Goal: Task Accomplishment & Management: Manage account settings

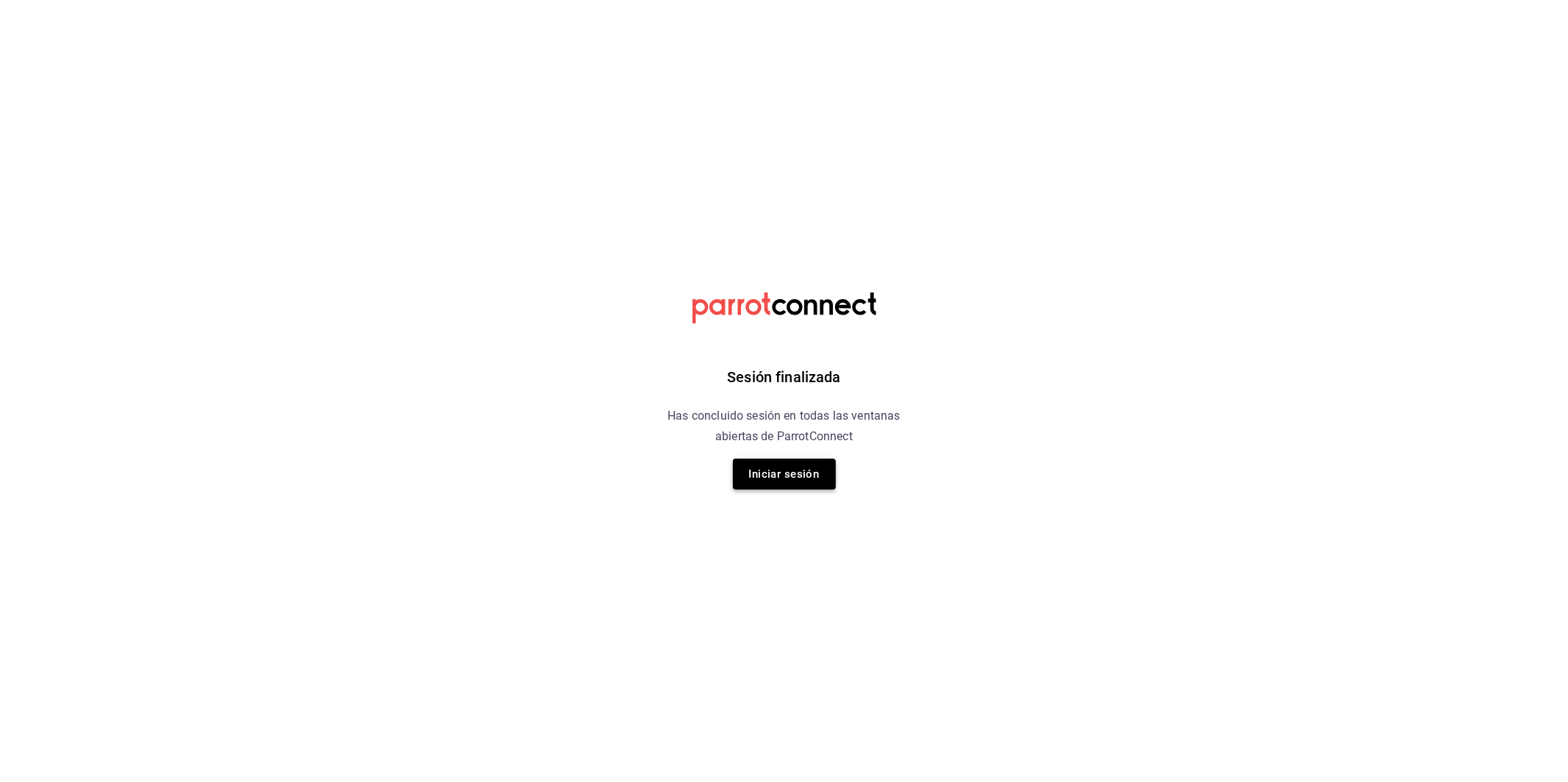
click at [782, 471] on button "Iniciar sesión" at bounding box center [784, 474] width 103 height 31
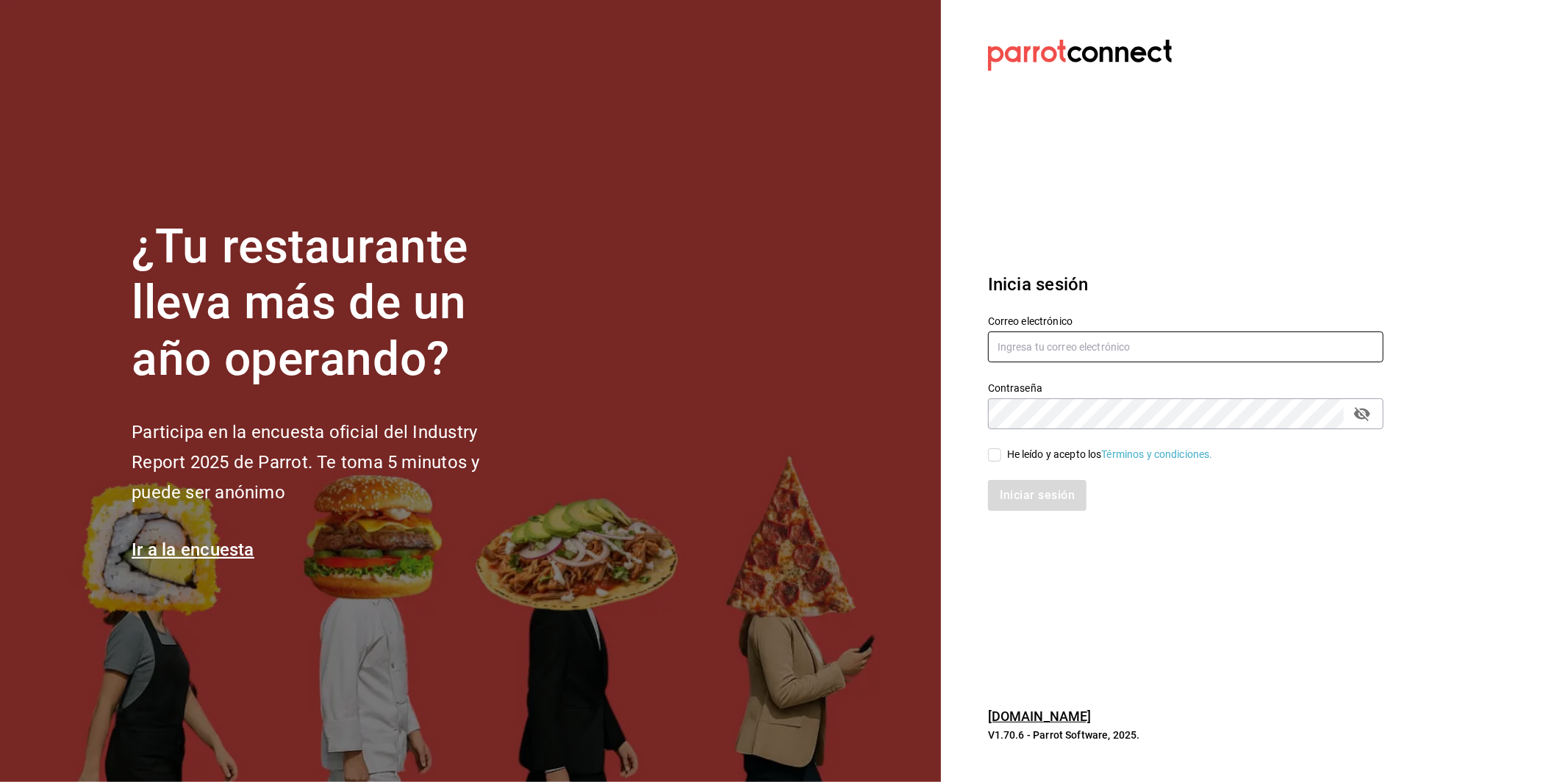
type input "[EMAIL_ADDRESS][DOMAIN_NAME]"
click at [1030, 454] on div "He leído y acepto los Términos y condiciones." at bounding box center [1110, 454] width 206 height 15
click at [1002, 454] on input "He leído y acepto los Términos y condiciones." at bounding box center [994, 455] width 13 height 13
checkbox input "true"
click at [1035, 497] on button "Iniciar sesión" at bounding box center [1038, 495] width 100 height 31
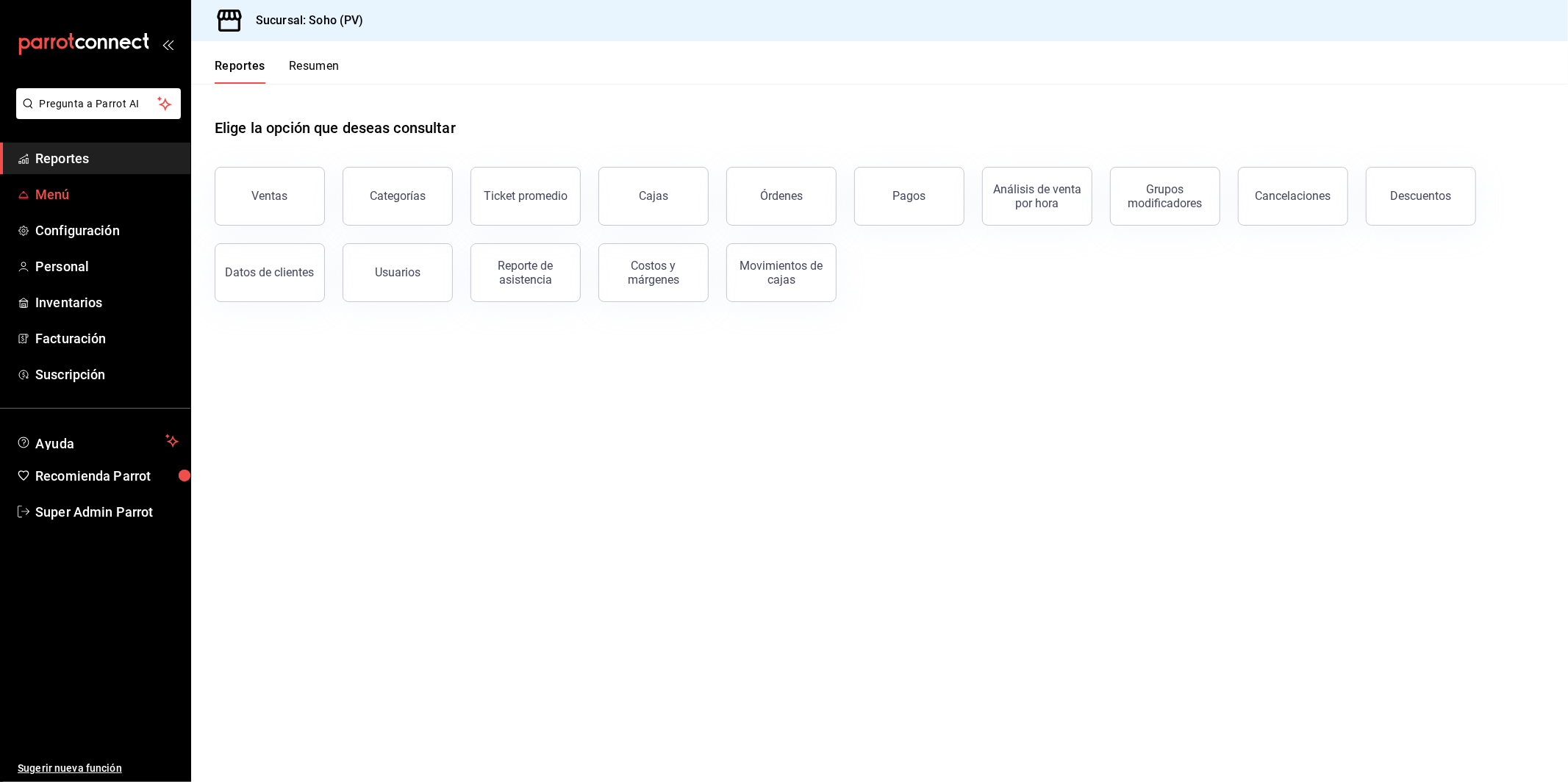
click at [62, 204] on span "Menú" at bounding box center [106, 195] width 143 height 20
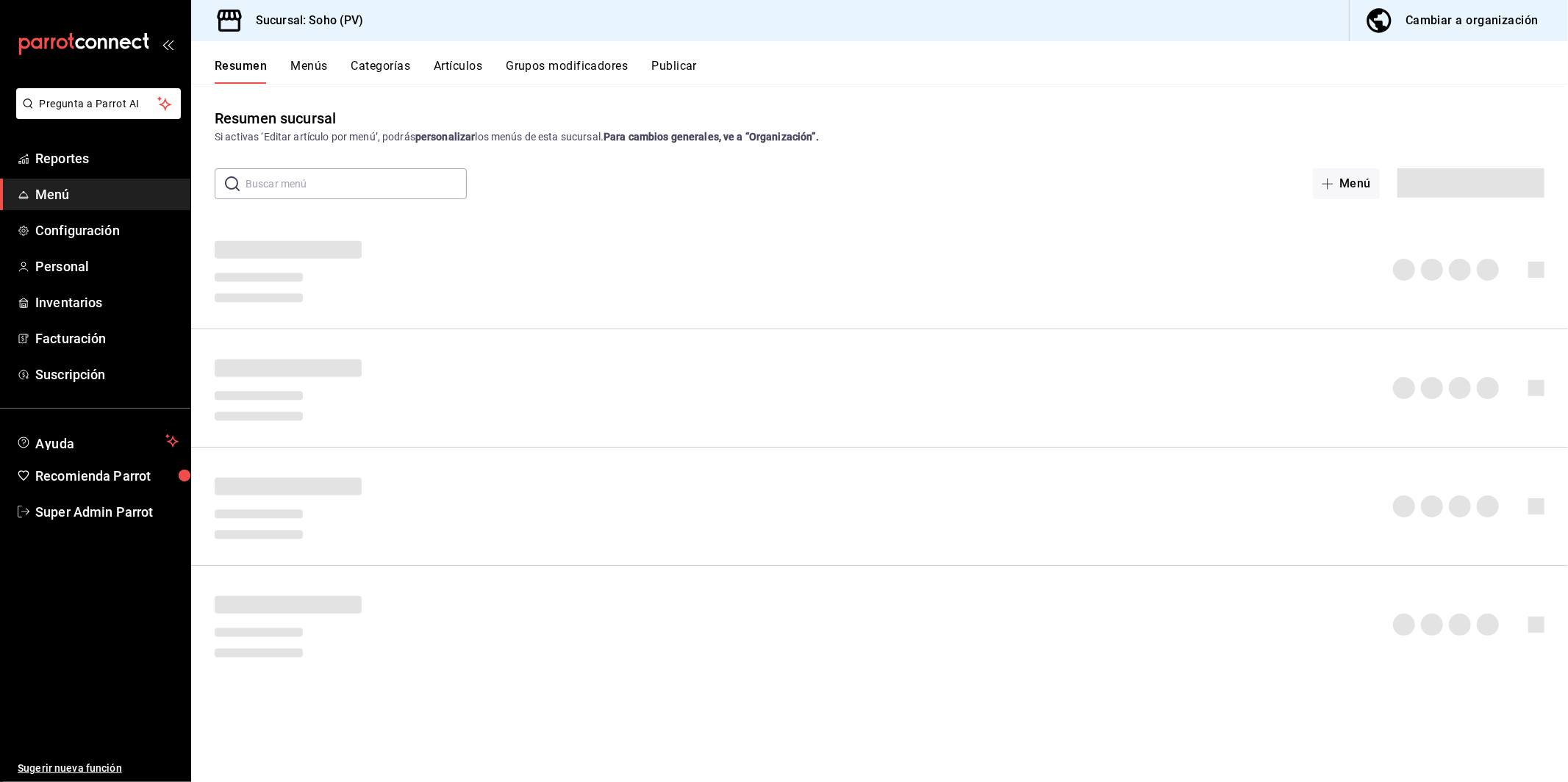
click at [563, 75] on button "Grupos modificadores" at bounding box center [567, 71] width 122 height 25
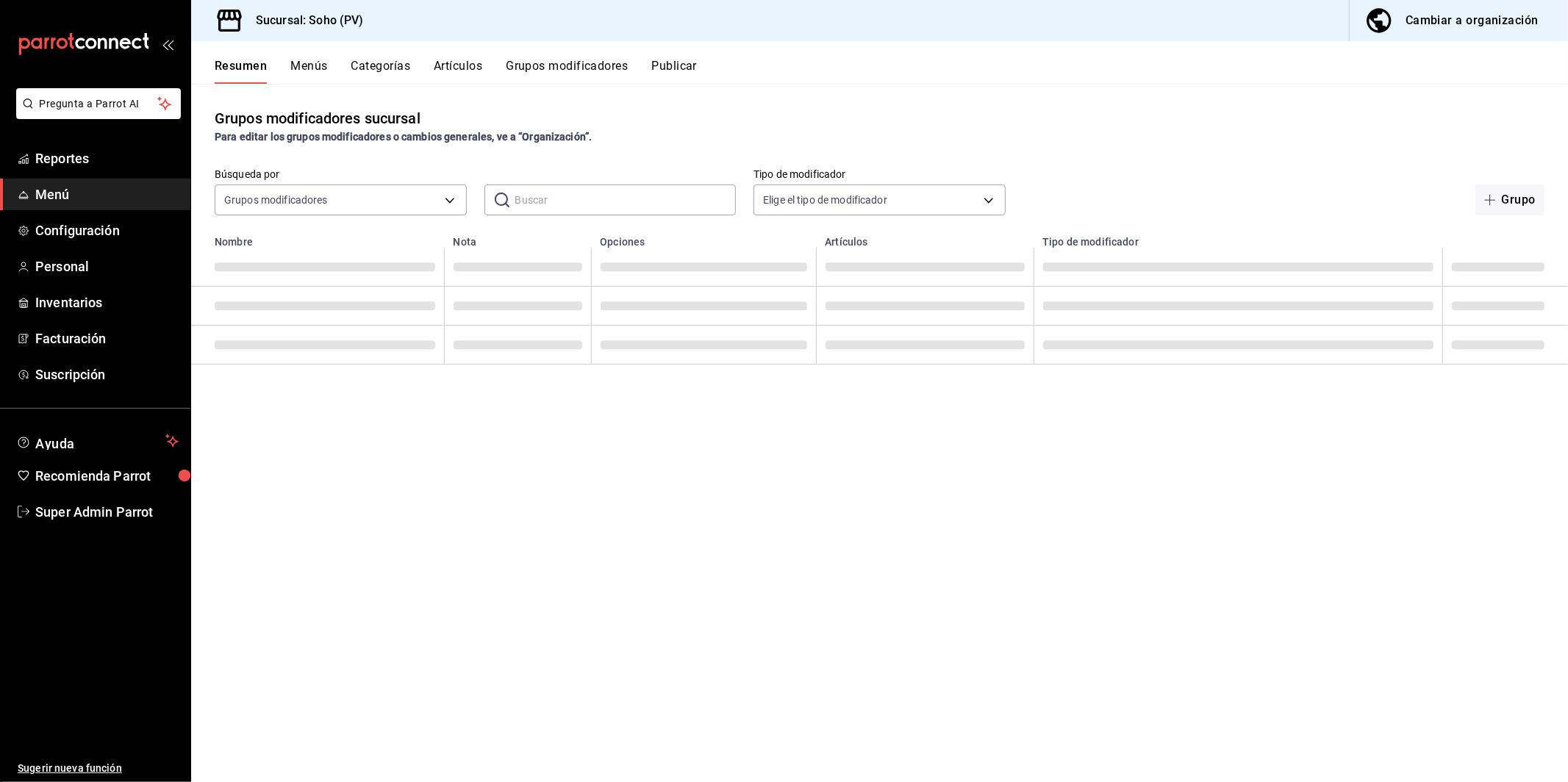
click at [576, 73] on button "Grupos modificadores" at bounding box center [567, 71] width 122 height 25
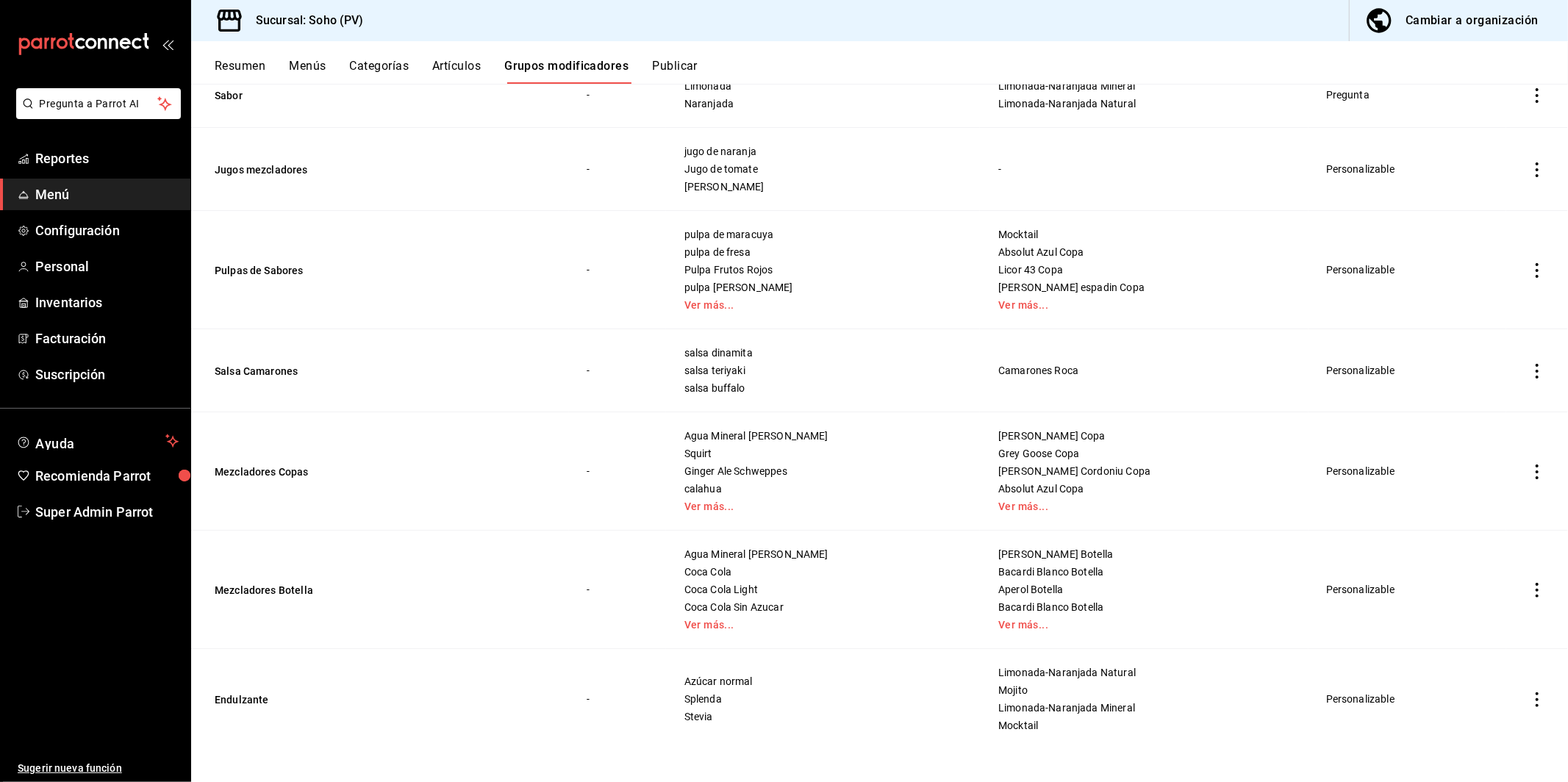
scroll to position [846, 0]
click at [288, 597] on td "Mezcladores Botella" at bounding box center [380, 587] width 378 height 118
click at [304, 593] on button "Mezcladores Botella" at bounding box center [303, 587] width 176 height 15
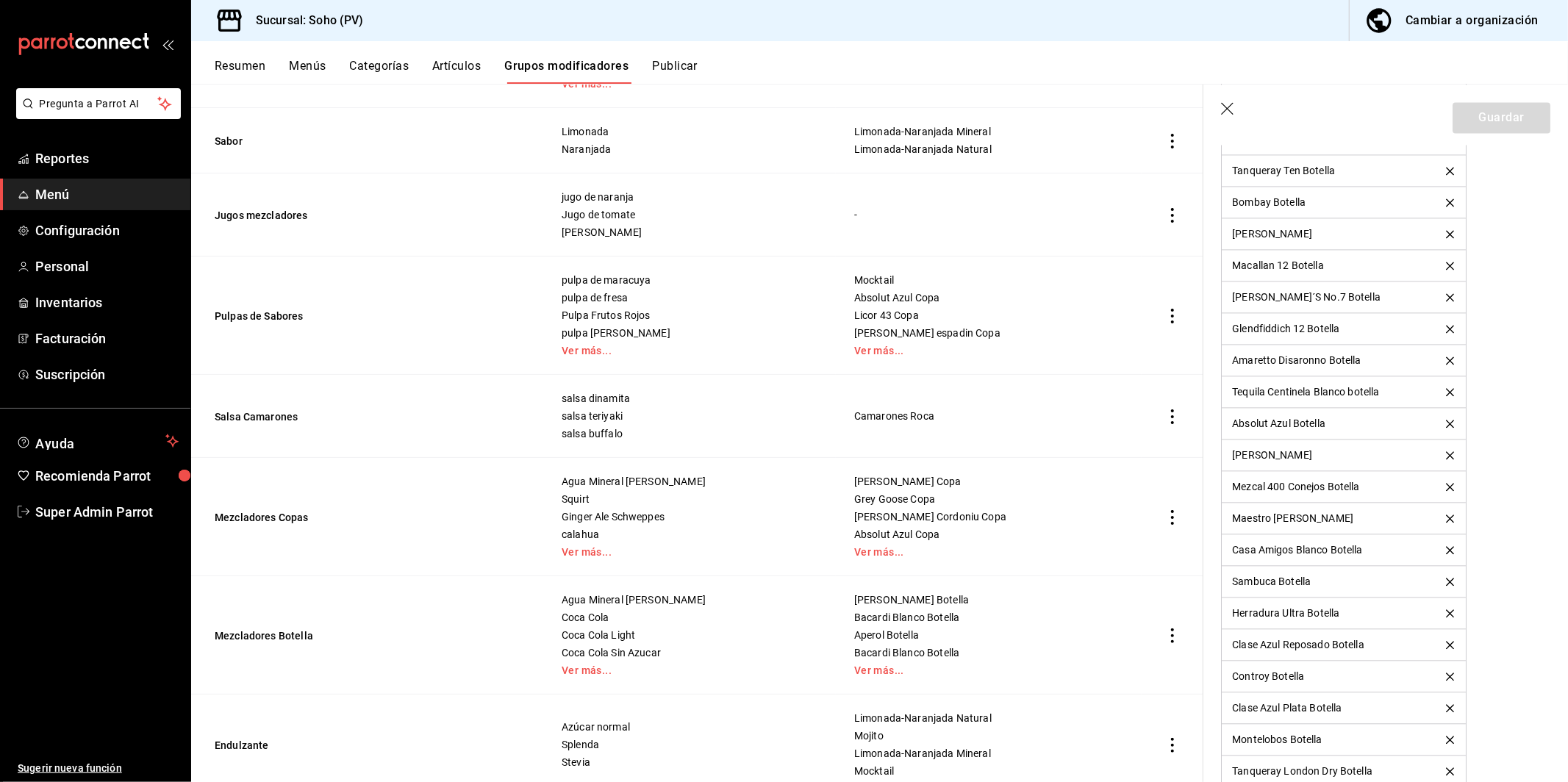
scroll to position [2983, 0]
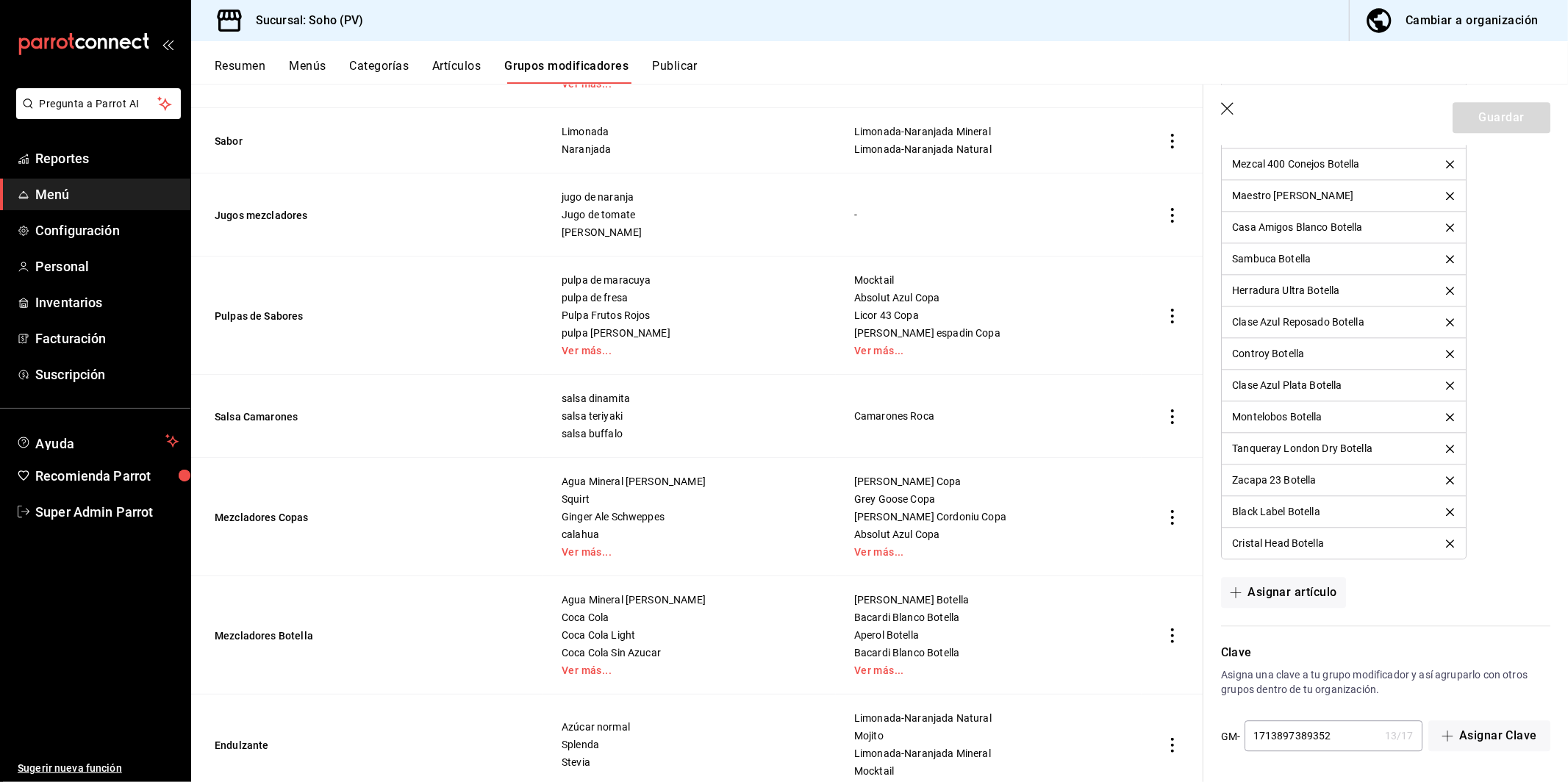
click at [1229, 110] on icon "button" at bounding box center [1227, 108] width 13 height 13
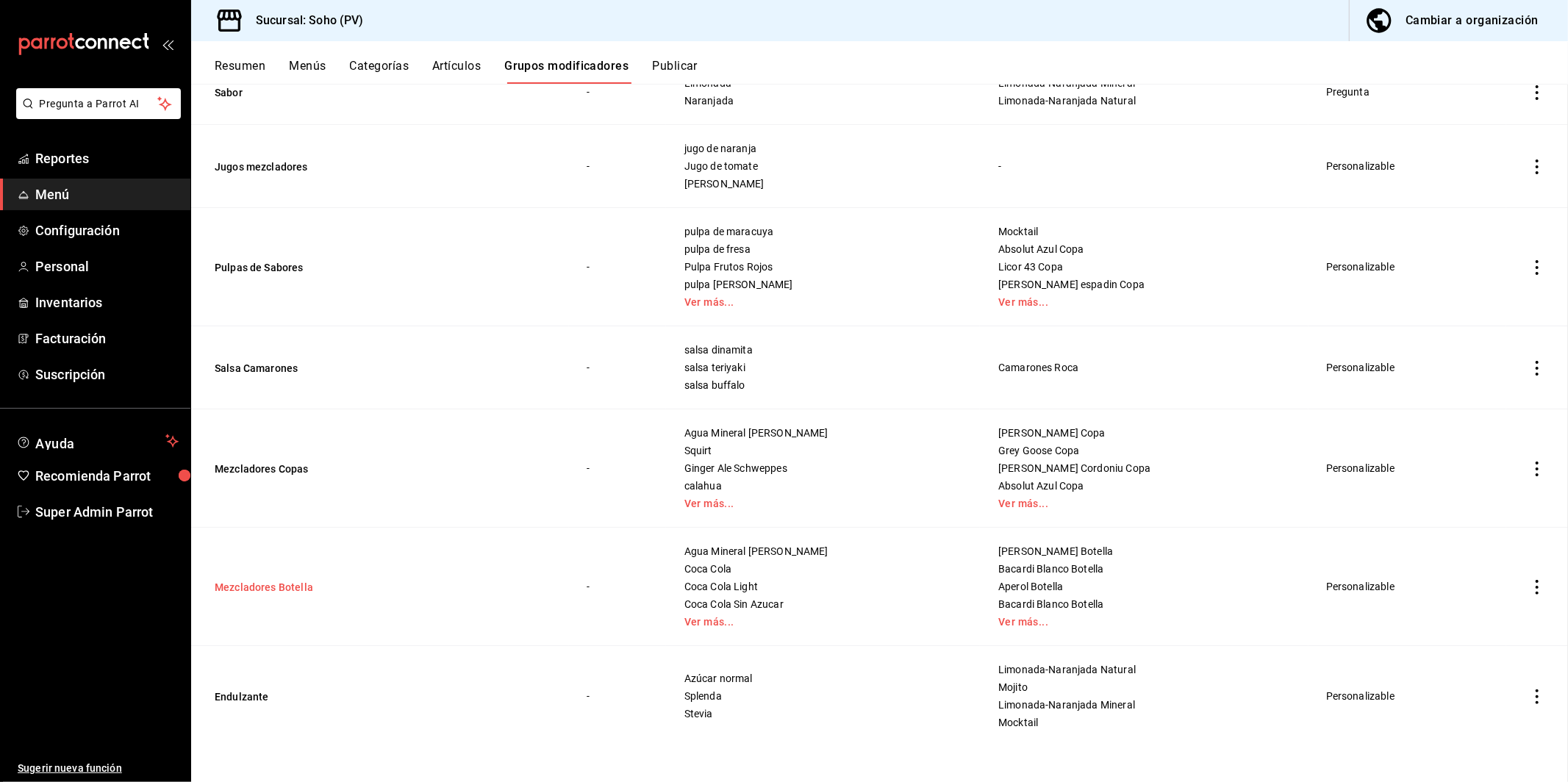
scroll to position [797, 0]
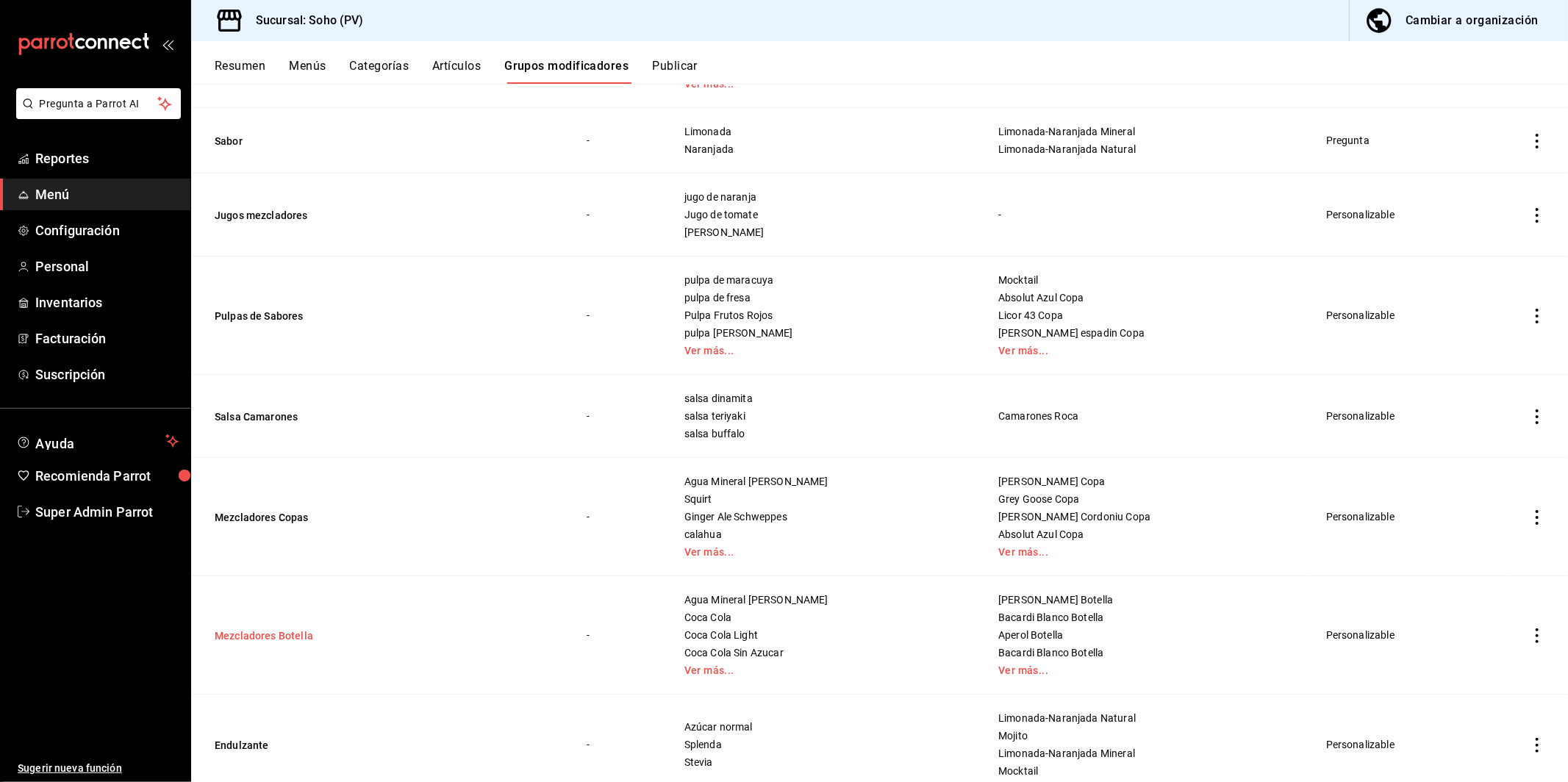
click at [296, 633] on button "Mezcladores Botella" at bounding box center [303, 636] width 176 height 15
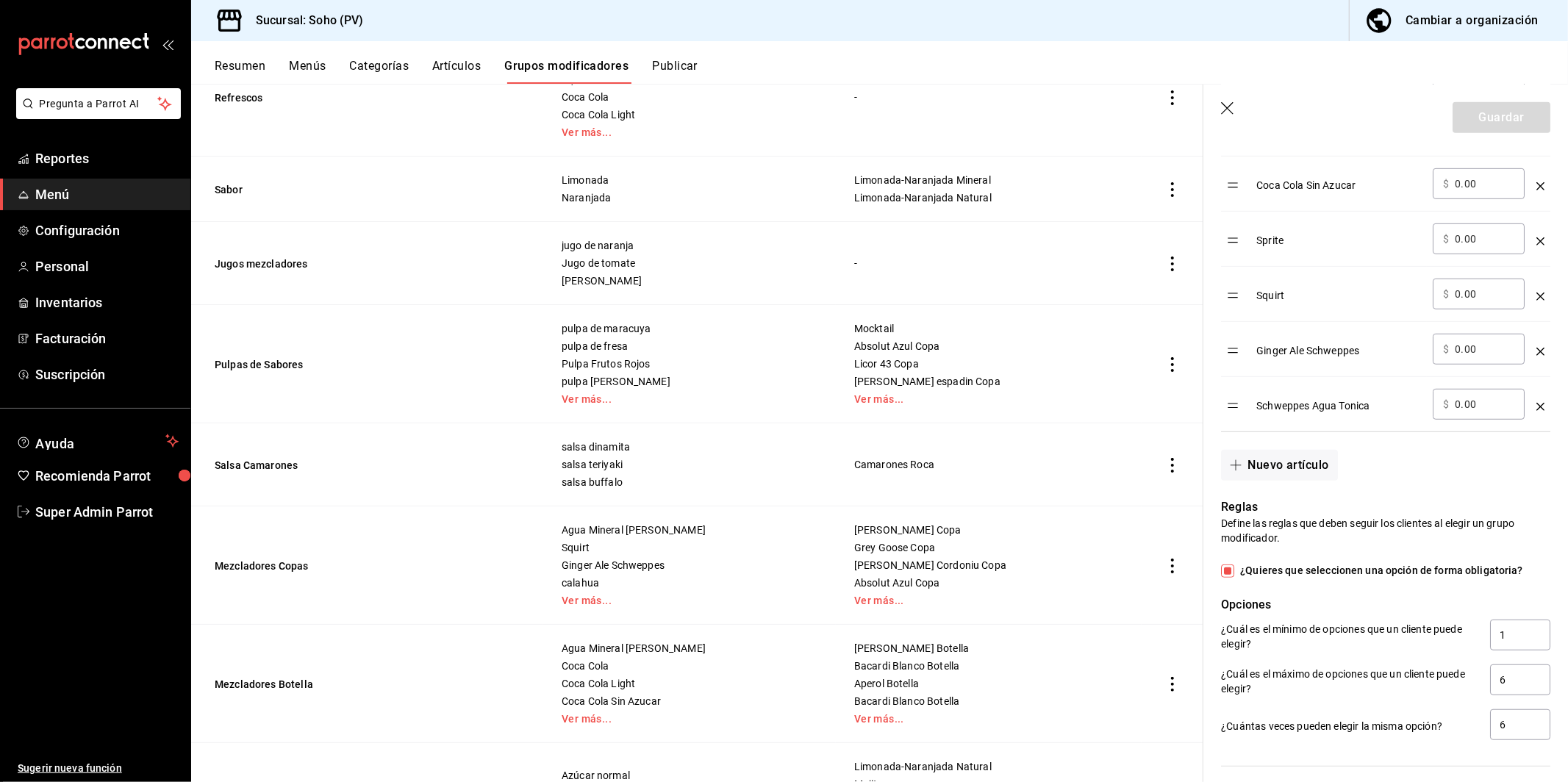
scroll to position [677, 0]
click at [268, 568] on button "Mezcladores Copas" at bounding box center [303, 566] width 176 height 15
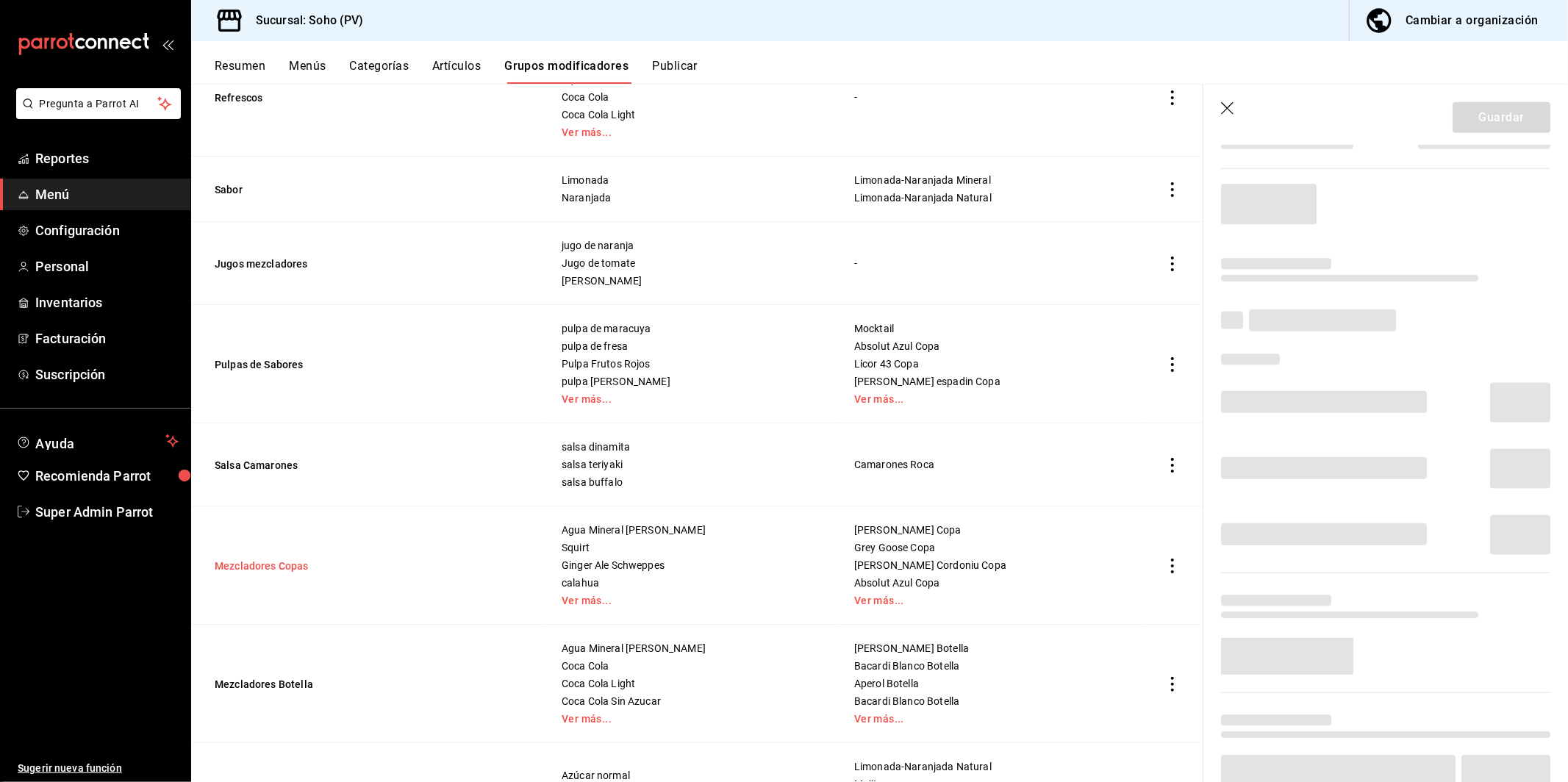
click at [286, 563] on button "Mezcladores Copas" at bounding box center [303, 566] width 176 height 15
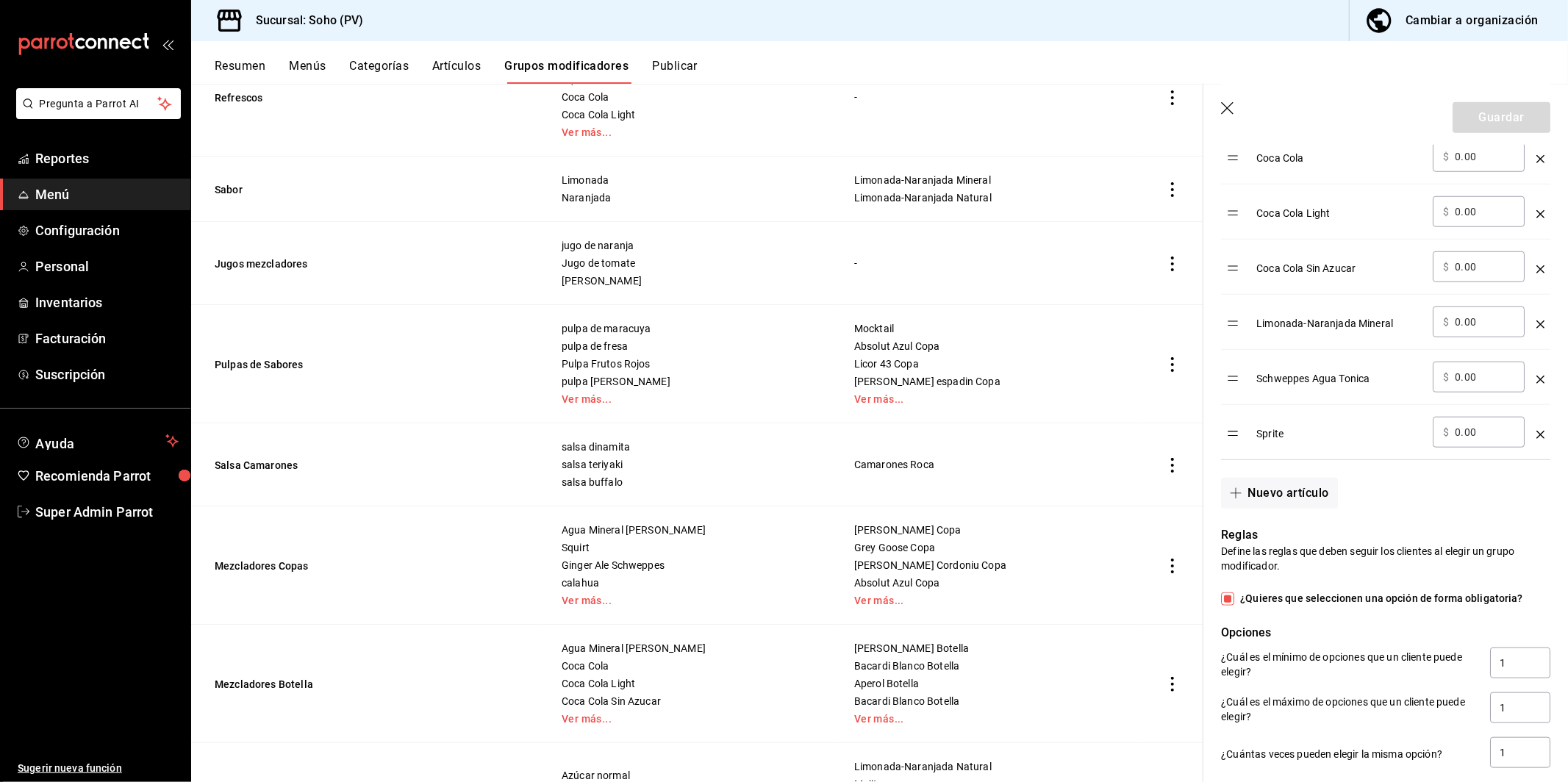
scroll to position [1207, 0]
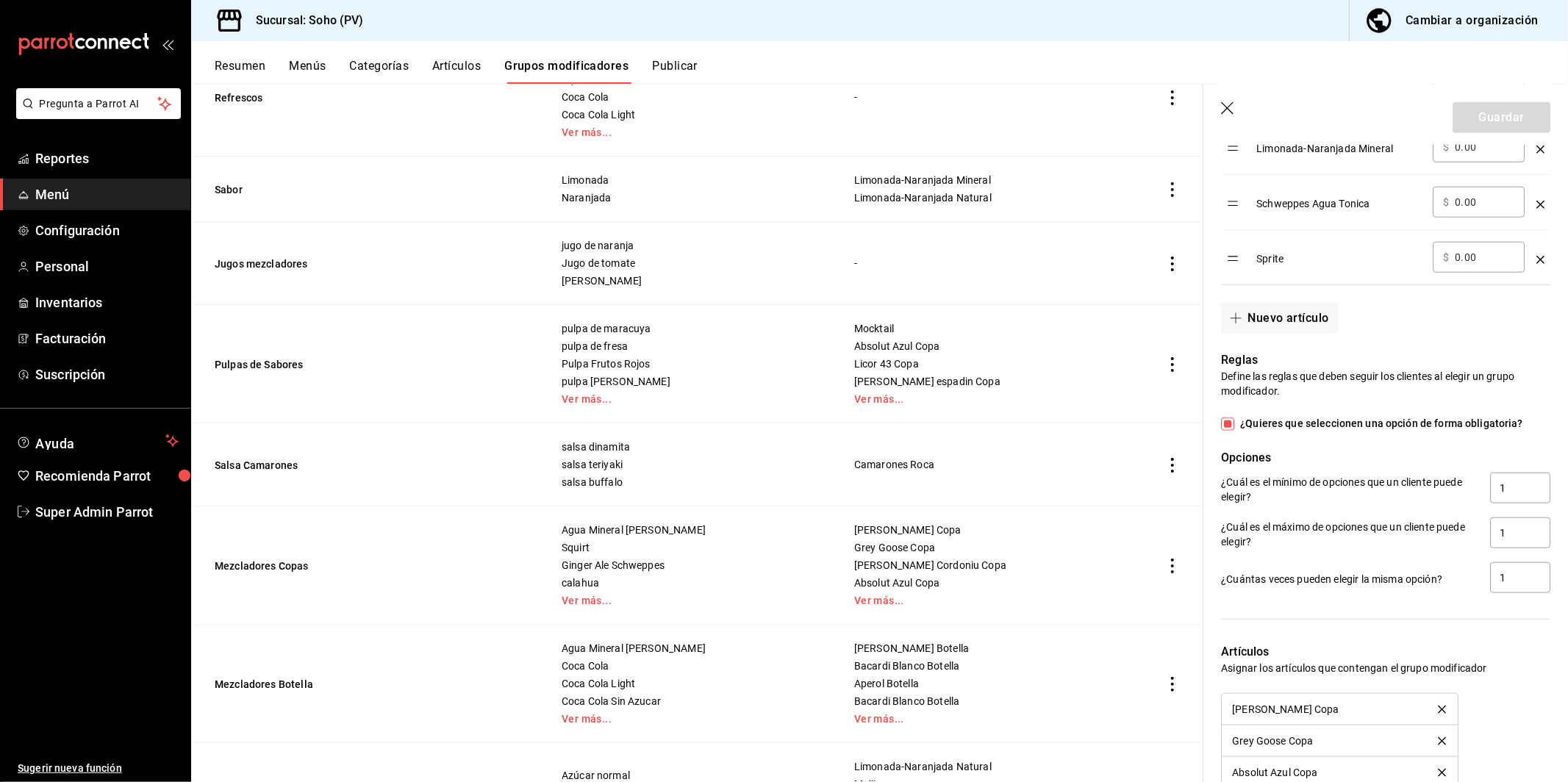
click at [451, 513] on td "Mezcladores Copas" at bounding box center [367, 566] width 352 height 118
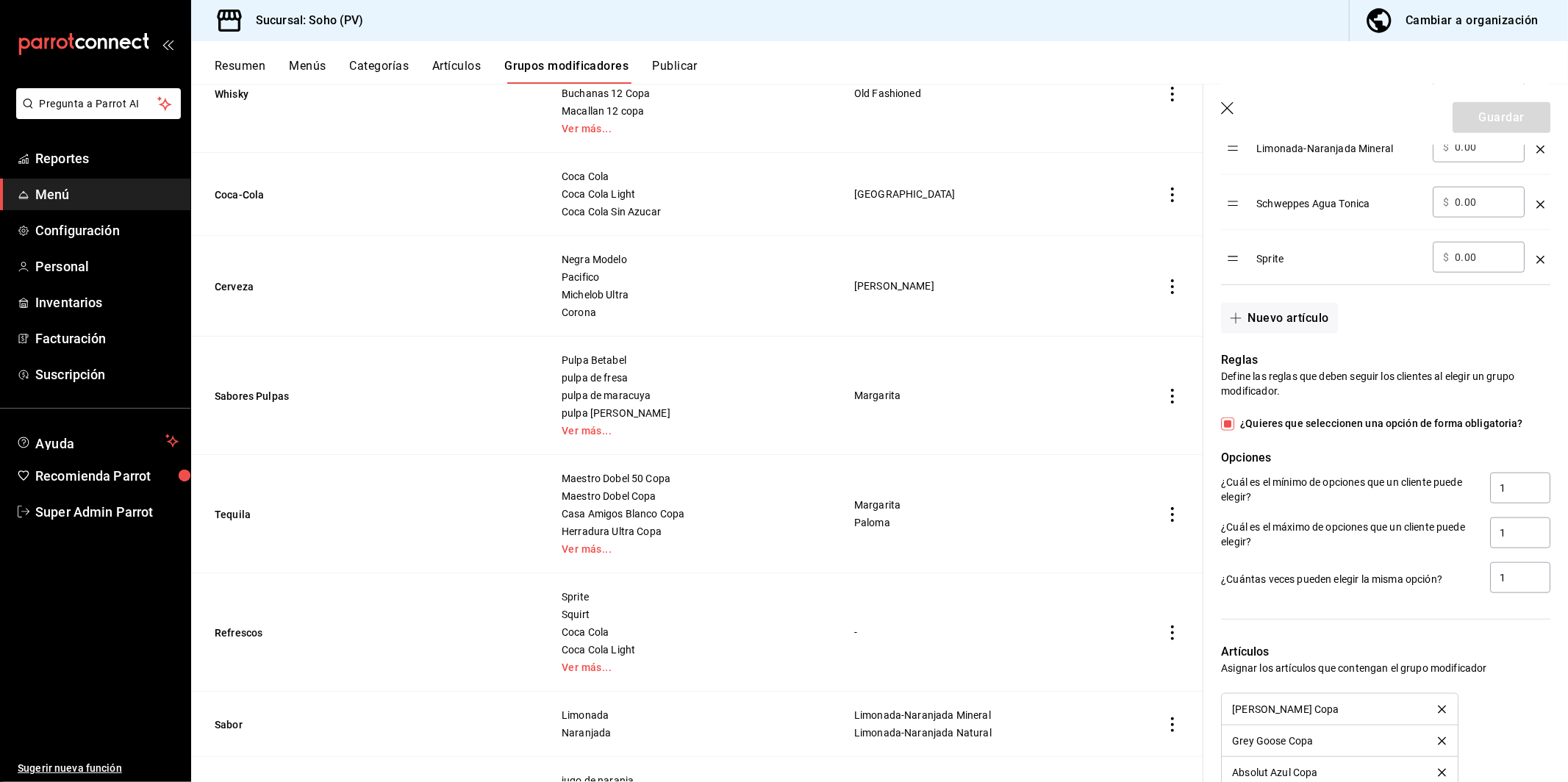
scroll to position [46, 0]
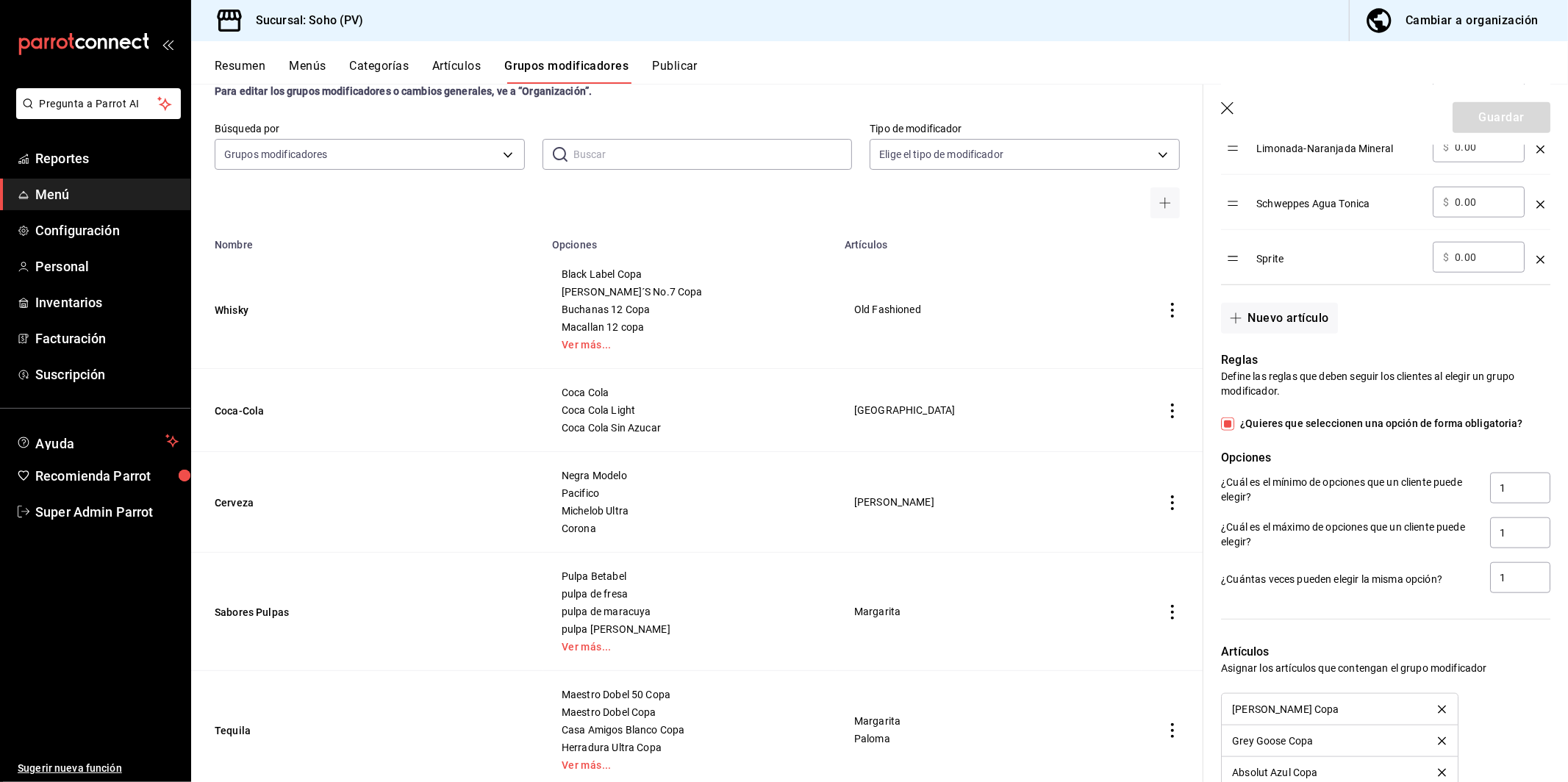
click at [1232, 104] on icon "button" at bounding box center [1227, 108] width 13 height 13
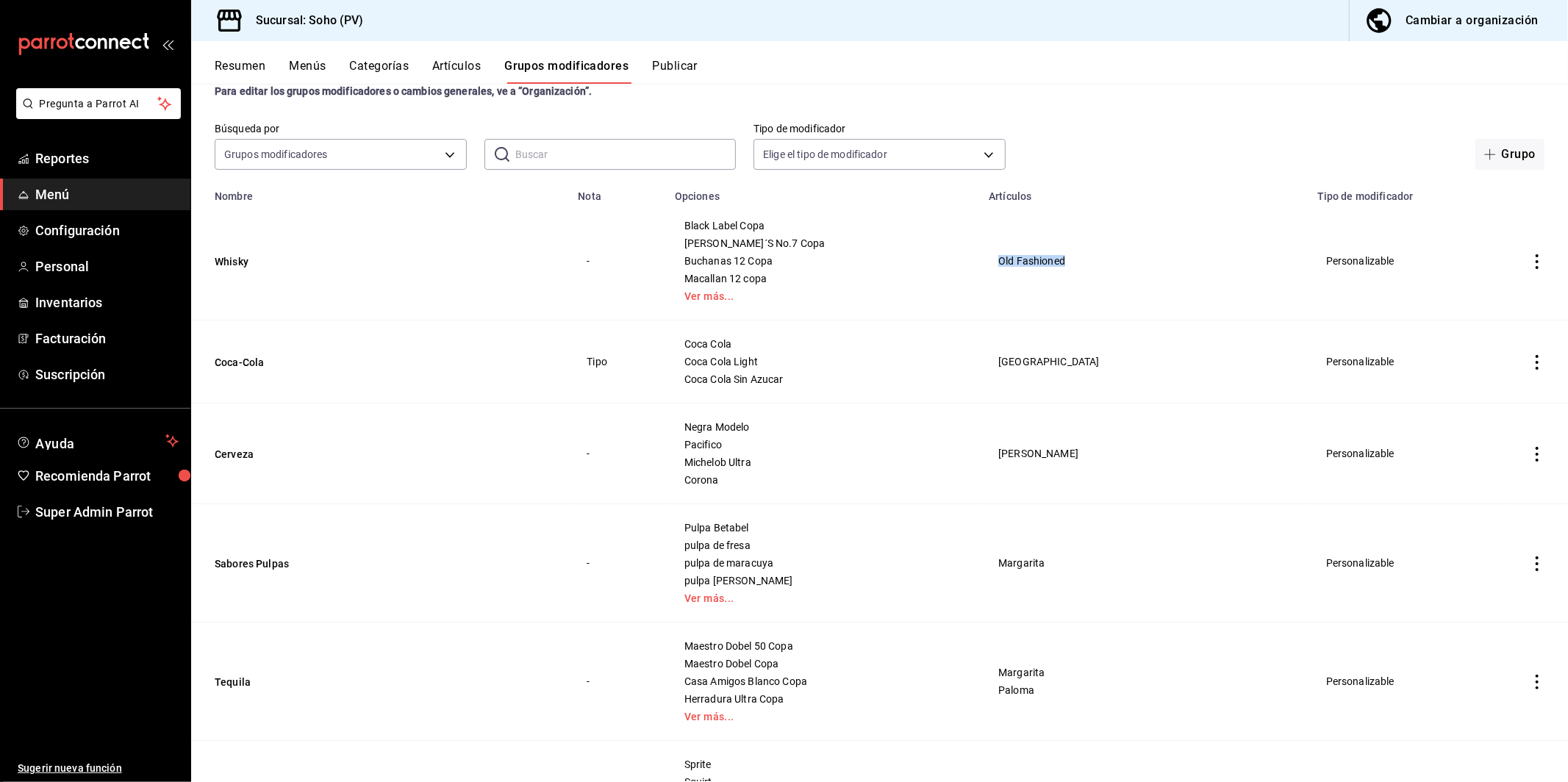
drag, startPoint x: 999, startPoint y: 253, endPoint x: 1098, endPoint y: 268, distance: 99.6
click at [1098, 268] on td "Old Fashioned" at bounding box center [1144, 261] width 329 height 118
click at [735, 295] on link "Ver más..." at bounding box center [823, 296] width 277 height 10
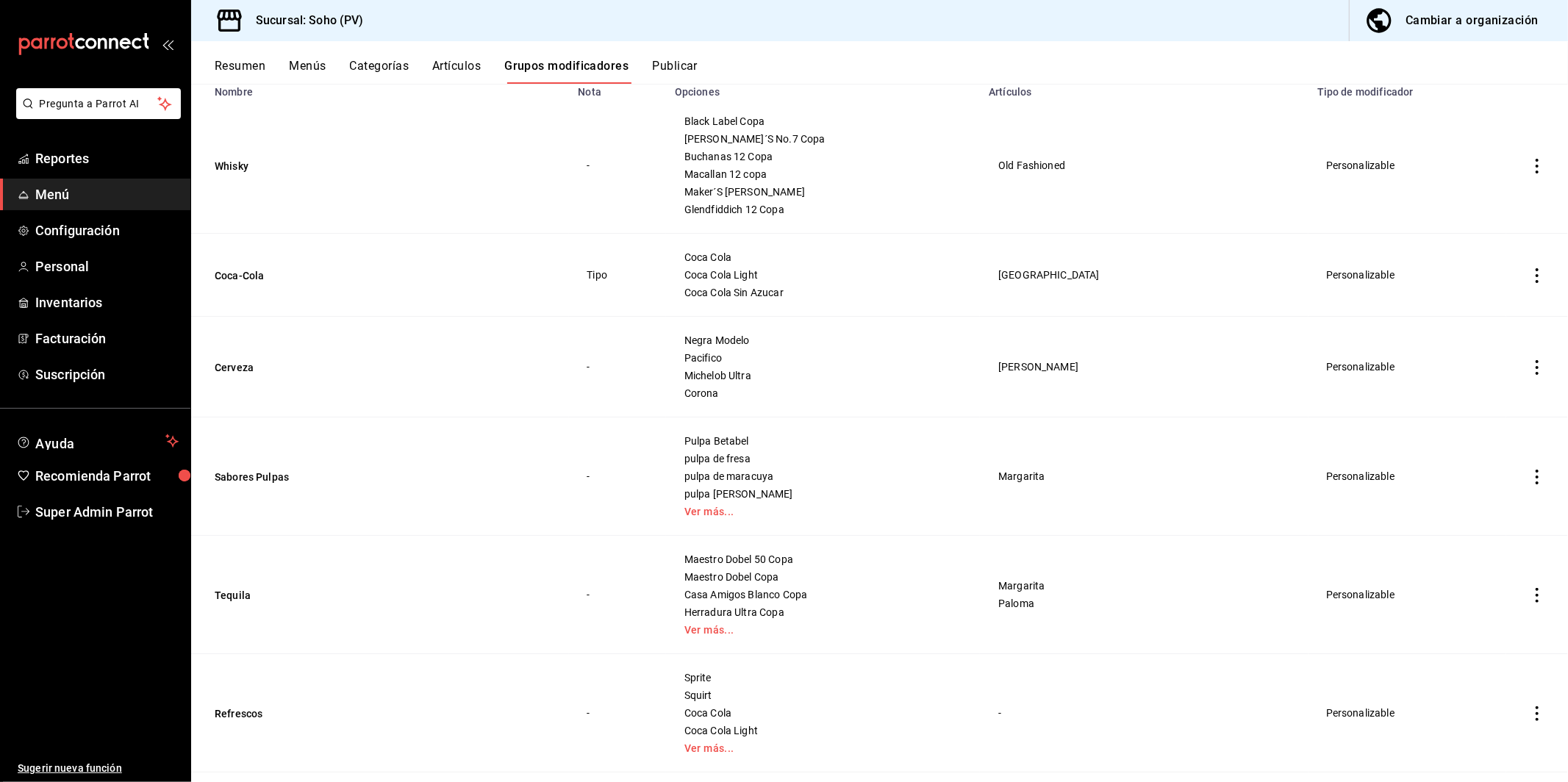
scroll to position [153, 0]
click at [725, 507] on link "Ver más..." at bounding box center [823, 509] width 277 height 10
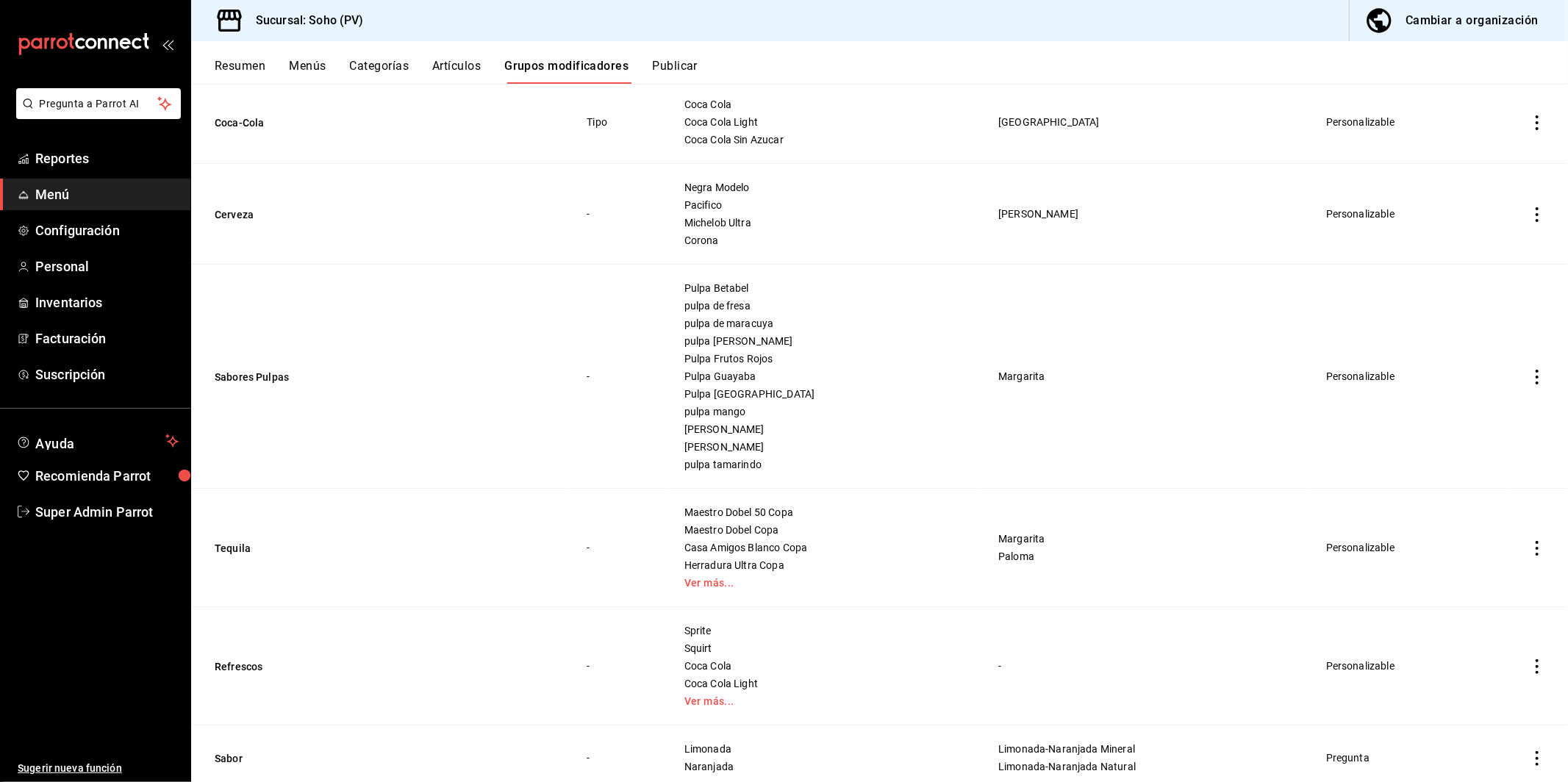
scroll to position [369, 0]
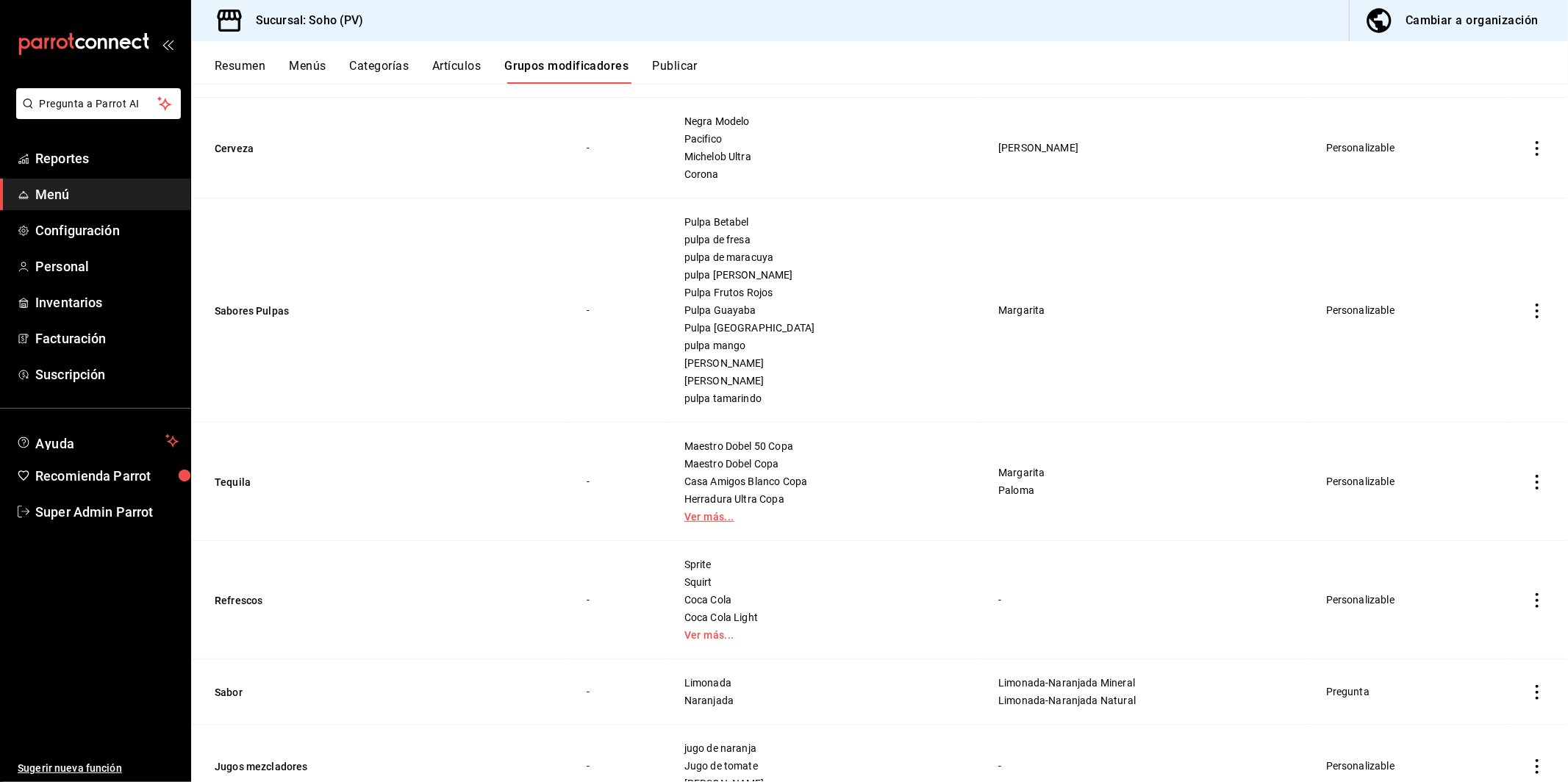
click at [730, 516] on link "Ver más..." at bounding box center [823, 517] width 277 height 10
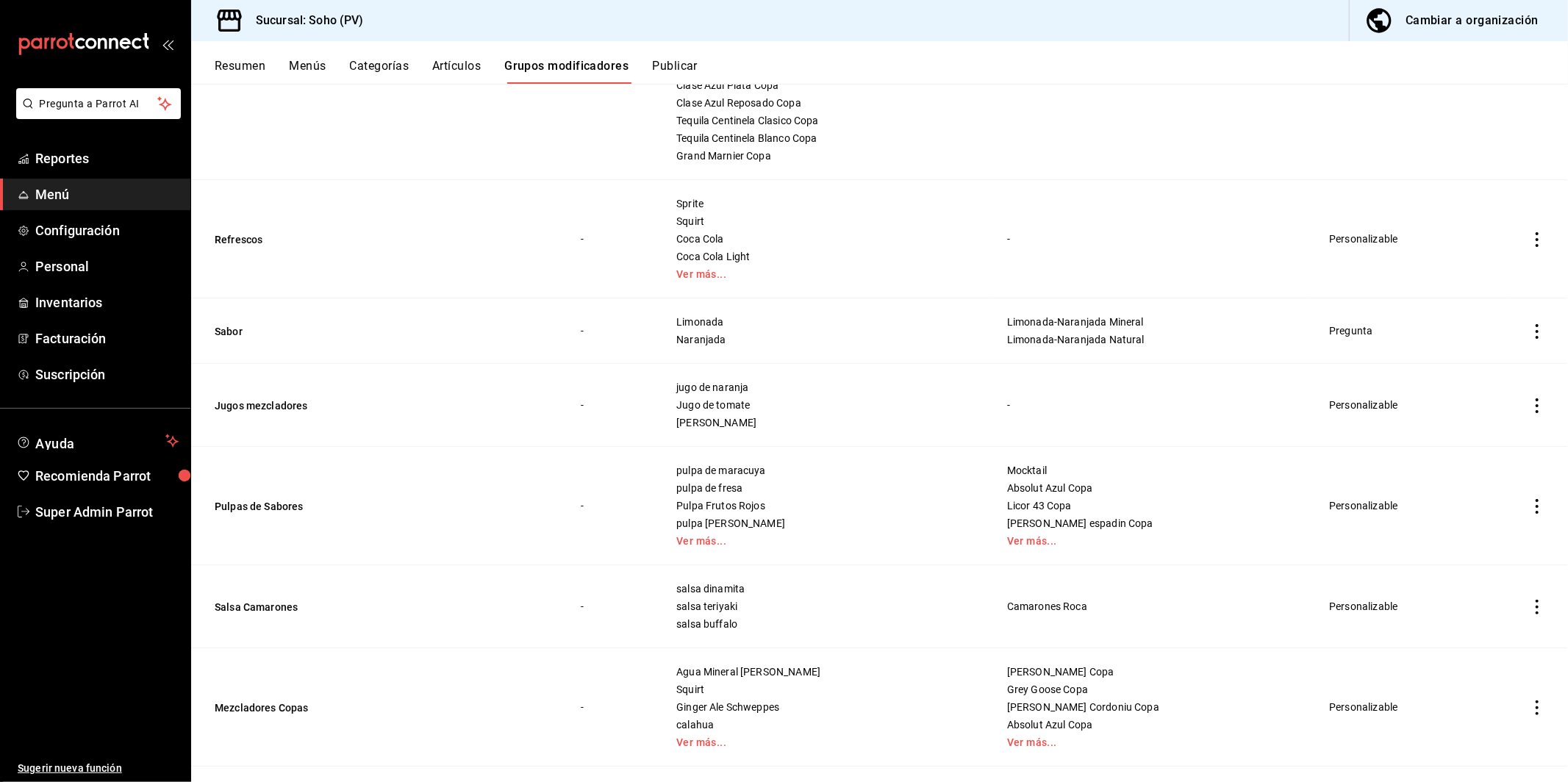
scroll to position [876, 0]
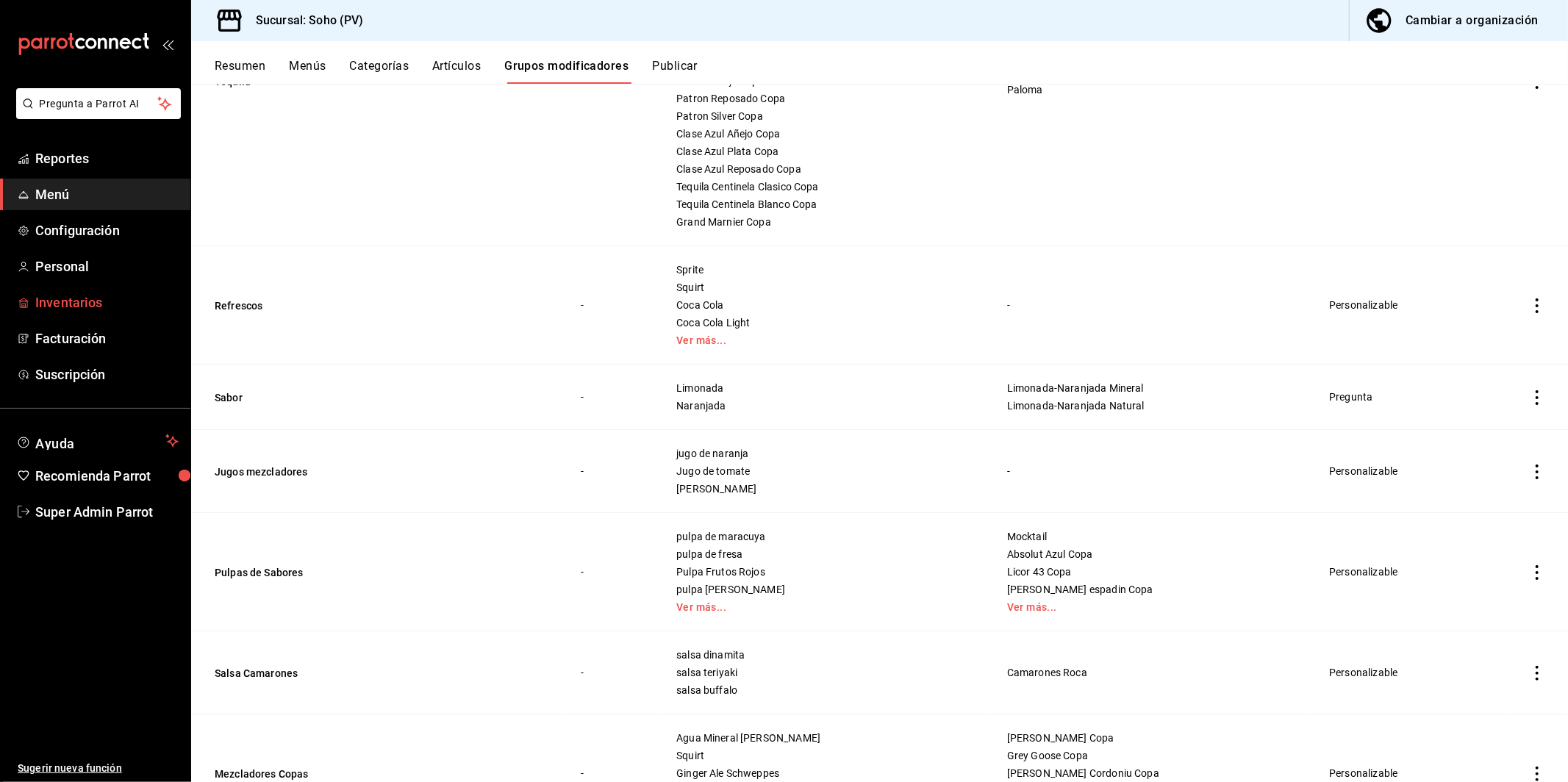
click at [99, 290] on link "Inventarios" at bounding box center [95, 303] width 190 height 32
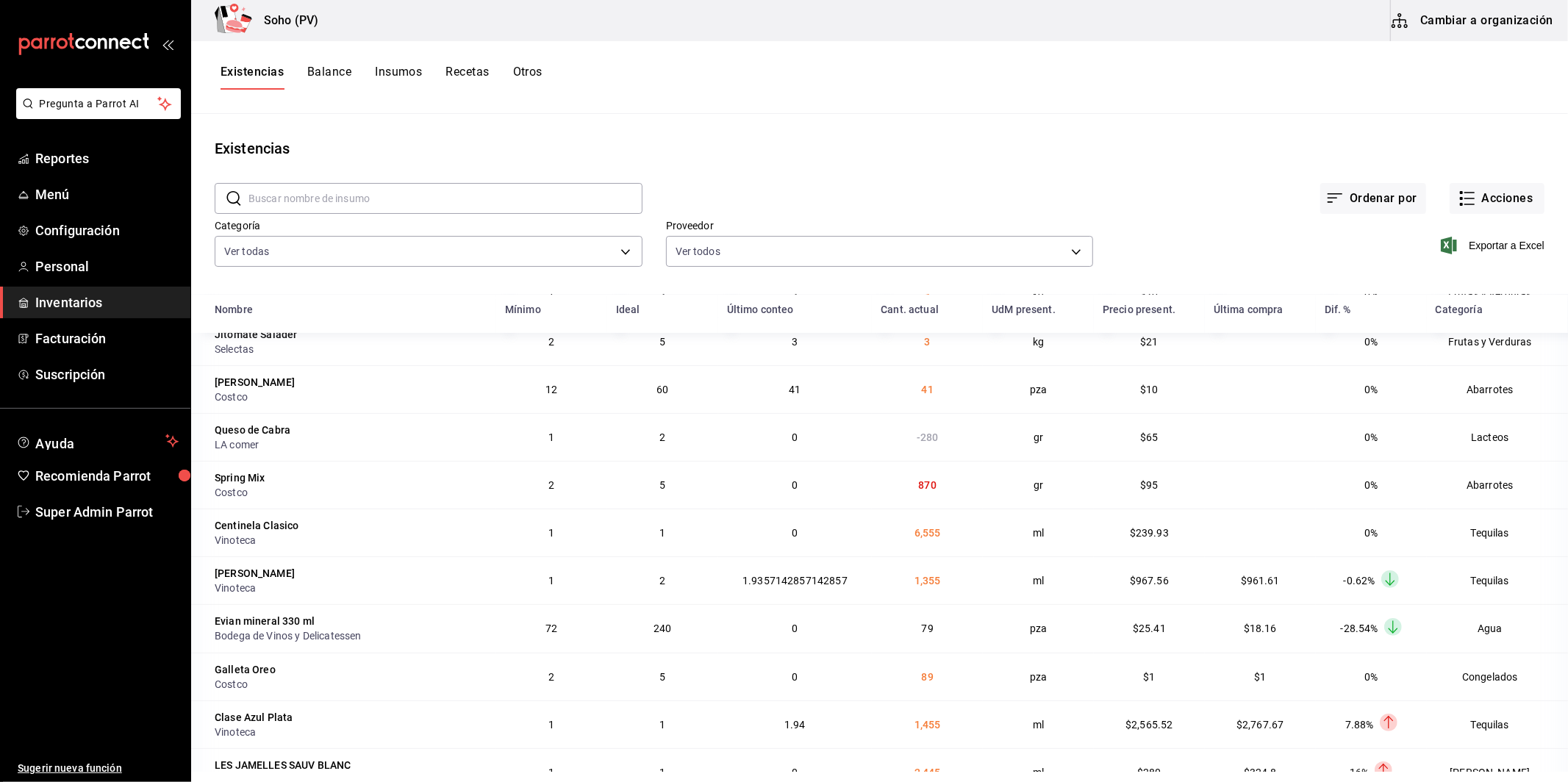
scroll to position [451, 0]
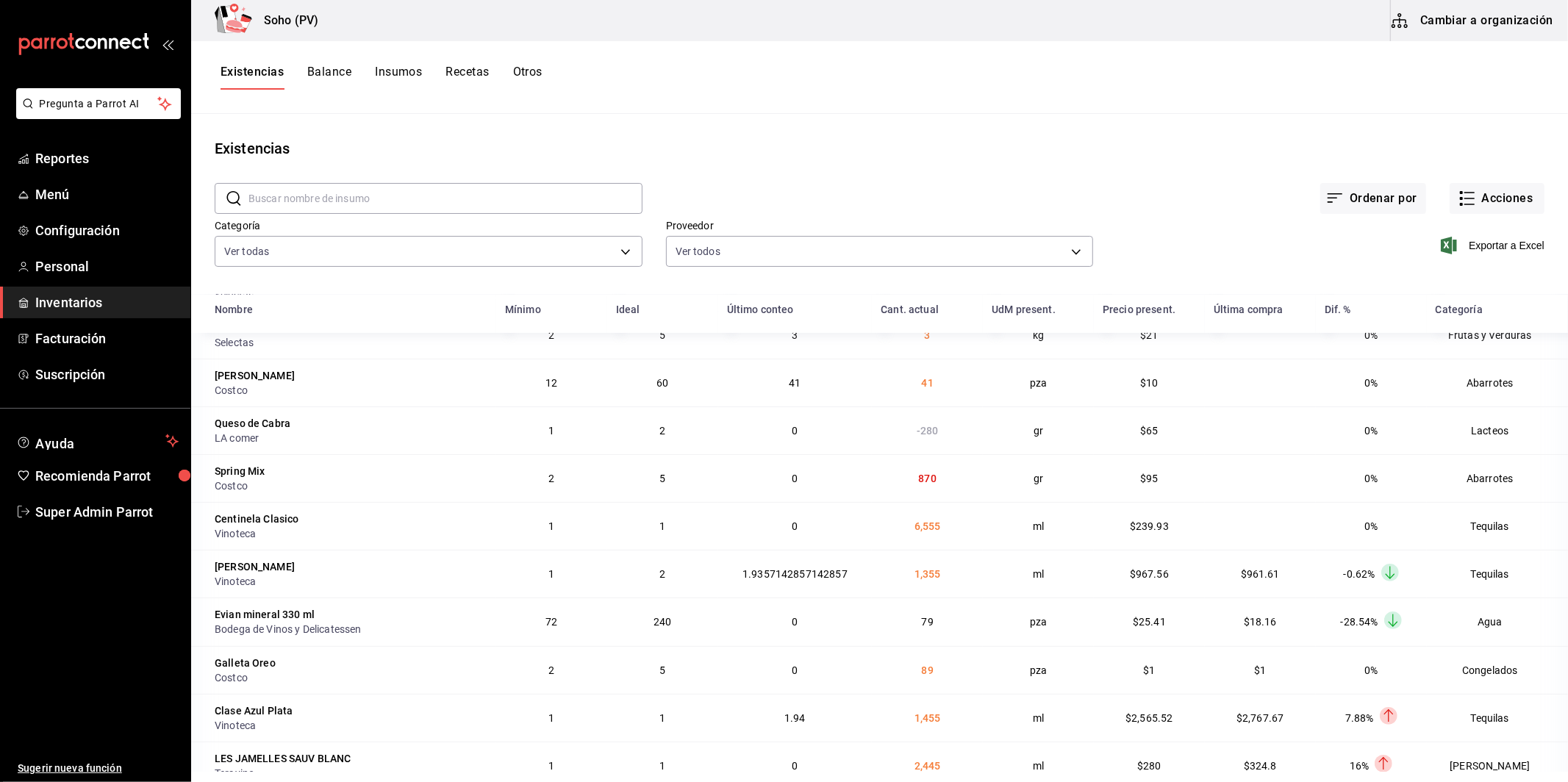
click at [782, 710] on td "1.94" at bounding box center [795, 718] width 154 height 48
click at [767, 580] on span "1.9357142857142857" at bounding box center [795, 574] width 105 height 12
click at [793, 736] on td "1.94" at bounding box center [795, 718] width 154 height 48
click at [797, 735] on td "1.94" at bounding box center [795, 718] width 154 height 48
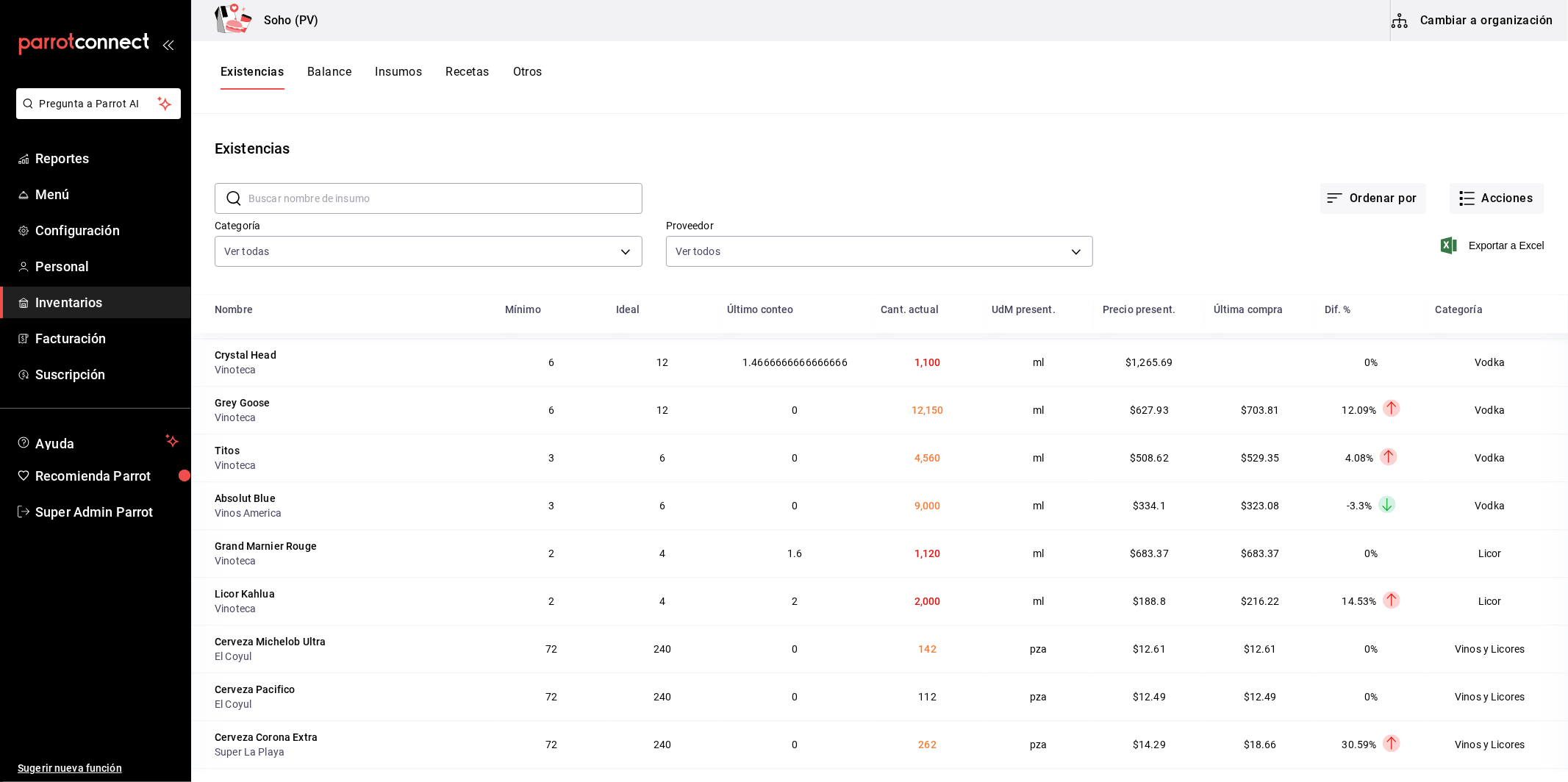
scroll to position [2976, 0]
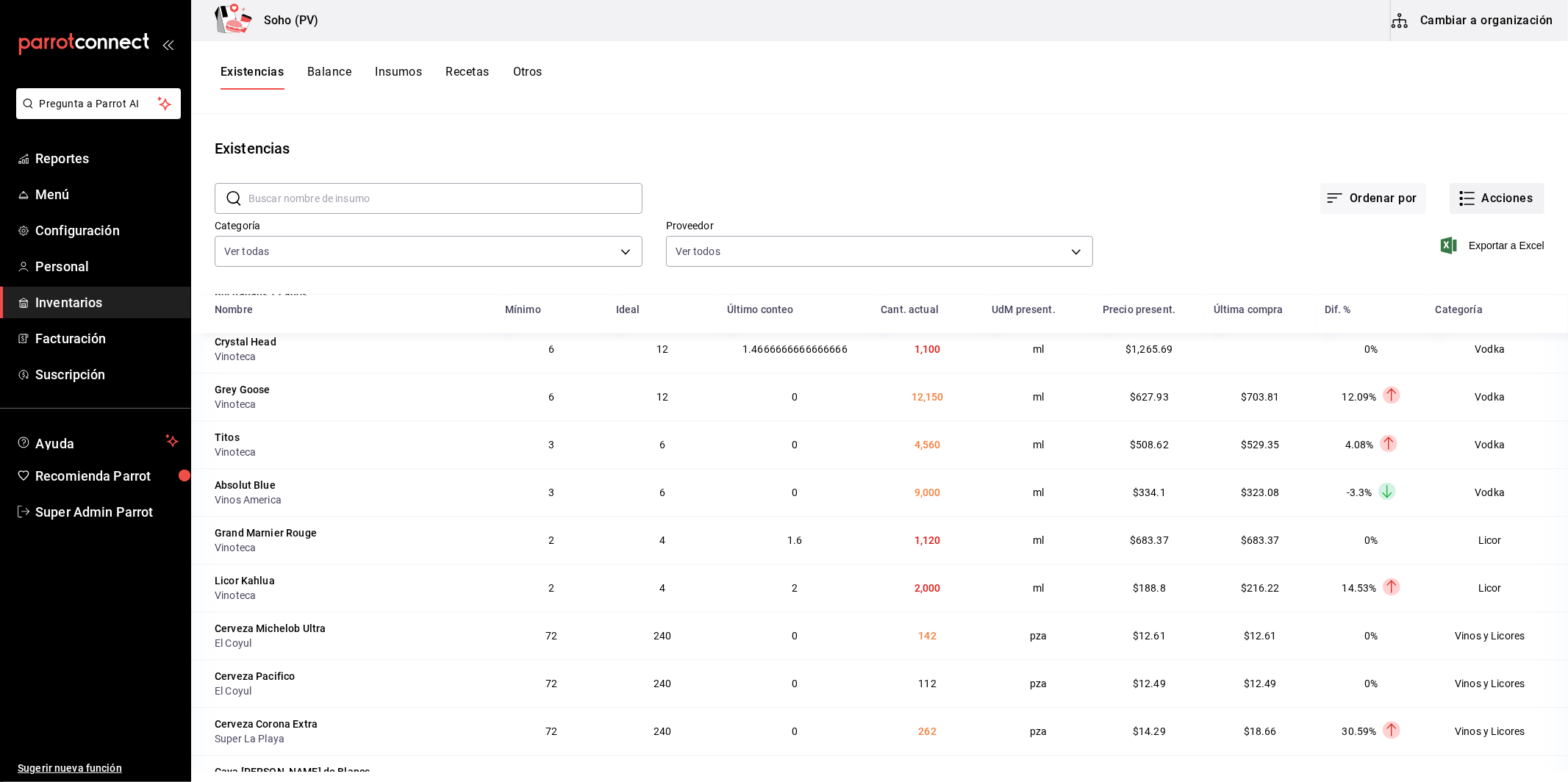
click at [1514, 196] on button "Acciones" at bounding box center [1497, 198] width 95 height 31
click at [1436, 273] on span "Compra" at bounding box center [1483, 278] width 124 height 15
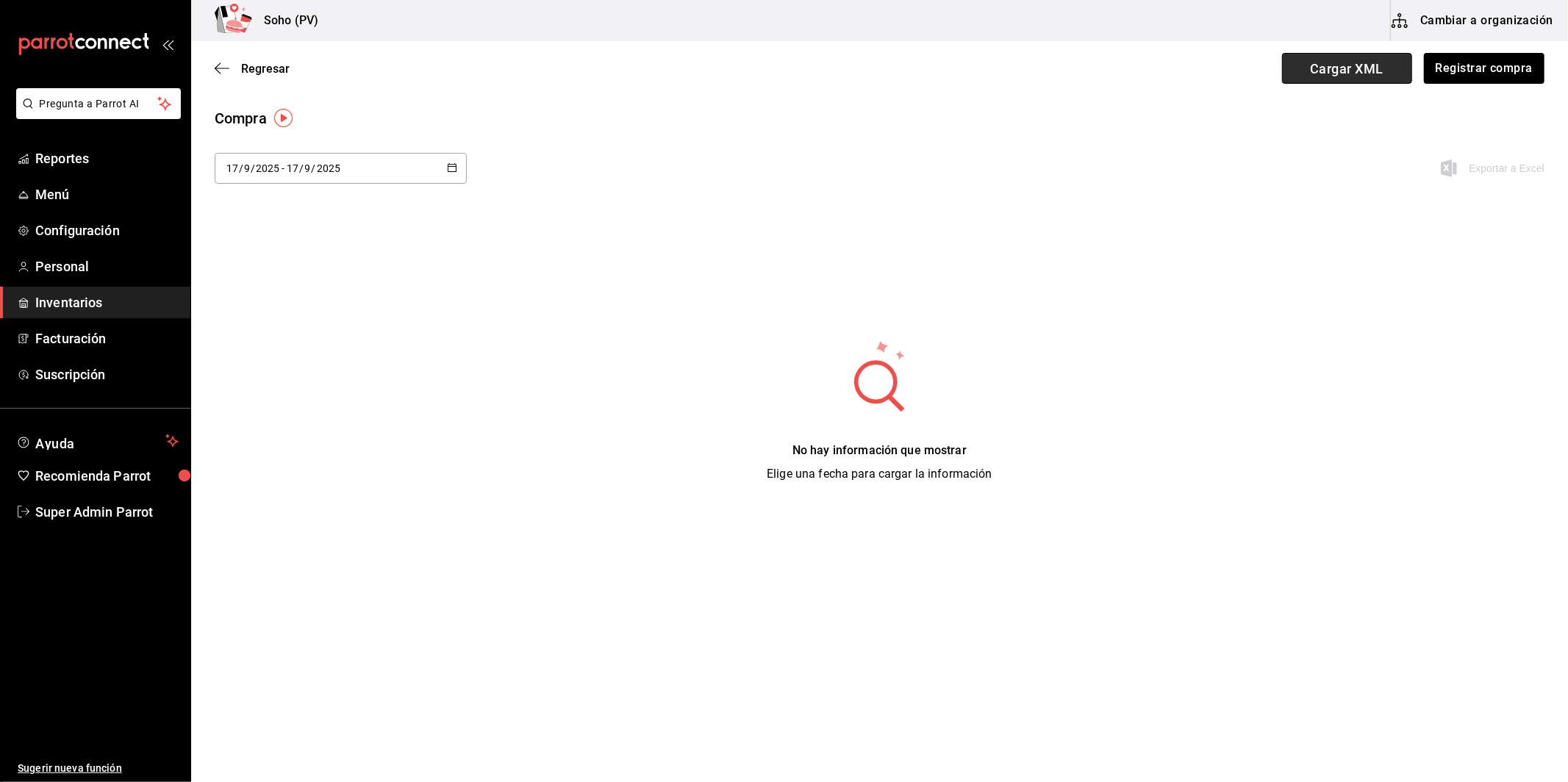
click at [1360, 69] on span "Cargar XML" at bounding box center [1347, 68] width 130 height 31
click at [0, 0] on input "Cargar XML" at bounding box center [0, 0] width 0 height 0
click at [256, 78] on div "Regresar Cargar XML Registrar compra" at bounding box center [879, 68] width 1377 height 54
click at [279, 60] on div "Regresar Cargar XML Registrar compra" at bounding box center [879, 68] width 1377 height 54
click at [268, 64] on span "Regresar" at bounding box center [265, 69] width 49 height 14
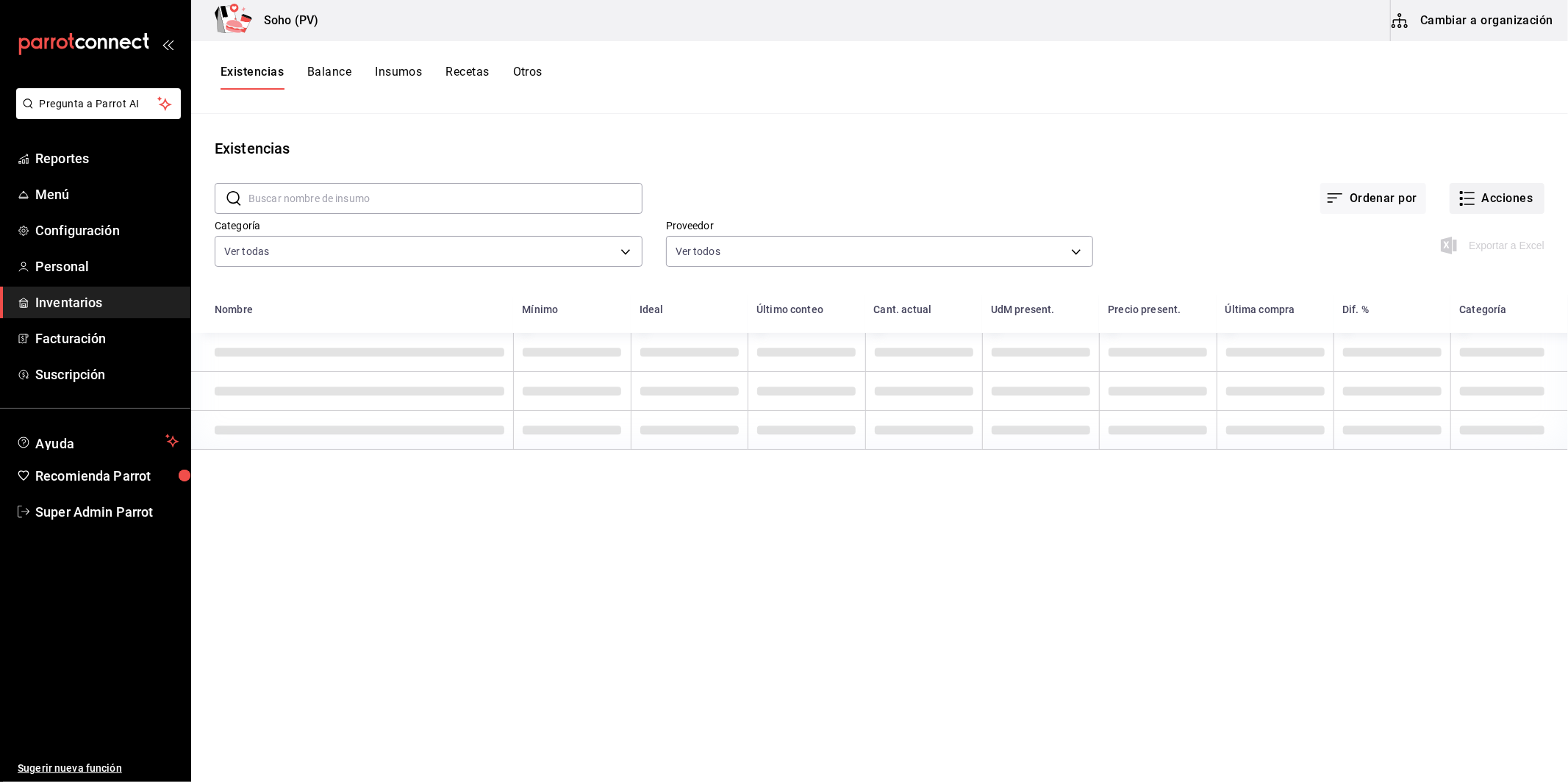
click at [1510, 189] on button "Acciones" at bounding box center [1497, 198] width 95 height 31
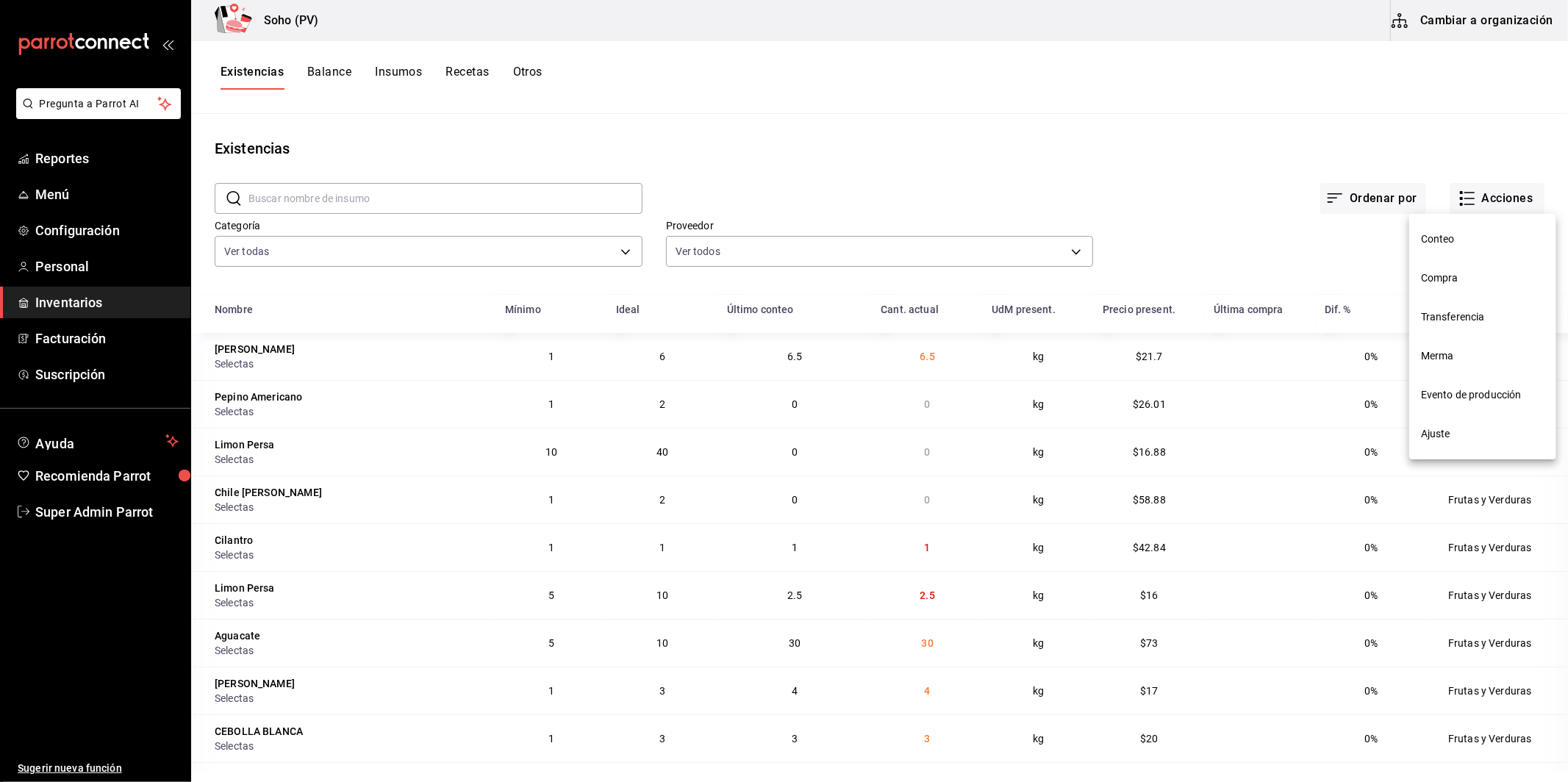
click at [1444, 439] on span "Ajuste" at bounding box center [1483, 433] width 124 height 15
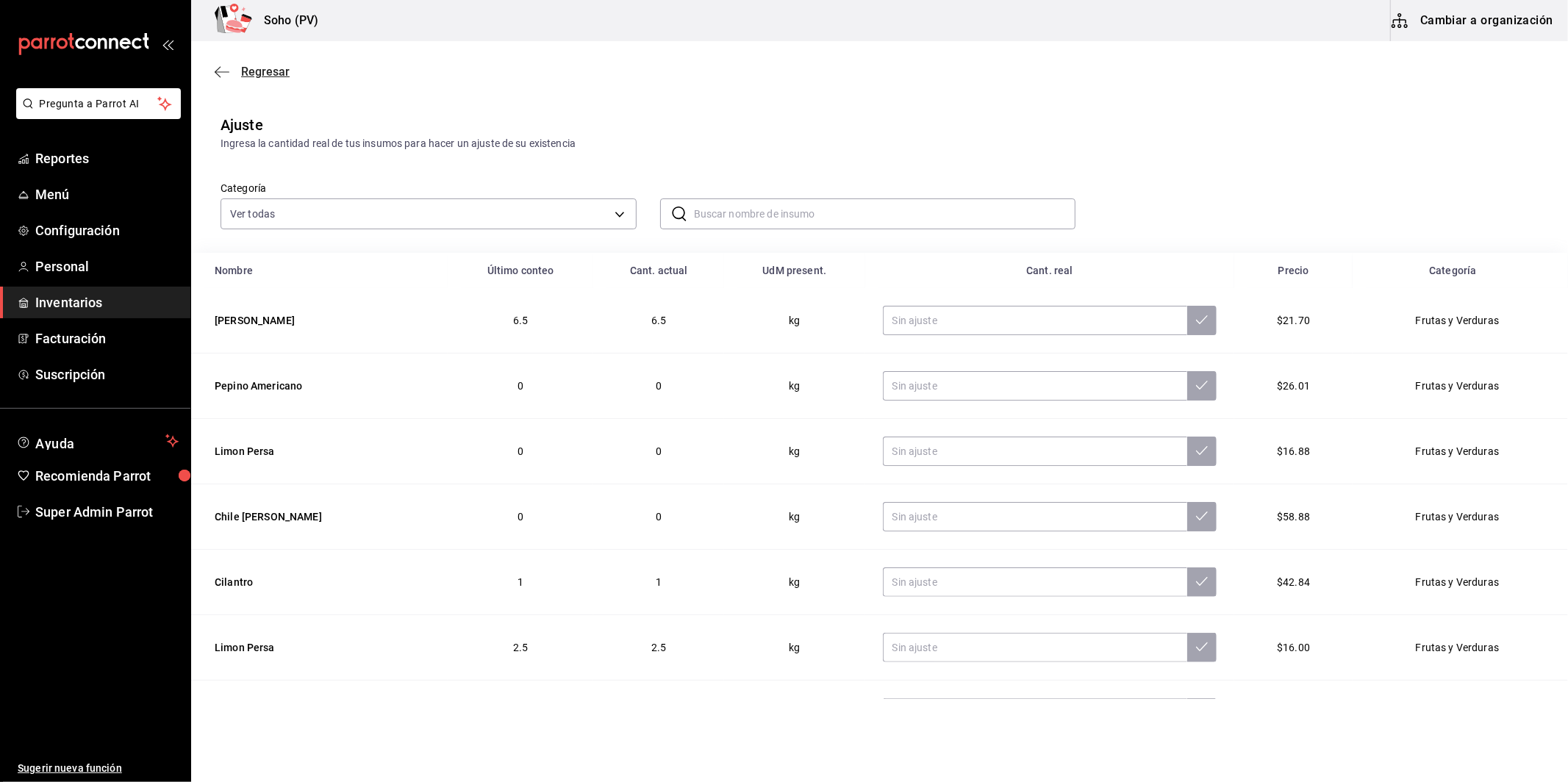
click at [276, 73] on span "Regresar" at bounding box center [265, 72] width 49 height 14
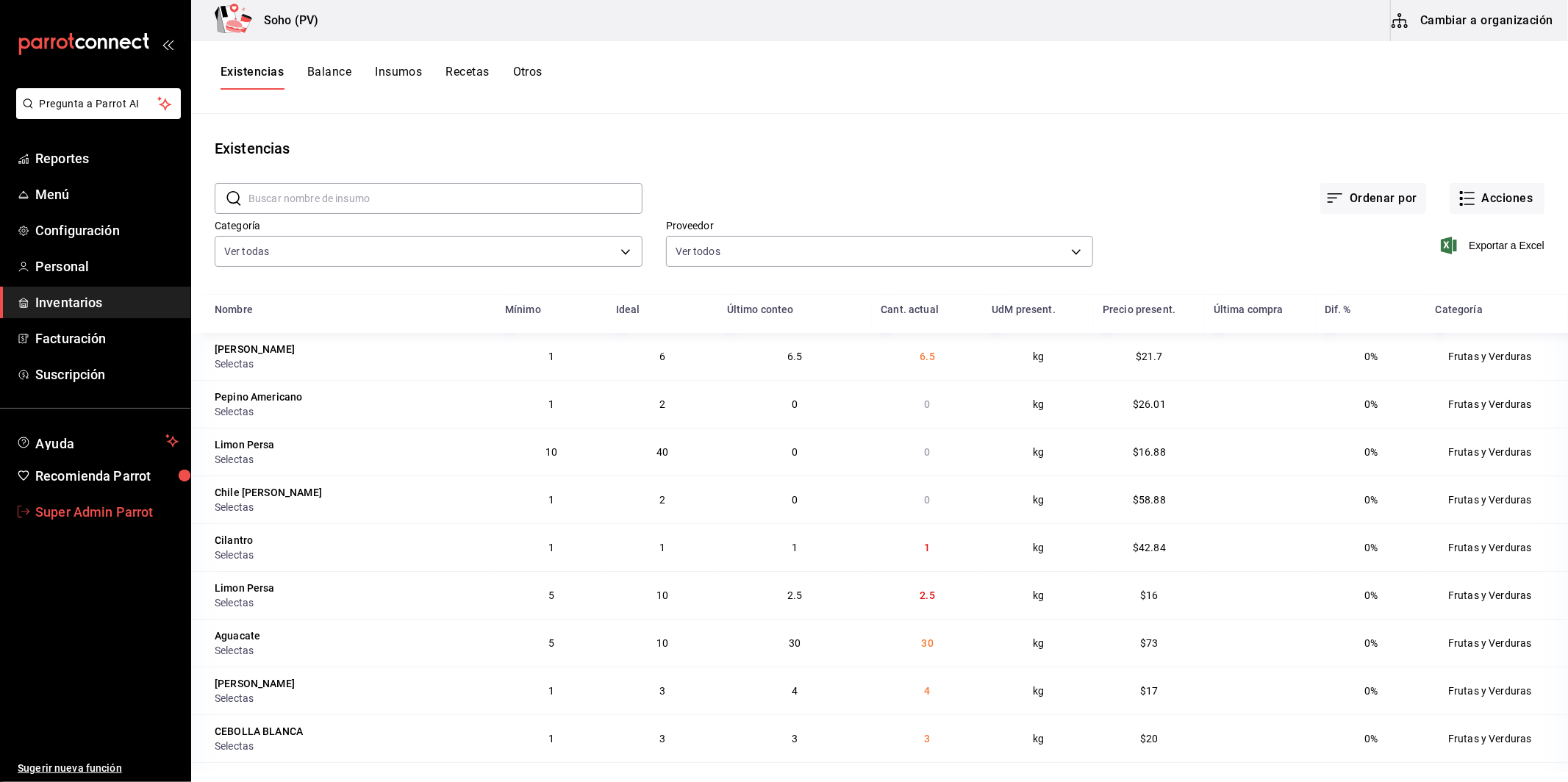
click at [72, 524] on link "Super Admin Parrot" at bounding box center [95, 512] width 190 height 32
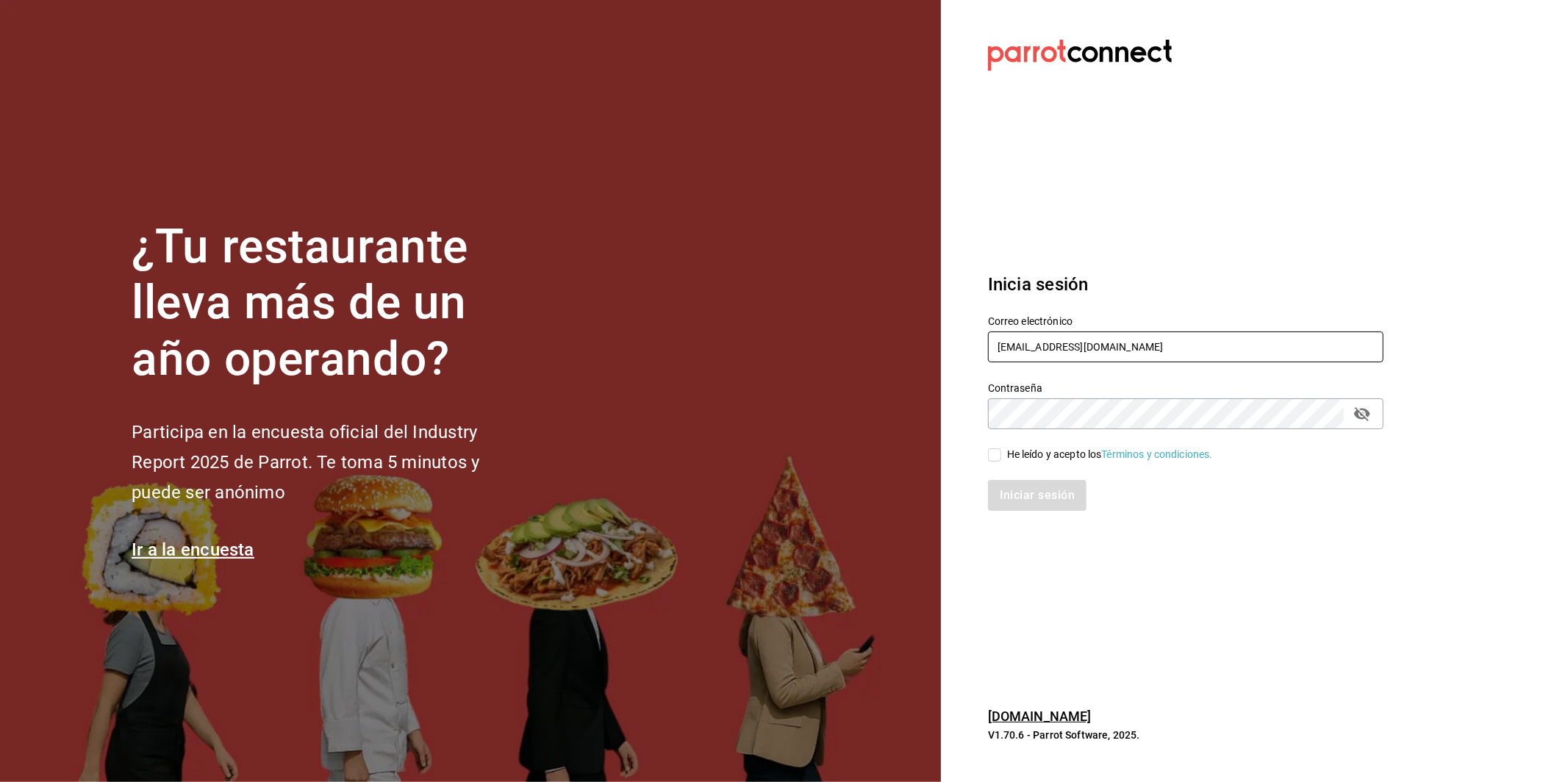
drag, startPoint x: 1111, startPoint y: 352, endPoint x: 960, endPoint y: 345, distance: 150.9
click at [960, 345] on section "Datos incorrectos. Verifica que tu Correo o Contraseña estén bien escritos. Ini…" at bounding box center [1180, 391] width 478 height 782
type input "j"
type input "multiuser@javi.com"
click at [1029, 457] on div "He leído y acepto los Términos y condiciones." at bounding box center [1110, 454] width 206 height 15
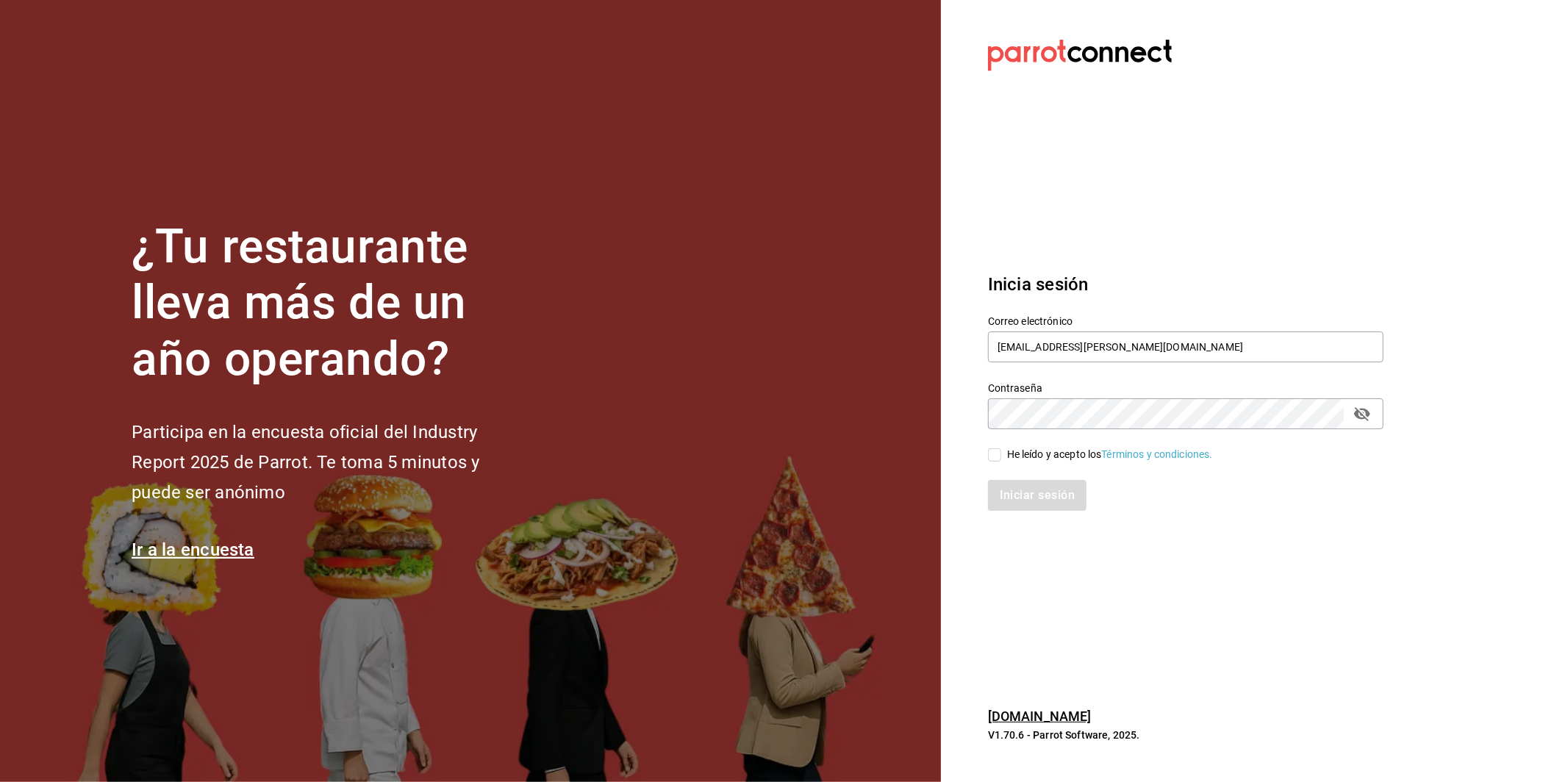
click at [1002, 457] on input "He leído y acepto los Términos y condiciones." at bounding box center [994, 455] width 13 height 13
checkbox input "true"
click at [1041, 490] on button "Iniciar sesión" at bounding box center [1038, 495] width 100 height 31
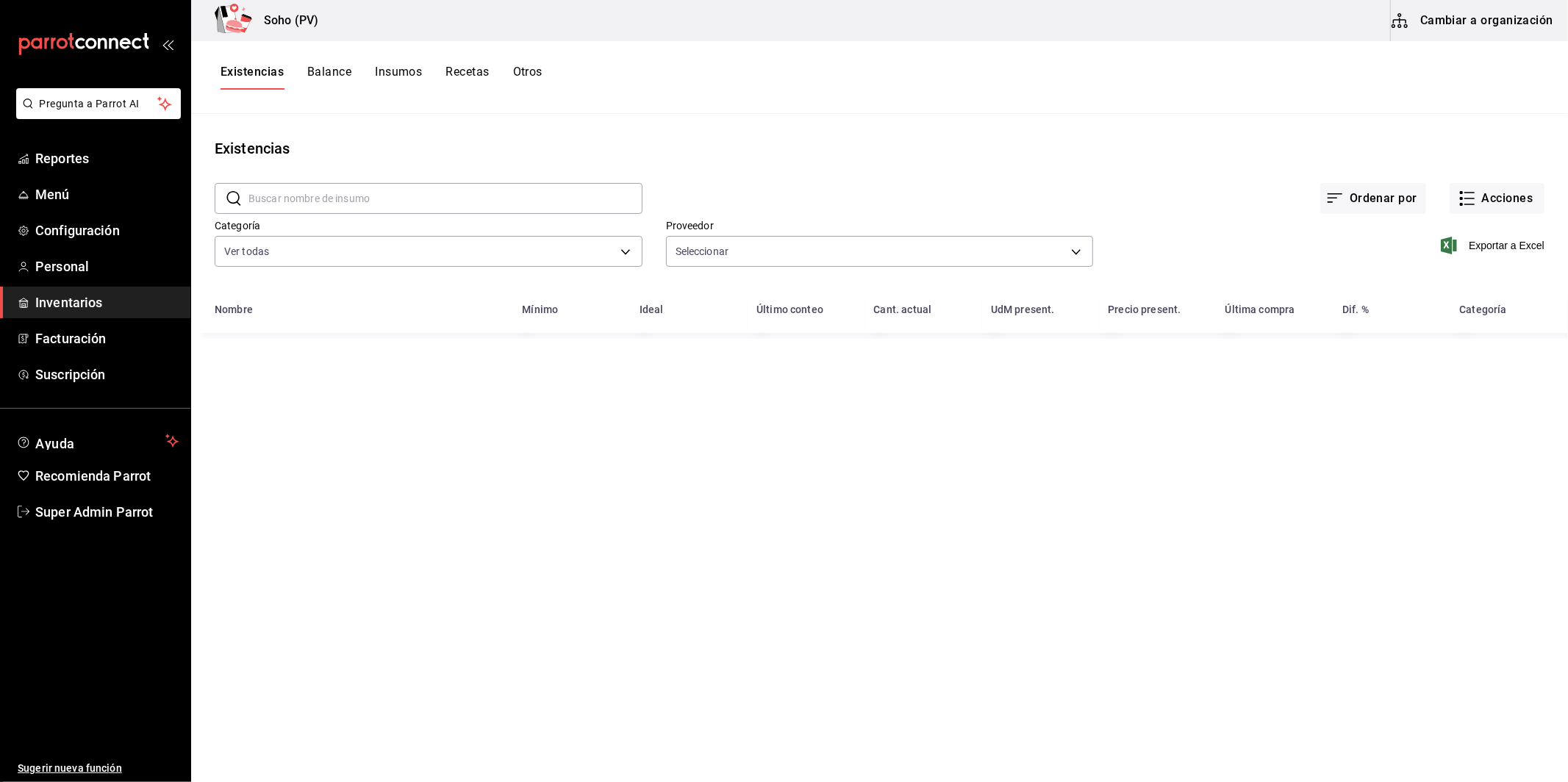
type input "3d4514a6-55ad-4ea7-a61f-16055b5070b0,319042a7-1e81-442b-9dbe-3b60175dd6c1,4536d…"
click at [1469, 14] on button "Cambiar a organización" at bounding box center [1473, 20] width 165 height 41
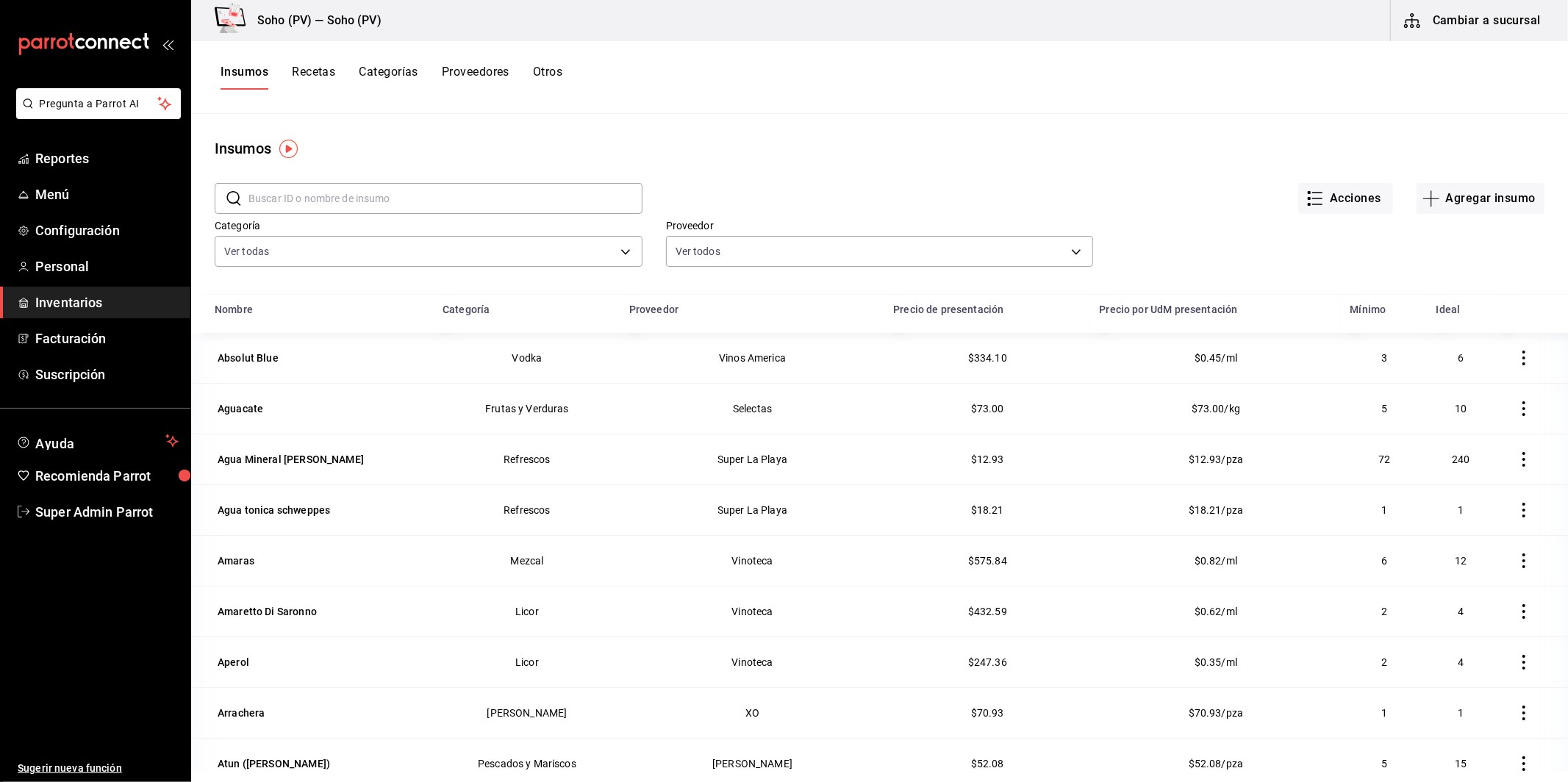
click at [455, 210] on input "text" at bounding box center [446, 198] width 394 height 29
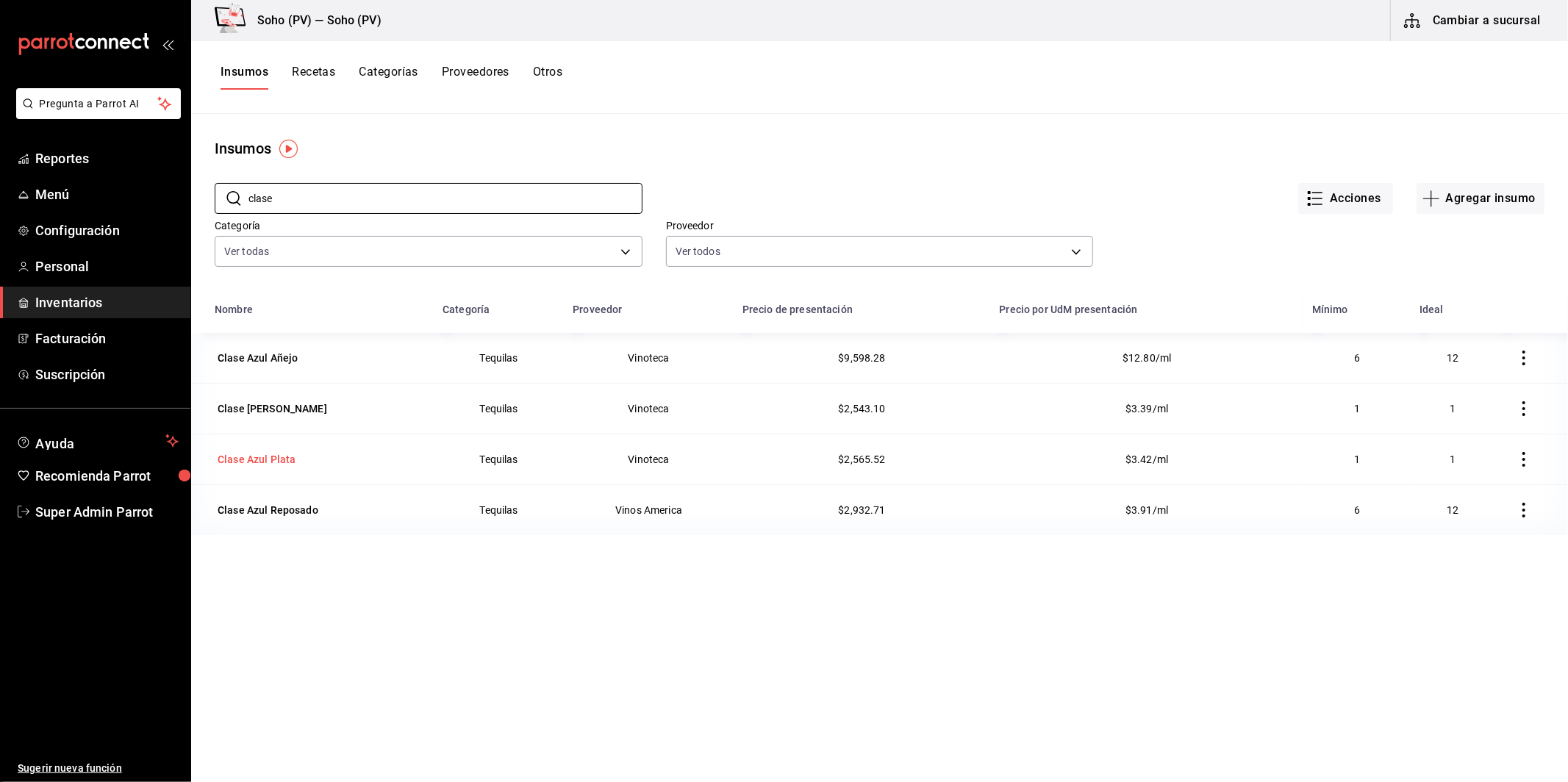
type input "clase"
click at [278, 463] on div "Clase Azul Plata" at bounding box center [257, 459] width 78 height 15
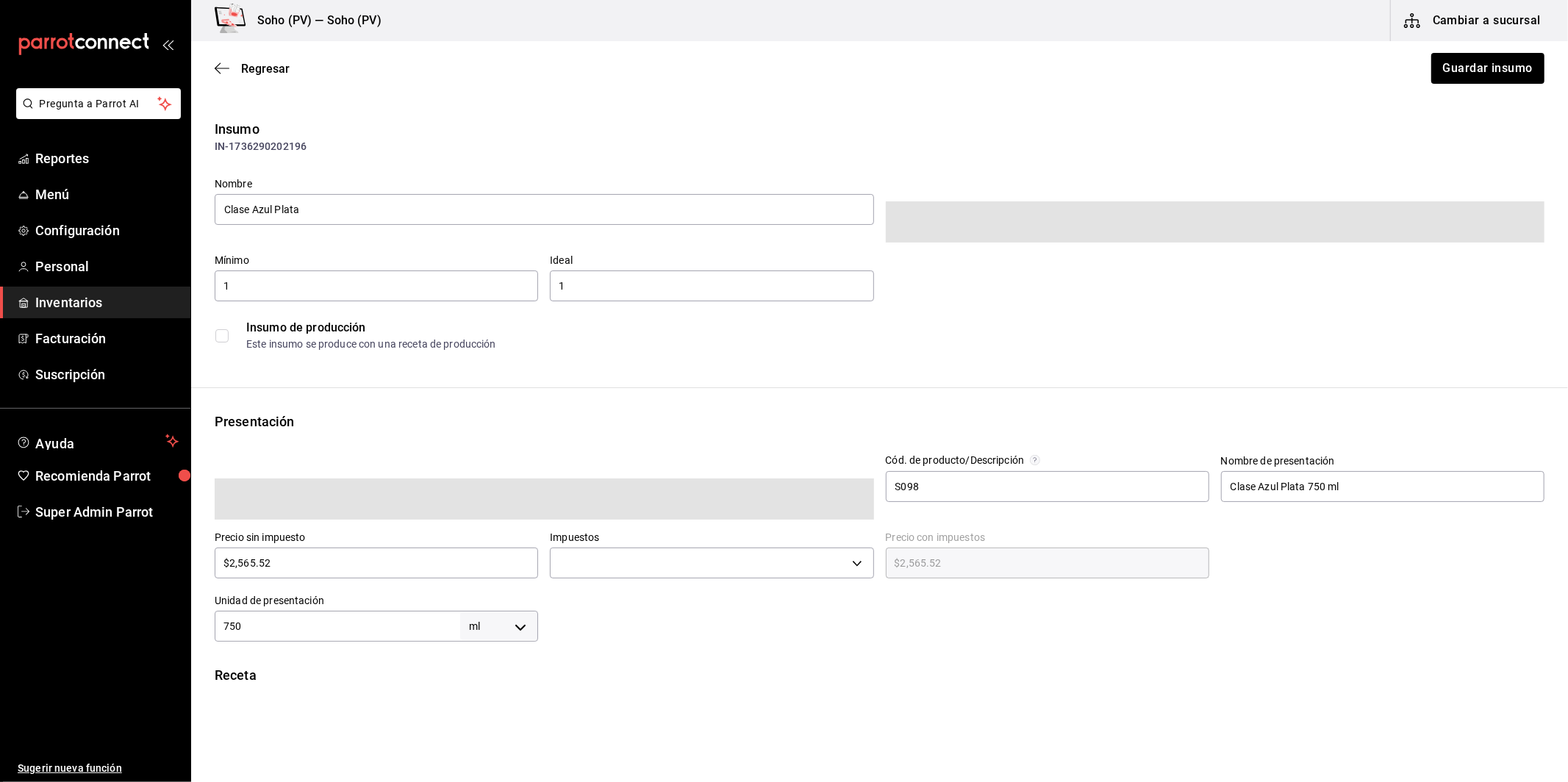
type input "$2,976.00"
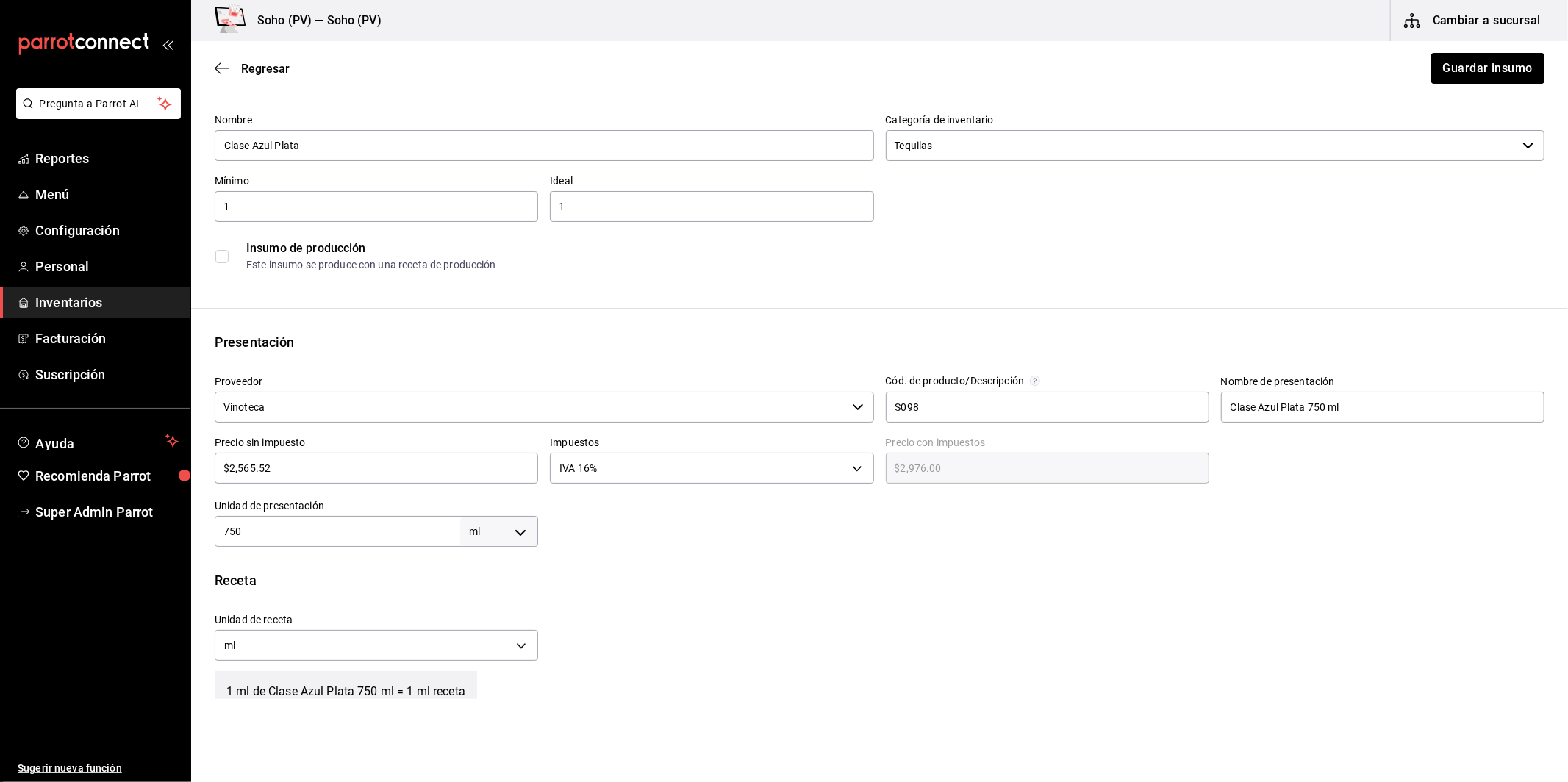
scroll to position [65, 0]
click at [226, 546] on div "Insumo IN-1736290202196 Nombre Clase Azul Plata Categoría de inventario Tequila…" at bounding box center [879, 486] width 1377 height 865
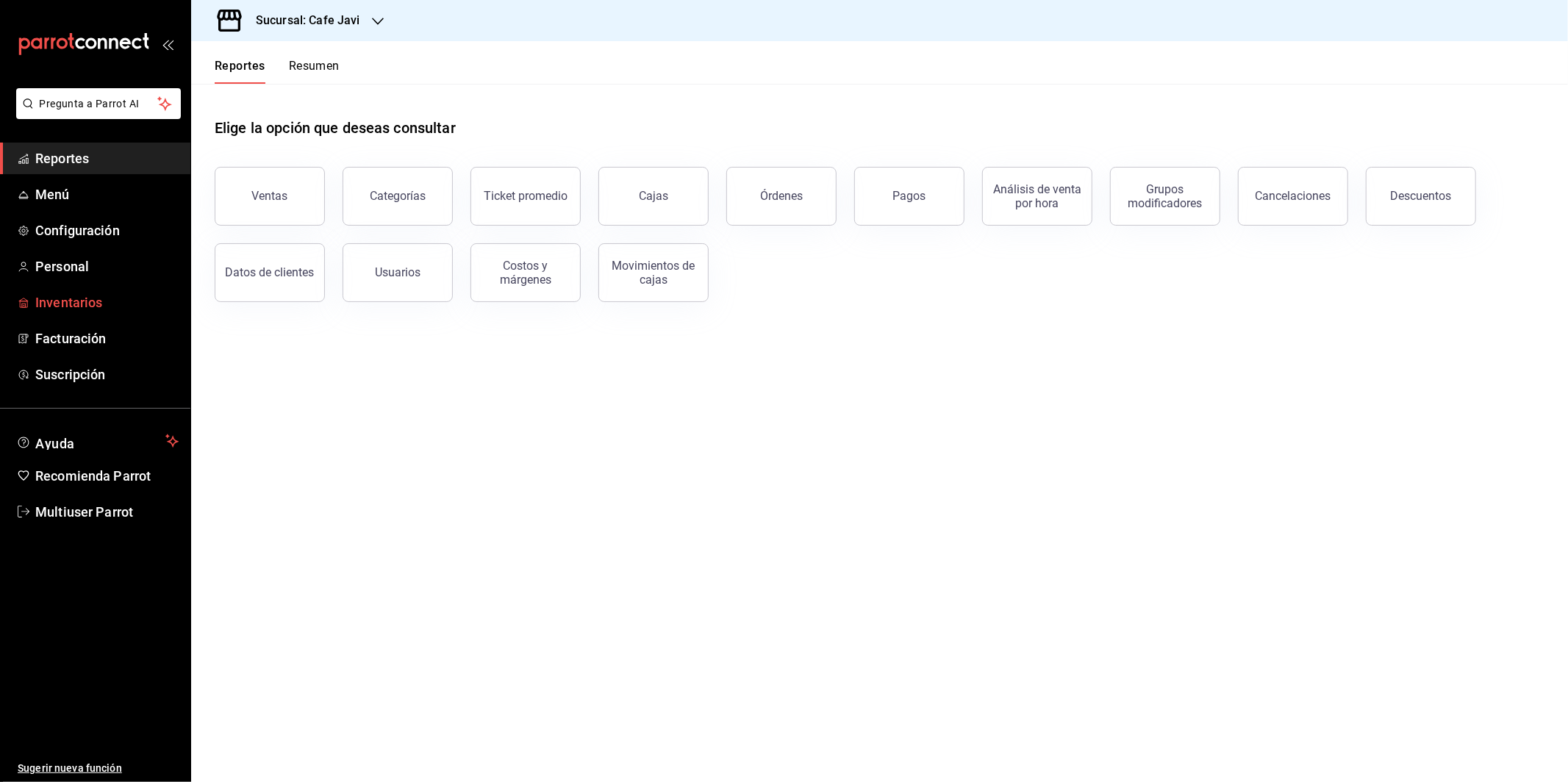
click at [62, 313] on link "Inventarios" at bounding box center [95, 303] width 190 height 32
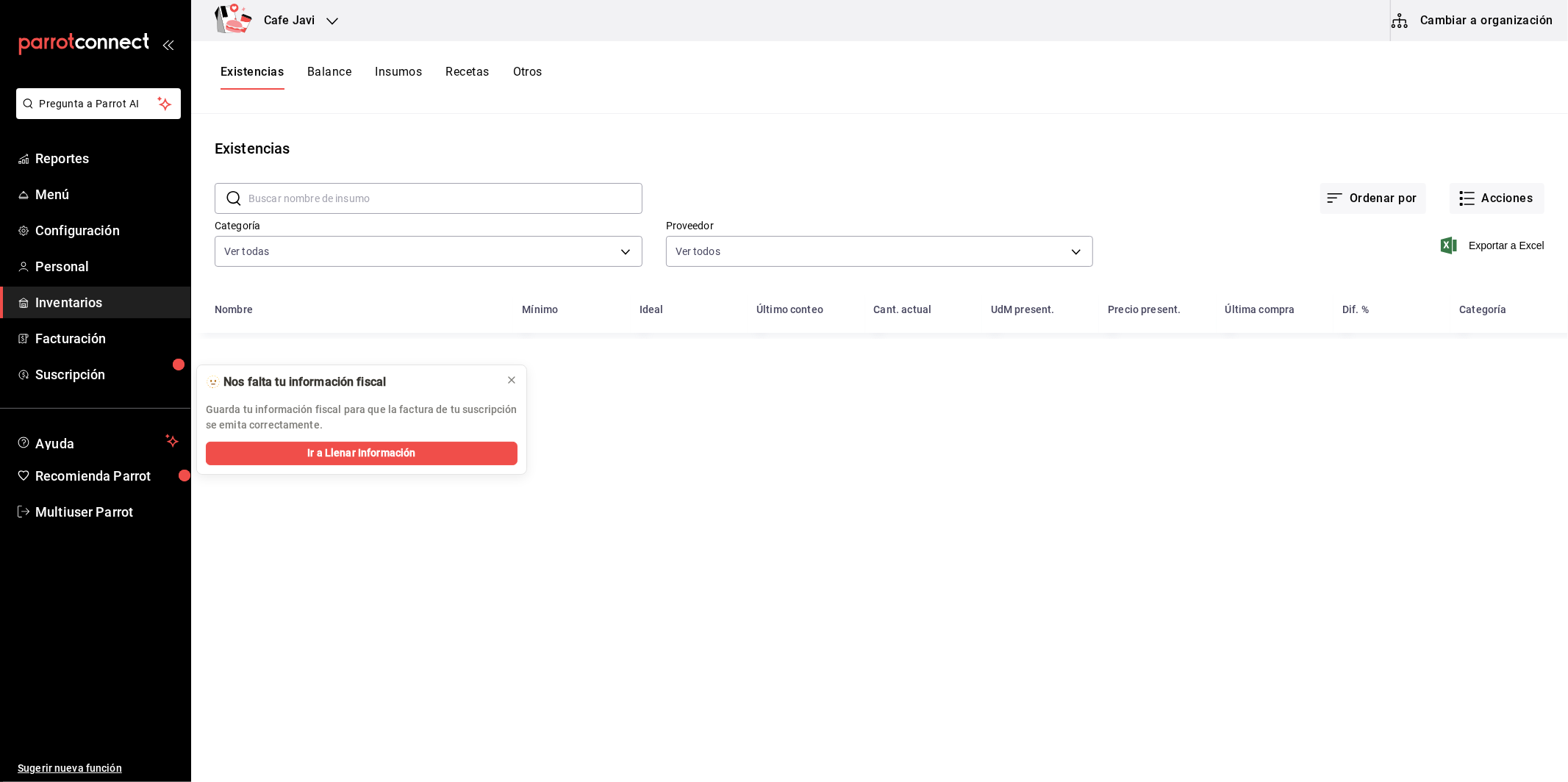
click at [1463, 16] on button "Cambiar a organización" at bounding box center [1473, 20] width 165 height 41
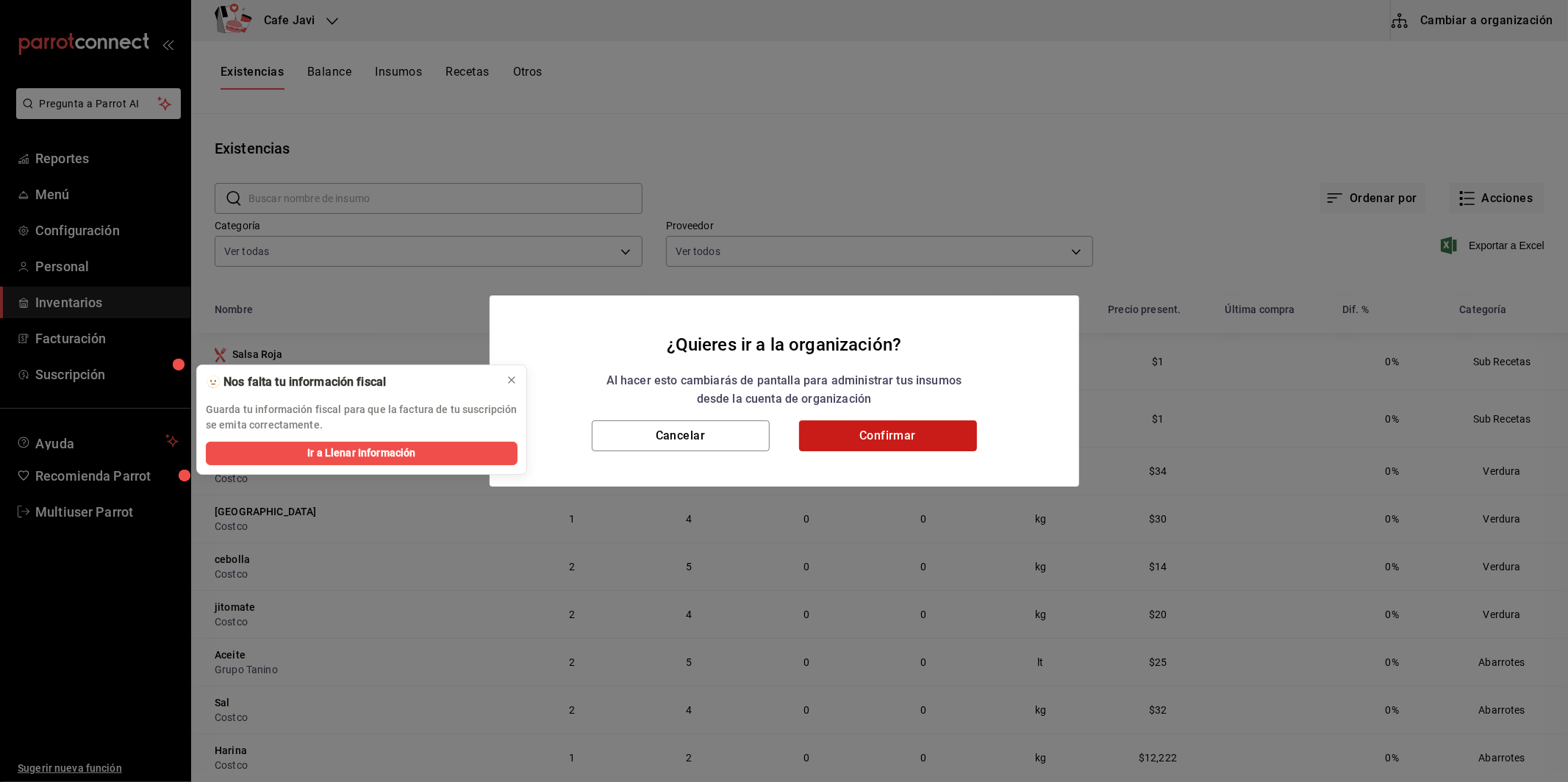
click at [863, 446] on button "Confirmar" at bounding box center [888, 436] width 178 height 31
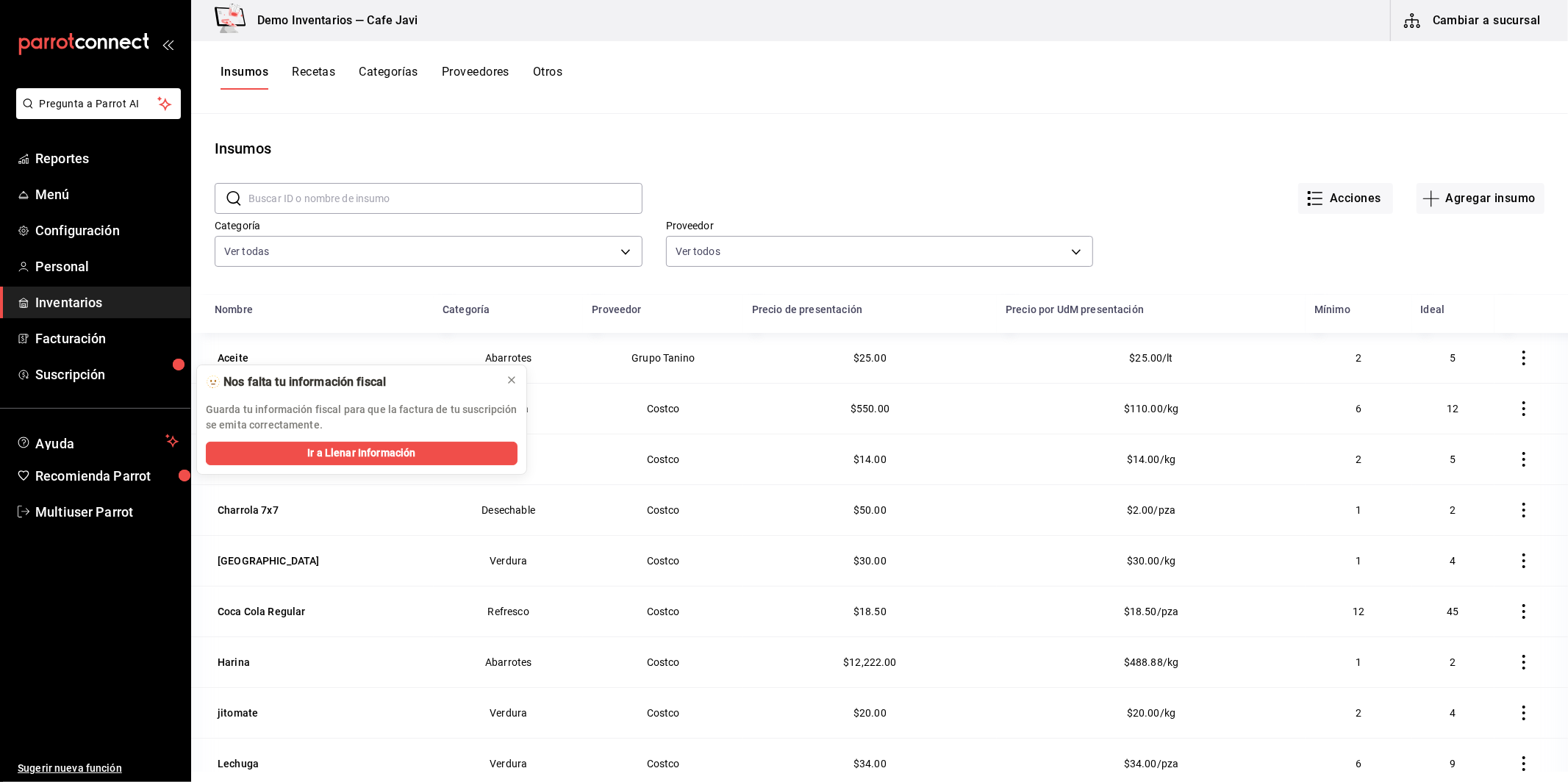
click at [1477, 222] on div "Categoría Ver todas 5d1bb020-008a-4b6f-b370-9739a1c19184,704e164b-83c7-4e03-a66…" at bounding box center [868, 230] width 1354 height 81
click at [1470, 207] on button "Agregar insumo" at bounding box center [1481, 198] width 128 height 31
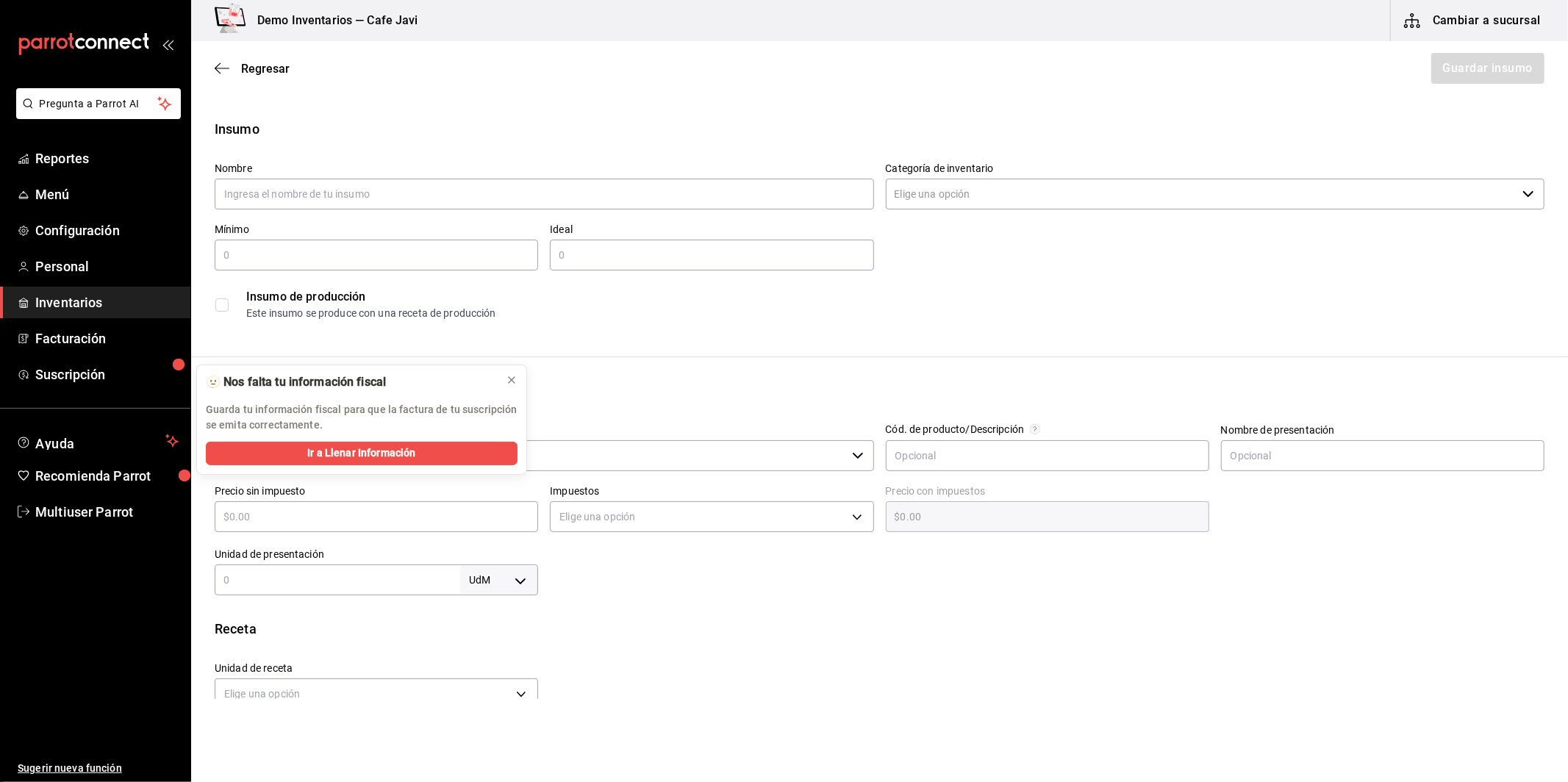
click at [507, 382] on div "Presentación" at bounding box center [880, 391] width 1330 height 20
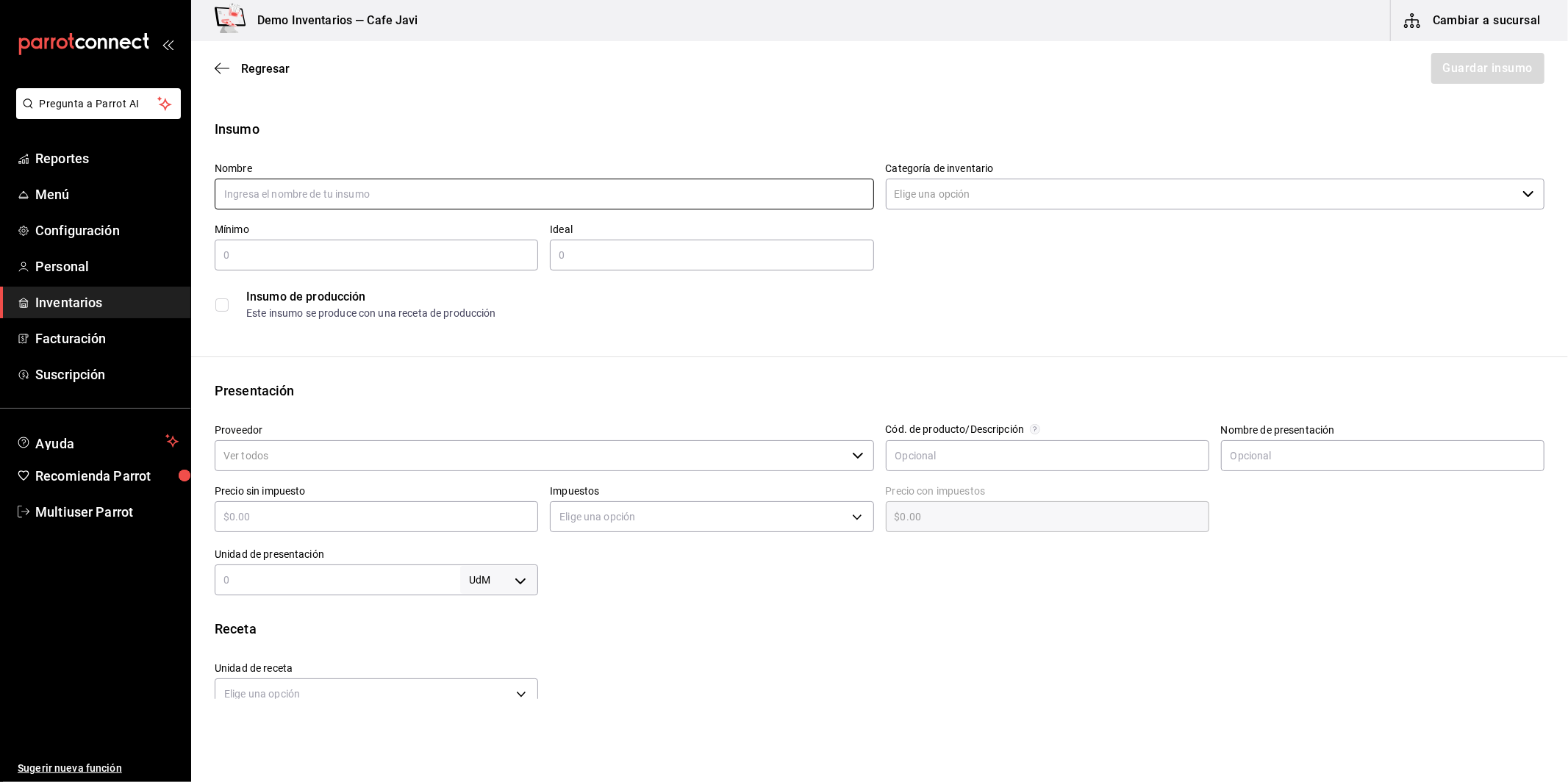
click at [328, 193] on input "text" at bounding box center [545, 194] width 660 height 31
drag, startPoint x: 1049, startPoint y: 172, endPoint x: 1039, endPoint y: 196, distance: 26.1
click at [1045, 183] on div "Categoría de inventario ​" at bounding box center [1216, 187] width 660 height 49
type input "camaron"
click at [1035, 196] on input "Categoría de inventario" at bounding box center [1202, 194] width 632 height 31
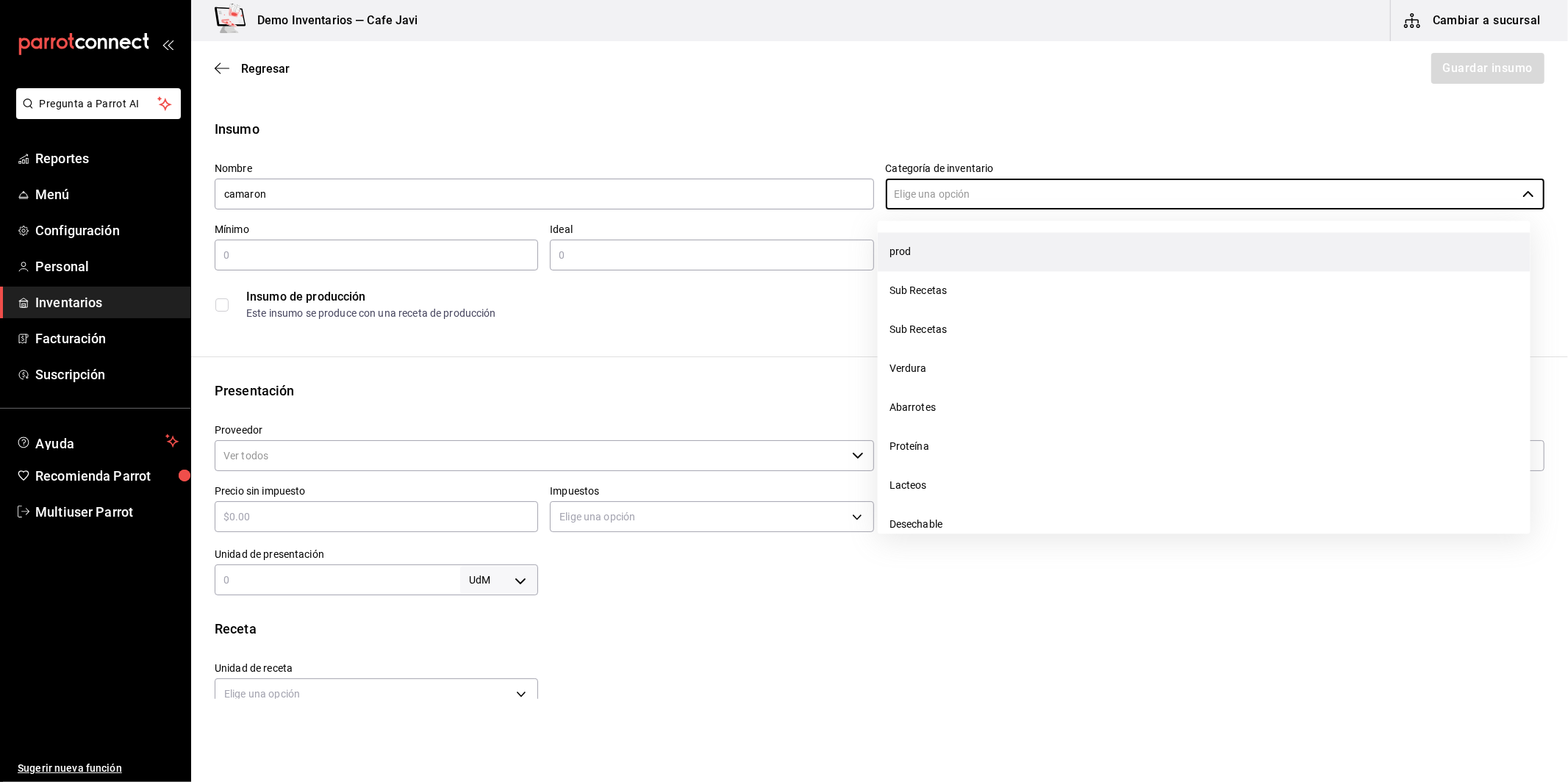
click at [924, 259] on li "prod" at bounding box center [1204, 251] width 653 height 39
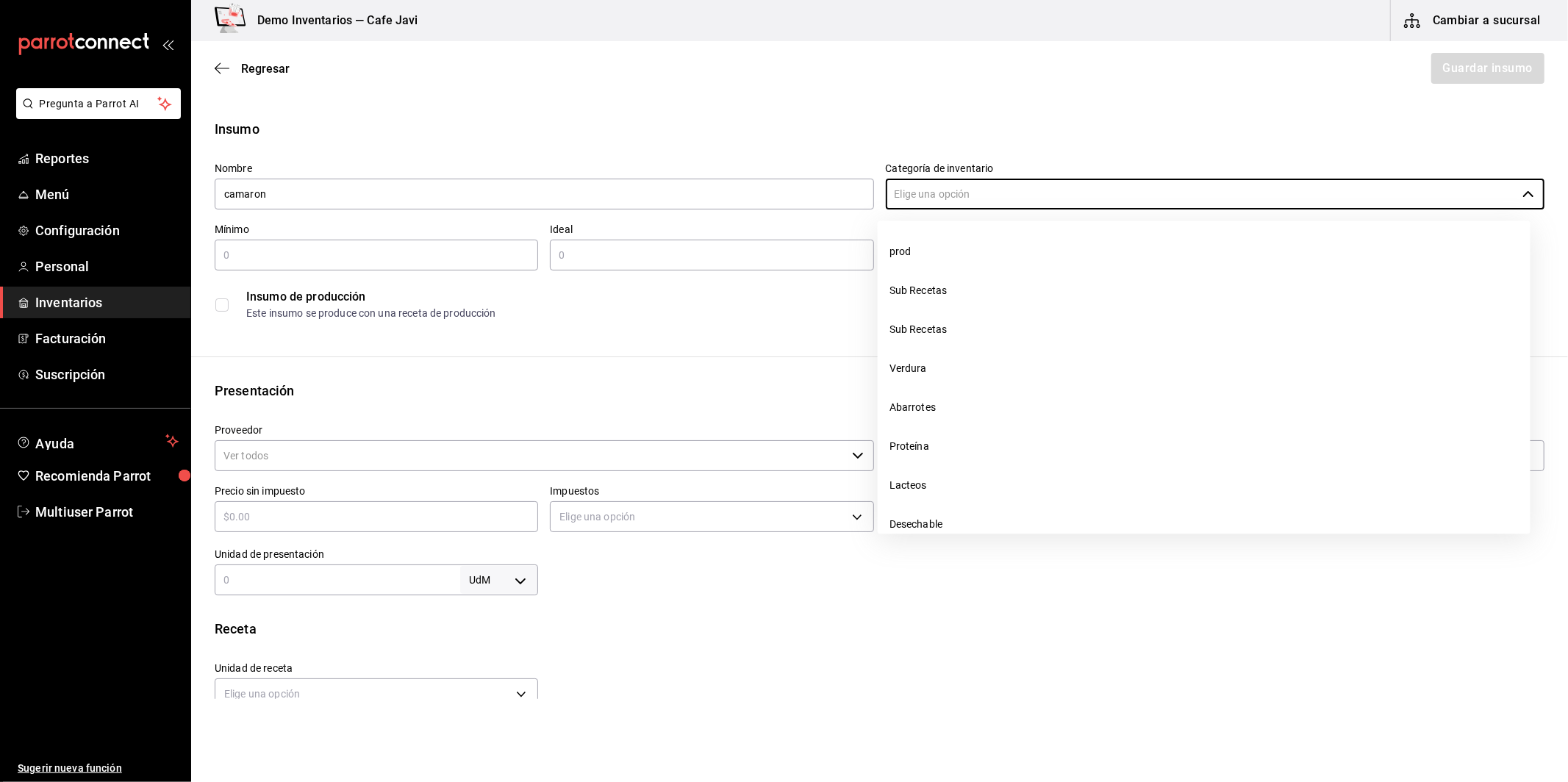
type input "prod"
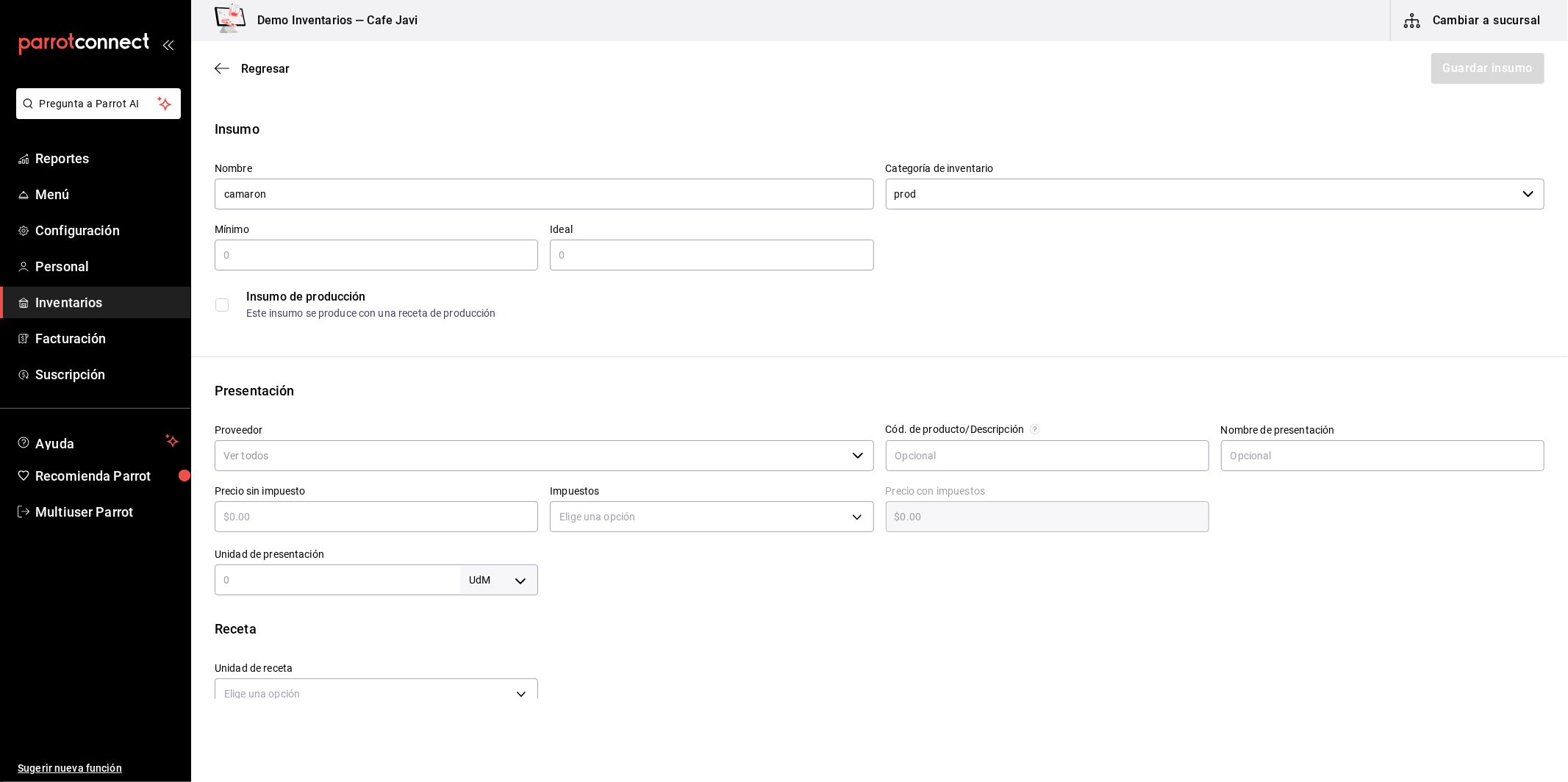
click at [482, 247] on input "text" at bounding box center [377, 255] width 324 height 18
type input "1"
click at [655, 269] on div "​" at bounding box center [712, 255] width 324 height 31
click at [451, 439] on div "Proveedor ​" at bounding box center [545, 448] width 660 height 49
type input "1"
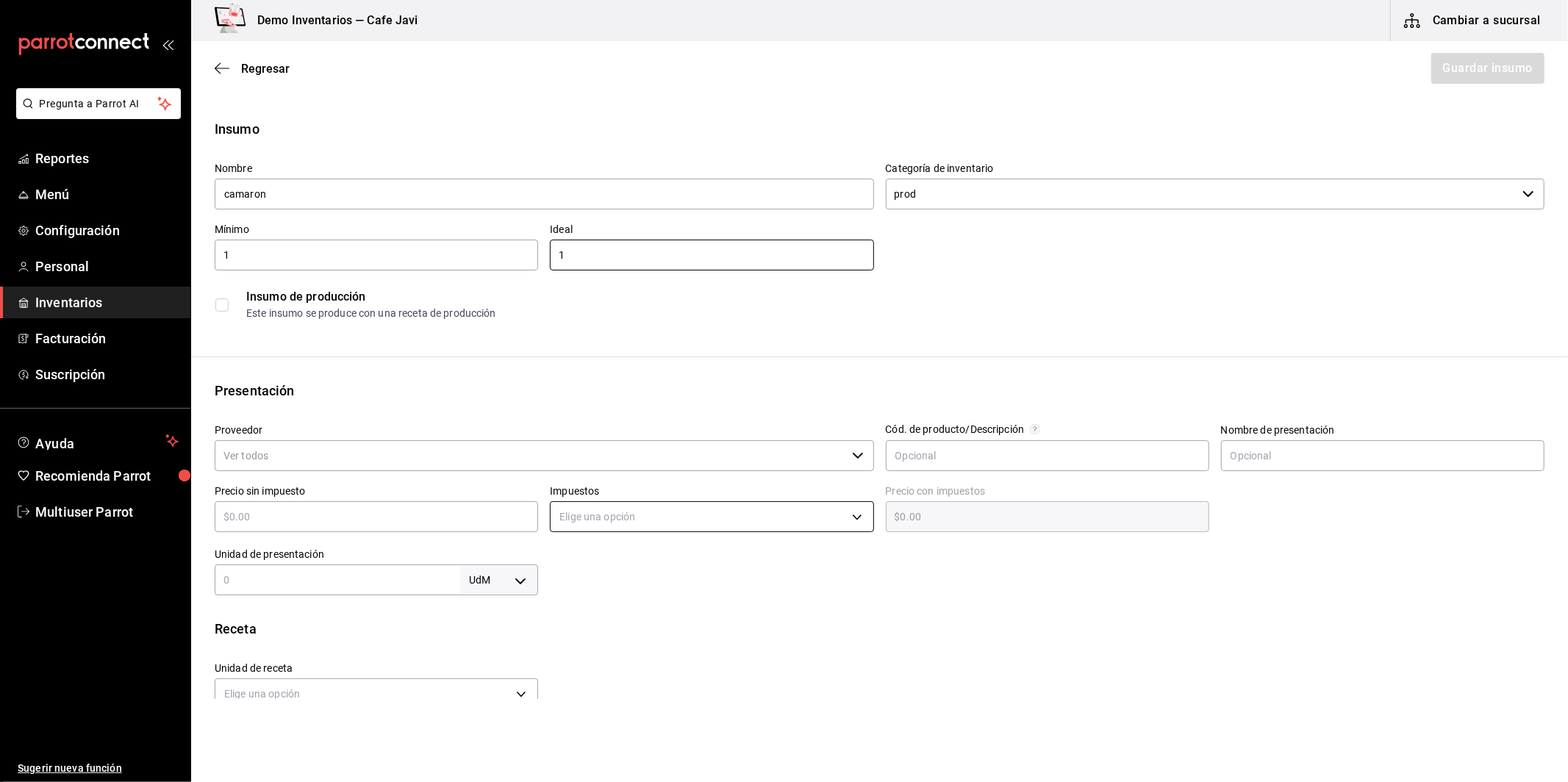
drag, startPoint x: 451, startPoint y: 444, endPoint x: 824, endPoint y: 501, distance: 377.9
click at [451, 446] on input "Proveedor" at bounding box center [531, 455] width 632 height 31
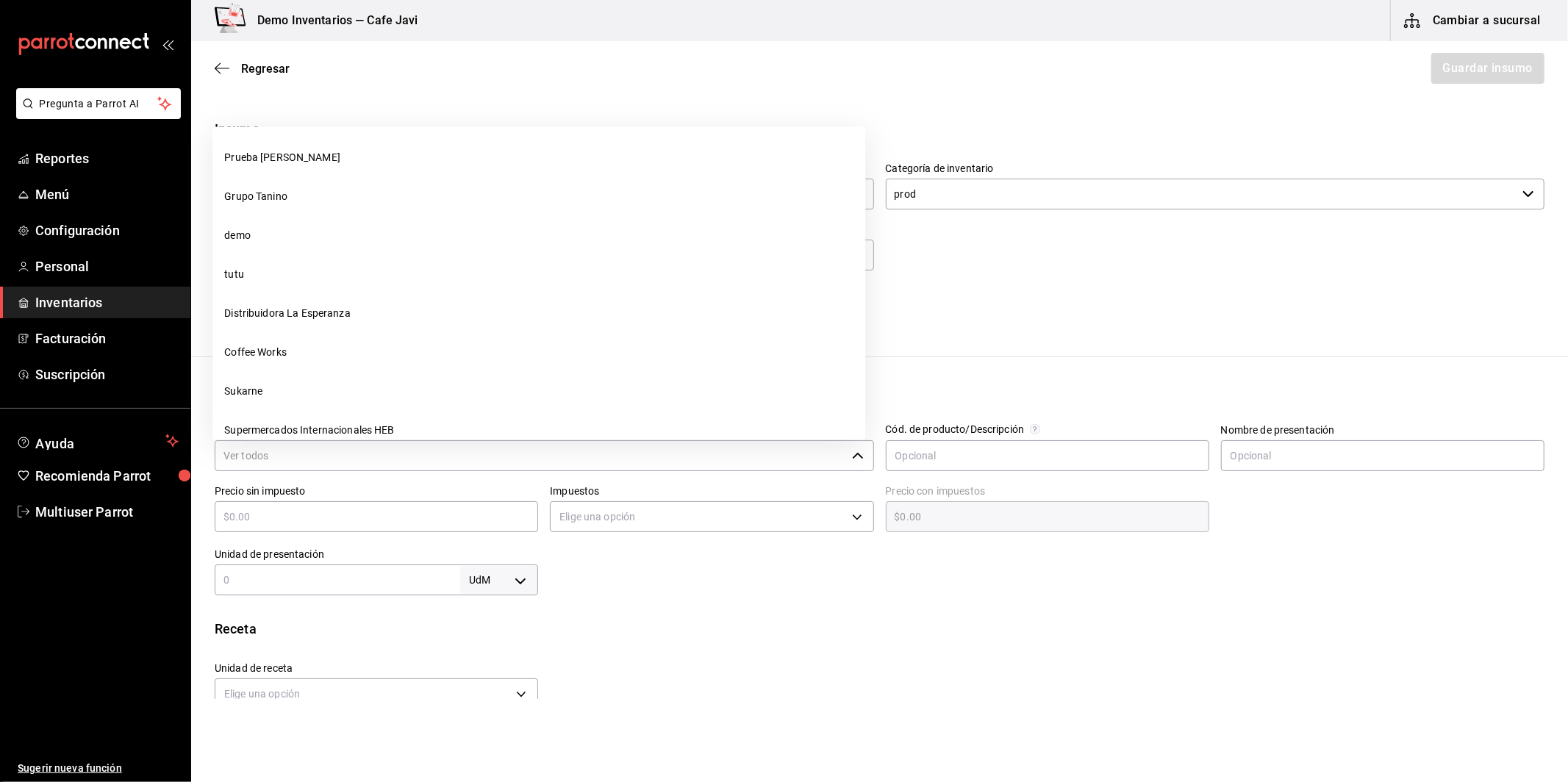
click at [851, 464] on div "​" at bounding box center [545, 455] width 660 height 31
click at [793, 460] on input "Proveedor" at bounding box center [531, 455] width 632 height 31
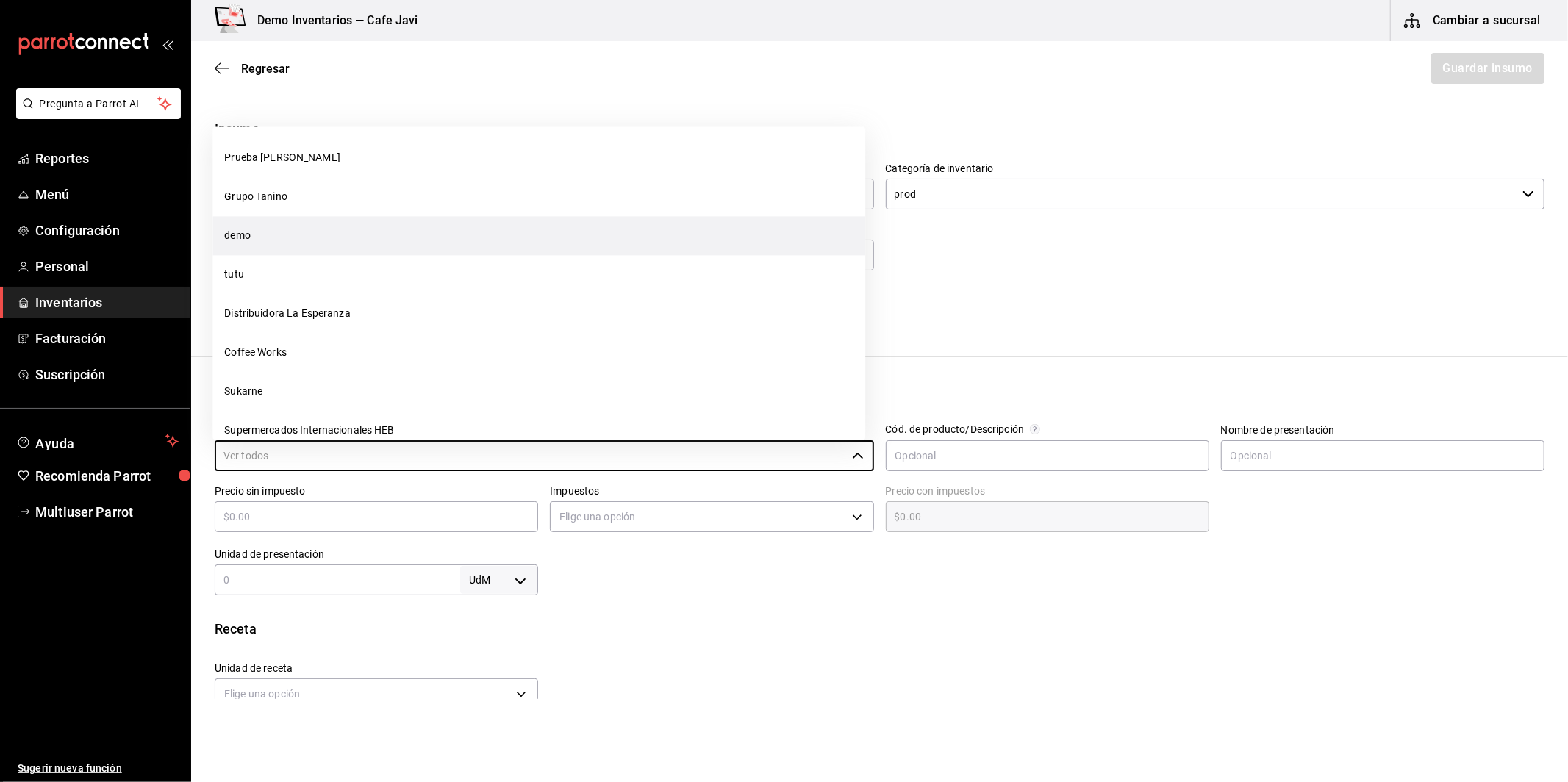
click at [252, 231] on li "demo" at bounding box center [539, 236] width 653 height 39
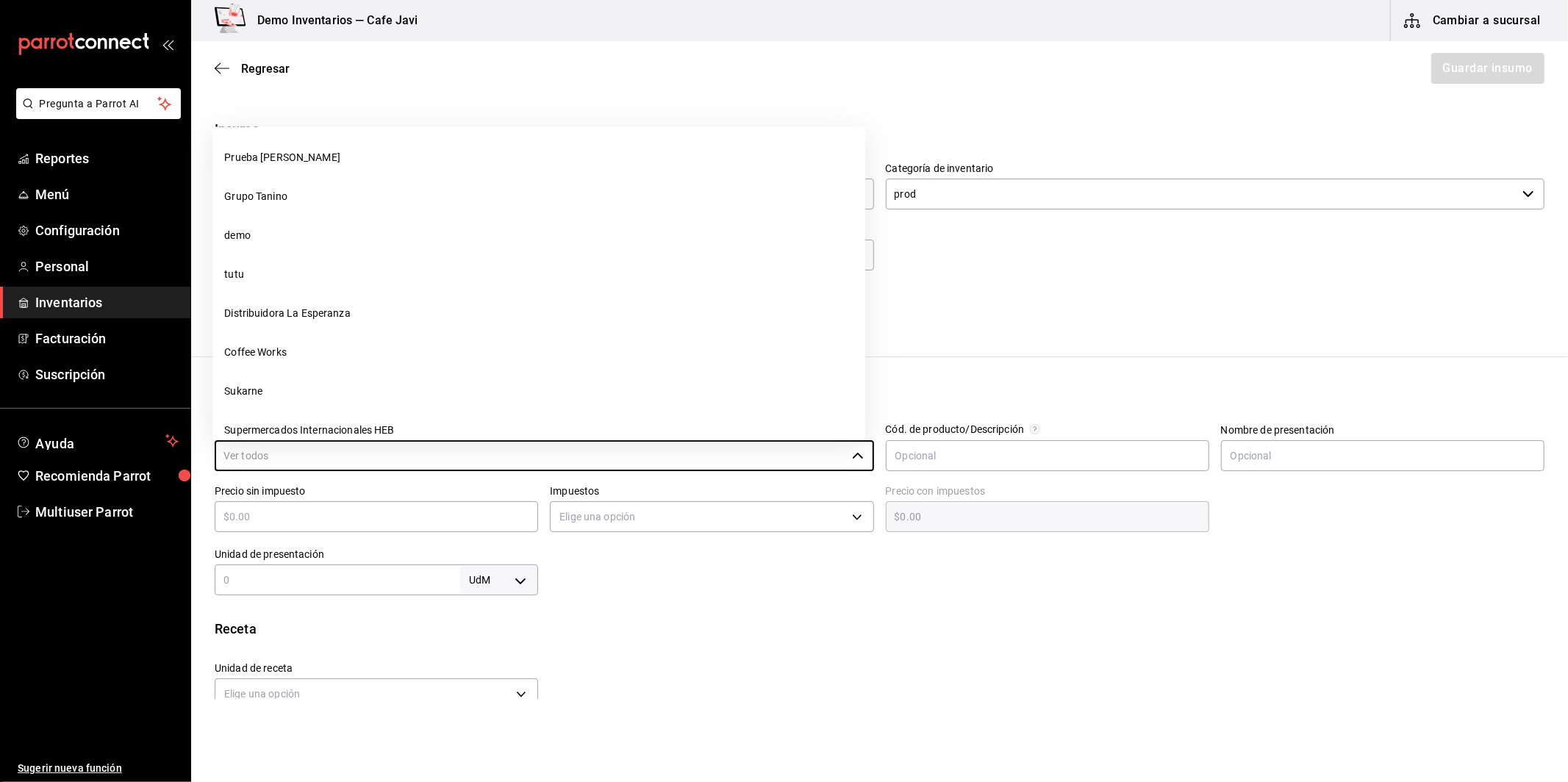
type input "demo"
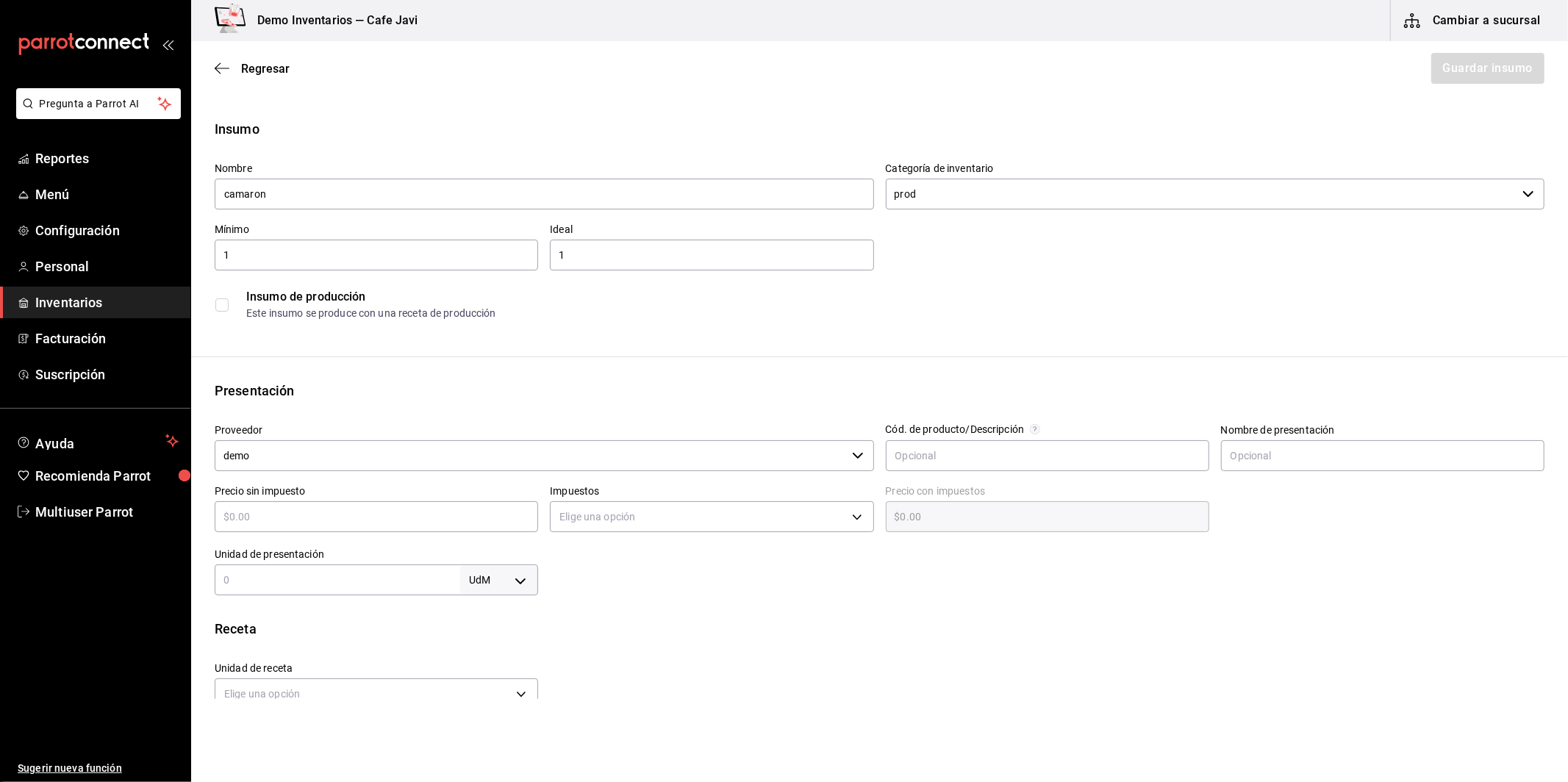
click at [318, 575] on input "text" at bounding box center [338, 580] width 246 height 18
type input "1"
click at [528, 590] on body "Pregunta a Parrot AI Reportes Menú Configuración Personal Inventarios Facturaci…" at bounding box center [784, 349] width 1568 height 699
click at [480, 646] on li "kg" at bounding box center [496, 642] width 76 height 24
type input "KILOGRAM"
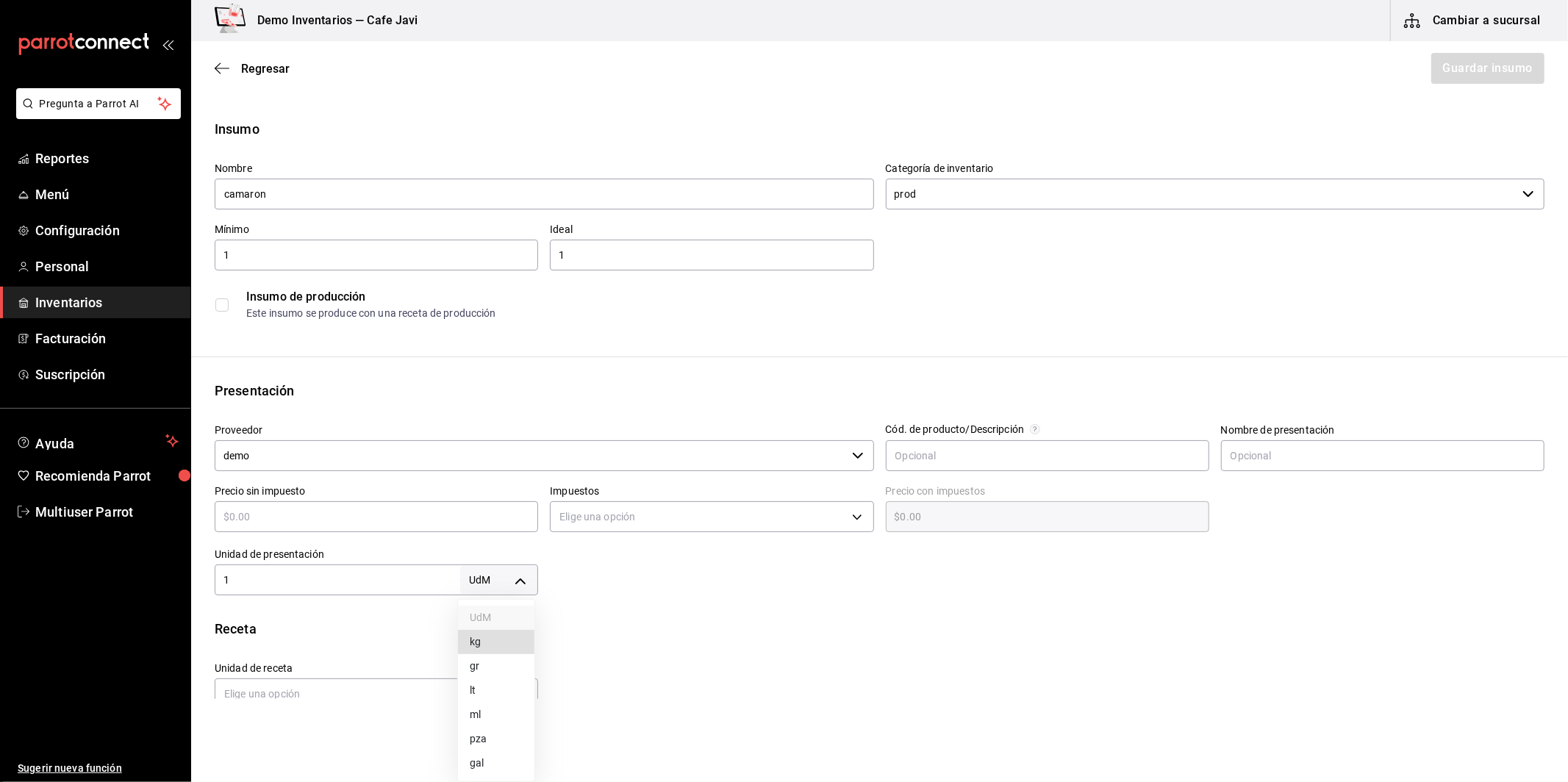
type input "KILOGRAM"
type input "1"
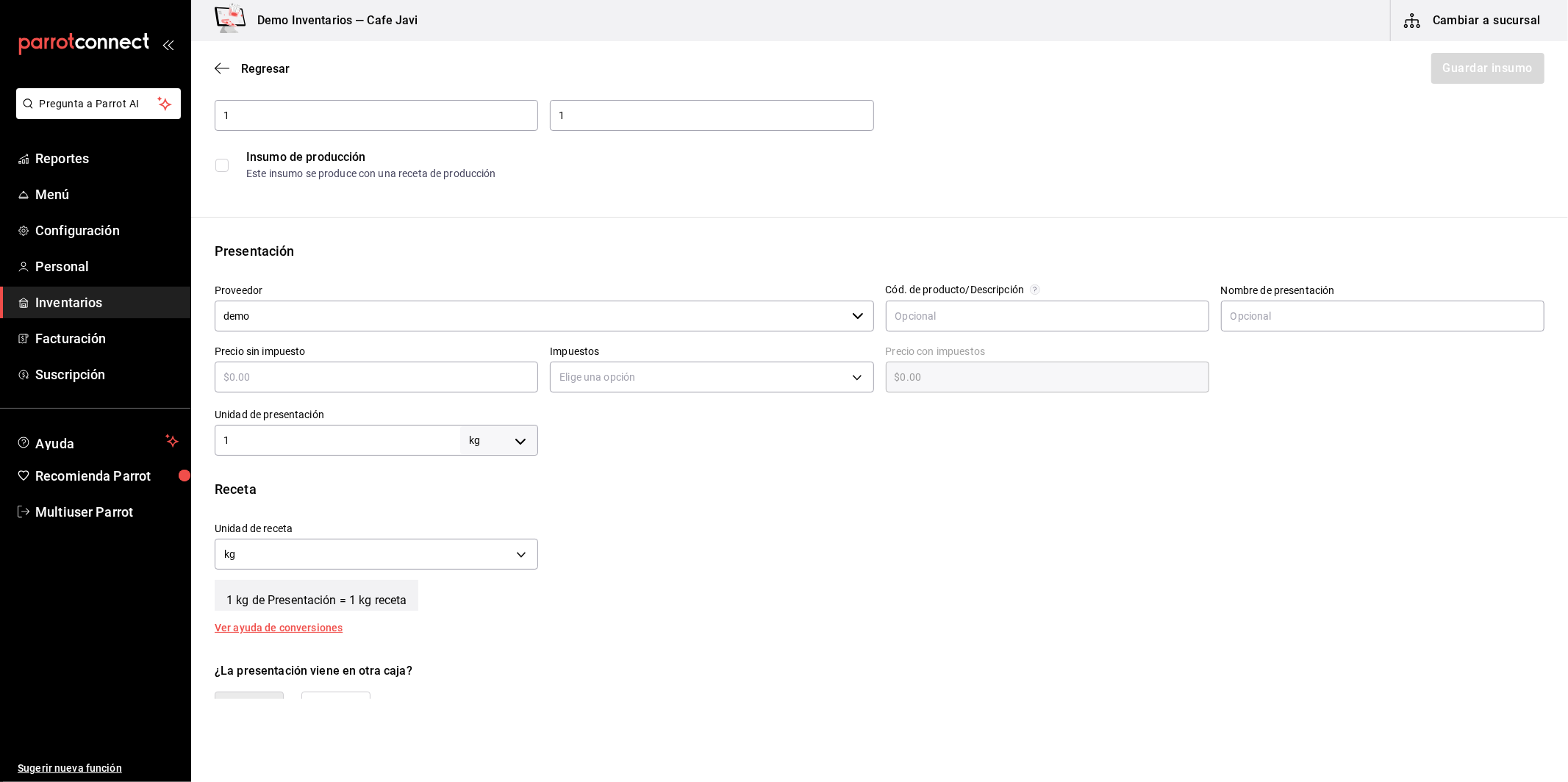
scroll to position [303, 0]
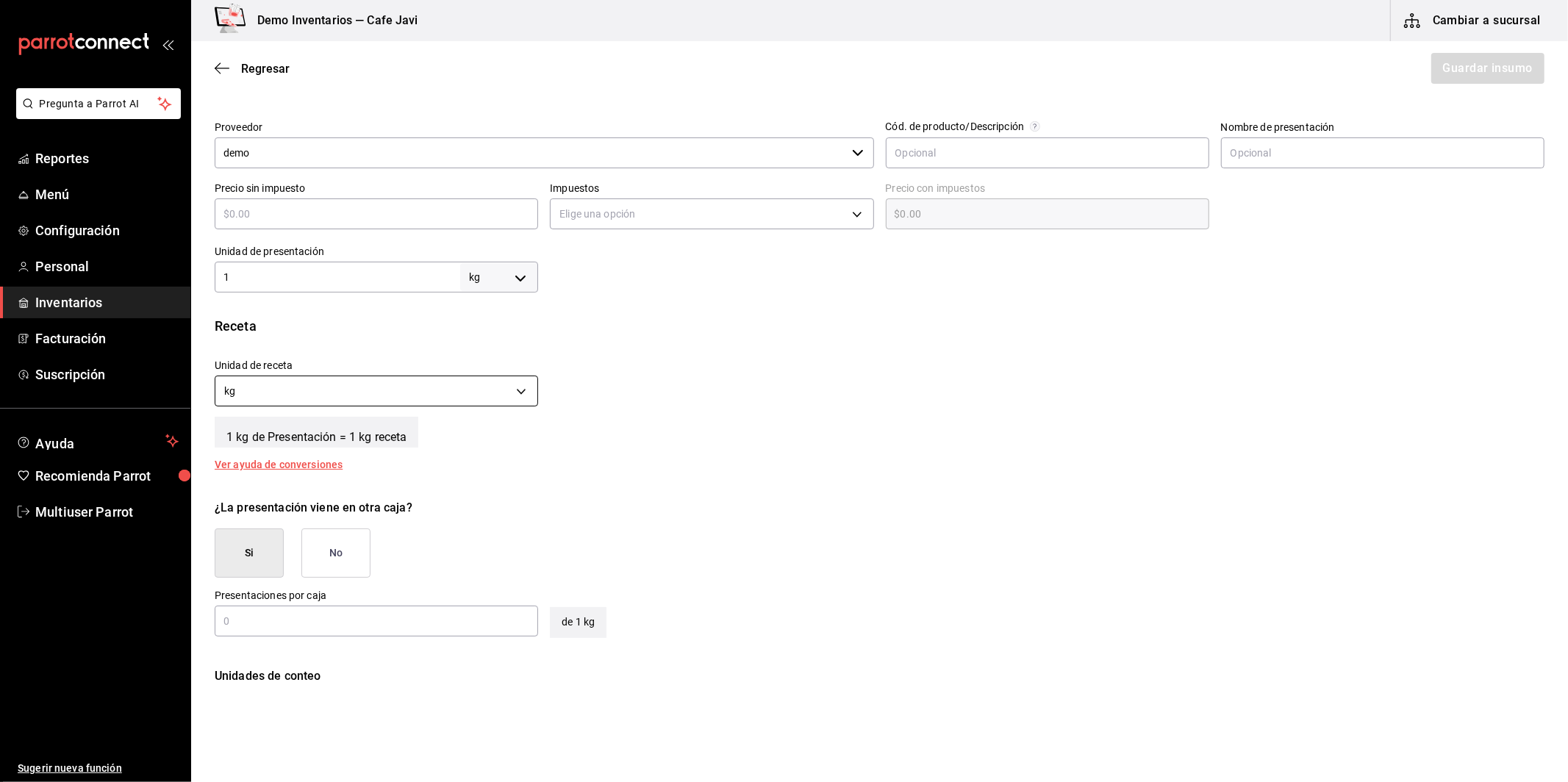
click at [513, 393] on body "Pregunta a Parrot AI Reportes Menú Configuración Personal Inventarios Facturaci…" at bounding box center [784, 349] width 1568 height 699
click at [264, 461] on li "gr" at bounding box center [374, 461] width 319 height 24
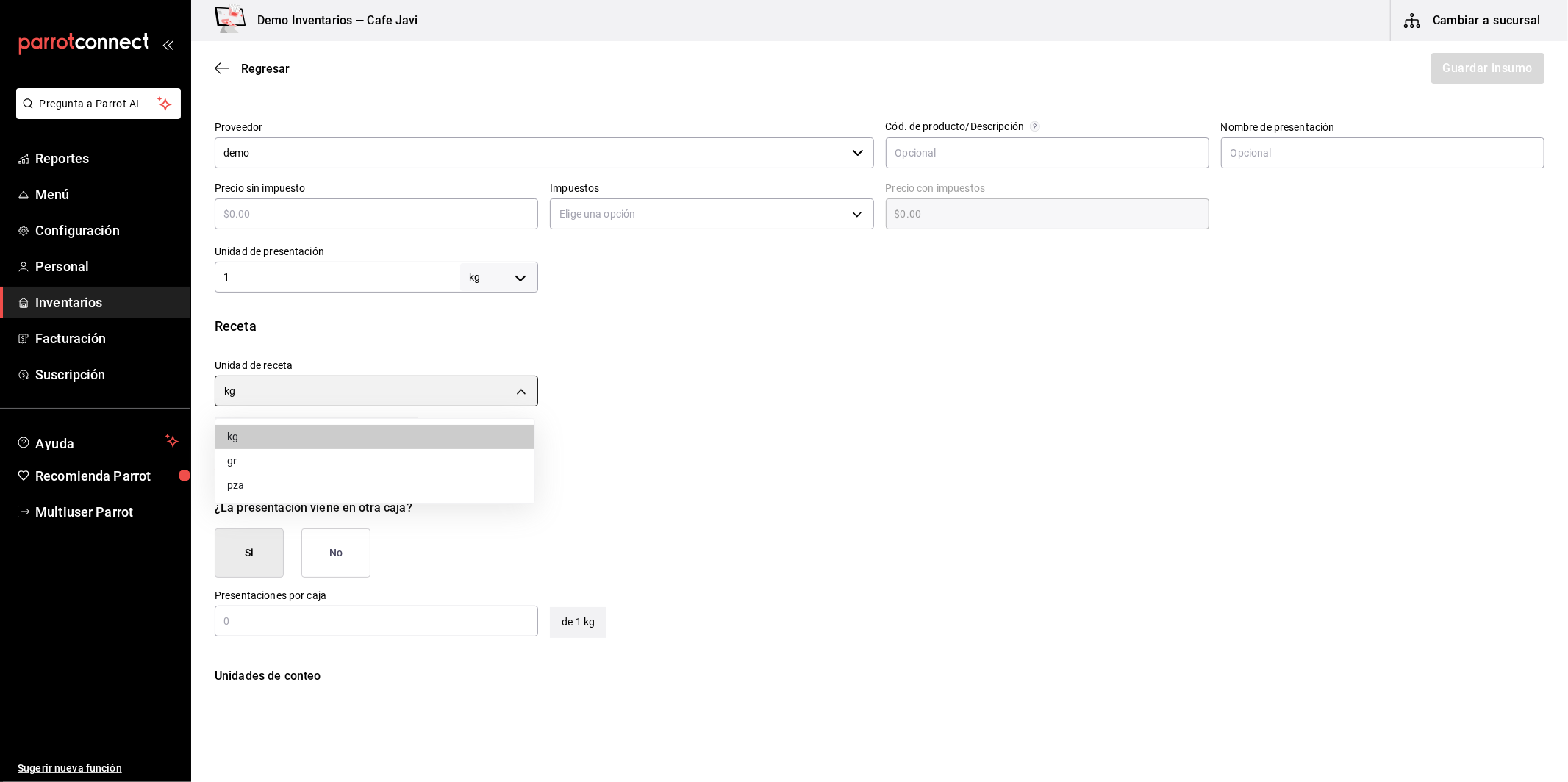
type input "GRAM"
type input "1,000"
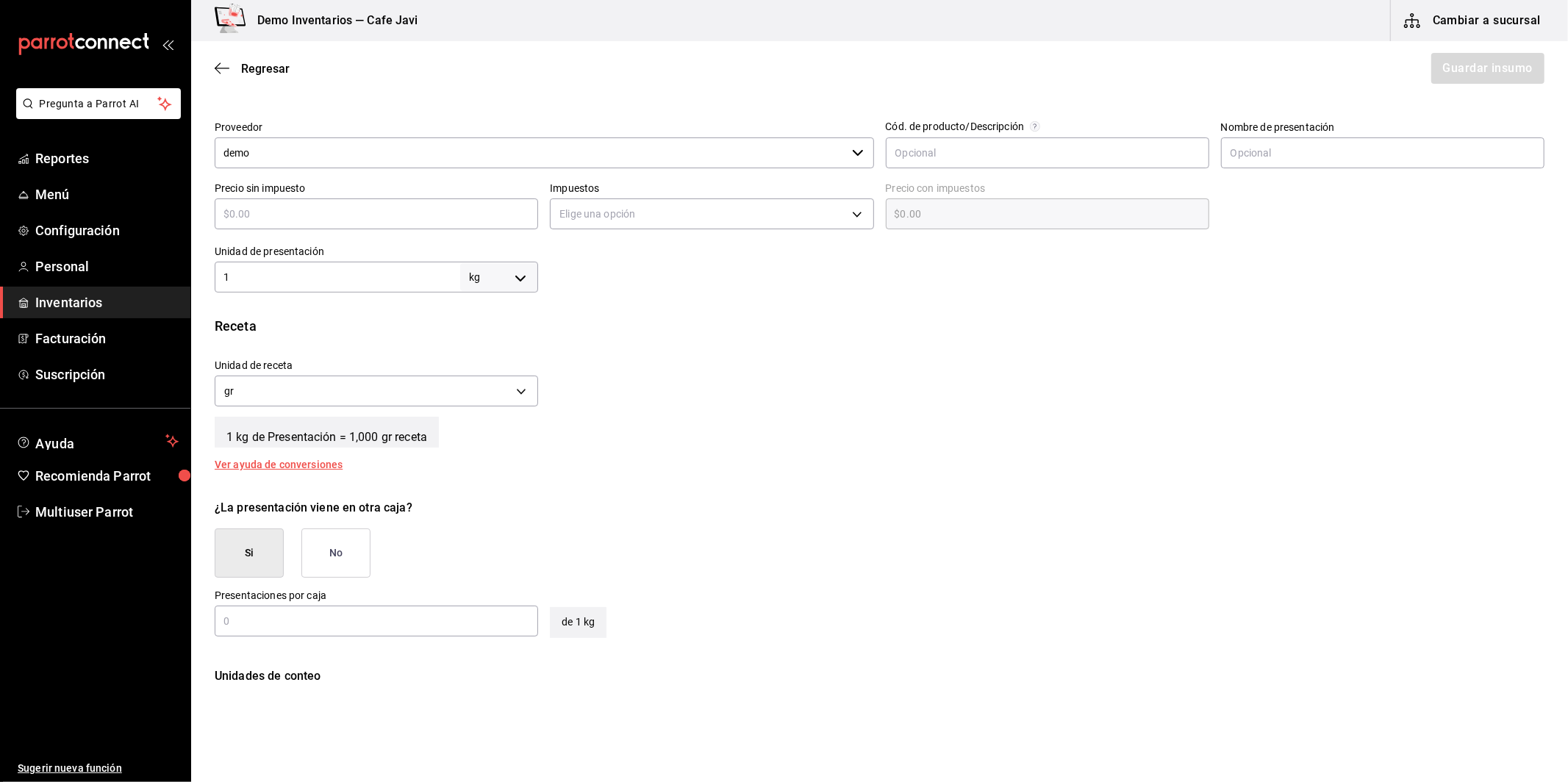
click at [352, 565] on button "No" at bounding box center [335, 553] width 69 height 49
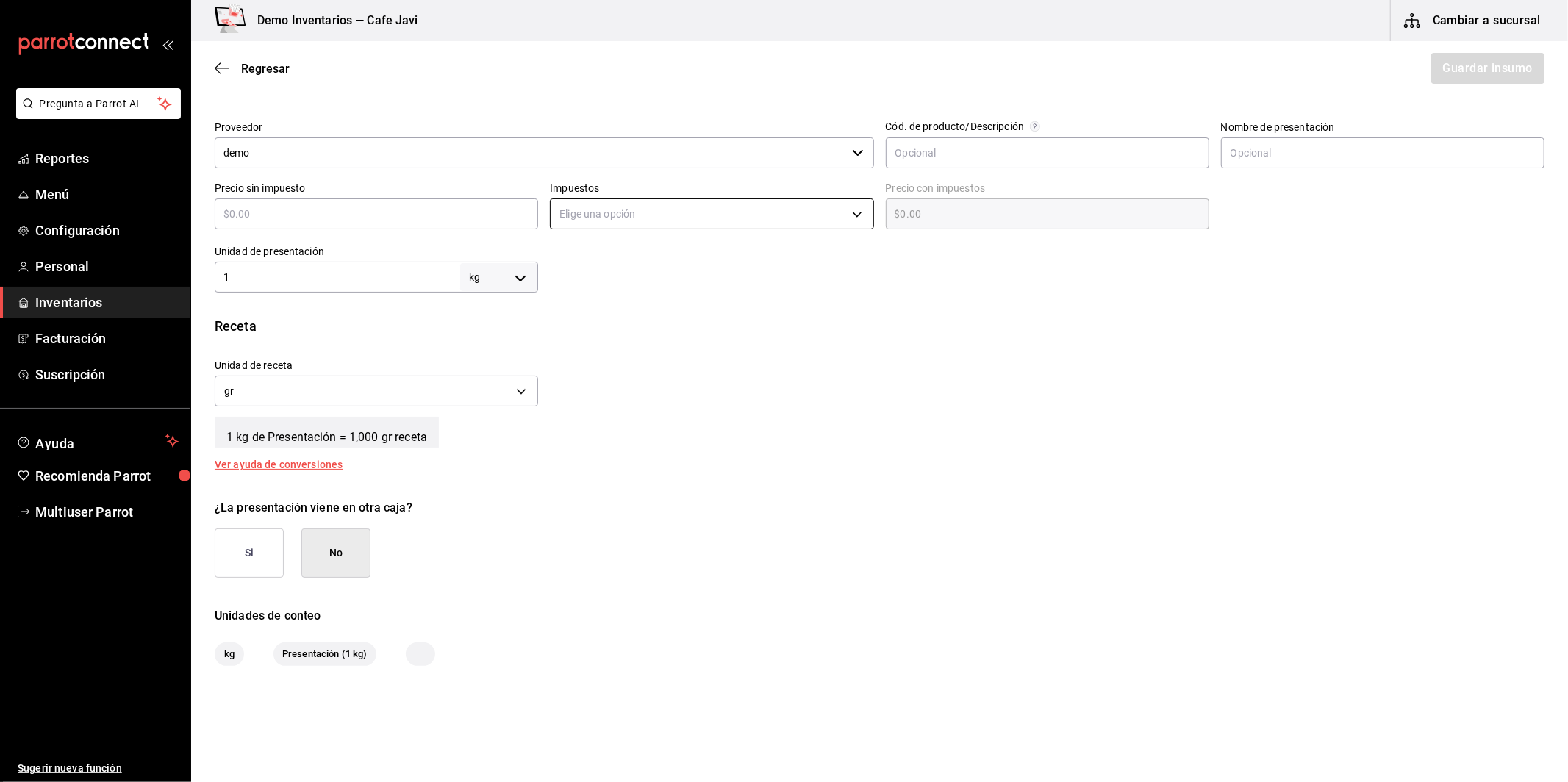
click at [791, 226] on body "Pregunta a Parrot AI Reportes Menú Configuración Personal Inventarios Facturaci…" at bounding box center [784, 349] width 1568 height 699
click at [582, 291] on li "IVA 8%" at bounding box center [707, 284] width 319 height 24
type input "IVA_8"
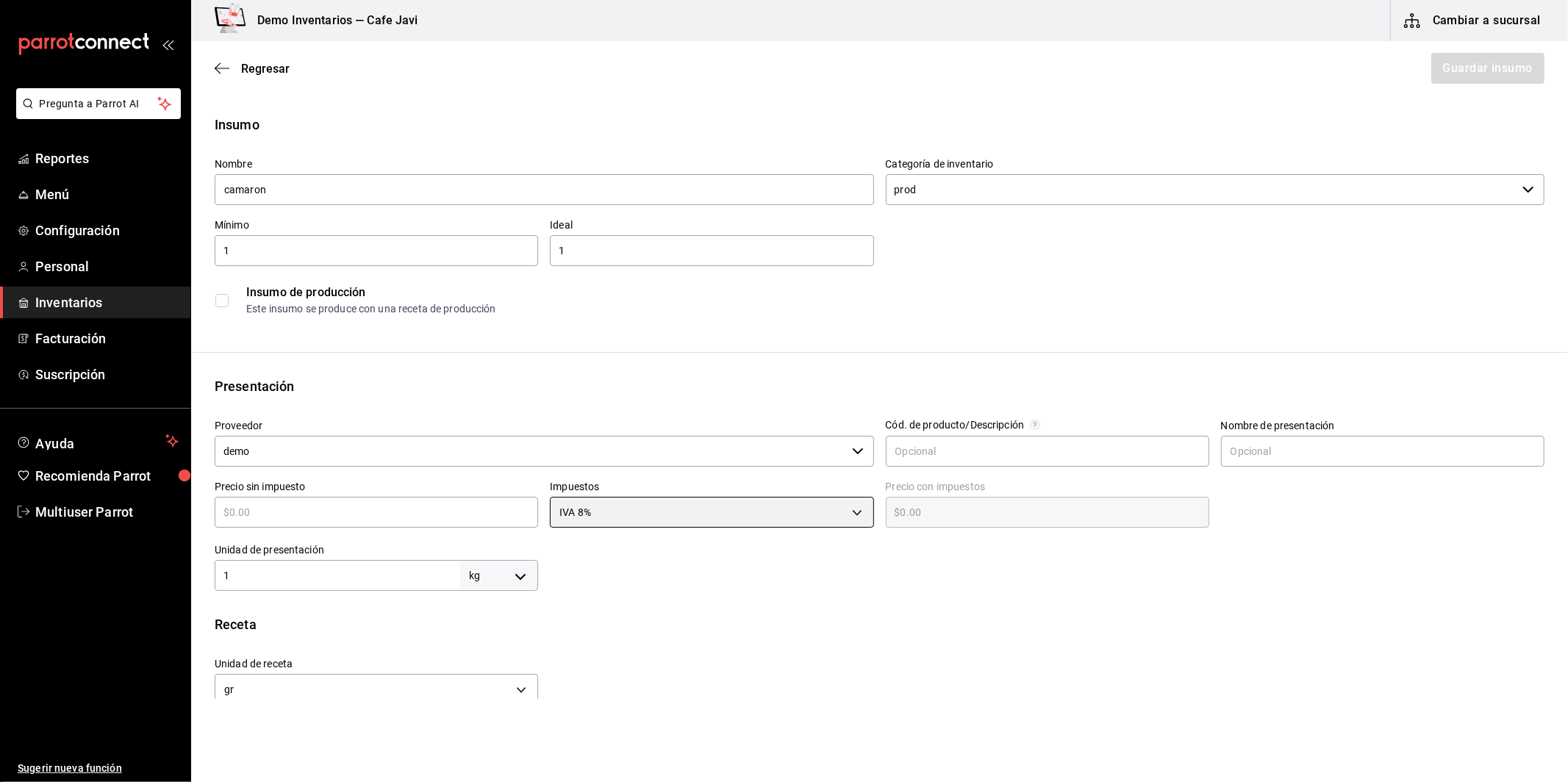
scroll to position [0, 0]
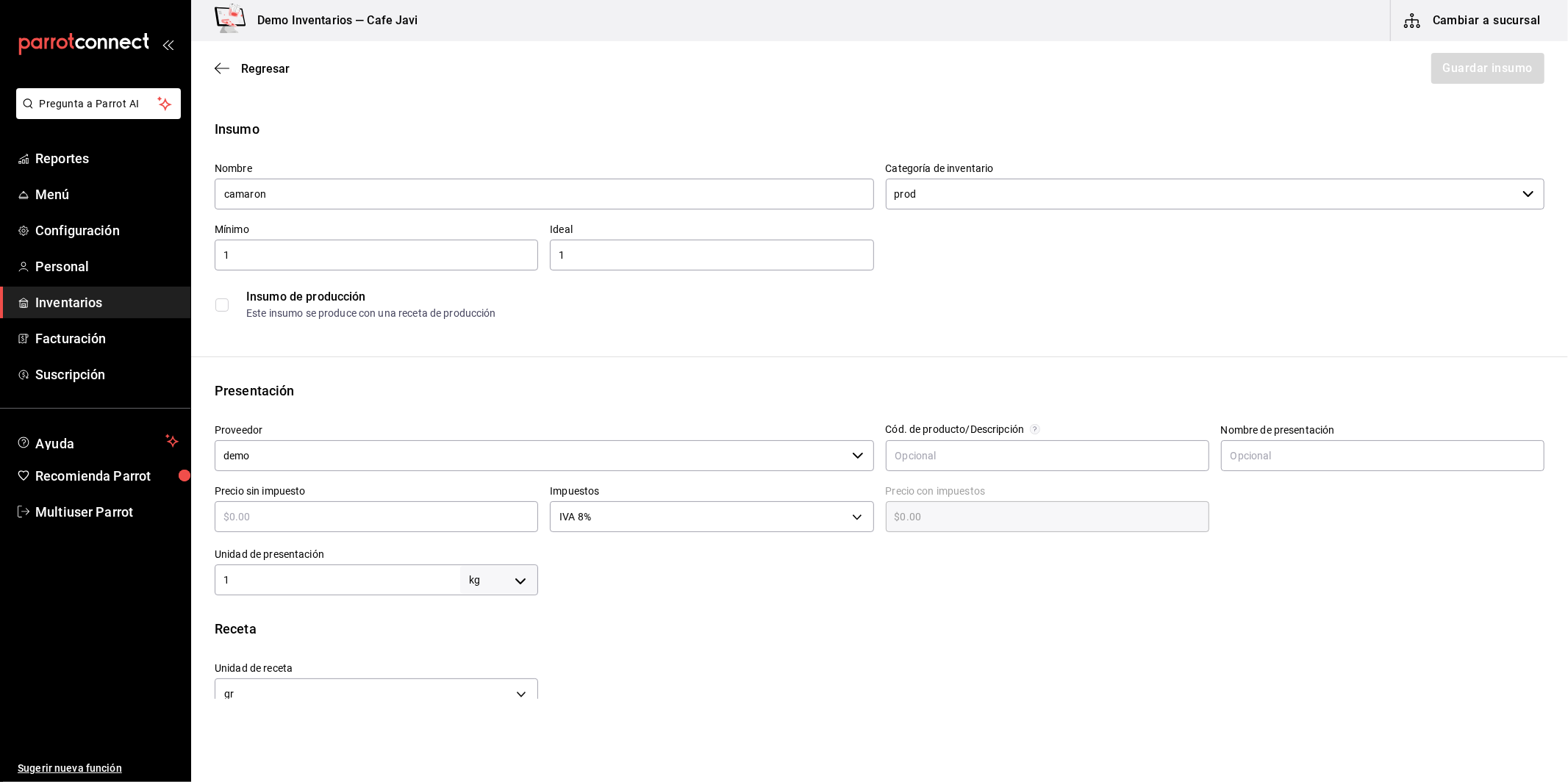
click at [458, 503] on div "​" at bounding box center [377, 516] width 324 height 31
type input "$1"
type input "$1.08"
type input "$10"
type input "$10.80"
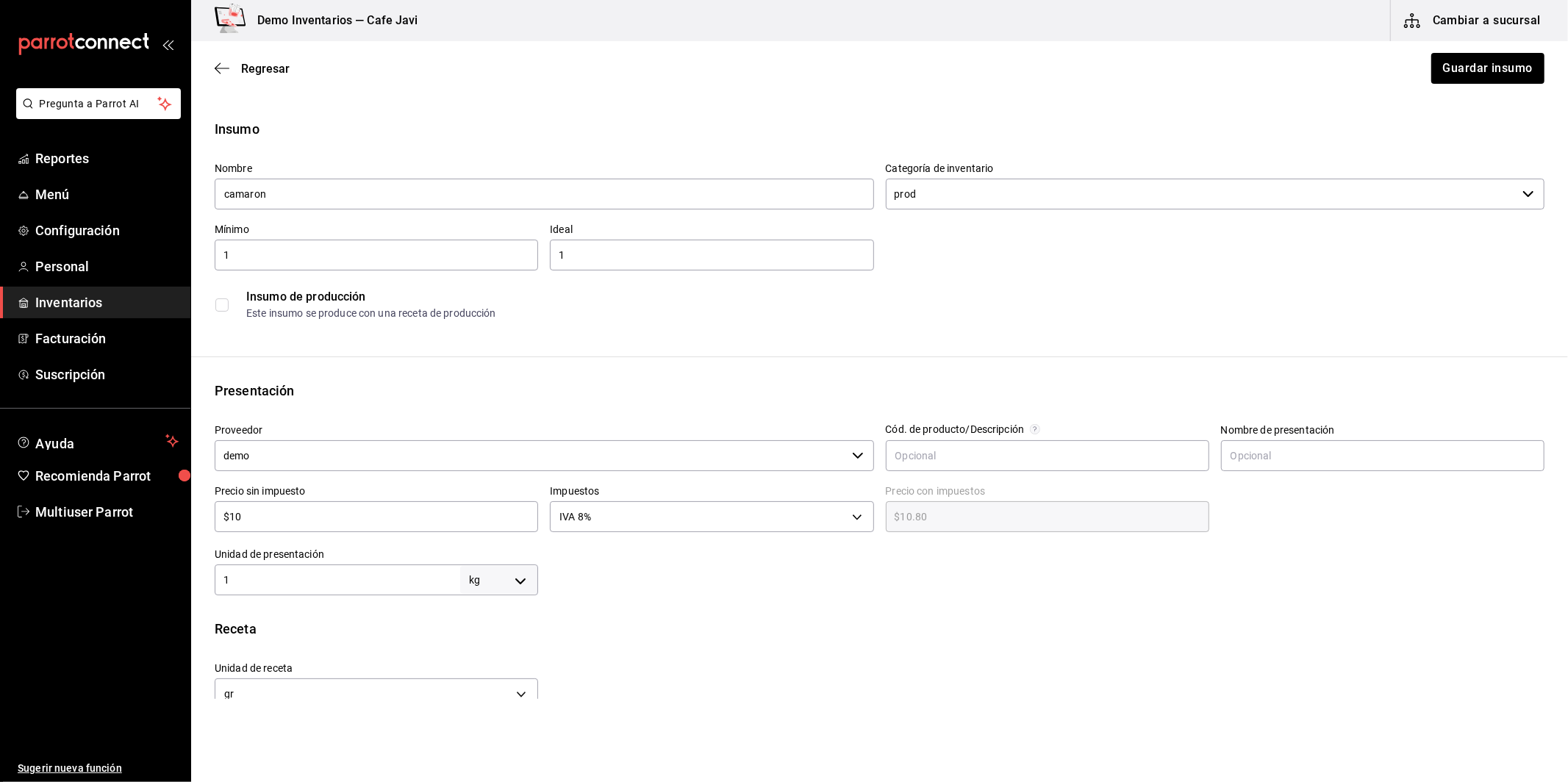
type input "$100"
type input "$108.00"
type input "$100"
click at [1480, 69] on button "Guardar insumo" at bounding box center [1487, 68] width 115 height 31
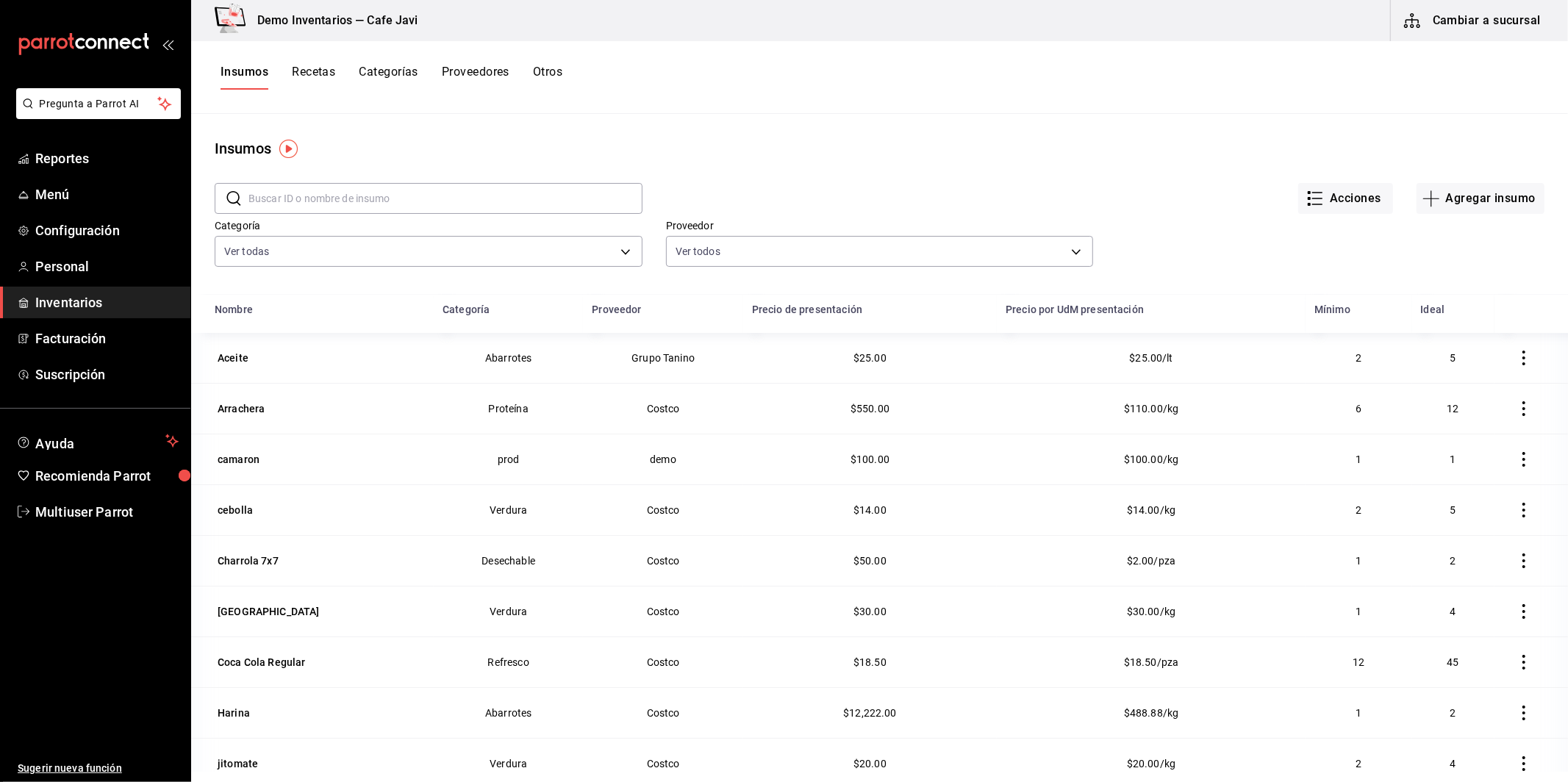
click at [1457, 214] on div "Categoría Ver todas 5d1bb020-008a-4b6f-b370-9739a1c19184,704e164b-83c7-4e03-a66…" at bounding box center [868, 230] width 1354 height 81
click at [1468, 205] on button "Agregar insumo" at bounding box center [1481, 198] width 128 height 31
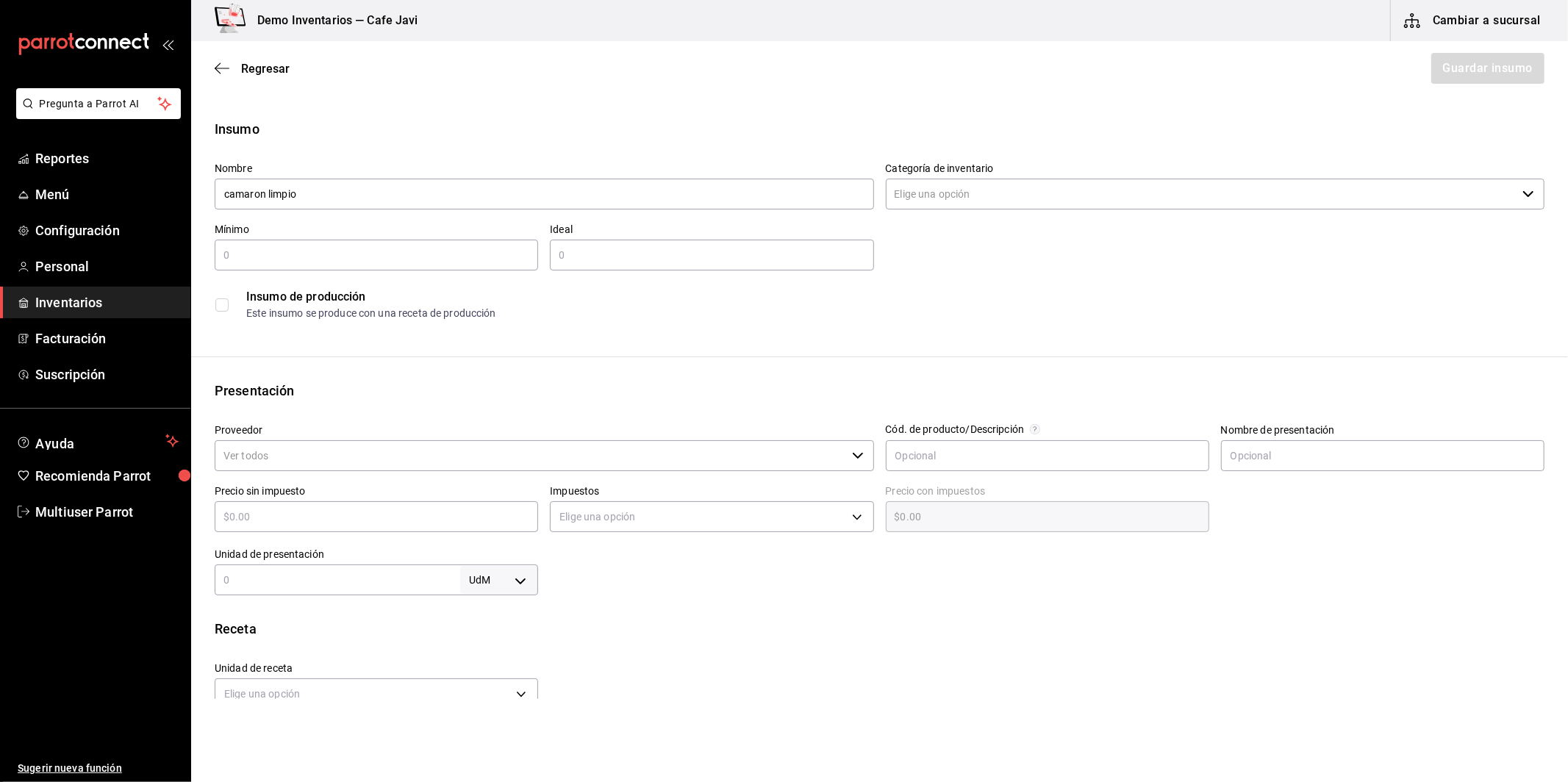
type input "camaron limpio"
click at [235, 310] on div "Insumo de producción Este insumo se produce con una receta de producción" at bounding box center [880, 304] width 1330 height 45
click at [230, 306] on label at bounding box center [224, 305] width 19 height 13
click at [229, 306] on input "checkbox" at bounding box center [221, 305] width 13 height 13
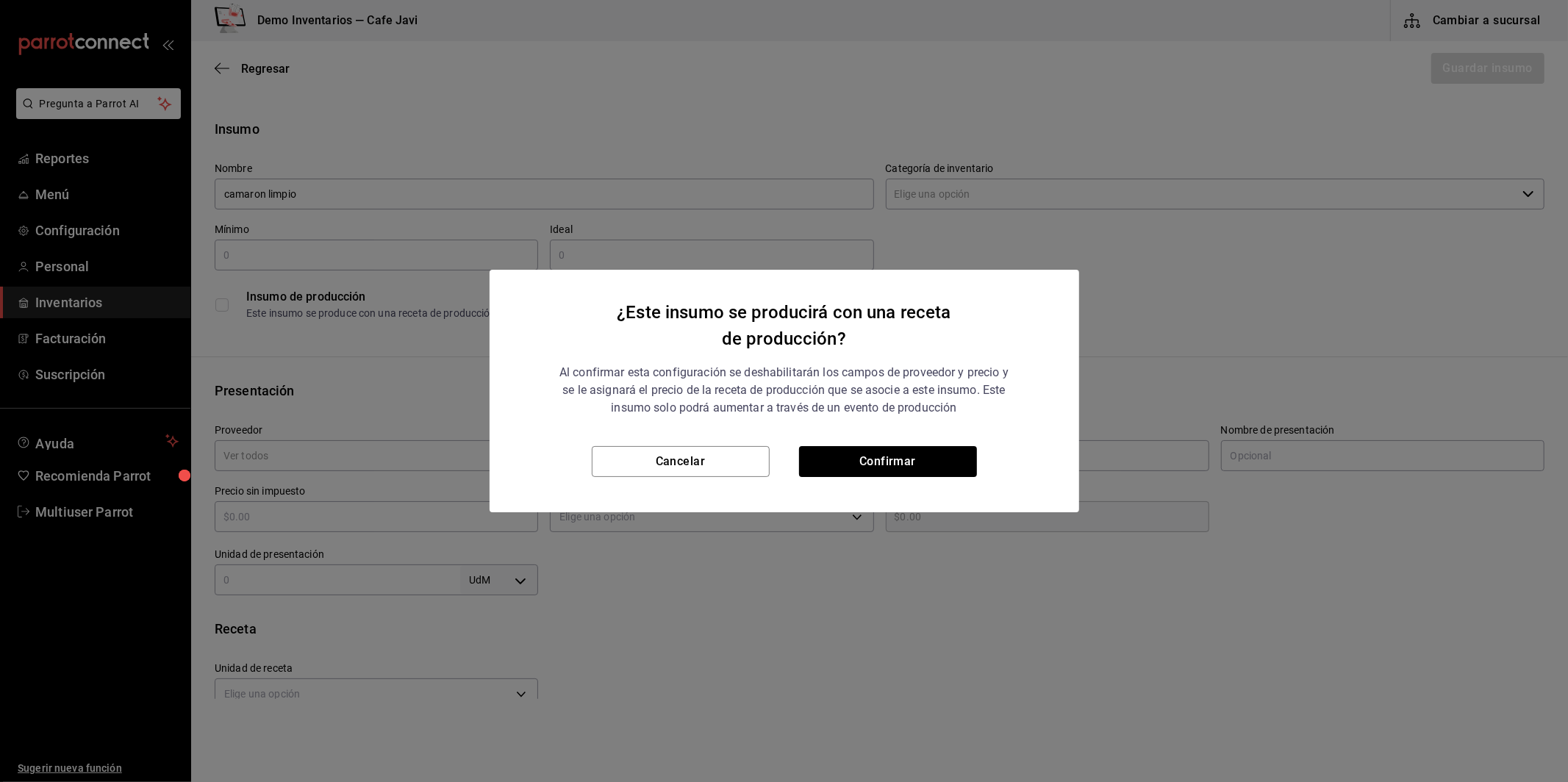
click at [291, 254] on div "¿Este insumo se producirá con una receta de producción? Al confirmar esta confi…" at bounding box center [784, 391] width 1568 height 782
click at [892, 453] on button "Confirmar" at bounding box center [888, 461] width 178 height 31
checkbox input "true"
type input "$0.00"
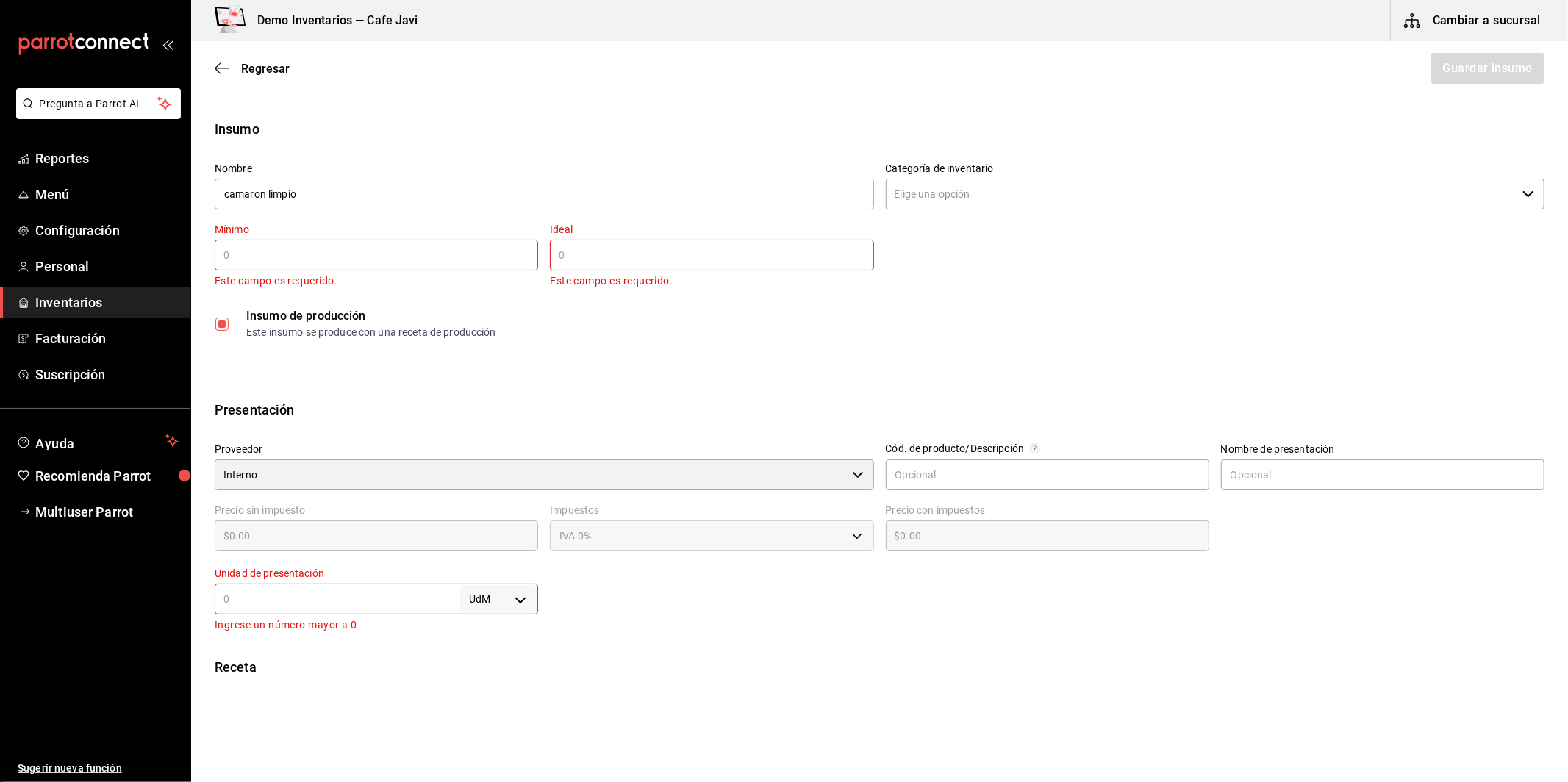
click at [455, 270] on div "​" at bounding box center [377, 255] width 324 height 31
type input "1"
click at [631, 268] on div "​" at bounding box center [712, 255] width 324 height 31
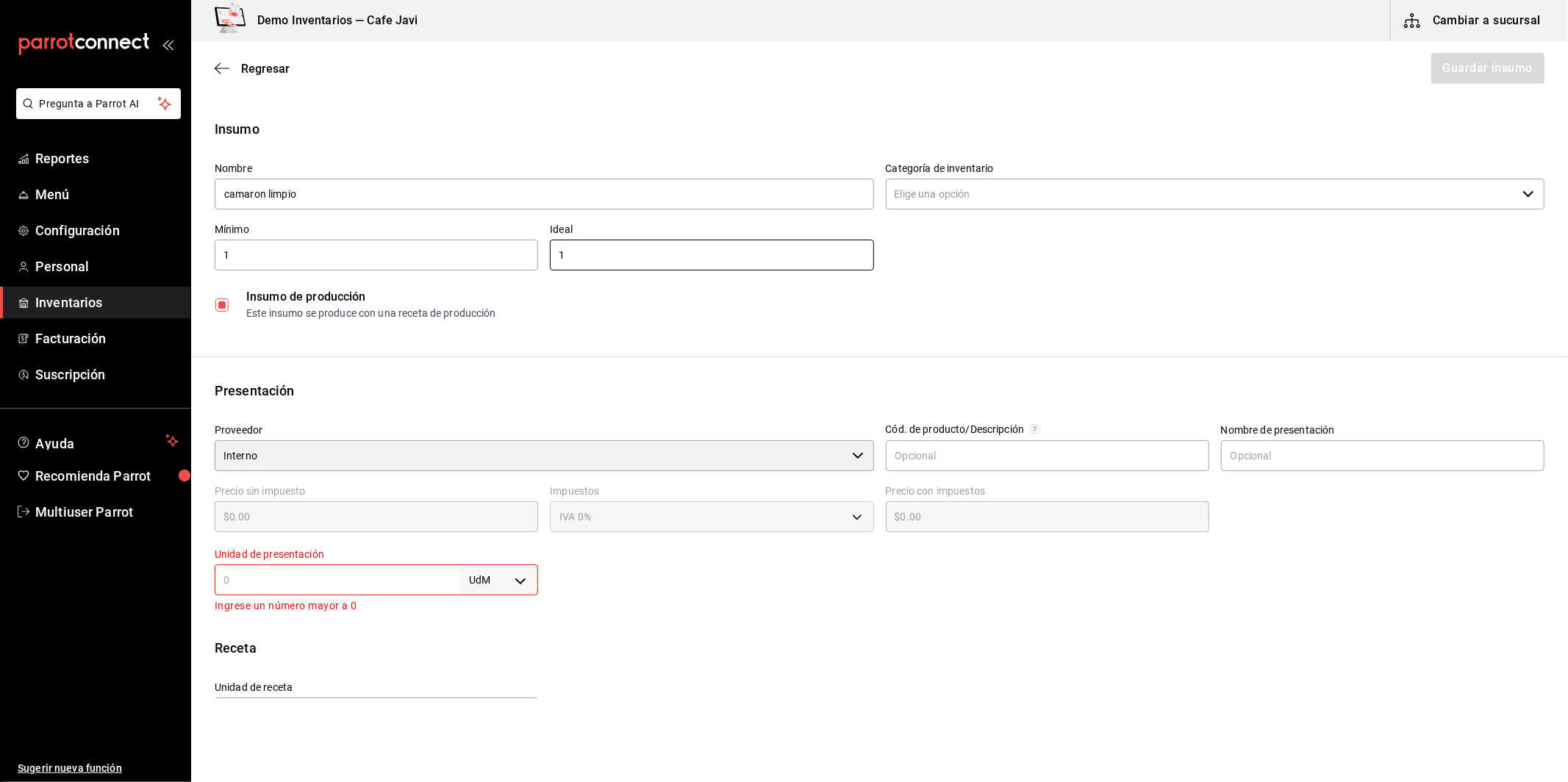
click at [1018, 211] on div "Categoría de inventario ​" at bounding box center [1216, 187] width 660 height 49
type input "1"
click at [1013, 200] on input "Categoría de inventario" at bounding box center [1202, 194] width 632 height 31
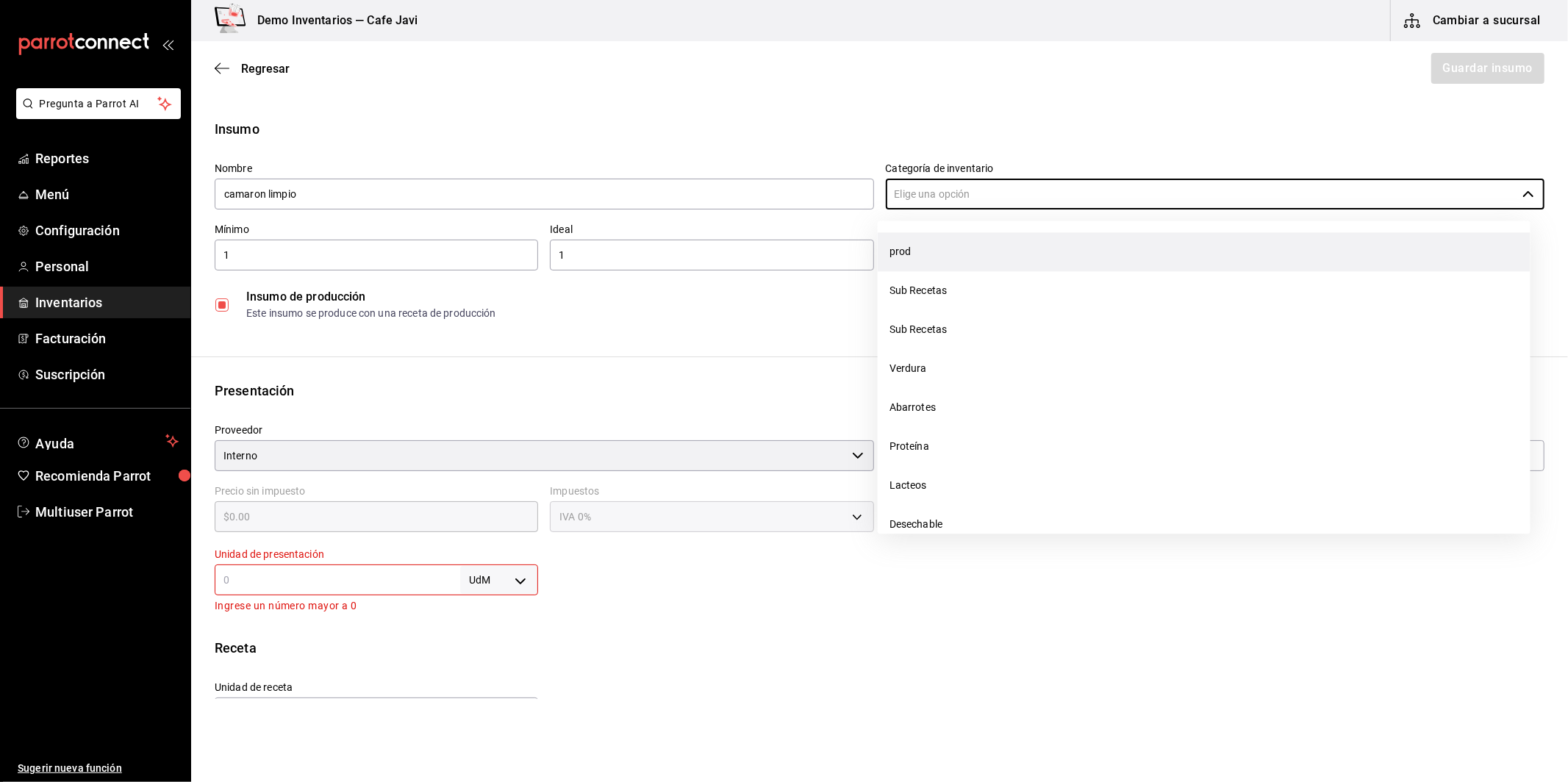
click at [902, 251] on li "prod" at bounding box center [1204, 251] width 653 height 39
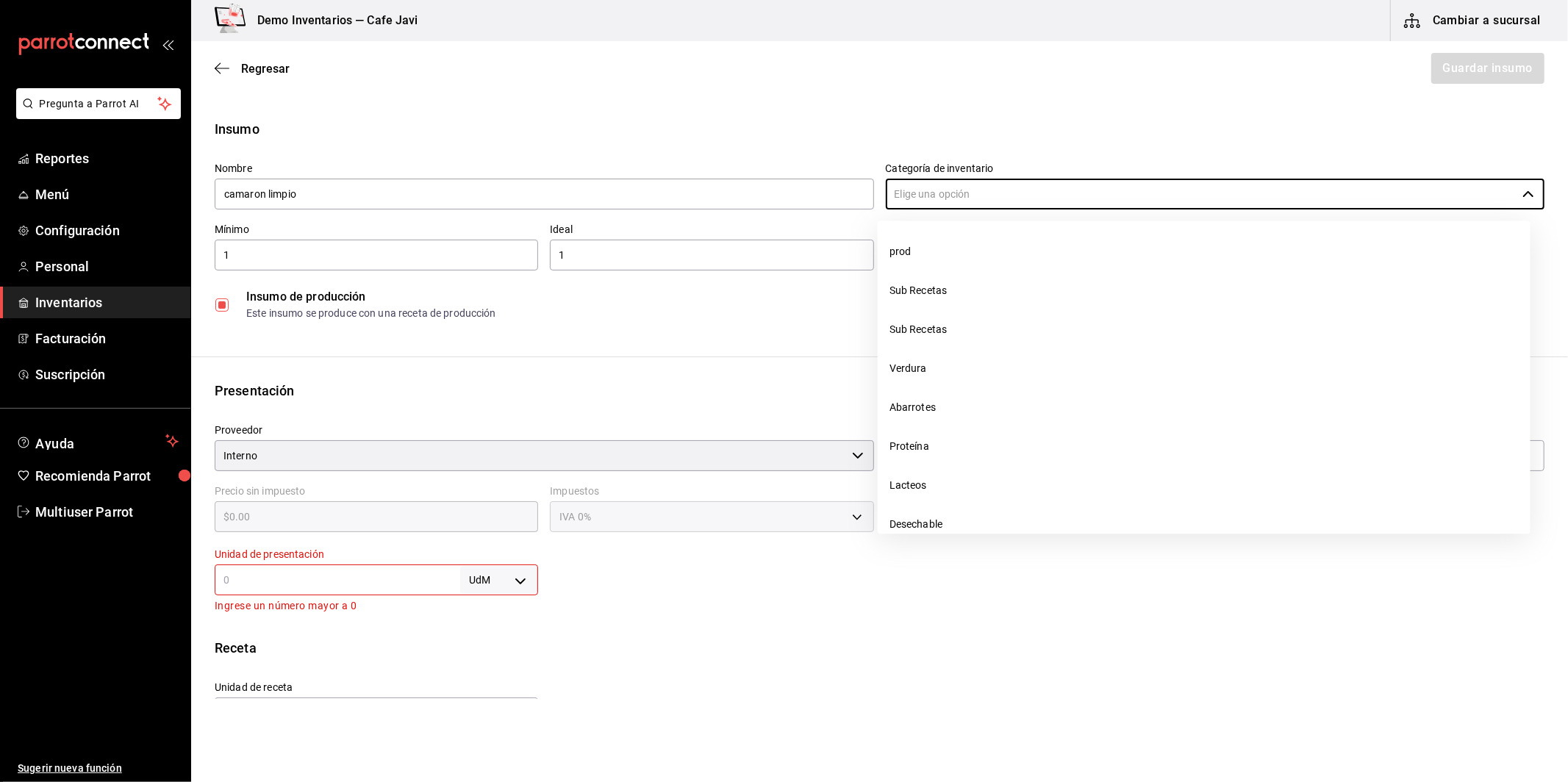
type input "prod"
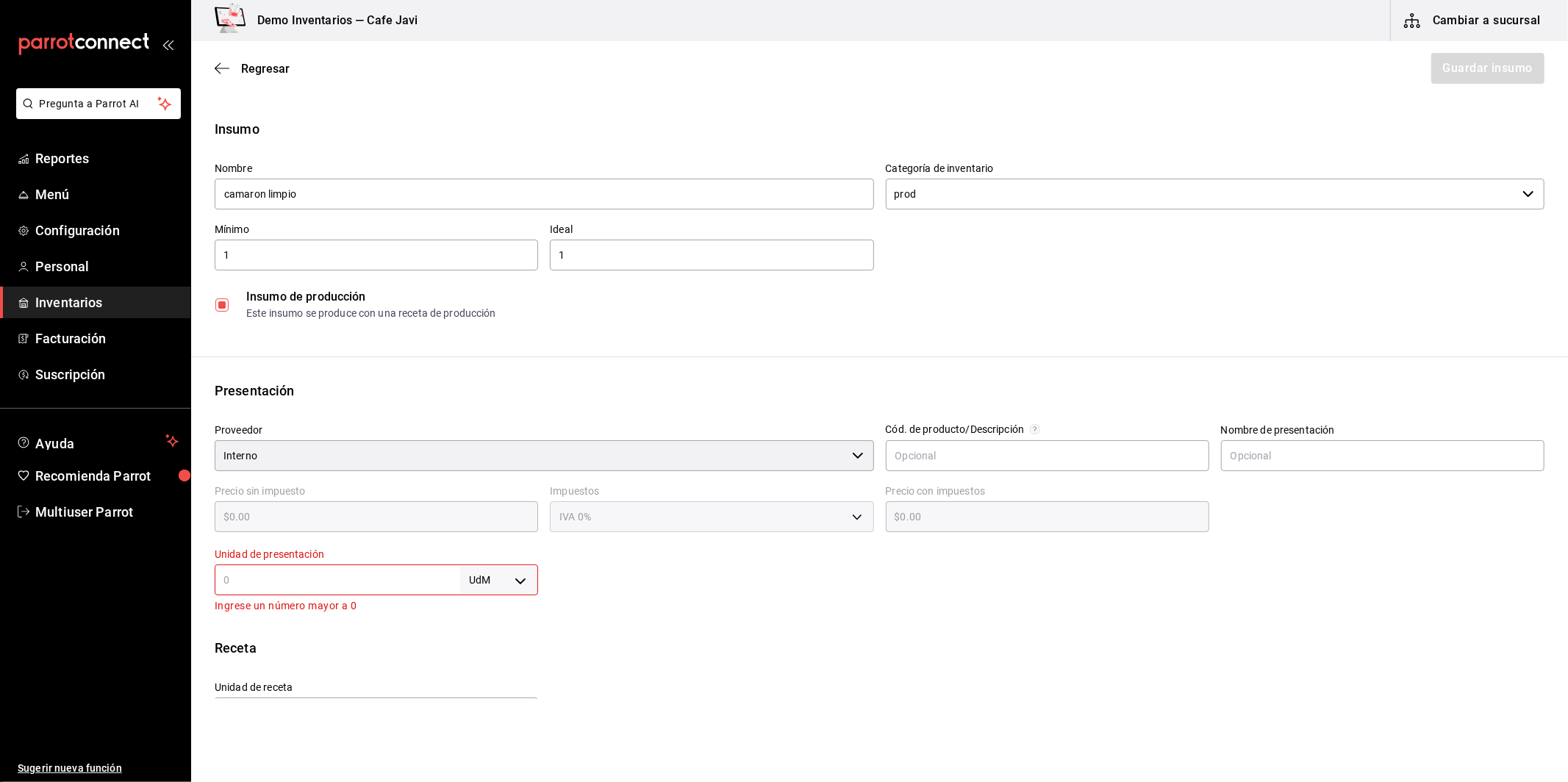
click at [366, 590] on div "UdM ​" at bounding box center [377, 580] width 324 height 31
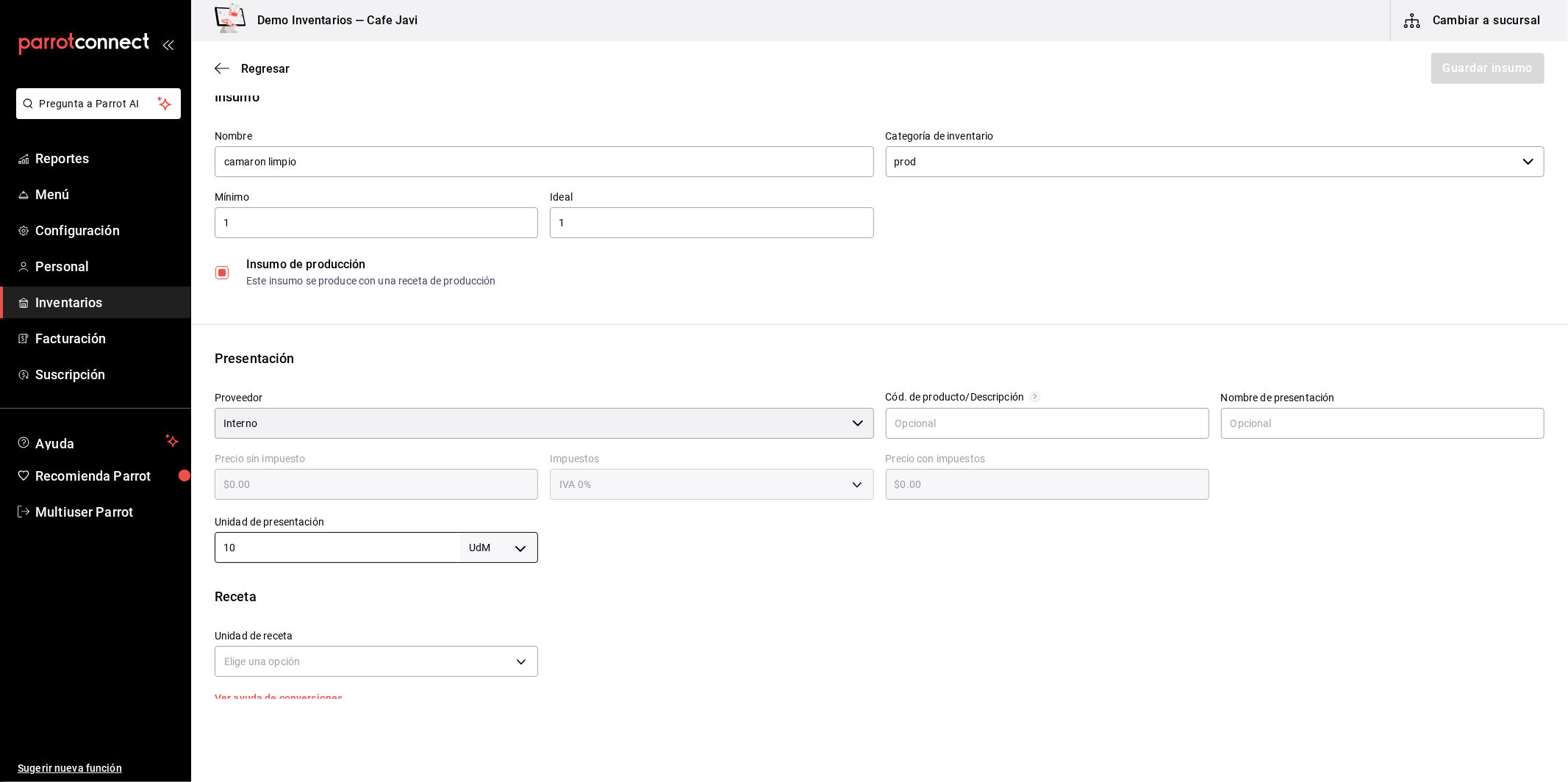
scroll to position [48, 0]
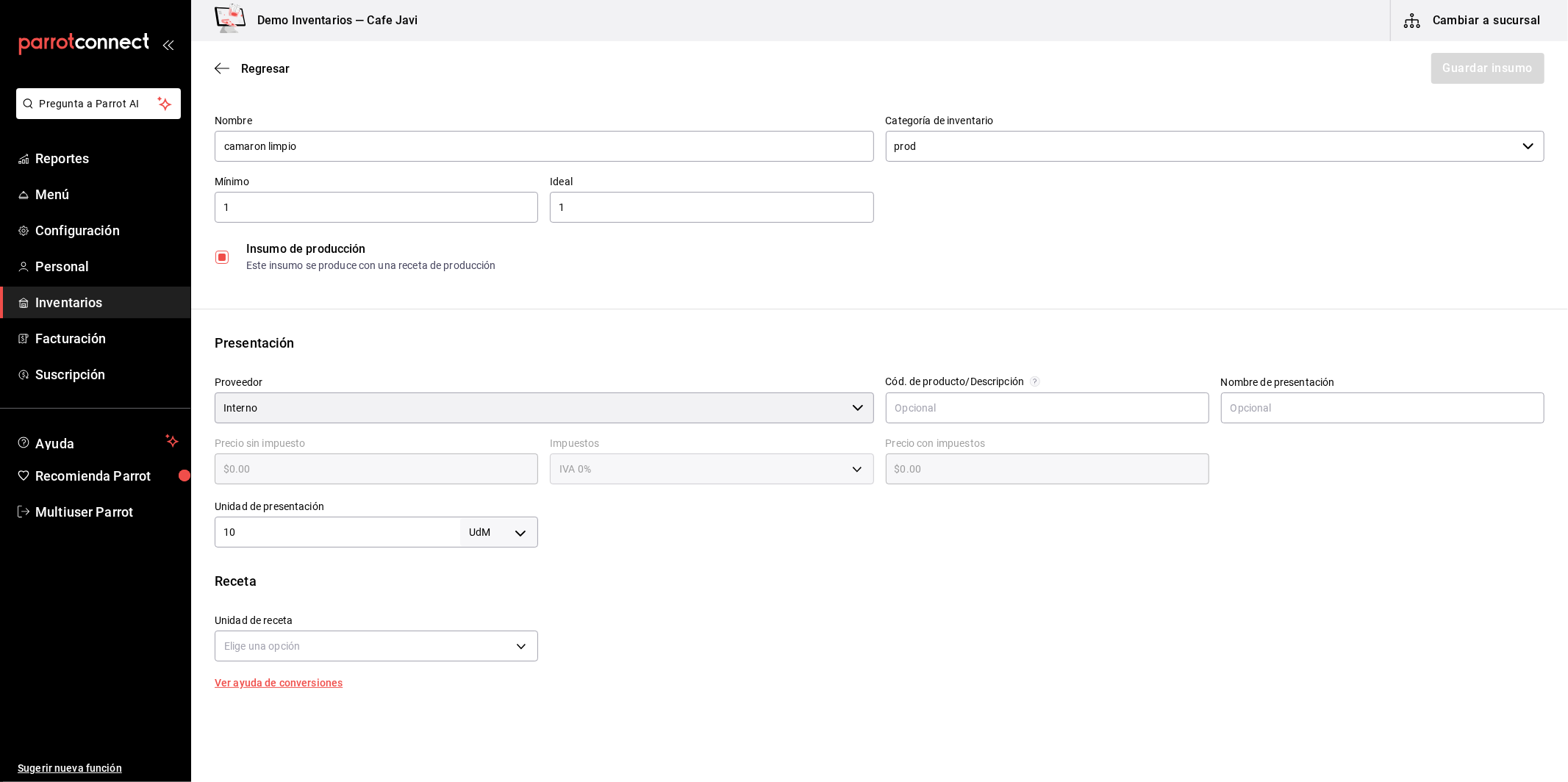
type input "10"
click at [523, 538] on body "Pregunta a Parrot AI Reportes Menú Configuración Personal Inventarios Facturaci…" at bounding box center [784, 349] width 1568 height 699
click at [486, 698] on li "pza" at bounding box center [496, 697] width 76 height 24
type input "UNIT"
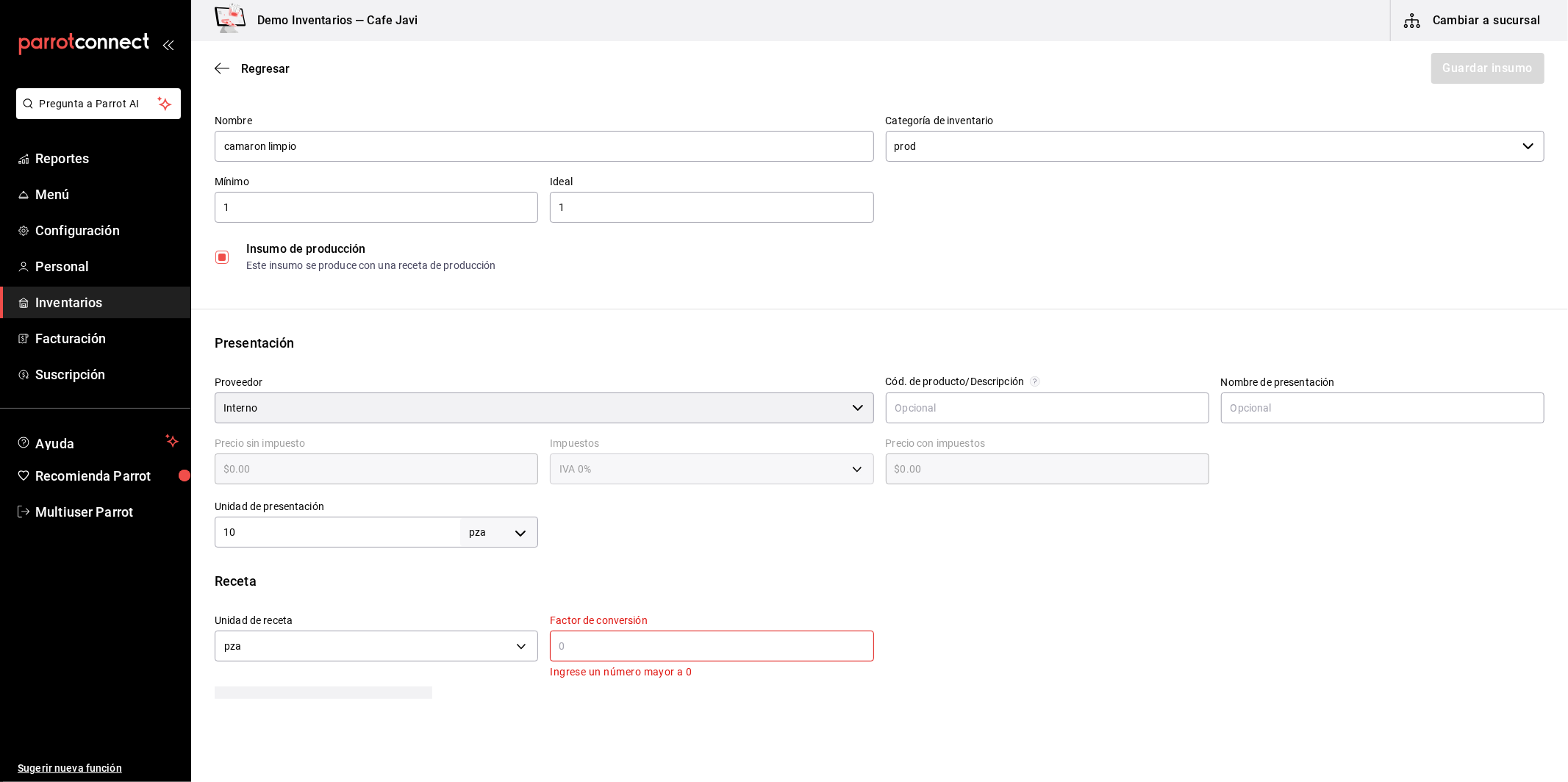
click at [635, 643] on input "text" at bounding box center [712, 647] width 324 height 18
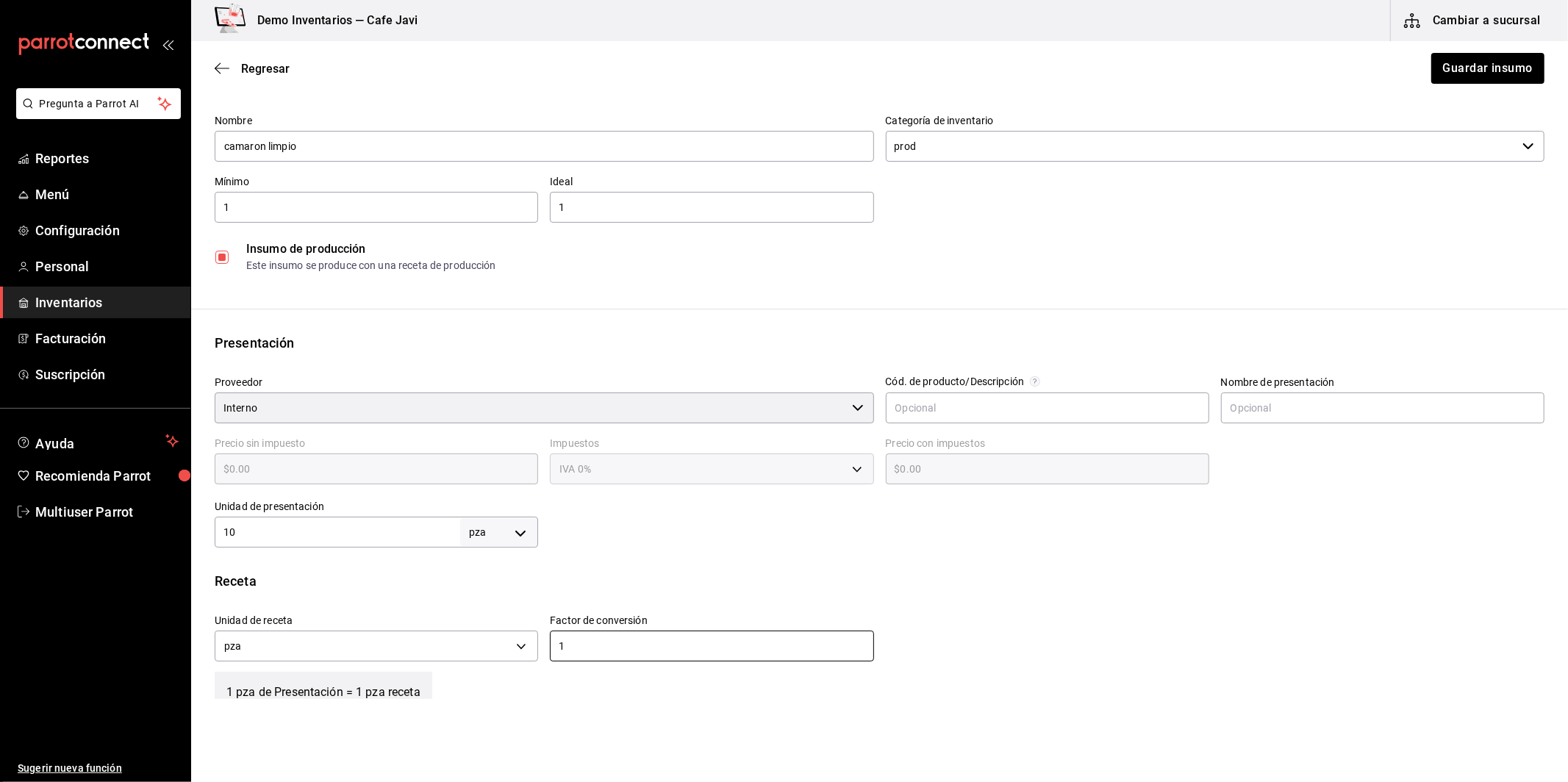
type input "1"
click at [1464, 43] on div "Regresar Guardar insumo" at bounding box center [879, 68] width 1377 height 54
click at [1453, 69] on button "Guardar insumo" at bounding box center [1487, 68] width 115 height 31
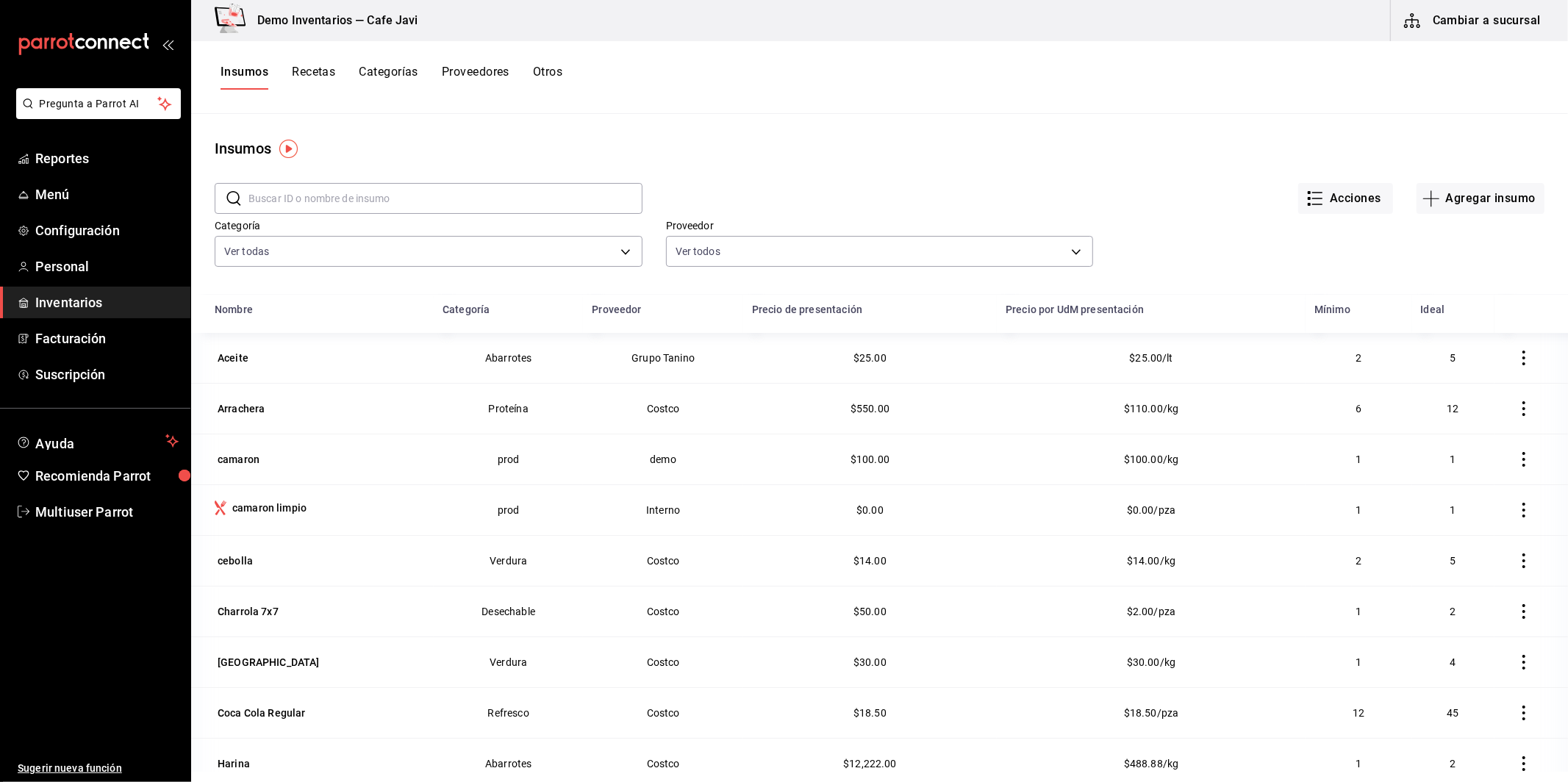
click at [321, 71] on button "Recetas" at bounding box center [313, 77] width 43 height 25
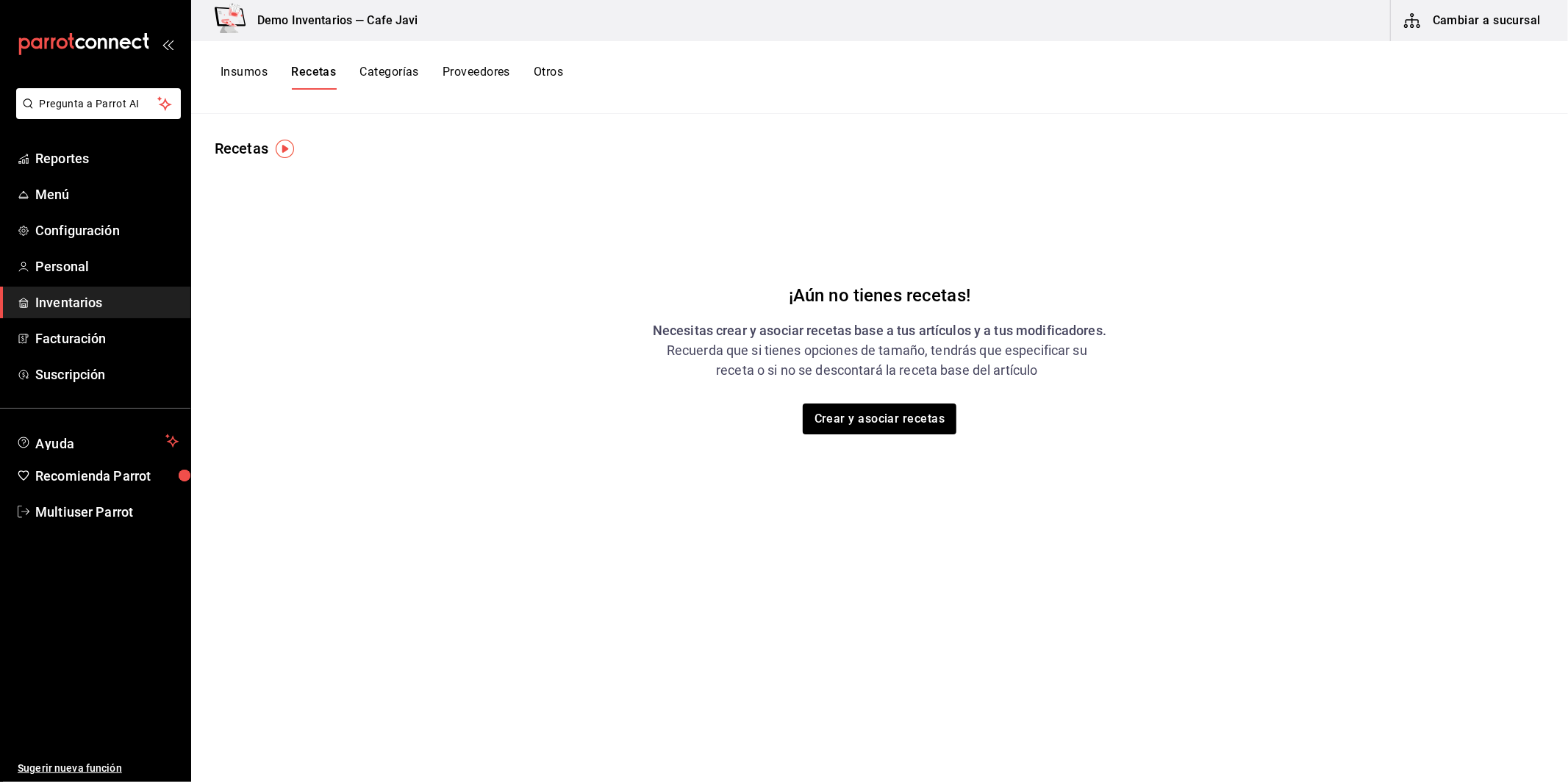
click at [942, 439] on div "¡Aún no tienes recetas! Necesitas crear y asociar recetas base a tus artículos …" at bounding box center [879, 344] width 1377 height 368
click at [920, 413] on button "Crear y asociar recetas" at bounding box center [880, 419] width 156 height 31
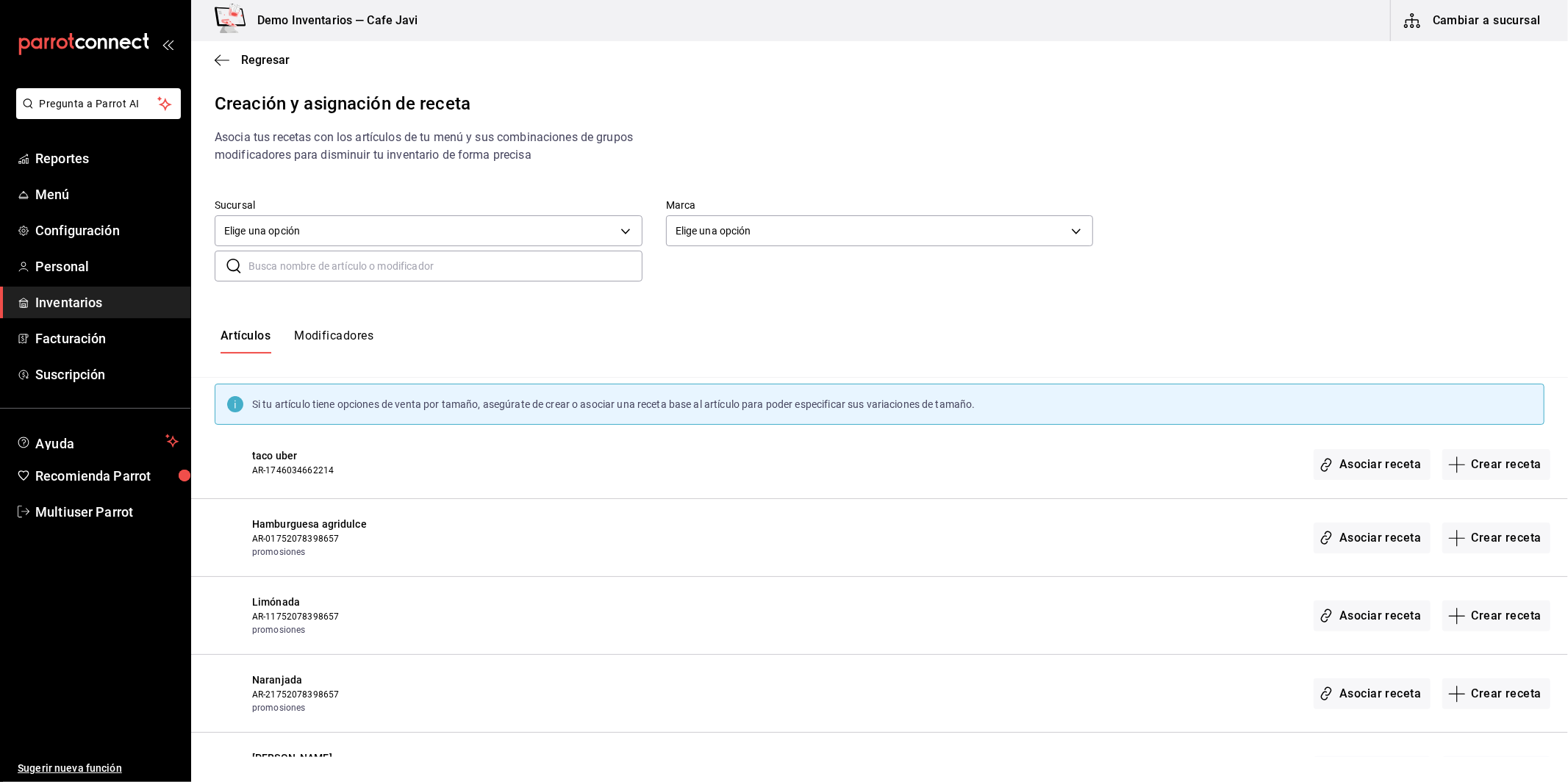
click at [378, 286] on div "Sucursal Elige una opción default Marca Elige una opción default ​ ​" at bounding box center [879, 240] width 1377 height 129
click at [392, 270] on input "text" at bounding box center [446, 265] width 394 height 29
type input "coca"
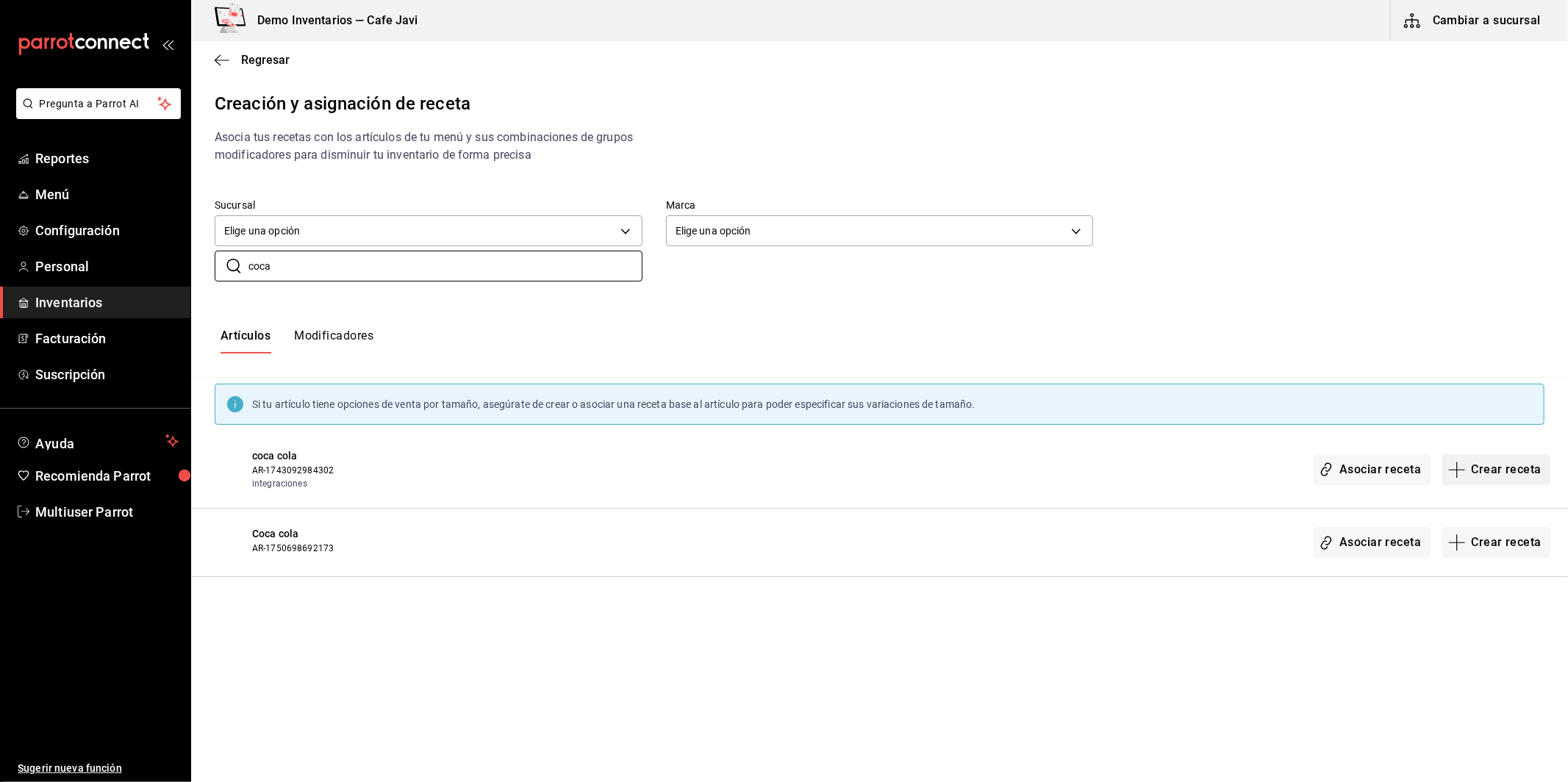
click at [1512, 471] on button "Crear receta" at bounding box center [1497, 469] width 109 height 31
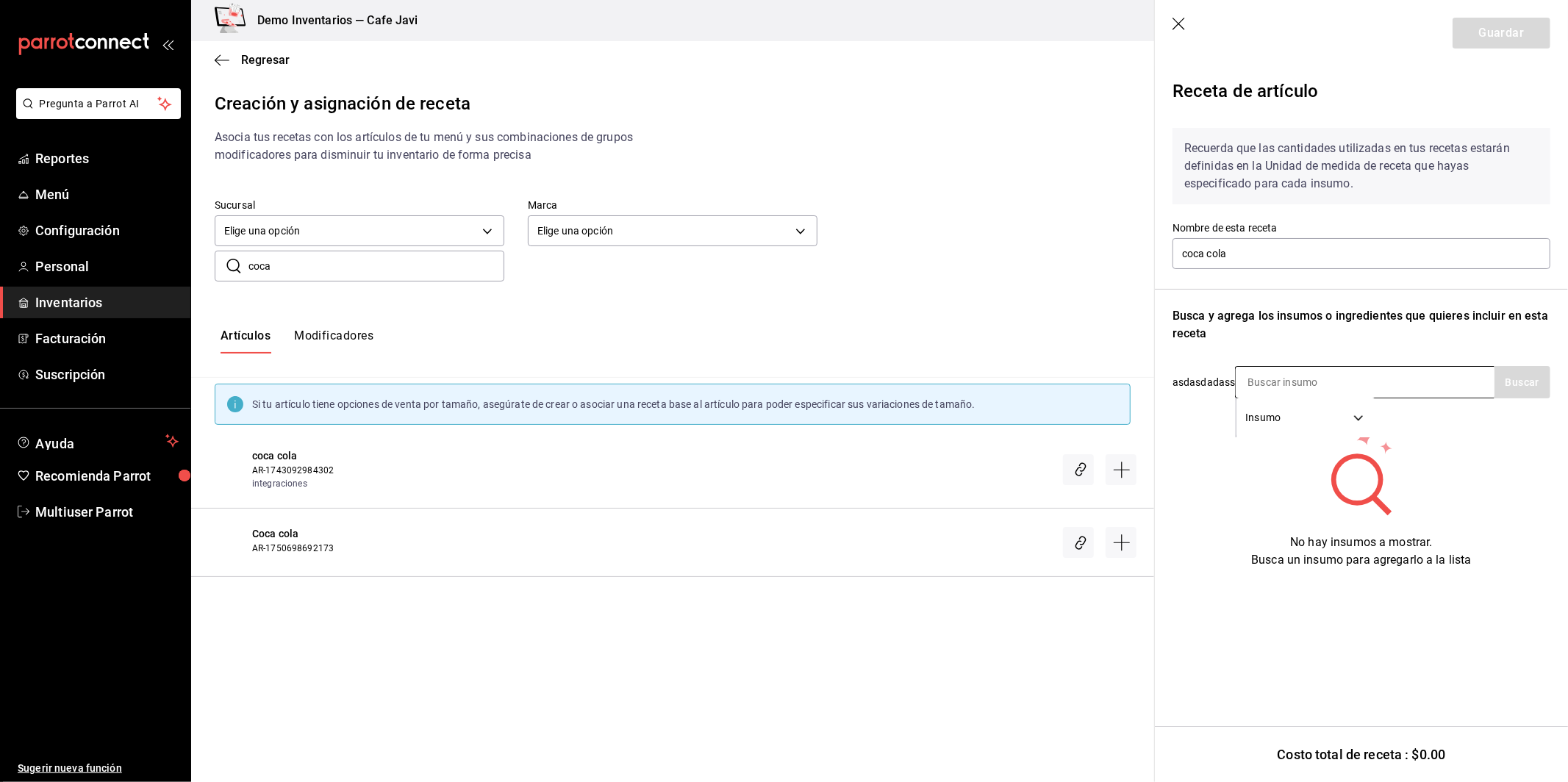
click at [1315, 371] on input at bounding box center [1309, 382] width 147 height 31
type input "coca"
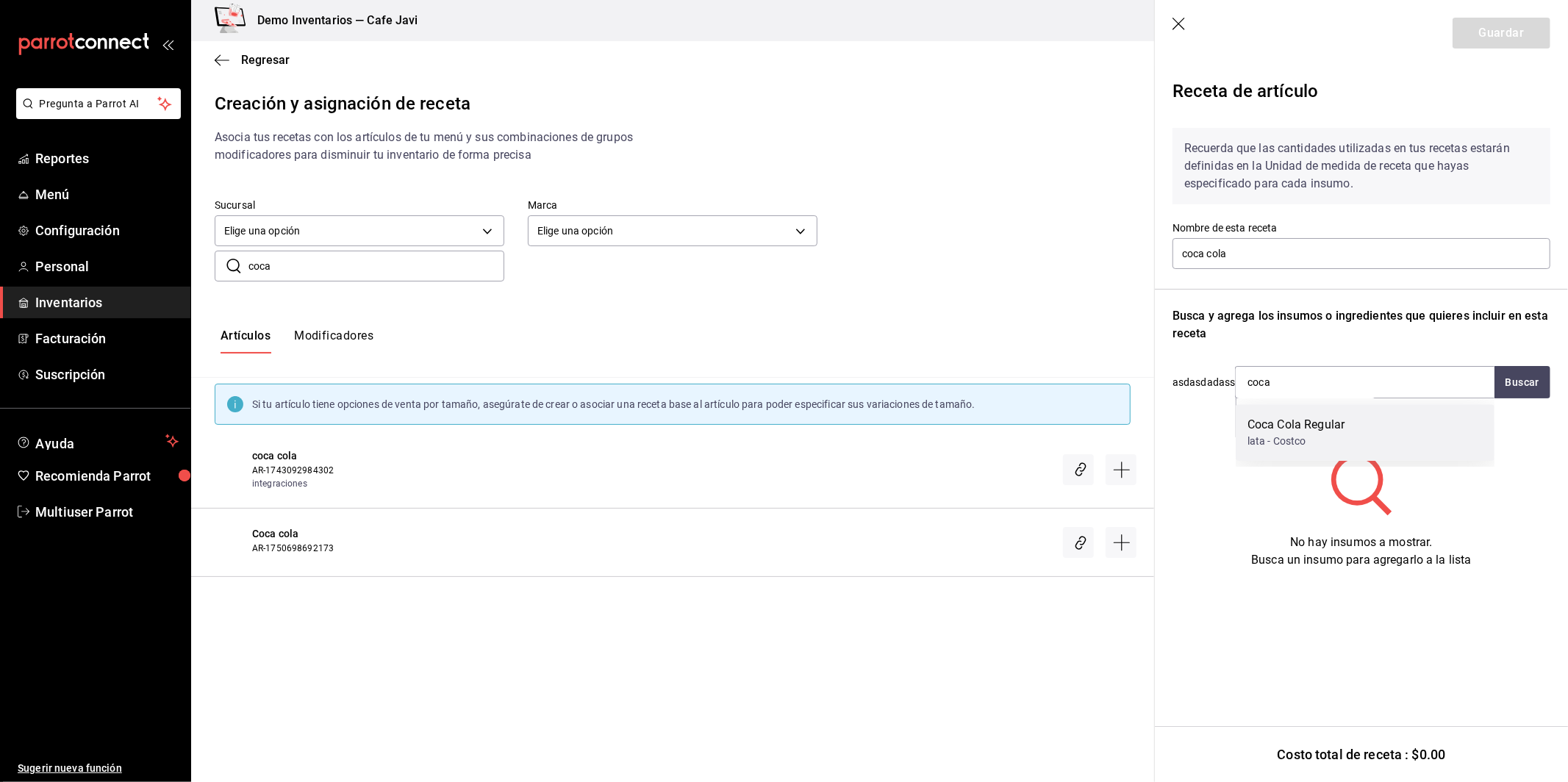
click at [1312, 439] on div "lata - Costco" at bounding box center [1296, 441] width 97 height 15
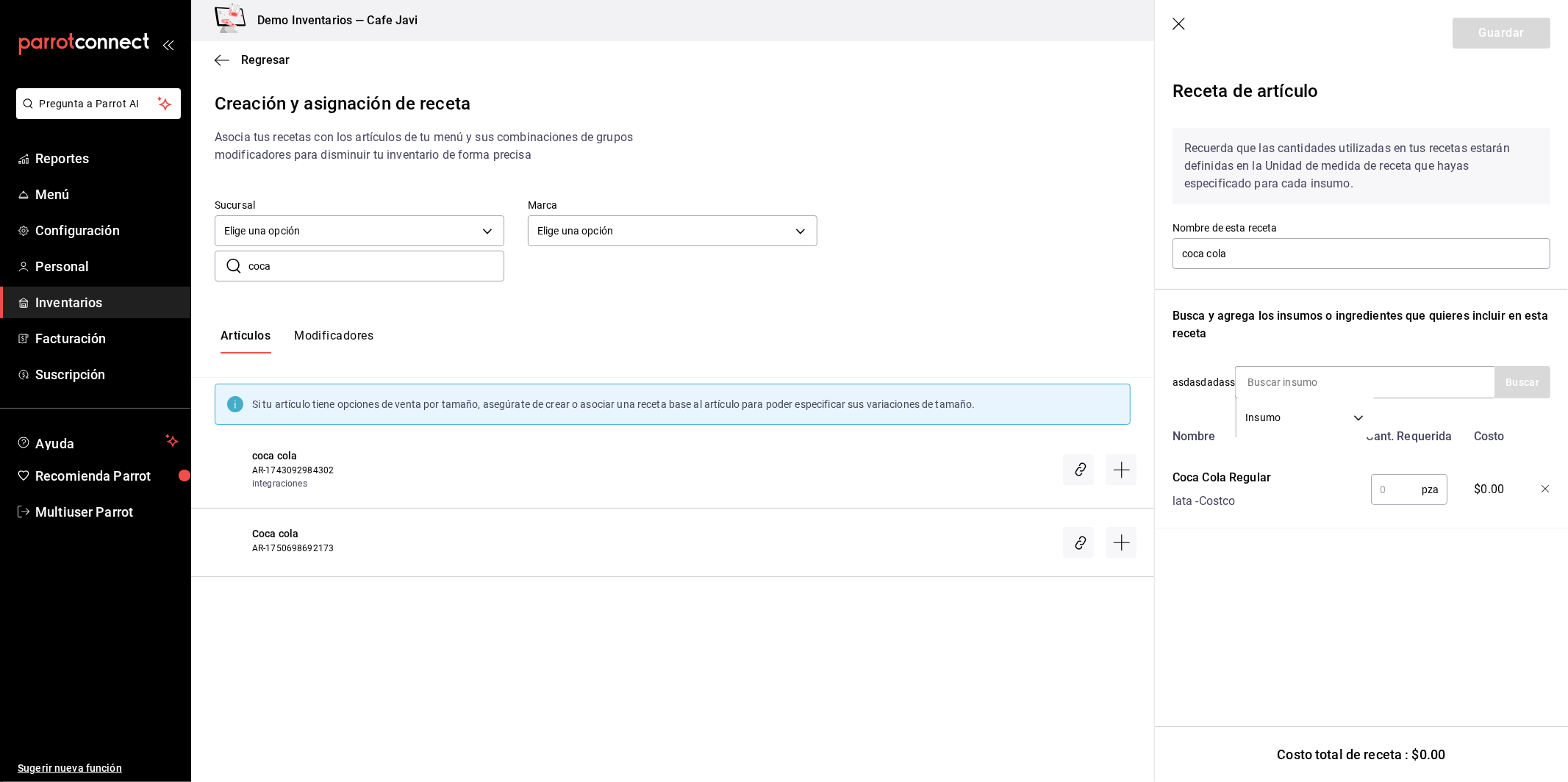
click at [1394, 475] on input "text" at bounding box center [1396, 489] width 51 height 29
type input "1"
click at [1512, 16] on header "Guardar" at bounding box center [1361, 33] width 413 height 66
click at [1486, 41] on button "Guardar" at bounding box center [1502, 33] width 98 height 31
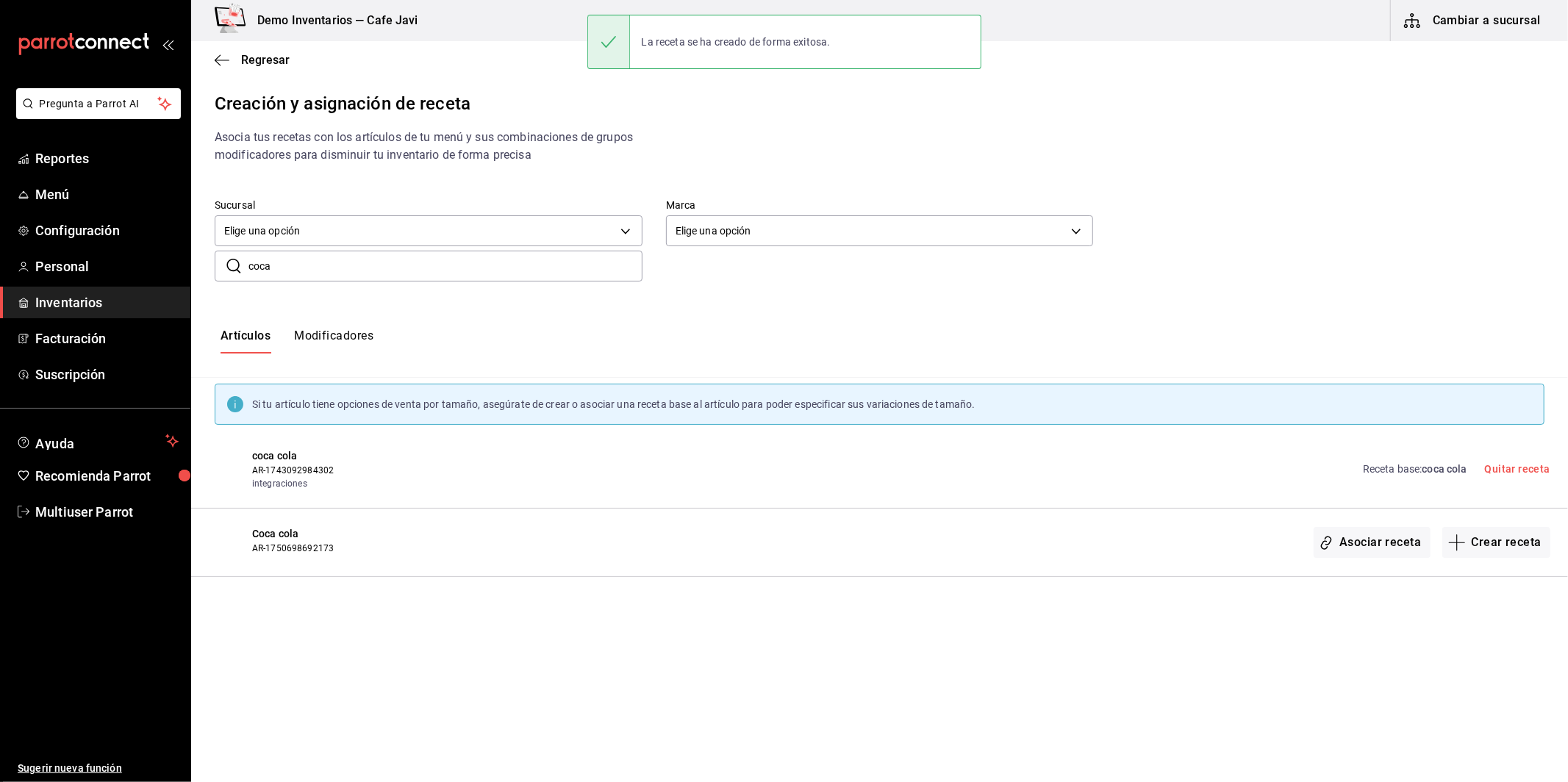
click at [243, 49] on div "Regresar" at bounding box center [879, 60] width 1377 height 38
click at [247, 60] on span "Regresar" at bounding box center [265, 60] width 49 height 14
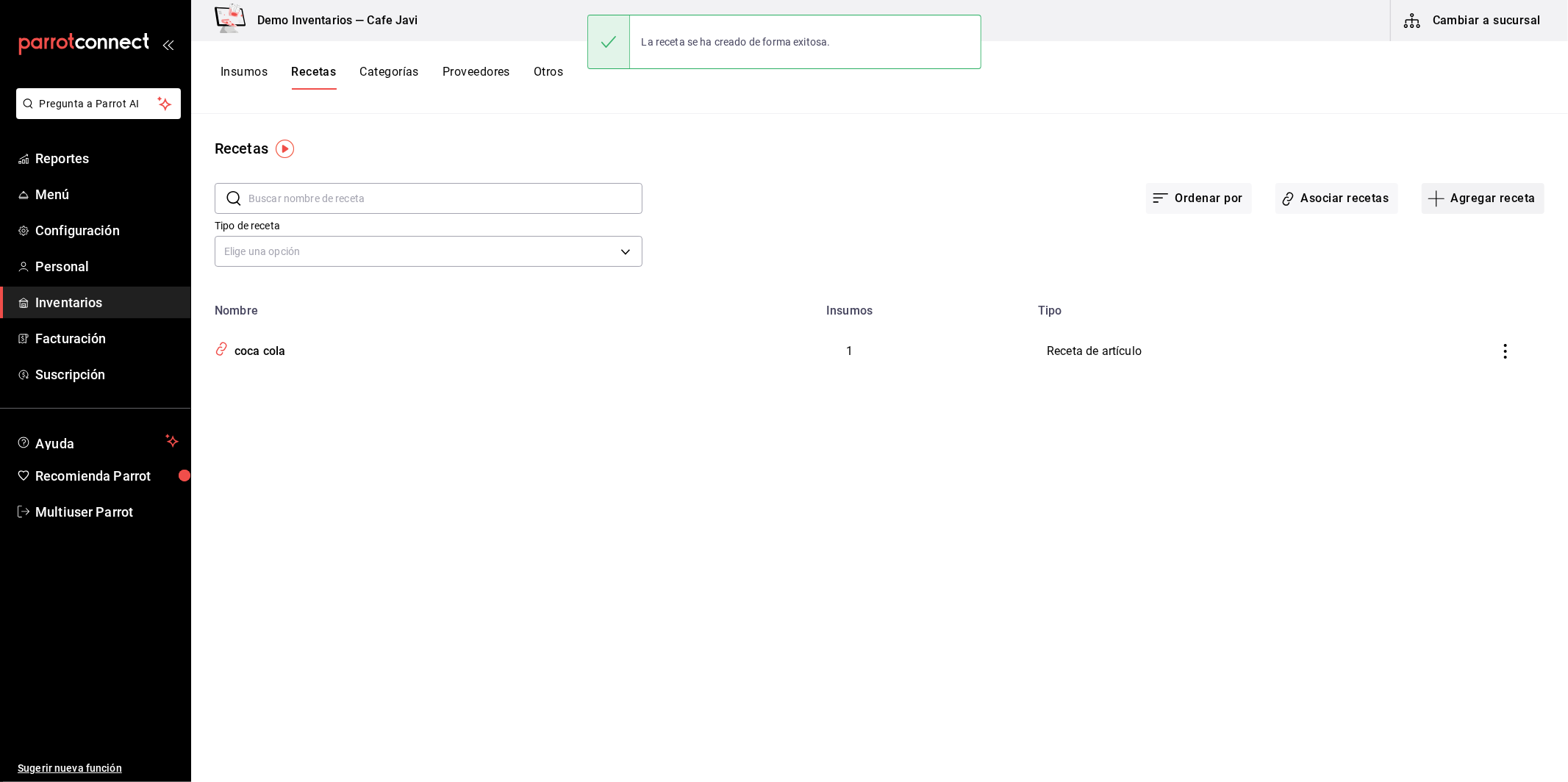
click at [1471, 207] on button "Agregar receta" at bounding box center [1483, 198] width 123 height 31
click at [1449, 319] on span "Receta de producción" at bounding box center [1483, 317] width 124 height 15
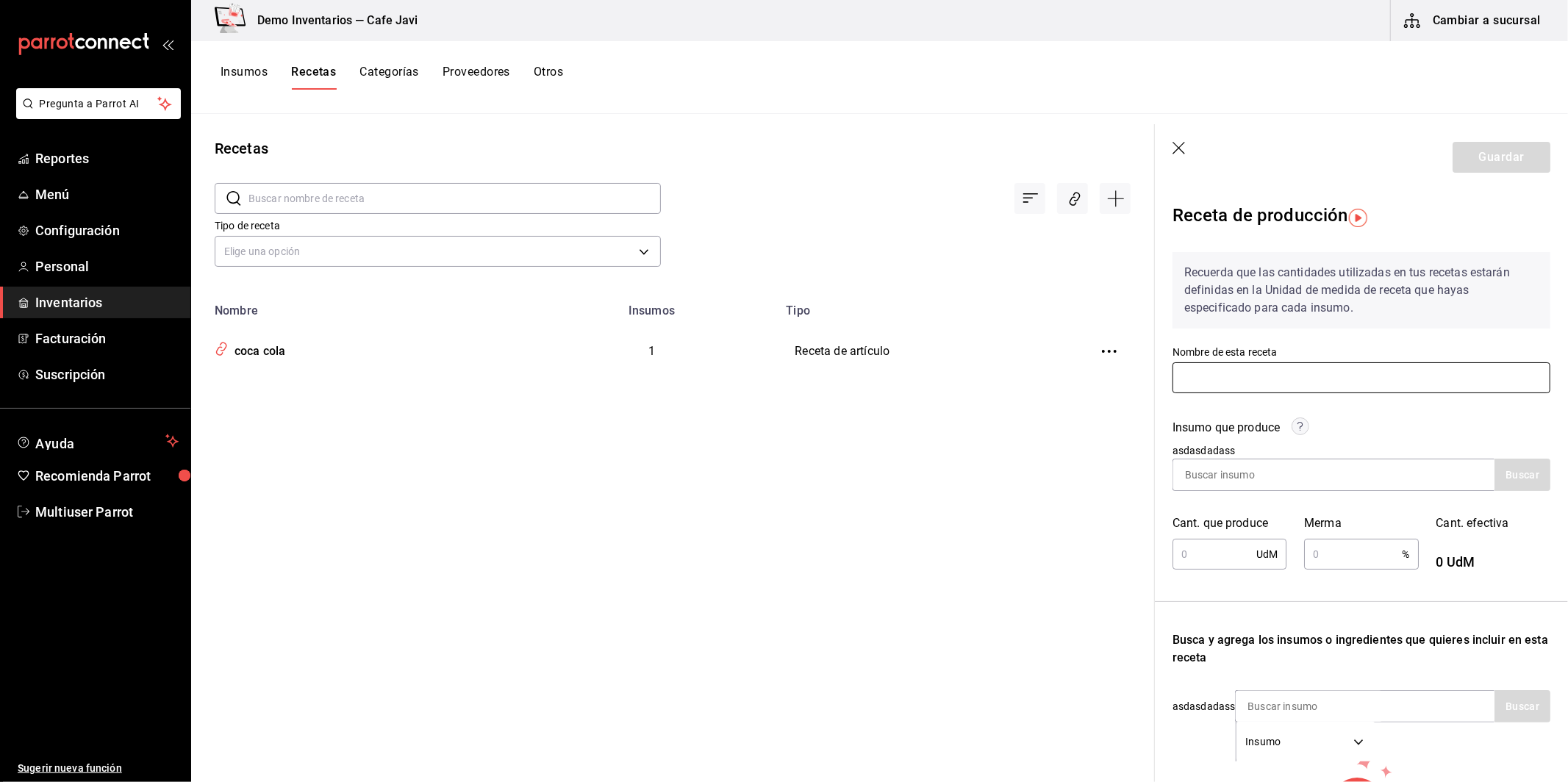
click at [1271, 373] on input "text" at bounding box center [1362, 378] width 378 height 31
type input "demo"
click at [854, 545] on div "Recetas ​ ​ Tipo de receta Elige una opción default Nombre Insumos Tipo coca co…" at bounding box center [672, 443] width 963 height 658
click at [1258, 465] on input at bounding box center [1247, 475] width 147 height 31
type input "c"
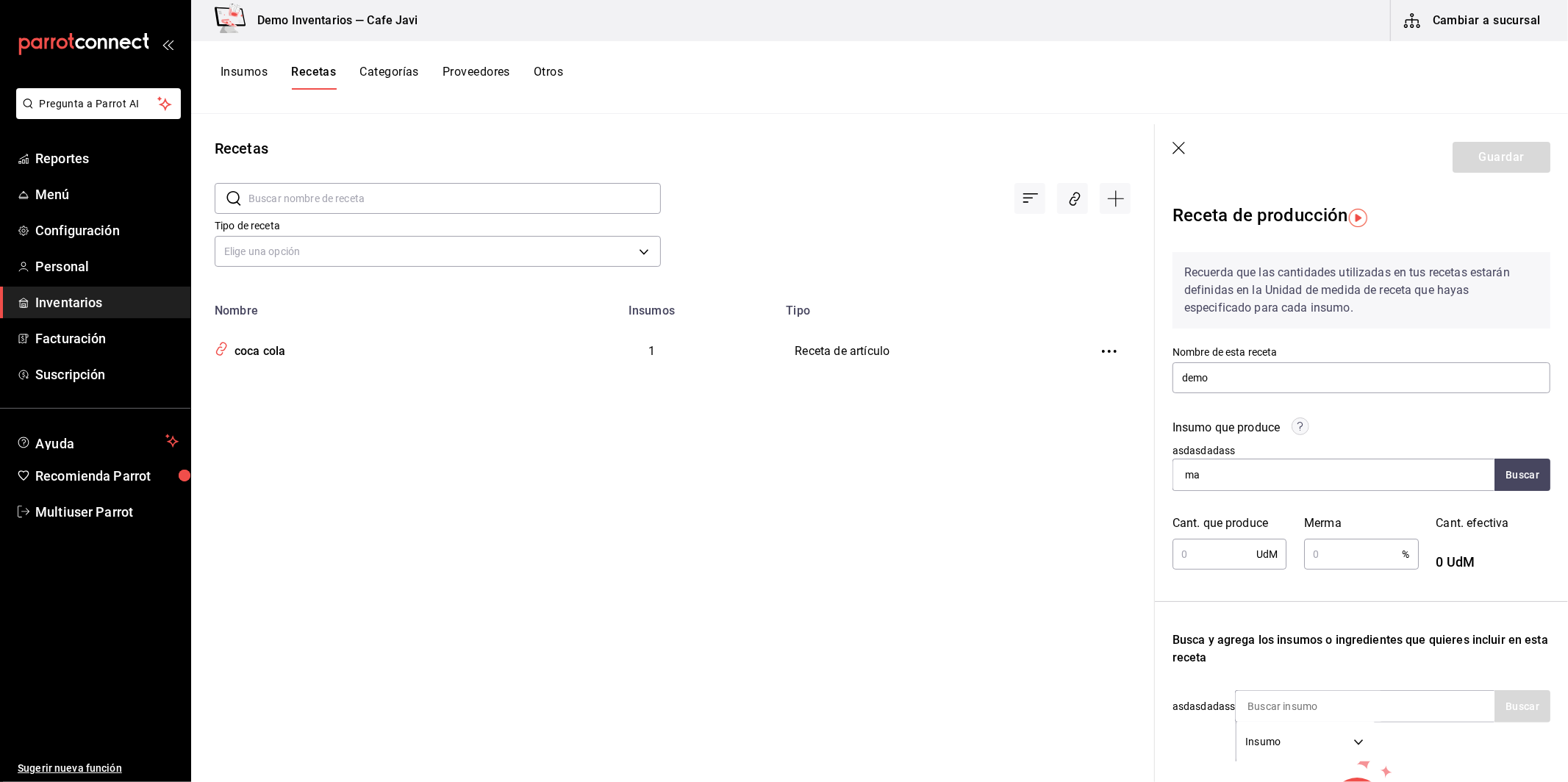
type input "m"
type input "camaro"
click at [1238, 530] on div "Presentación - Interno" at bounding box center [1236, 533] width 103 height 15
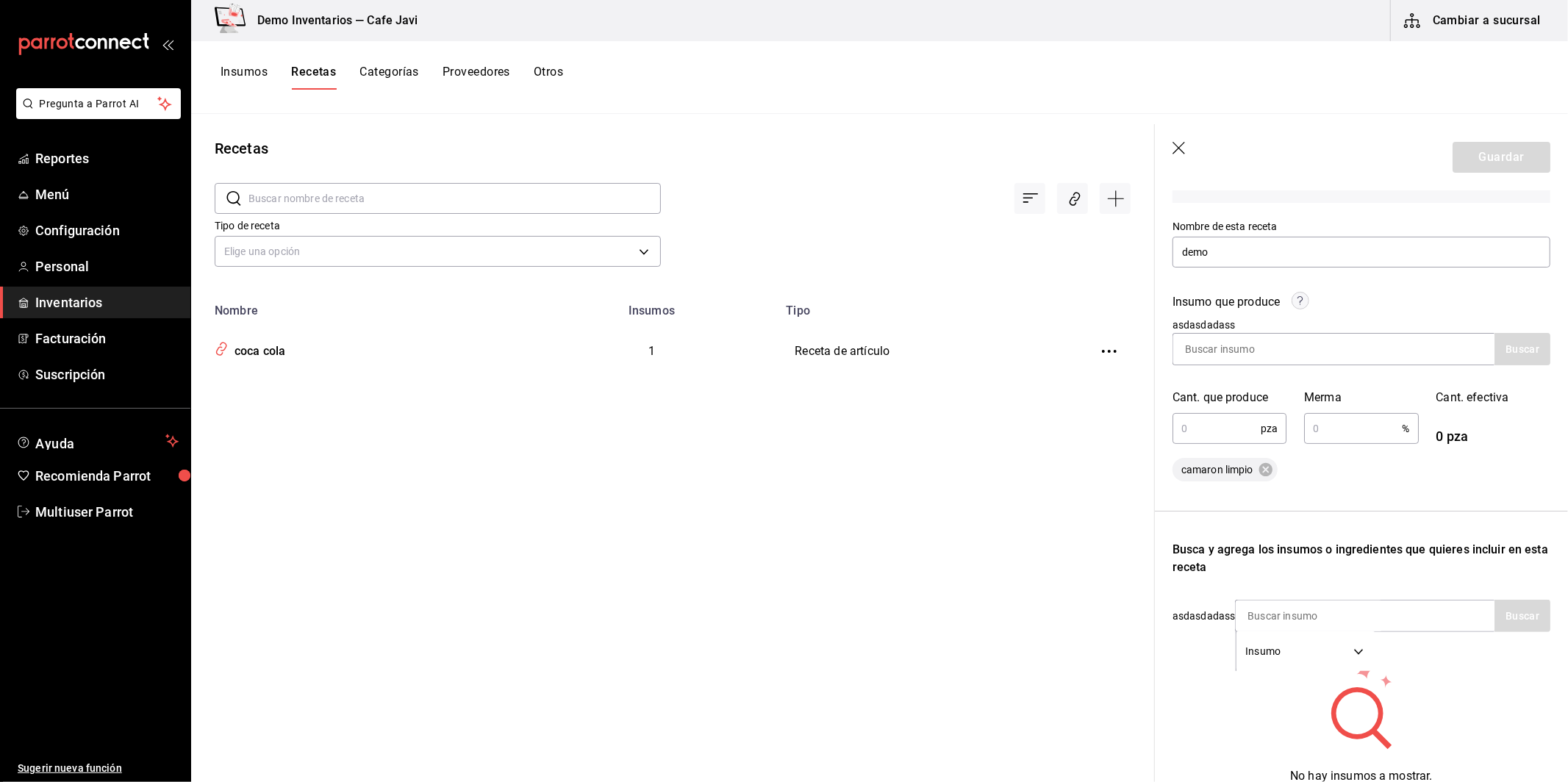
scroll to position [216, 0]
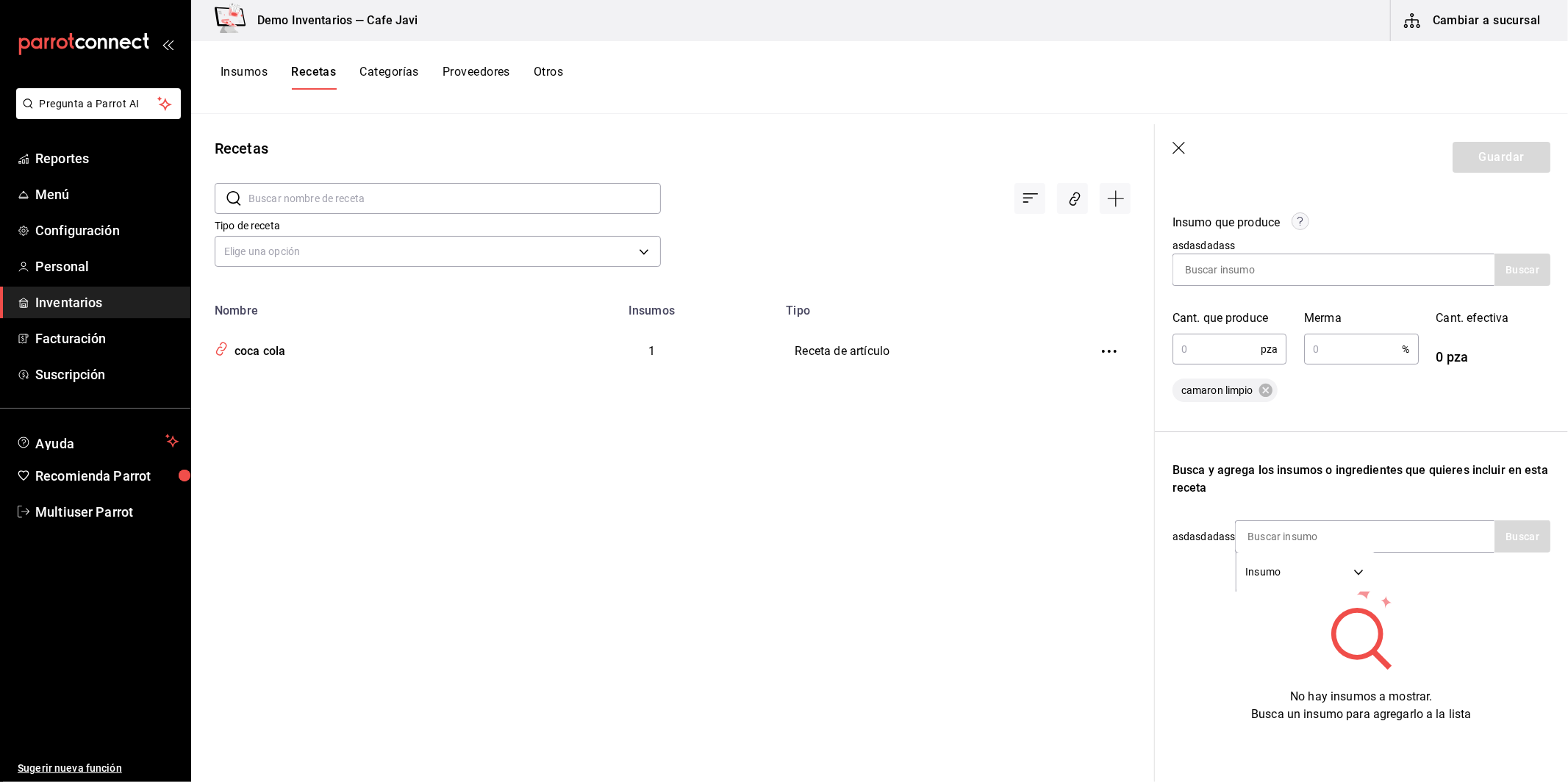
click at [1208, 335] on input "text" at bounding box center [1217, 349] width 88 height 29
type input "12"
click at [1378, 343] on input "text" at bounding box center [1353, 349] width 98 height 29
type input "10"
click at [1405, 396] on div "Recuerda que las cantidades utilizadas en tus recetas estarán definidas en la U…" at bounding box center [1362, 379] width 378 height 688
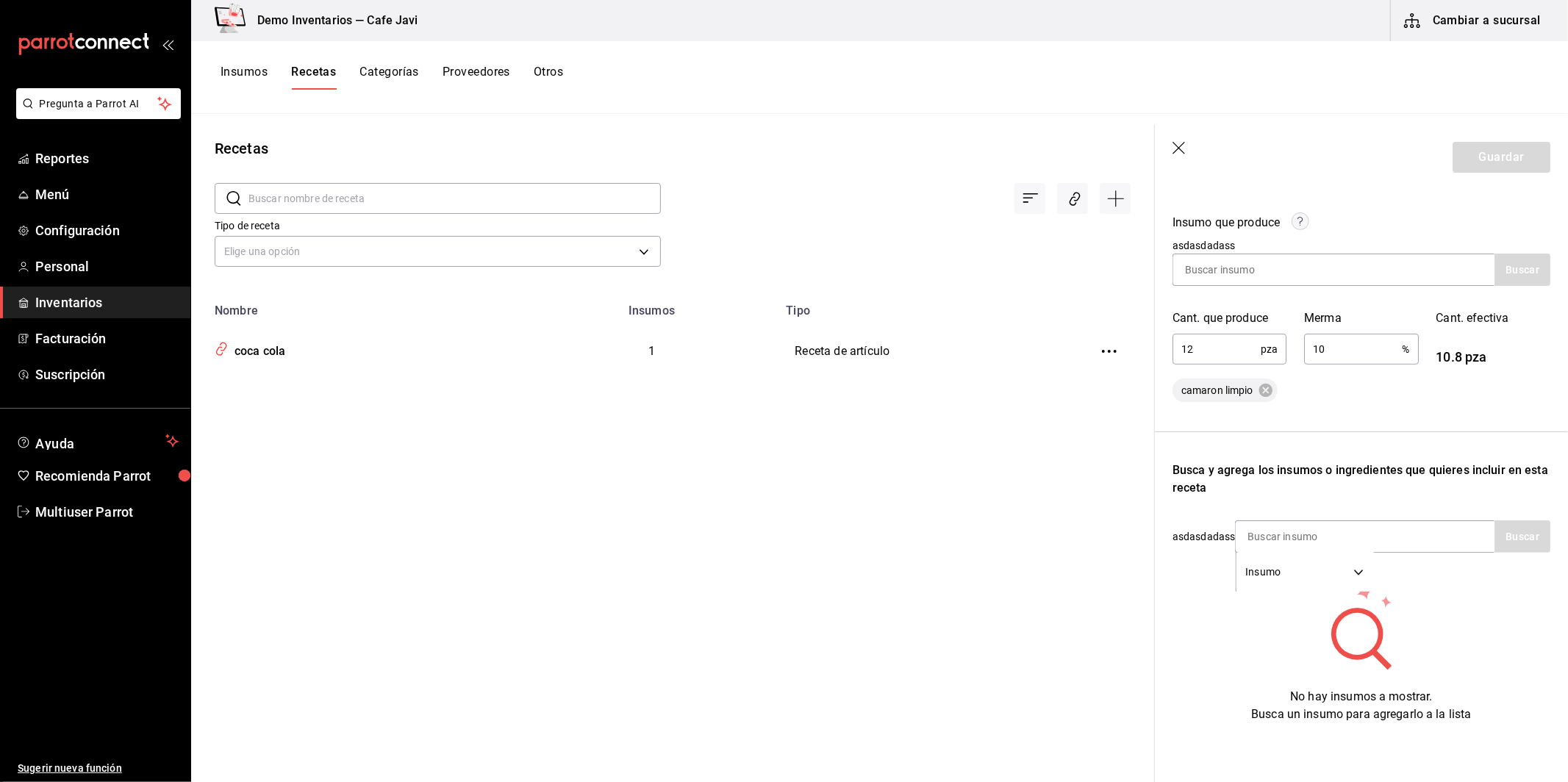
click at [1405, 396] on div "Recuerda que las cantidades utilizadas en tus recetas estarán definidas en la U…" at bounding box center [1362, 379] width 378 height 688
click at [1296, 521] on input at bounding box center [1309, 536] width 147 height 31
type input "cam"
click at [1311, 569] on div "camaron" at bounding box center [1295, 569] width 96 height 18
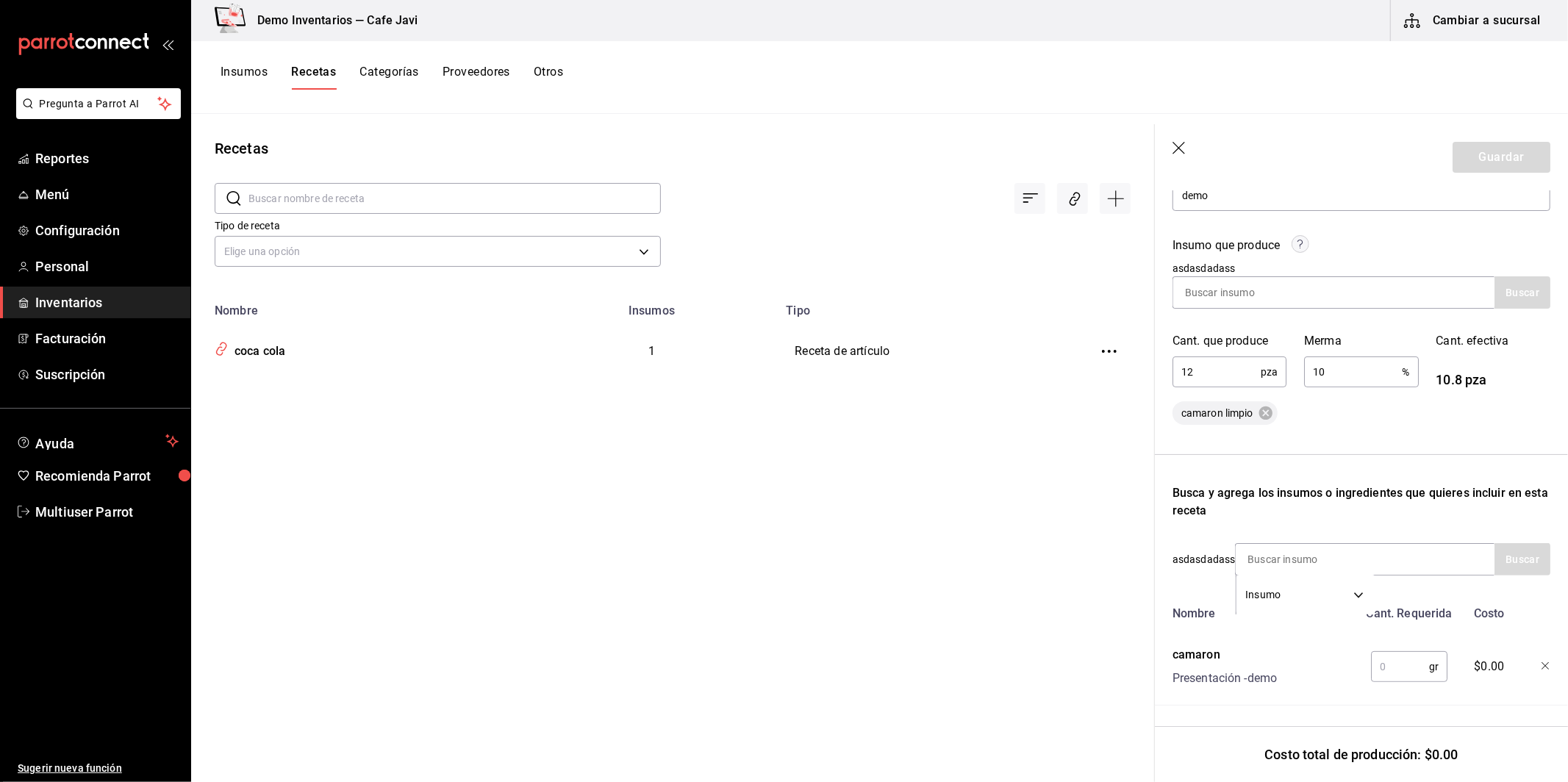
click at [1398, 652] on input "text" at bounding box center [1400, 666] width 58 height 29
type input "1,000"
click at [1477, 150] on button "Guardar" at bounding box center [1502, 157] width 98 height 31
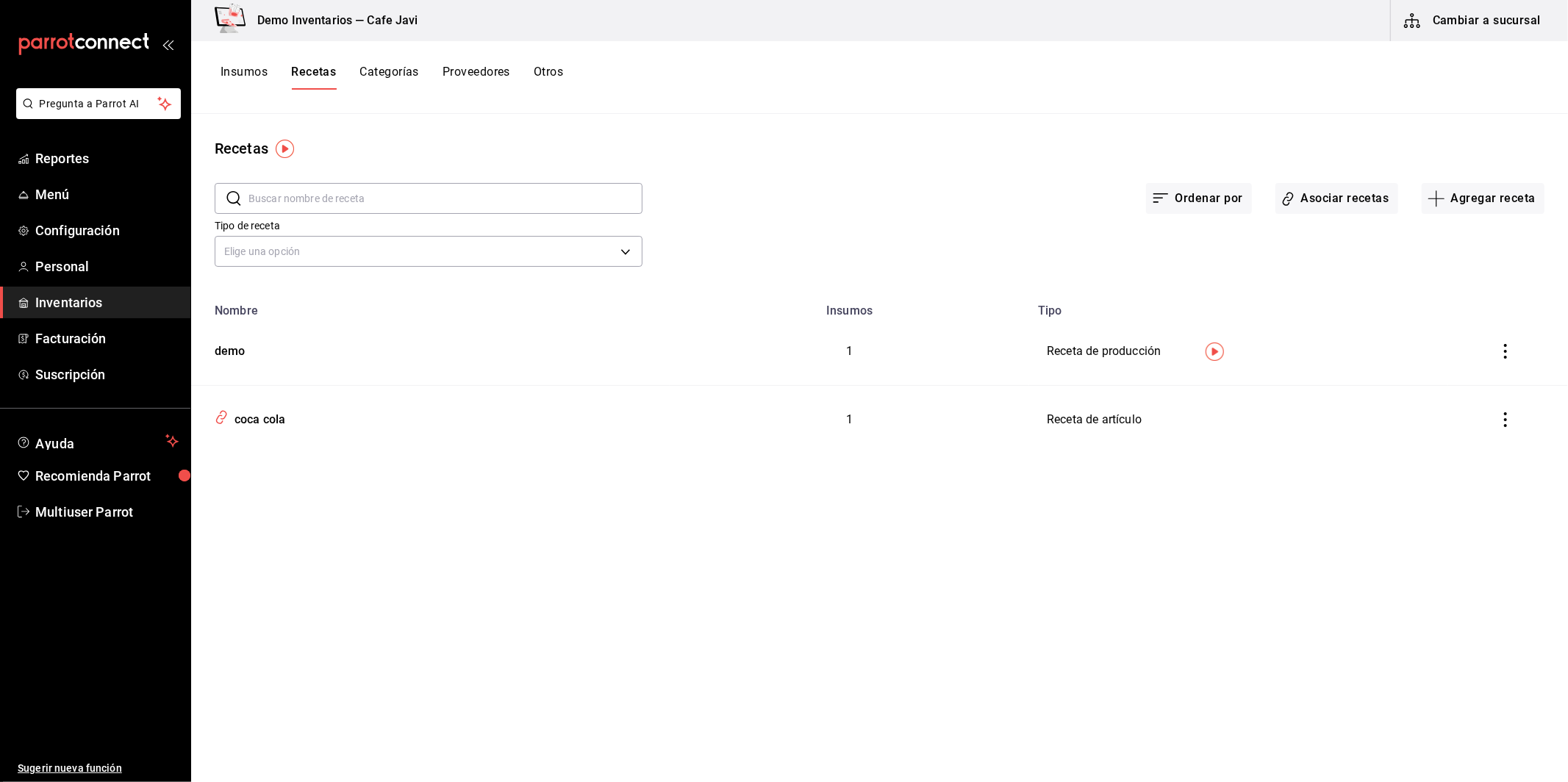
click at [1490, 38] on button "Cambiar a sucursal" at bounding box center [1473, 20] width 165 height 41
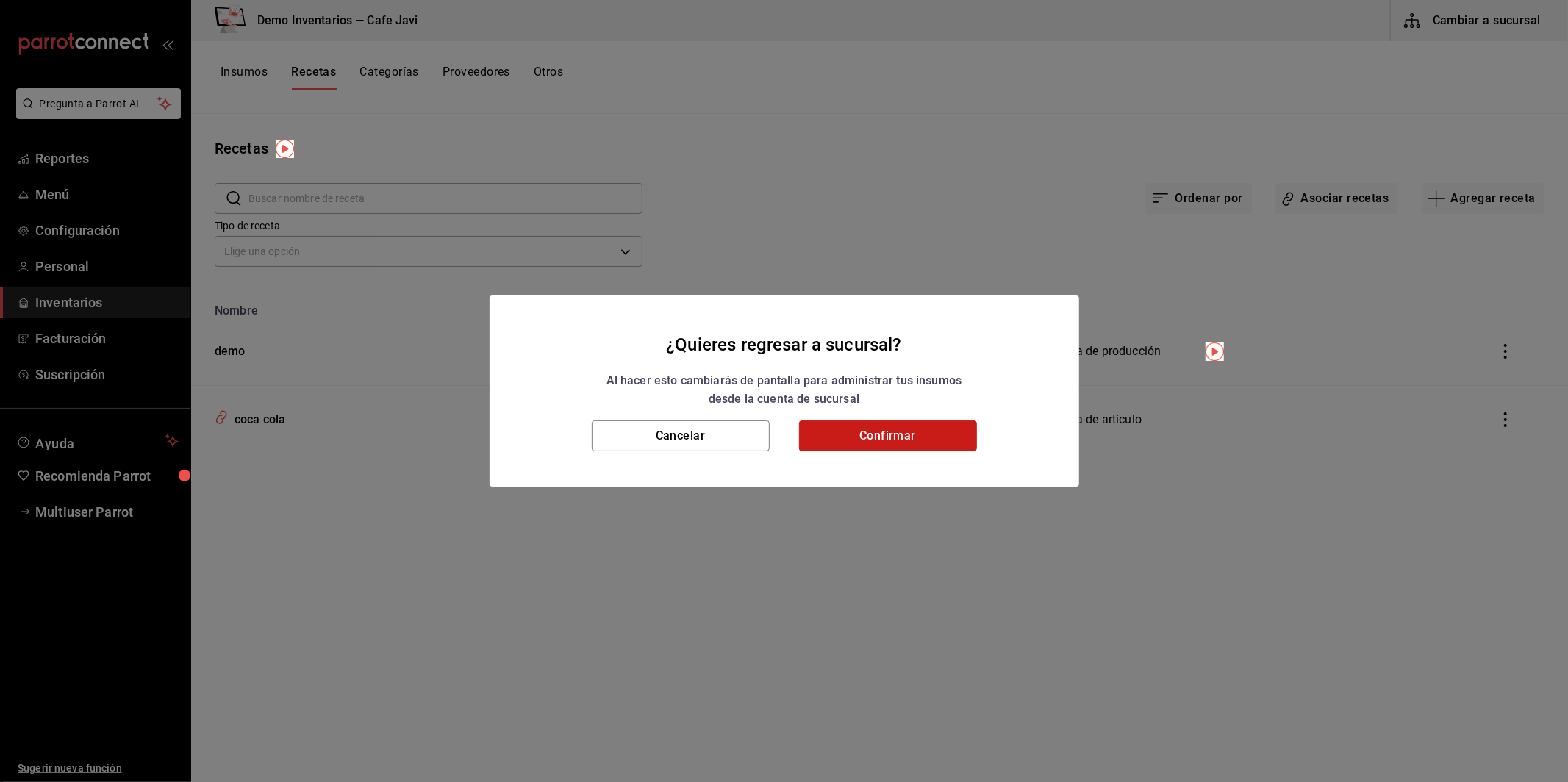
click at [922, 439] on button "Confirmar" at bounding box center [888, 436] width 178 height 31
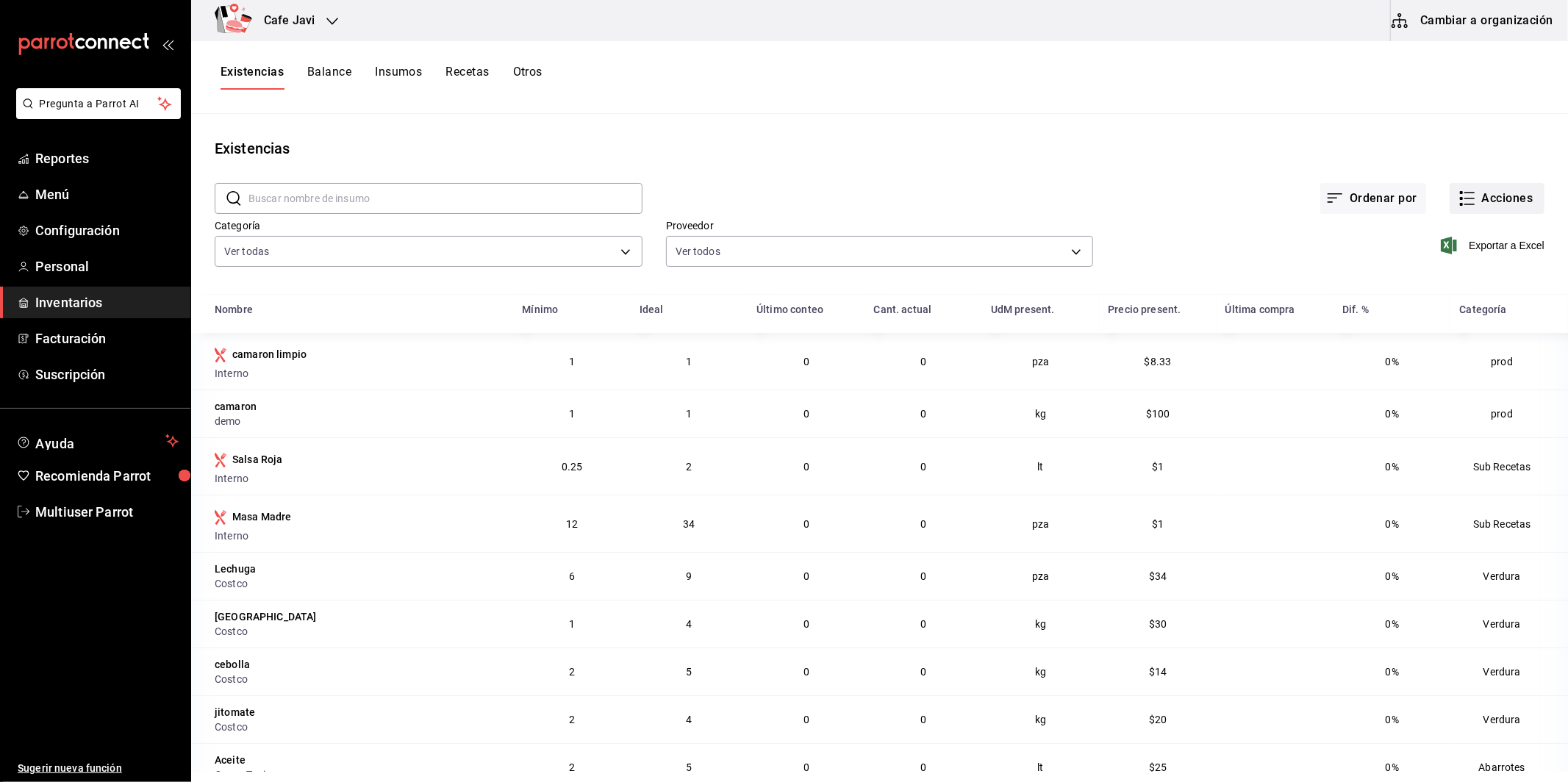
click at [1481, 196] on button "Acciones" at bounding box center [1497, 198] width 95 height 31
click at [1438, 271] on span "Compra" at bounding box center [1483, 278] width 124 height 15
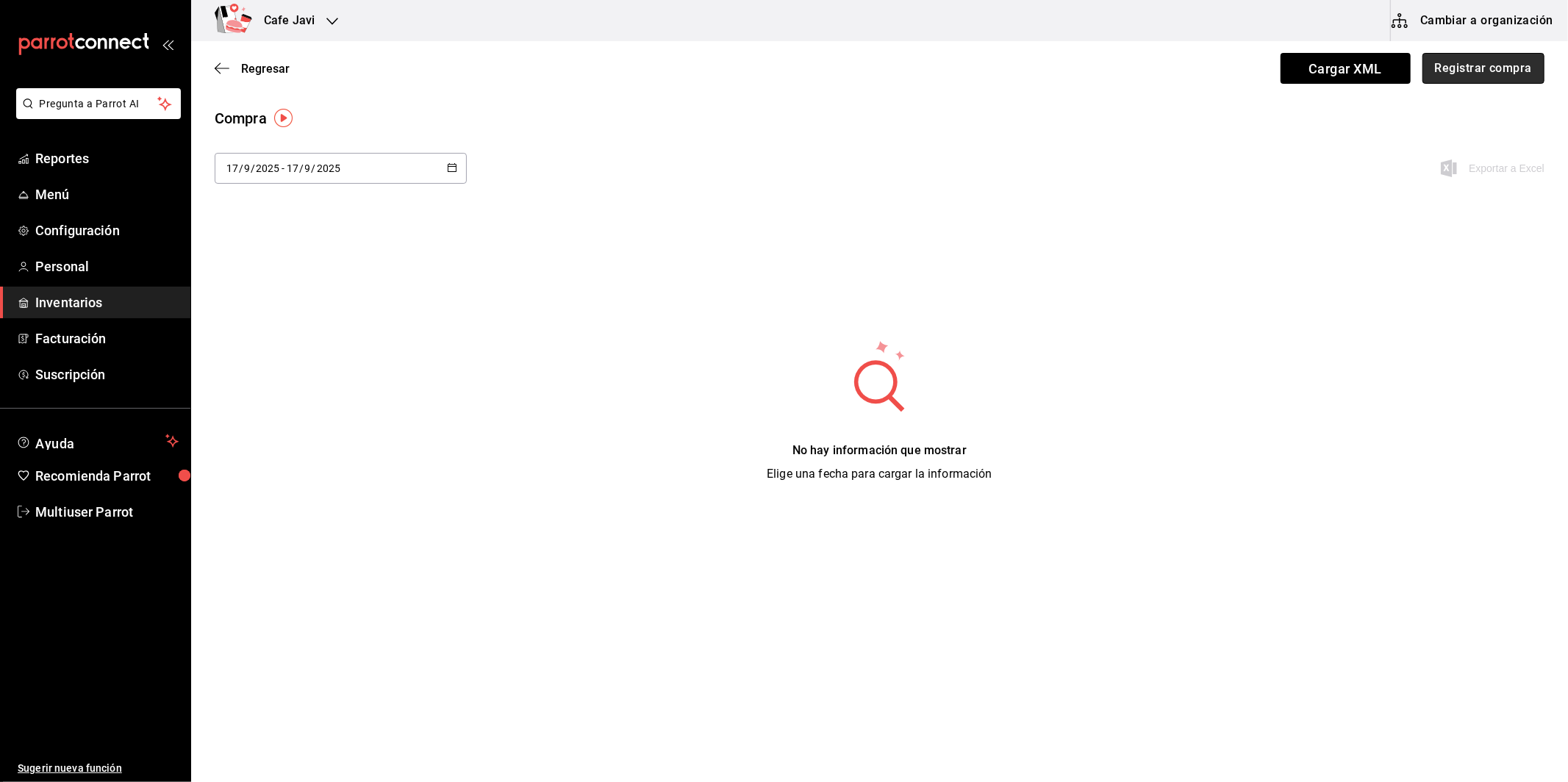
click at [1459, 74] on button "Registrar compra" at bounding box center [1484, 68] width 122 height 31
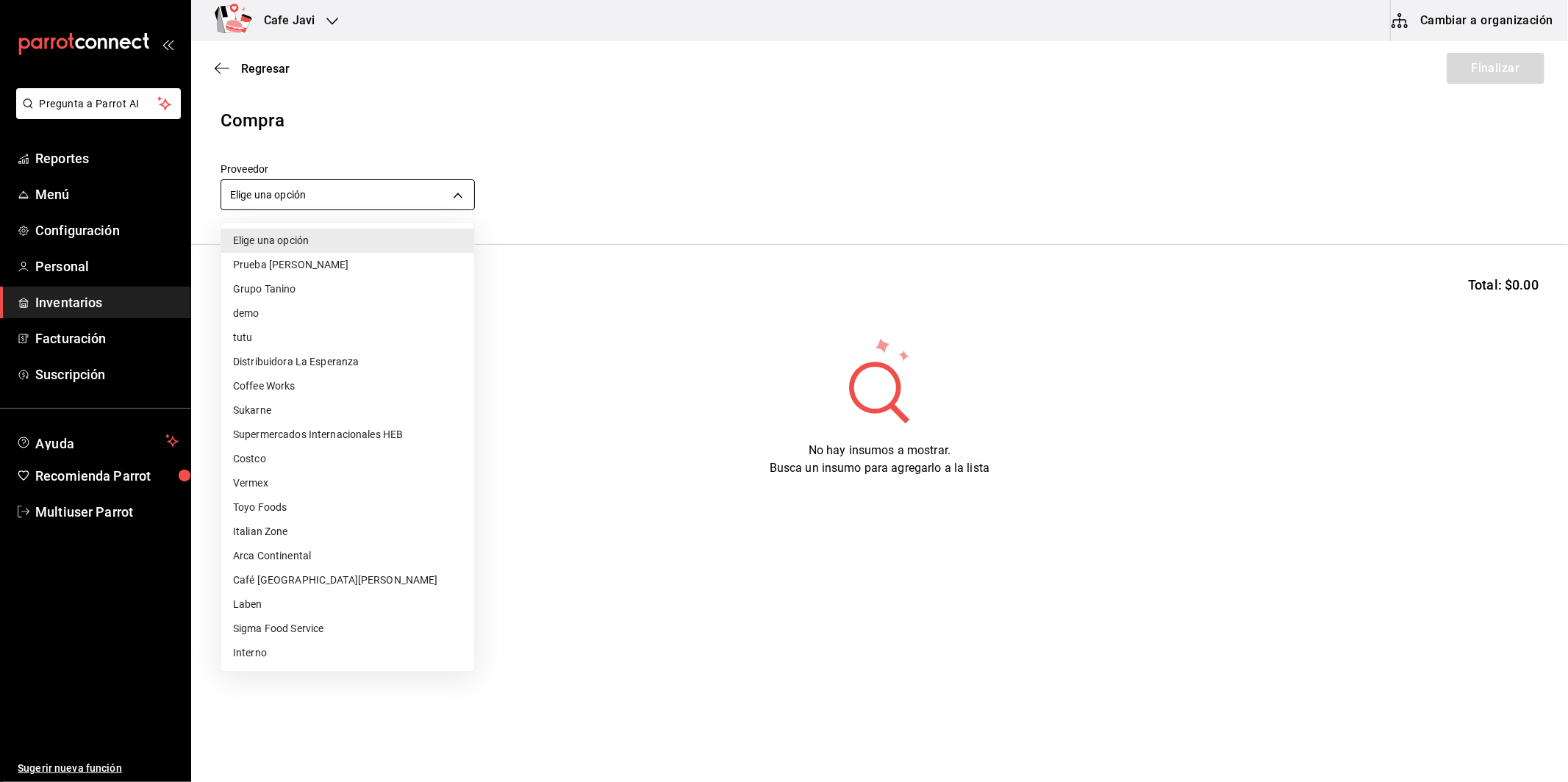
click at [253, 201] on body "Pregunta a Parrot AI Reportes Menú Configuración Personal Inventarios Facturaci…" at bounding box center [784, 349] width 1568 height 699
click at [257, 312] on li "demo" at bounding box center [347, 313] width 253 height 24
type input "0212082c-b027-48e2-9e73-4d25541b0d33"
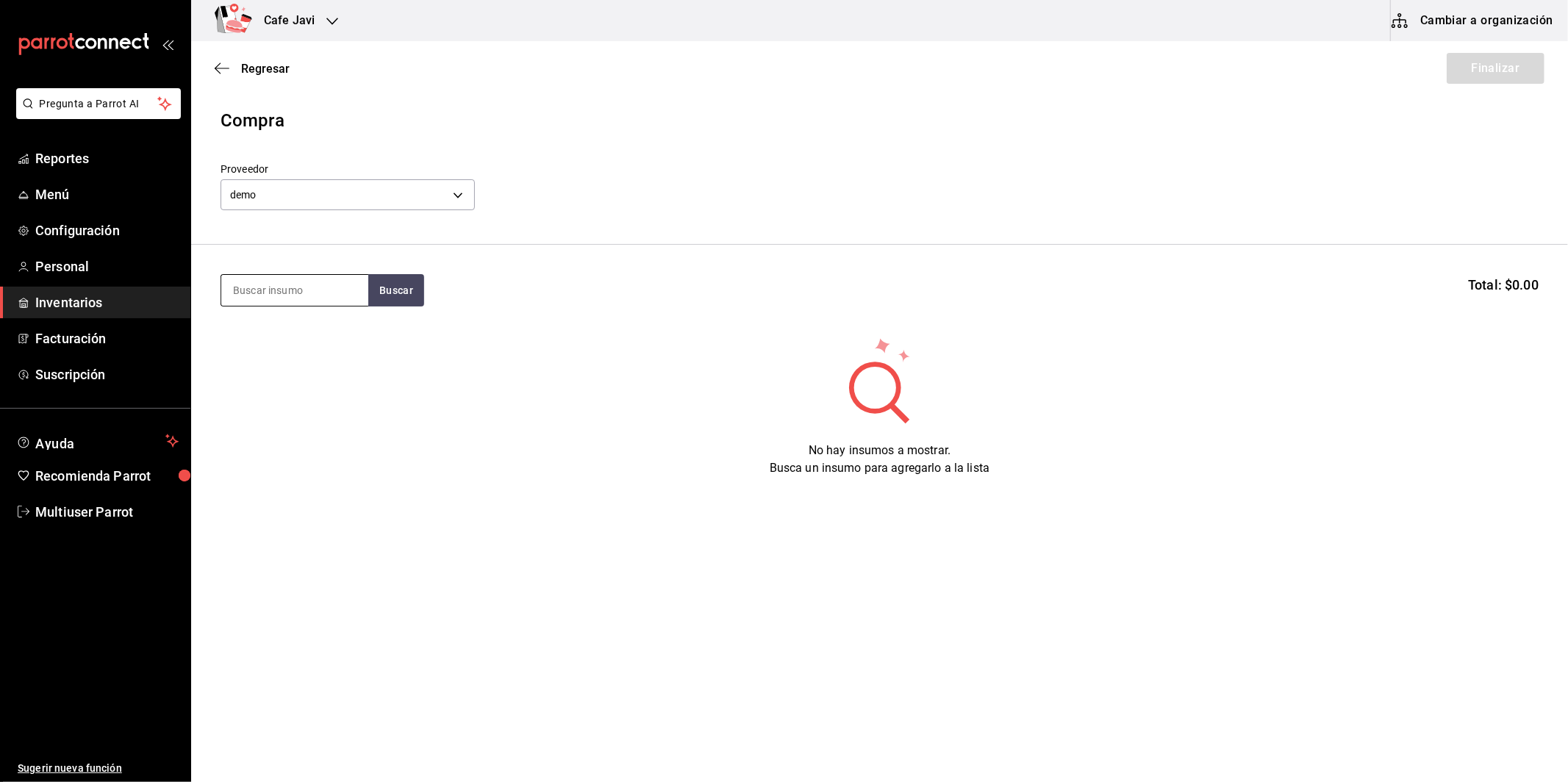
click at [319, 299] on input at bounding box center [294, 290] width 147 height 31
type input "cam"
click at [383, 292] on button "Buscar" at bounding box center [396, 290] width 56 height 32
click at [315, 335] on div "camaron" at bounding box center [280, 333] width 96 height 18
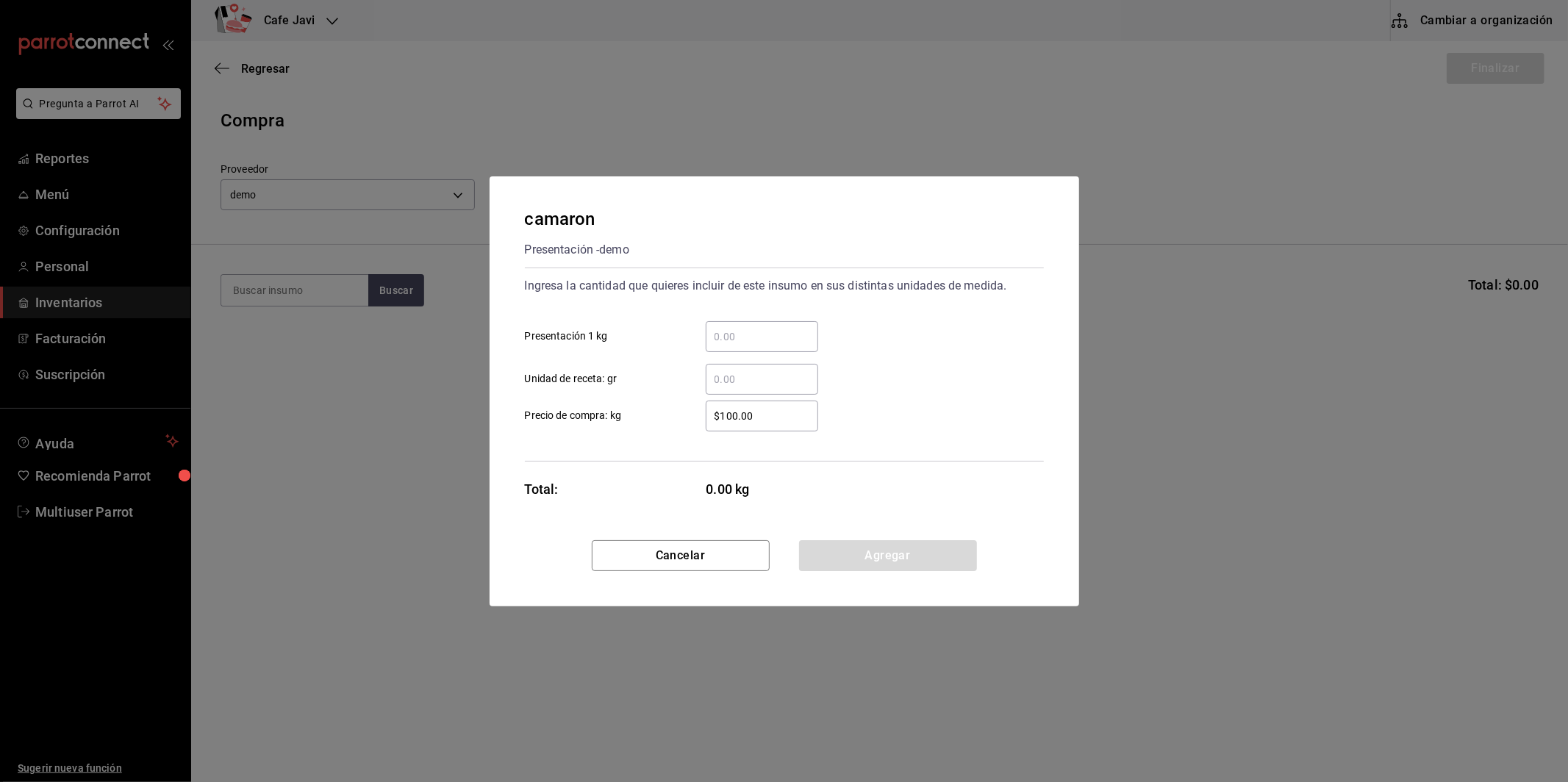
click at [740, 332] on input "​ Presentación 1 kg" at bounding box center [762, 337] width 113 height 18
type input "1"
click at [916, 558] on button "Agregar" at bounding box center [888, 555] width 178 height 31
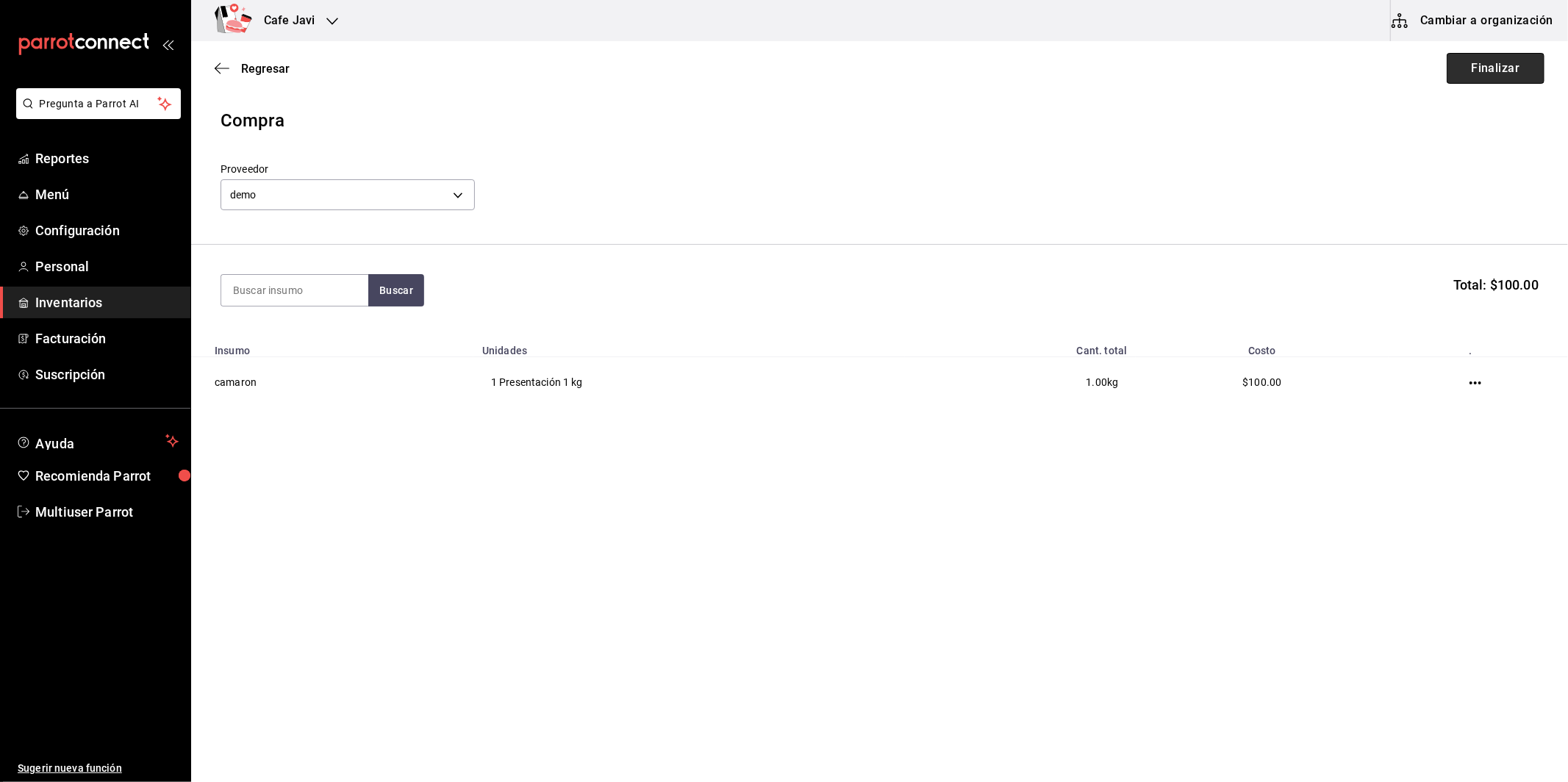
click at [1501, 60] on button "Finalizar" at bounding box center [1496, 68] width 98 height 31
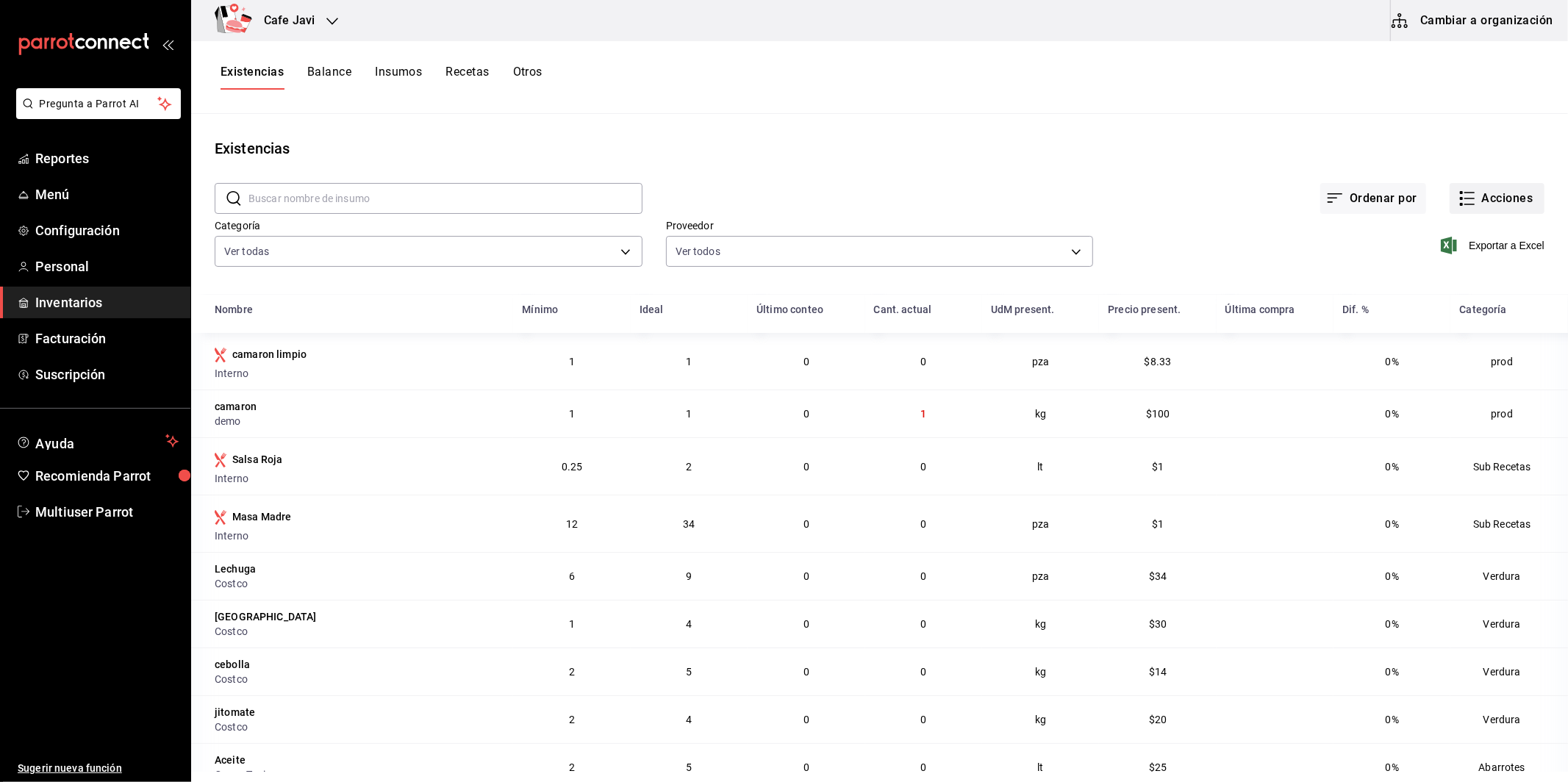
click at [1491, 199] on button "Acciones" at bounding box center [1497, 198] width 95 height 31
click at [1521, 400] on span "Evento de producción" at bounding box center [1483, 395] width 124 height 15
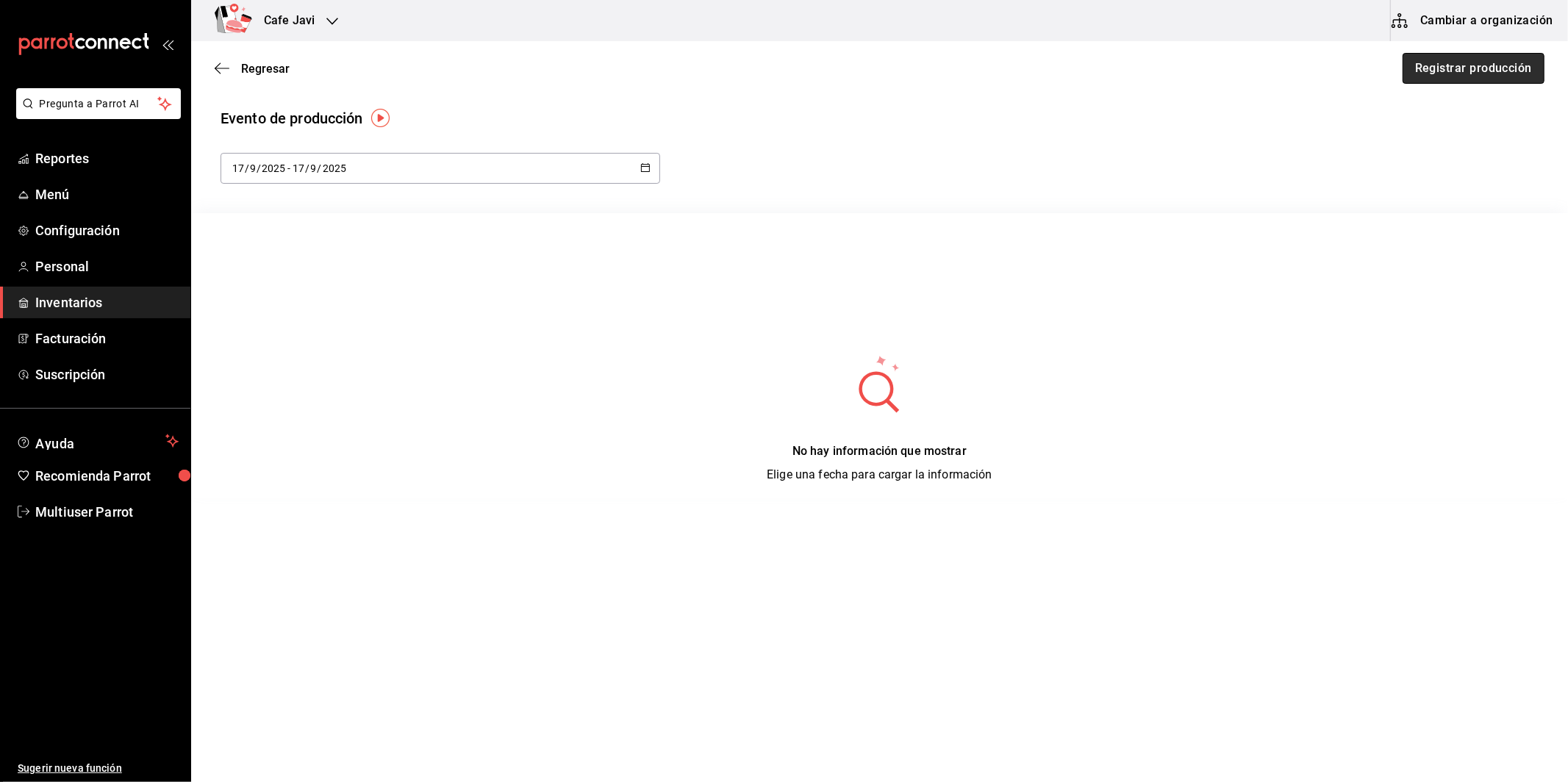
click at [1458, 76] on button "Registrar producción" at bounding box center [1474, 68] width 142 height 31
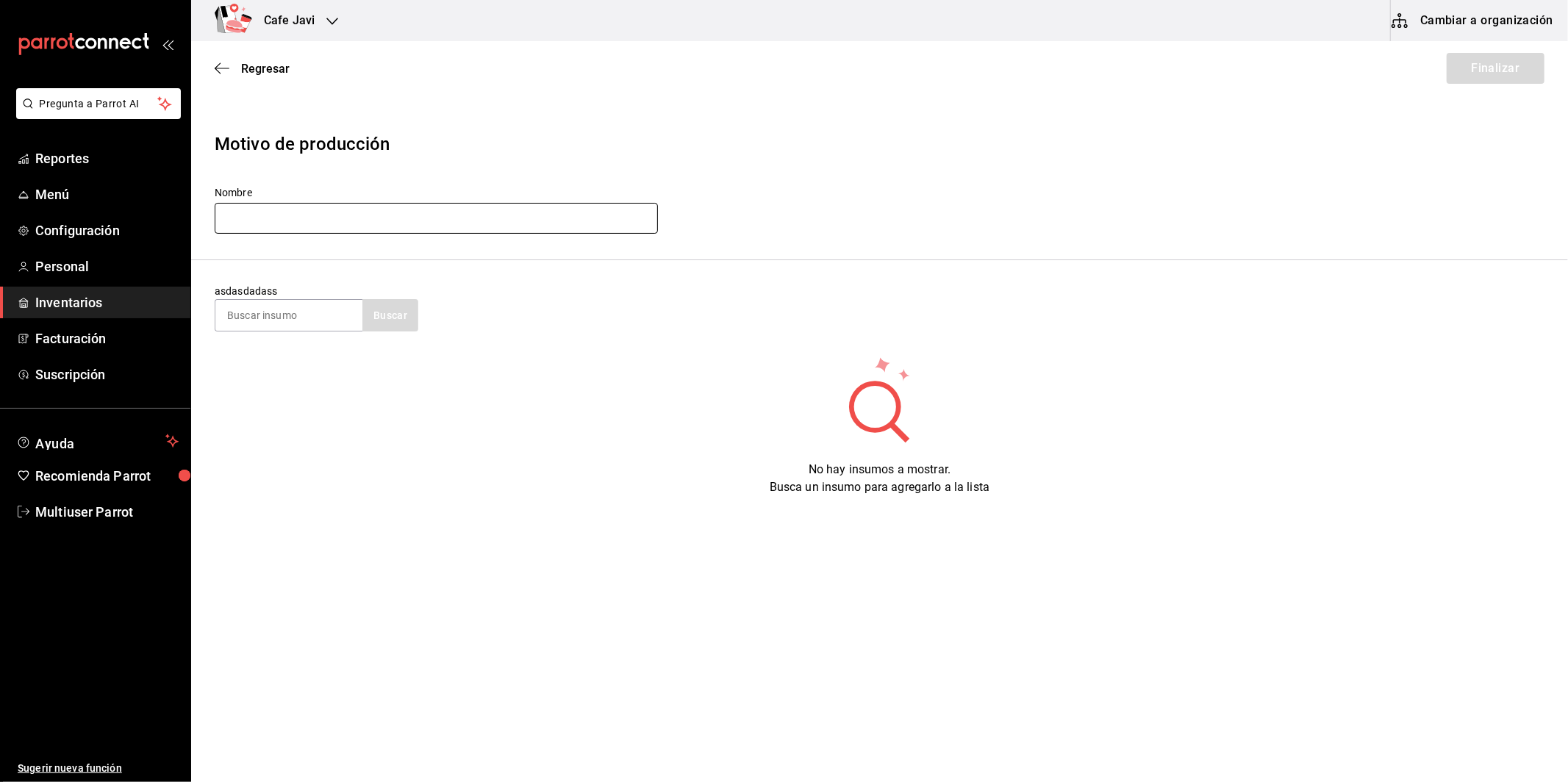
click at [346, 222] on input "text" at bounding box center [436, 218] width 443 height 31
type input "demo"
click at [804, 490] on span "No hay insumos a mostrar. Busca un insumo para agregarlo a la lista" at bounding box center [880, 479] width 220 height 32
click at [313, 314] on input at bounding box center [288, 315] width 147 height 31
type input "cam"
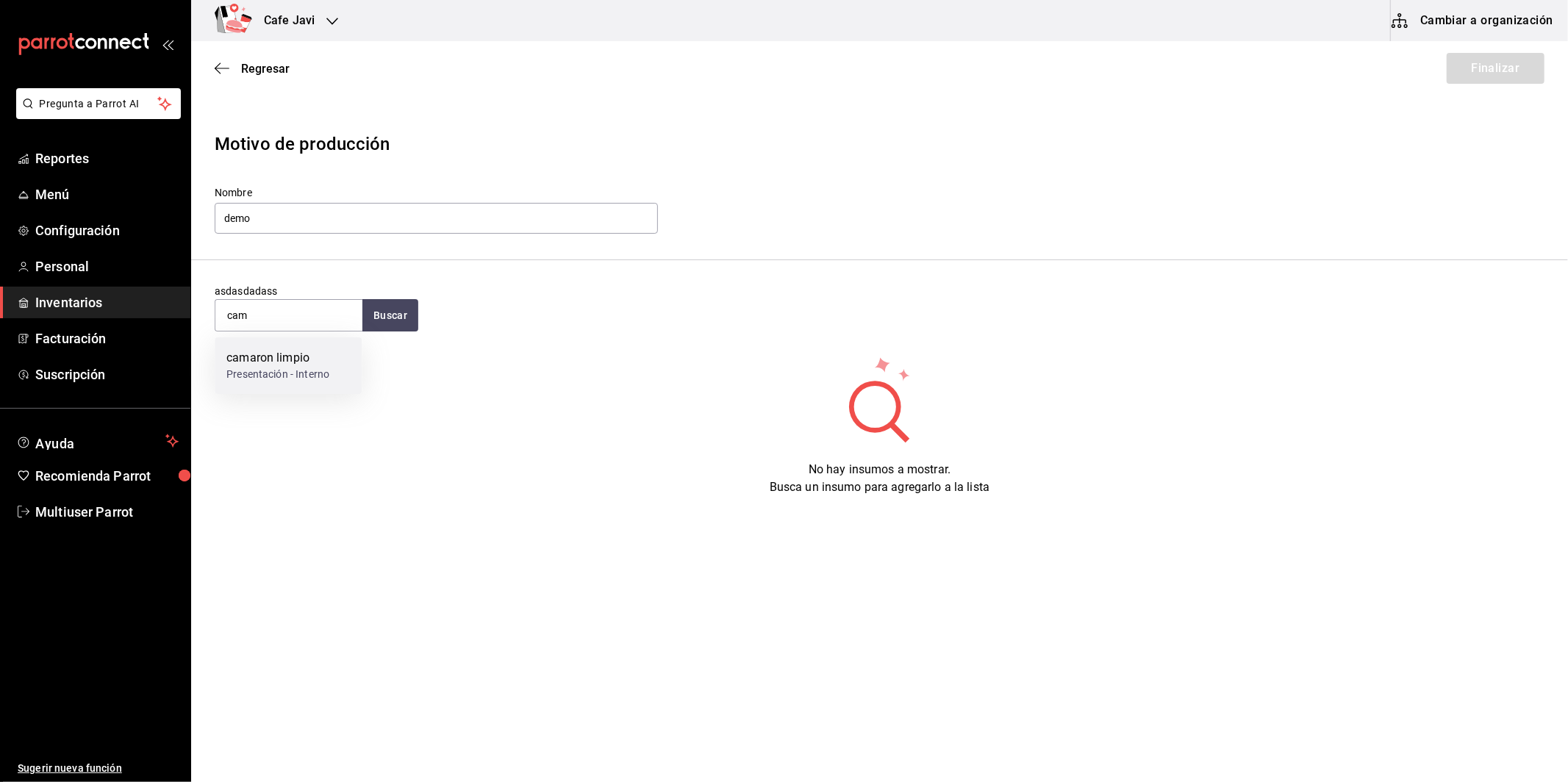
click at [293, 387] on div "camaron limpio Presentación - Interno" at bounding box center [288, 366] width 147 height 57
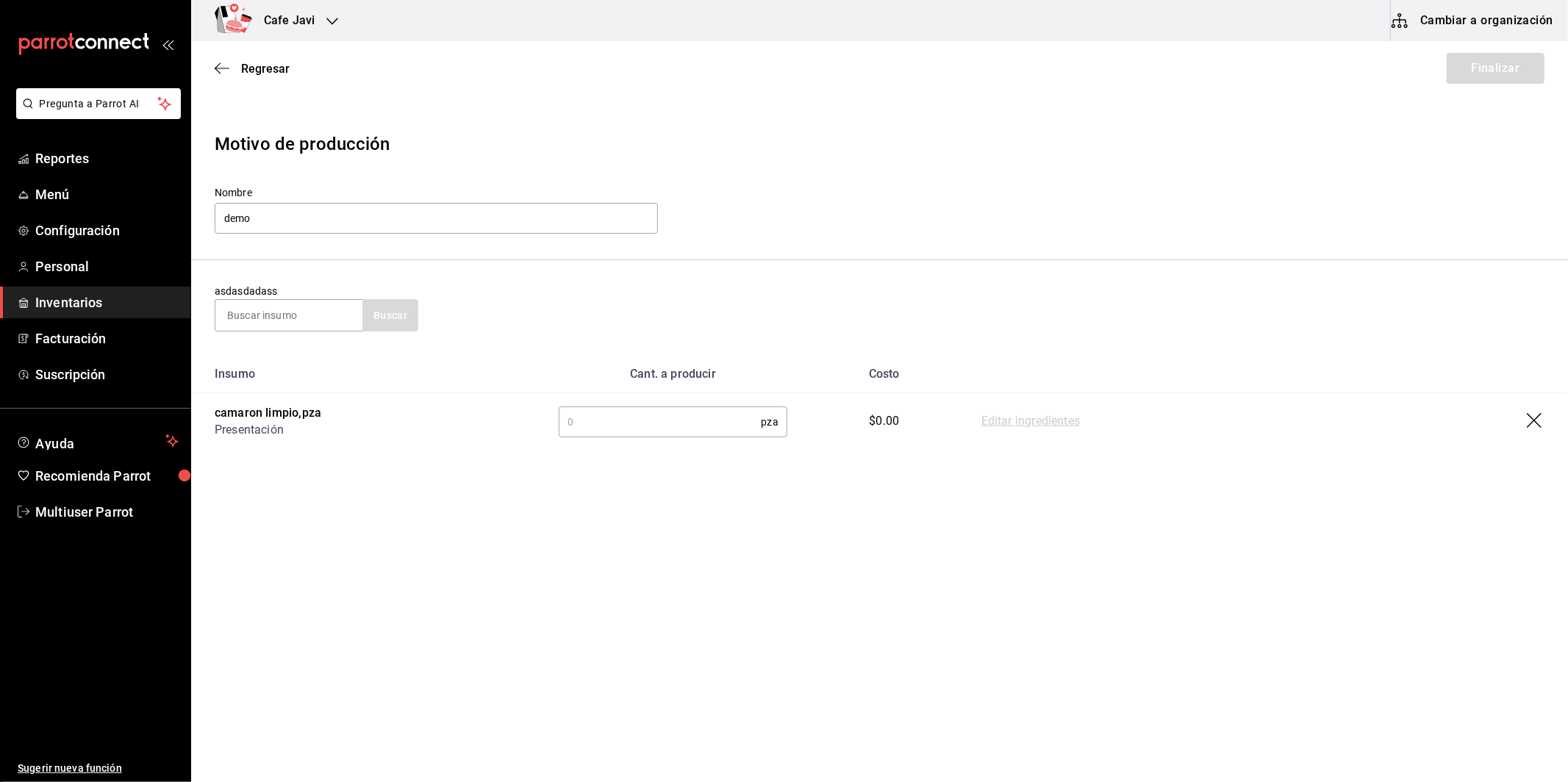
click at [642, 433] on input "text" at bounding box center [660, 421] width 202 height 29
type input "12"
click at [1027, 420] on link "Editar ingredientes" at bounding box center [1031, 422] width 99 height 18
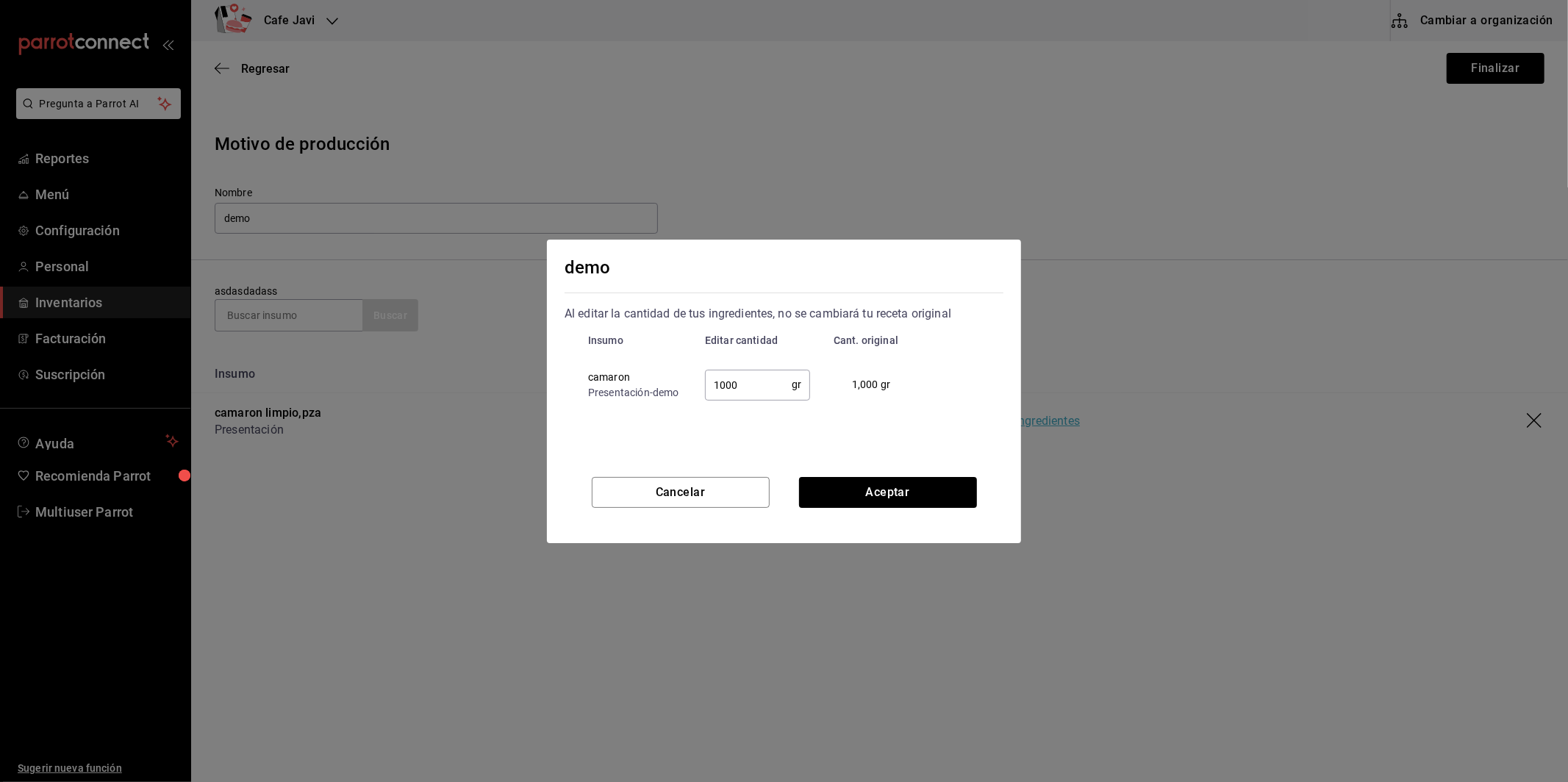
click at [747, 380] on input "1000" at bounding box center [748, 384] width 87 height 29
type input "1"
type input "2"
click at [686, 492] on button "Cancelar" at bounding box center [681, 492] width 178 height 31
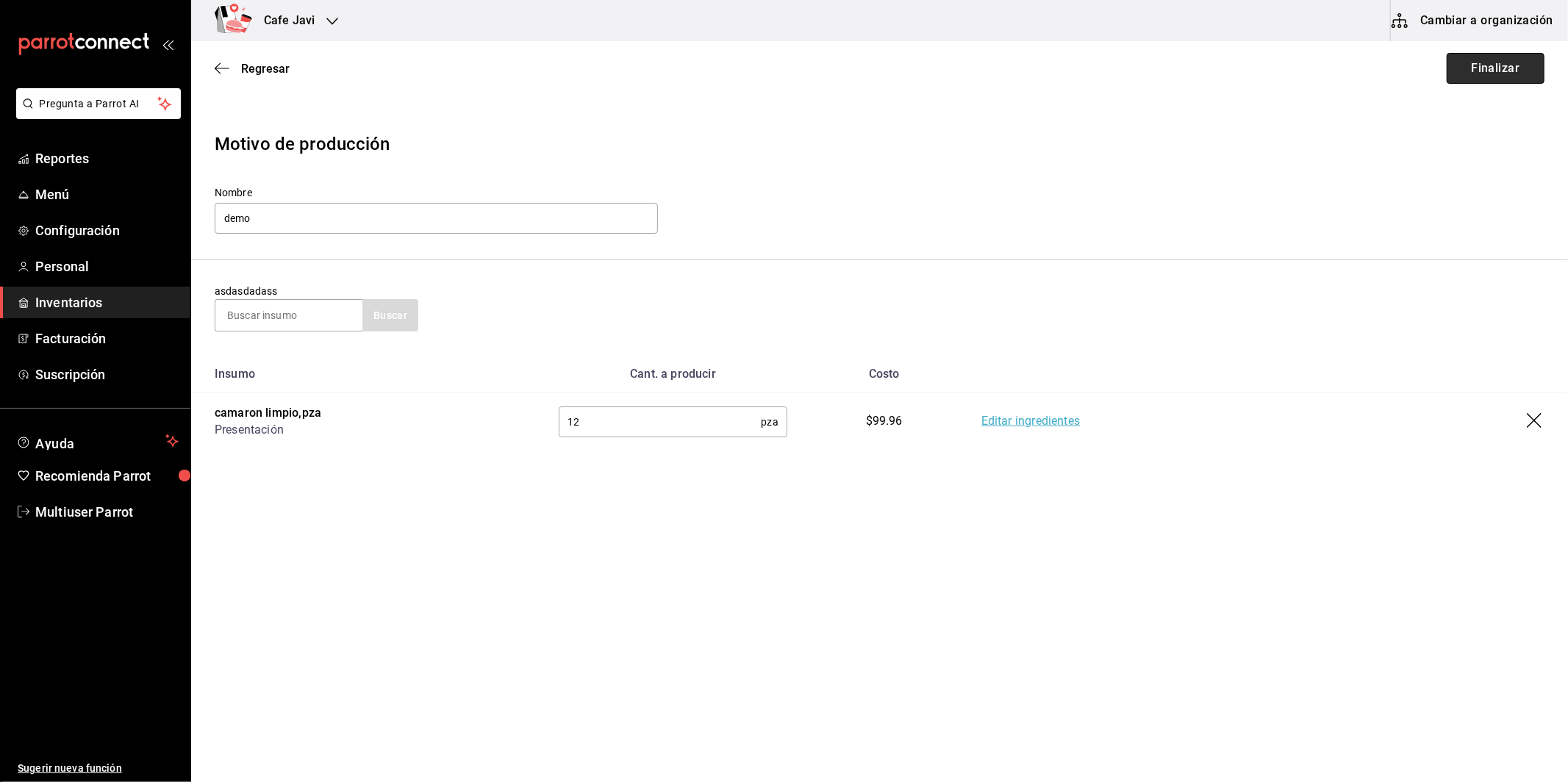
click at [1490, 76] on button "Finalizar" at bounding box center [1496, 68] width 98 height 31
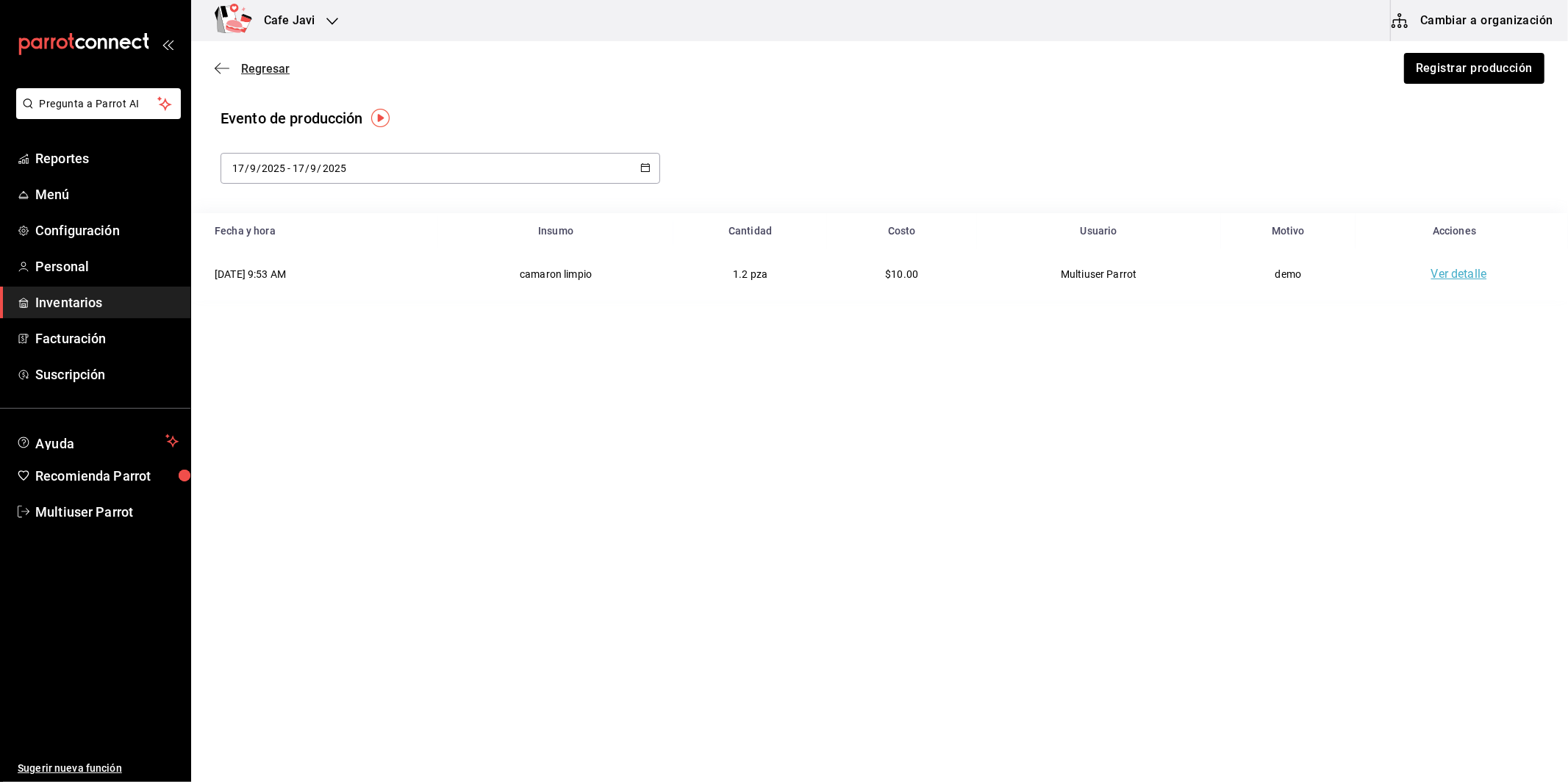
click at [273, 73] on span "Regresar" at bounding box center [265, 69] width 49 height 14
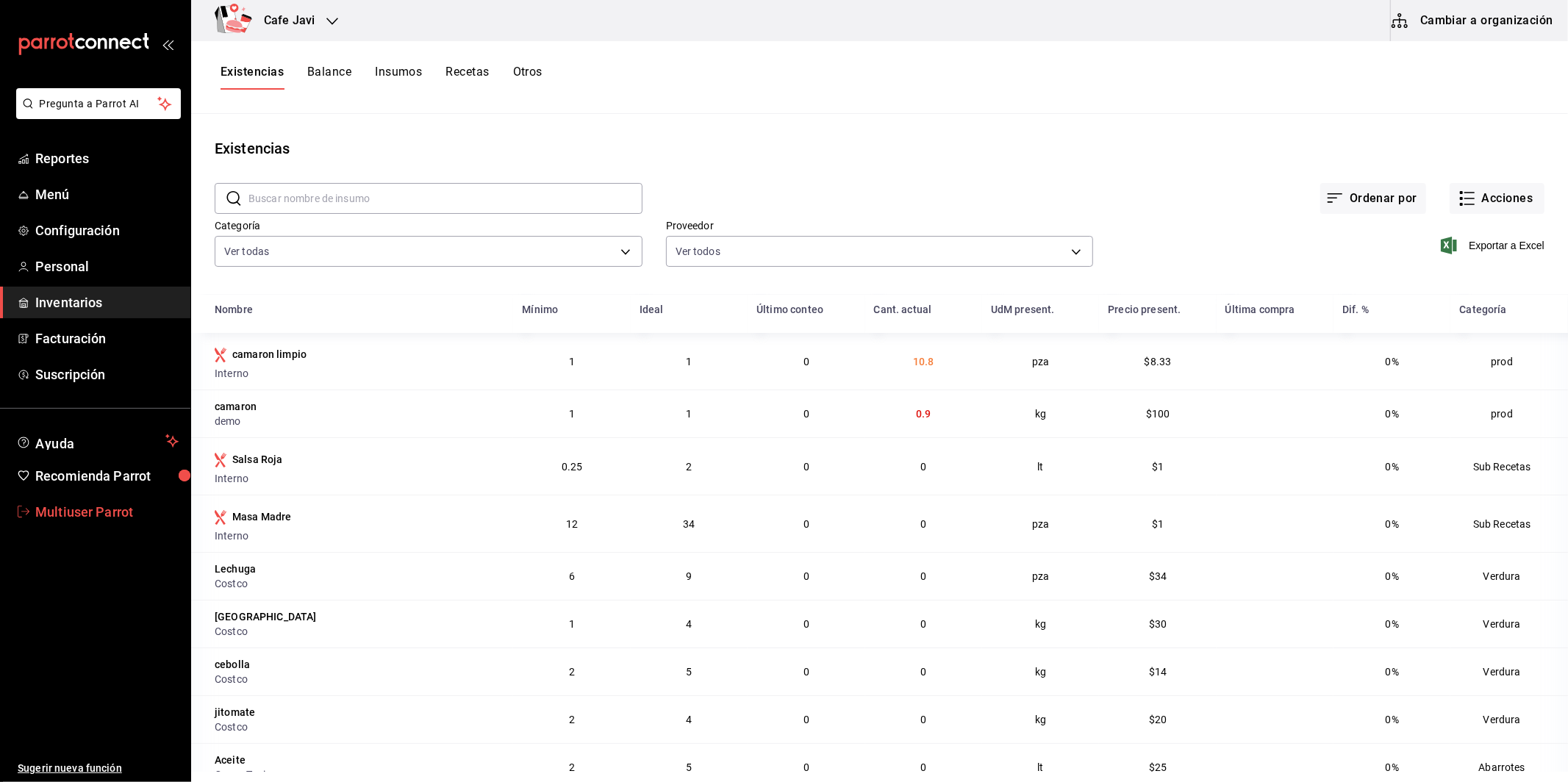
click at [72, 516] on span "Multiuser Parrot" at bounding box center [106, 512] width 143 height 20
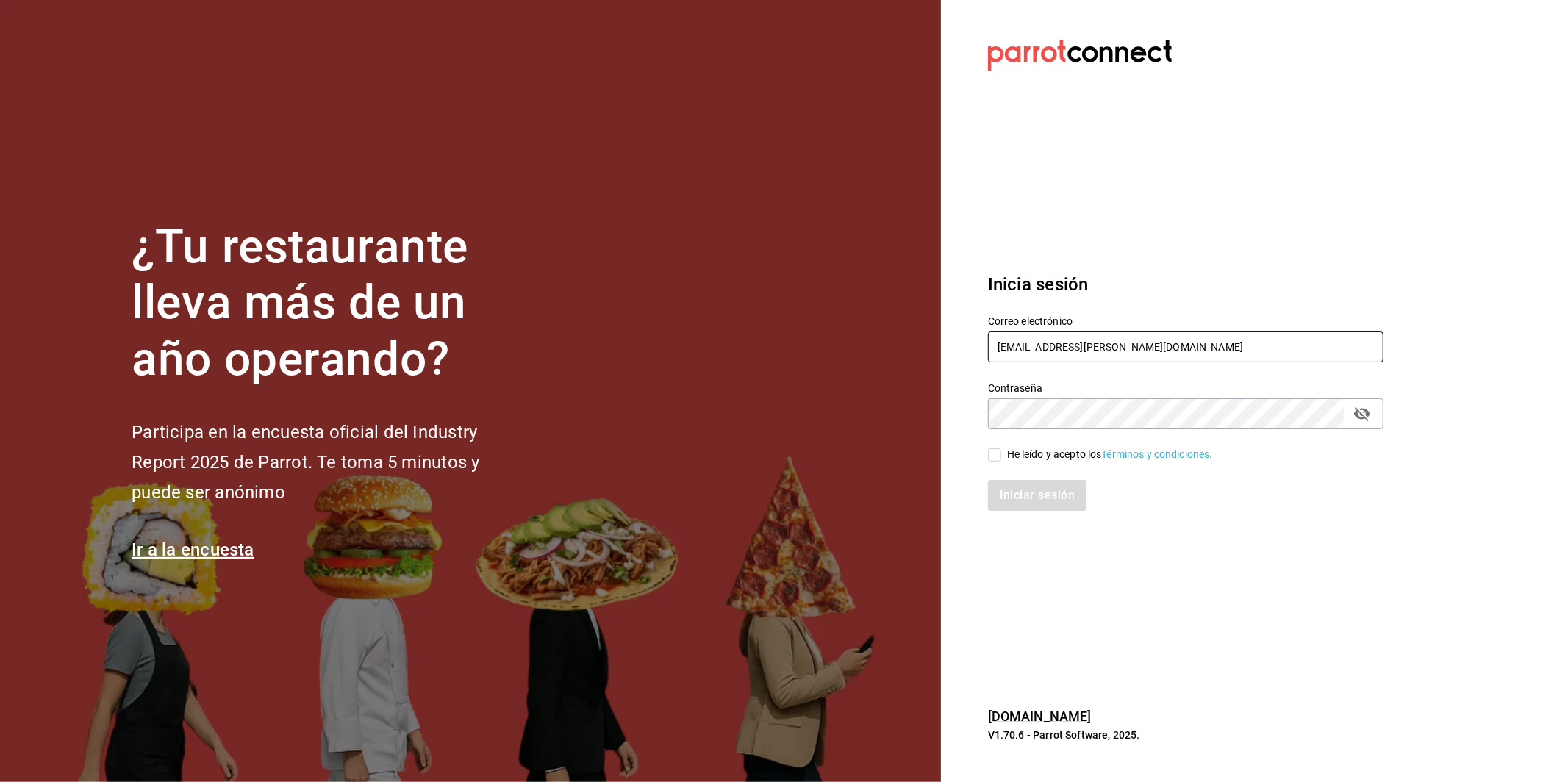
drag, startPoint x: 1124, startPoint y: 350, endPoint x: 951, endPoint y: 351, distance: 173.5
click at [951, 351] on section "Datos incorrectos. Verifica que tu Correo o Contraseña estén bien escritos. Ini…" at bounding box center [1180, 391] width 478 height 782
type input "soho@pv.com"
click at [1018, 449] on div "He leído y acepto los Términos y condiciones." at bounding box center [1110, 454] width 206 height 15
click at [1002, 449] on input "He leído y acepto los Términos y condiciones." at bounding box center [994, 455] width 13 height 13
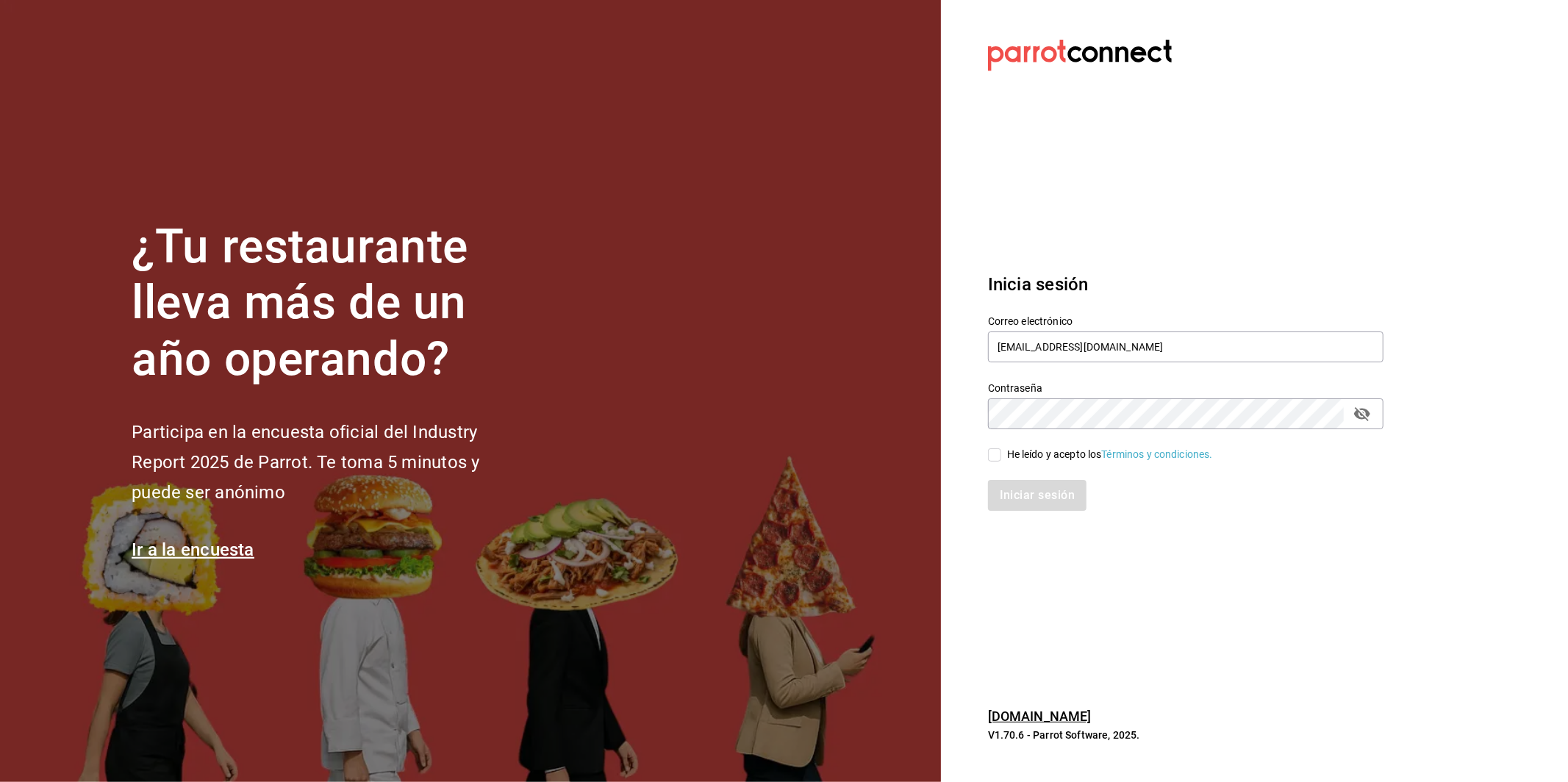
checkbox input "true"
click at [1046, 507] on button "Iniciar sesión" at bounding box center [1038, 495] width 100 height 31
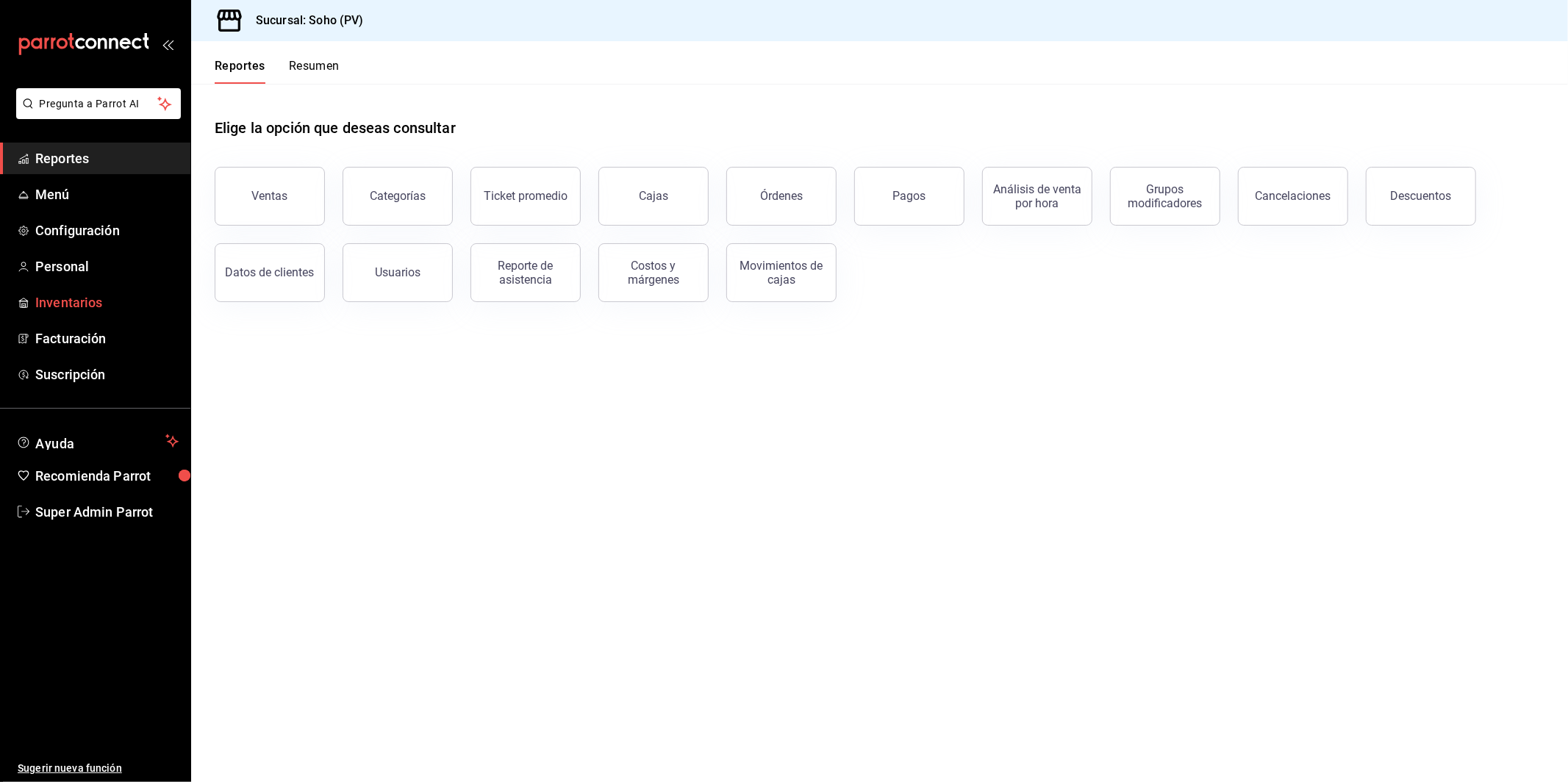
click at [65, 302] on span "Inventarios" at bounding box center [106, 303] width 143 height 20
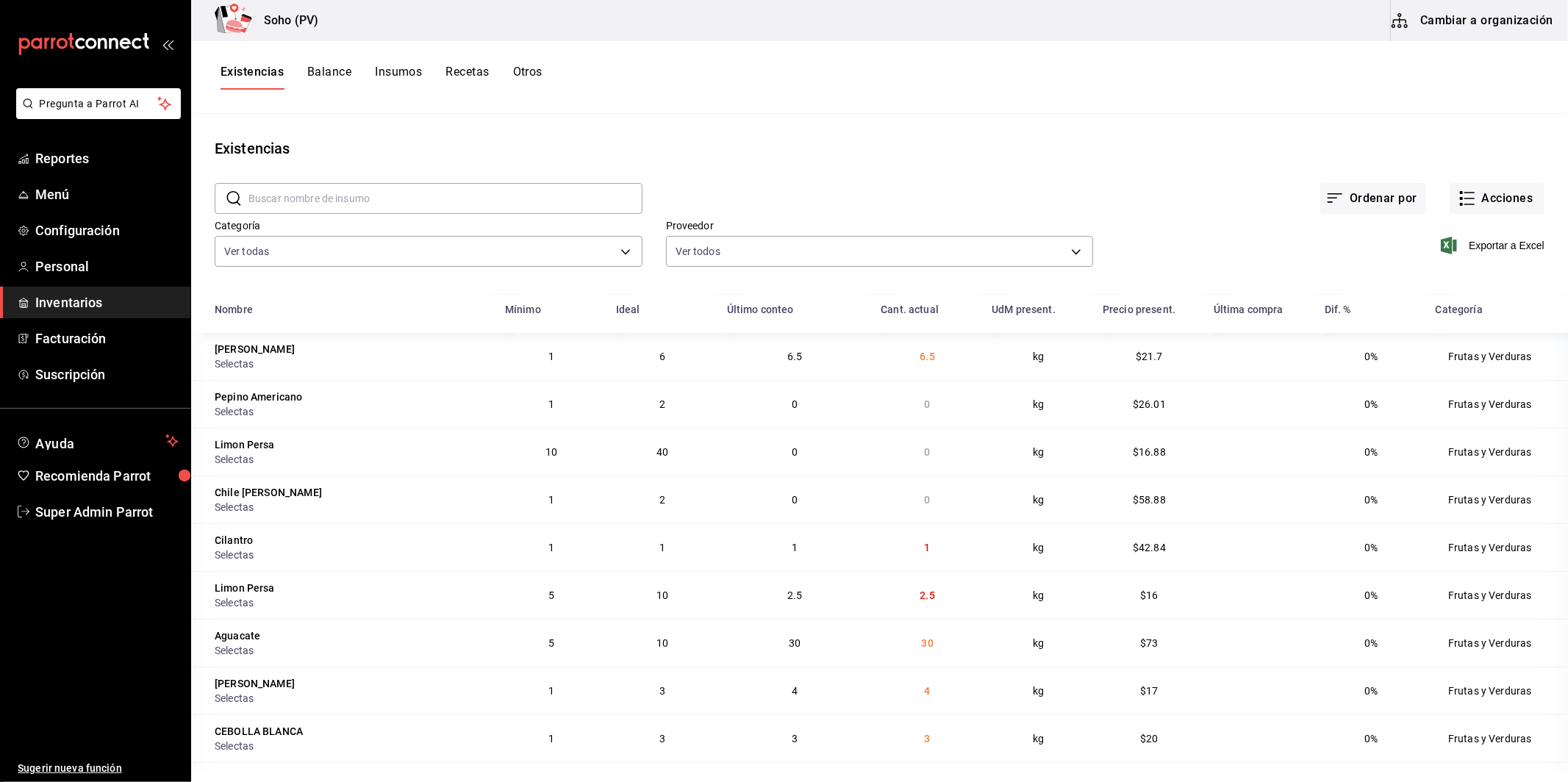
click at [332, 73] on button "Balance" at bounding box center [329, 77] width 44 height 25
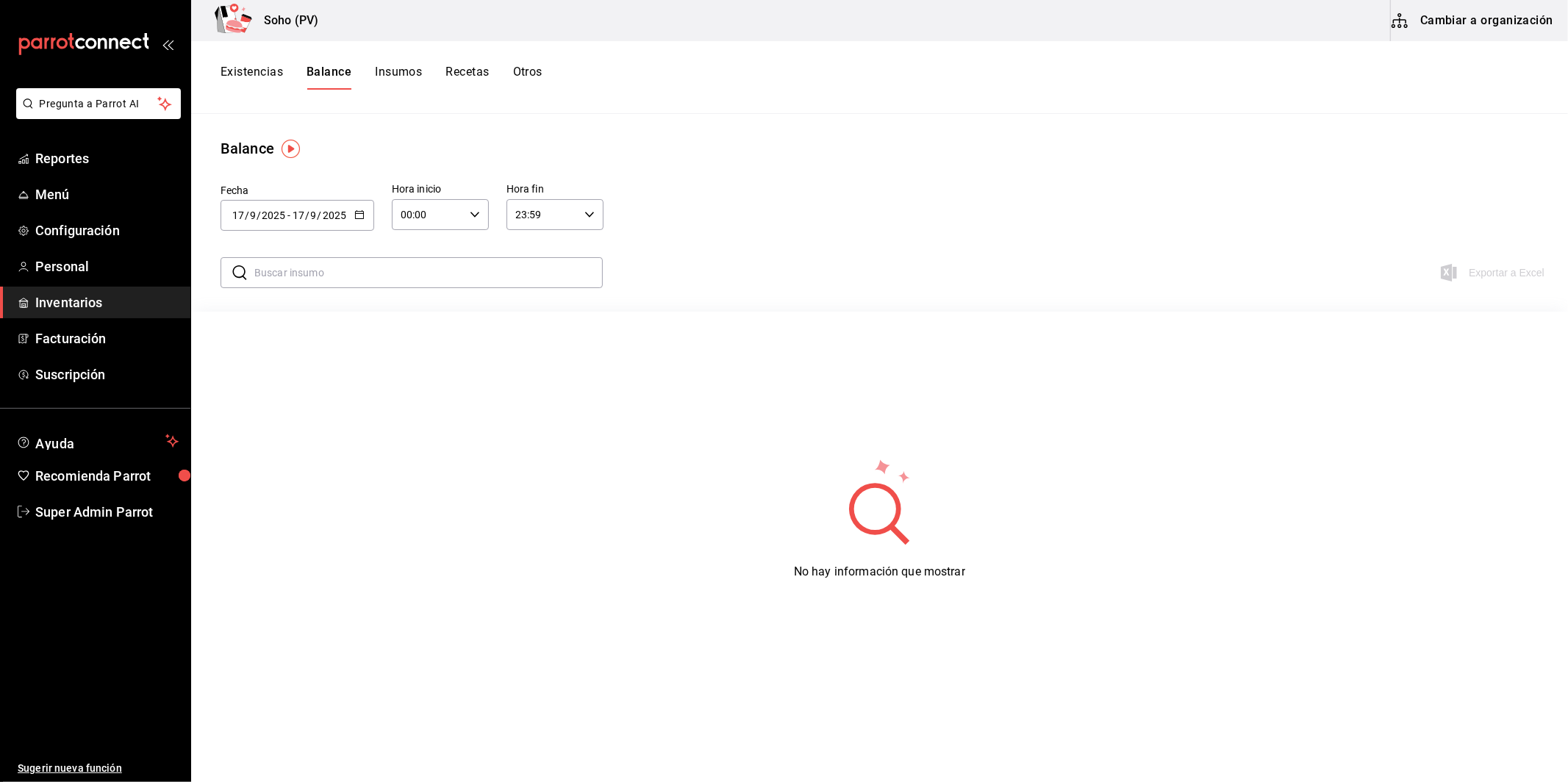
click at [365, 210] on div "[DATE] [DATE] - [DATE] [DATE]" at bounding box center [298, 215] width 154 height 31
click at [279, 393] on li "Mes actual" at bounding box center [290, 394] width 139 height 33
type input "[DATE]"
type input "1"
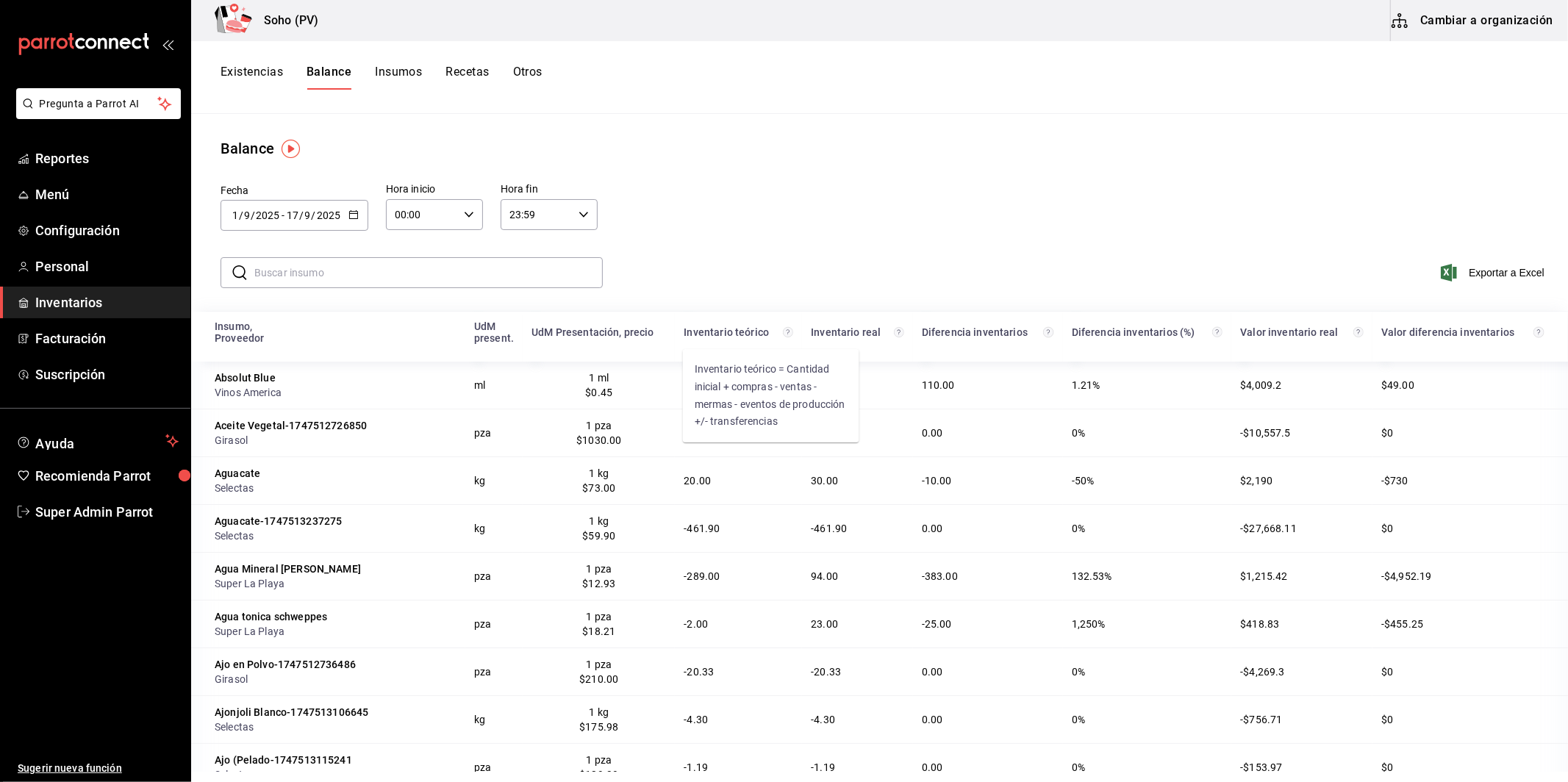
click at [783, 338] on icon "Inventario teórico = Cantidad inicial + compras - ventas - mermas - eventos de …" at bounding box center [788, 332] width 10 height 12
click at [393, 265] on input "text" at bounding box center [428, 272] width 349 height 29
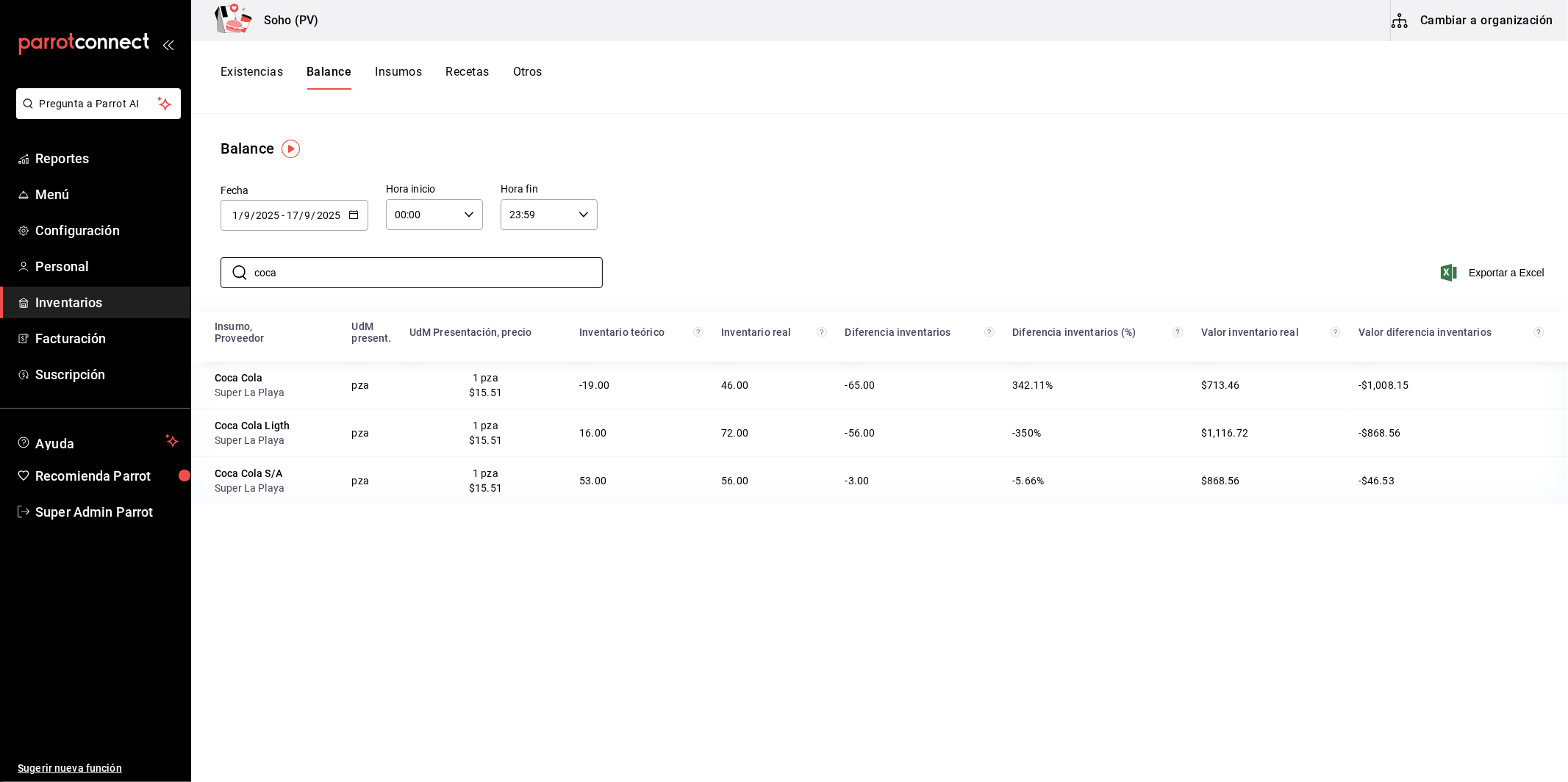
type input "coca"
click at [593, 402] on td "-19.00" at bounding box center [642, 385] width 142 height 47
click at [269, 71] on button "Existencias" at bounding box center [252, 77] width 63 height 25
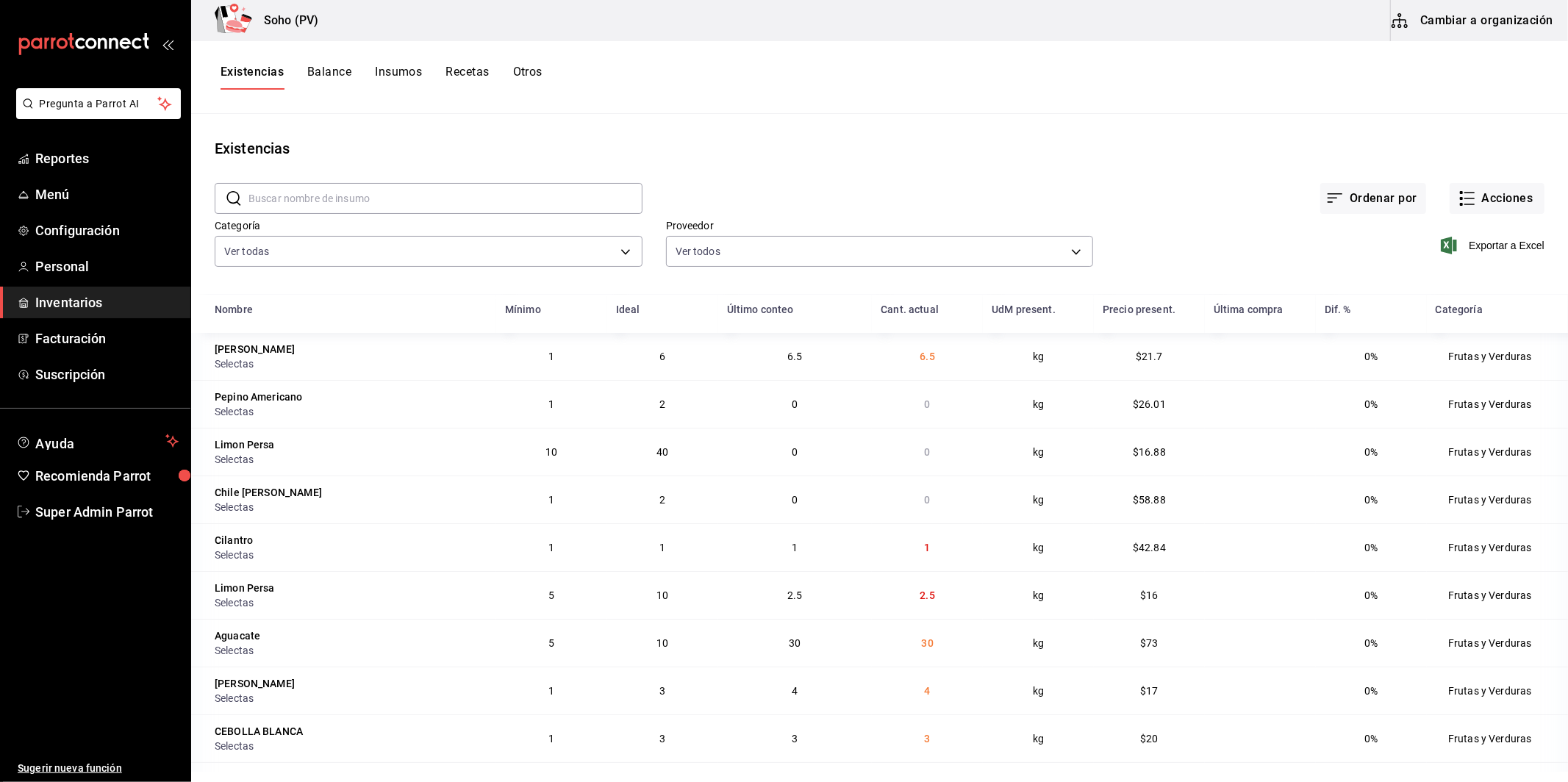
click at [1449, 23] on button "Cambiar a organización" at bounding box center [1473, 20] width 165 height 41
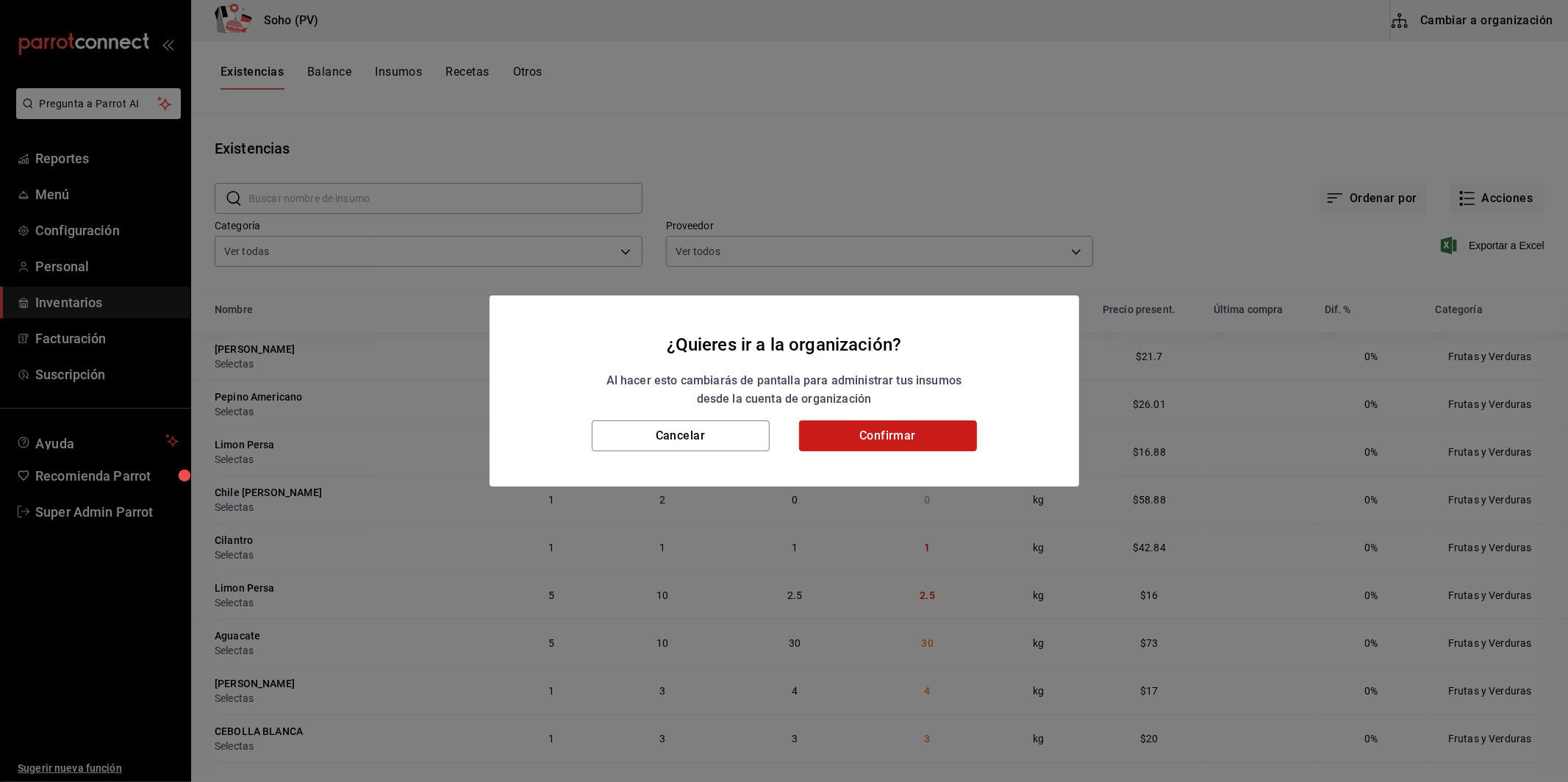
click at [872, 428] on button "Confirmar" at bounding box center [888, 436] width 178 height 31
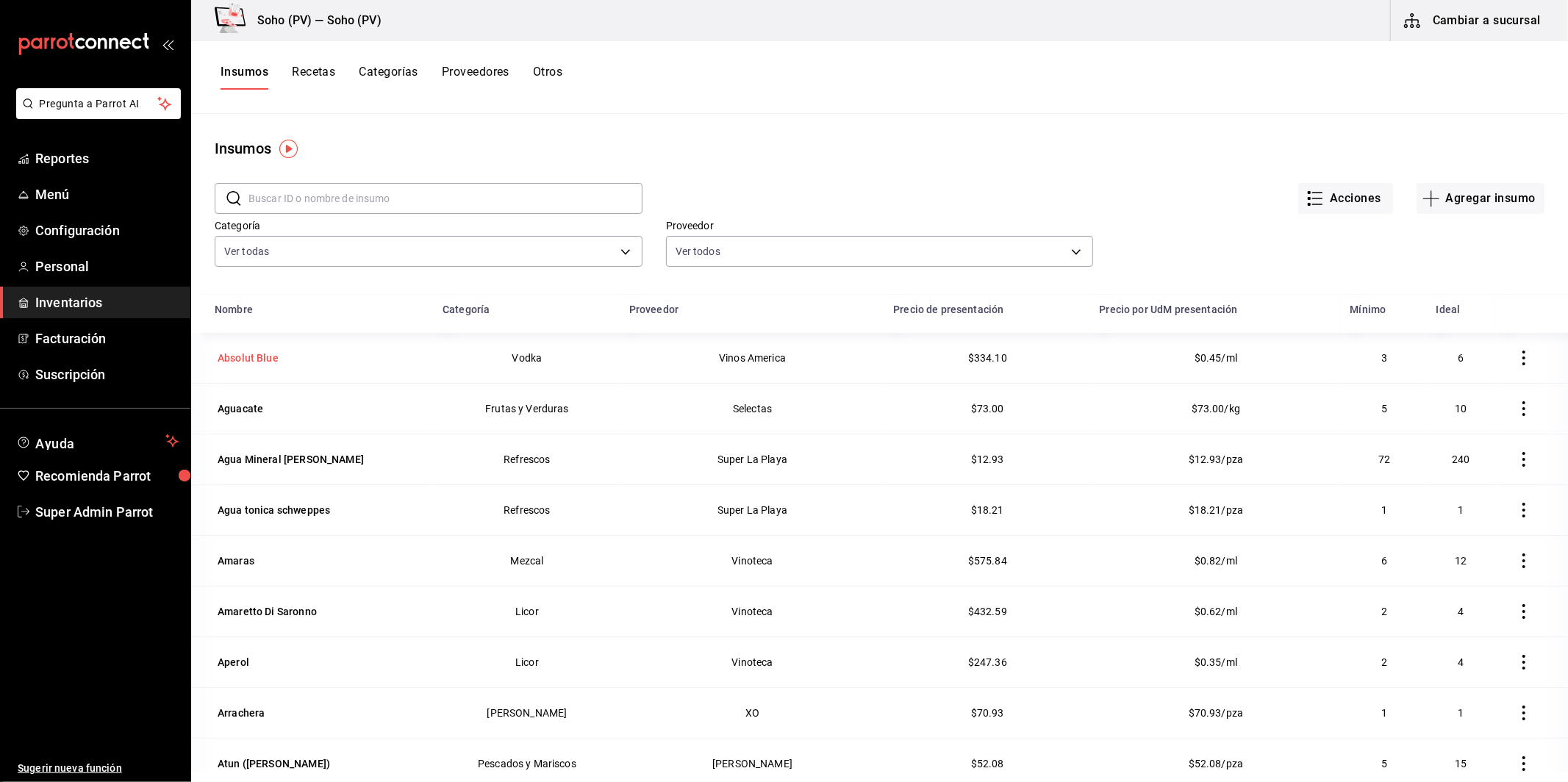
click at [274, 349] on div "Absolut Blue" at bounding box center [248, 358] width 67 height 21
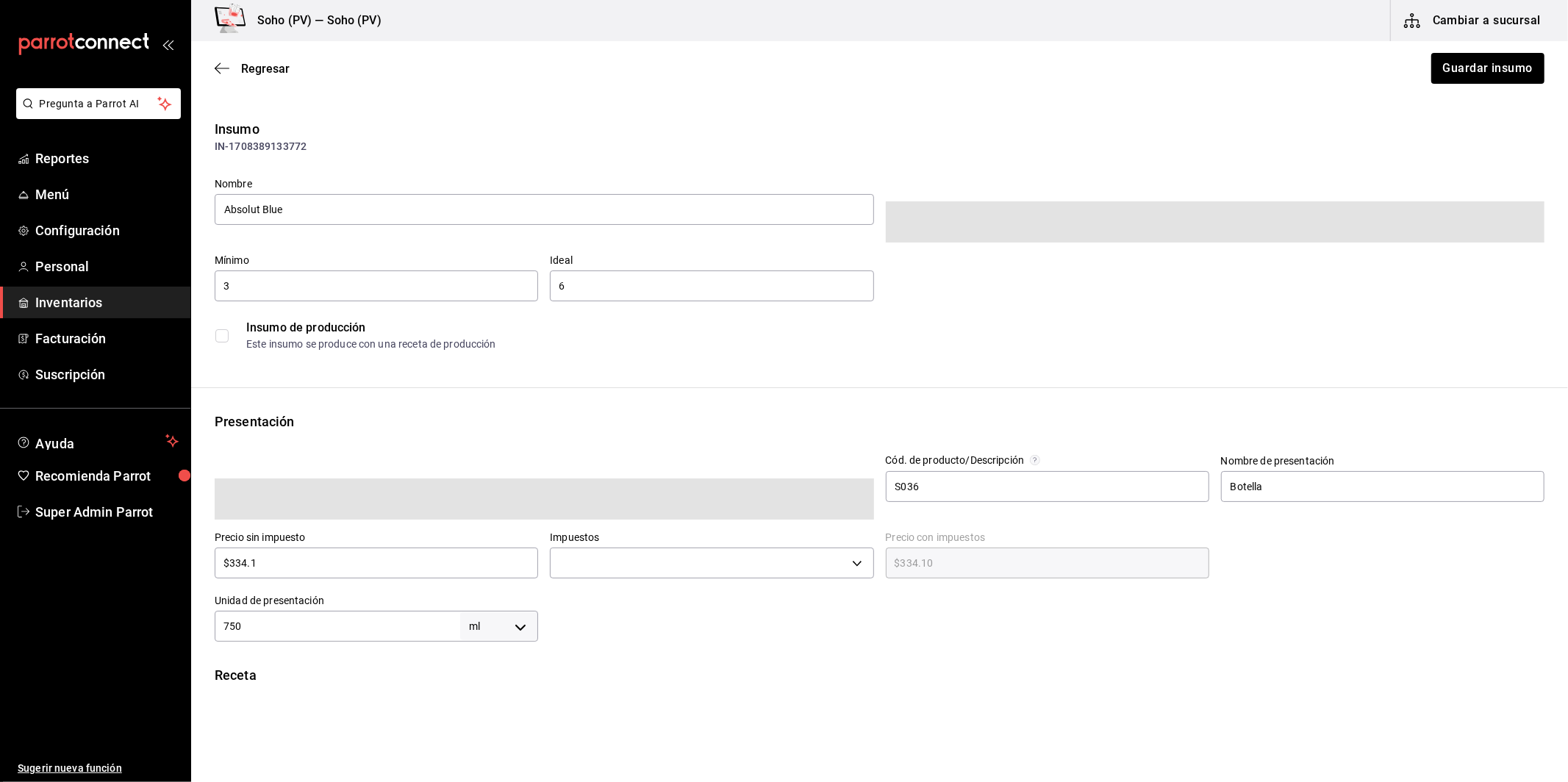
type input "$387.56"
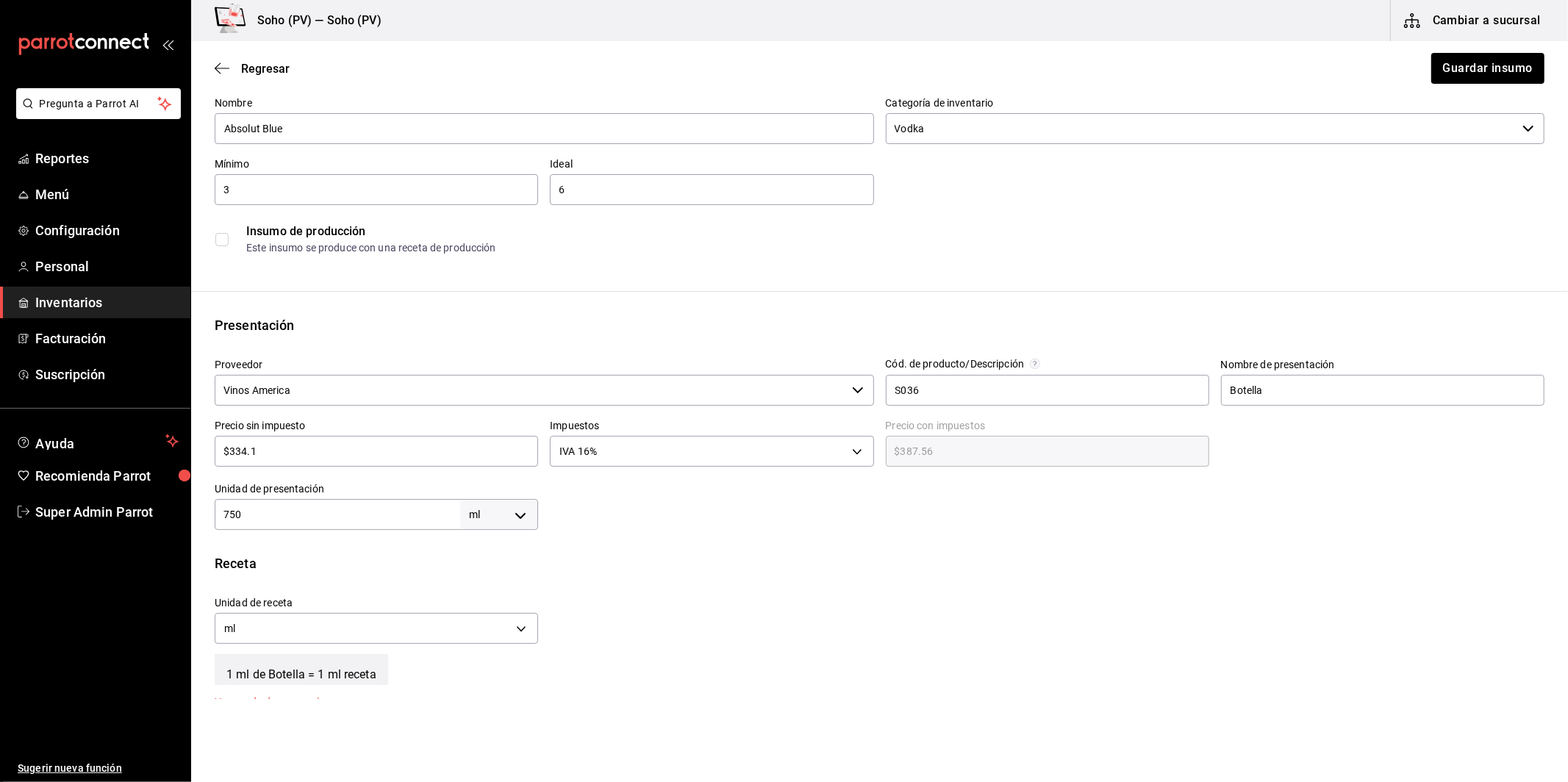
scroll to position [93, 0]
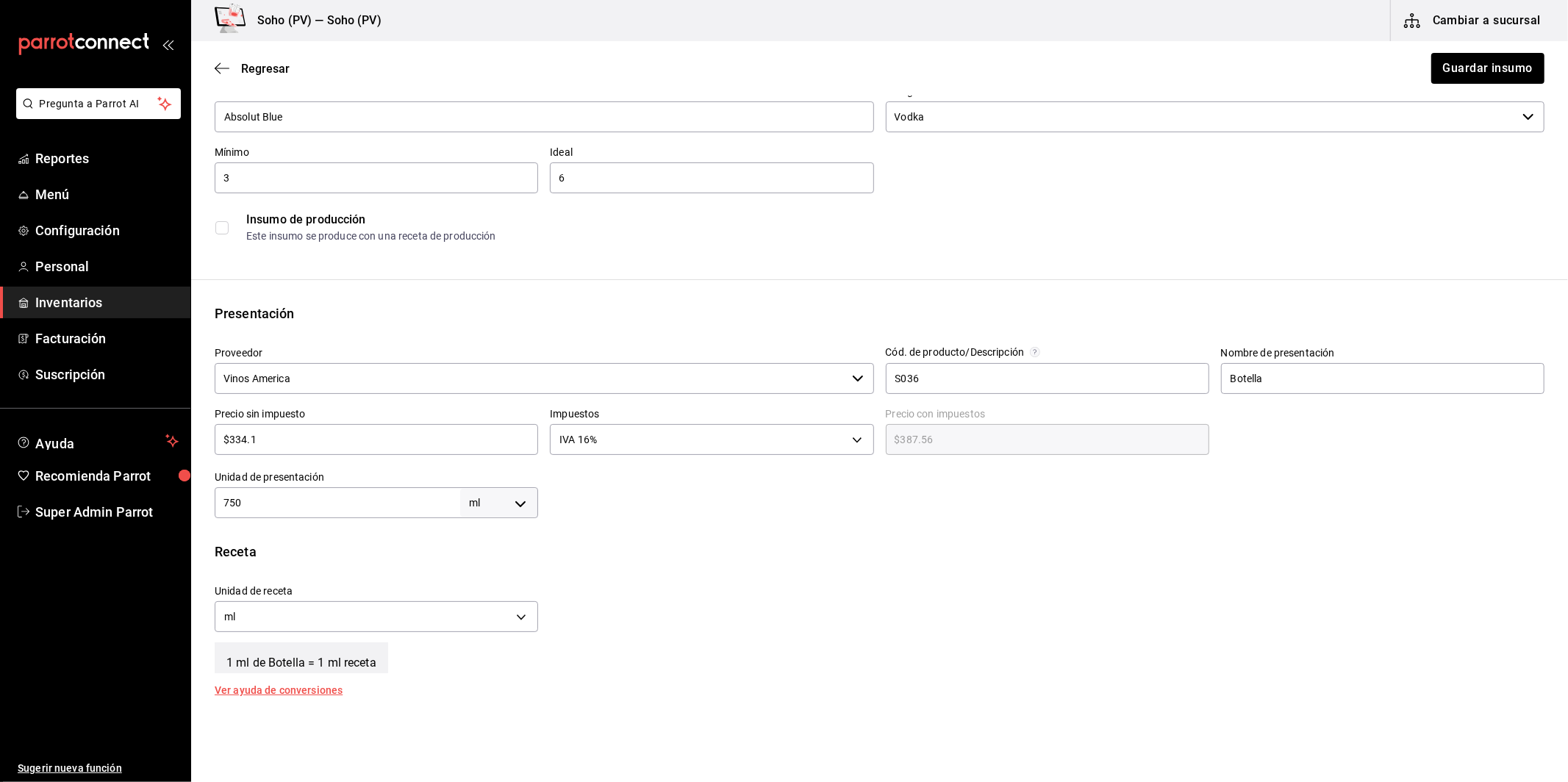
click at [340, 515] on div "750 ml MILLILITER ​" at bounding box center [377, 503] width 324 height 31
click at [350, 515] on div "750 ml MILLILITER ​" at bounding box center [377, 503] width 324 height 31
type input "75"
type input "7"
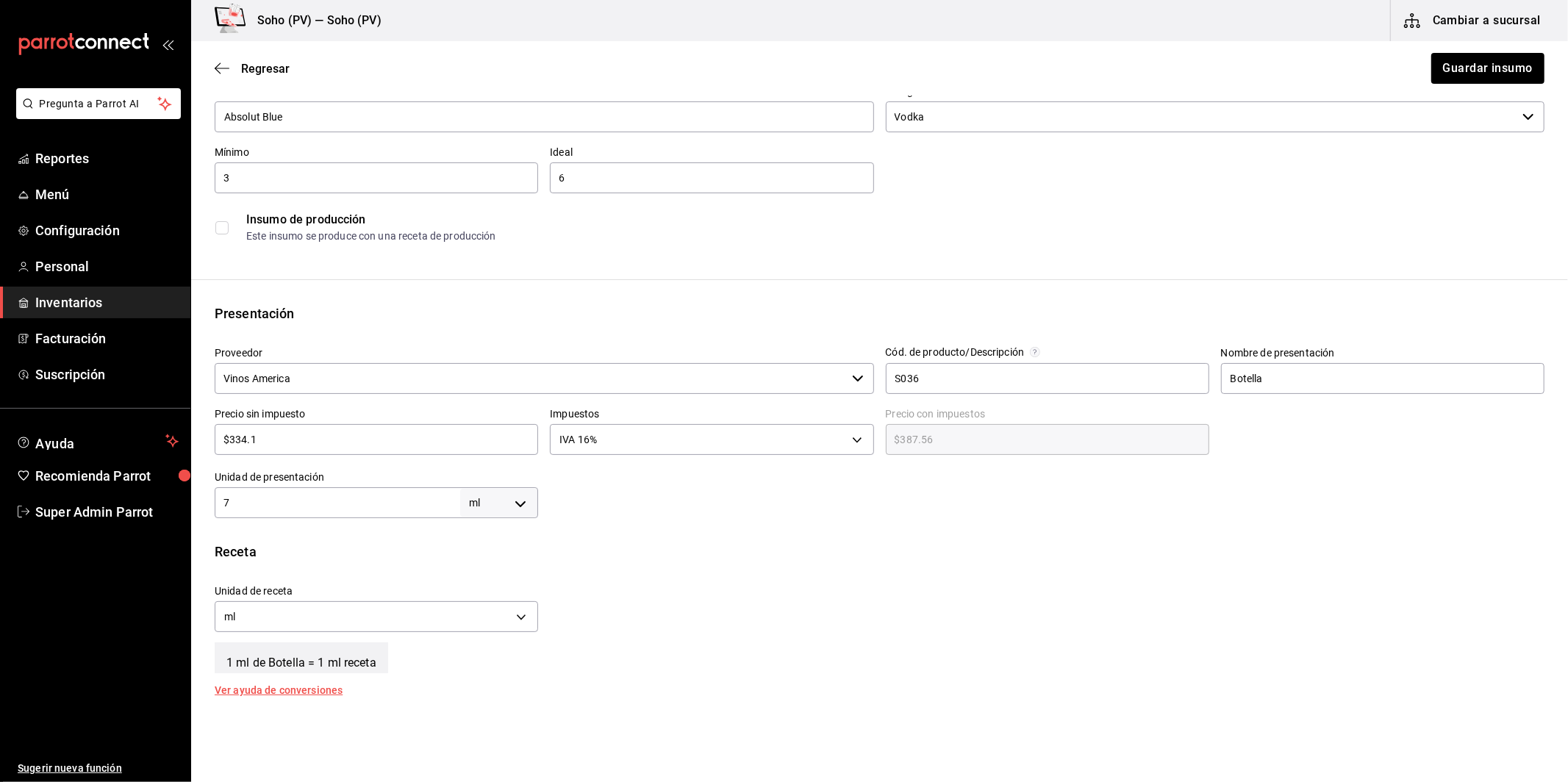
type input "7"
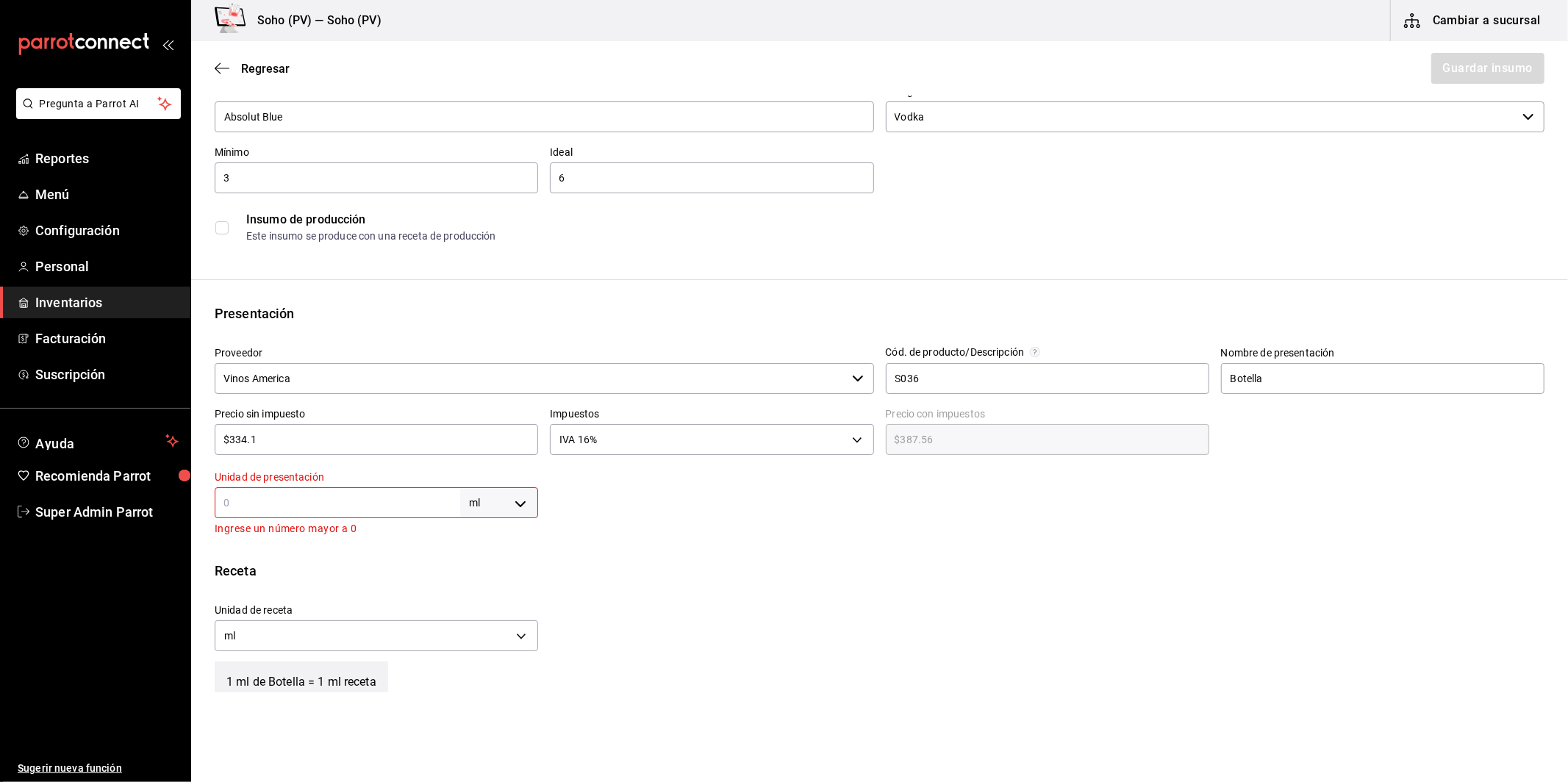
type input "1"
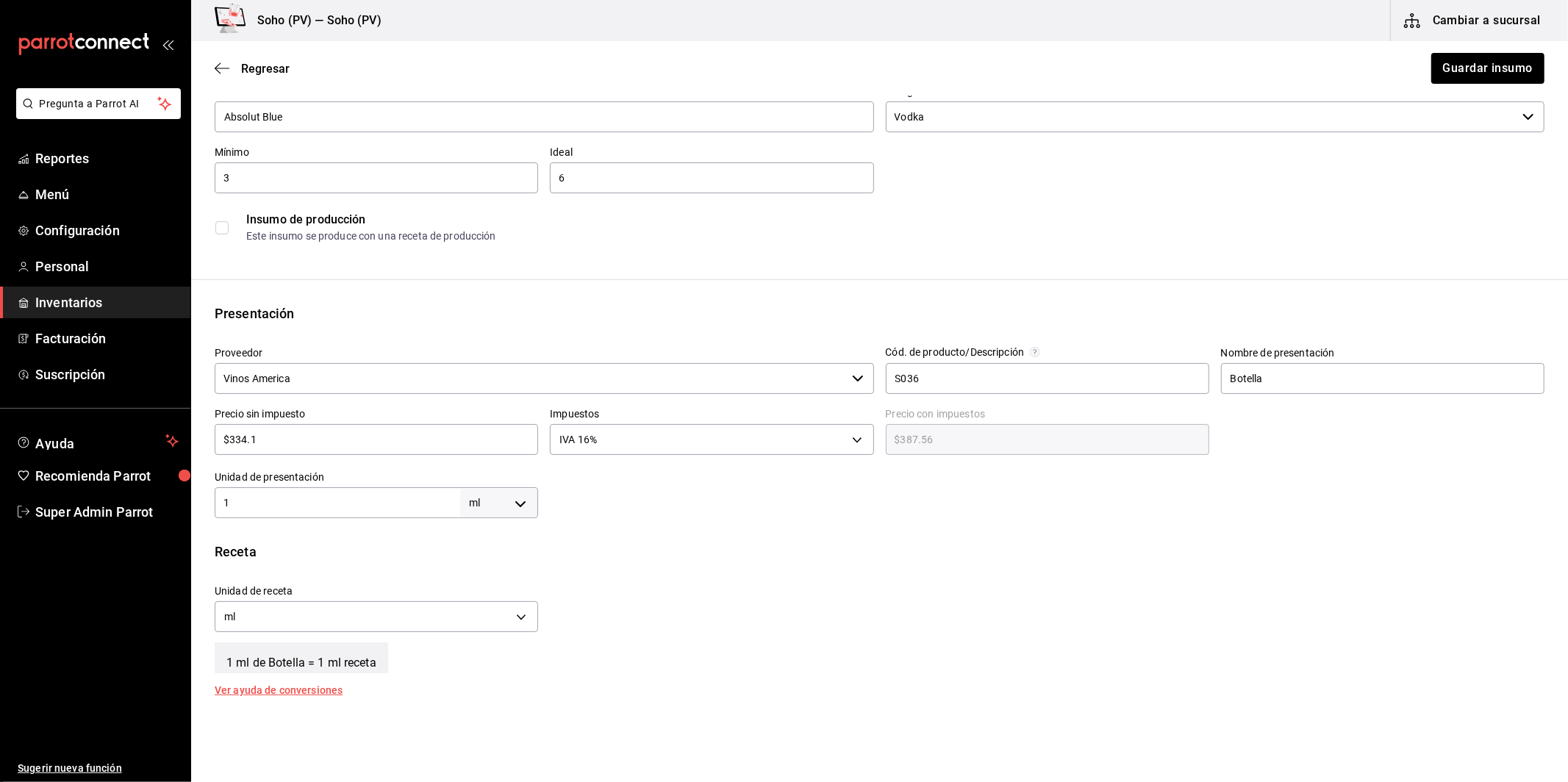
type input "1"
click at [524, 490] on body "Pregunta a Parrot AI Reportes Menú Configuración Personal Inventarios Facturaci…" at bounding box center [784, 349] width 1568 height 699
click at [485, 612] on li "lt" at bounding box center [496, 619] width 76 height 24
type input "LITER"
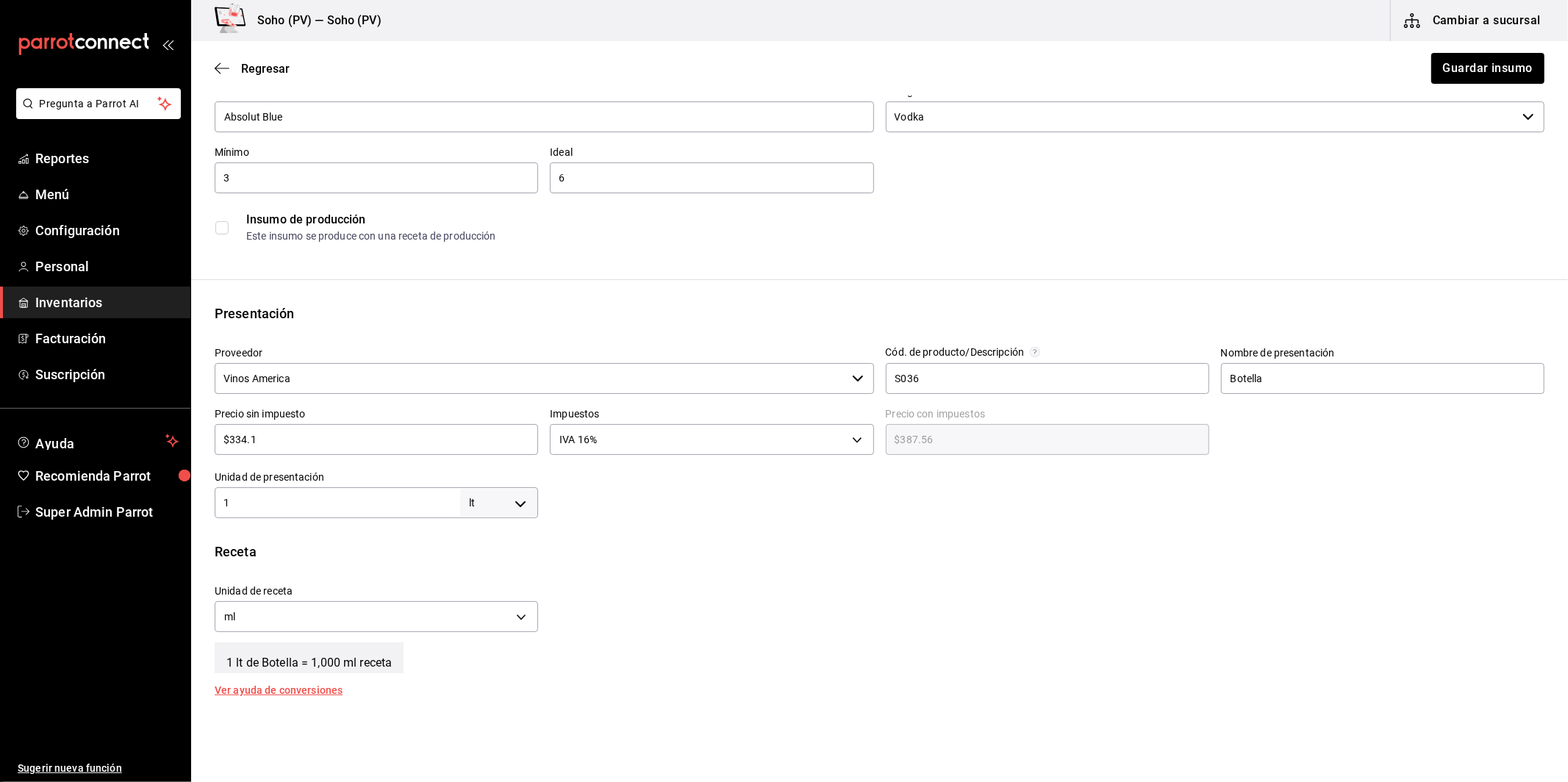
type input "1"
click at [510, 613] on body "Pregunta a Parrot AI Reportes Menú Configuración Personal Inventarios Facturaci…" at bounding box center [784, 349] width 1568 height 699
click at [784, 635] on div at bounding box center [784, 391] width 1568 height 782
click at [1475, 82] on button "Guardar insumo" at bounding box center [1487, 68] width 115 height 31
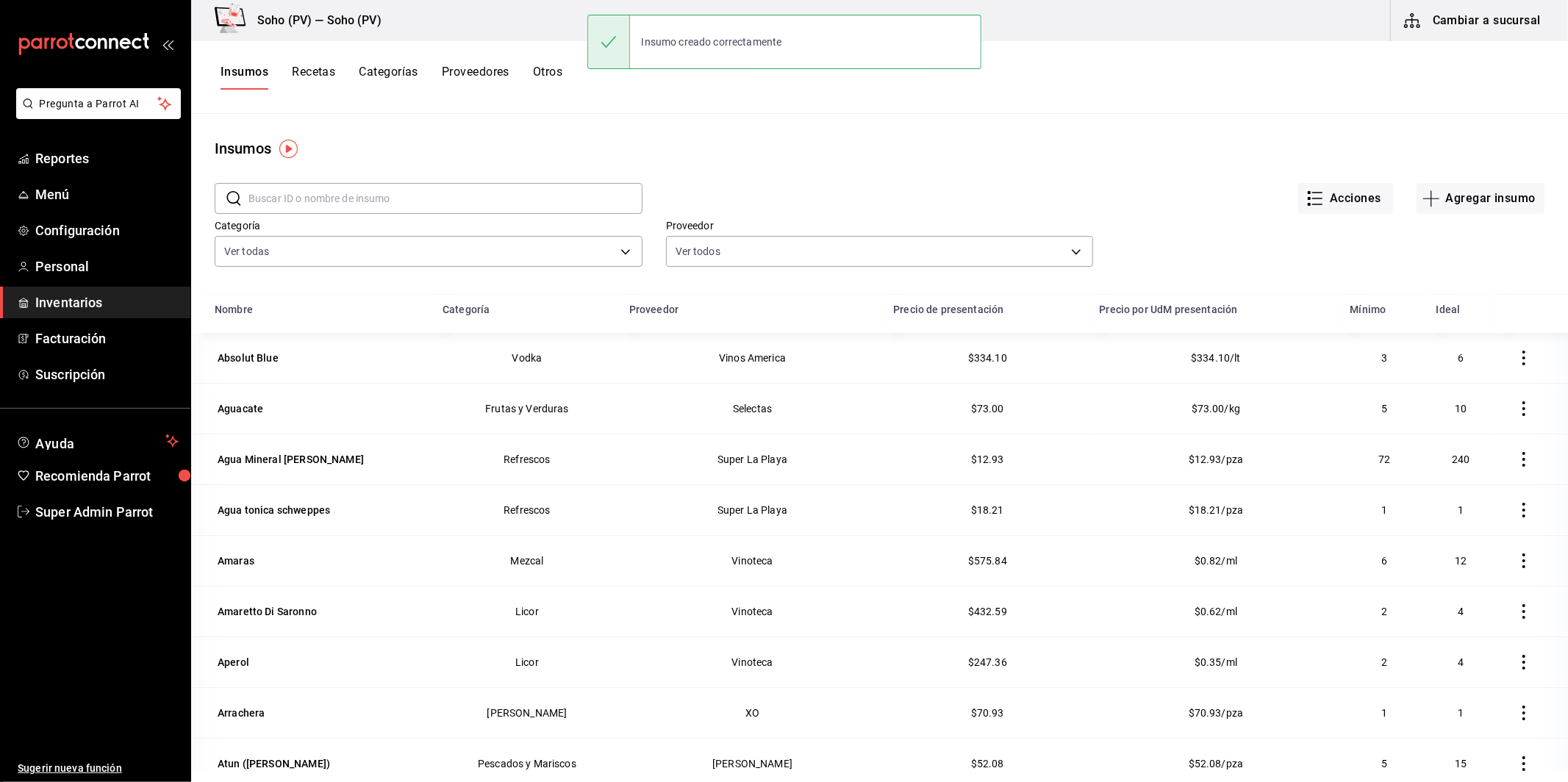
click at [326, 86] on button "Recetas" at bounding box center [313, 77] width 43 height 25
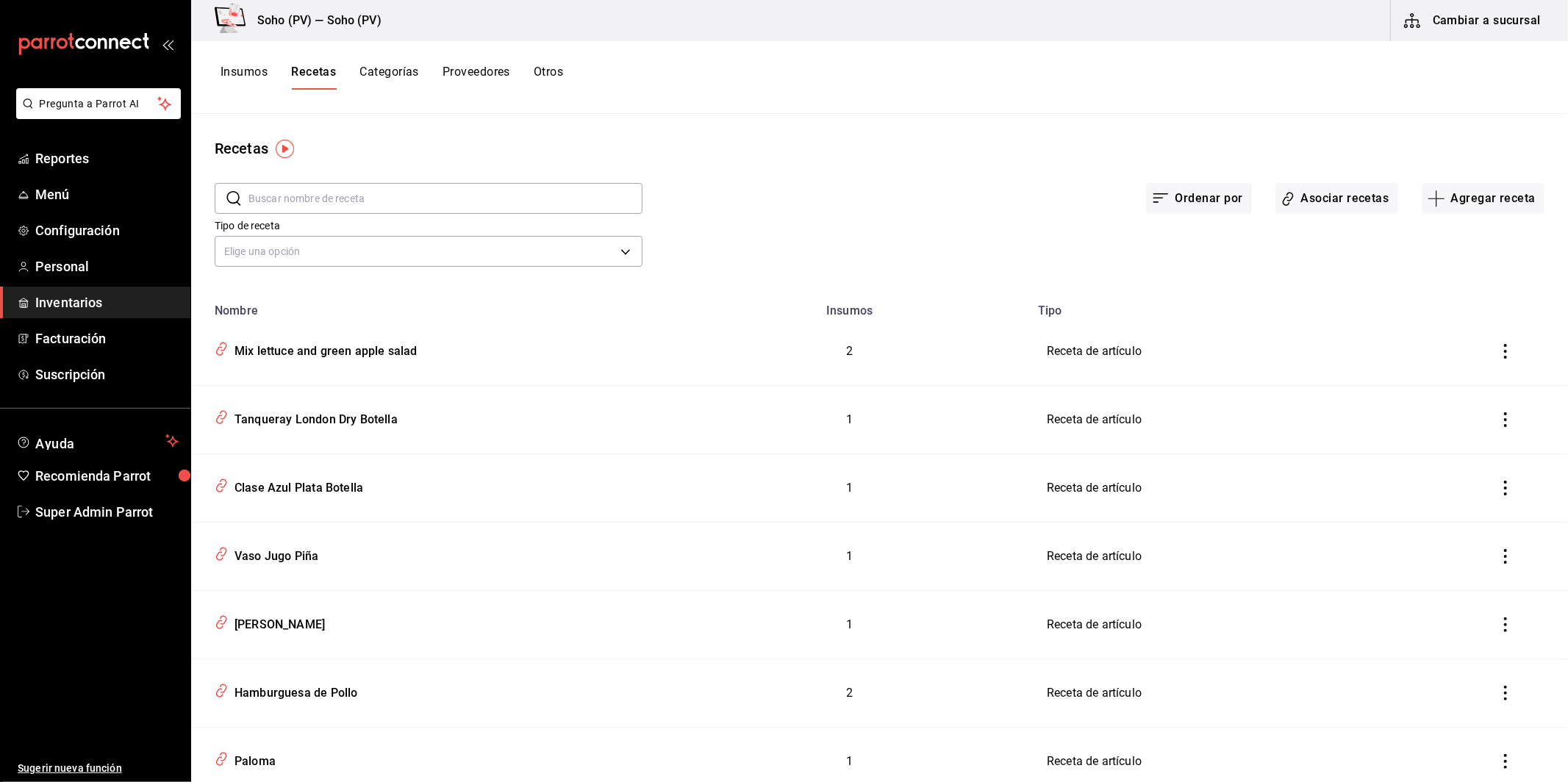
click at [491, 187] on input "text" at bounding box center [446, 198] width 394 height 29
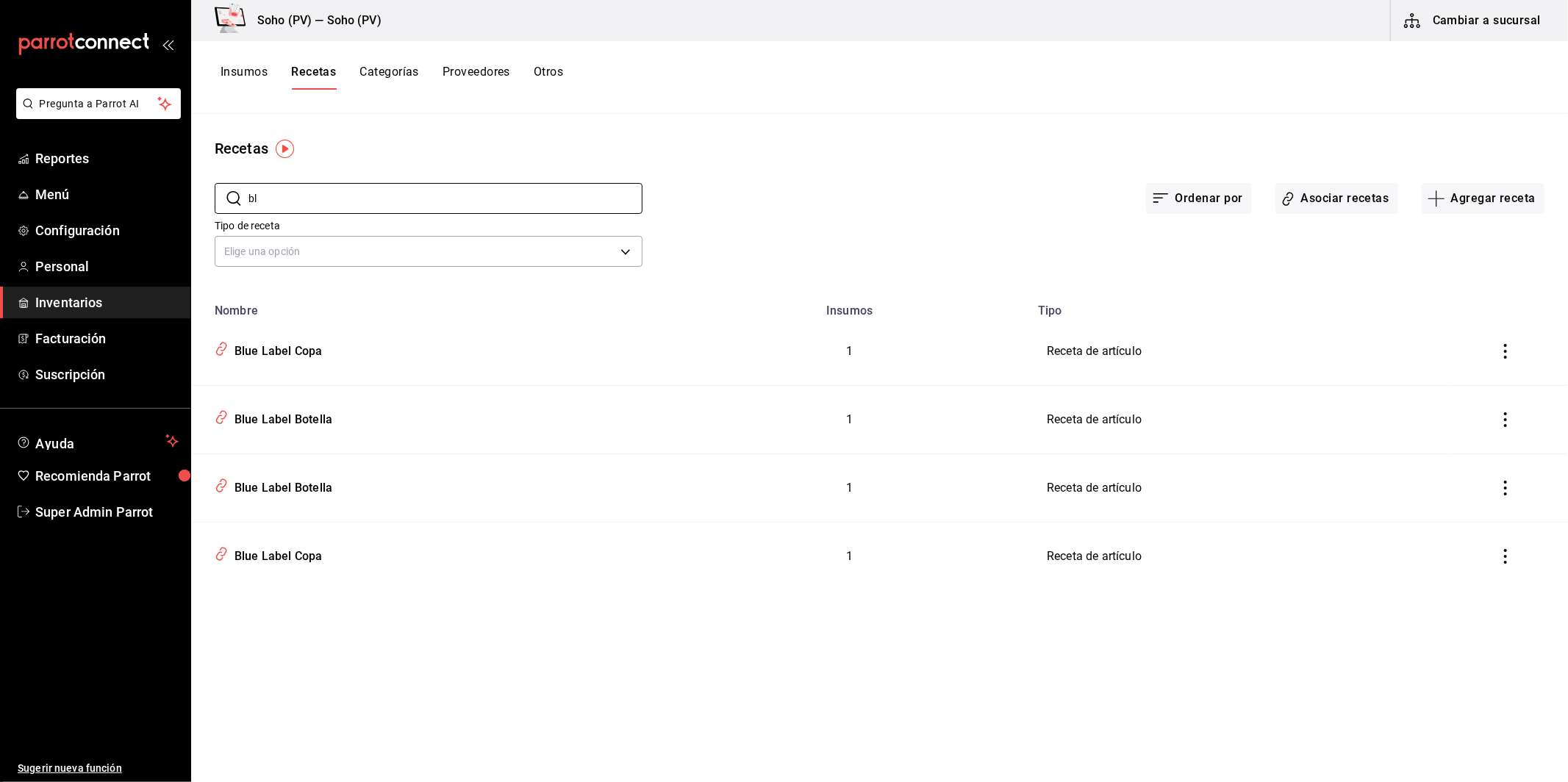
type input "b"
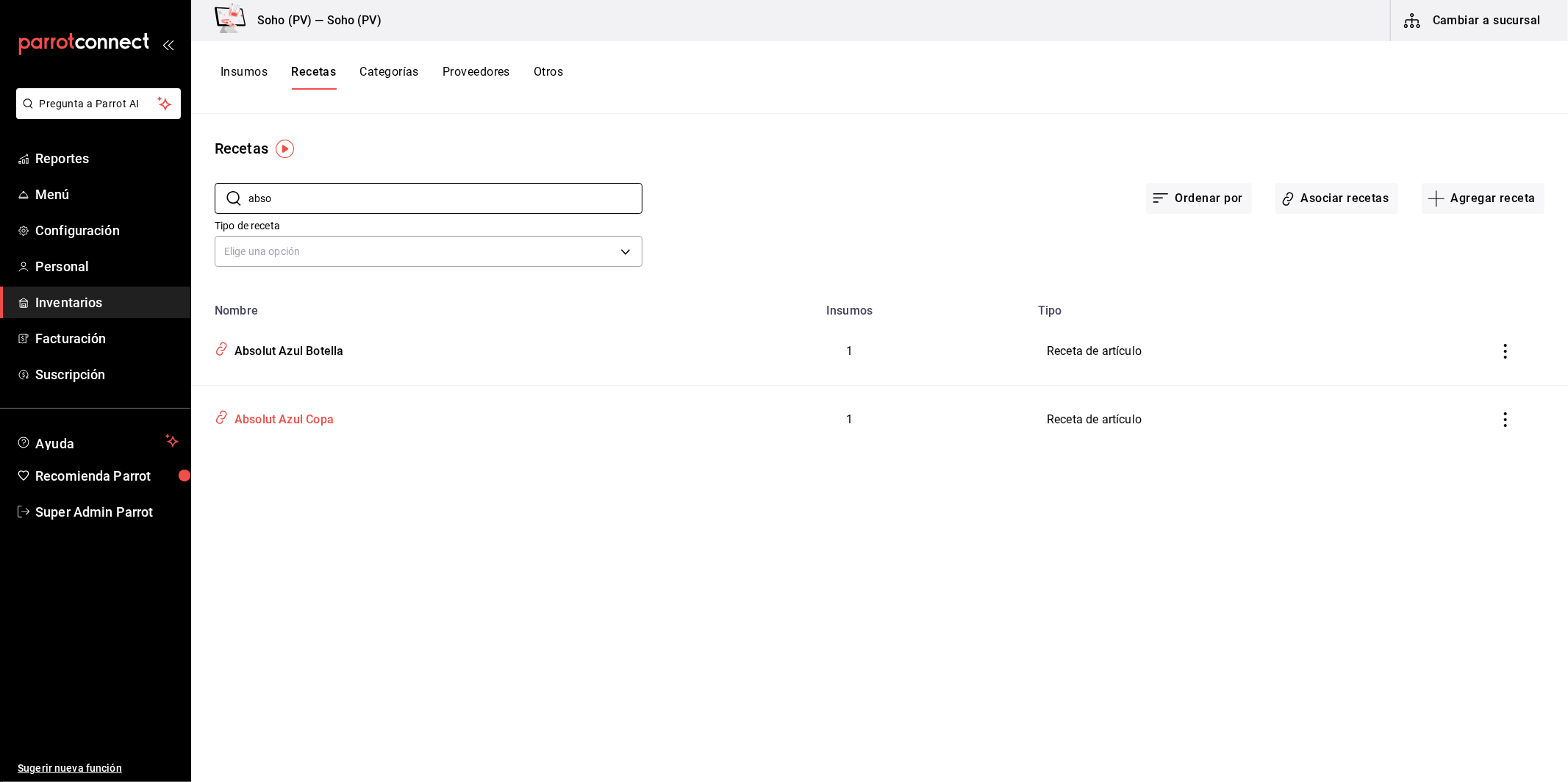
type input "abso"
click at [323, 429] on div "Absolut Azul Copa" at bounding box center [430, 417] width 443 height 28
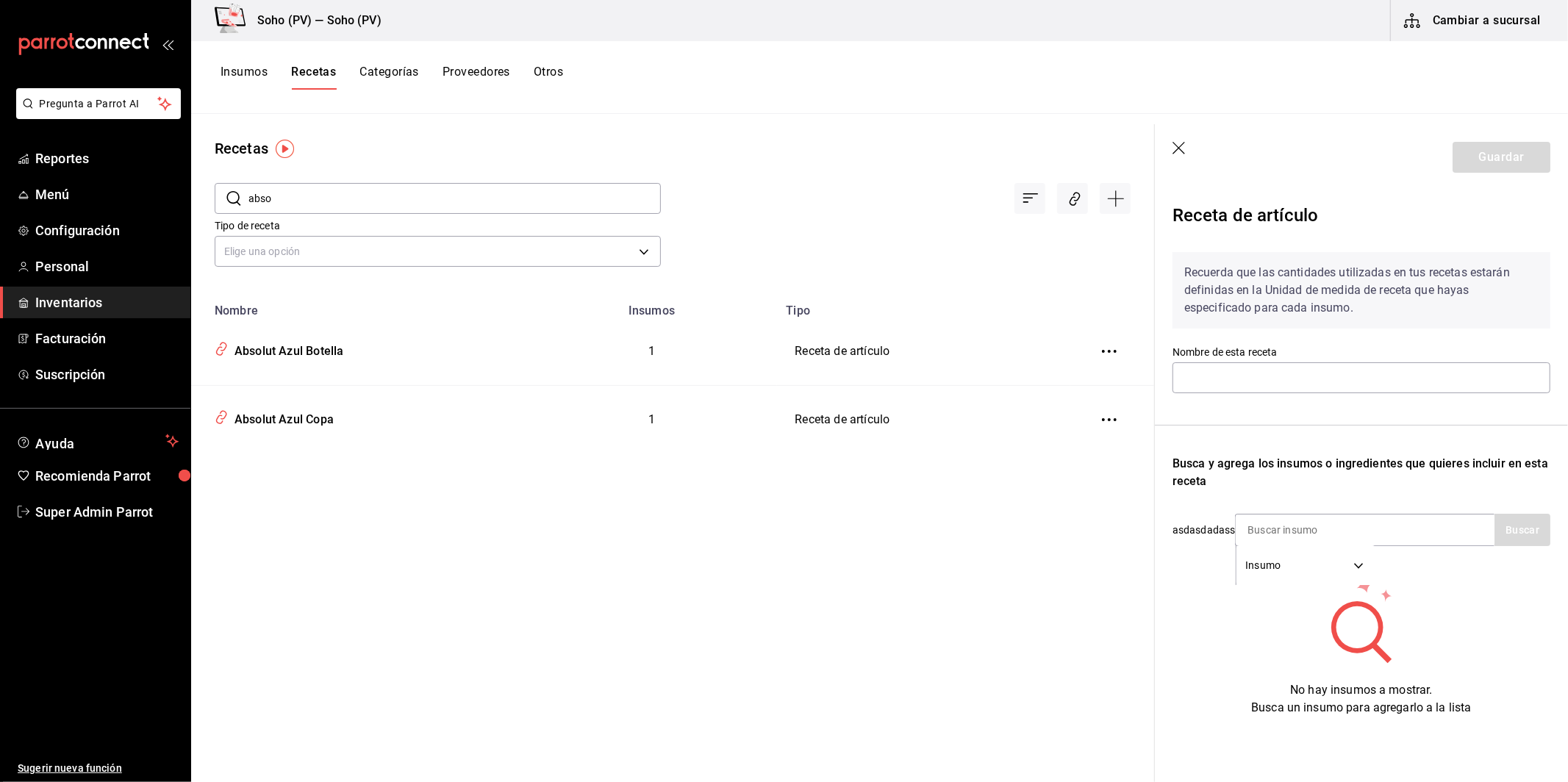
type input "Absolut Azul Copa"
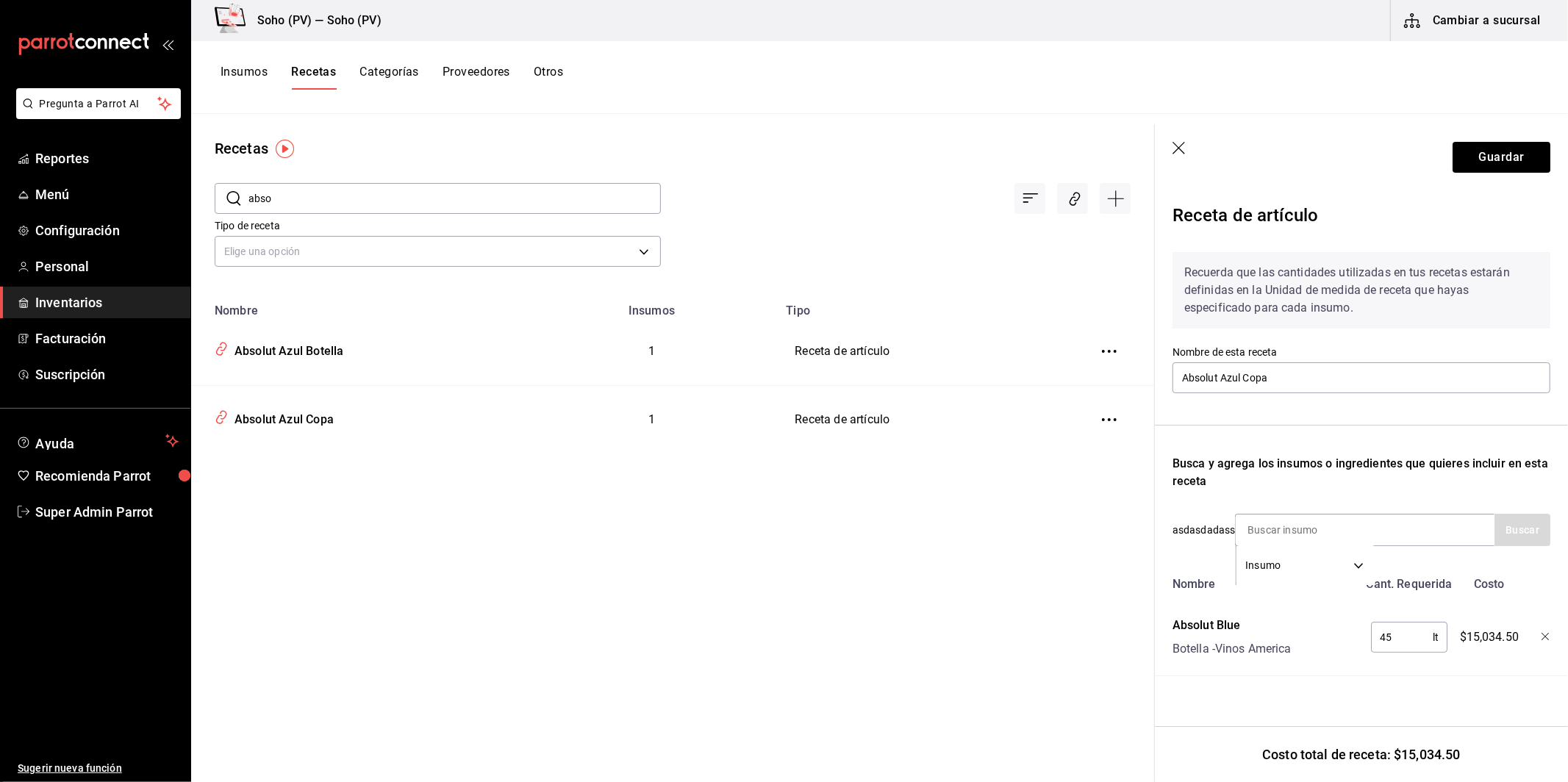
click at [243, 74] on button "Insumos" at bounding box center [244, 77] width 47 height 25
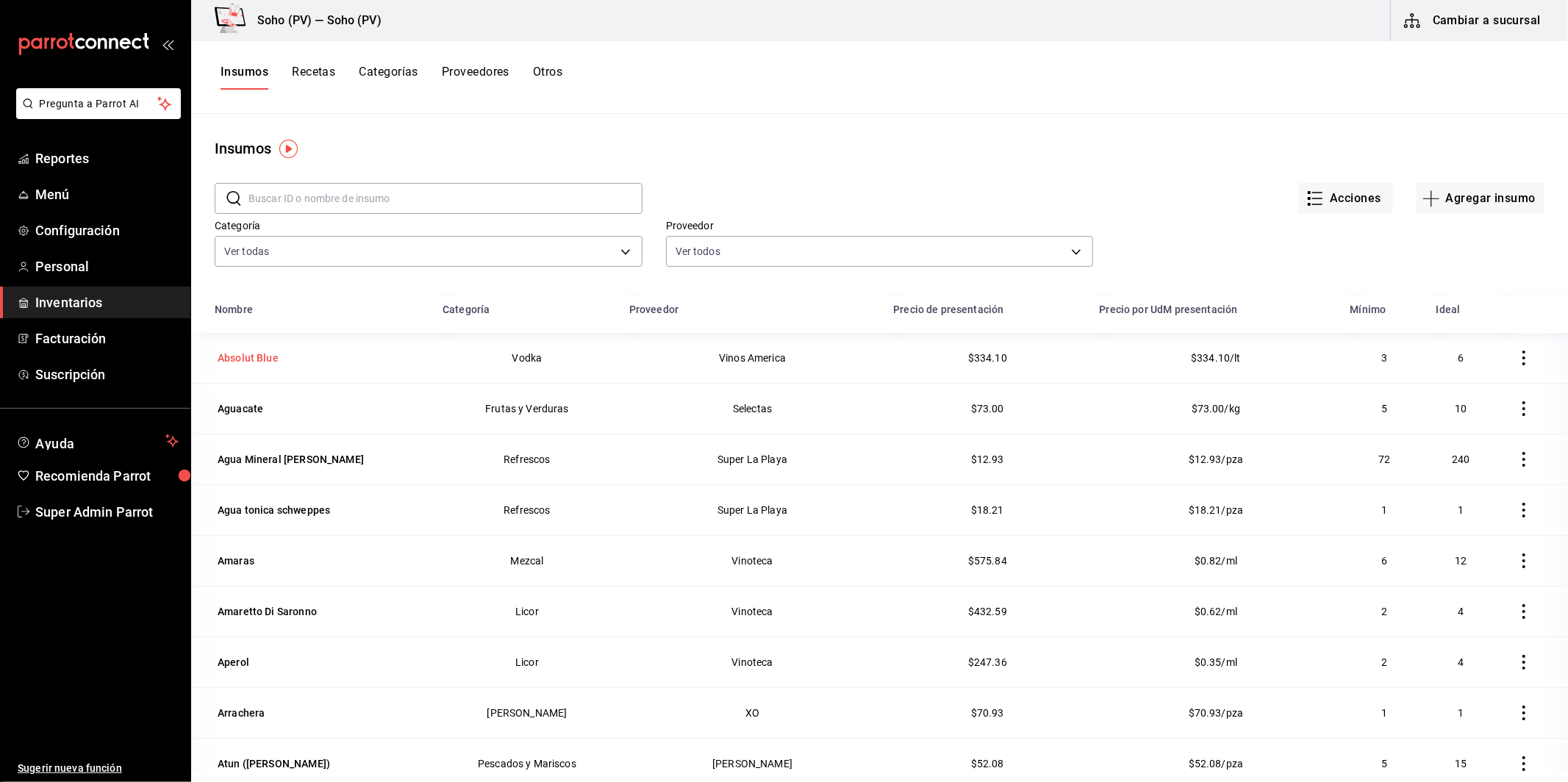
click at [253, 367] on div "Absolut Blue" at bounding box center [248, 358] width 67 height 21
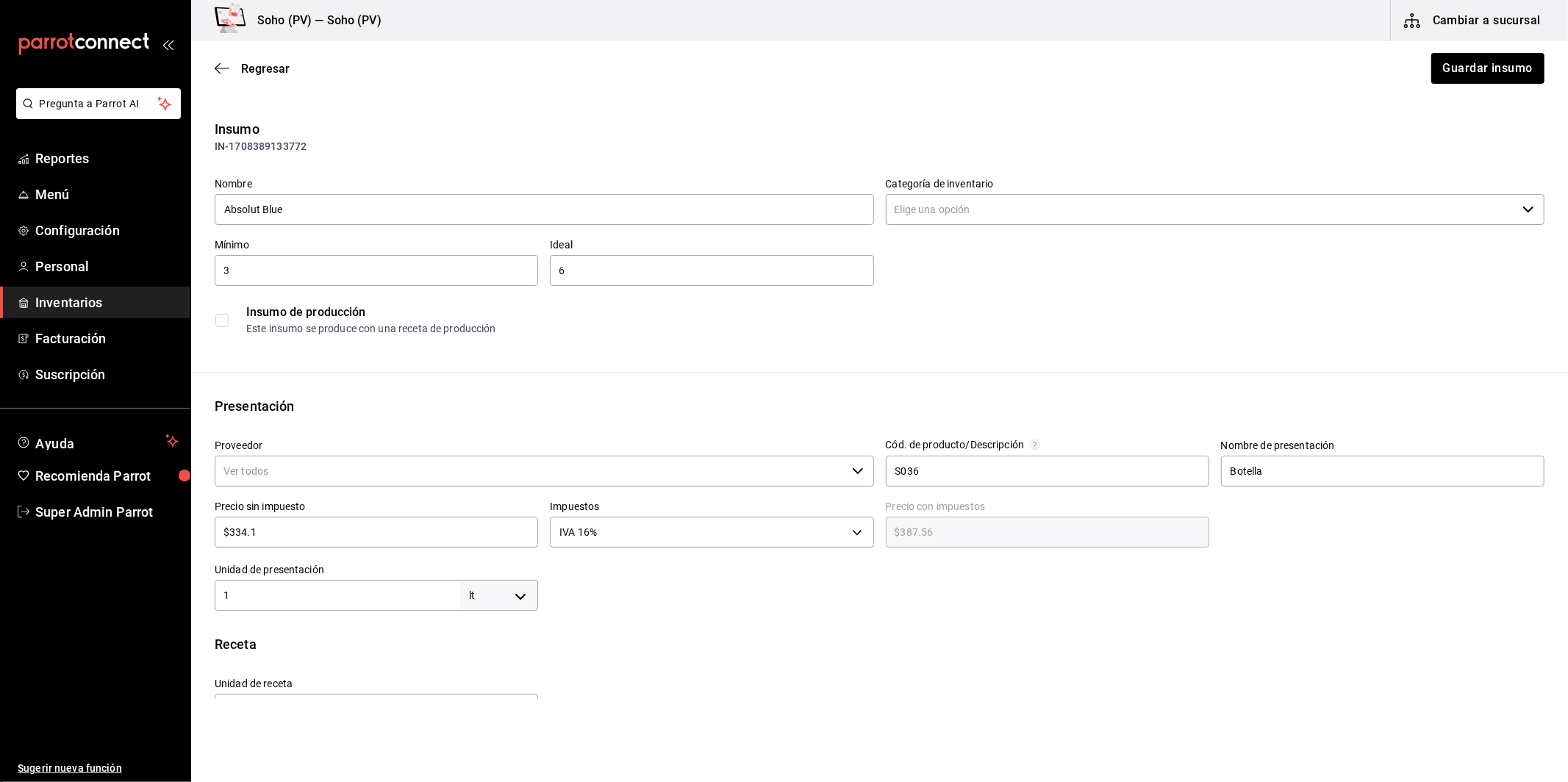
type input "Vodka"
type input "Vinos America"
click at [307, 593] on input "1" at bounding box center [338, 596] width 246 height 18
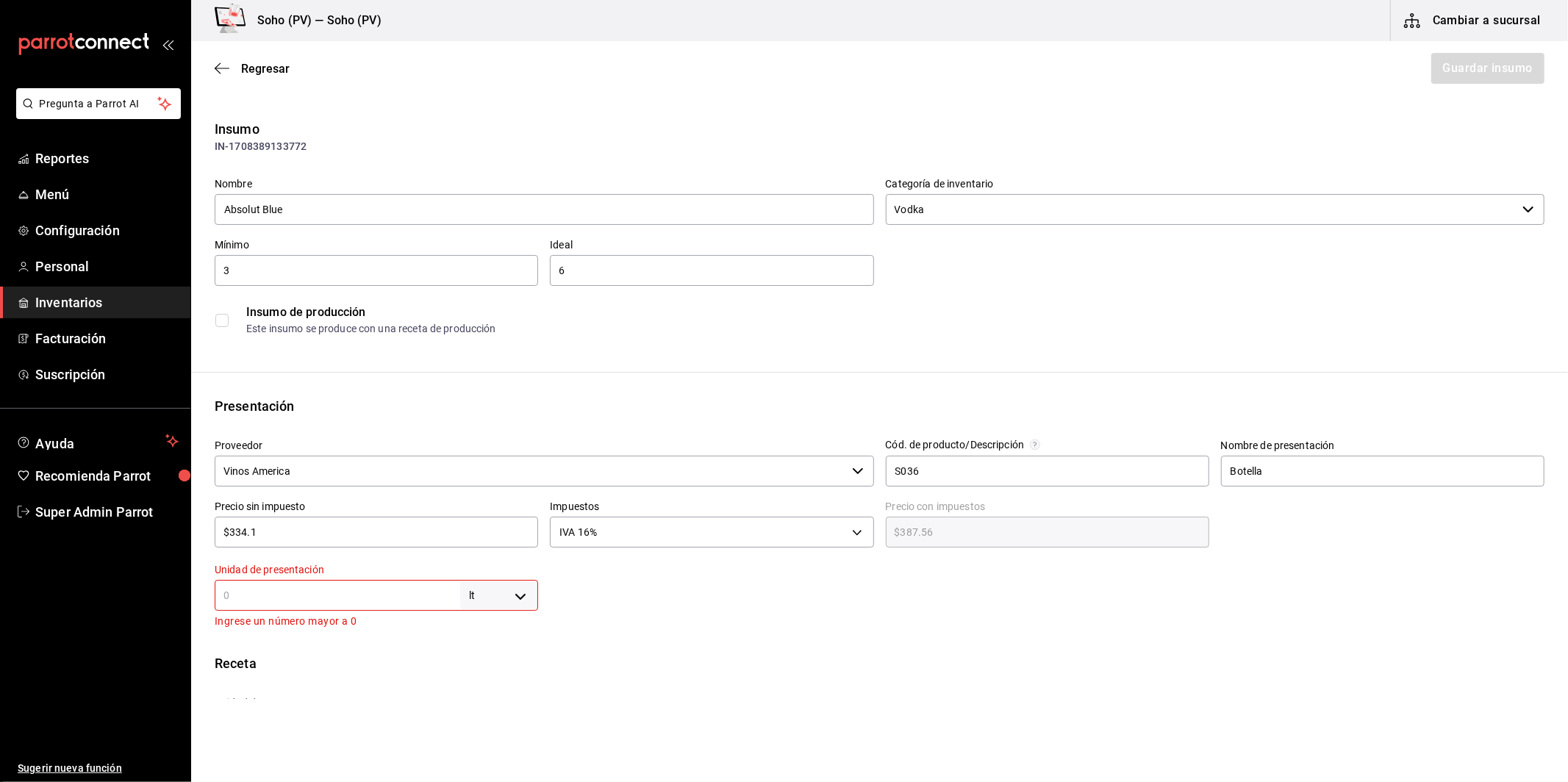
type input "7"
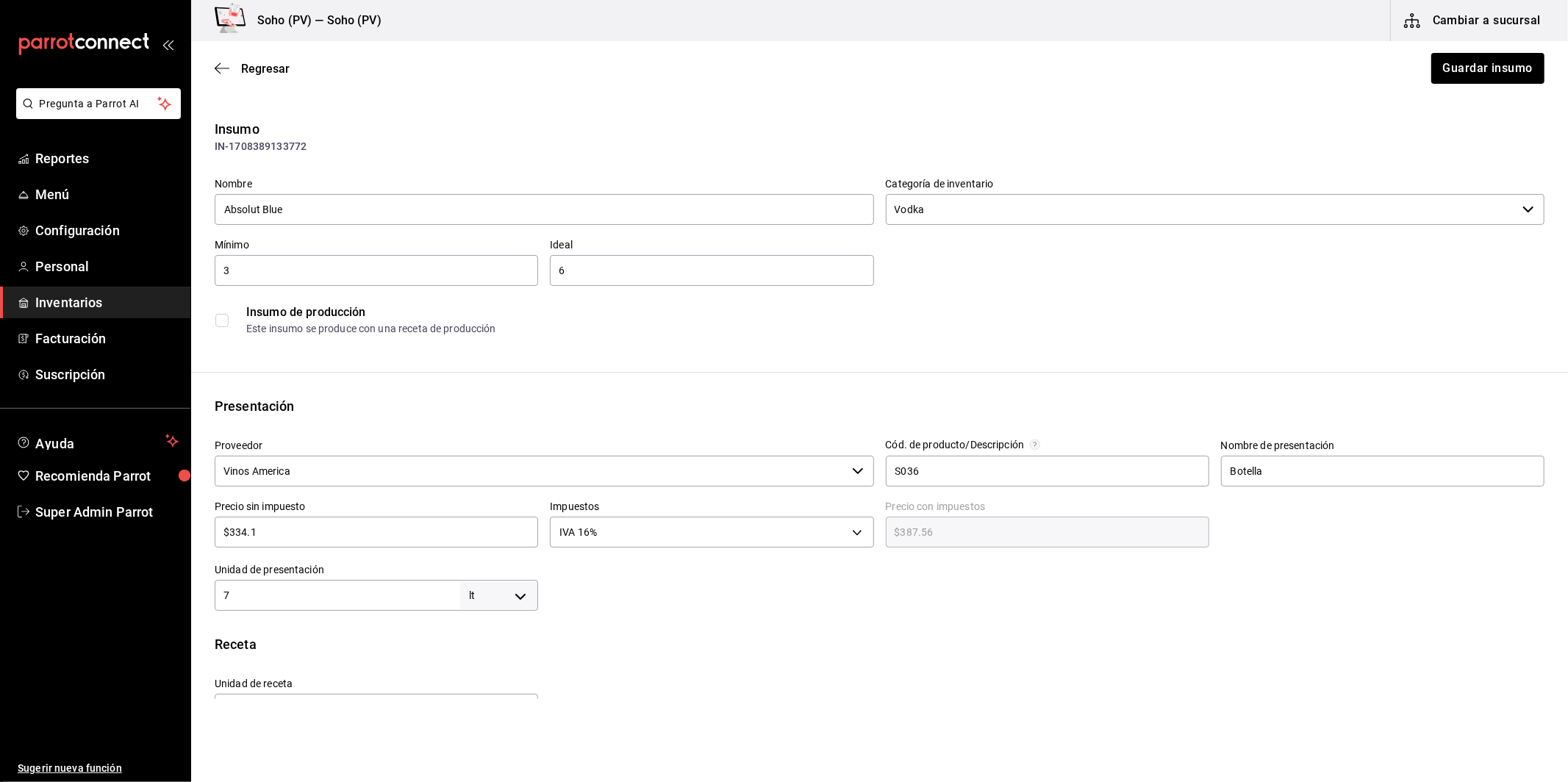
type input "75"
type input "750"
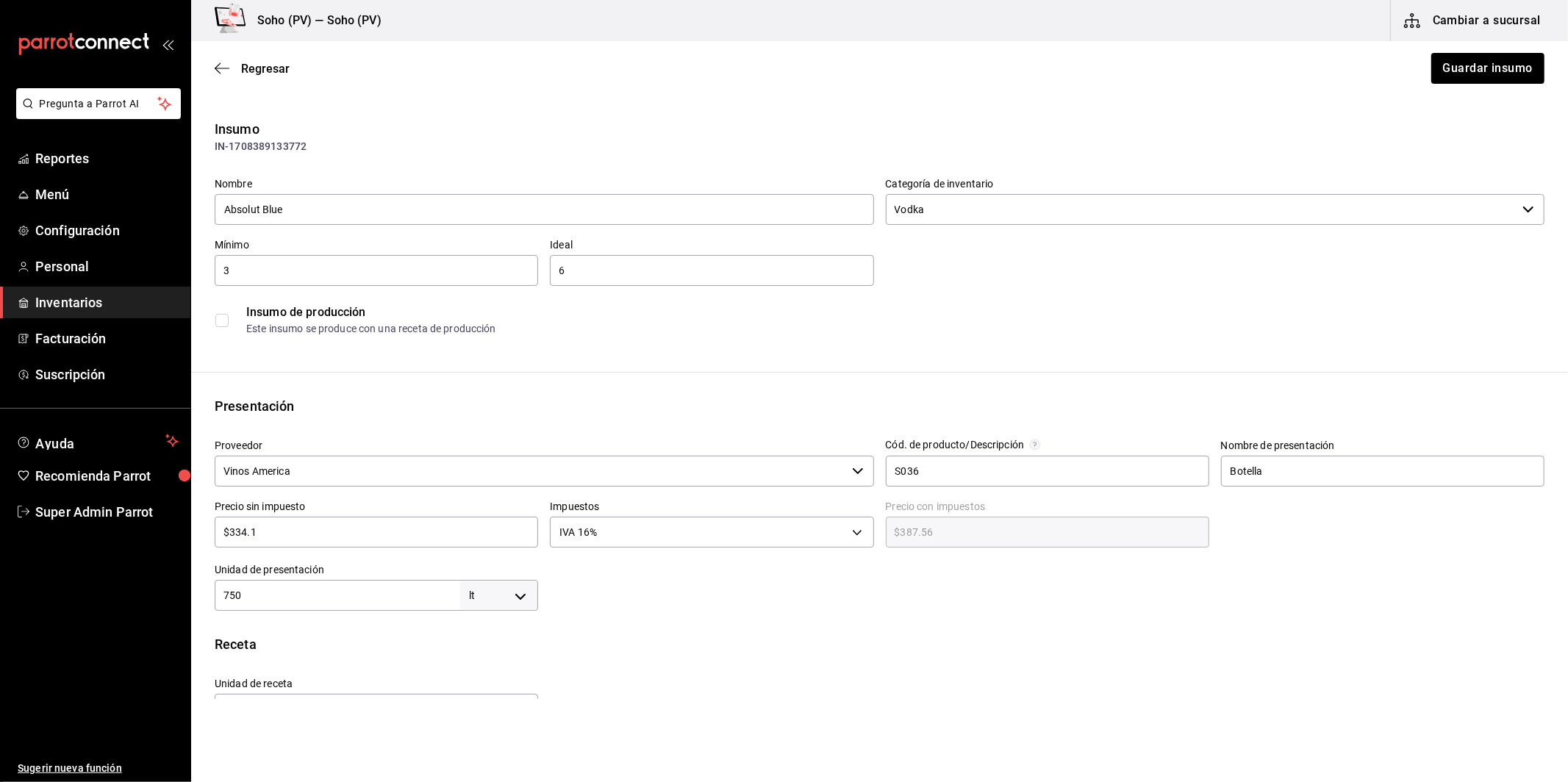
click at [519, 595] on body "Pregunta a Parrot AI Reportes Menú Configuración Personal Inventarios Facturaci…" at bounding box center [784, 349] width 1568 height 699
click at [635, 641] on div at bounding box center [784, 391] width 1568 height 782
click at [519, 599] on body "Pregunta a Parrot AI Reportes Menú Configuración Personal Inventarios Facturaci…" at bounding box center [784, 349] width 1568 height 699
click at [499, 705] on li "ml" at bounding box center [496, 715] width 76 height 24
type input "MILLILITER"
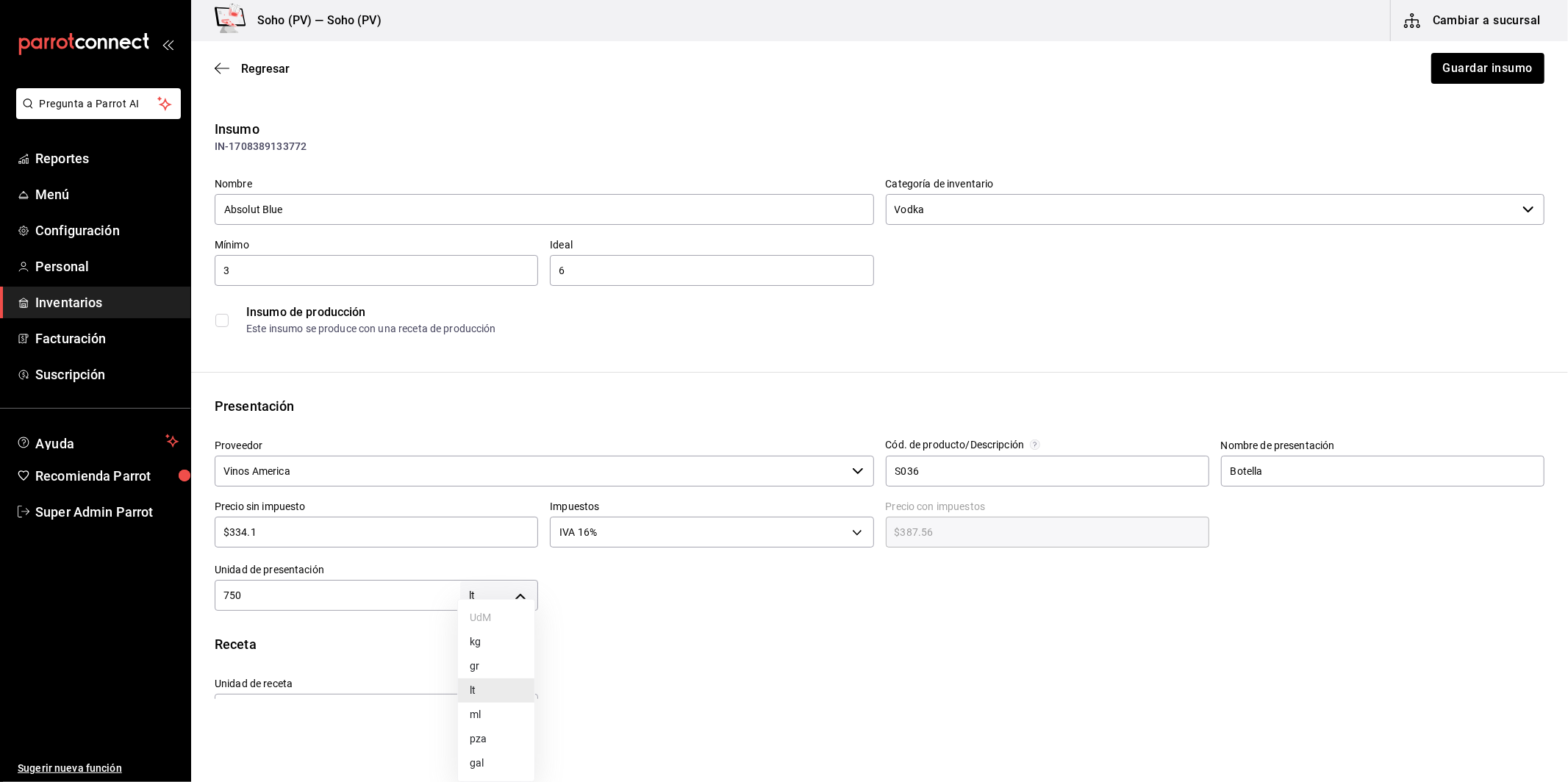
type input "MILLILITER"
type input "750"
click at [642, 652] on div "Receta" at bounding box center [880, 645] width 1330 height 20
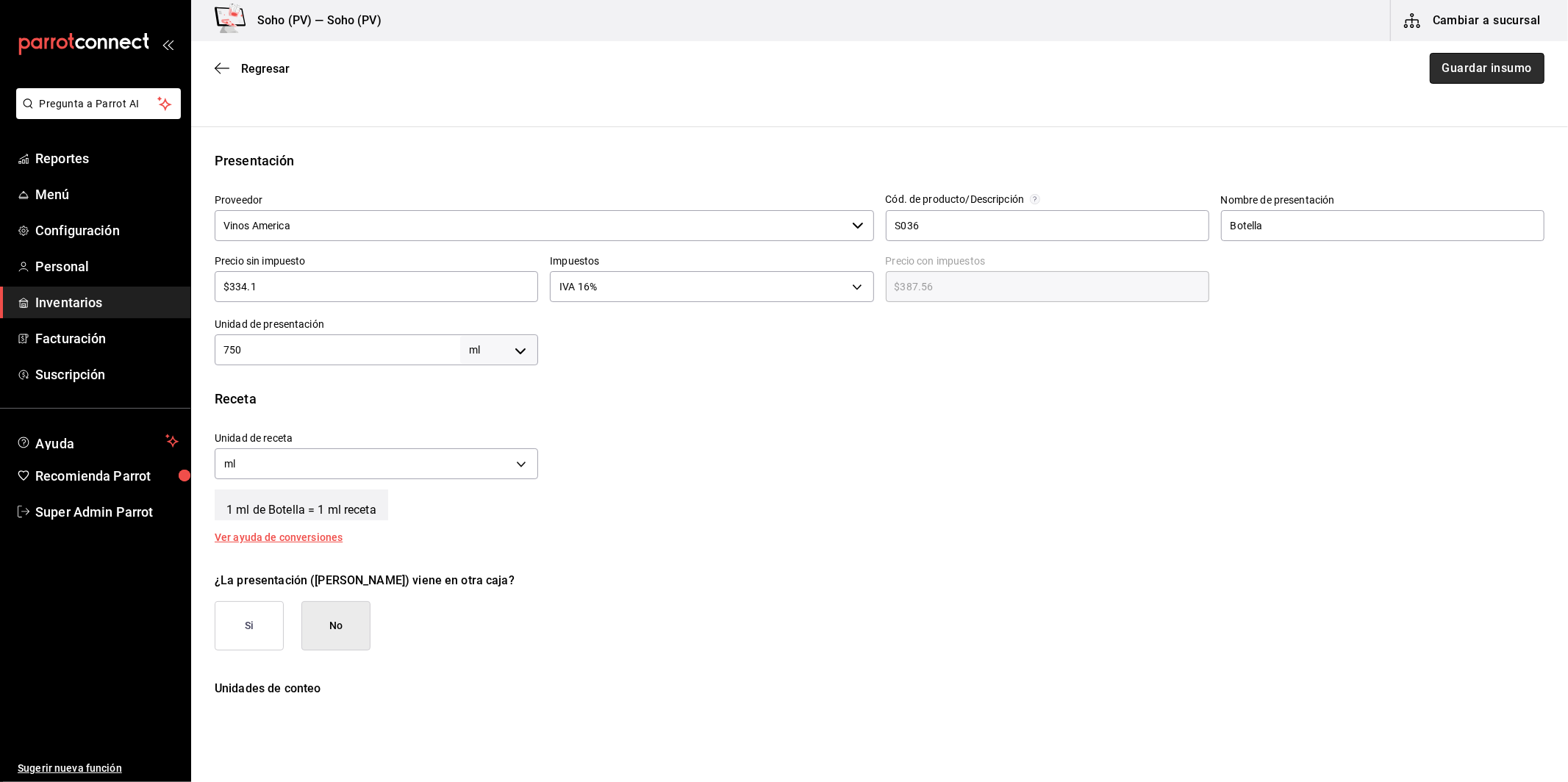
click at [1453, 64] on button "Guardar insumo" at bounding box center [1487, 68] width 115 height 31
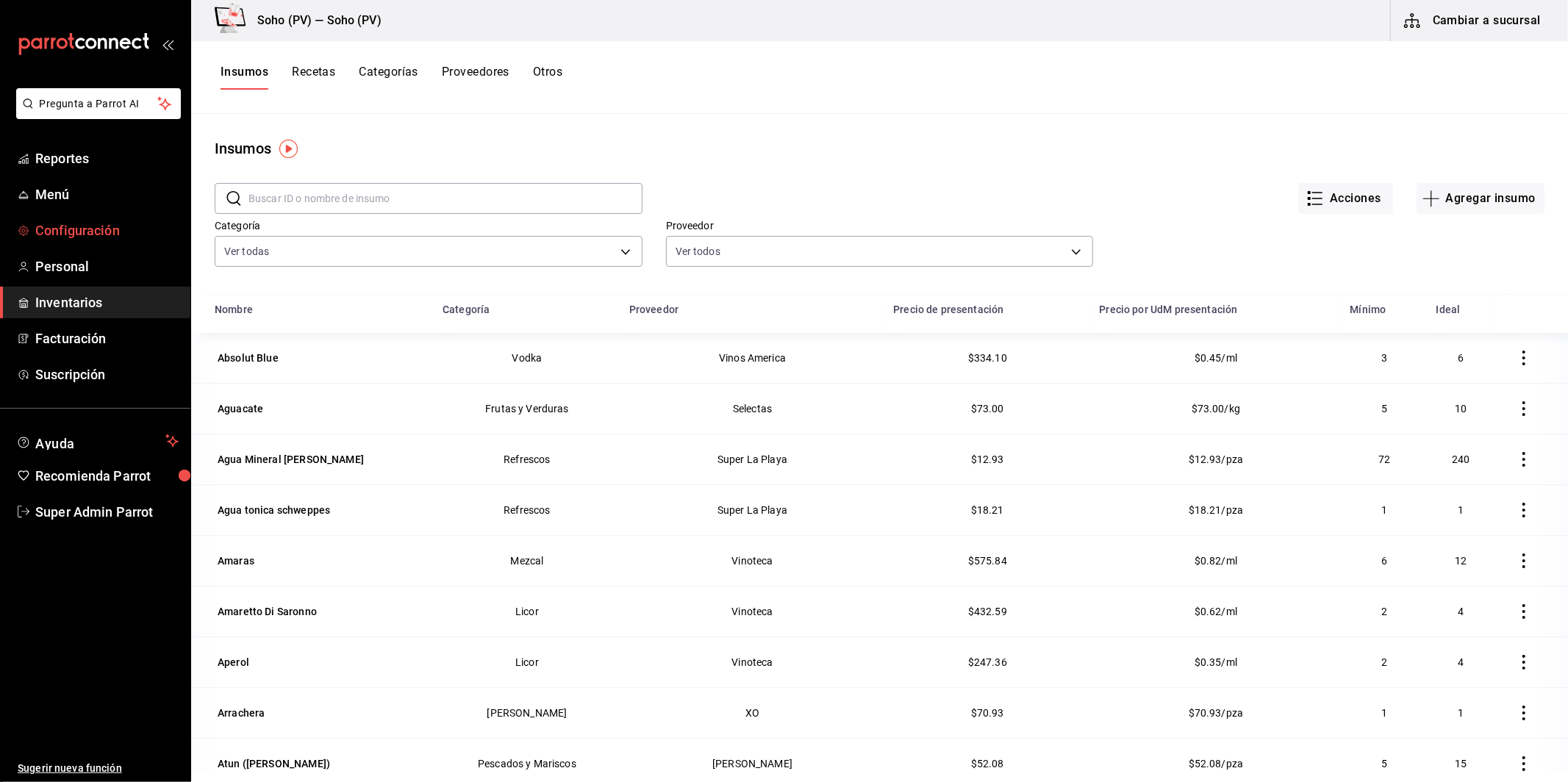
click at [52, 240] on span "Configuración" at bounding box center [106, 231] width 143 height 20
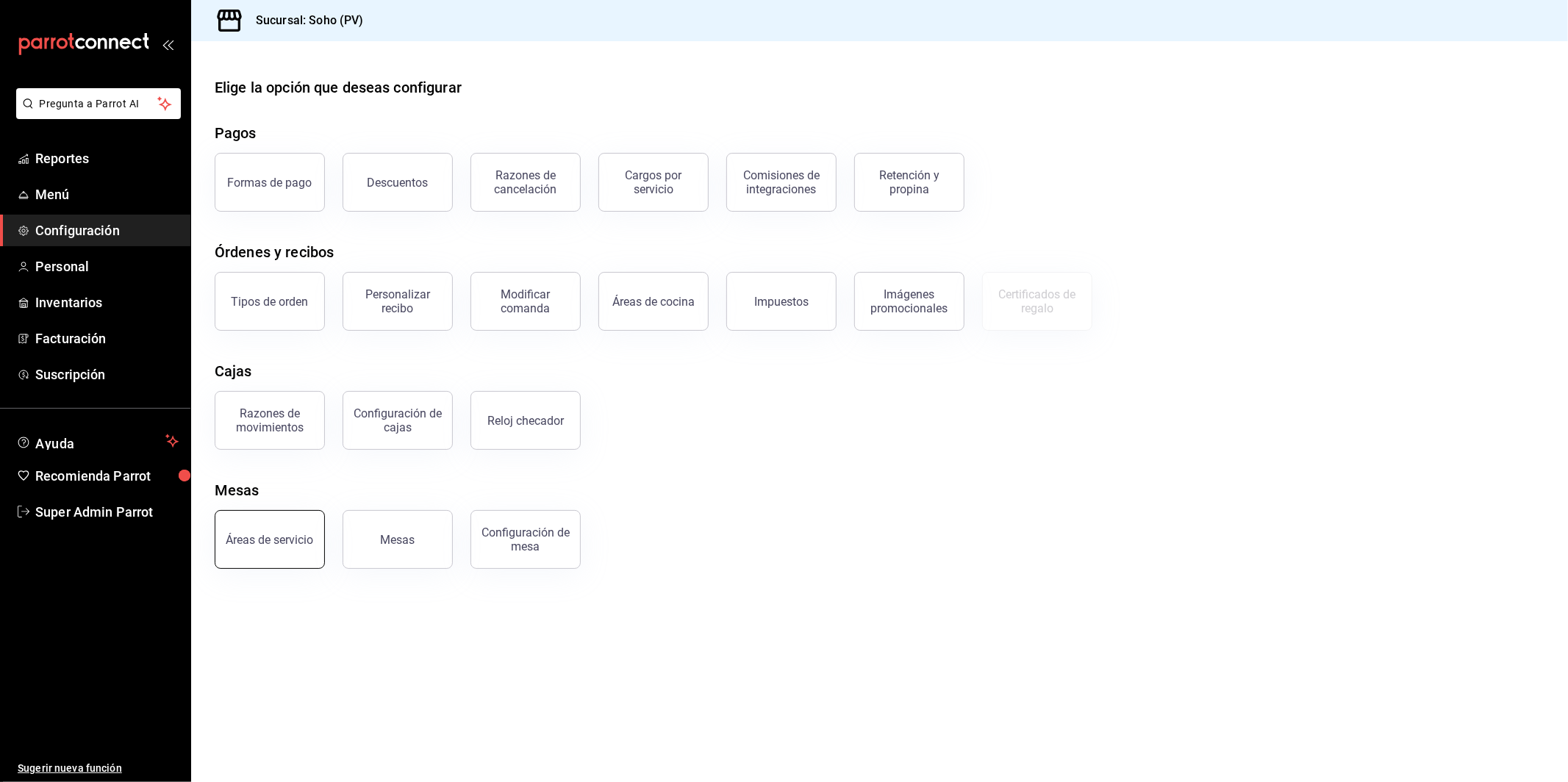
click at [273, 540] on div "Áreas de servicio" at bounding box center [270, 540] width 88 height 14
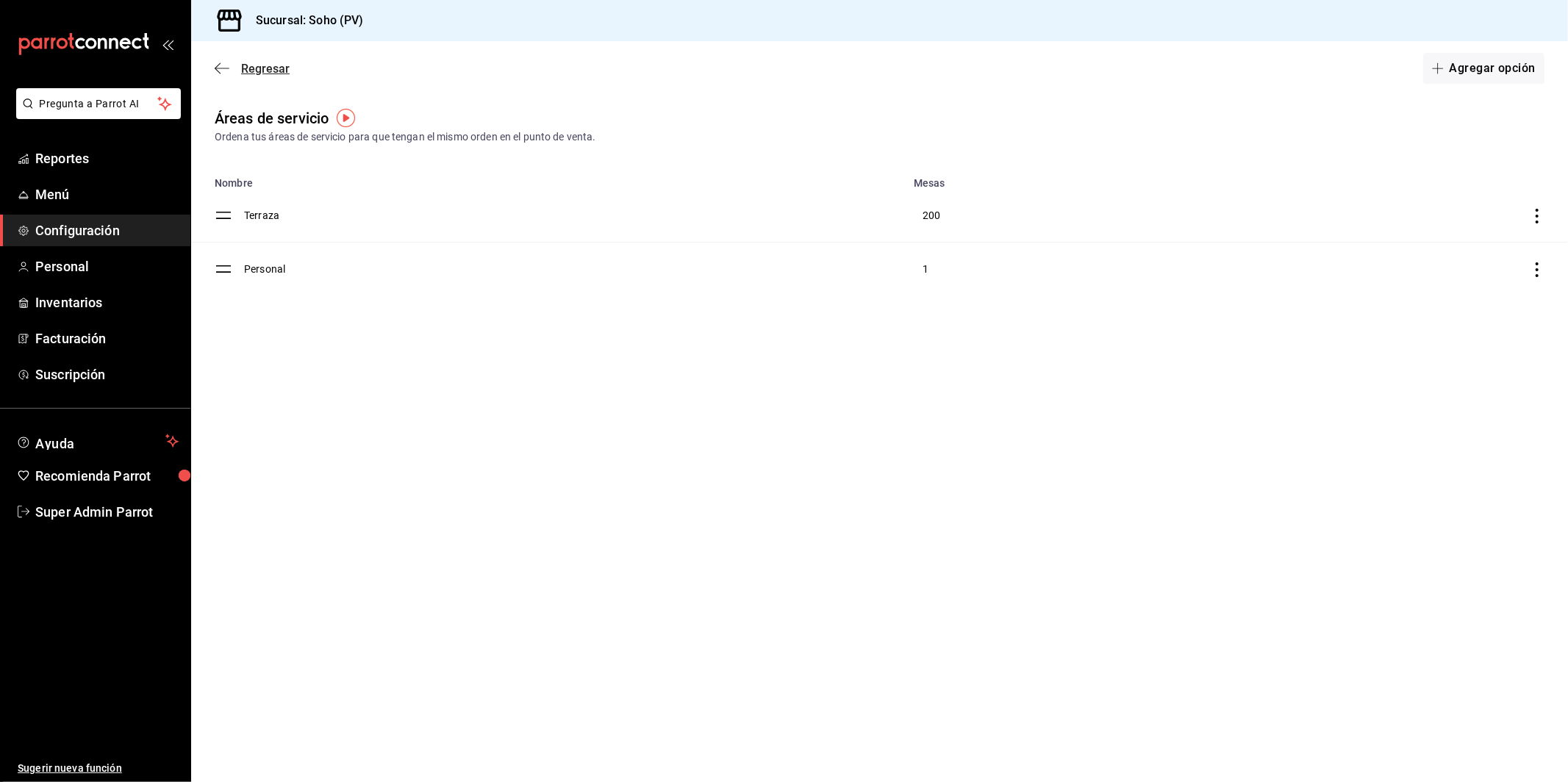
click at [252, 68] on span "Regresar" at bounding box center [265, 69] width 49 height 14
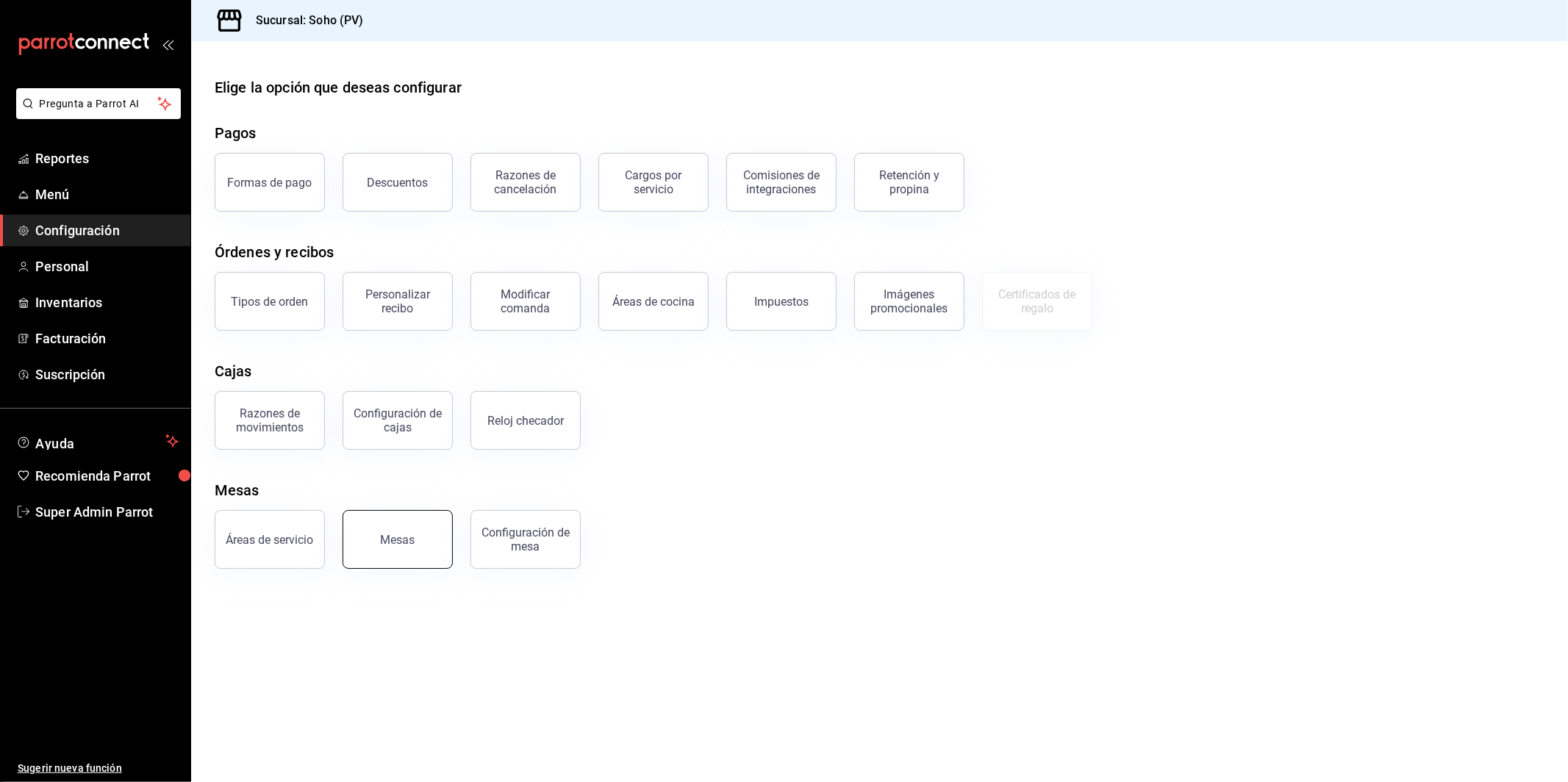
click at [404, 556] on button "Mesas" at bounding box center [398, 539] width 110 height 59
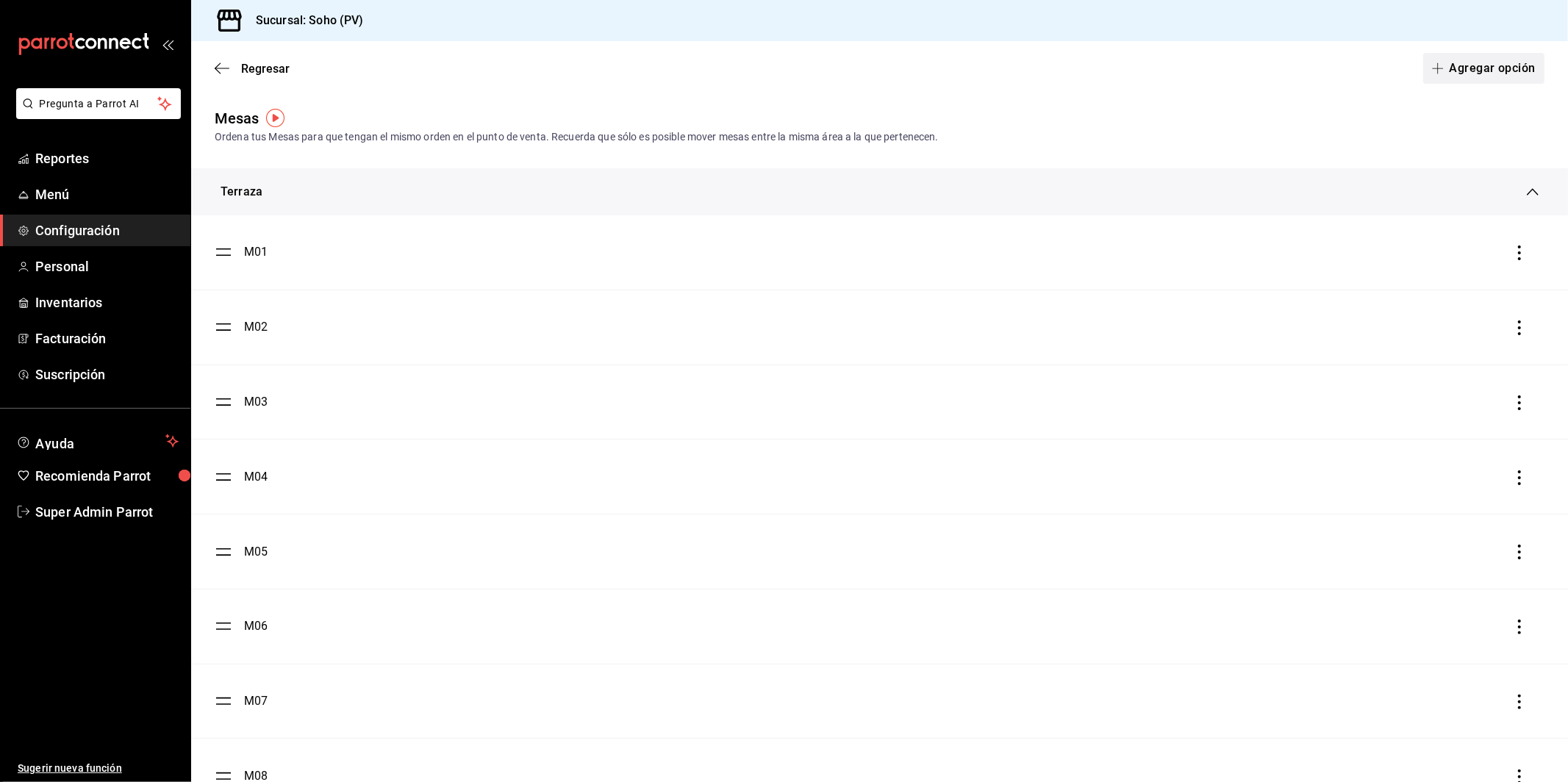
click at [1474, 75] on button "Agregar opción" at bounding box center [1484, 68] width 121 height 31
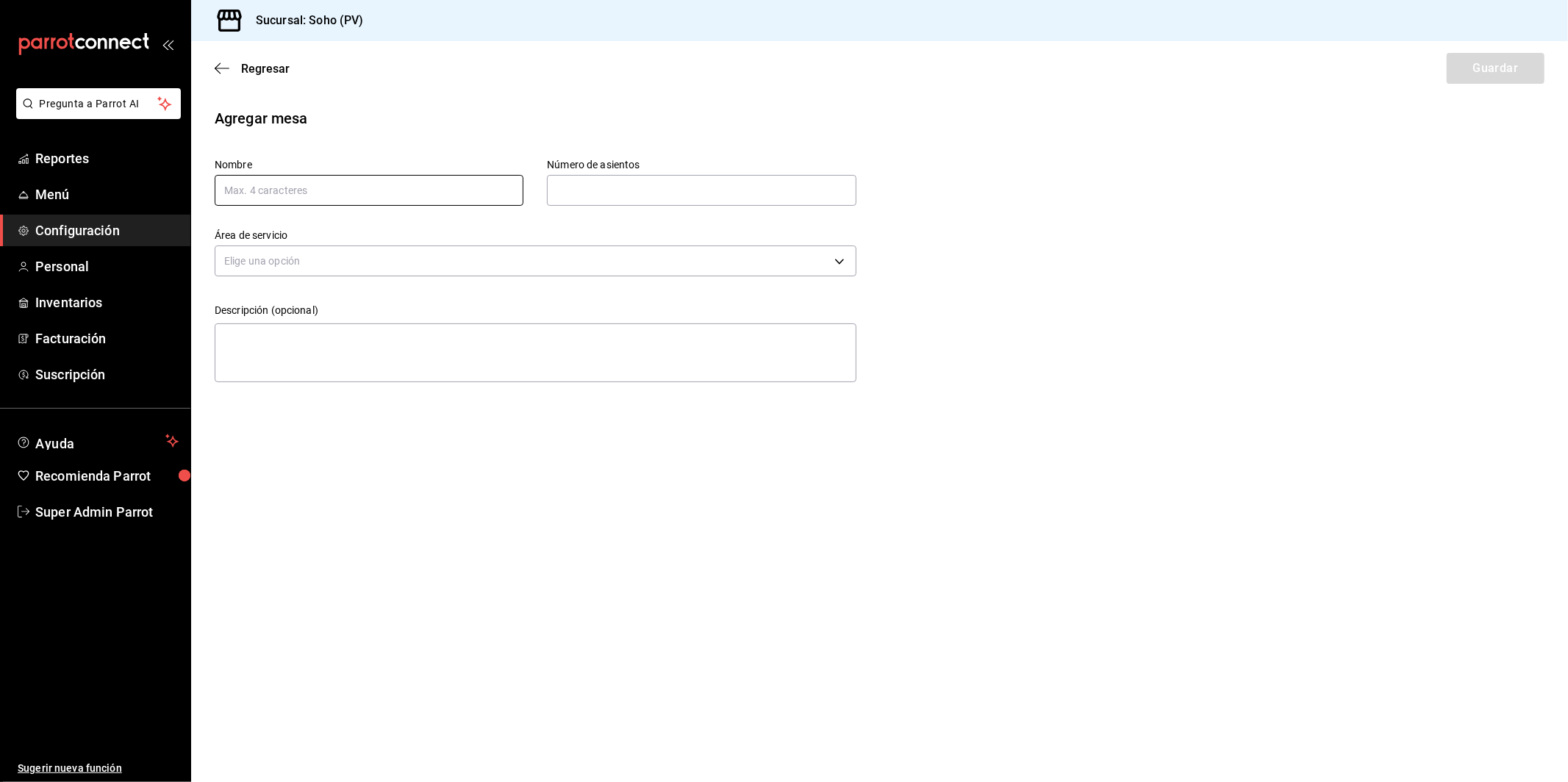
click at [330, 194] on input "text" at bounding box center [369, 190] width 309 height 31
type input "room"
click at [565, 271] on body "Pregunta a Parrot AI Reportes Menú Configuración Personal Inventarios Facturaci…" at bounding box center [784, 391] width 1568 height 782
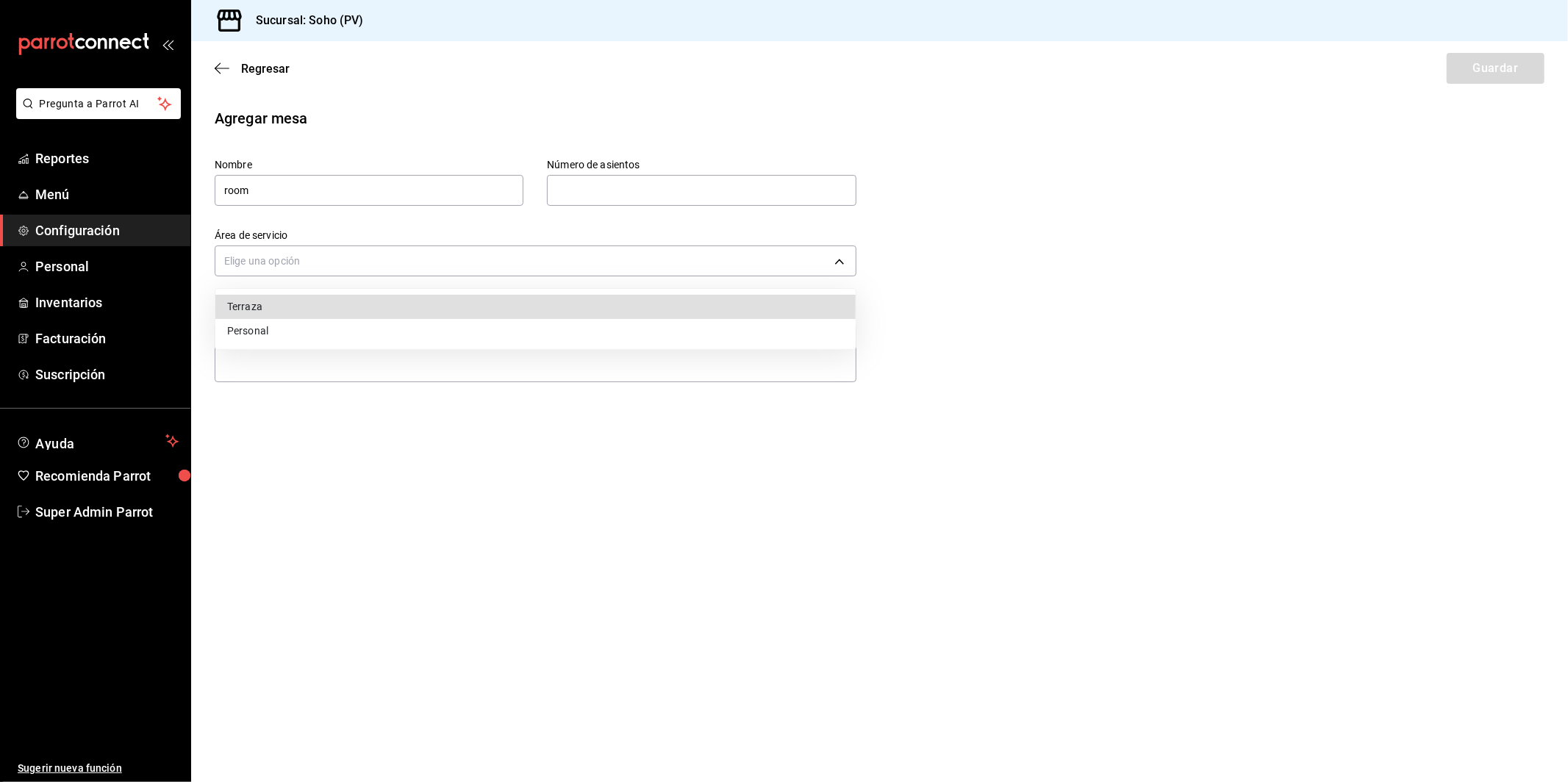
click at [560, 251] on div at bounding box center [784, 391] width 1568 height 782
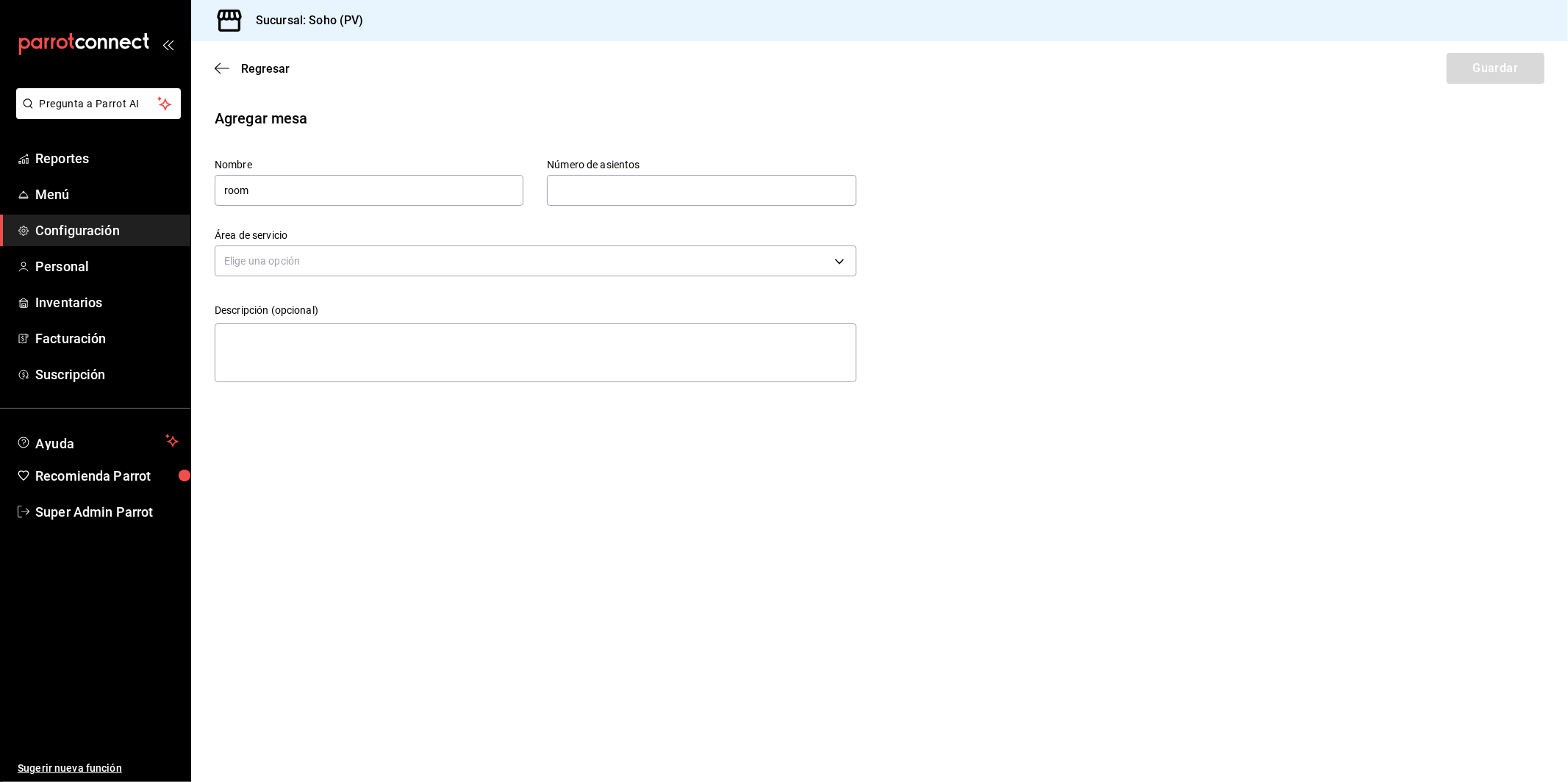
click at [560, 251] on body "Pregunta a Parrot AI Reportes Menú Configuración Personal Inventarios Facturaci…" at bounding box center [784, 391] width 1568 height 782
click at [252, 79] on div at bounding box center [784, 391] width 1568 height 782
click at [260, 75] on div "Regresar Guardar" at bounding box center [879, 68] width 1377 height 54
click at [267, 69] on span "Regresar" at bounding box center [265, 69] width 49 height 14
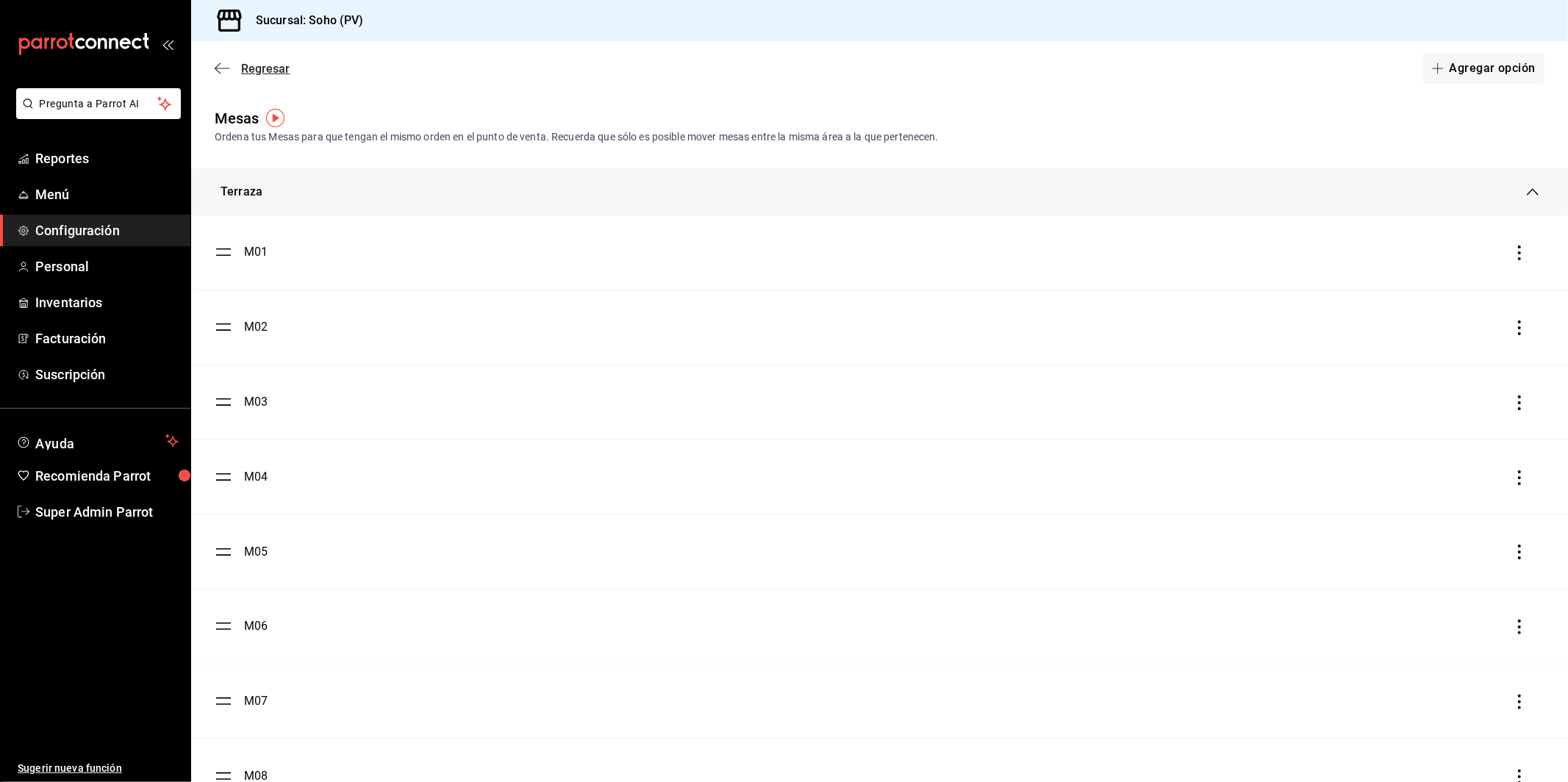
click at [249, 65] on span "Regresar" at bounding box center [265, 69] width 49 height 14
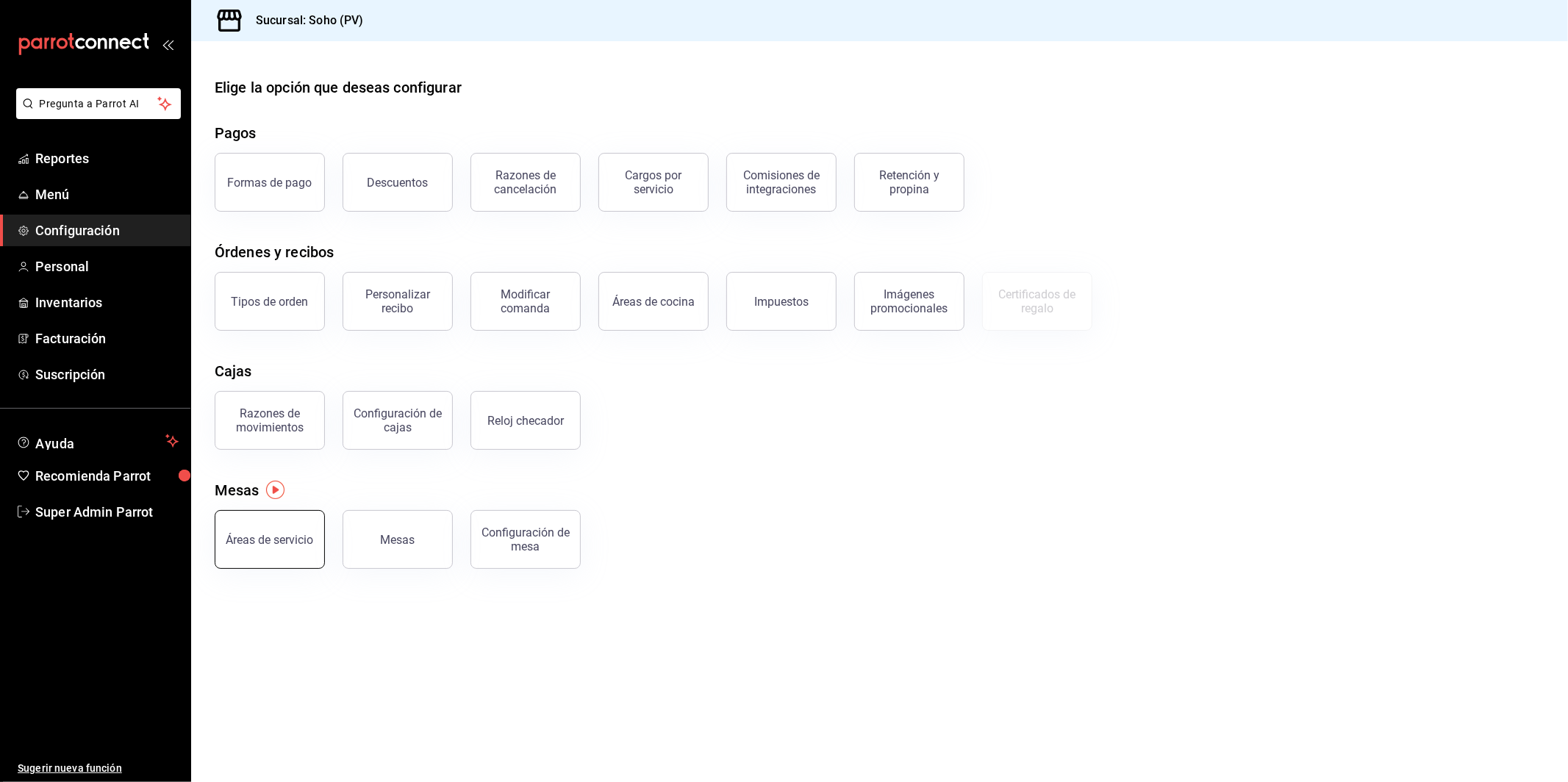
click at [282, 560] on button "Áreas de servicio" at bounding box center [270, 539] width 110 height 59
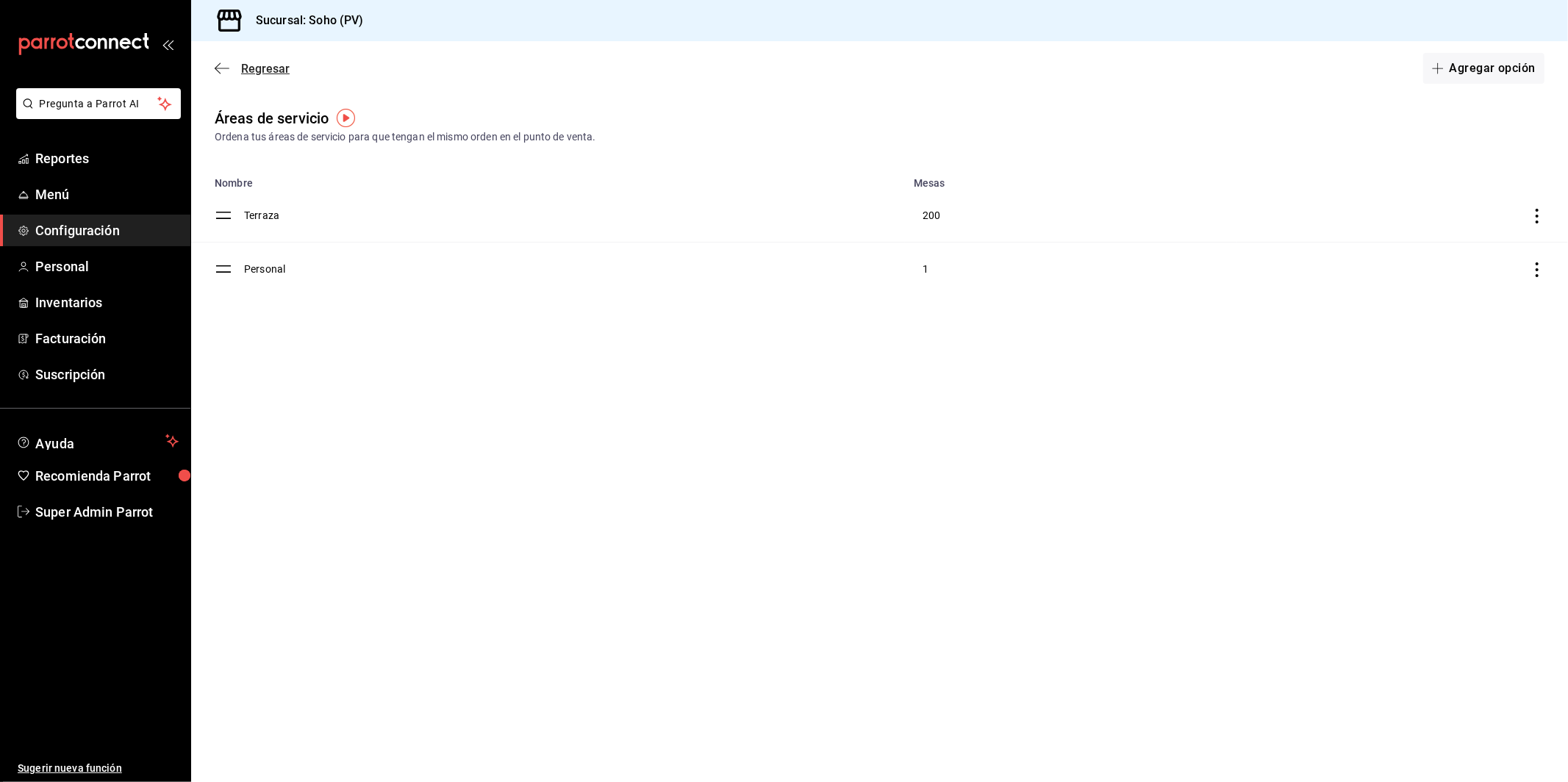
click at [230, 74] on span "Regresar" at bounding box center [252, 69] width 75 height 14
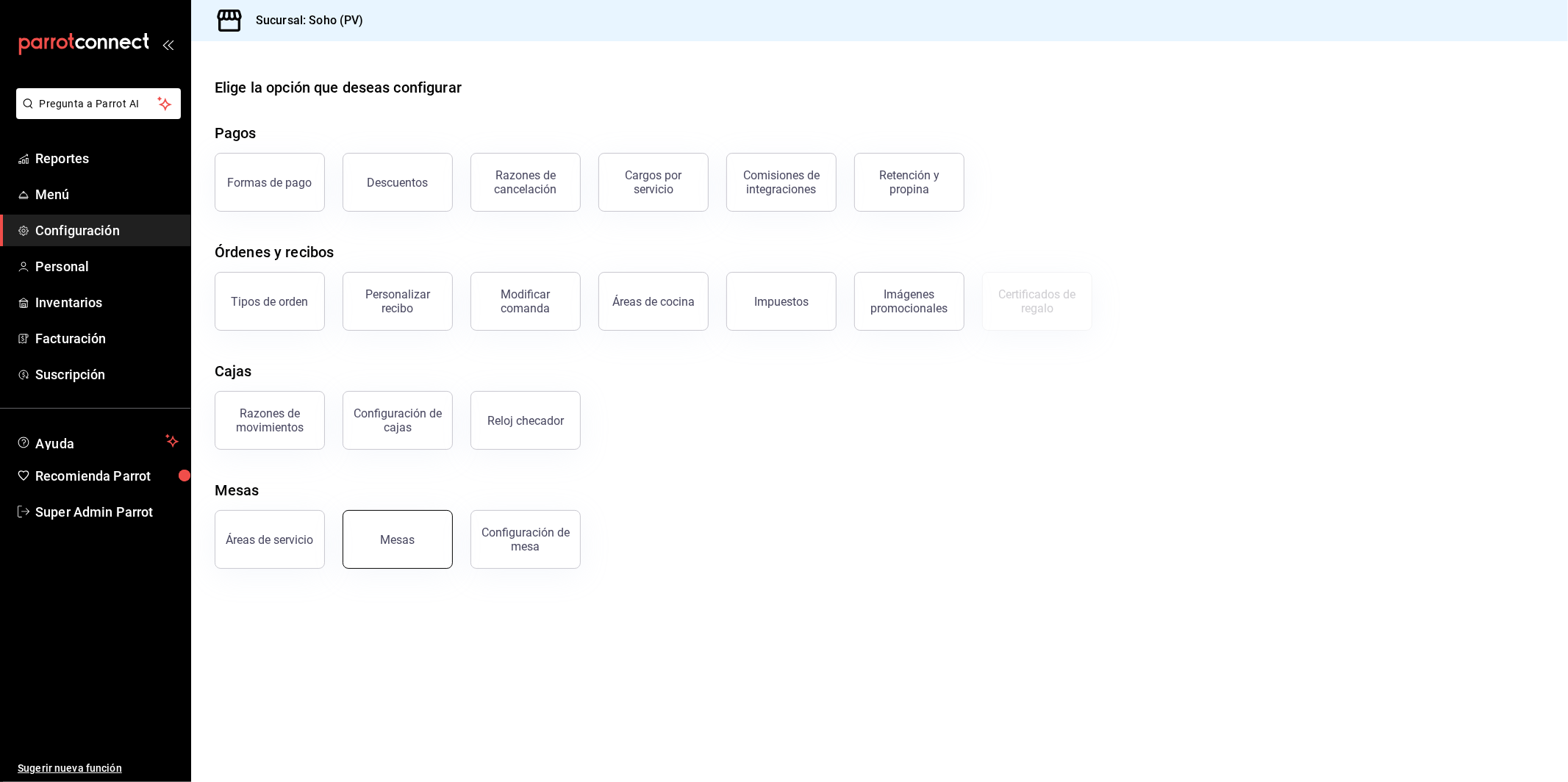
click at [394, 551] on button "Mesas" at bounding box center [398, 539] width 110 height 59
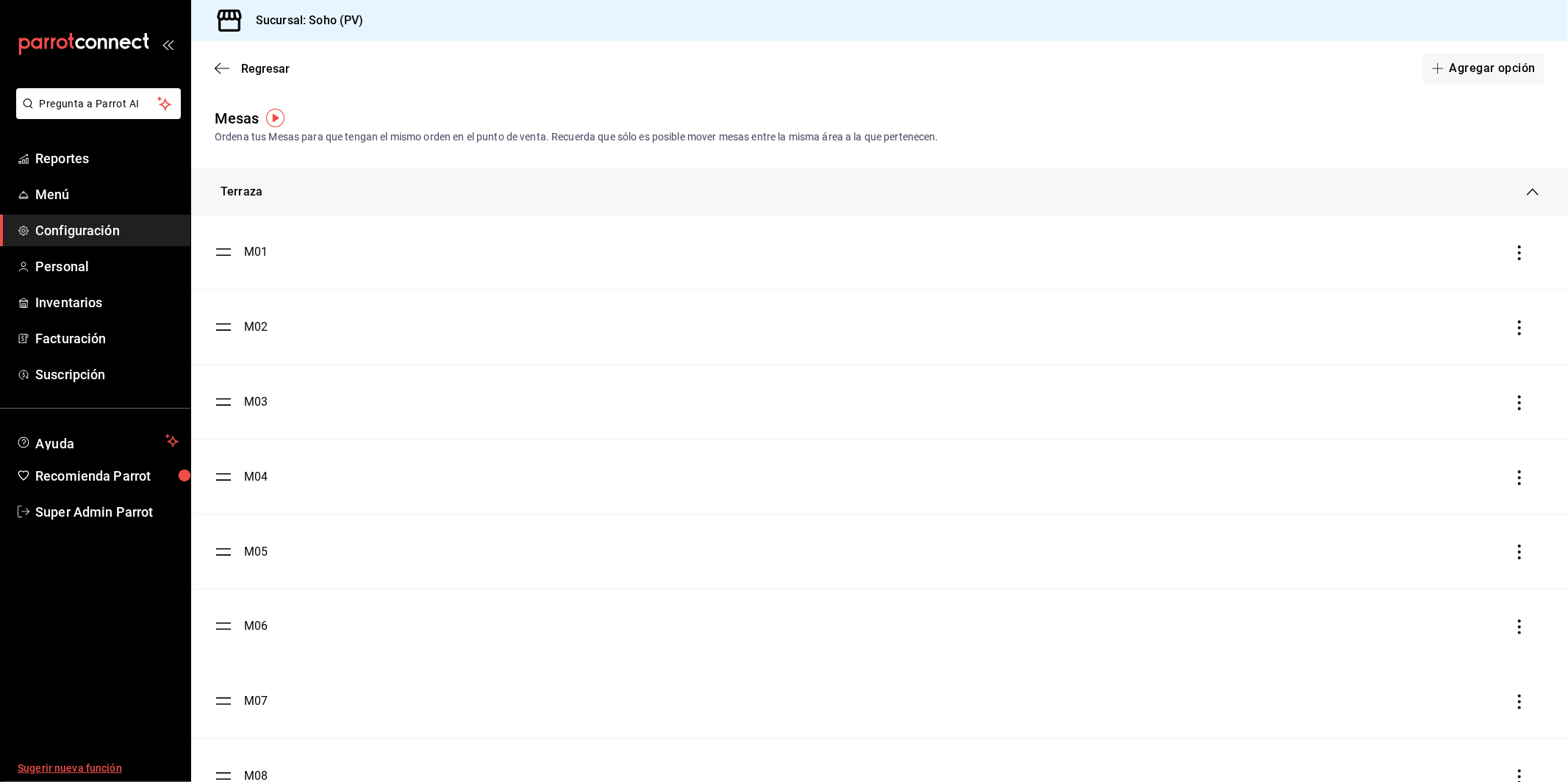
click at [88, 773] on span "Sugerir nueva función" at bounding box center [98, 768] width 161 height 15
click at [68, 310] on span "Inventarios" at bounding box center [106, 303] width 143 height 20
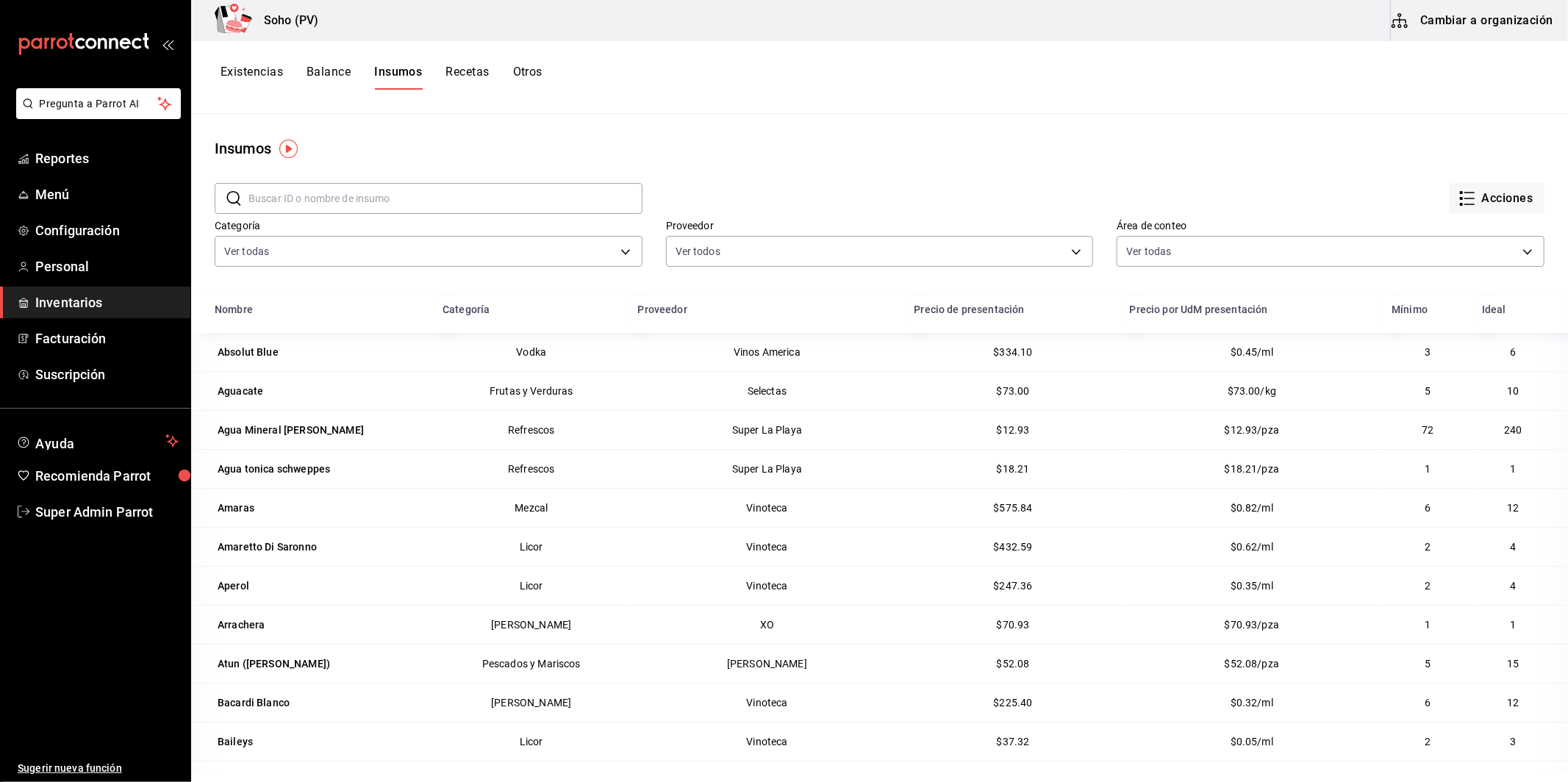
click at [1458, 25] on button "Cambiar a organización" at bounding box center [1473, 20] width 165 height 41
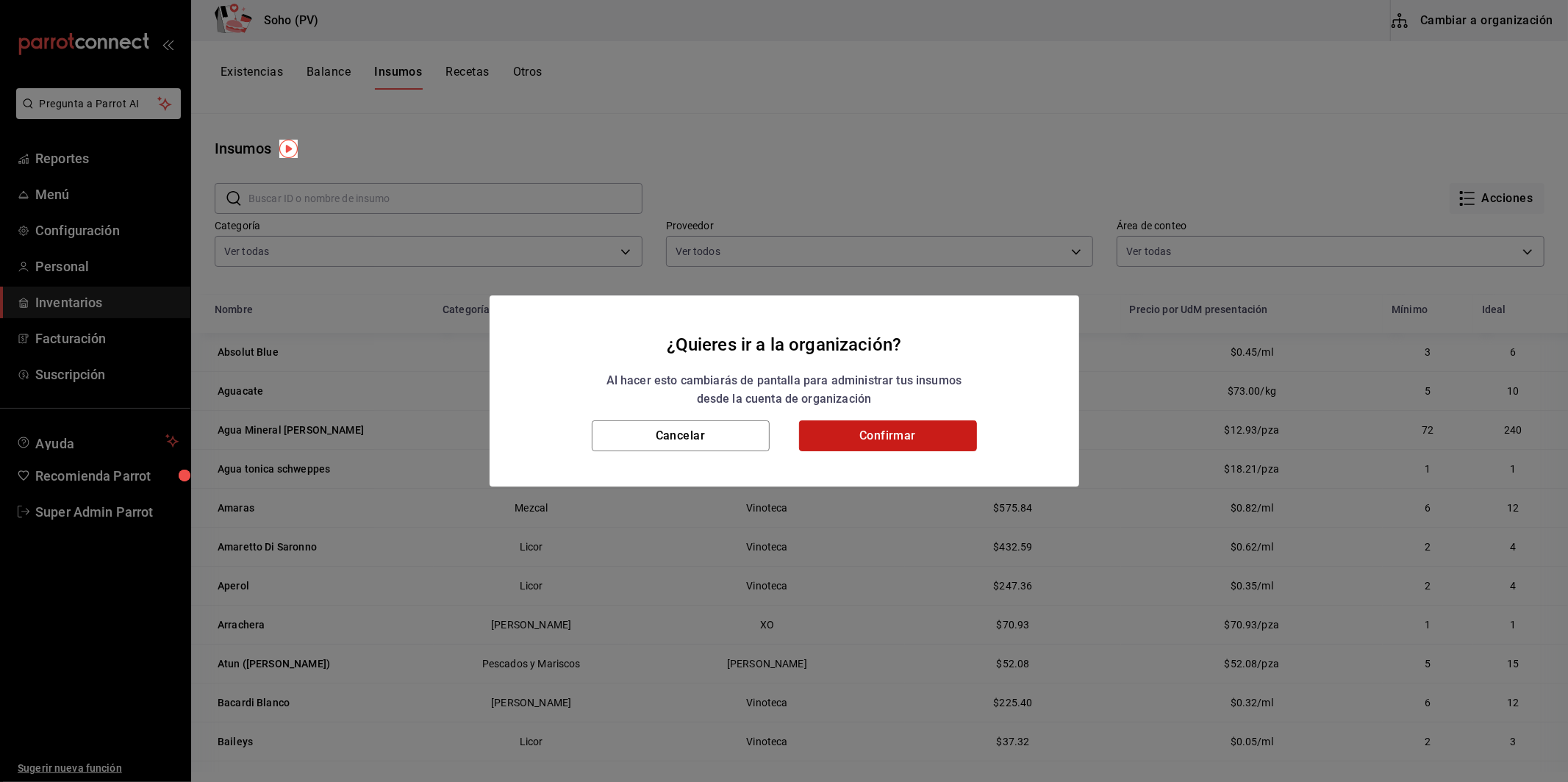
click at [924, 448] on button "Confirmar" at bounding box center [888, 436] width 178 height 31
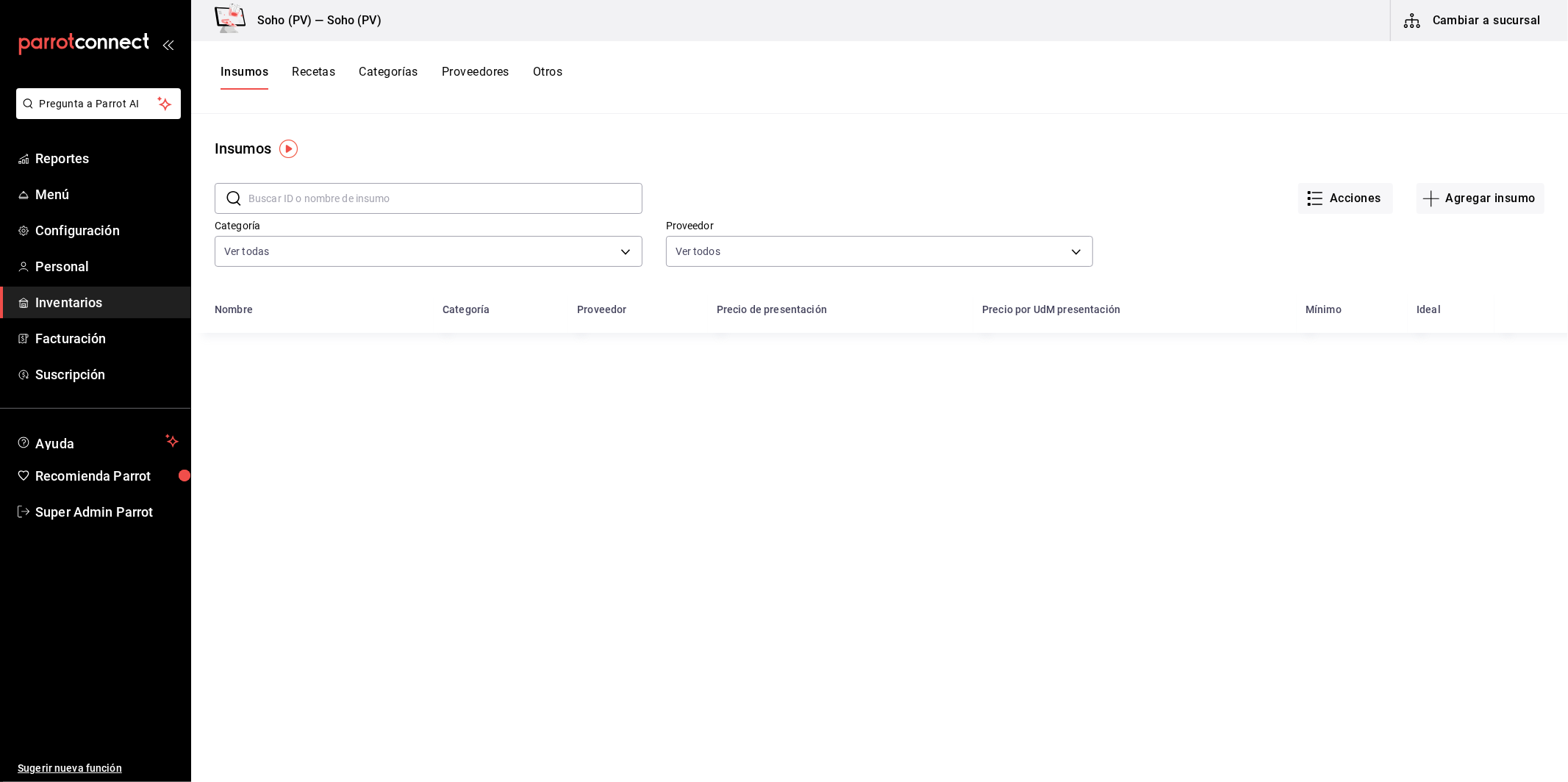
click at [324, 78] on button "Recetas" at bounding box center [313, 77] width 43 height 25
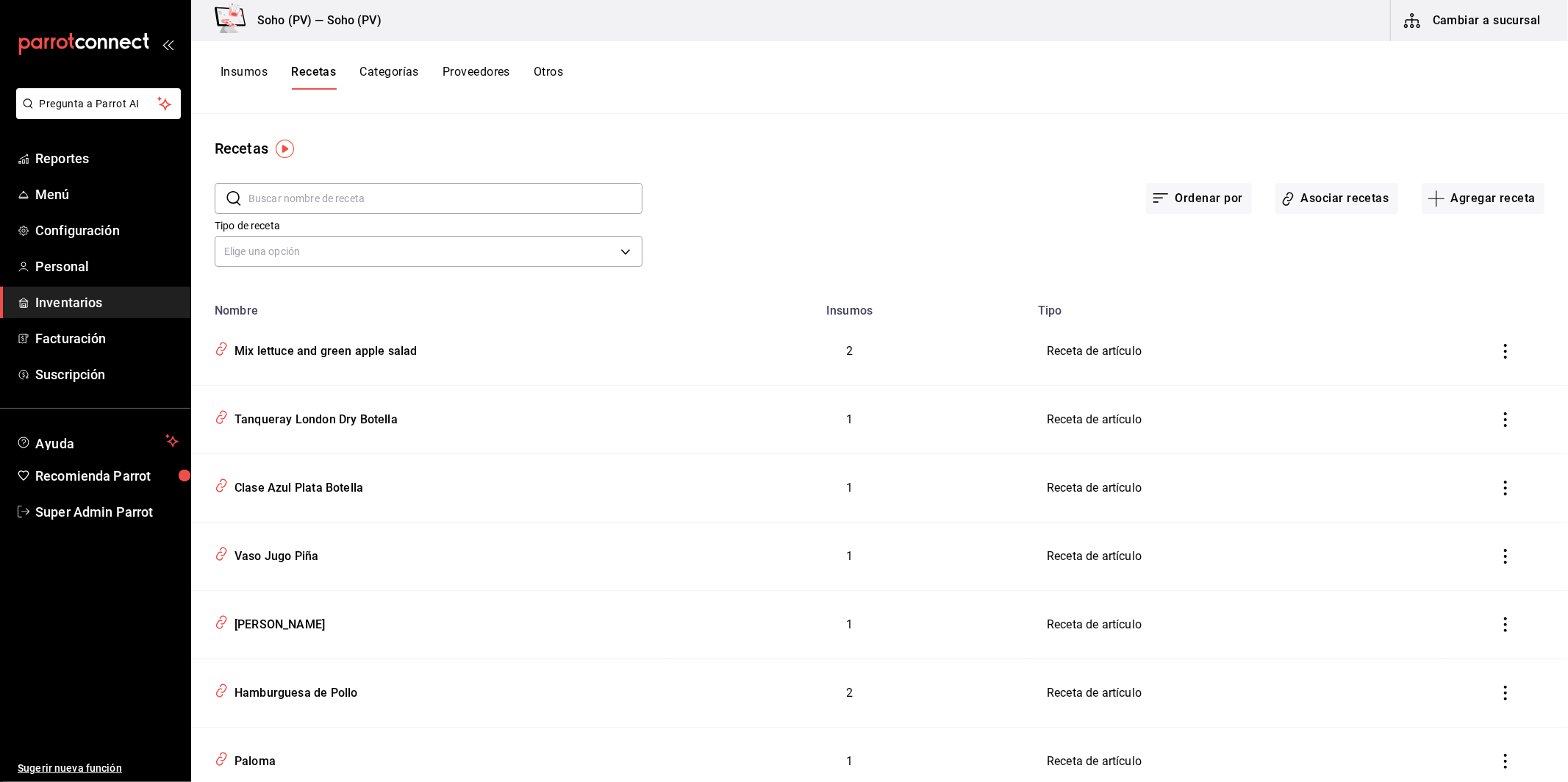
click at [497, 200] on input "text" at bounding box center [446, 198] width 394 height 29
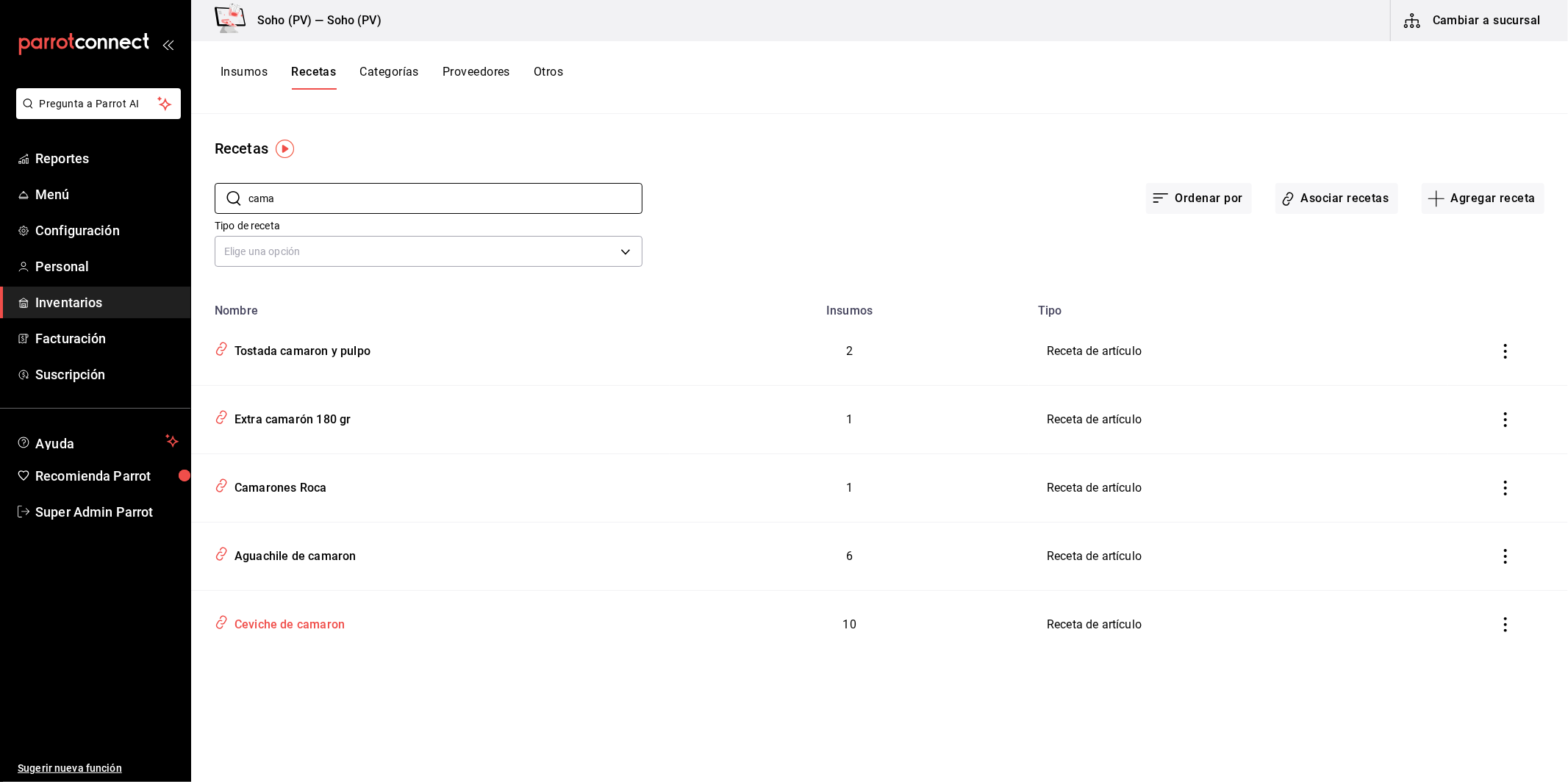
type input "cama"
click at [301, 619] on div "Ceviche de camaron" at bounding box center [287, 622] width 116 height 23
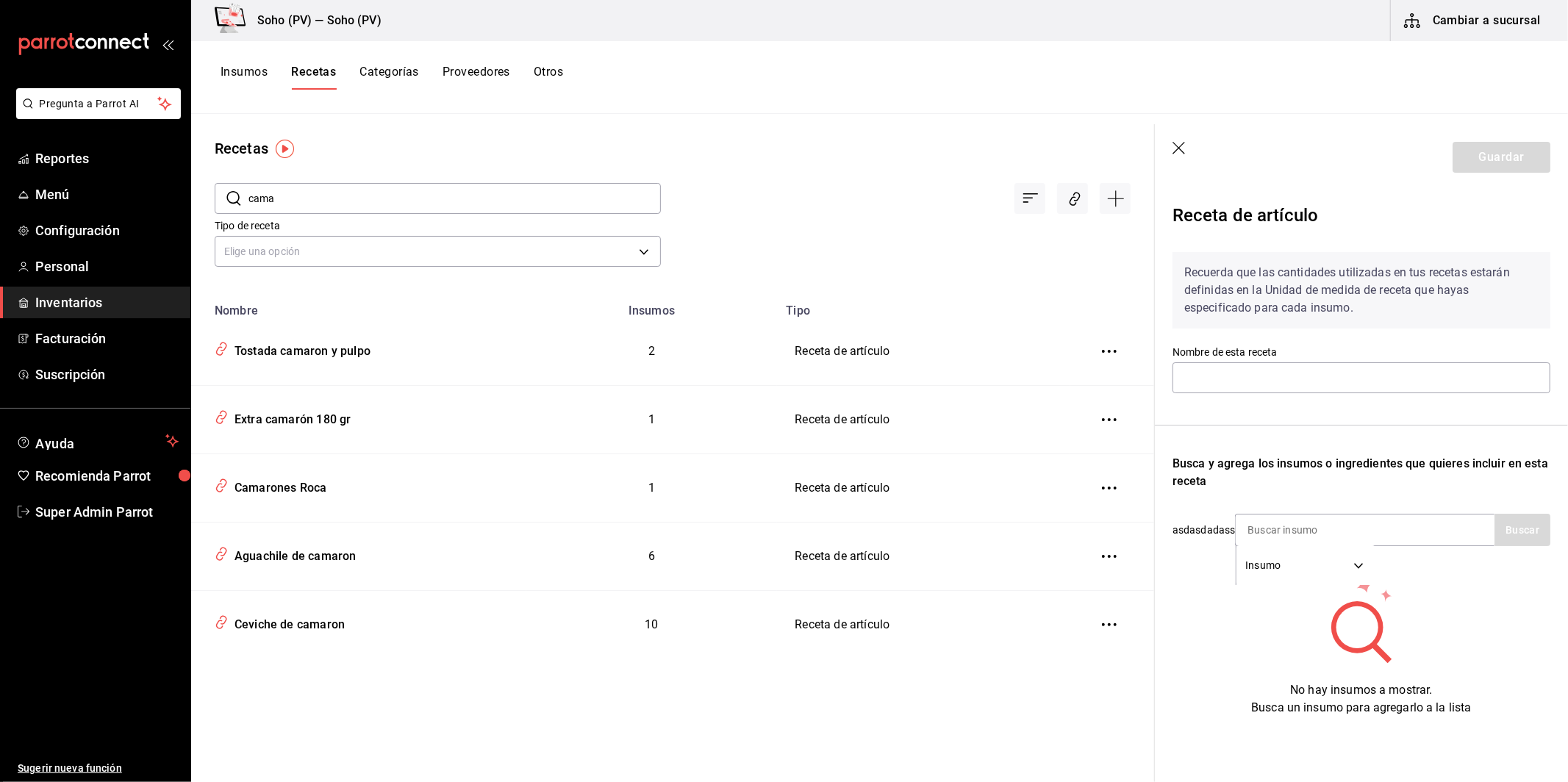
type input "Ceviche de camaron"
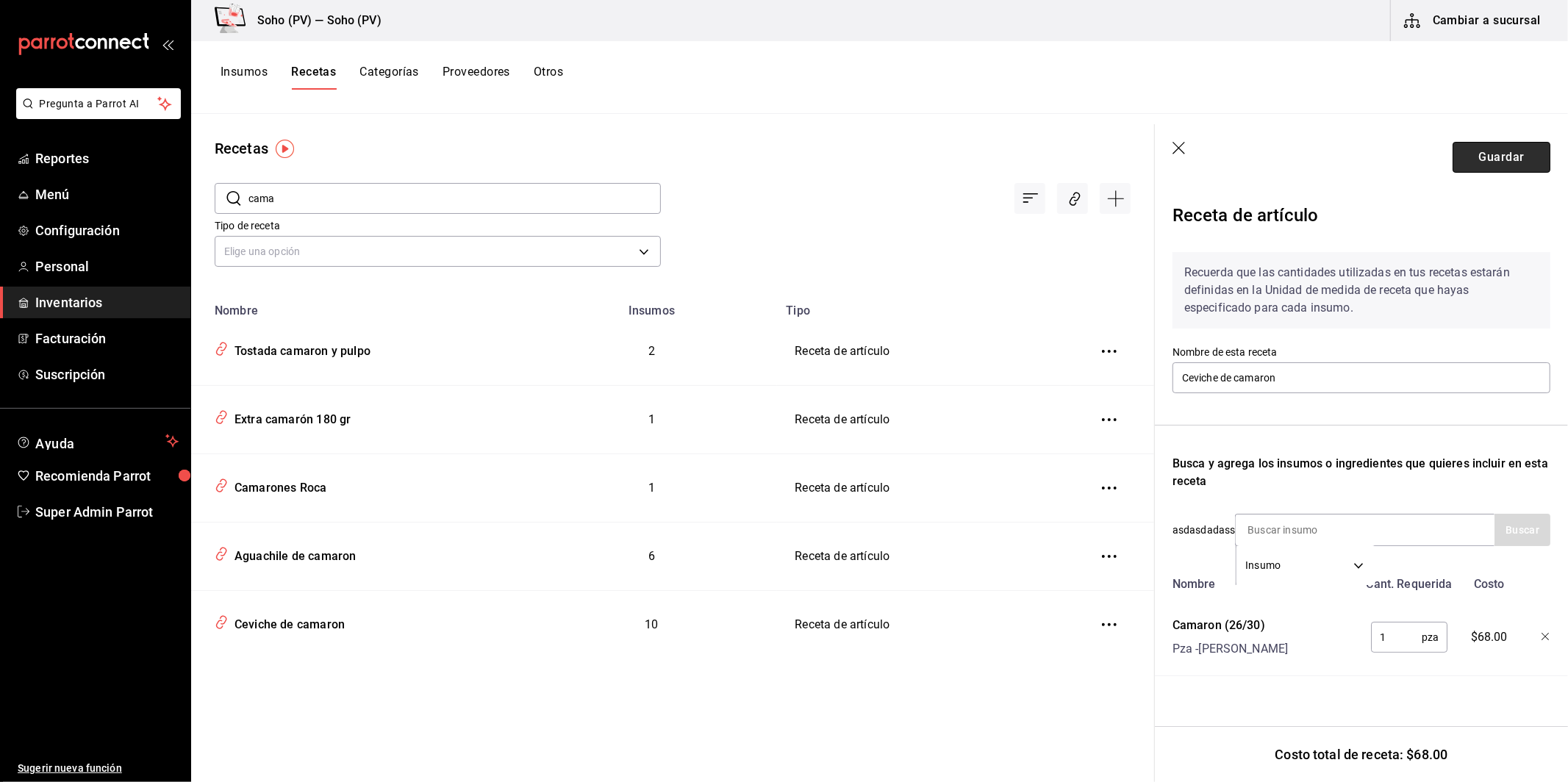
click at [1503, 161] on button "Guardar" at bounding box center [1502, 157] width 98 height 31
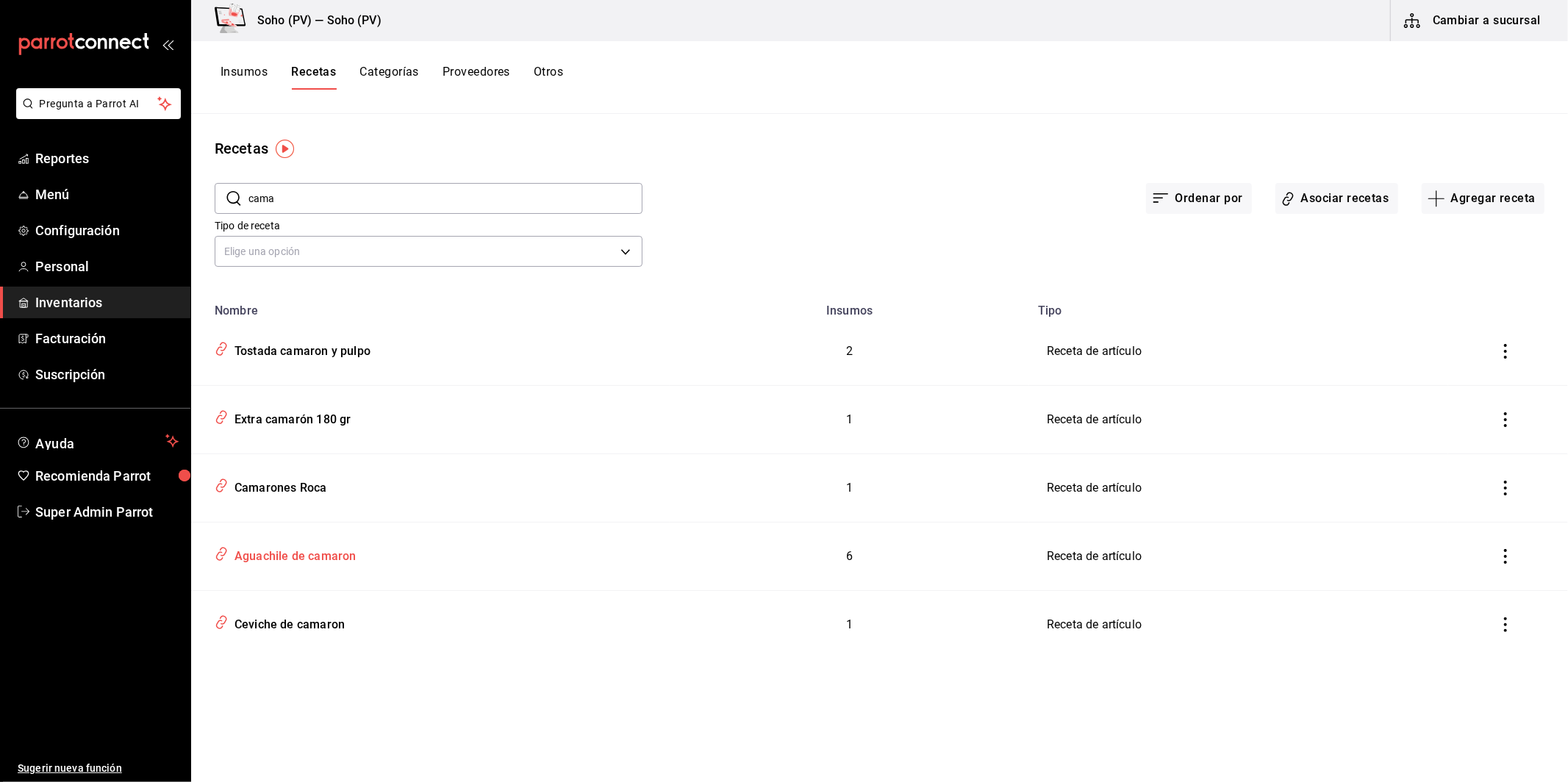
click at [324, 557] on div "Aguachile de camaron" at bounding box center [292, 554] width 127 height 23
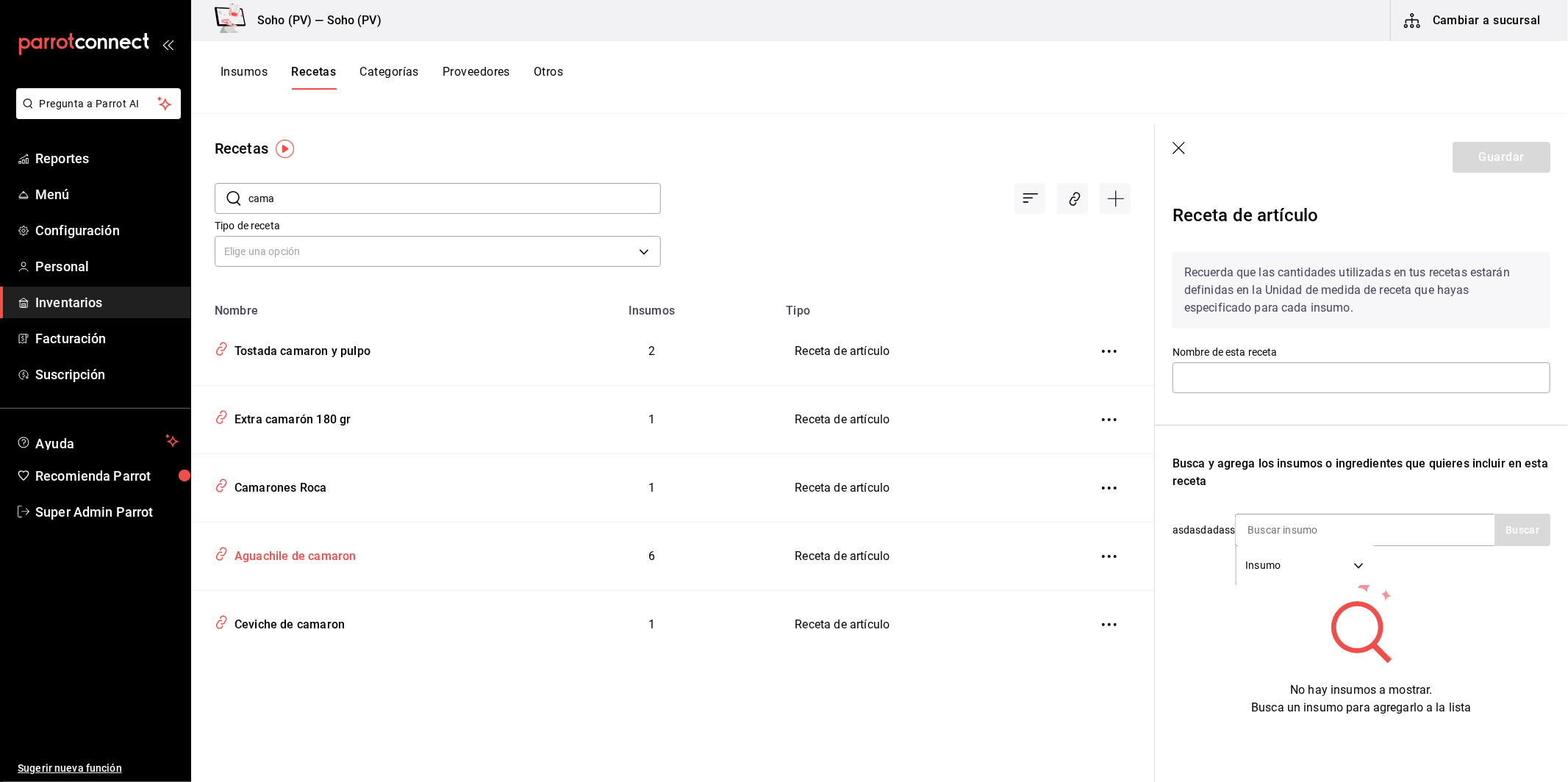
type input "Aguachile de camaron"
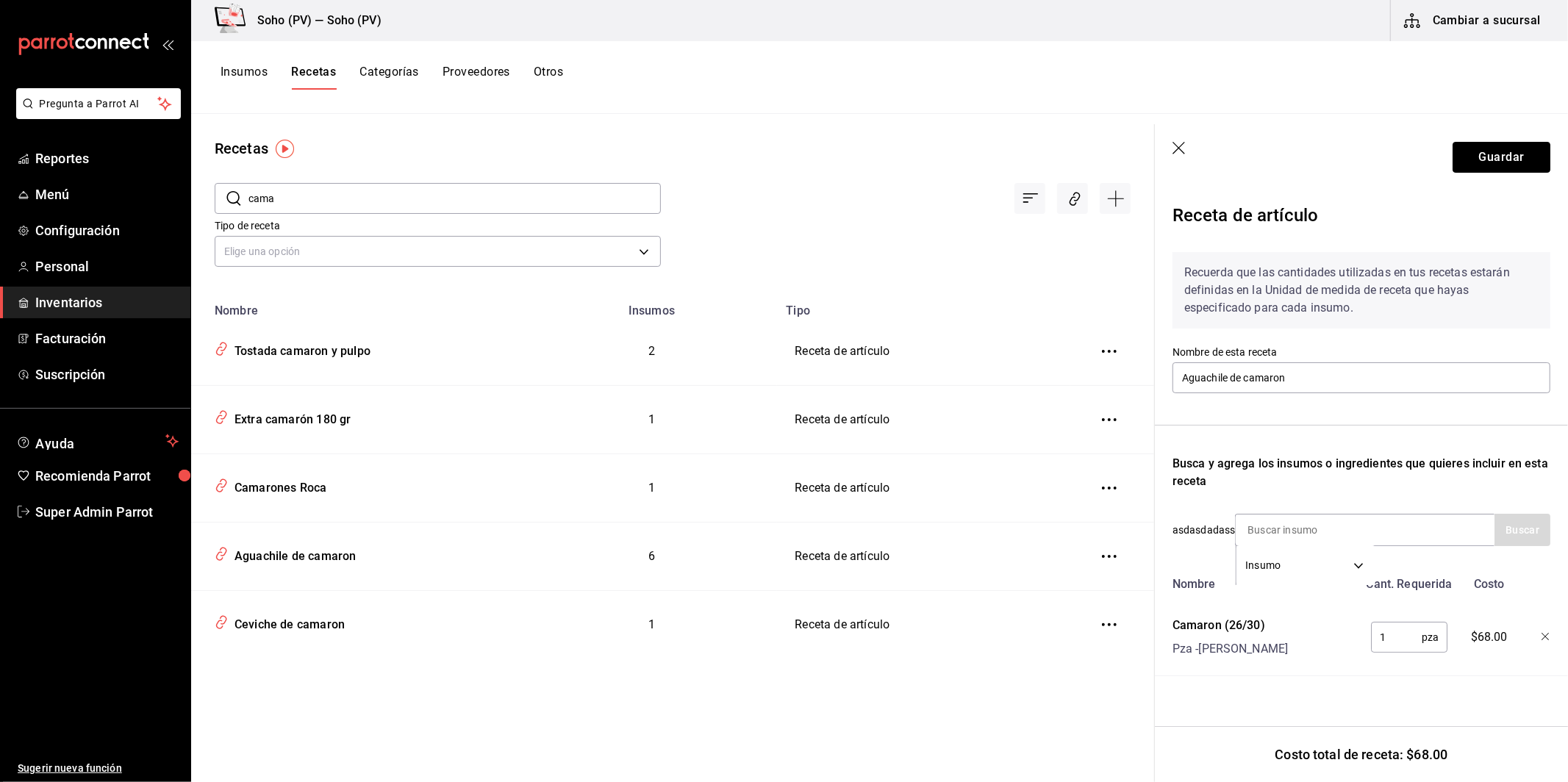
click at [1492, 159] on button "Guardar" at bounding box center [1502, 157] width 98 height 31
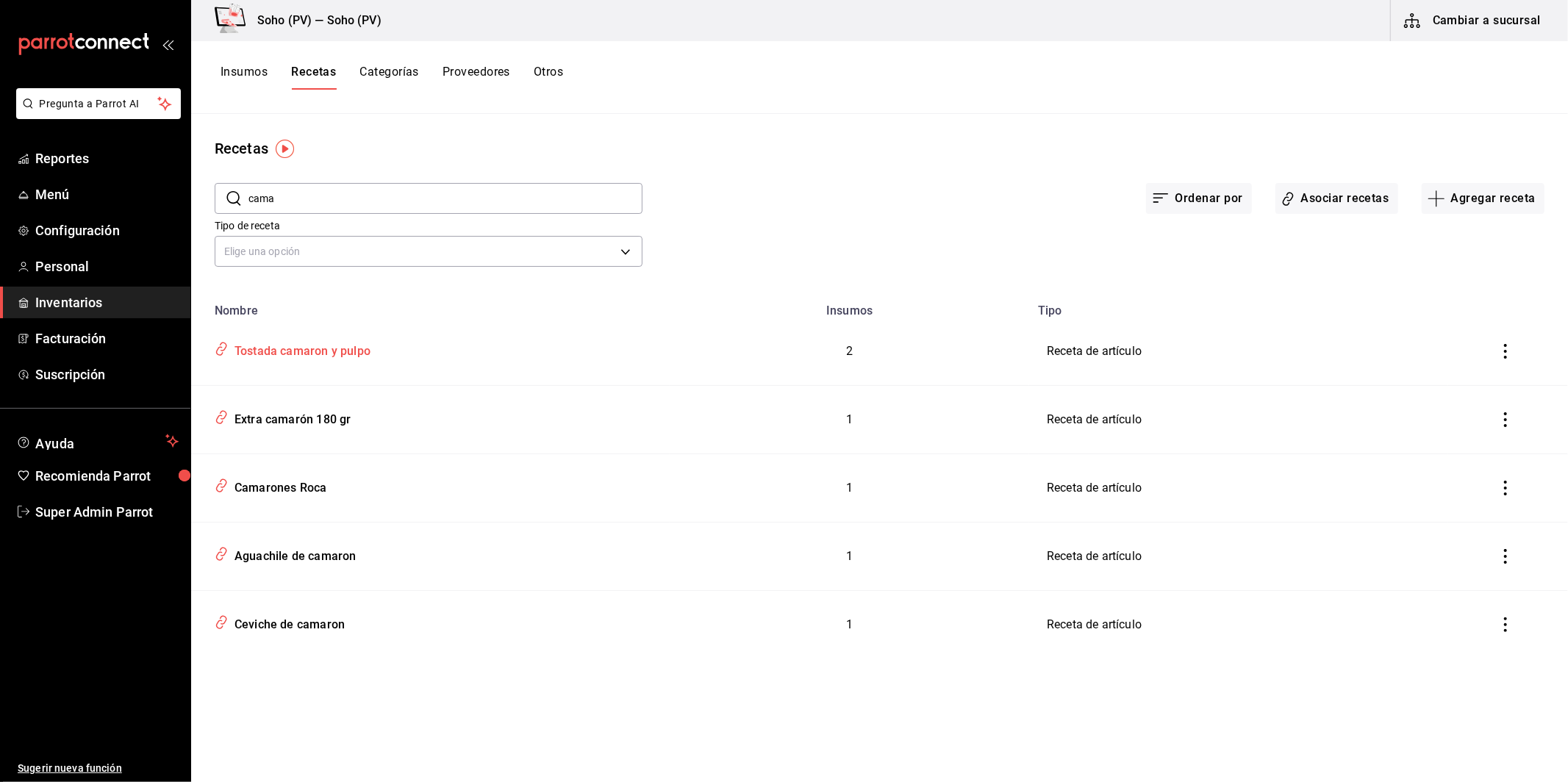
click at [354, 349] on div "Tostada camaron y pulpo" at bounding box center [300, 349] width 142 height 23
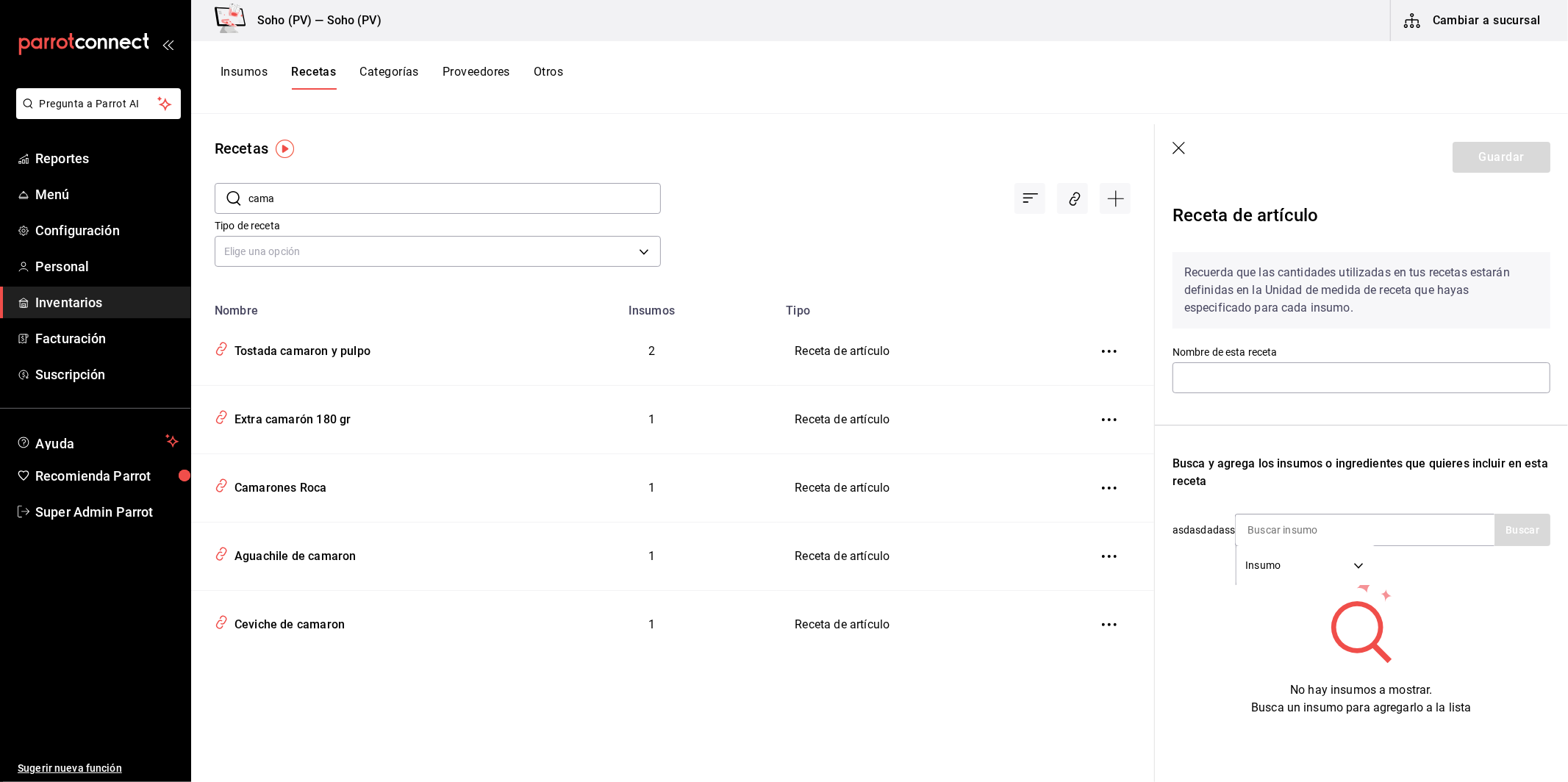
type input "Tostada camaron y pulpo"
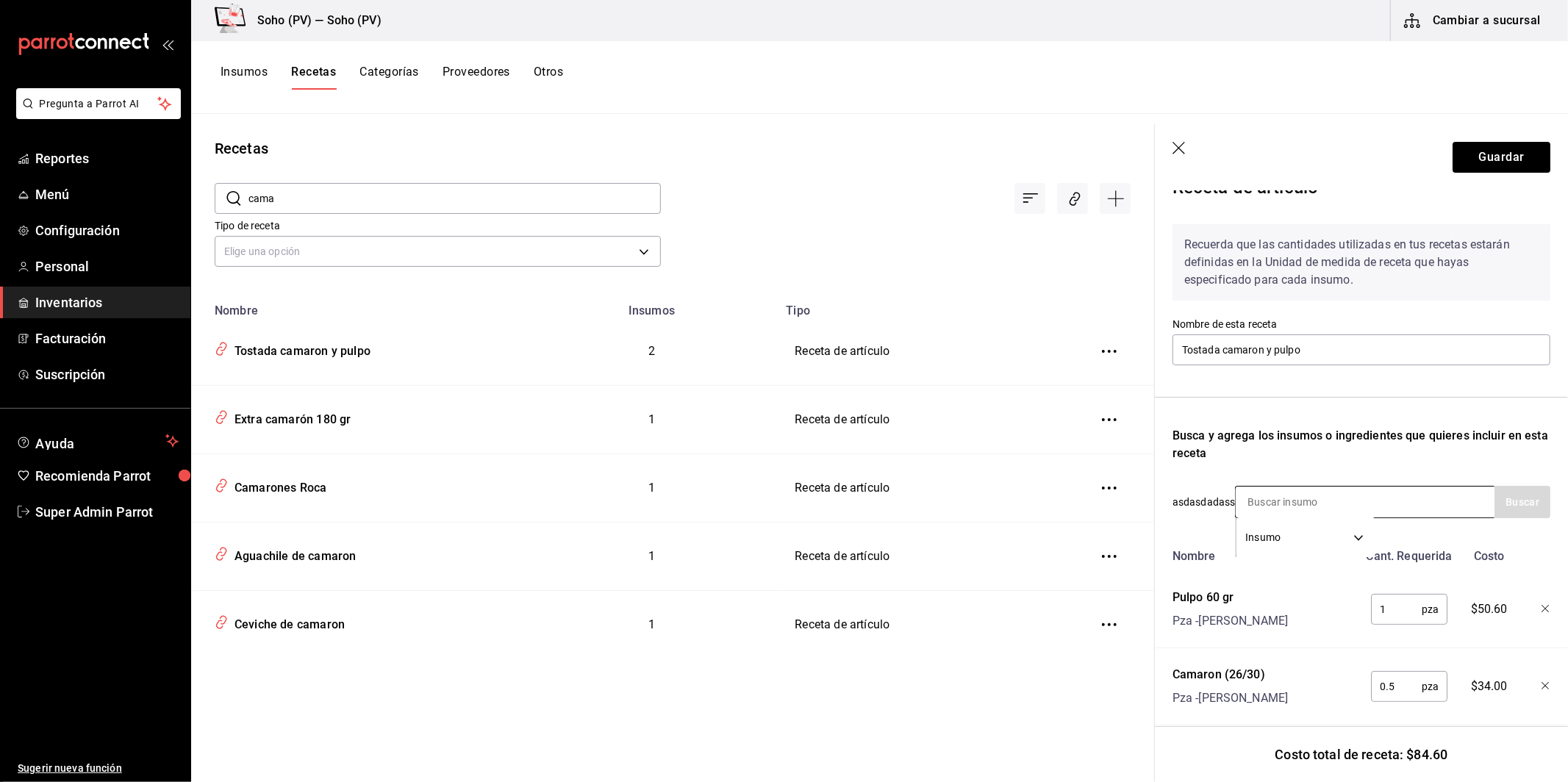
scroll to position [60, 0]
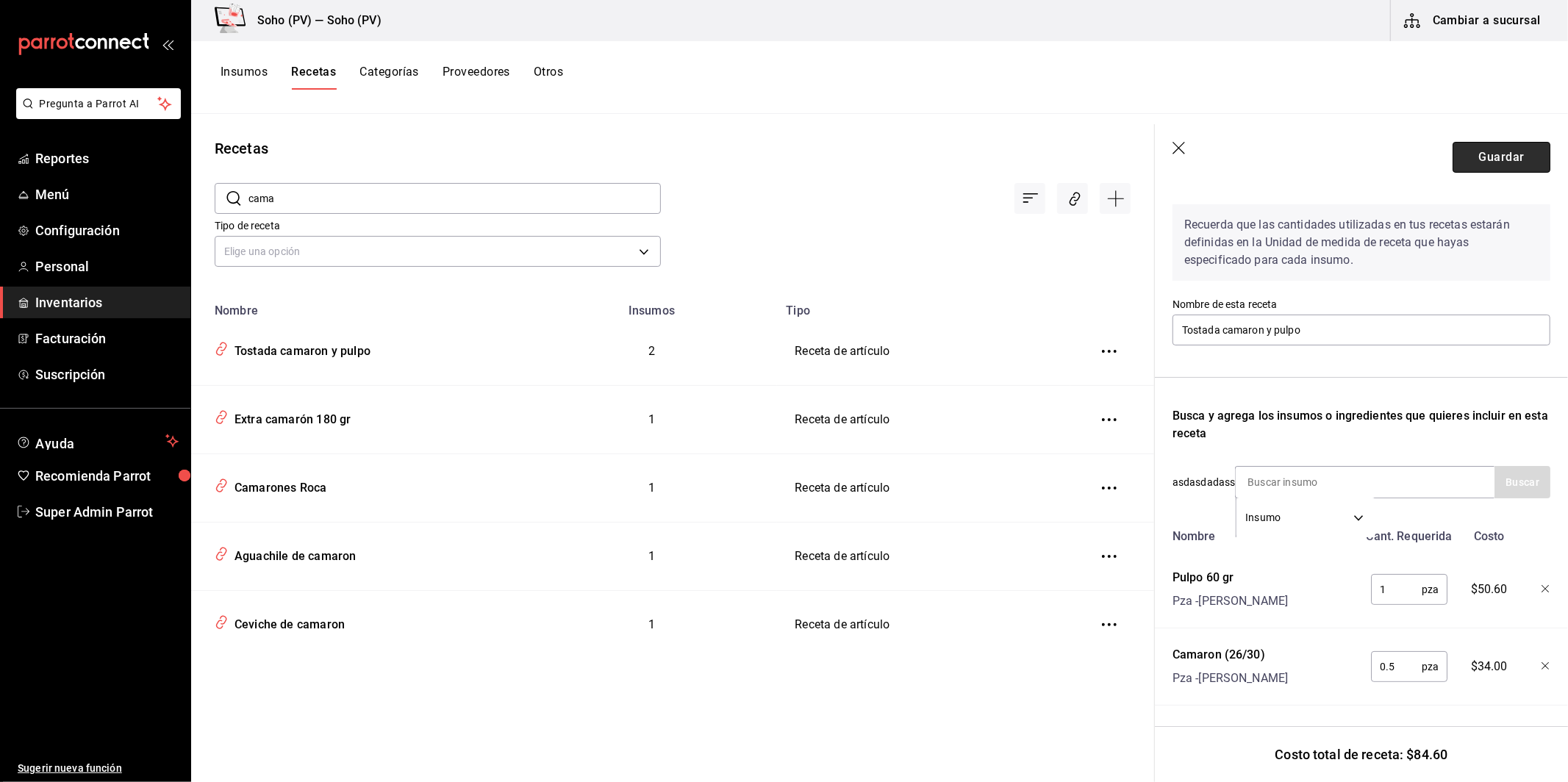
click at [1499, 161] on button "Guardar" at bounding box center [1502, 157] width 98 height 31
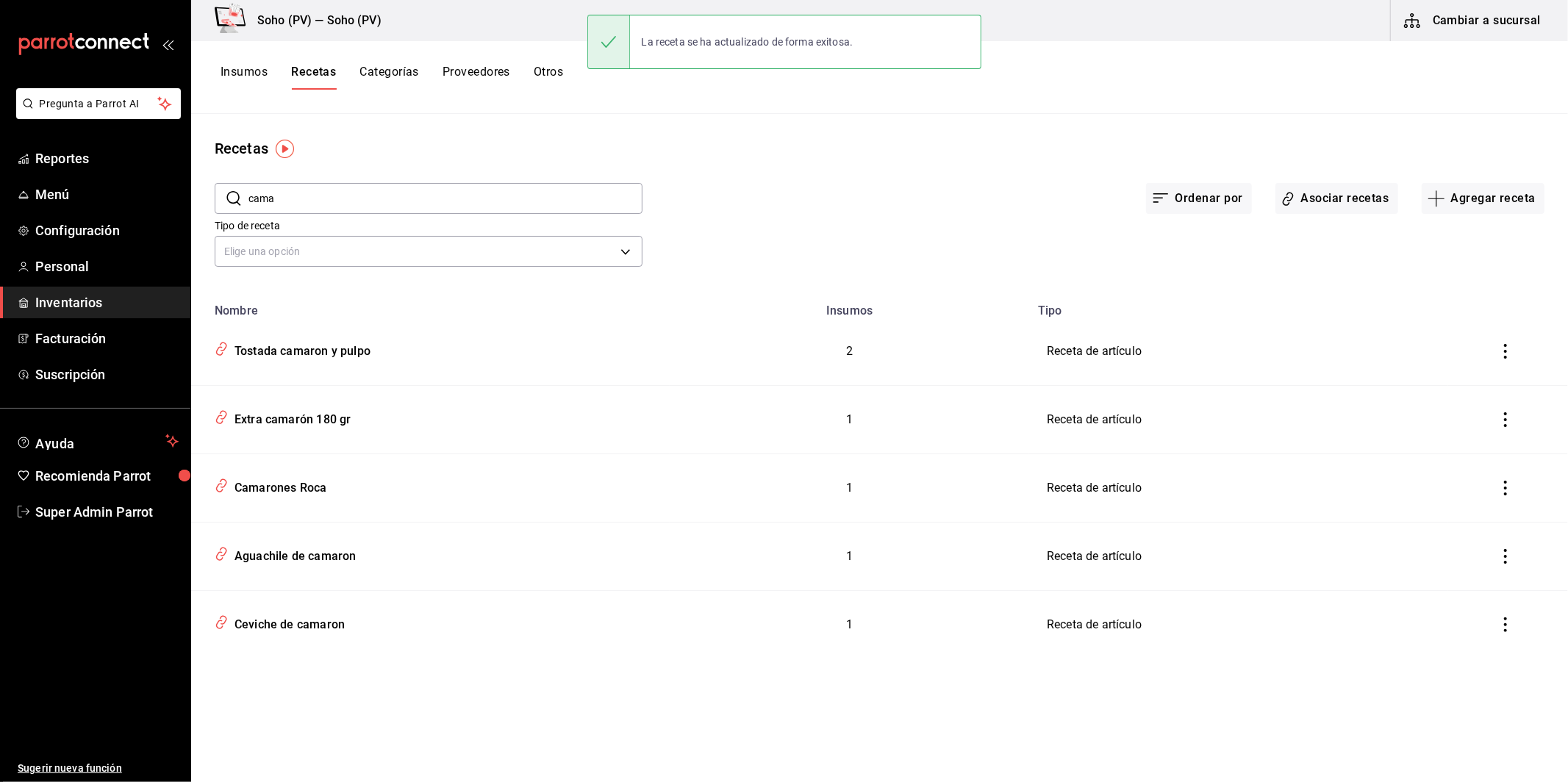
click at [405, 203] on input "cama" at bounding box center [446, 198] width 394 height 29
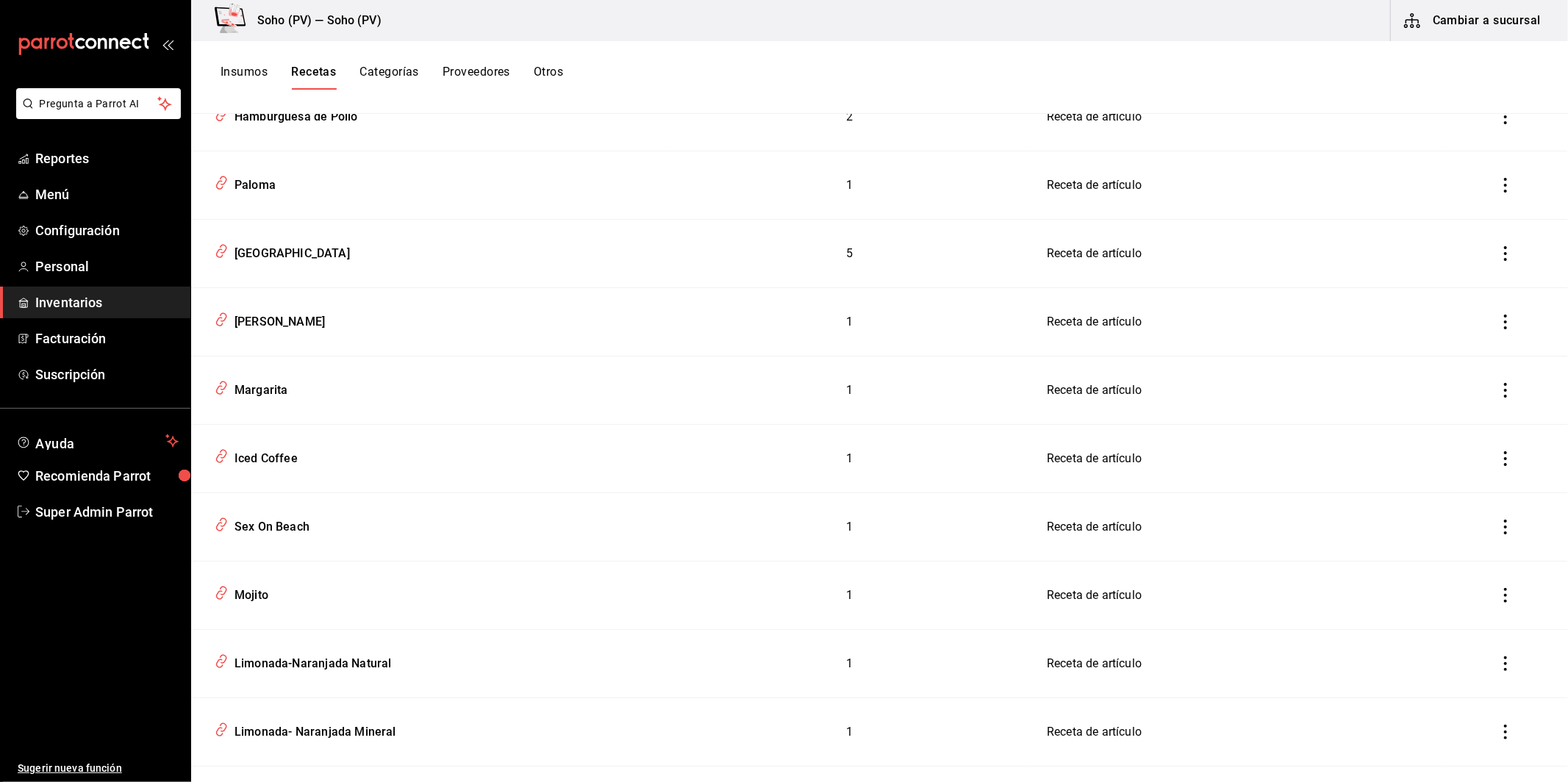
scroll to position [589, 0]
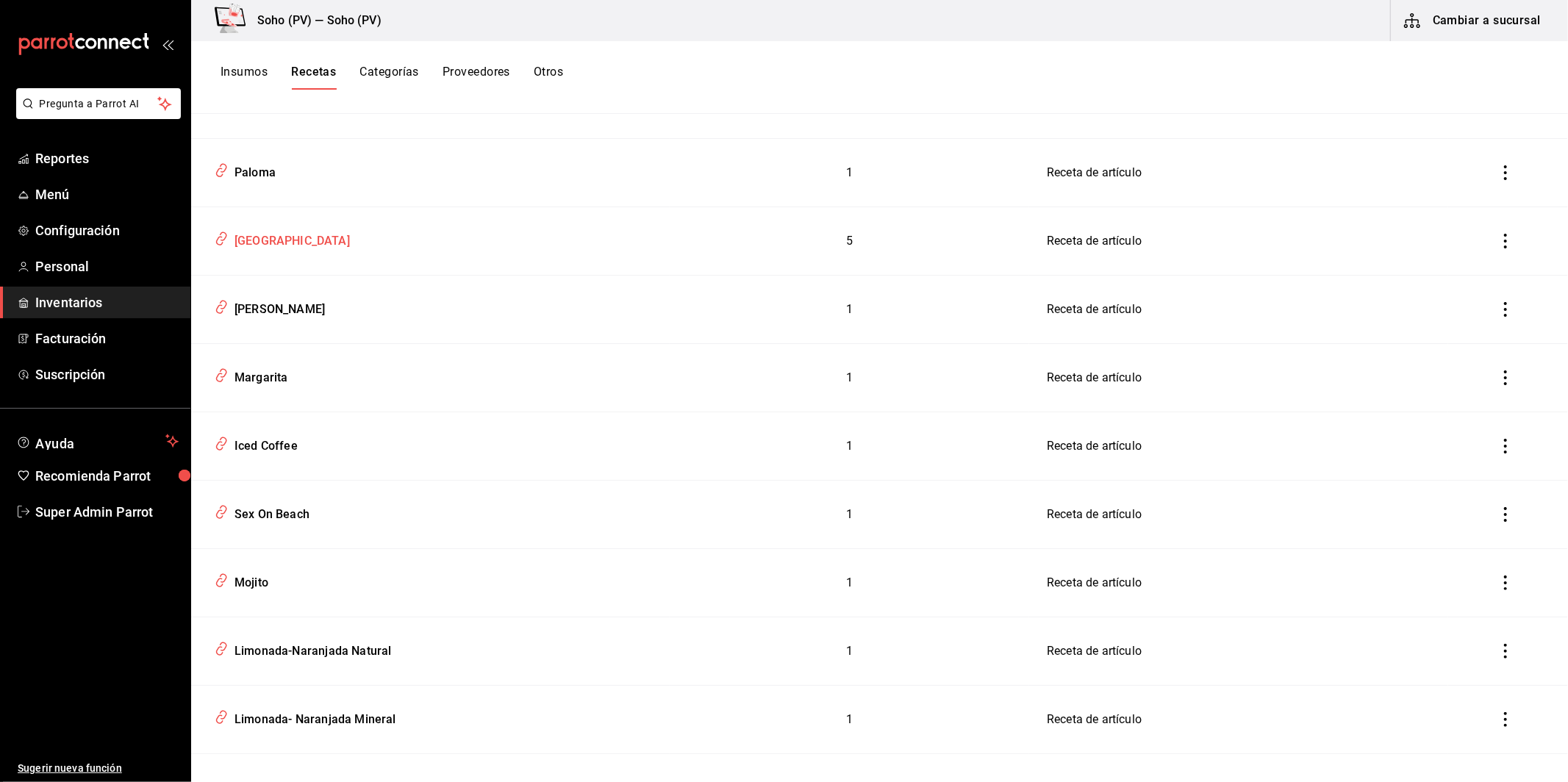
click at [279, 227] on div "Long Island" at bounding box center [289, 238] width 121 height 23
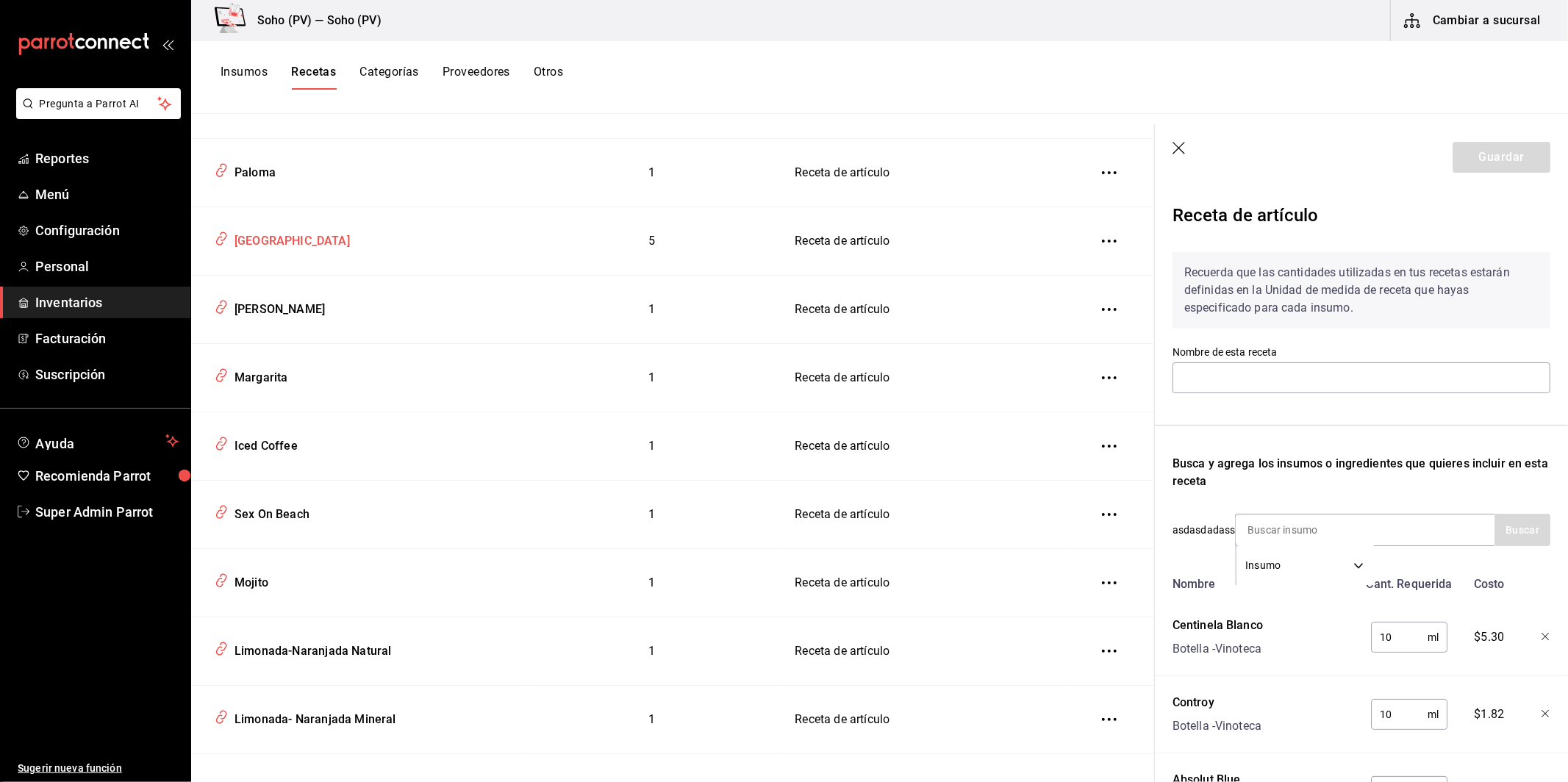
type input "Long Island"
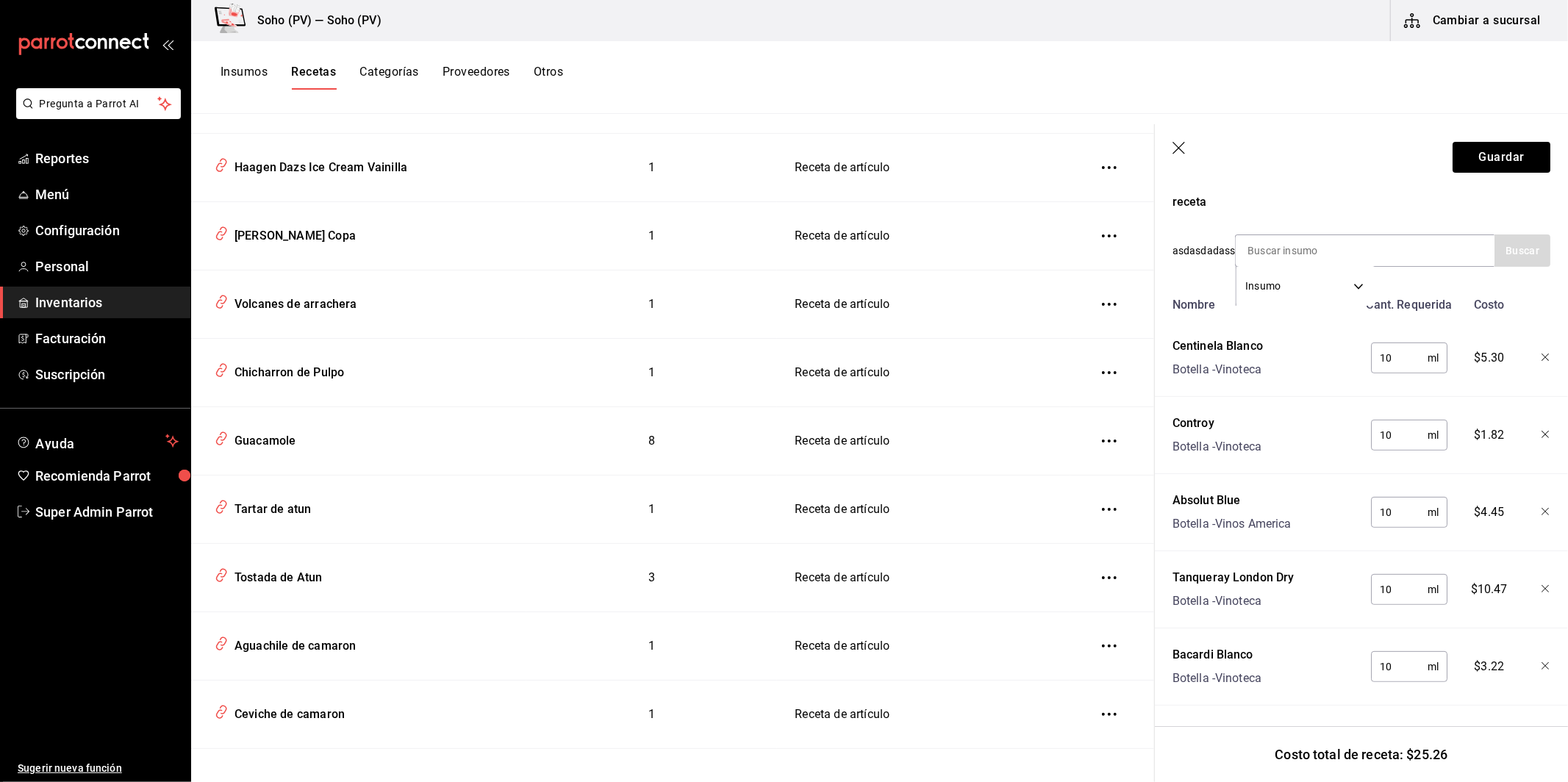
scroll to position [4129, 0]
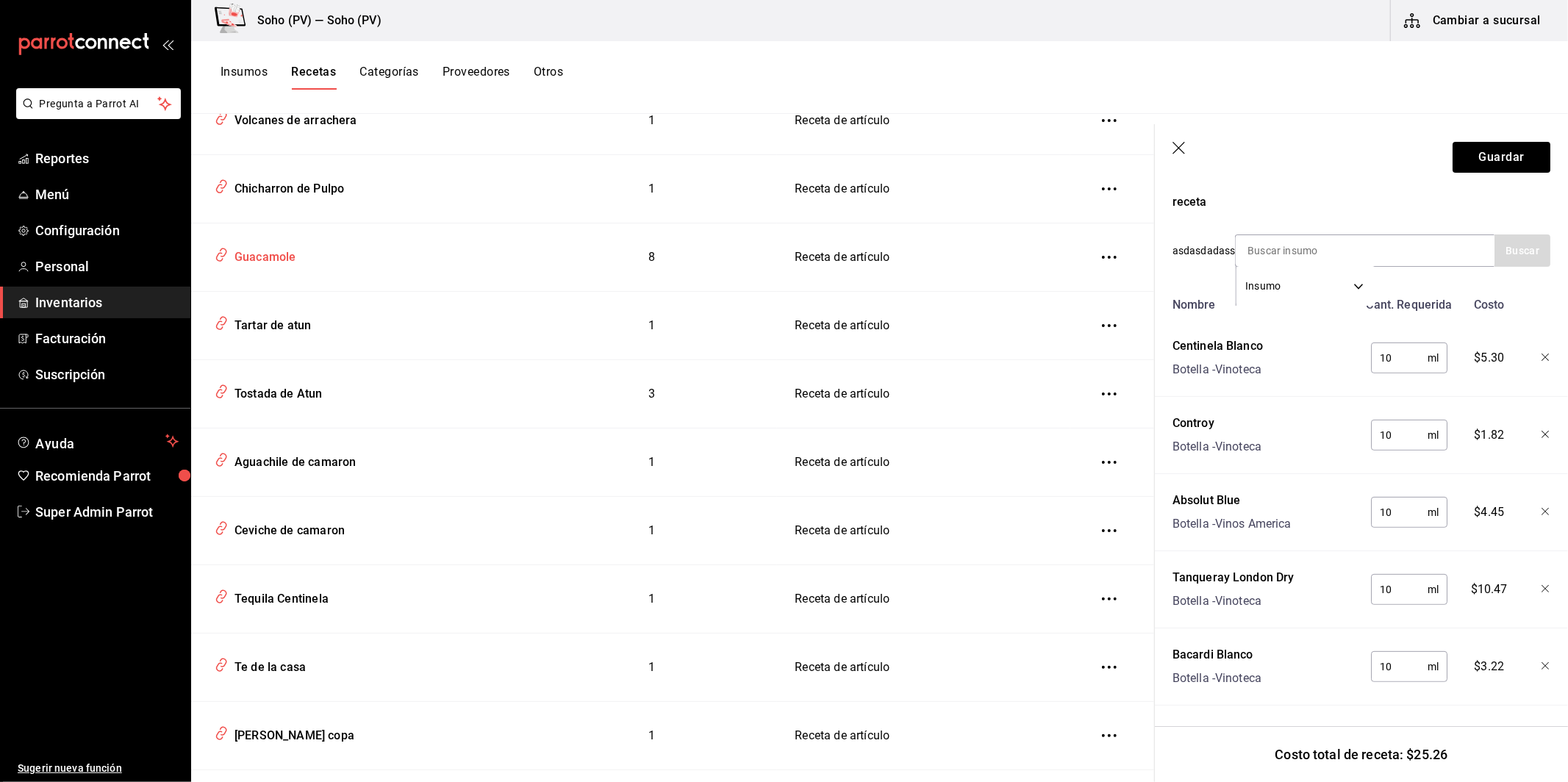
click at [300, 268] on div "Guacamole" at bounding box center [359, 254] width 300 height 28
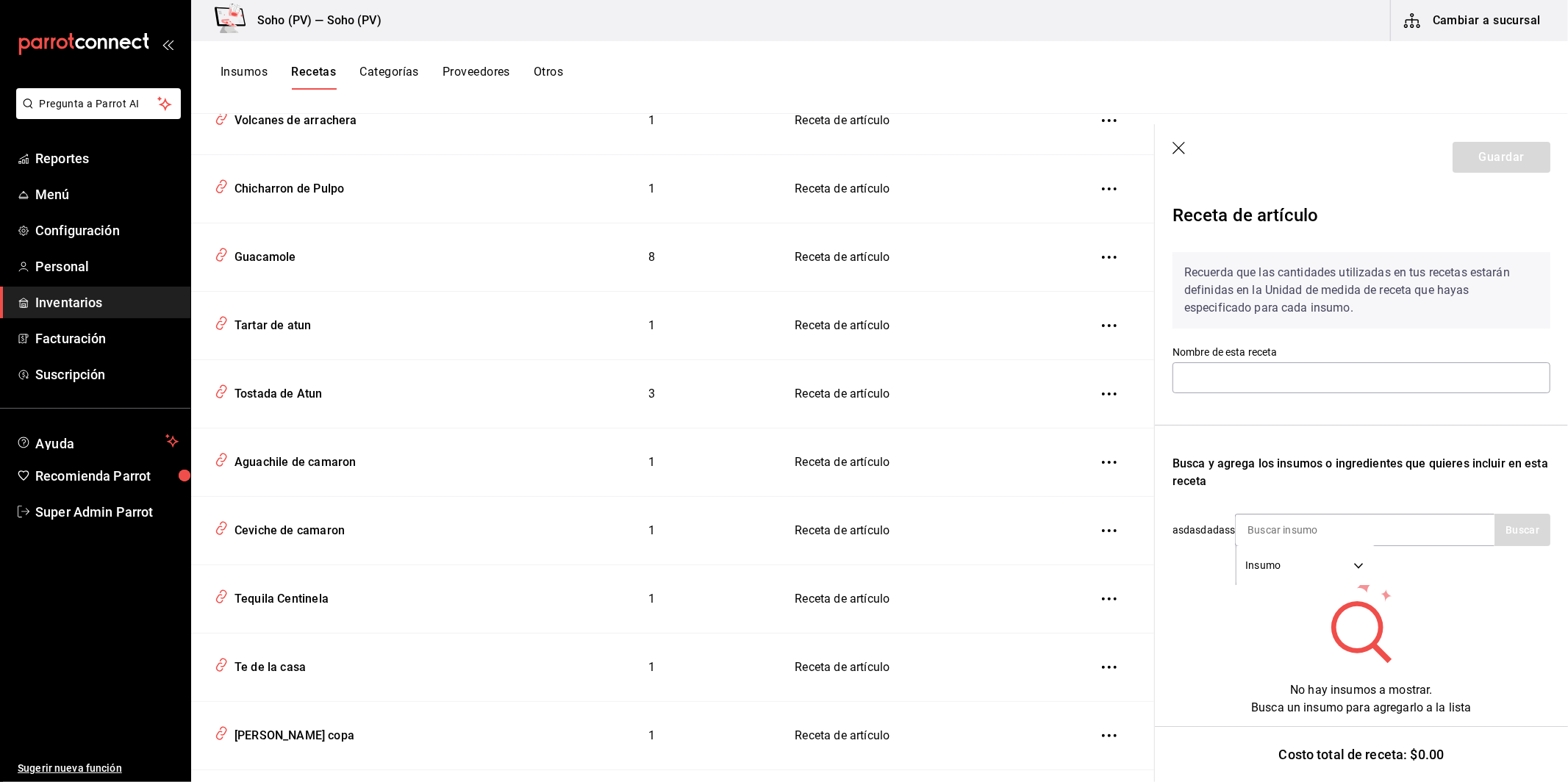
type input "Guacamole"
click at [1176, 143] on icon "button" at bounding box center [1180, 149] width 15 height 15
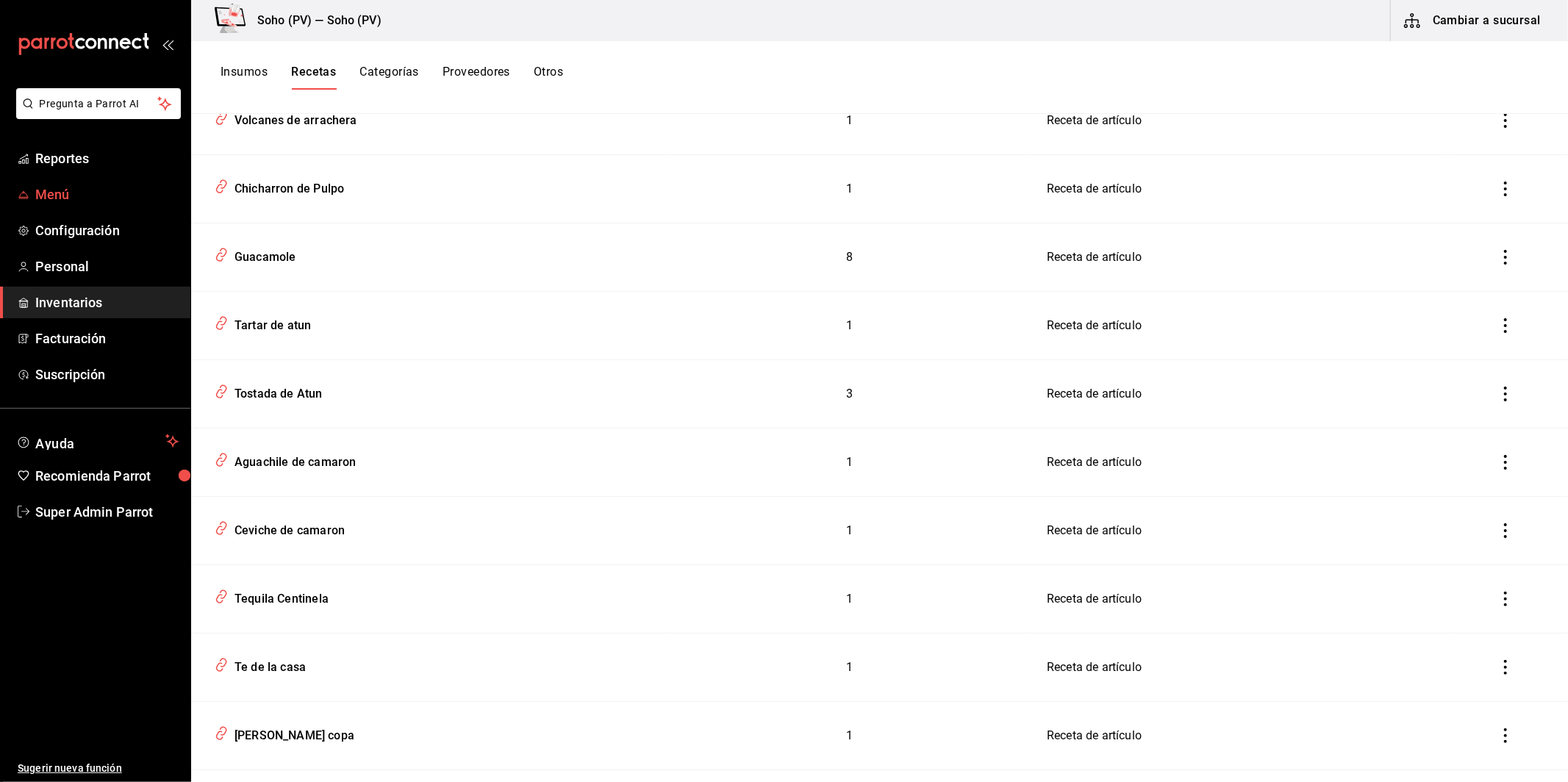
click at [41, 190] on span "Menú" at bounding box center [106, 195] width 143 height 20
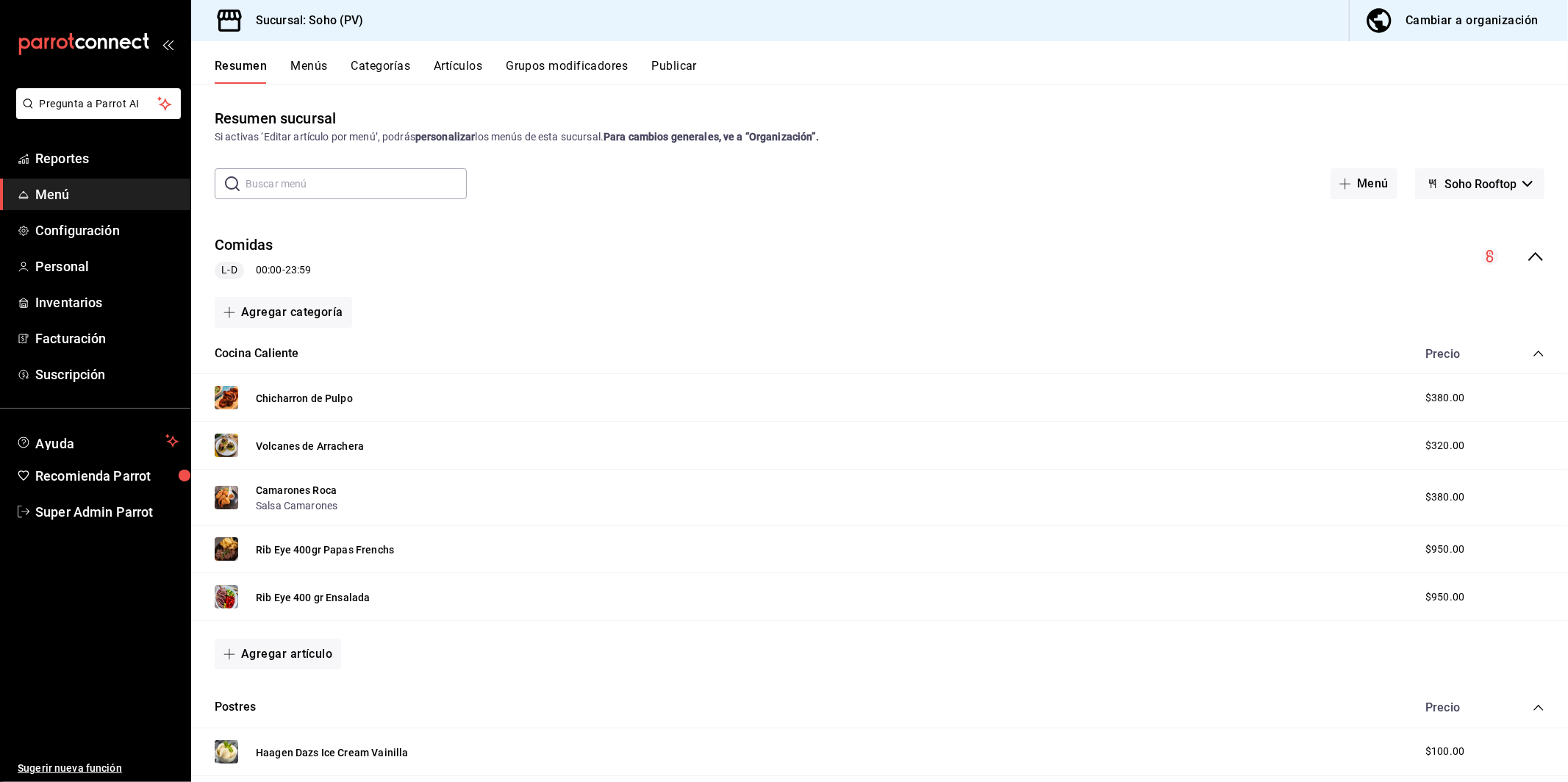
click at [300, 71] on button "Menús" at bounding box center [308, 71] width 37 height 25
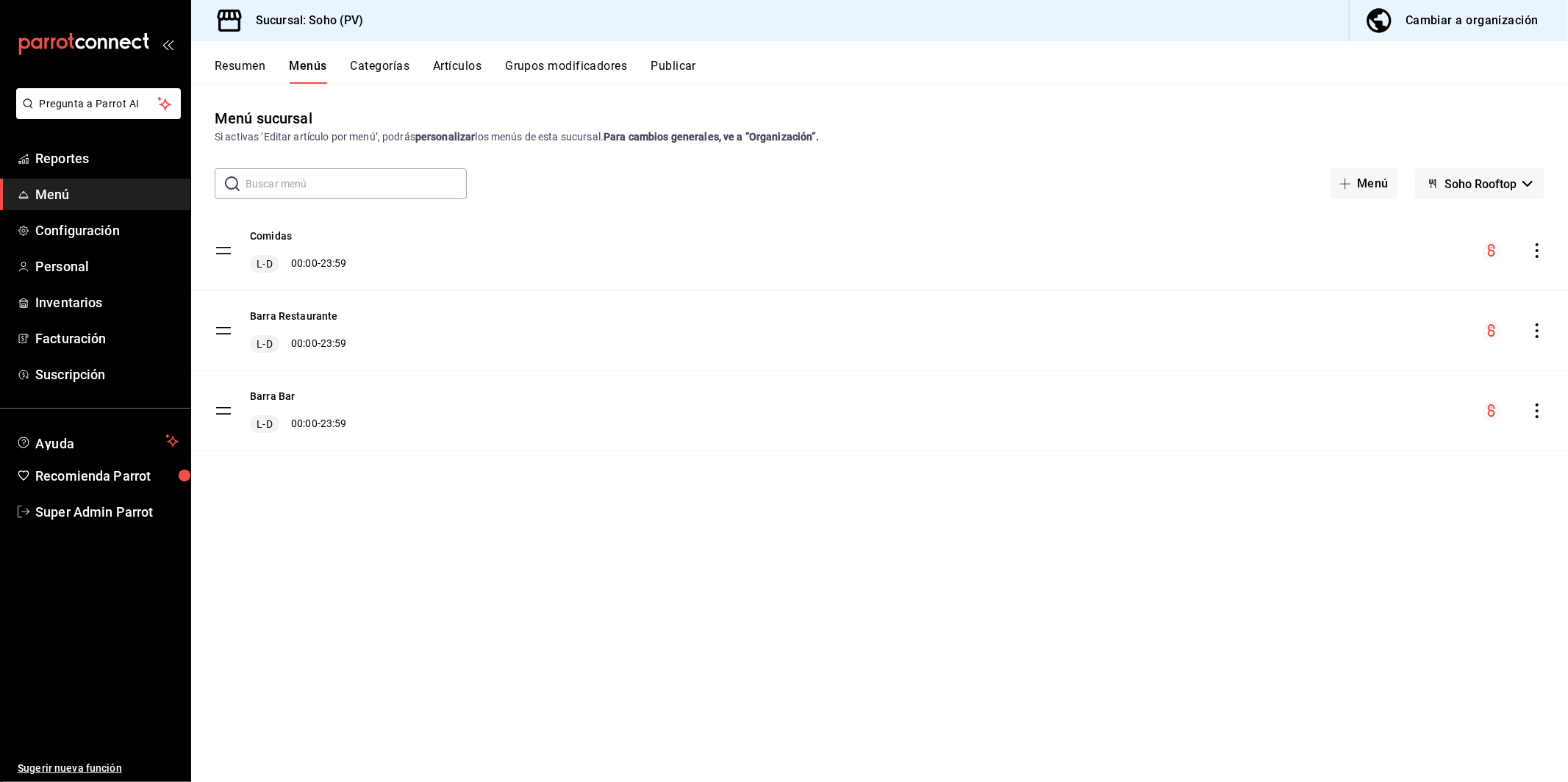
click at [1485, 32] on button "Cambiar a organización" at bounding box center [1453, 20] width 207 height 41
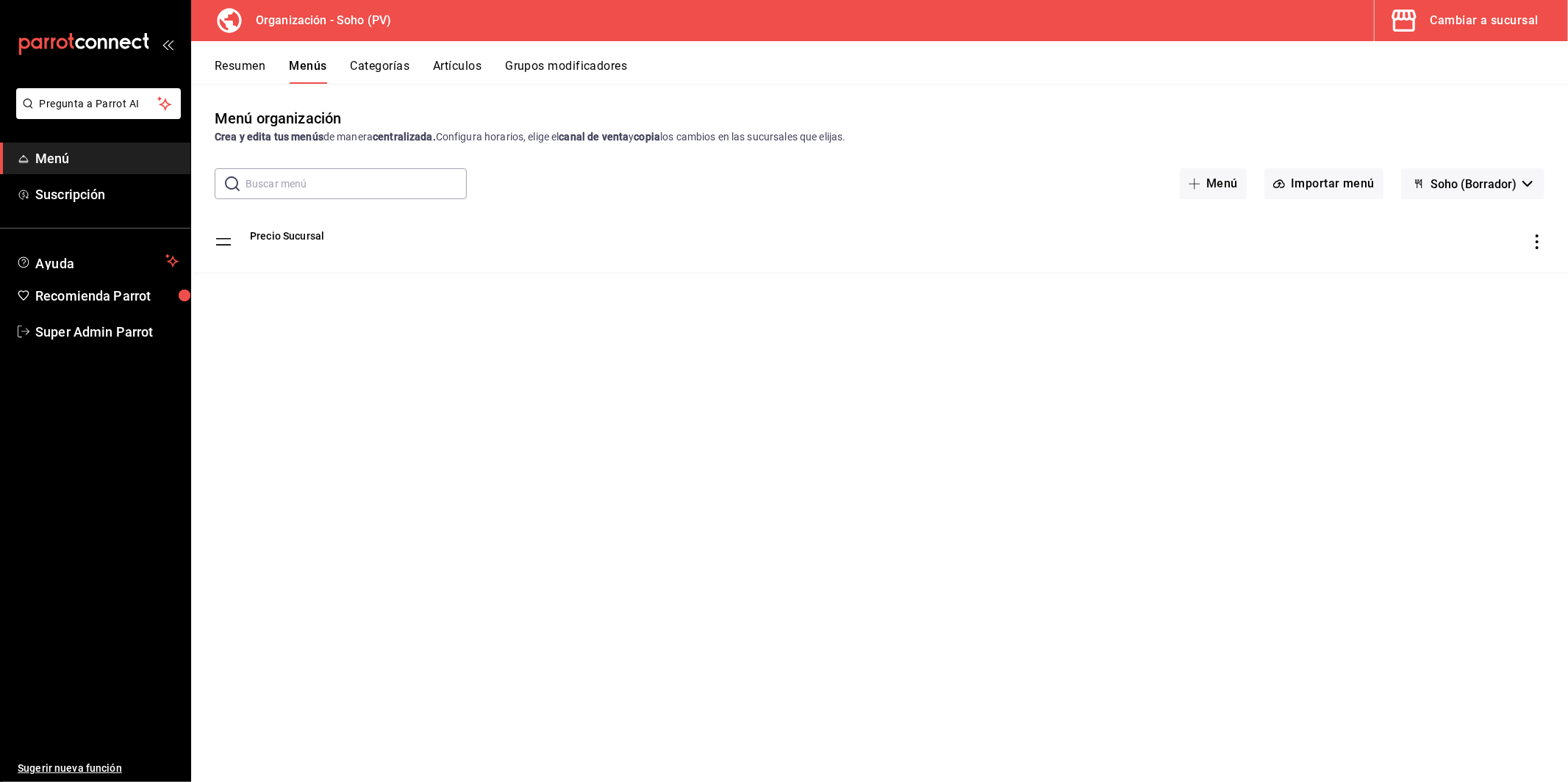
click at [1508, 29] on div "Cambiar a sucursal" at bounding box center [1485, 20] width 108 height 21
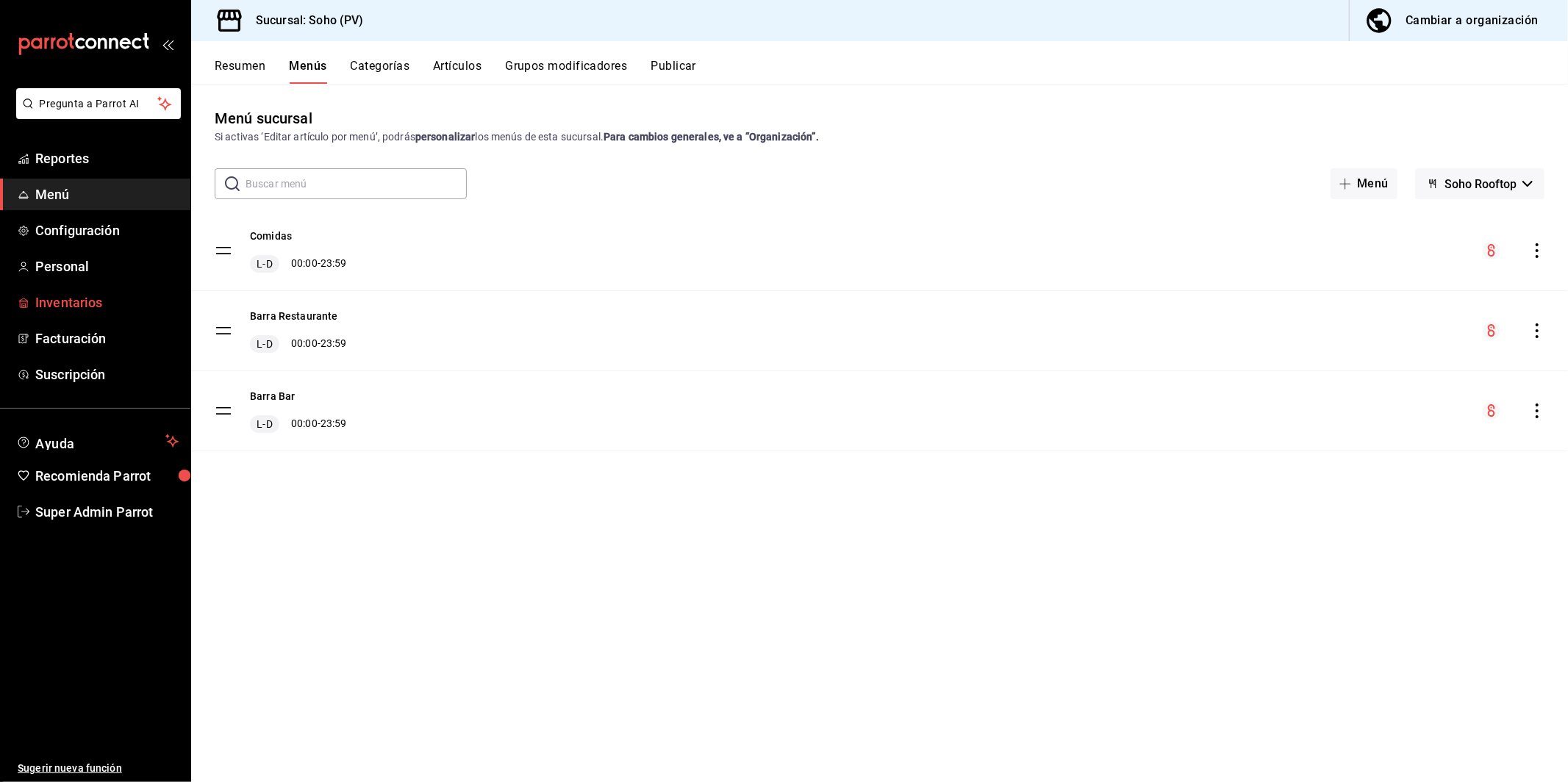
click at [71, 308] on span "Inventarios" at bounding box center [106, 303] width 143 height 20
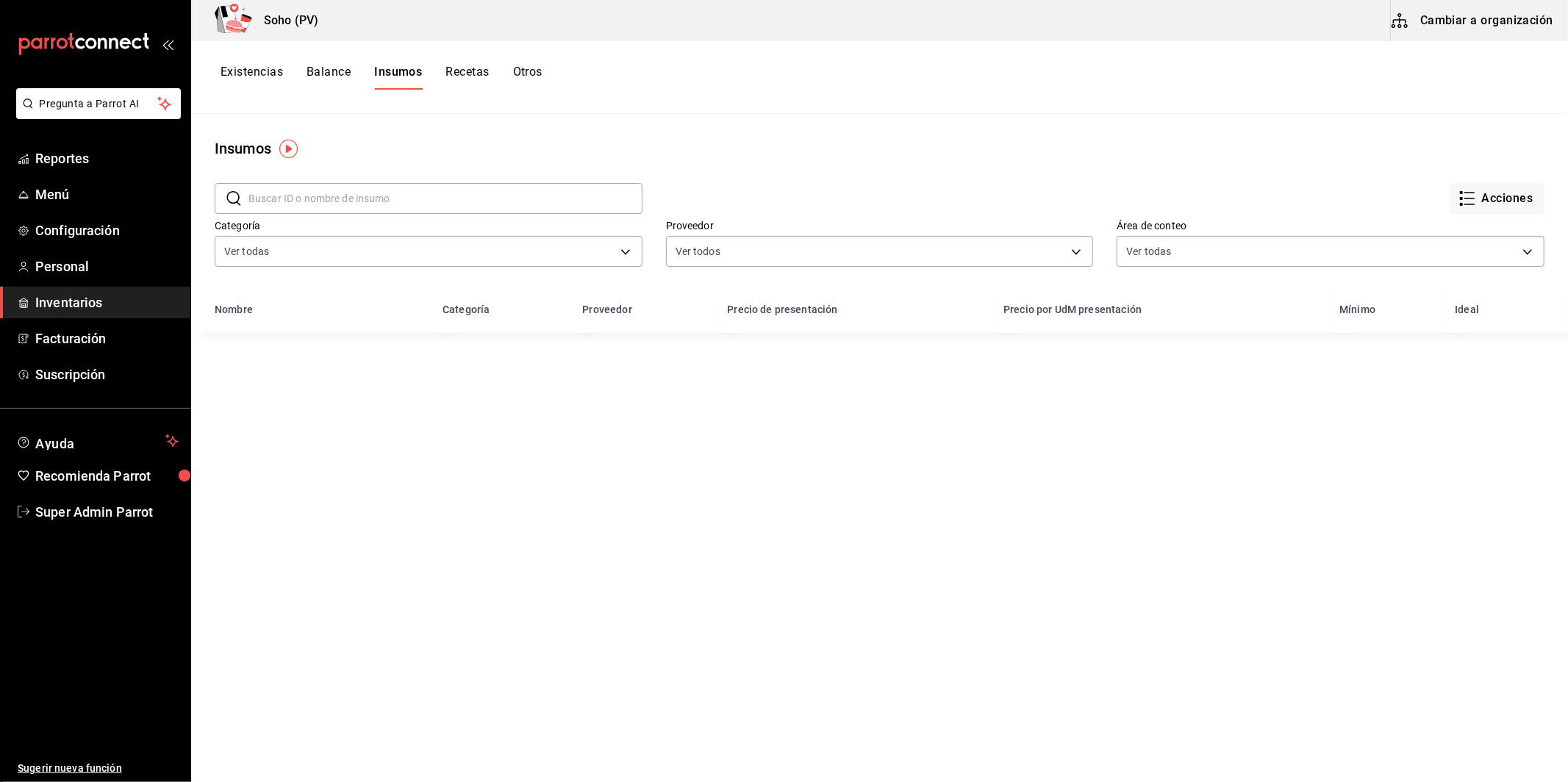
click at [1510, 34] on button "Cambiar a organización" at bounding box center [1473, 20] width 165 height 41
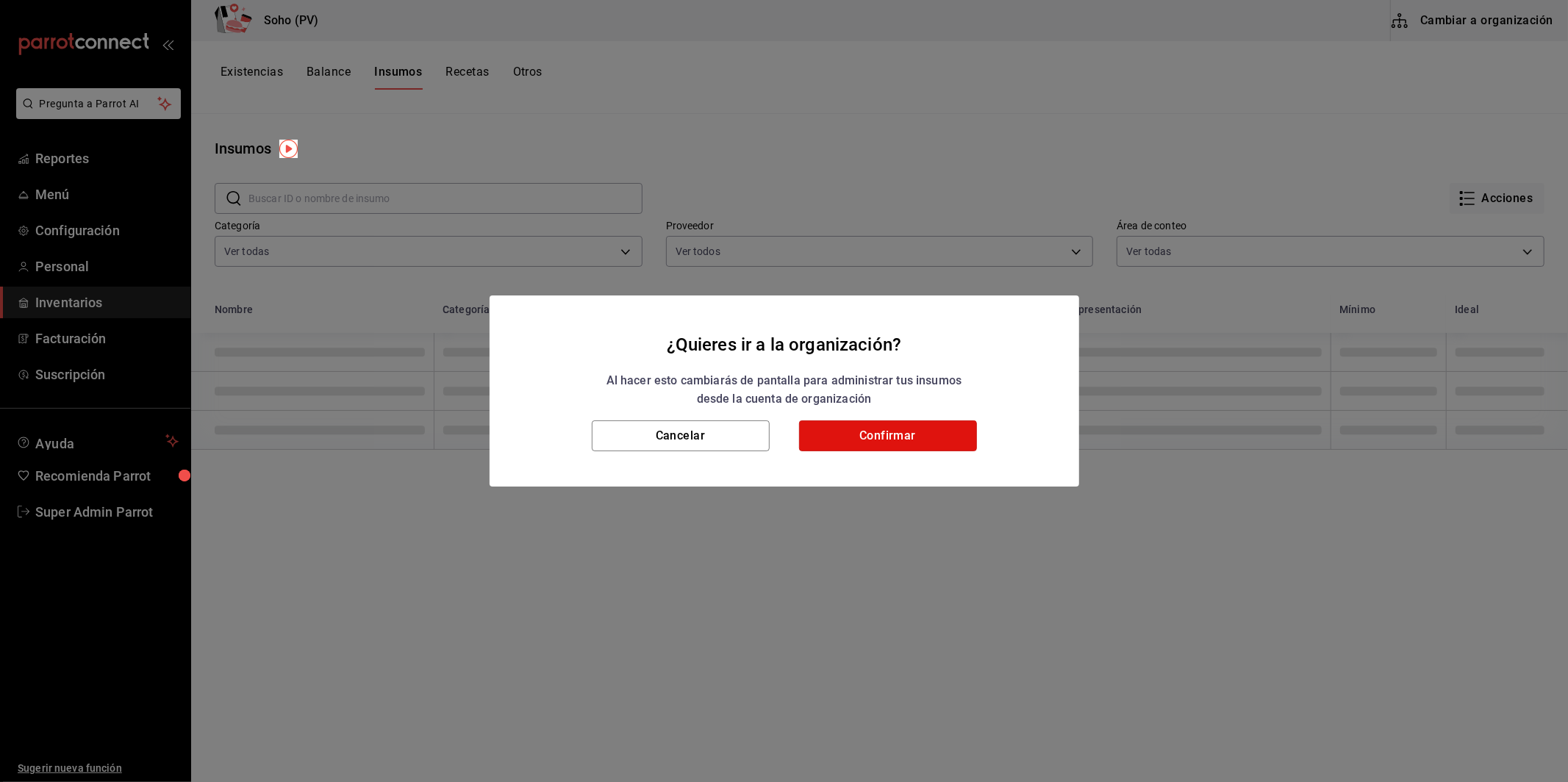
click at [835, 446] on button "Confirmar" at bounding box center [888, 436] width 178 height 31
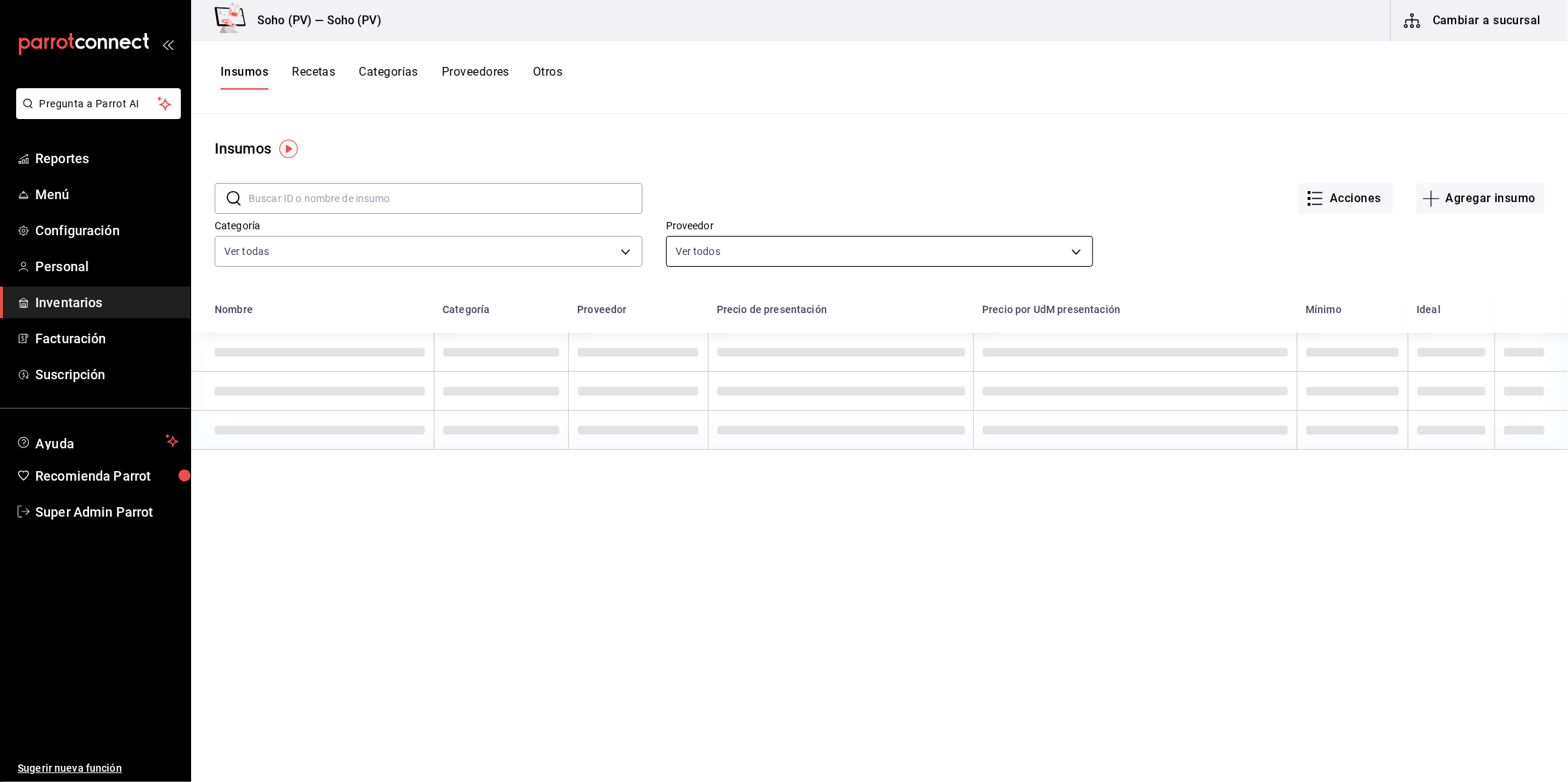
click at [746, 249] on body "Pregunta a Parrot AI Reportes Menú Configuración Personal Inventarios Facturaci…" at bounding box center [784, 386] width 1568 height 772
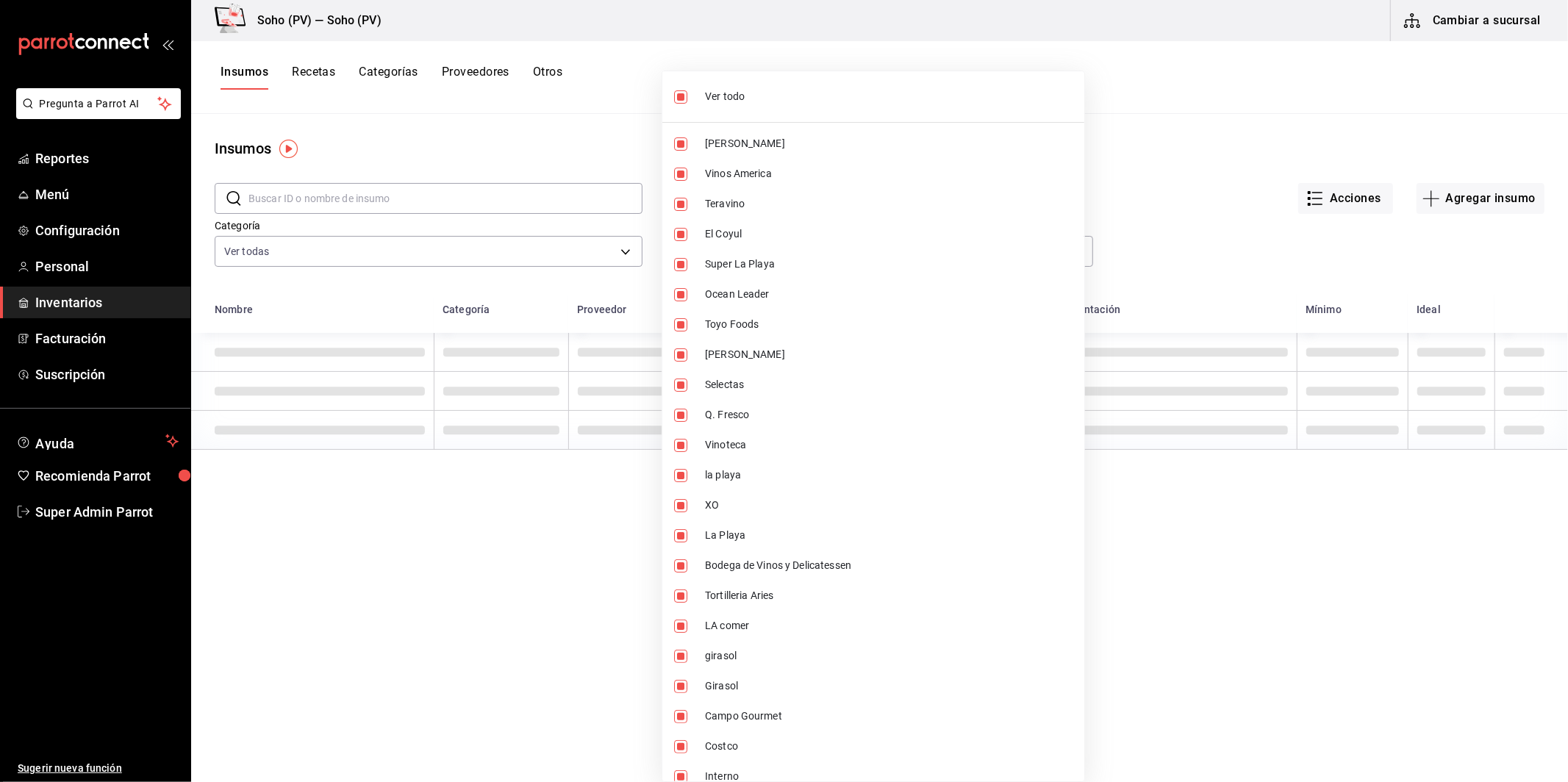
click at [518, 118] on div at bounding box center [784, 391] width 1568 height 782
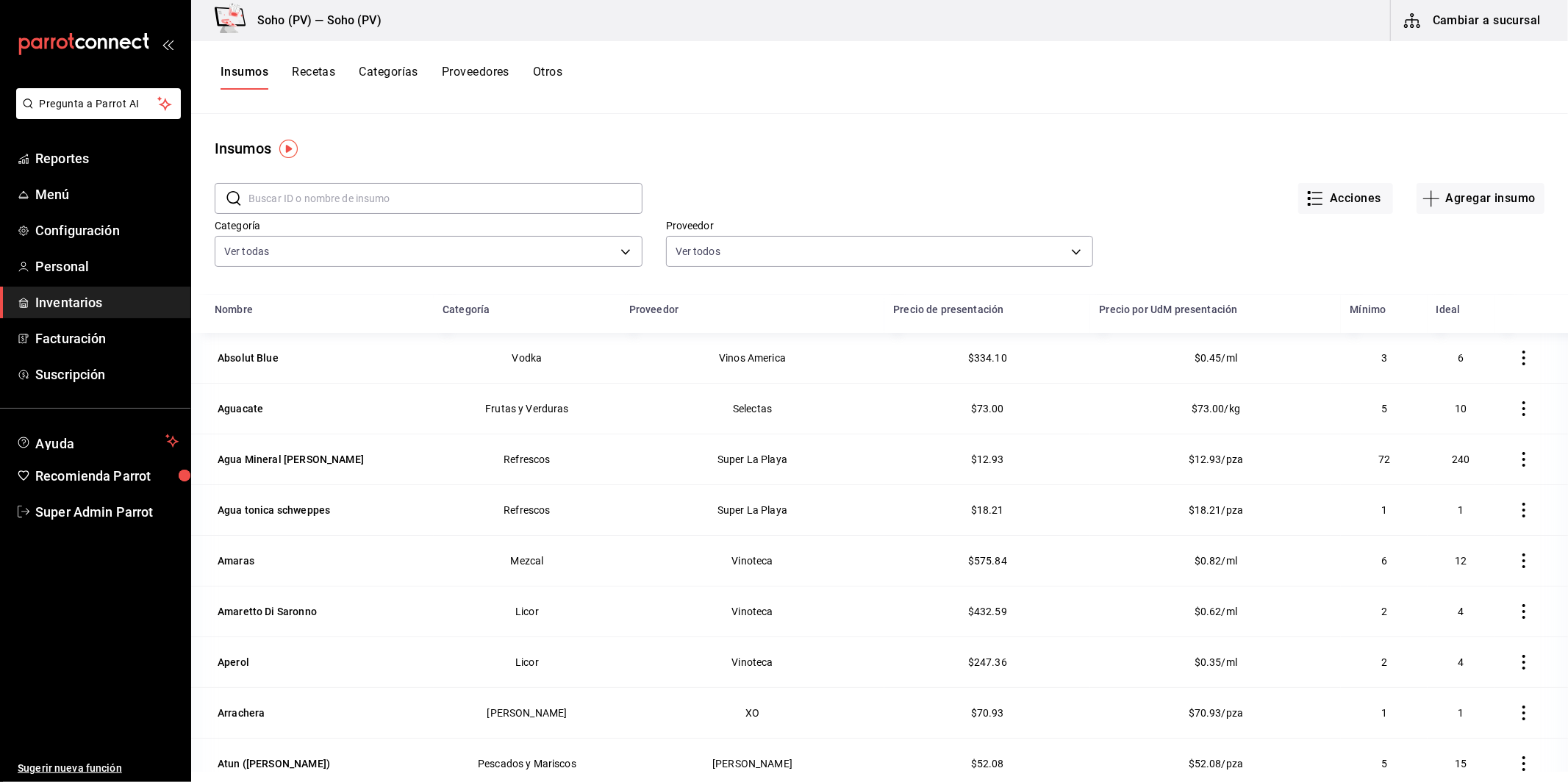
click at [315, 76] on button "Recetas" at bounding box center [313, 77] width 43 height 25
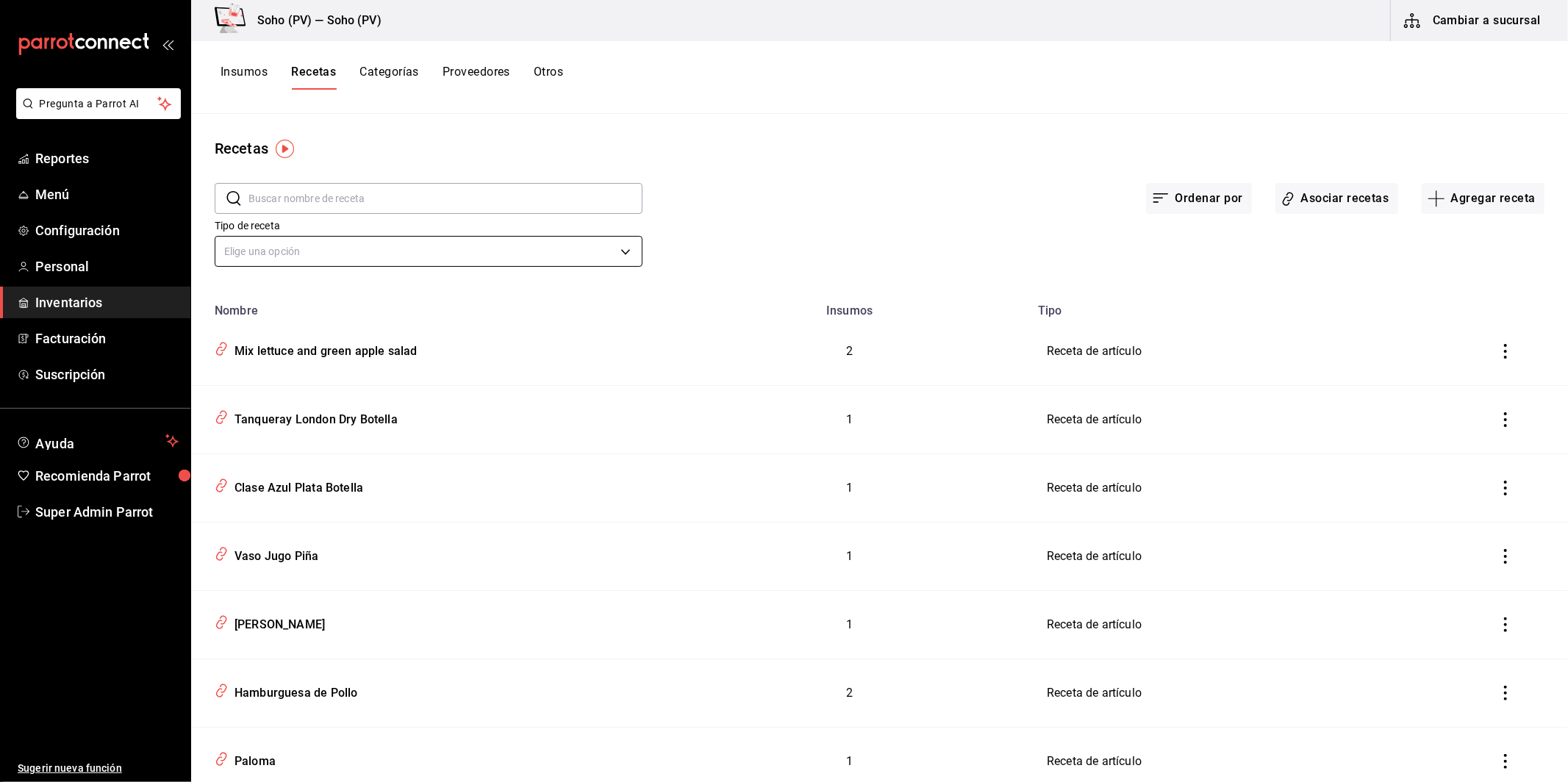
click at [583, 242] on body "Pregunta a Parrot AI Reportes Menú Configuración Personal Inventarios Facturaci…" at bounding box center [784, 386] width 1568 height 772
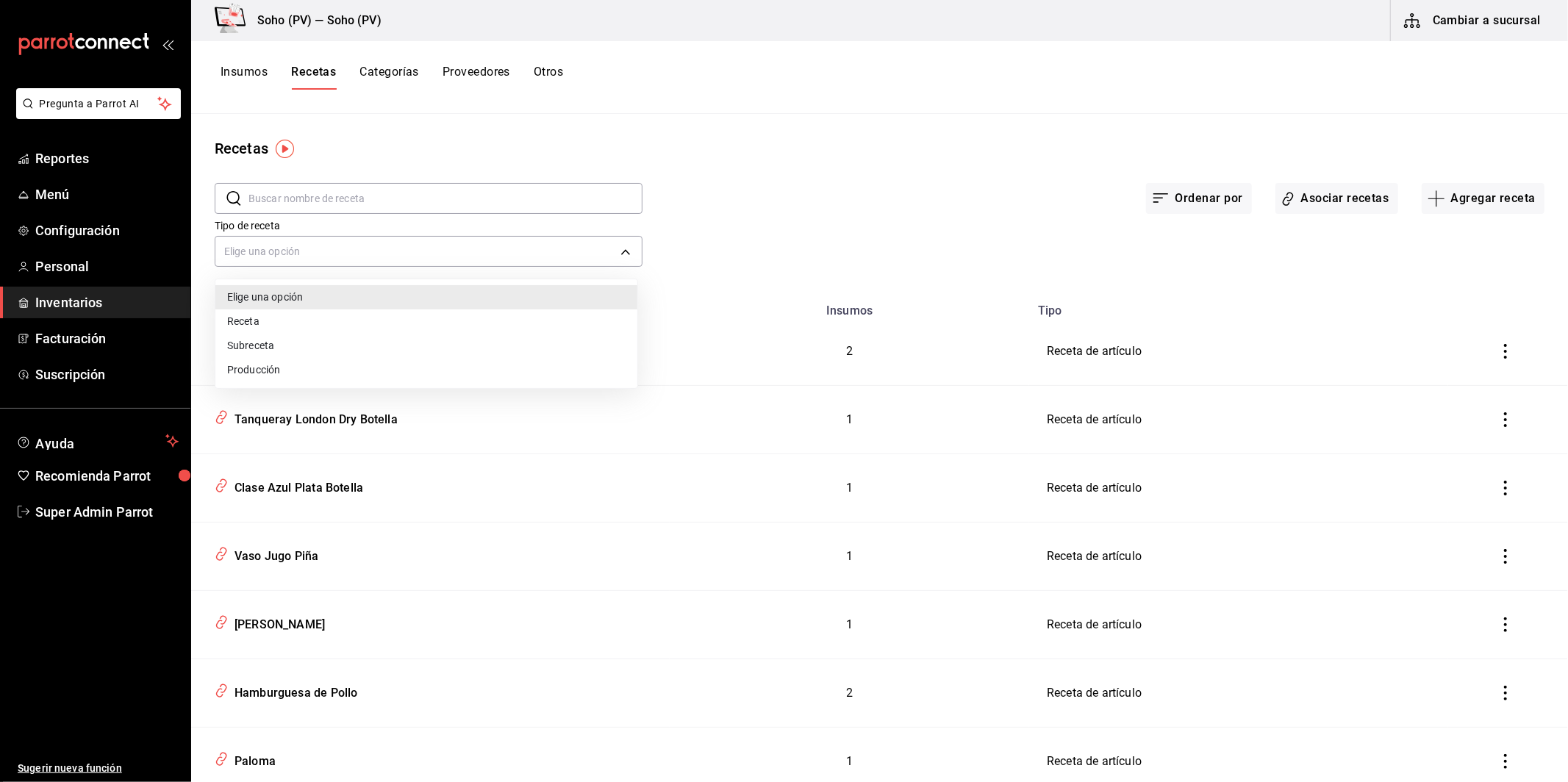
click at [659, 165] on div at bounding box center [784, 391] width 1568 height 782
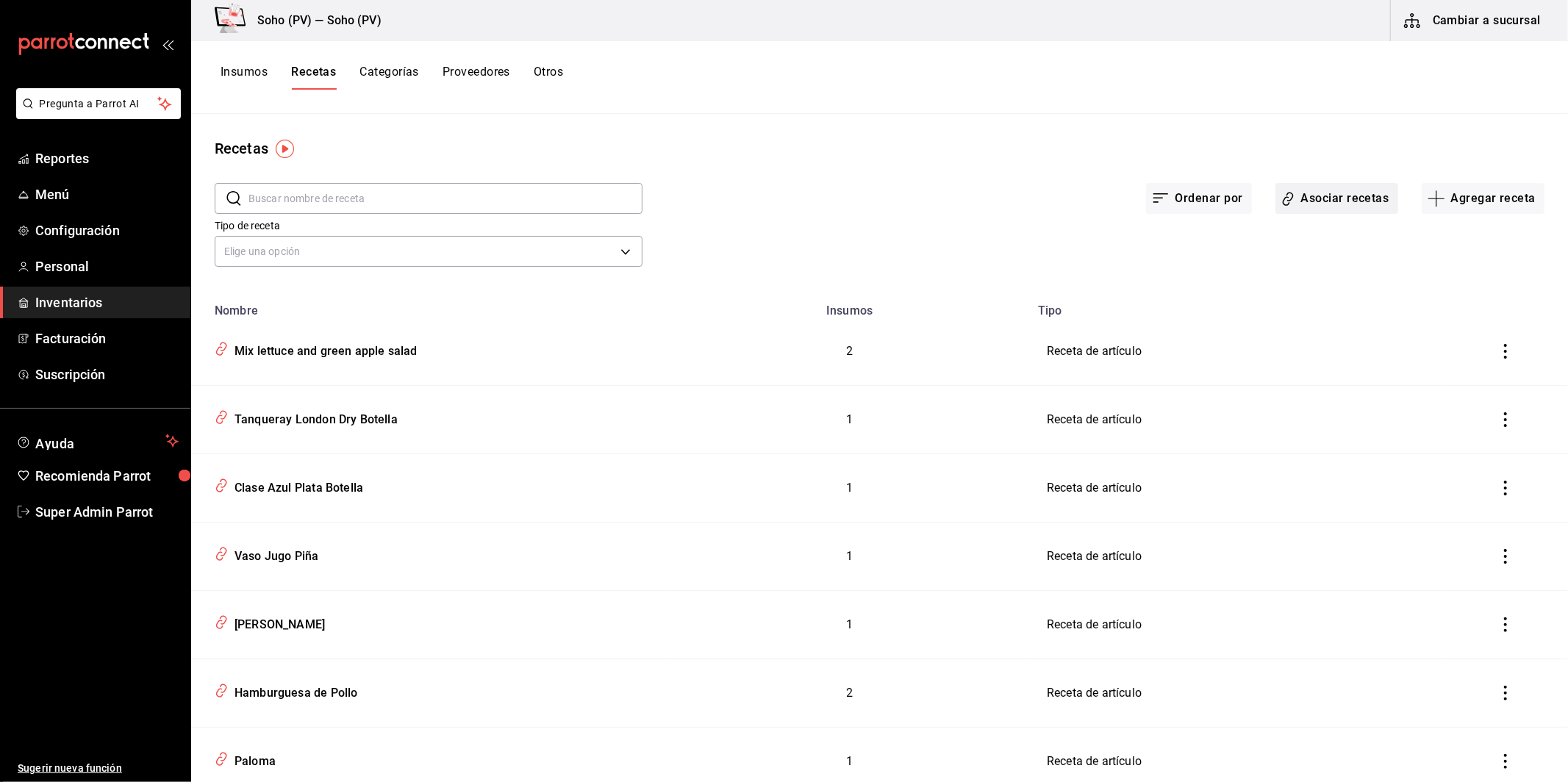
click at [1289, 194] on button "Asociar recetas" at bounding box center [1337, 198] width 123 height 31
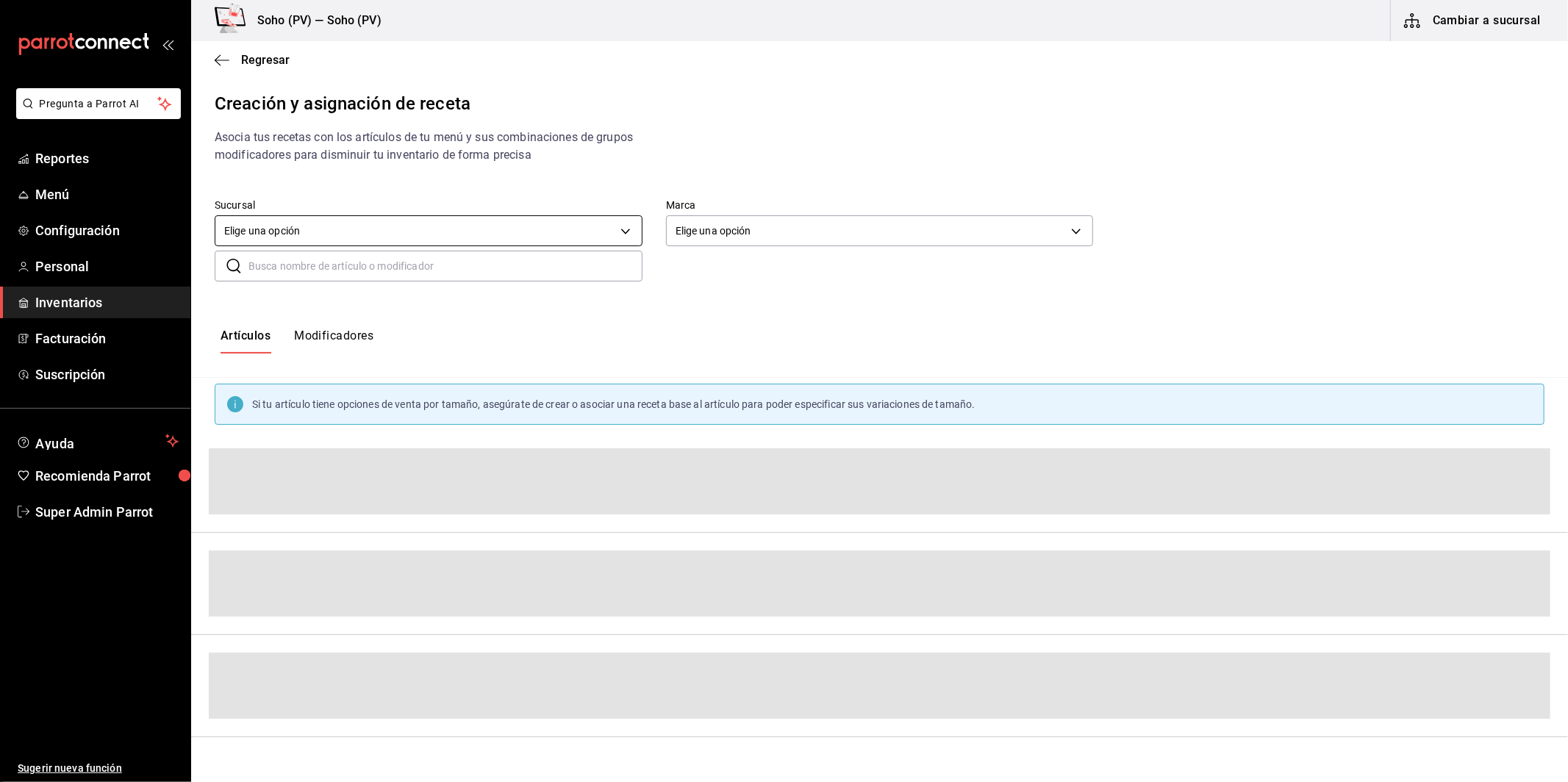
click at [554, 229] on body "Pregunta a Parrot AI Reportes Menú Configuración Personal Inventarios Facturaci…" at bounding box center [784, 378] width 1568 height 757
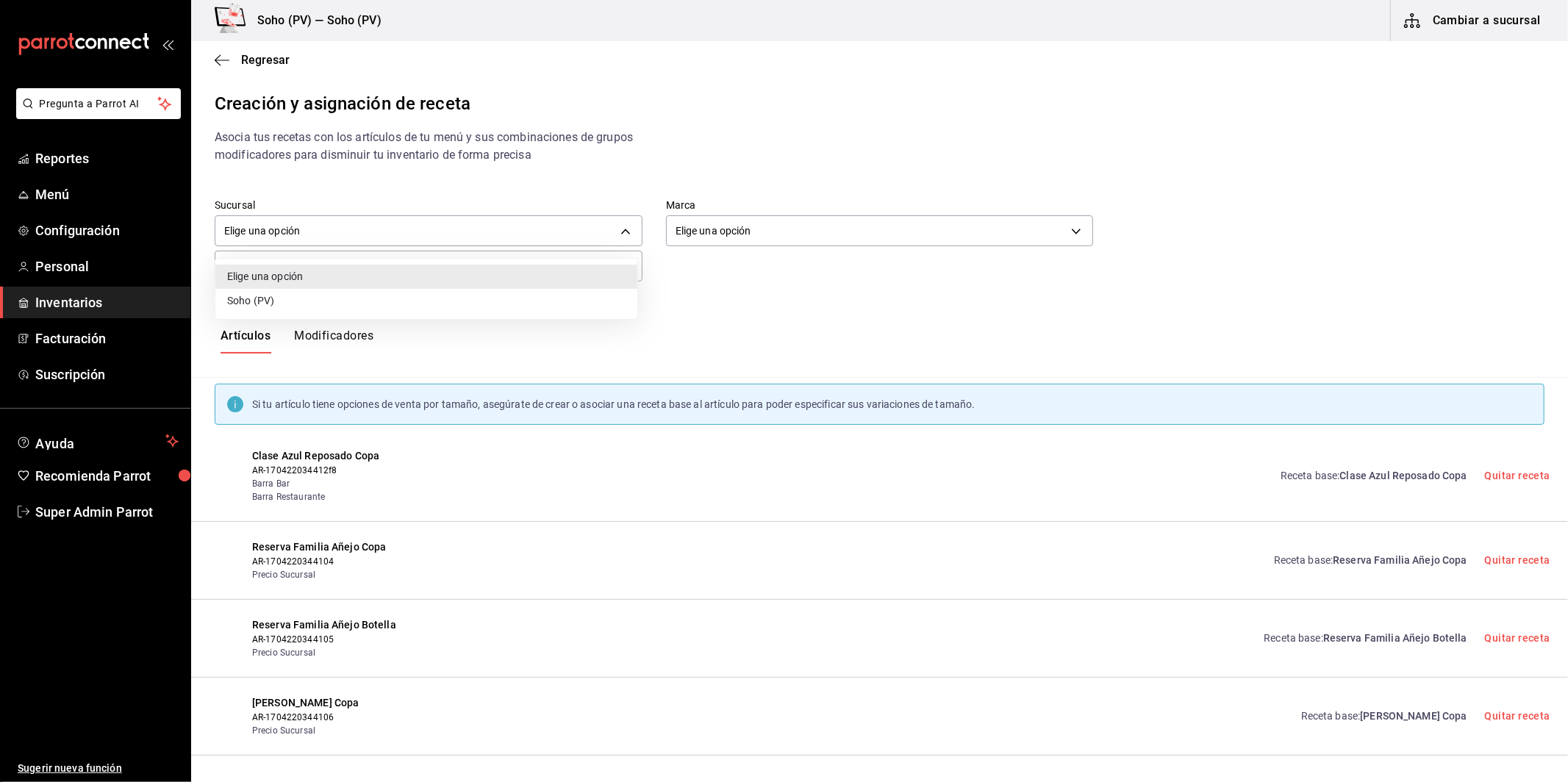
click at [855, 166] on div at bounding box center [784, 391] width 1568 height 782
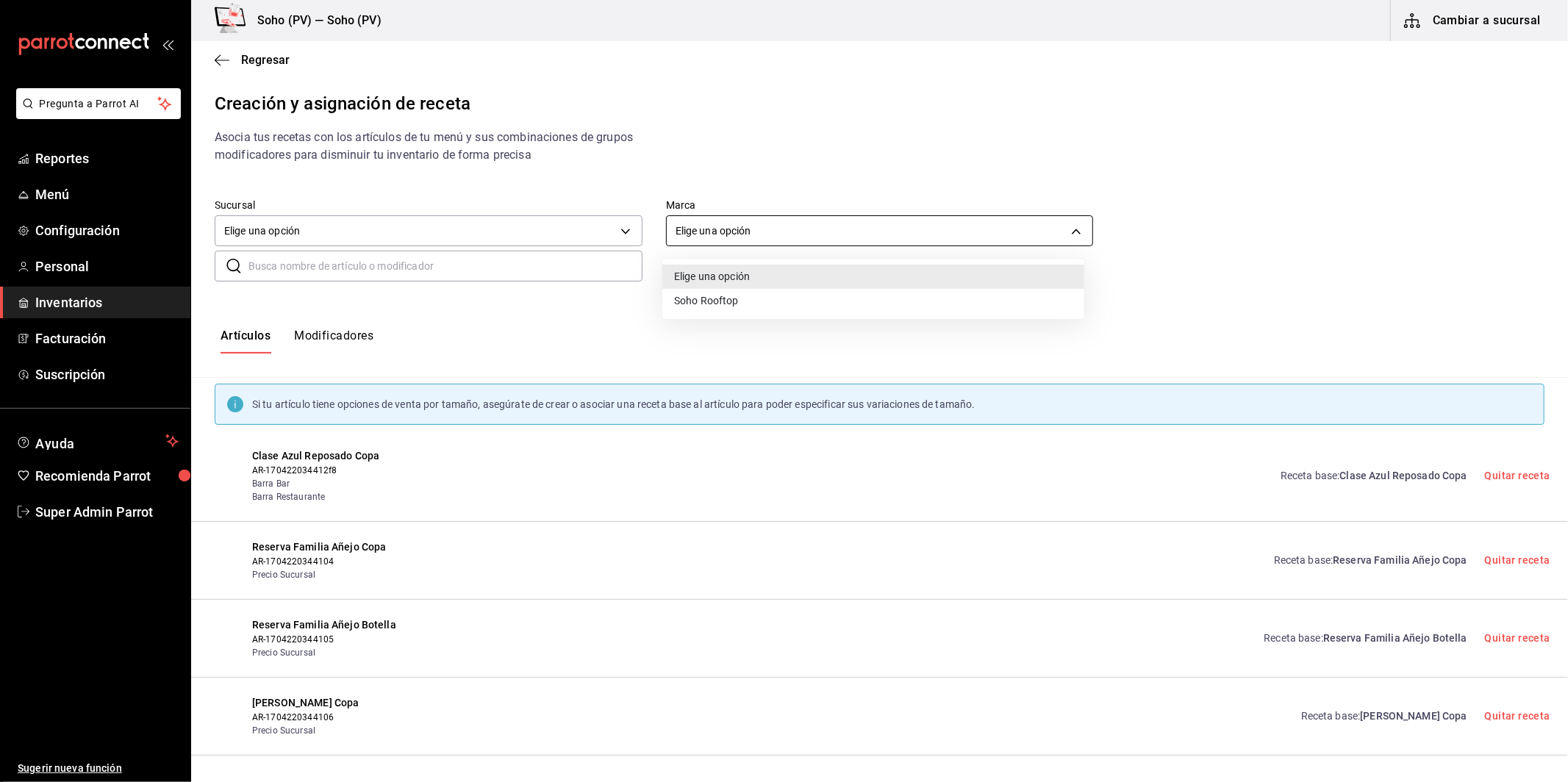
click at [863, 242] on body "Pregunta a Parrot AI Reportes Menú Configuración Personal Inventarios Facturaci…" at bounding box center [784, 378] width 1568 height 757
click at [890, 128] on div at bounding box center [784, 391] width 1568 height 782
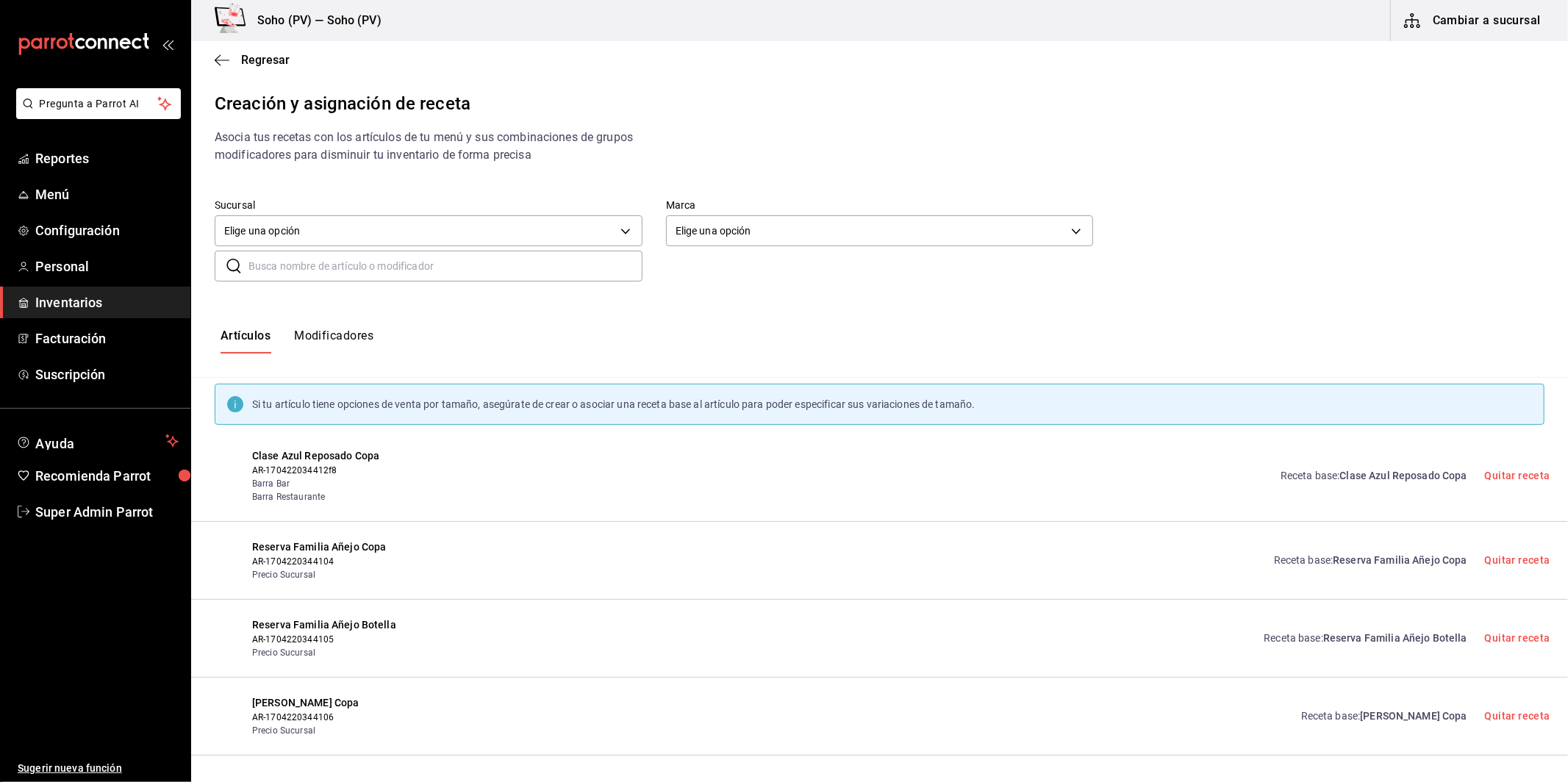
click at [348, 346] on button "Modificadores" at bounding box center [333, 341] width 79 height 25
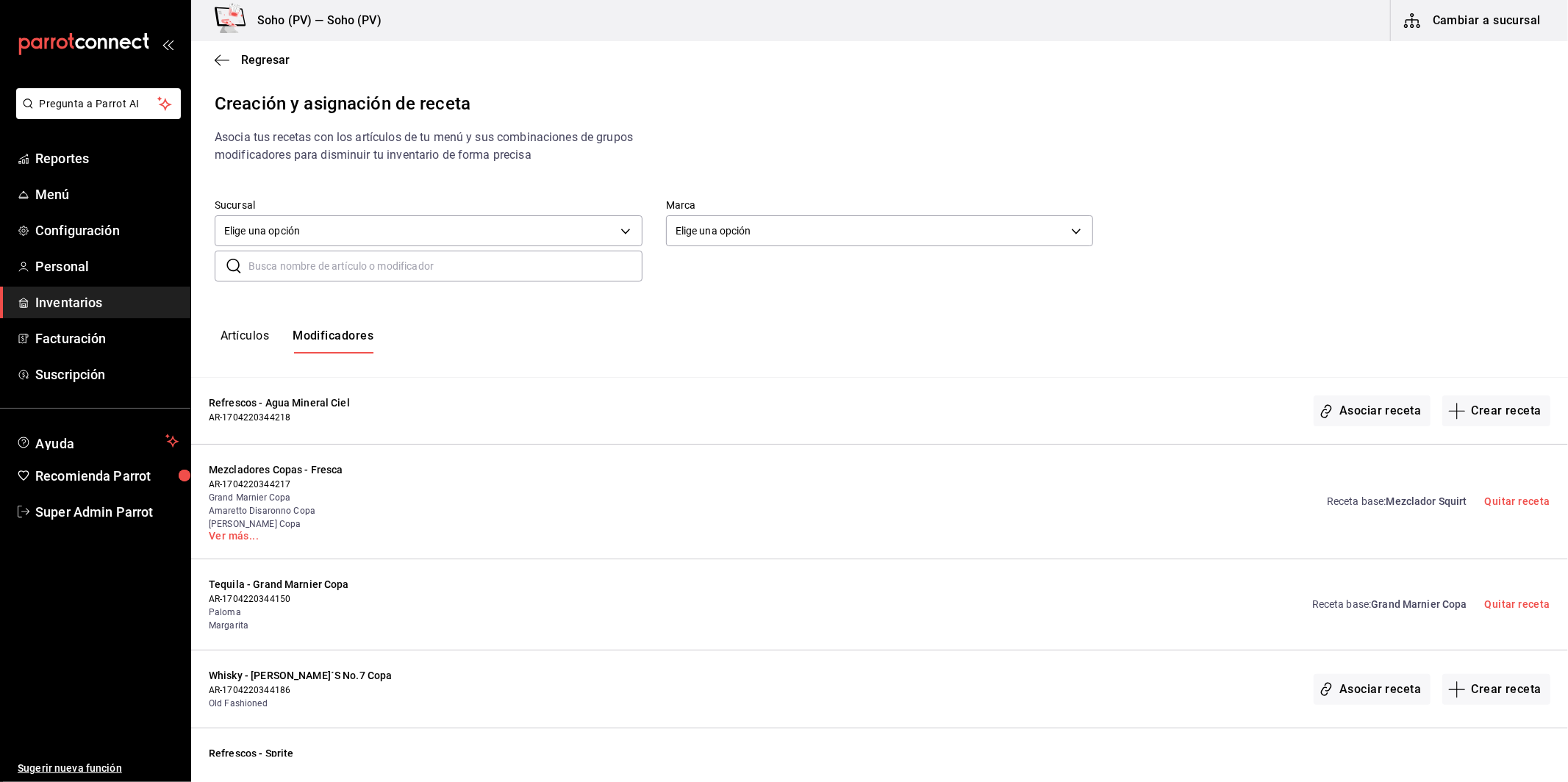
click at [238, 323] on div "Artículos Modificadores" at bounding box center [879, 341] width 1377 height 73
click at [242, 325] on div "Artículos Modificadores" at bounding box center [879, 341] width 1377 height 73
click at [243, 329] on button "Artículos" at bounding box center [245, 341] width 49 height 25
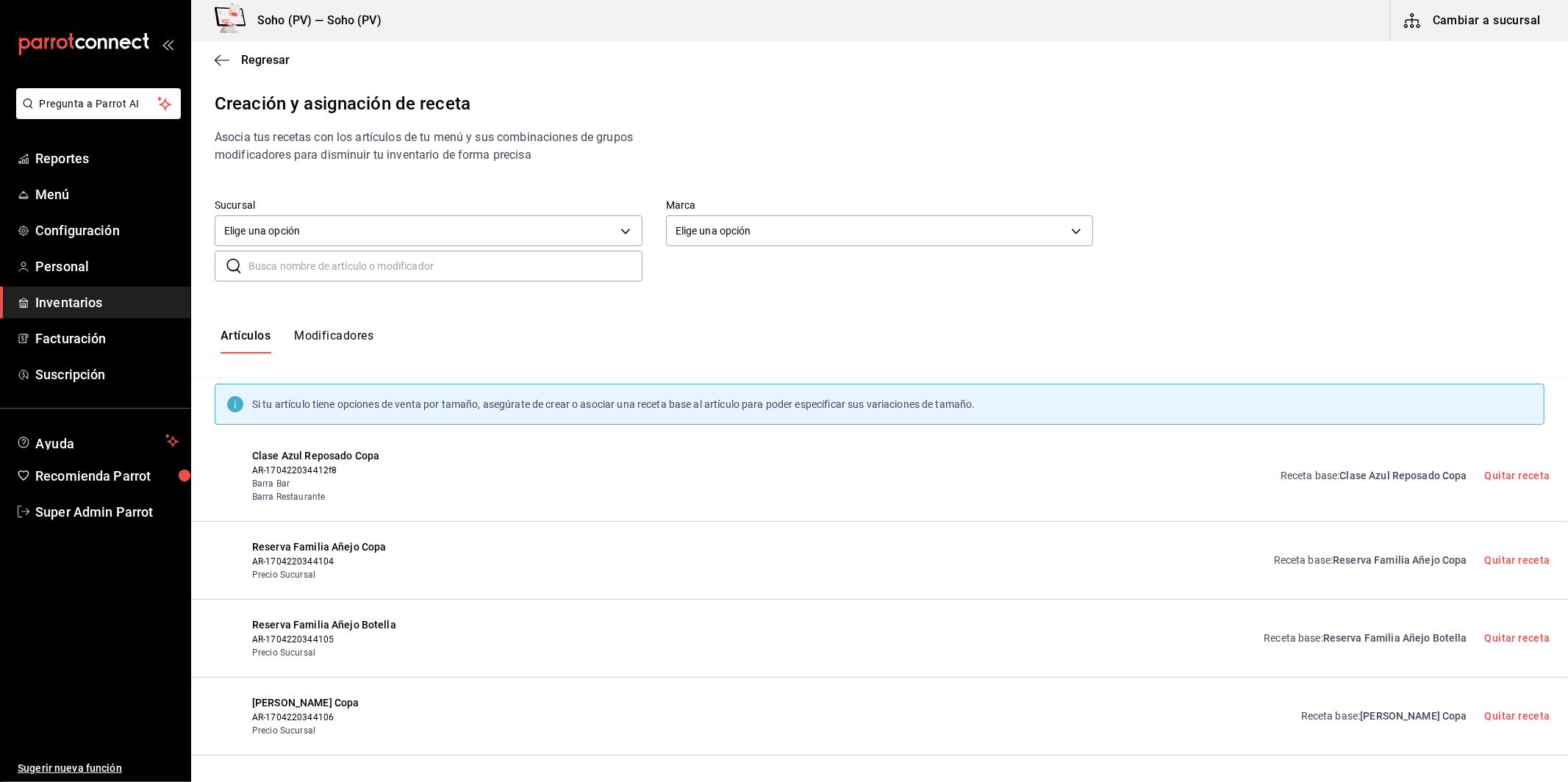
click at [345, 343] on button "Modificadores" at bounding box center [333, 341] width 79 height 25
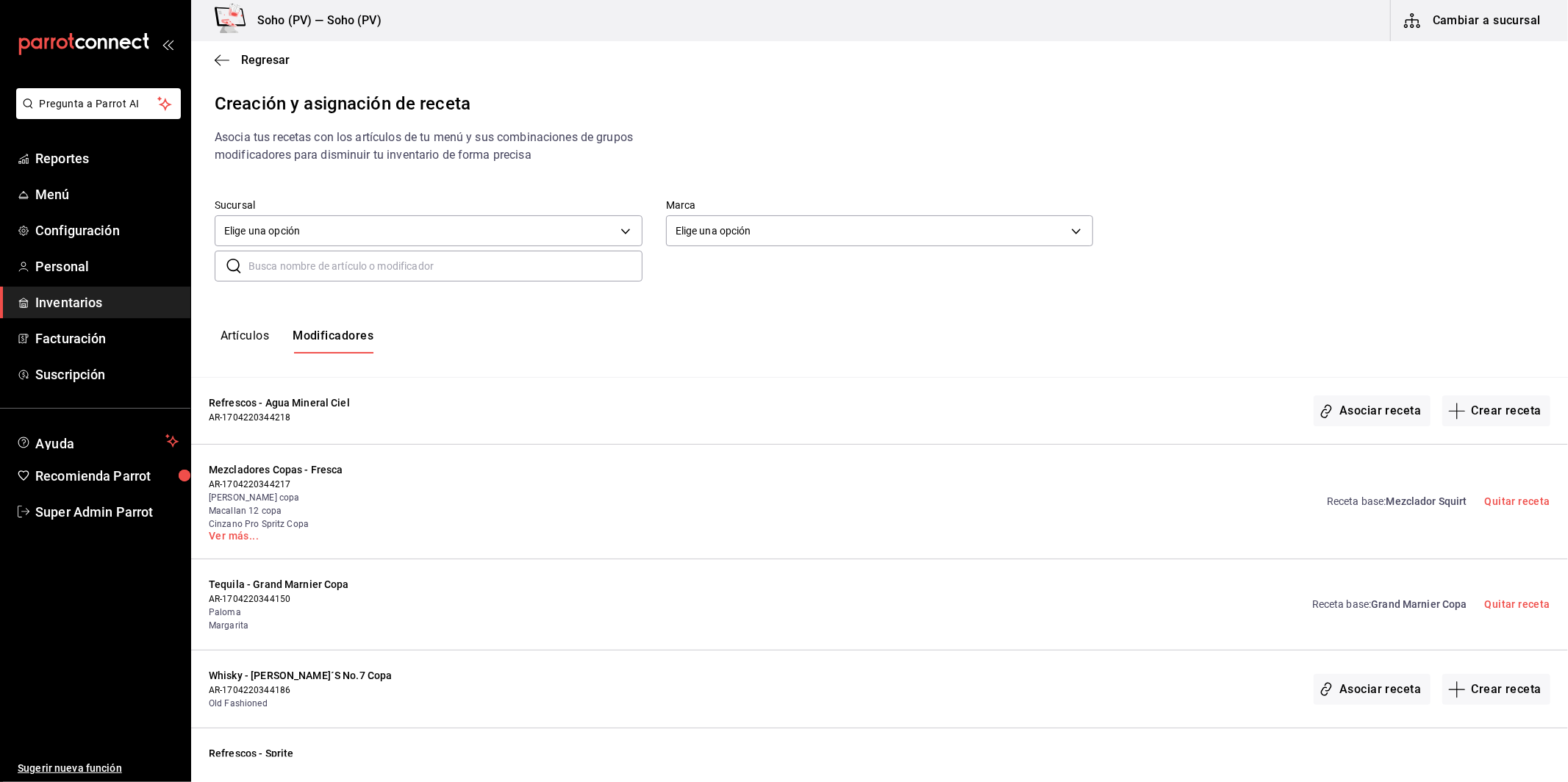
click at [246, 351] on button "Artículos" at bounding box center [245, 341] width 49 height 25
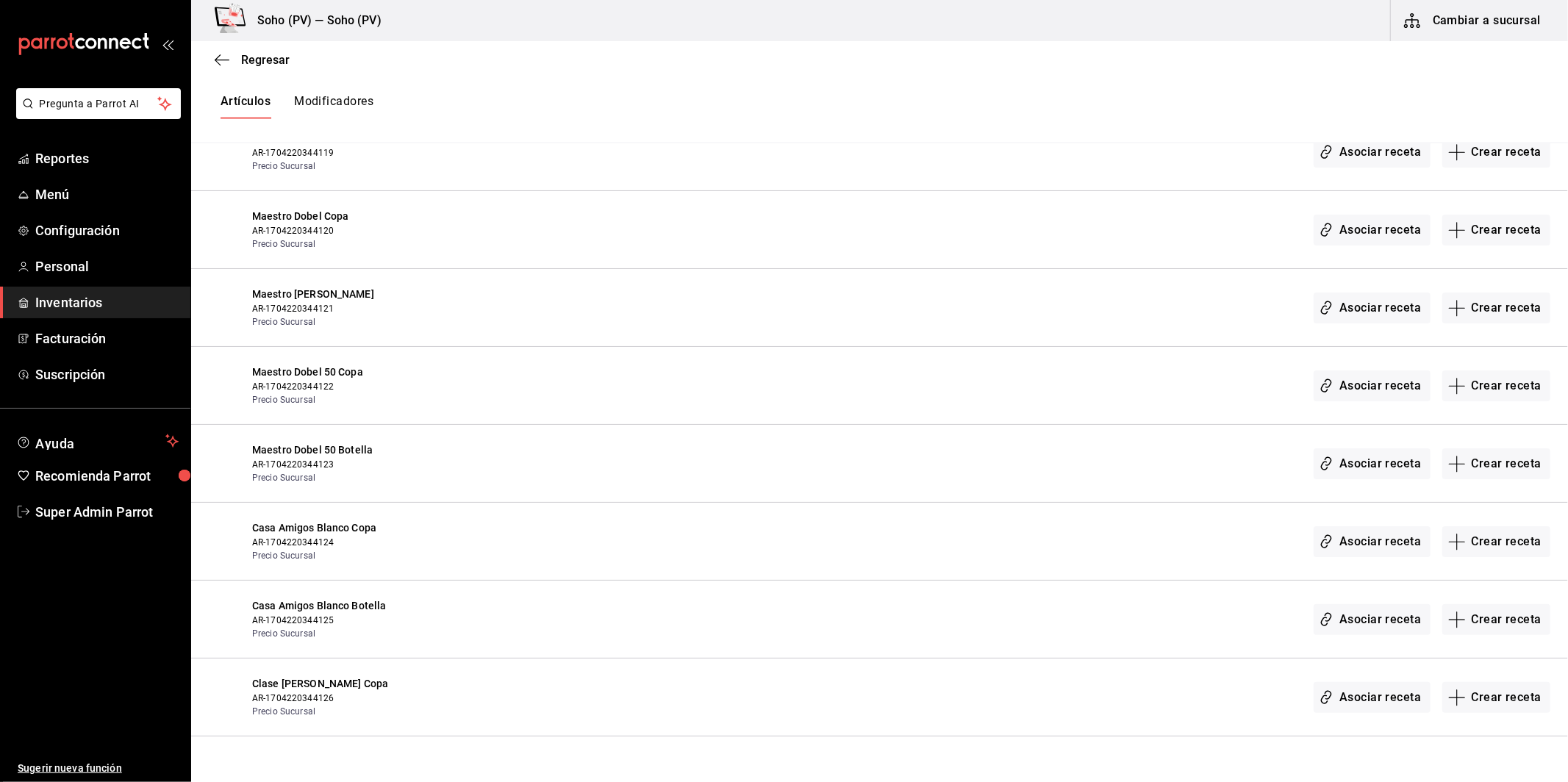
scroll to position [1864, 0]
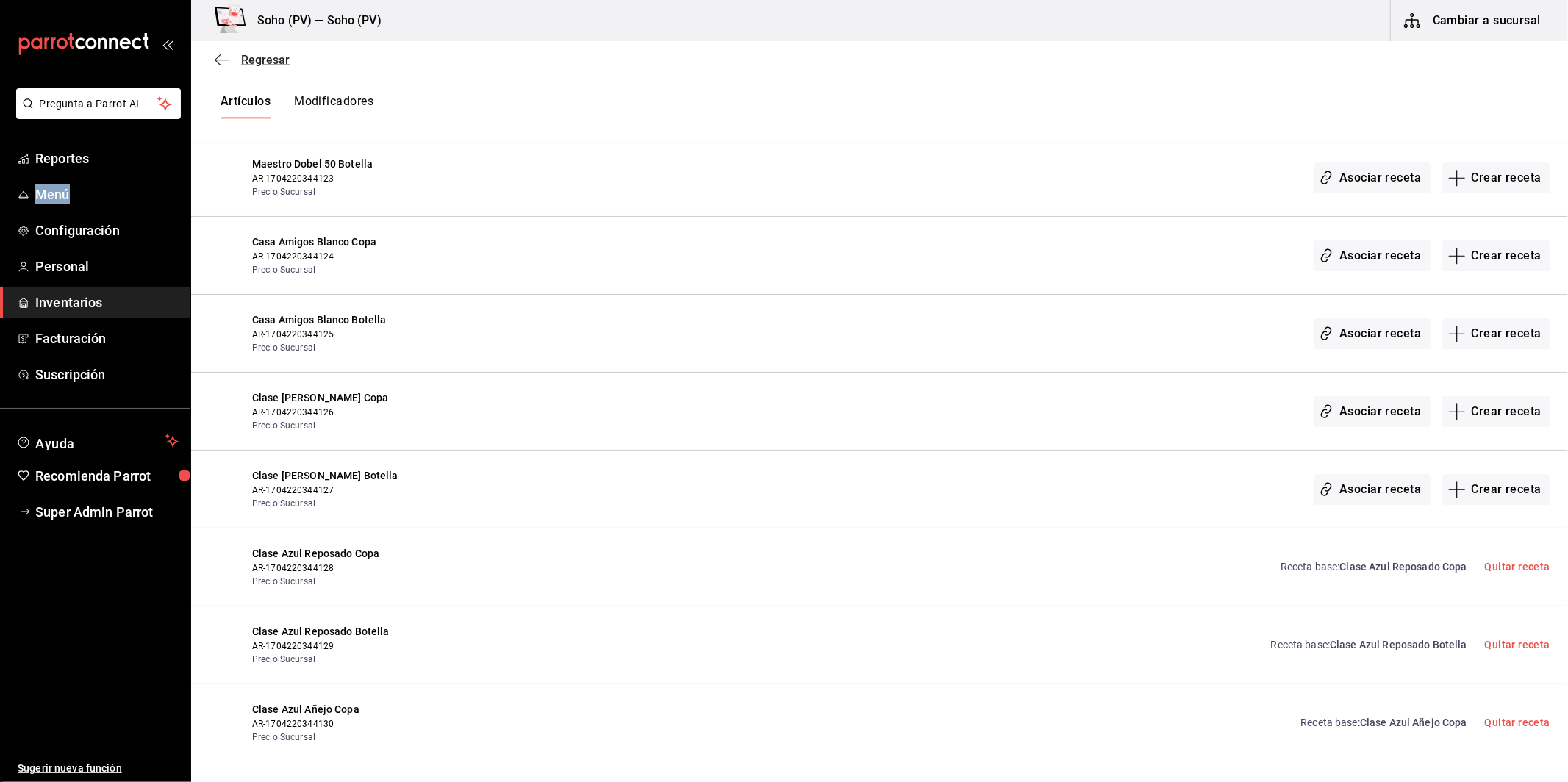
click at [226, 58] on icon "button" at bounding box center [222, 60] width 15 height 13
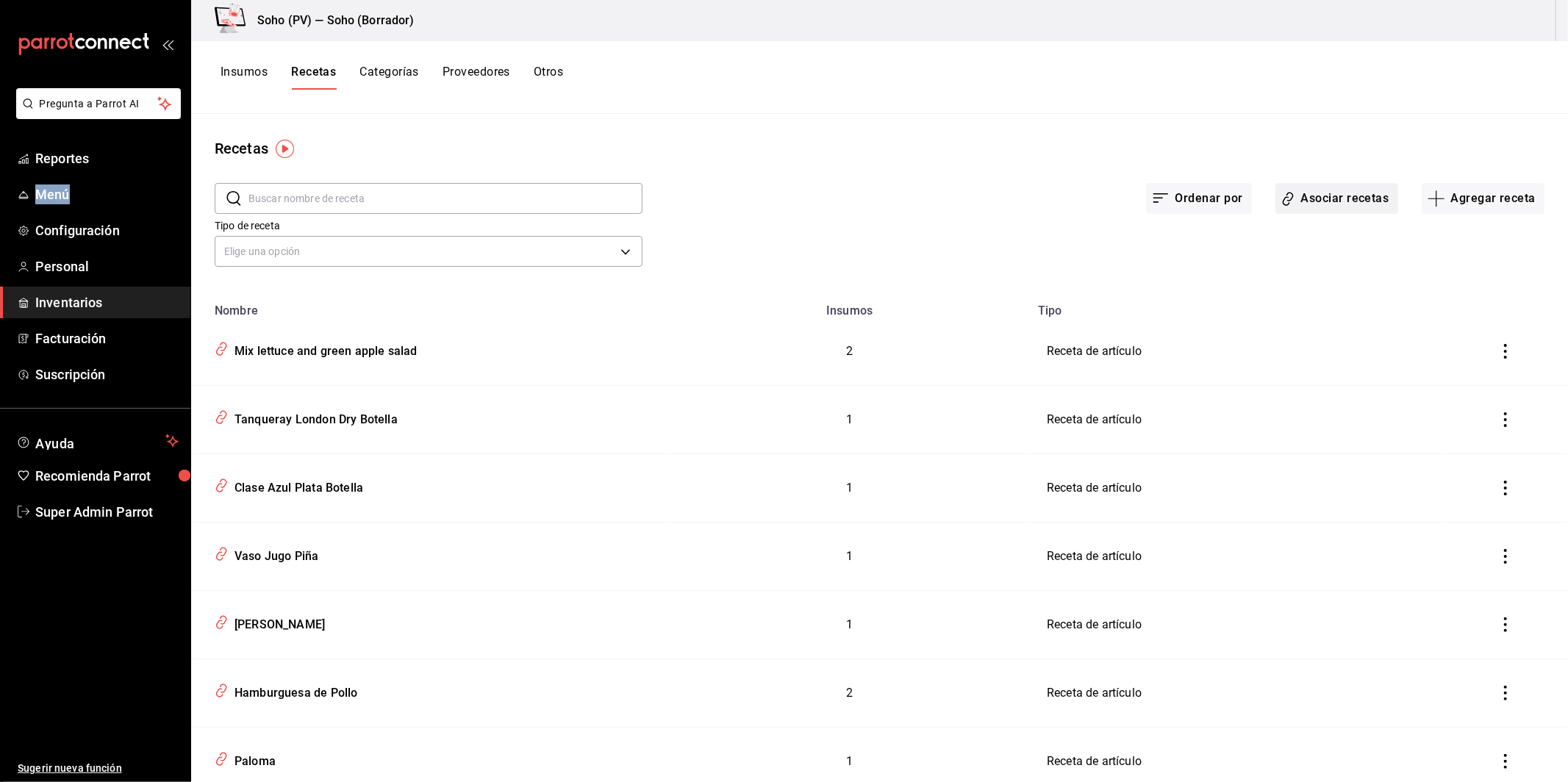
click at [1354, 183] on button "Asociar recetas" at bounding box center [1337, 198] width 123 height 31
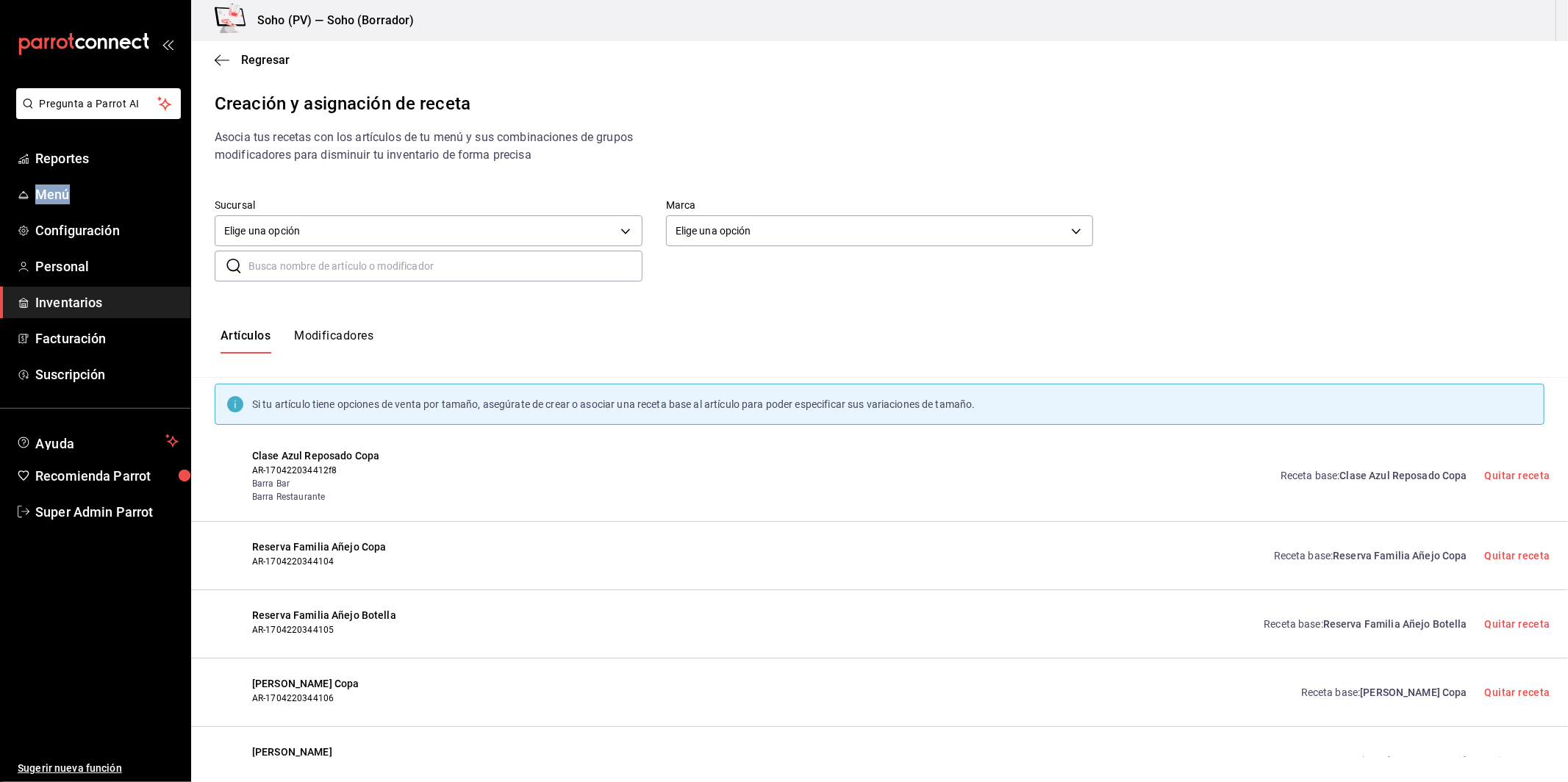
click at [343, 270] on input "text" at bounding box center [446, 265] width 394 height 29
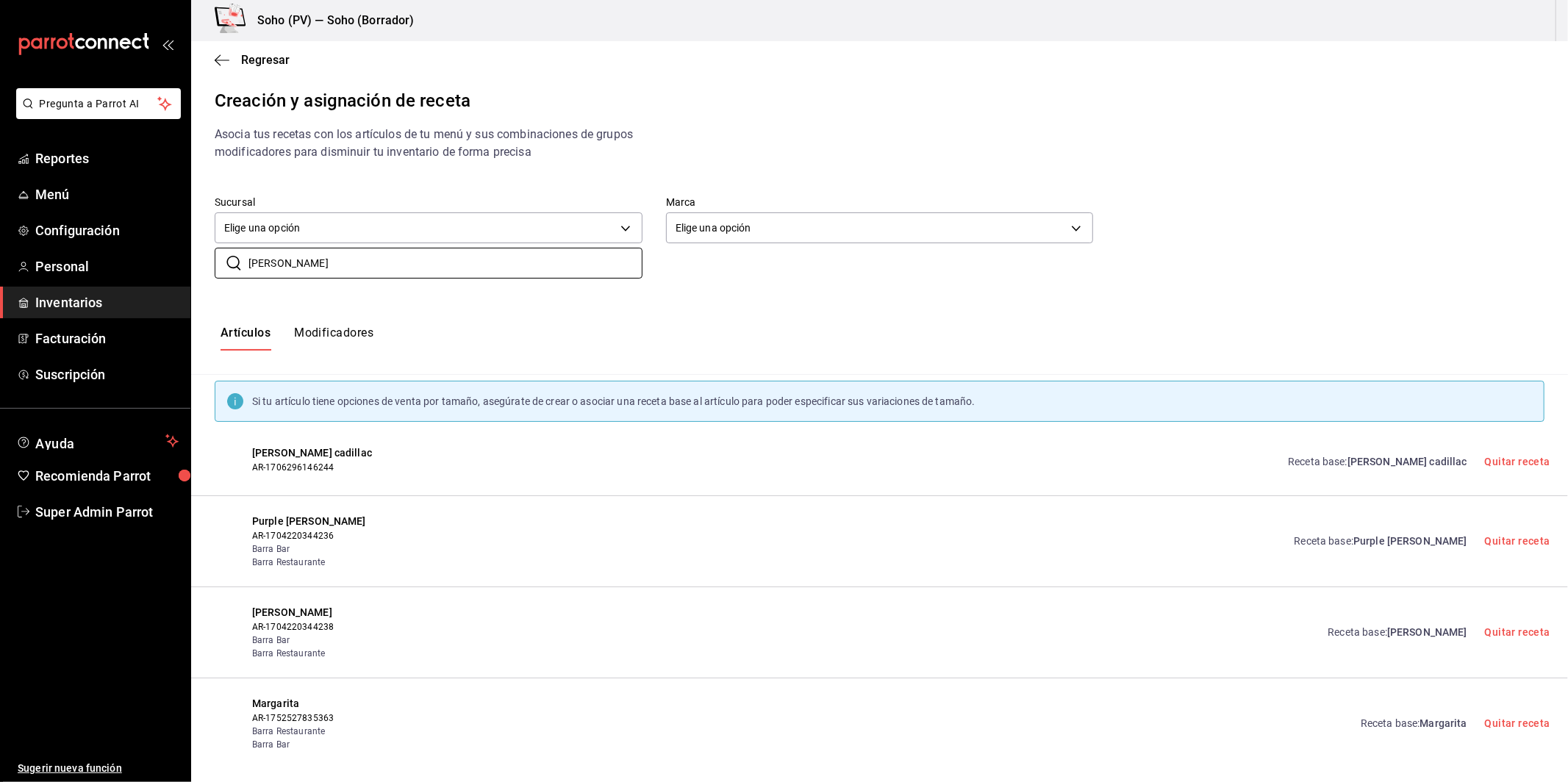
scroll to position [15, 0]
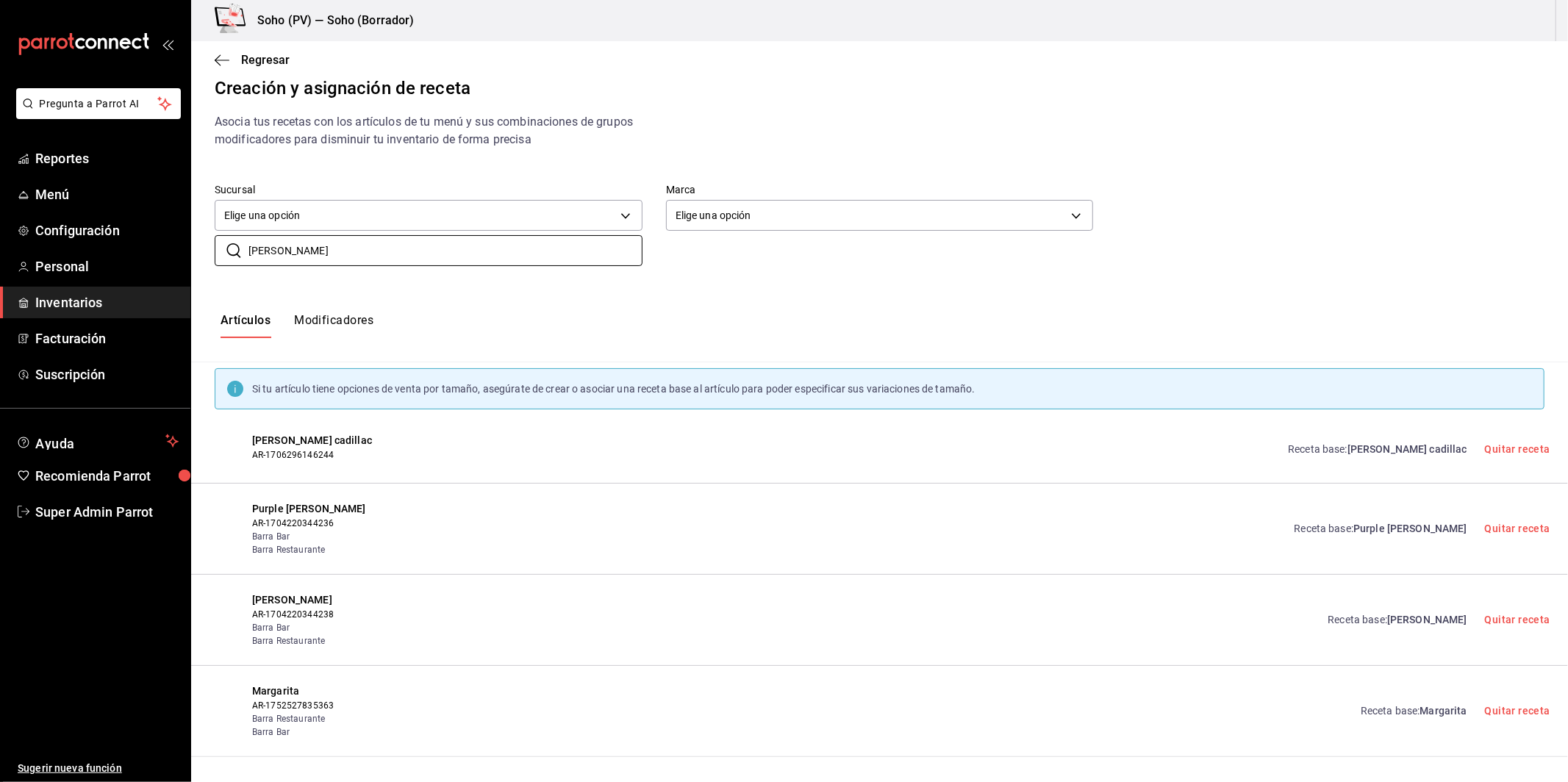
type input "margarita"
click at [1390, 707] on link "Receta base : Margarita" at bounding box center [1414, 711] width 107 height 15
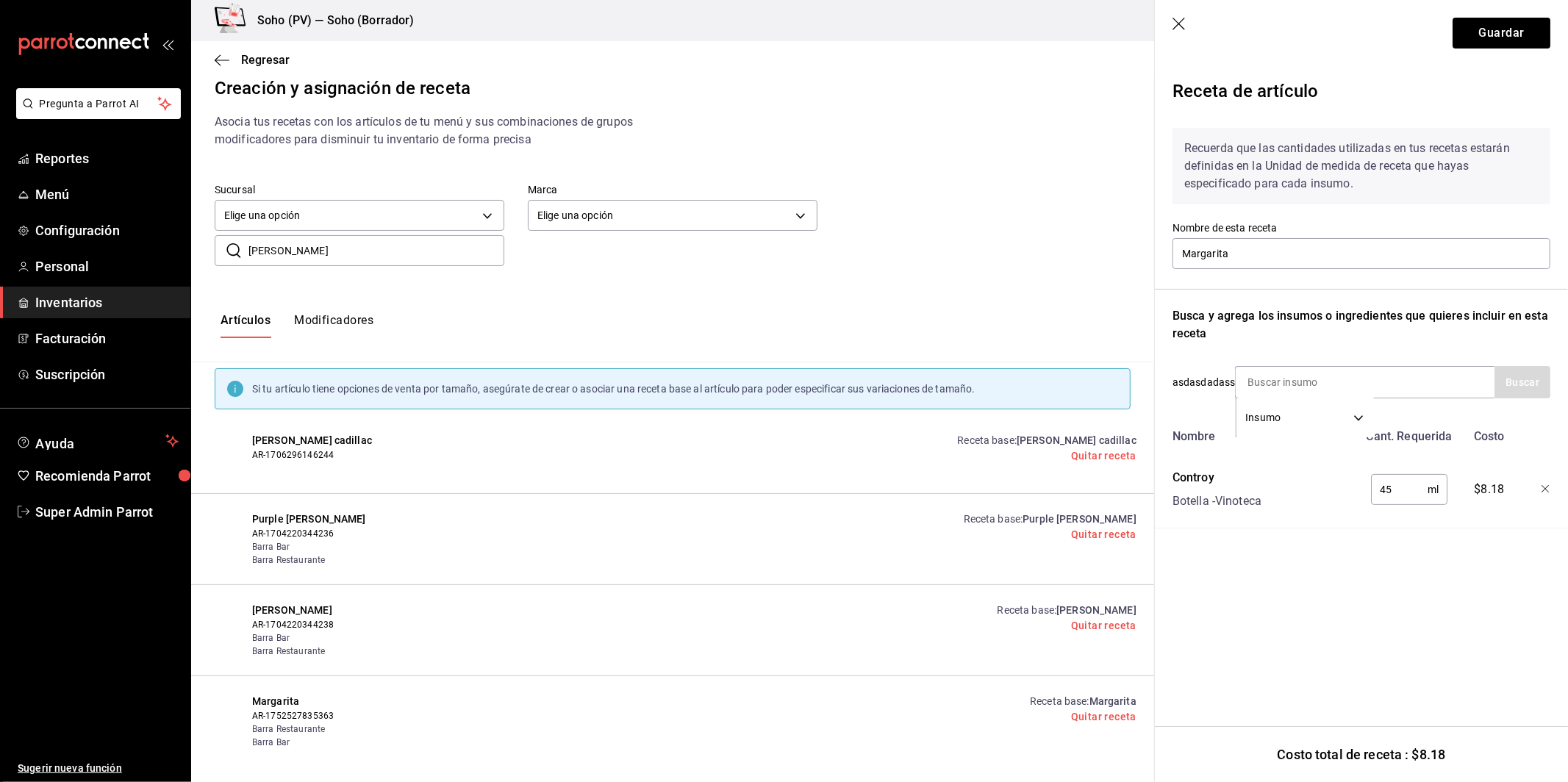
click at [1185, 30] on icon "button" at bounding box center [1180, 25] width 15 height 15
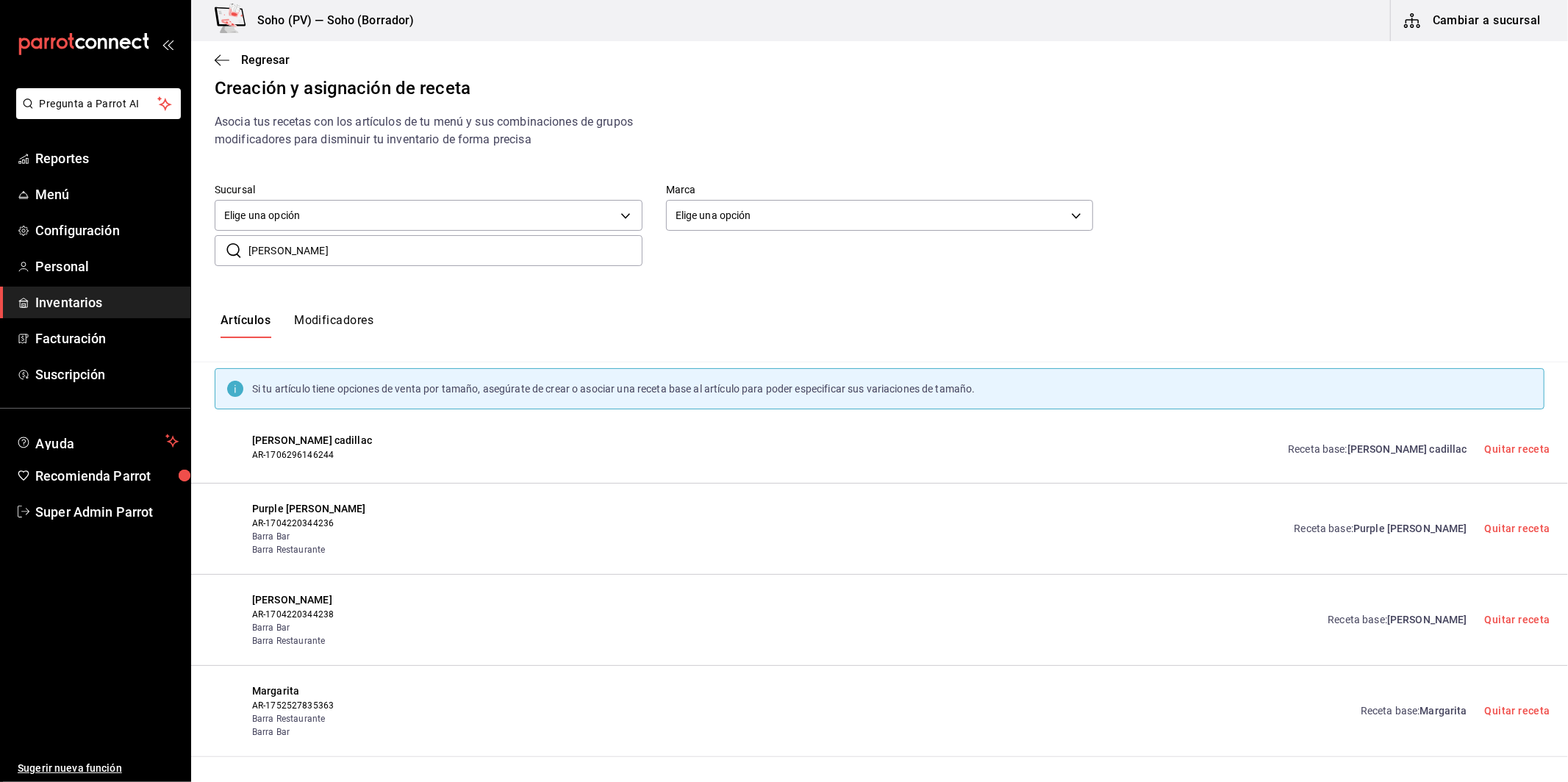
click at [306, 323] on button "Modificadores" at bounding box center [333, 325] width 79 height 25
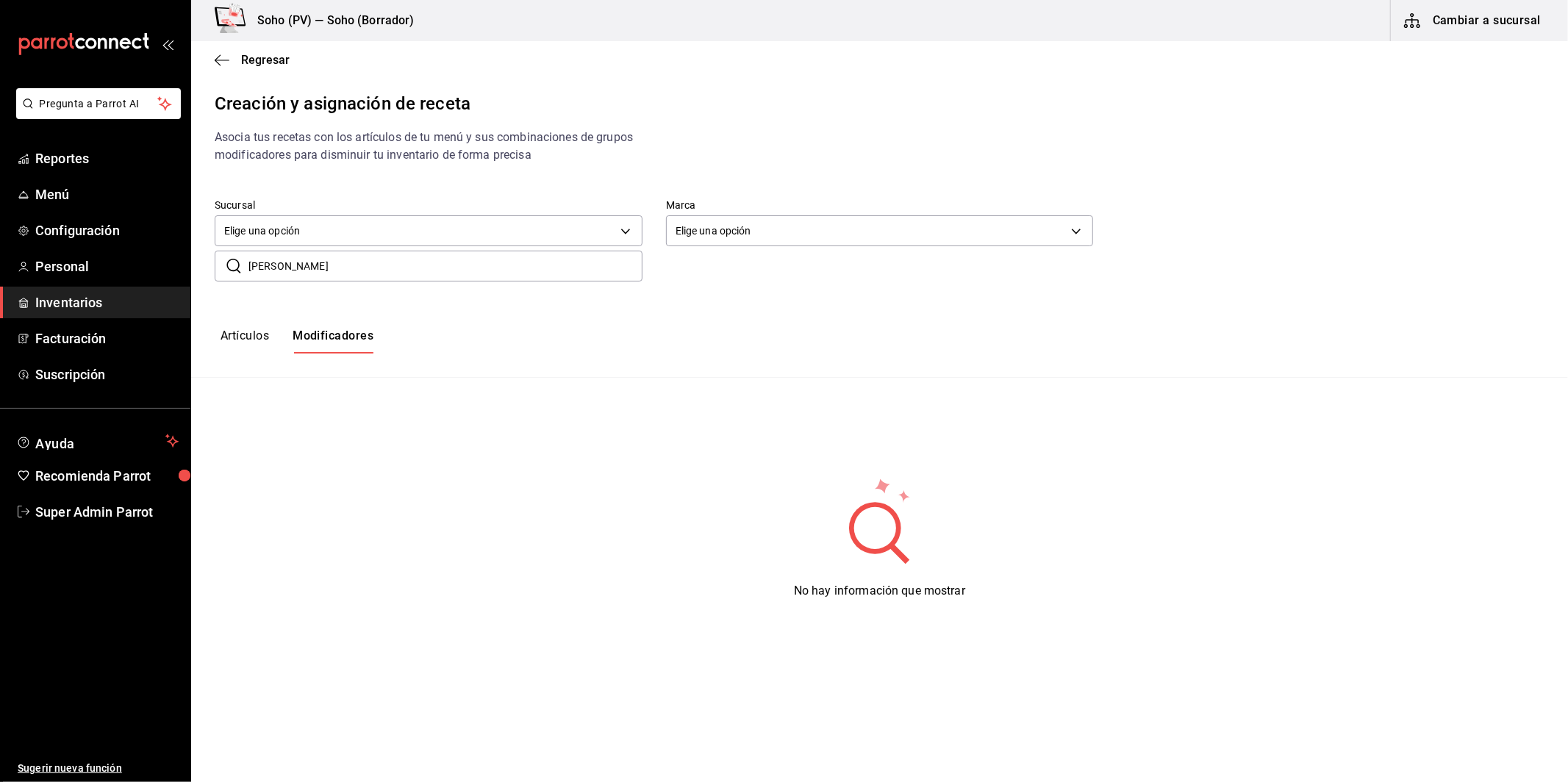
click at [324, 255] on input "margarita" at bounding box center [446, 265] width 394 height 29
click at [324, 257] on input "margarita" at bounding box center [446, 265] width 394 height 29
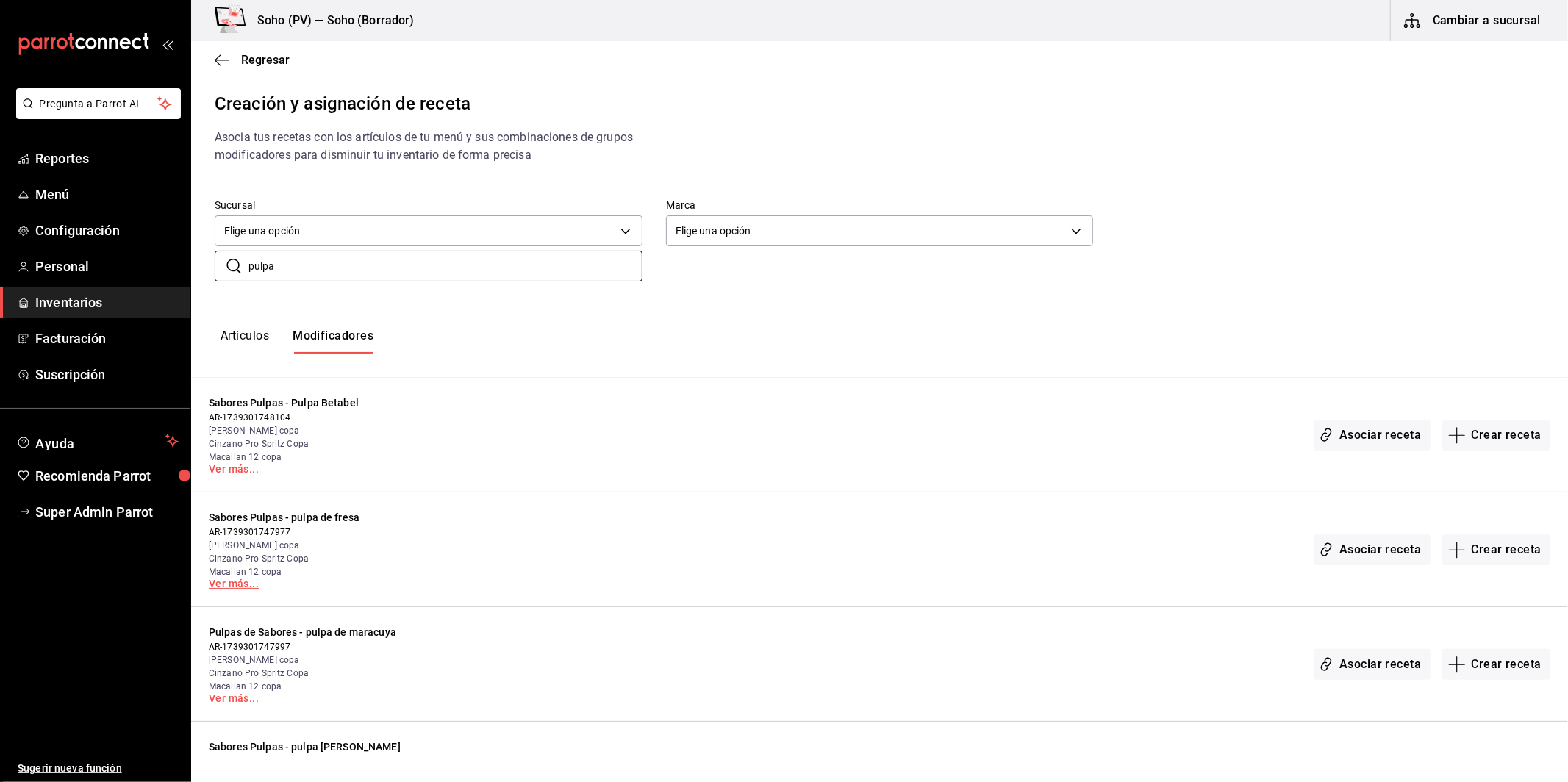
click at [234, 588] on link "Ver más..." at bounding box center [356, 584] width 294 height 10
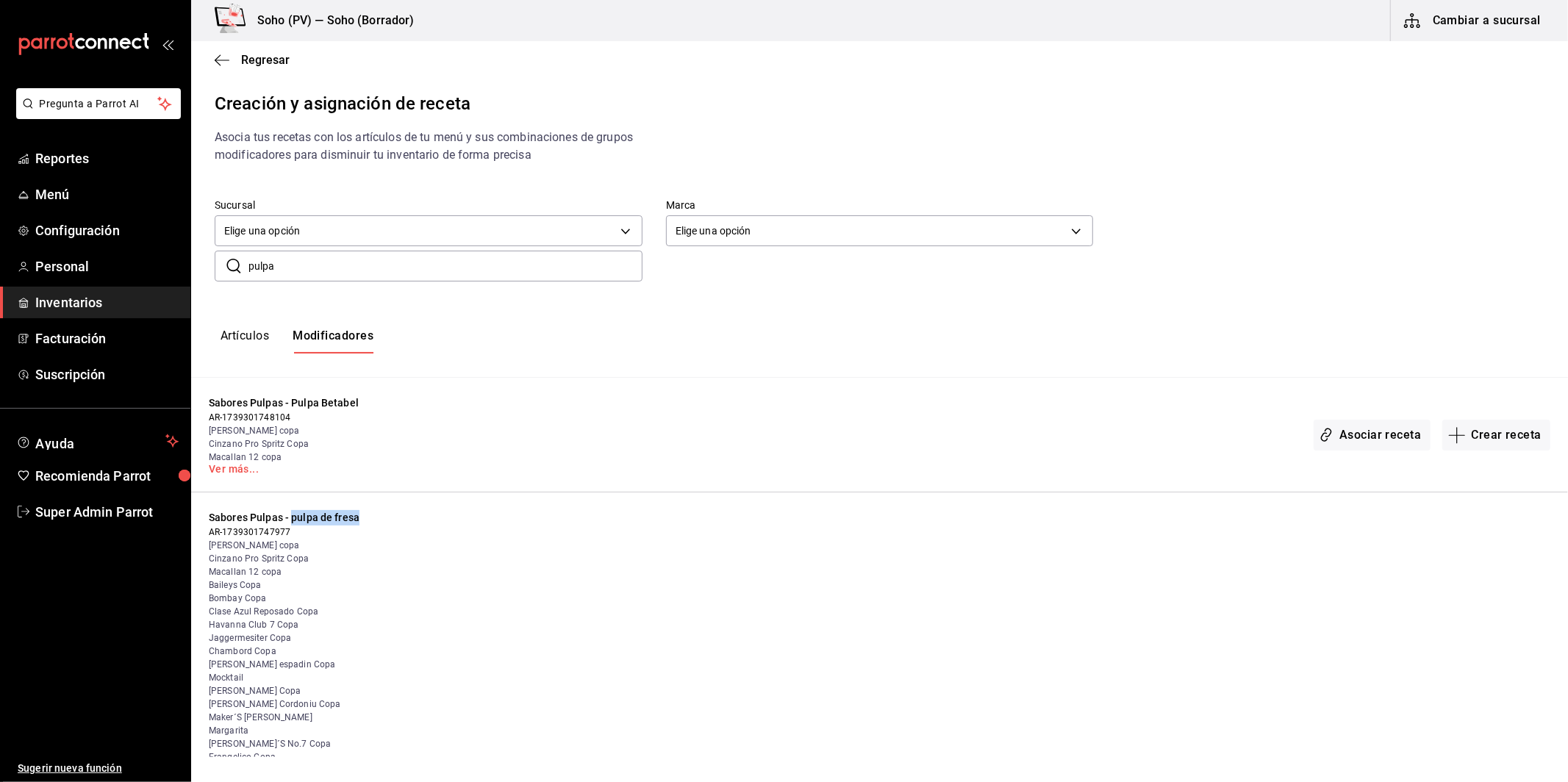
drag, startPoint x: 293, startPoint y: 520, endPoint x: 368, endPoint y: 521, distance: 75.0
click at [368, 521] on span "Sabores Pulpas - pulpa de fresa" at bounding box center [356, 517] width 294 height 15
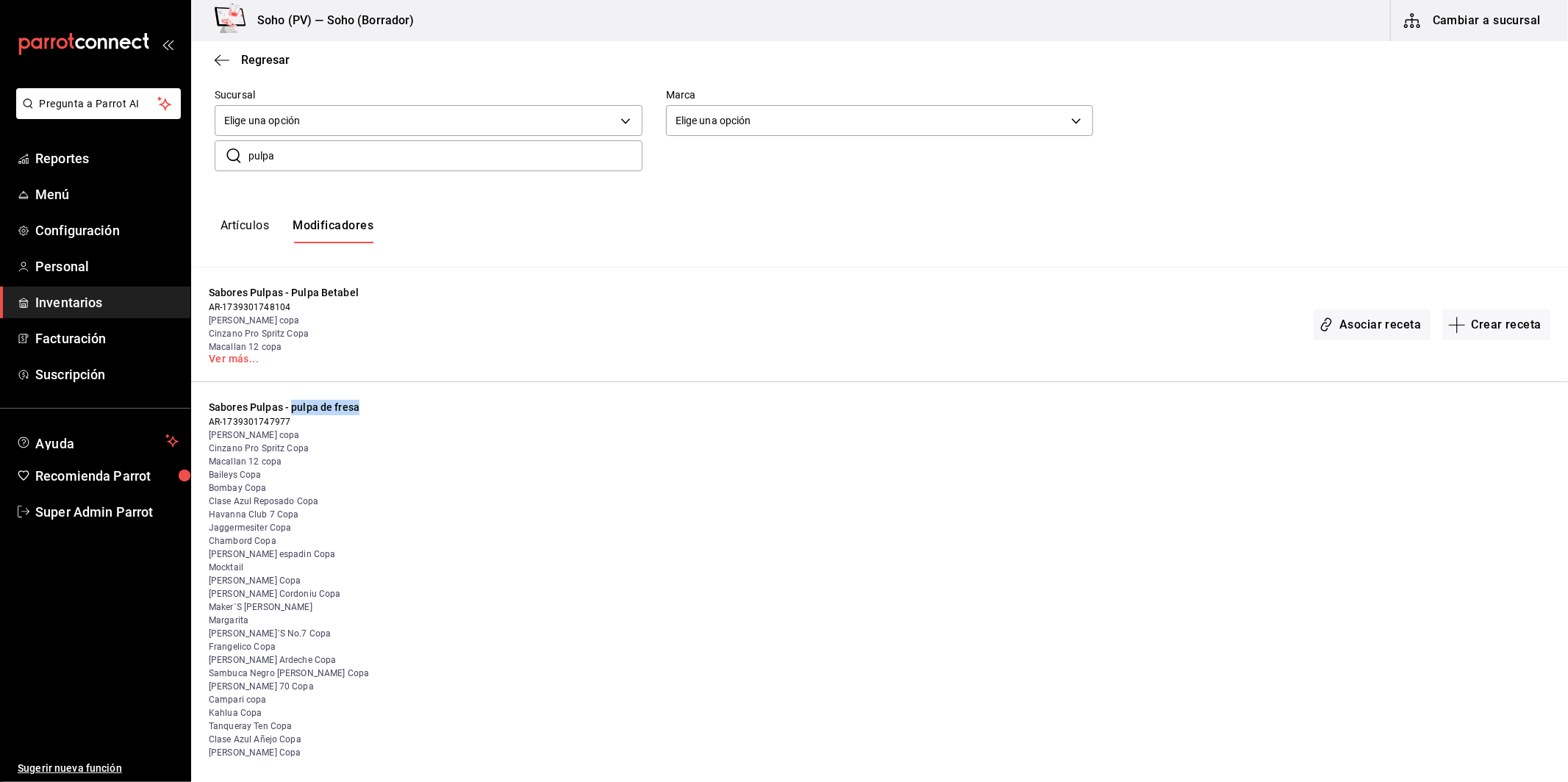
scroll to position [143, 0]
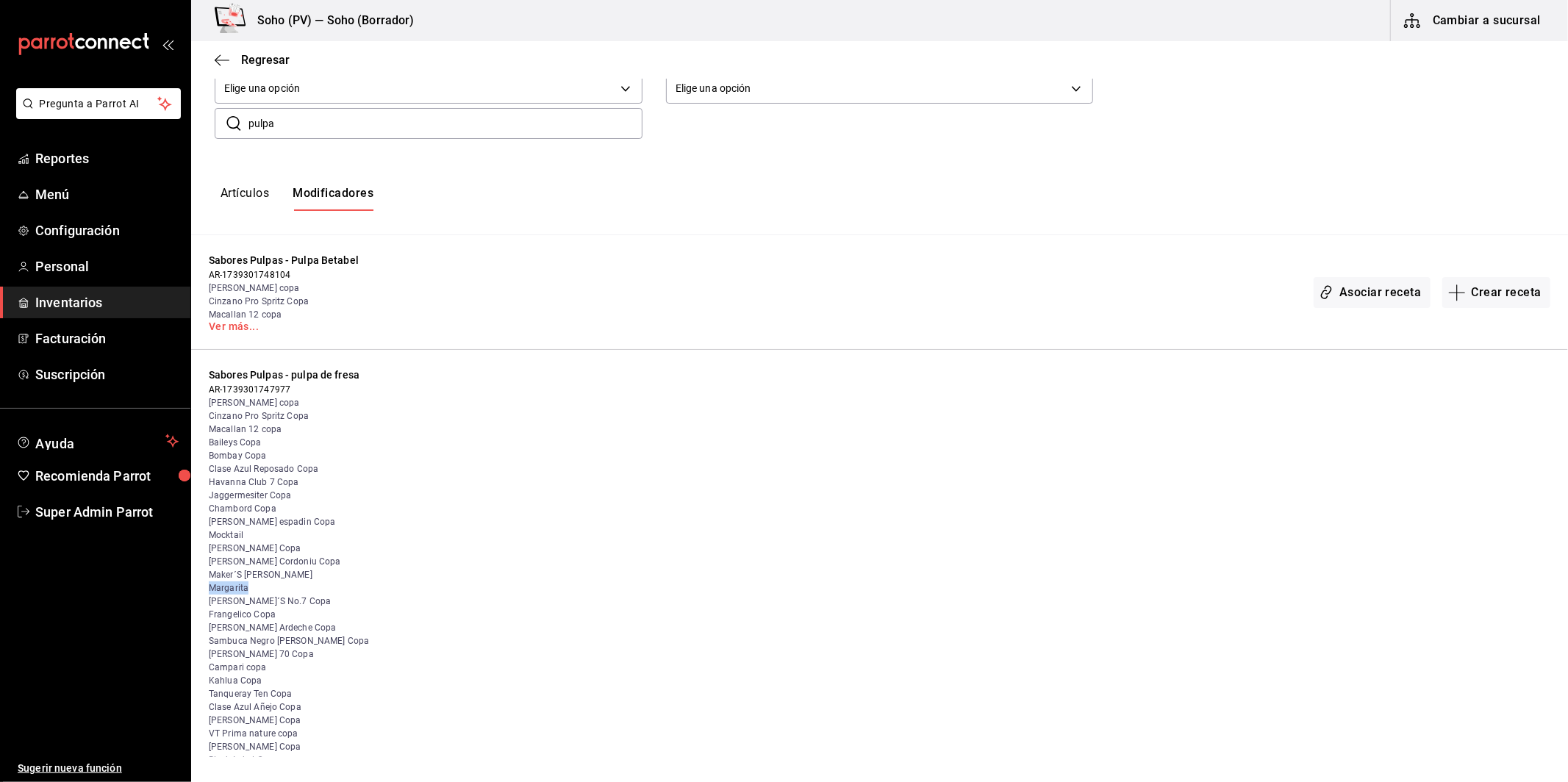
drag, startPoint x: 207, startPoint y: 585, endPoint x: 257, endPoint y: 589, distance: 50.9
drag, startPoint x: 206, startPoint y: 604, endPoint x: 256, endPoint y: 607, distance: 50.1
drag, startPoint x: 199, startPoint y: 677, endPoint x: 307, endPoint y: 694, distance: 109.4
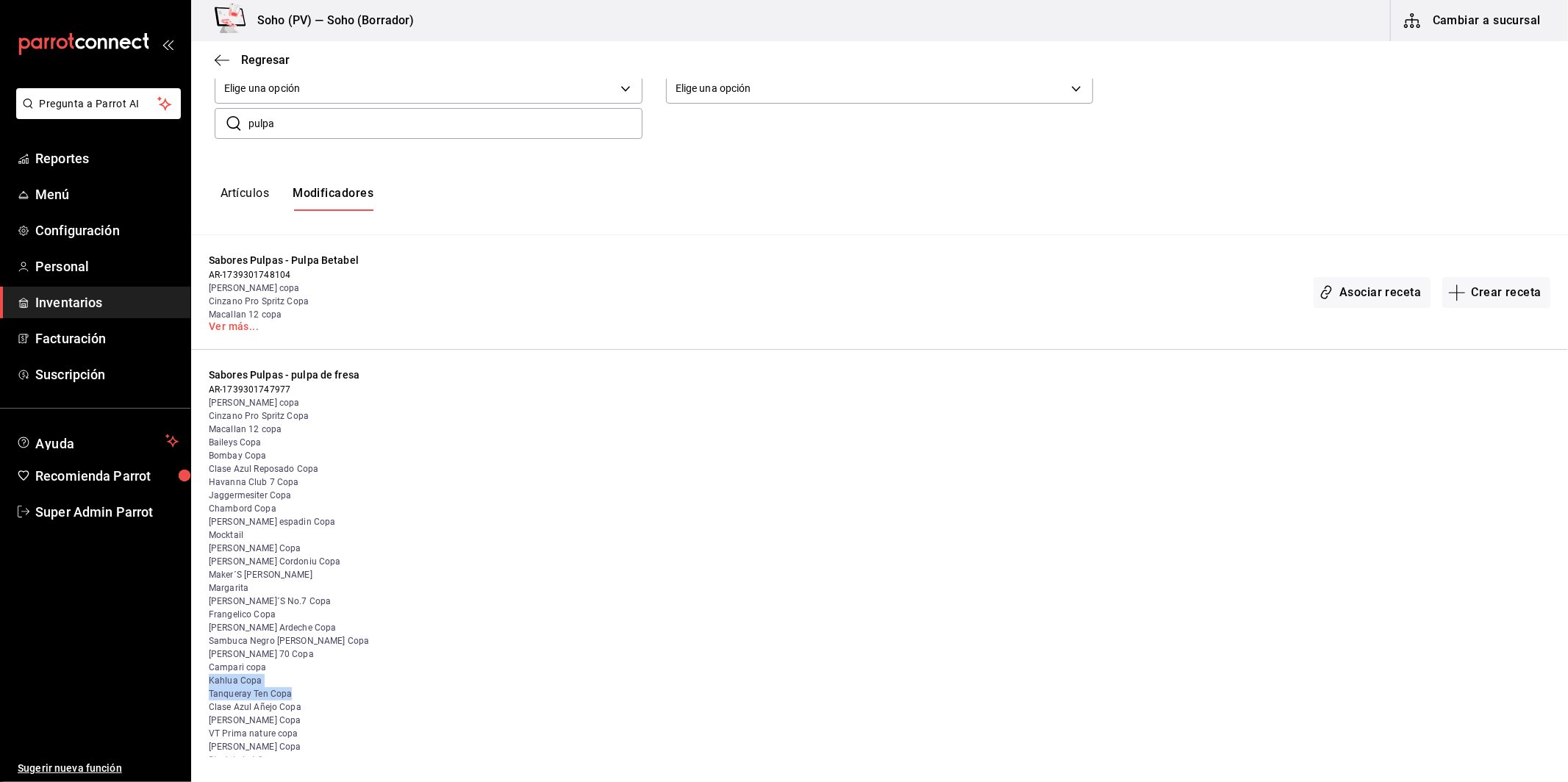
click at [349, 651] on span "Don Julio 70 Copa" at bounding box center [356, 654] width 294 height 13
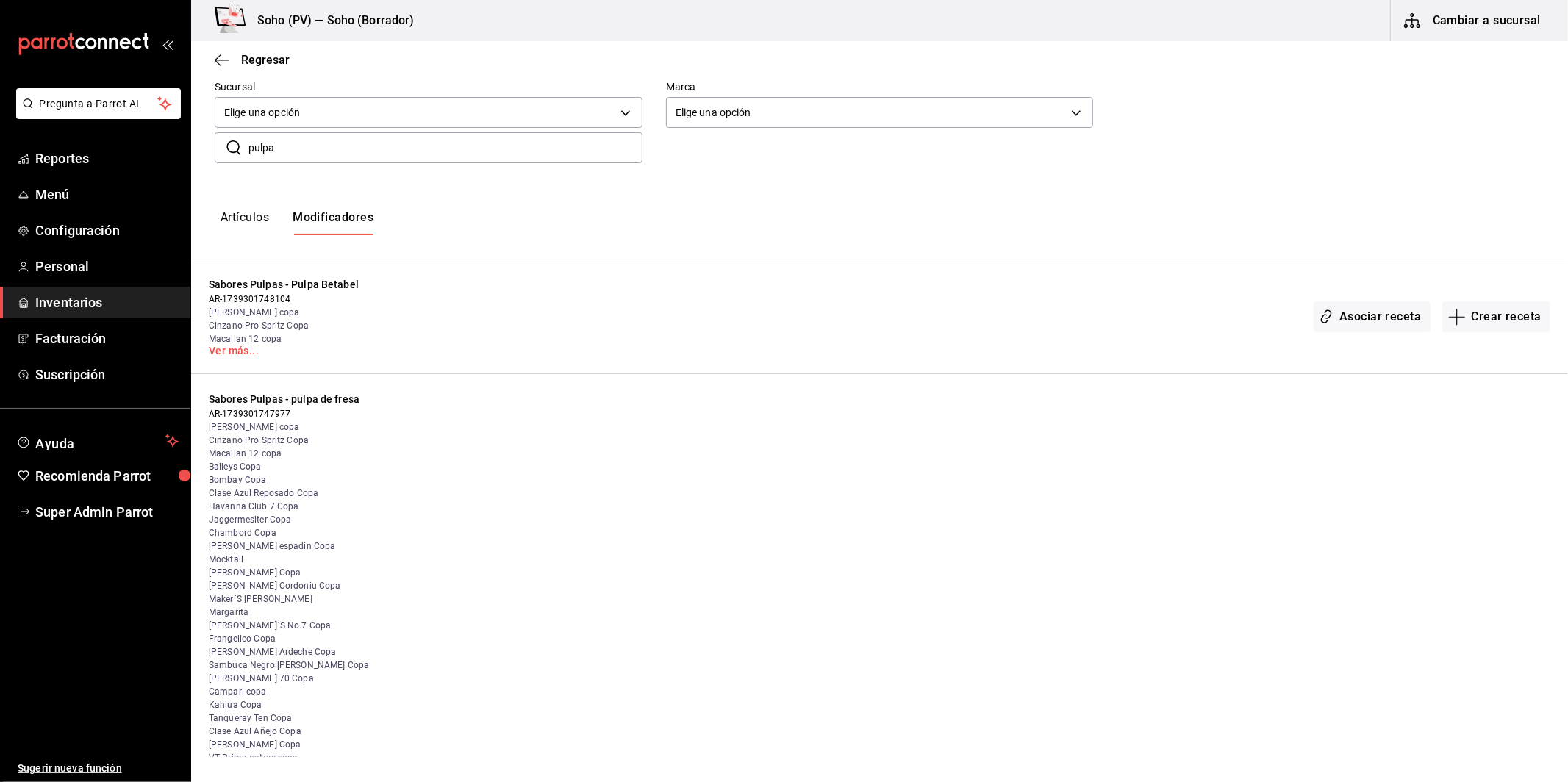
scroll to position [0, 0]
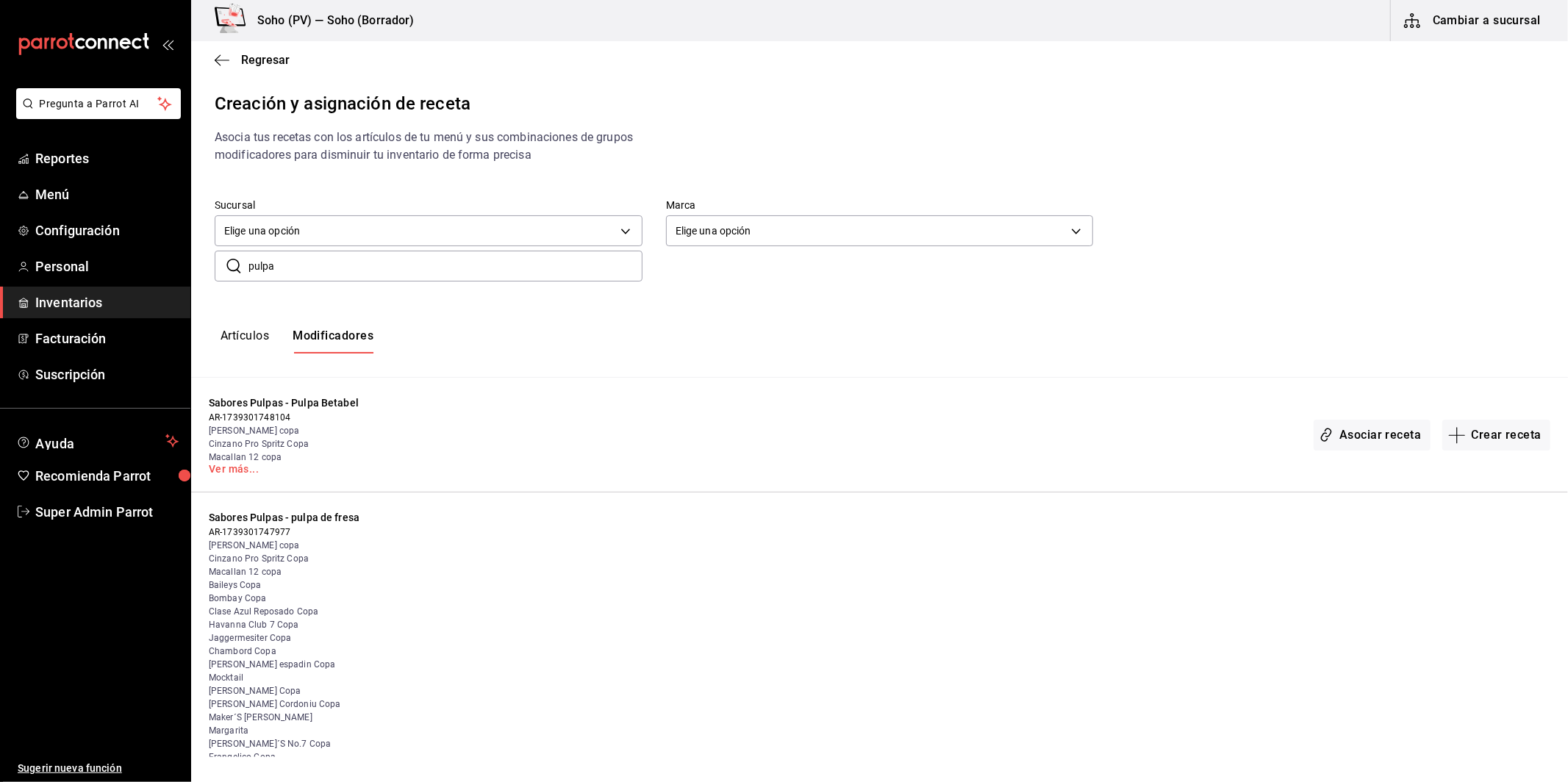
click at [341, 273] on input "pulpa" at bounding box center [446, 265] width 394 height 29
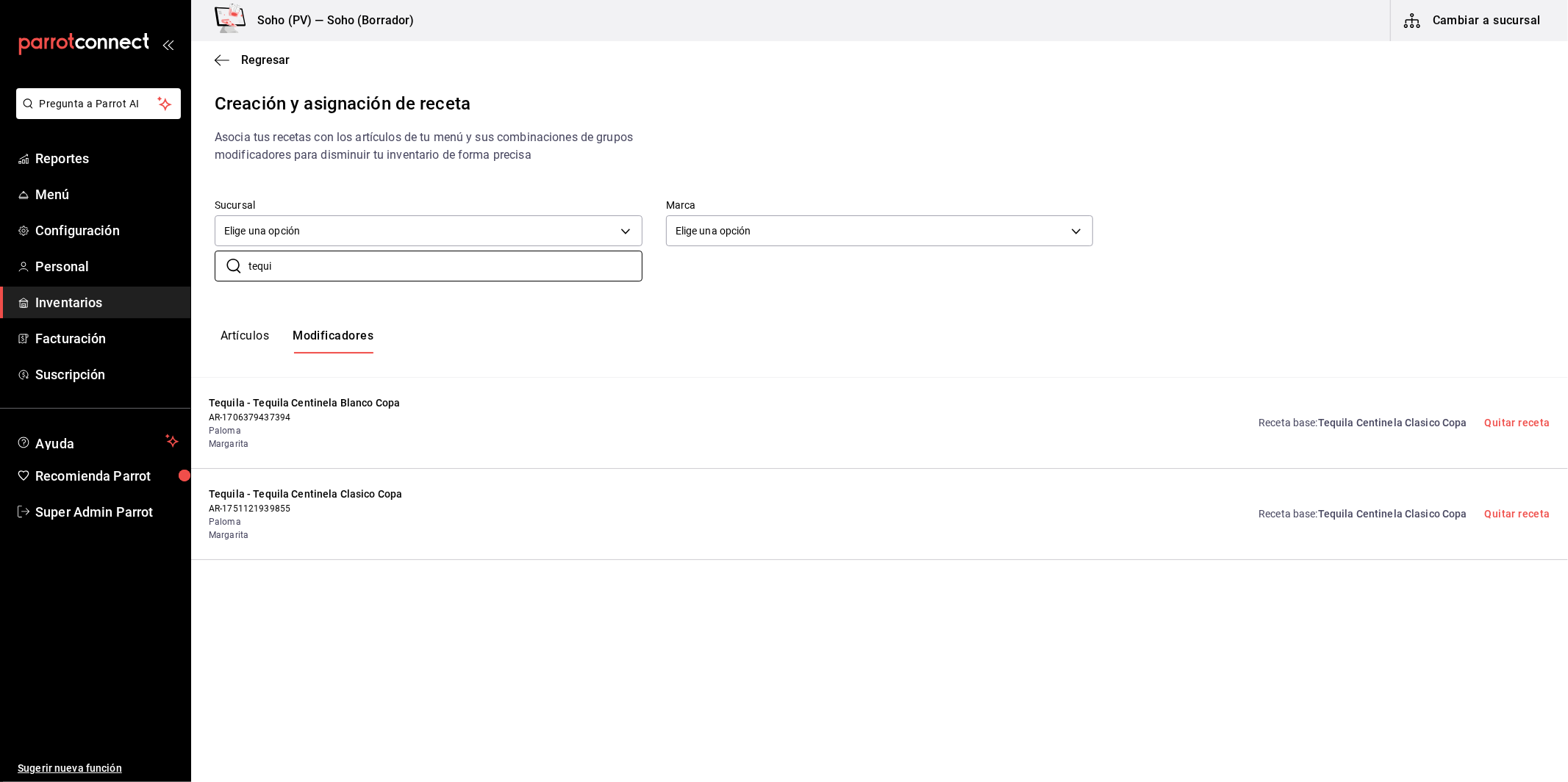
drag, startPoint x: 785, startPoint y: 764, endPoint x: 776, endPoint y: 759, distance: 10.2
click at [780, 757] on html "Pregunta a Parrot AI Reportes Menú Configuración Personal Inventarios Facturaci…" at bounding box center [784, 378] width 1568 height 757
click at [1387, 437] on div "Receta base : Tequila Centinela Clasico Copa Quitar receta" at bounding box center [1396, 423] width 310 height 55
click at [1424, 422] on span "Tequila Centinela Clasico Copa" at bounding box center [1392, 423] width 149 height 12
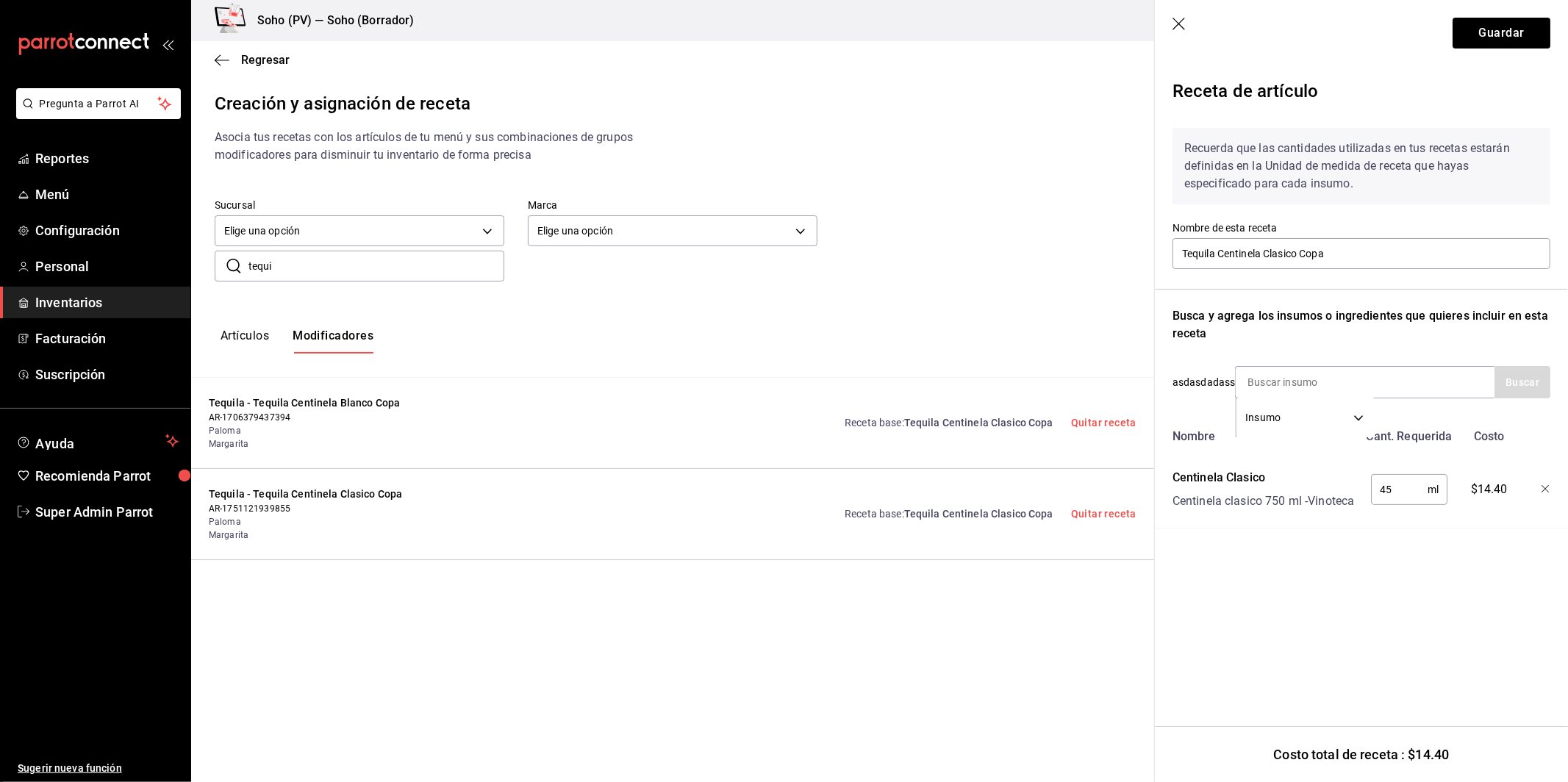
click at [1021, 637] on div "Regresar Creación y asignación de receta Asocia tus recetas con los artículos d…" at bounding box center [672, 399] width 963 height 716
click at [1179, 30] on icon "button" at bounding box center [1180, 25] width 15 height 15
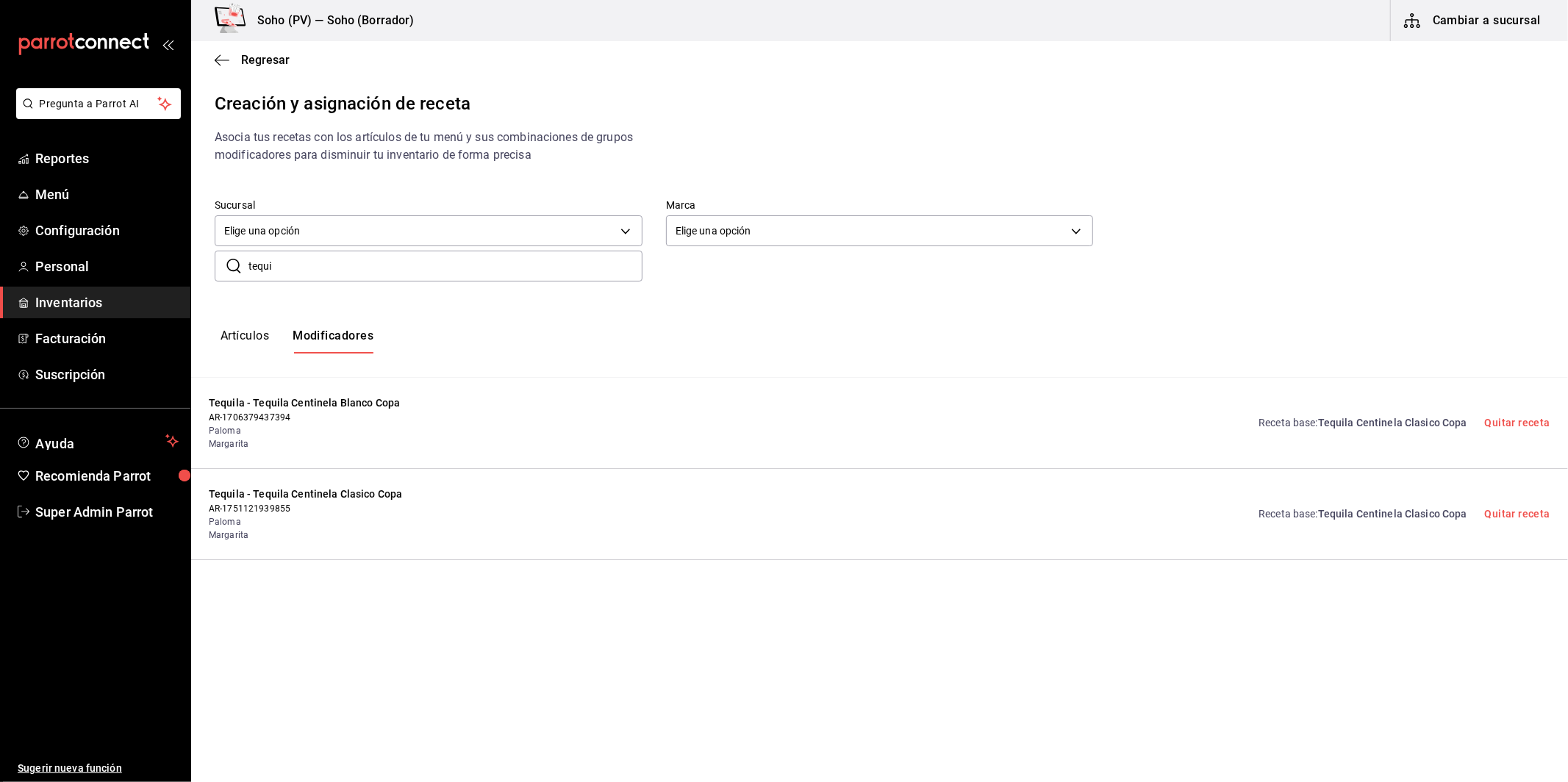
click at [1350, 508] on span "Tequila Centinela Clasico Copa" at bounding box center [1392, 514] width 149 height 12
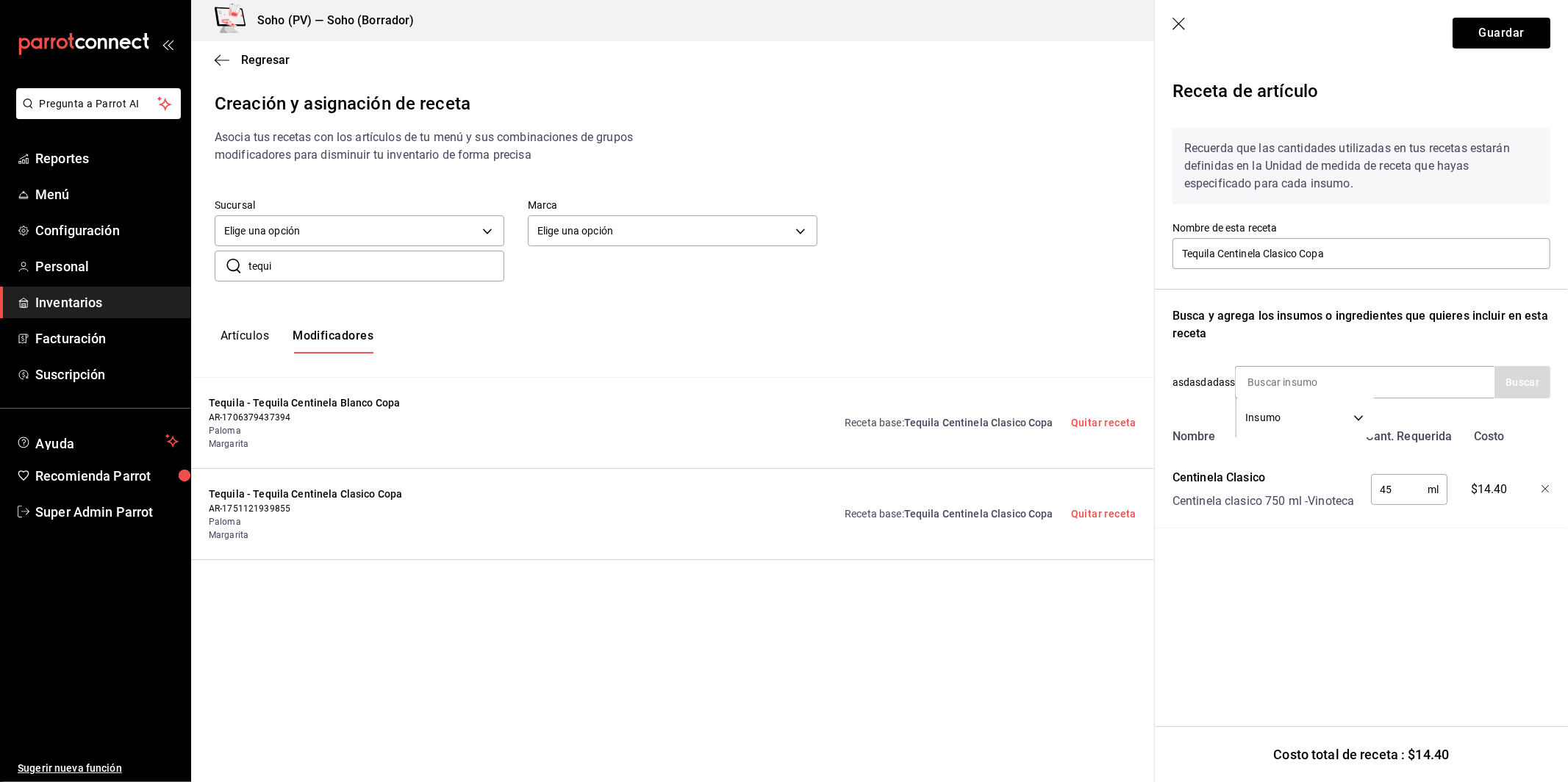
click at [932, 638] on div "Regresar Creación y asignación de receta Asocia tus recetas con los artículos d…" at bounding box center [672, 399] width 963 height 716
click at [1182, 21] on icon "button" at bounding box center [1180, 25] width 15 height 15
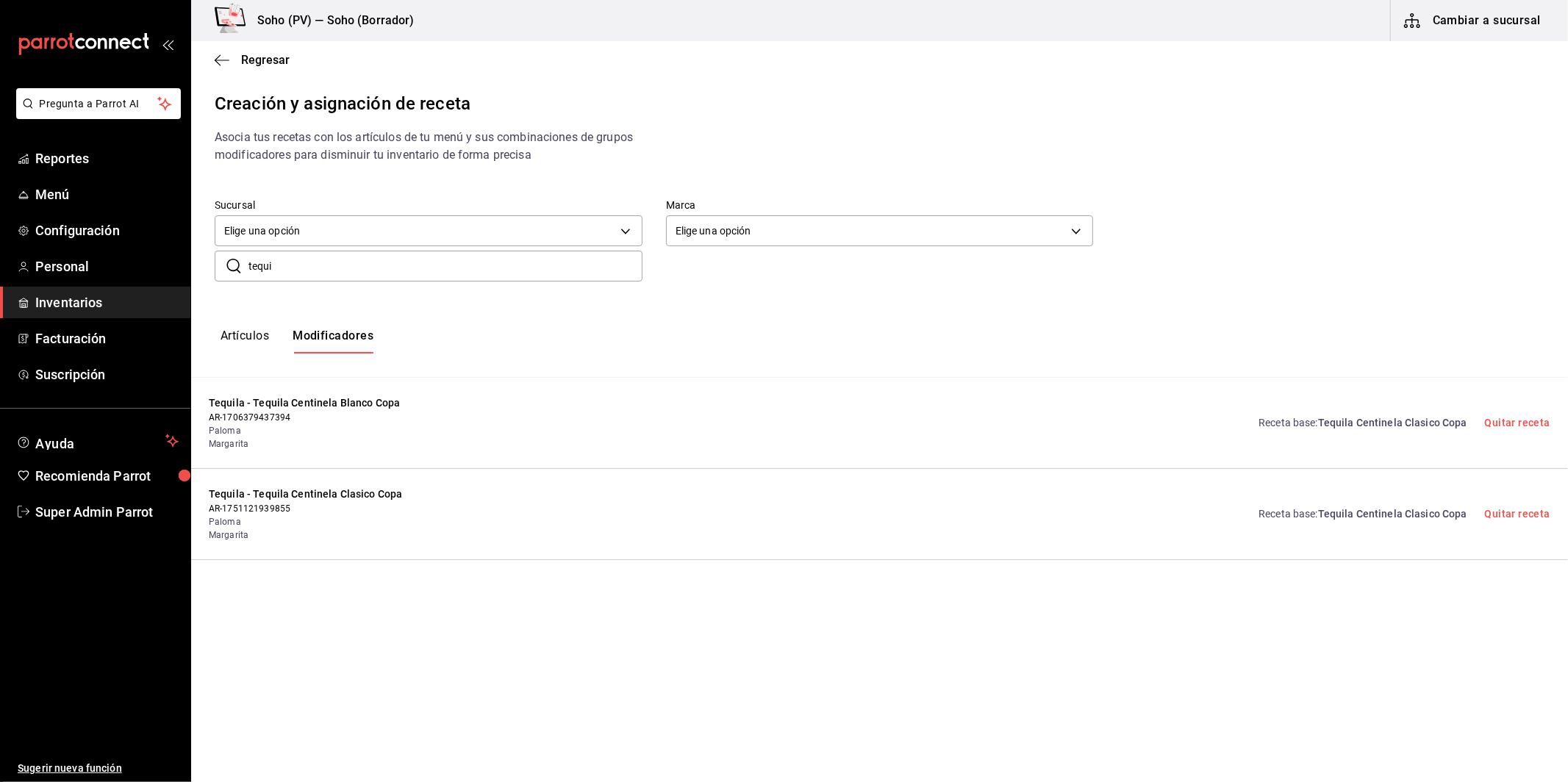
click at [341, 255] on input "tequi" at bounding box center [446, 265] width 394 height 29
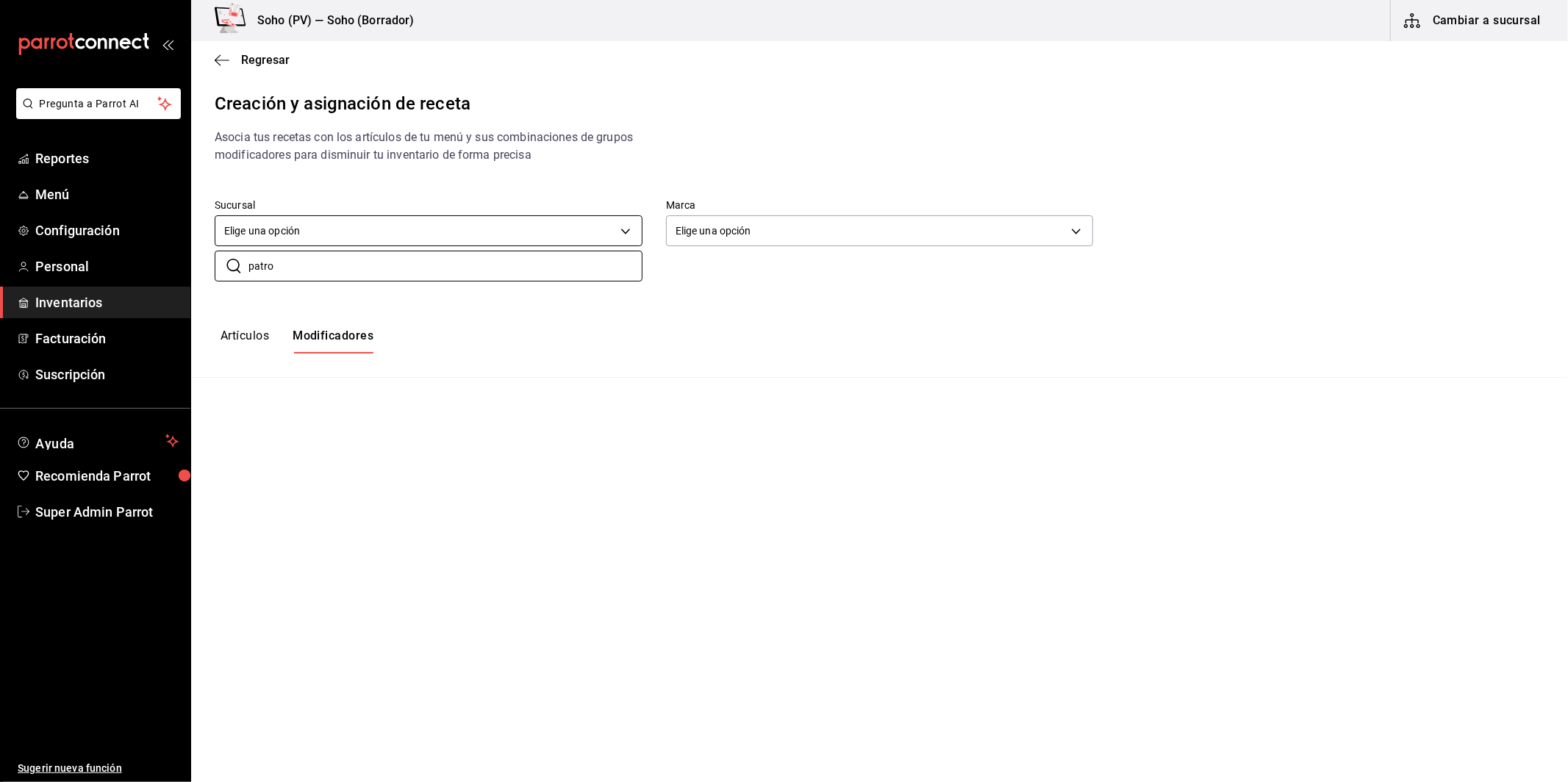
type input "patron"
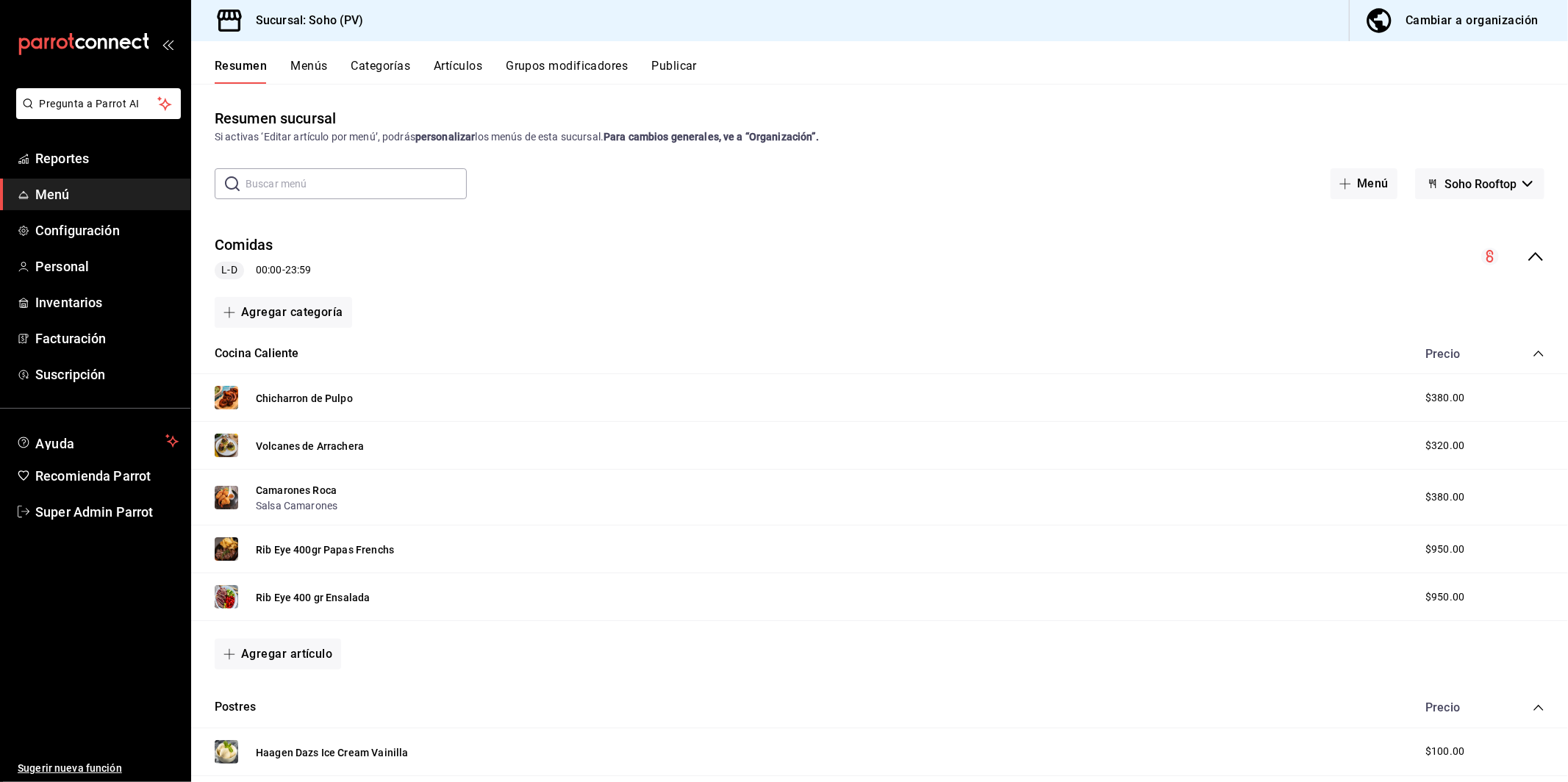
click at [1481, 192] on button "Soho Rooftop" at bounding box center [1479, 183] width 129 height 31
click at [1398, 102] on div at bounding box center [784, 391] width 1568 height 782
click at [304, 74] on button "Menús" at bounding box center [308, 71] width 37 height 25
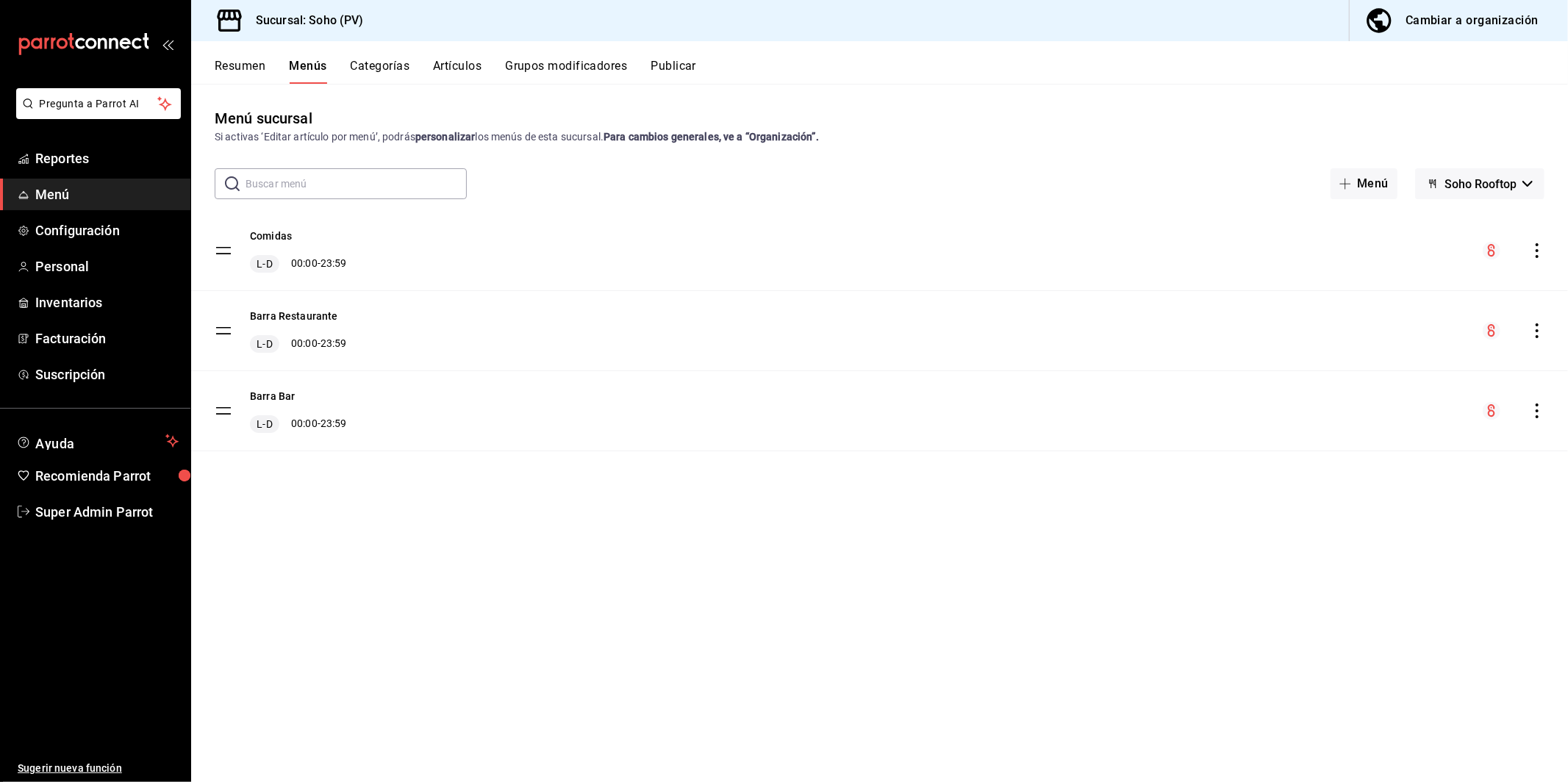
click at [1519, 36] on button "Cambiar a organización" at bounding box center [1453, 20] width 207 height 41
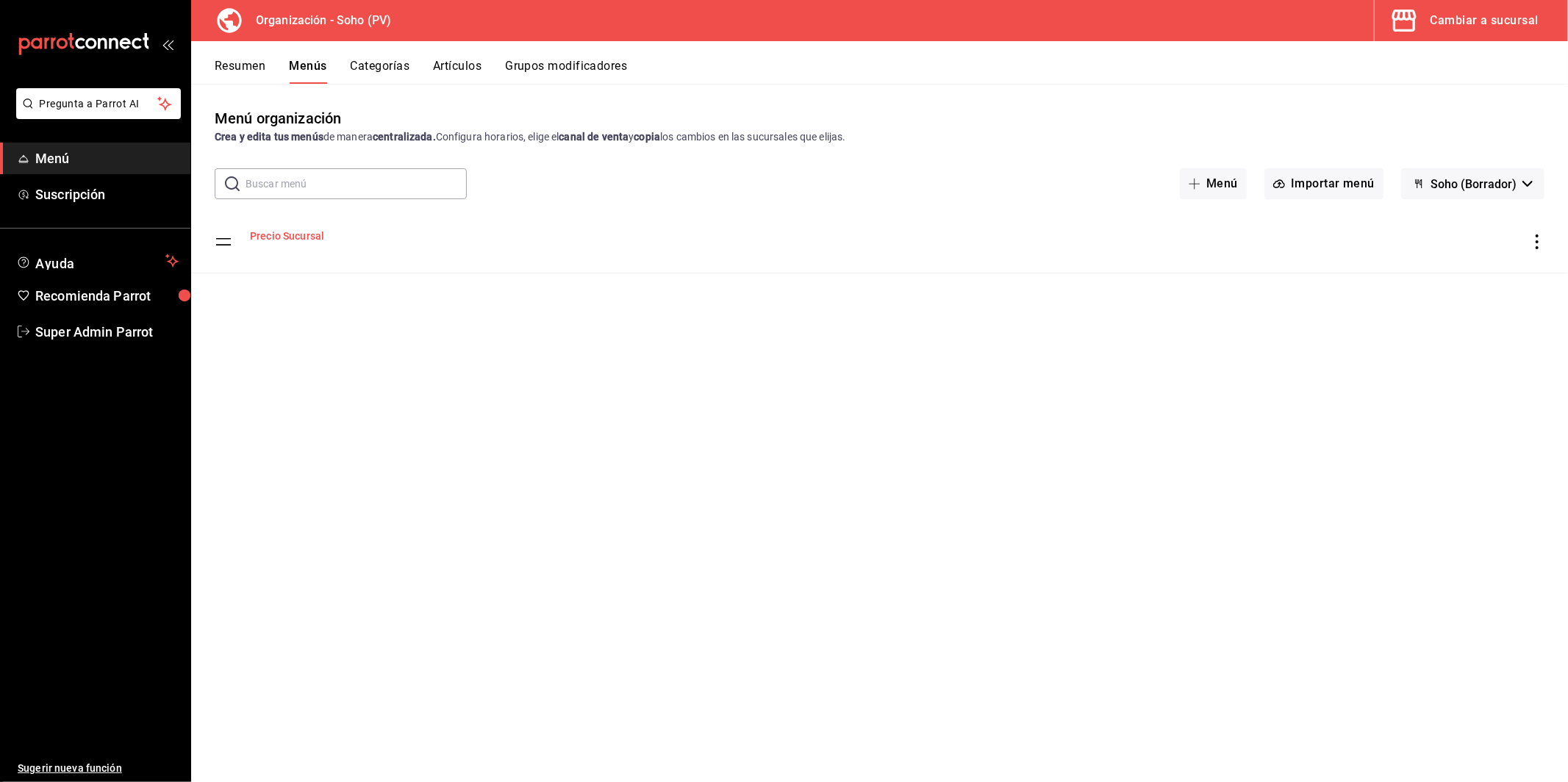
click at [304, 233] on button "Precio Sucursal" at bounding box center [287, 236] width 74 height 15
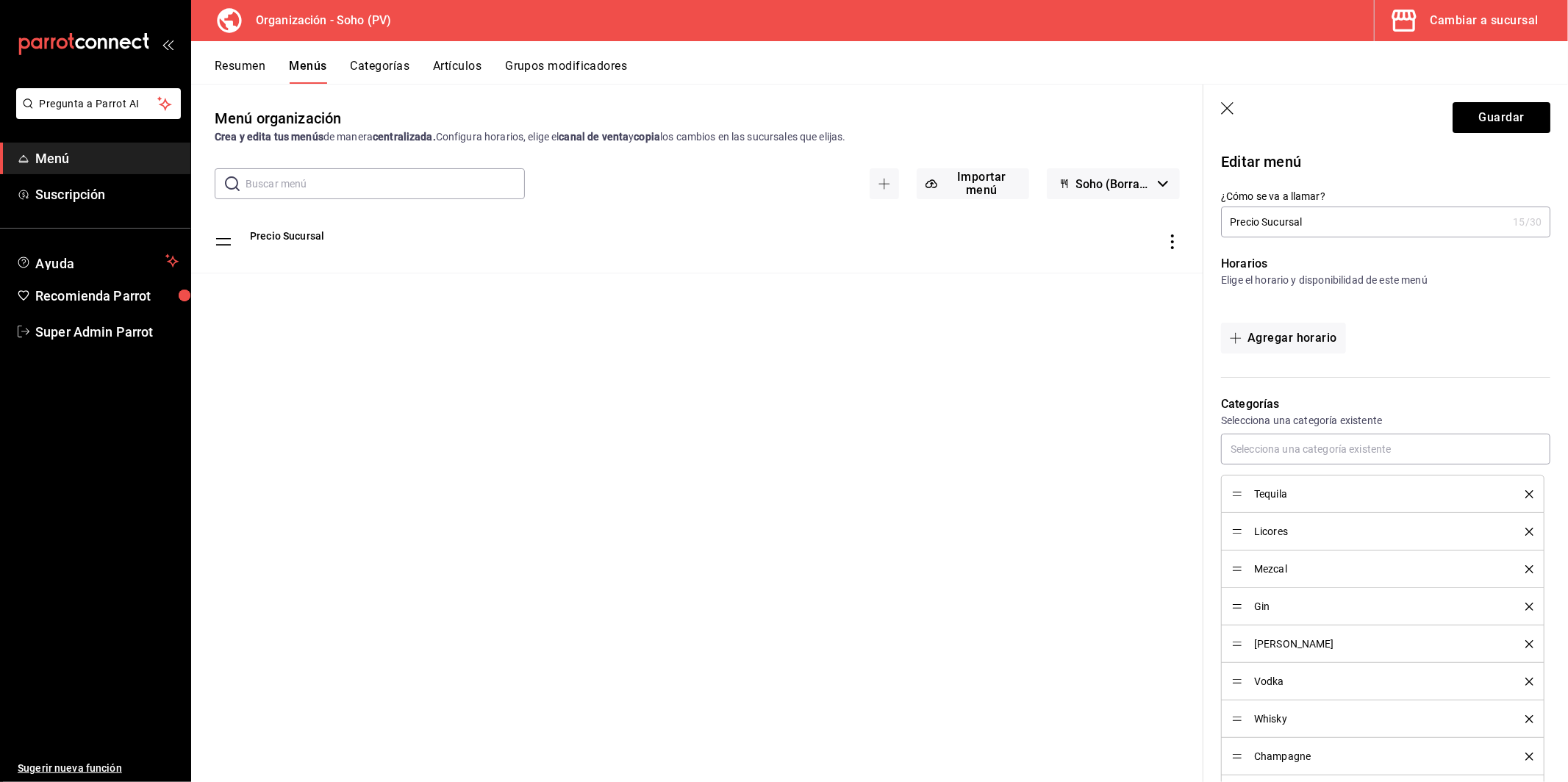
click at [1220, 108] on header "Guardar" at bounding box center [1386, 115] width 365 height 60
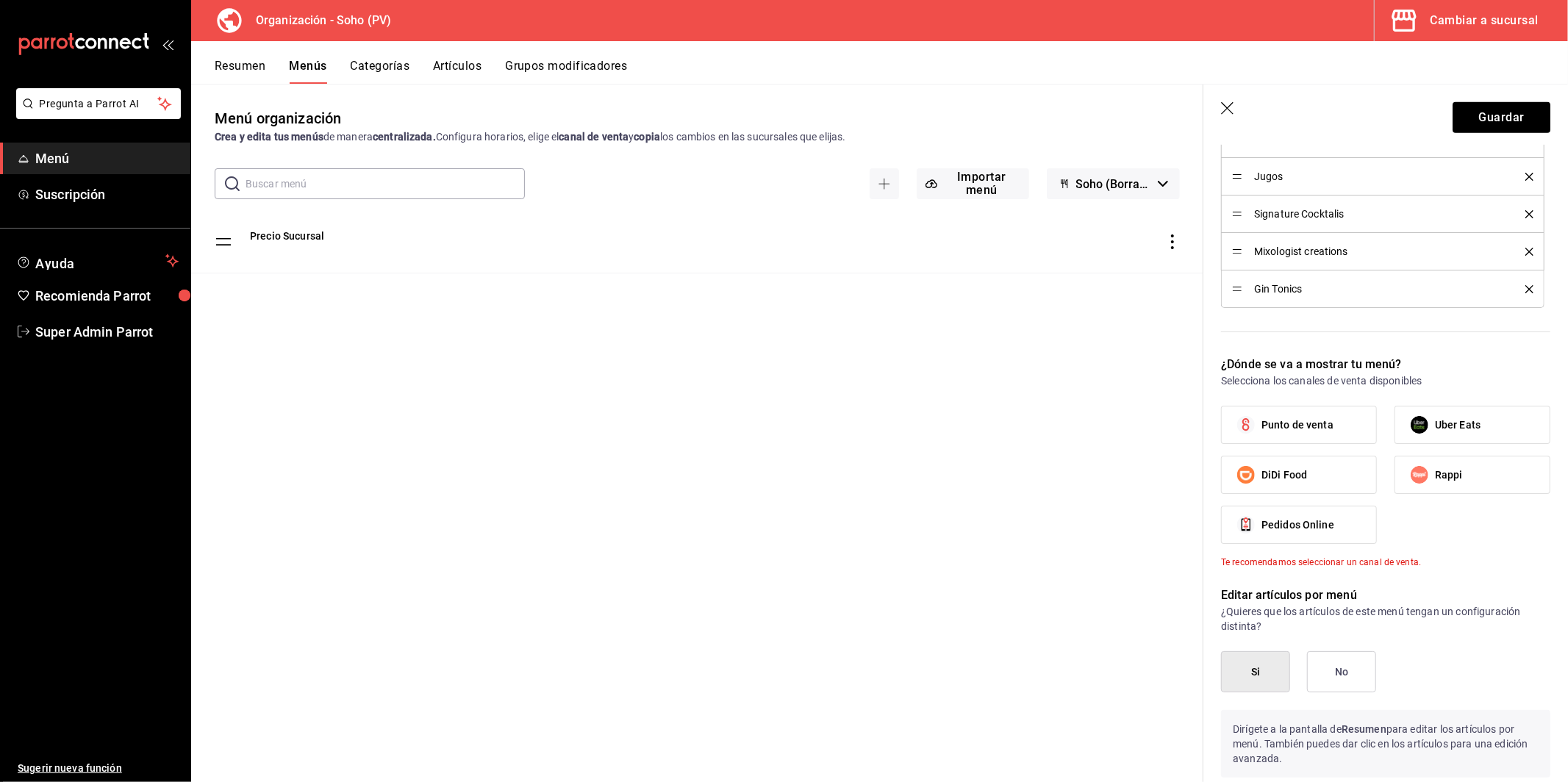
scroll to position [725, 0]
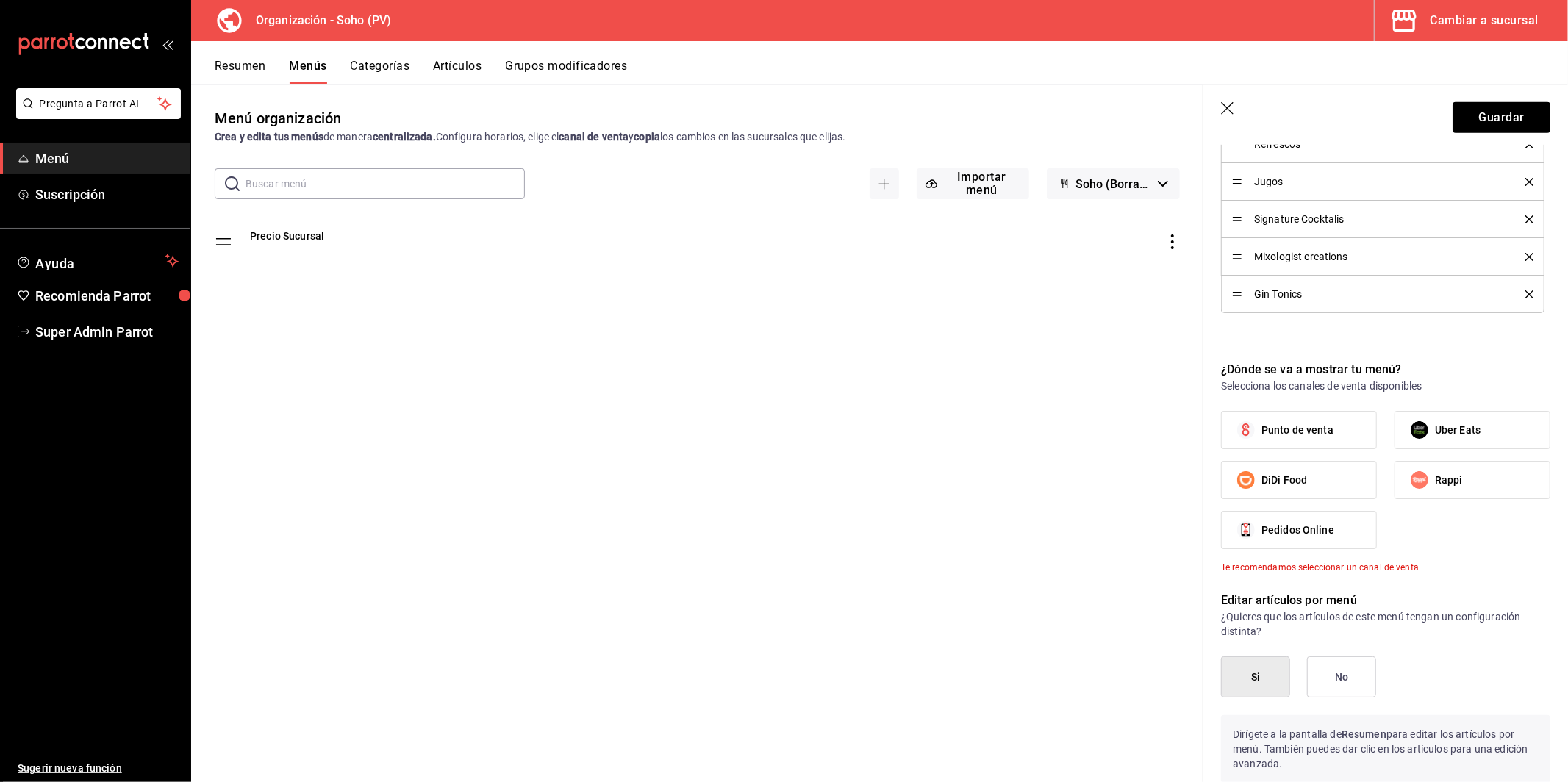
click at [1221, 110] on icon "button" at bounding box center [1228, 109] width 15 height 15
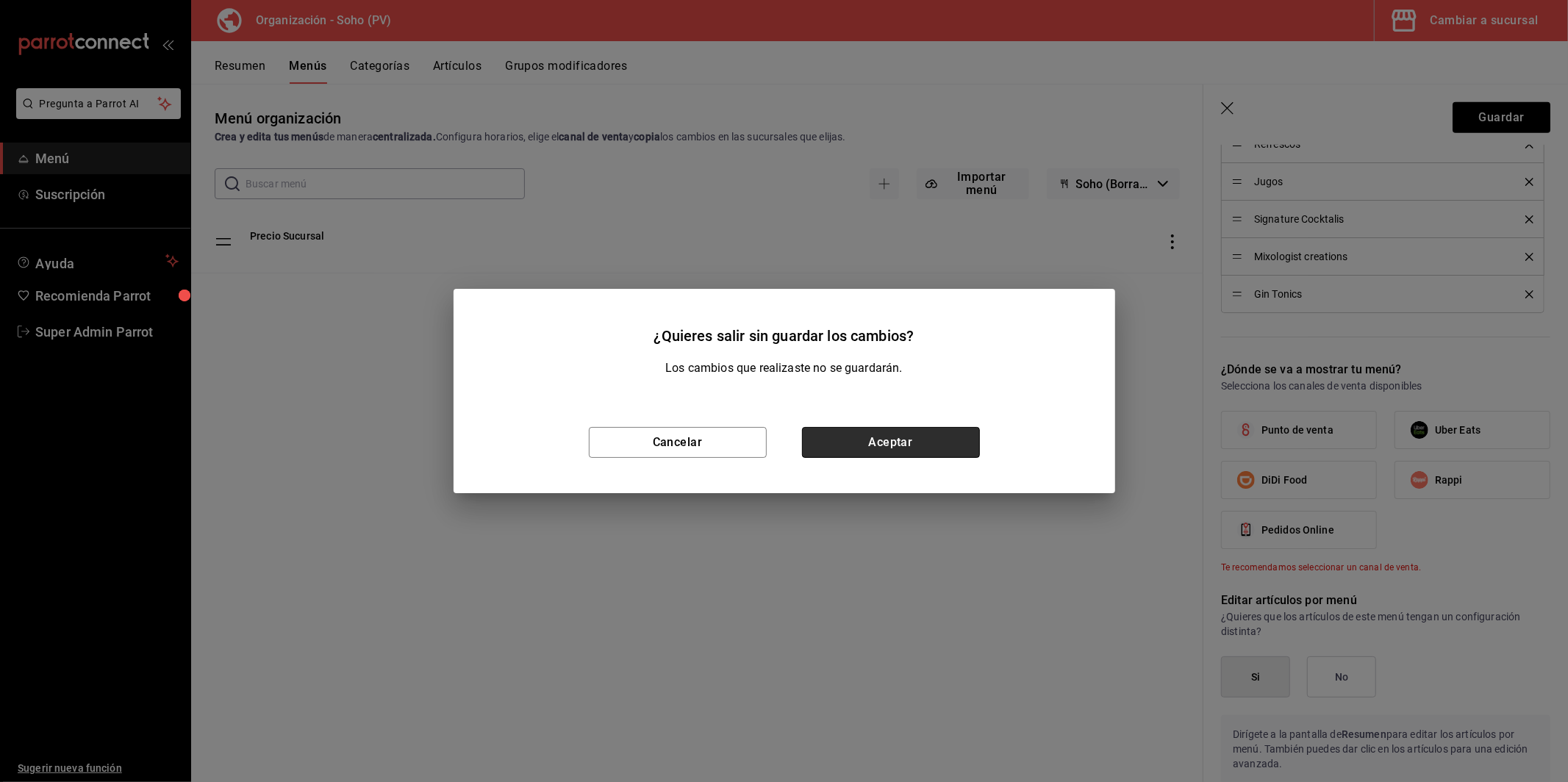
click at [916, 443] on button "Aceptar" at bounding box center [891, 442] width 178 height 31
type input "1758126071782"
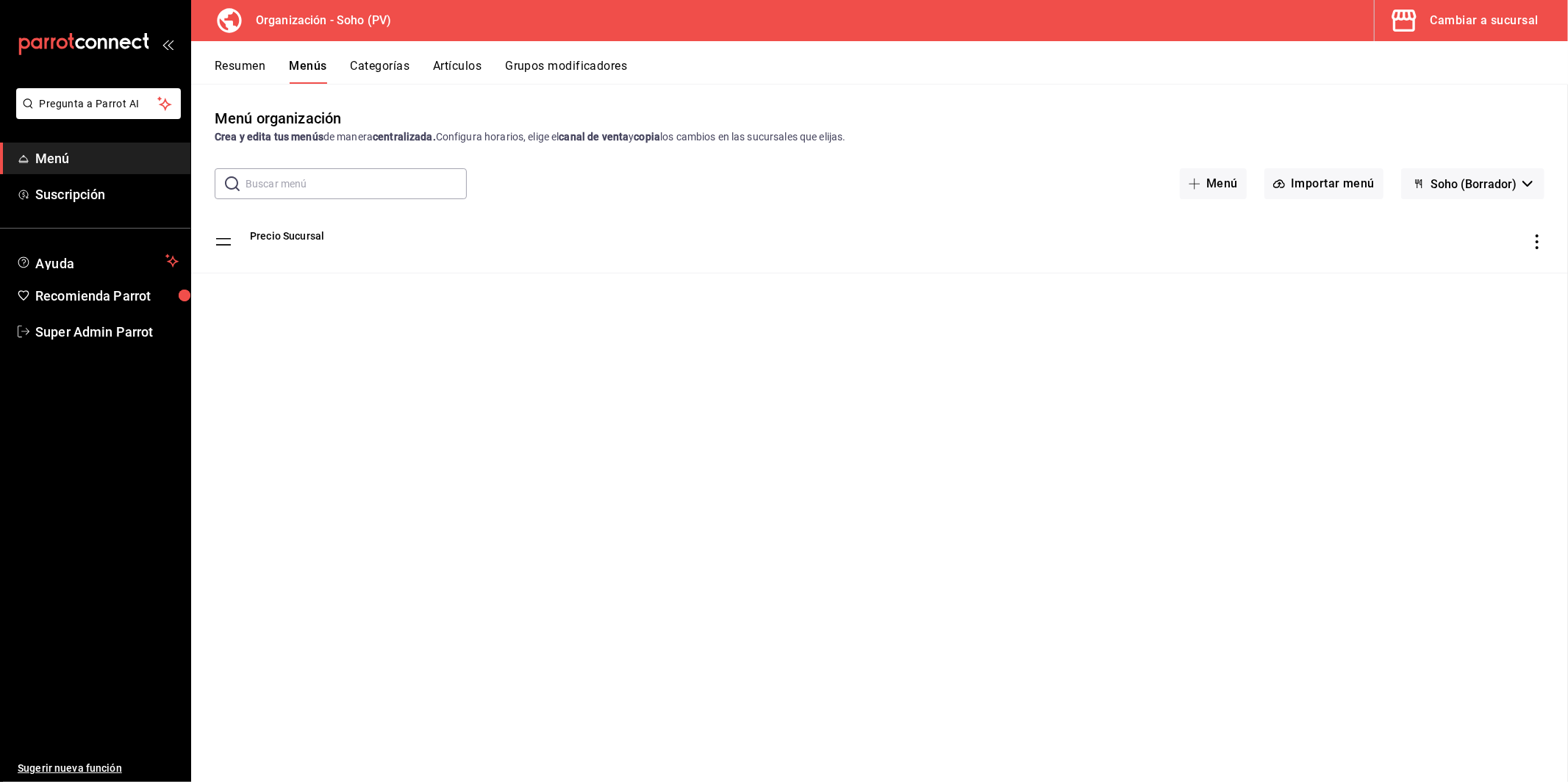
scroll to position [424, 0]
click at [1534, 248] on icon "actions" at bounding box center [1537, 242] width 15 height 15
click at [1376, 394] on span "Eliminar solo menú" at bounding box center [1376, 396] width 88 height 12
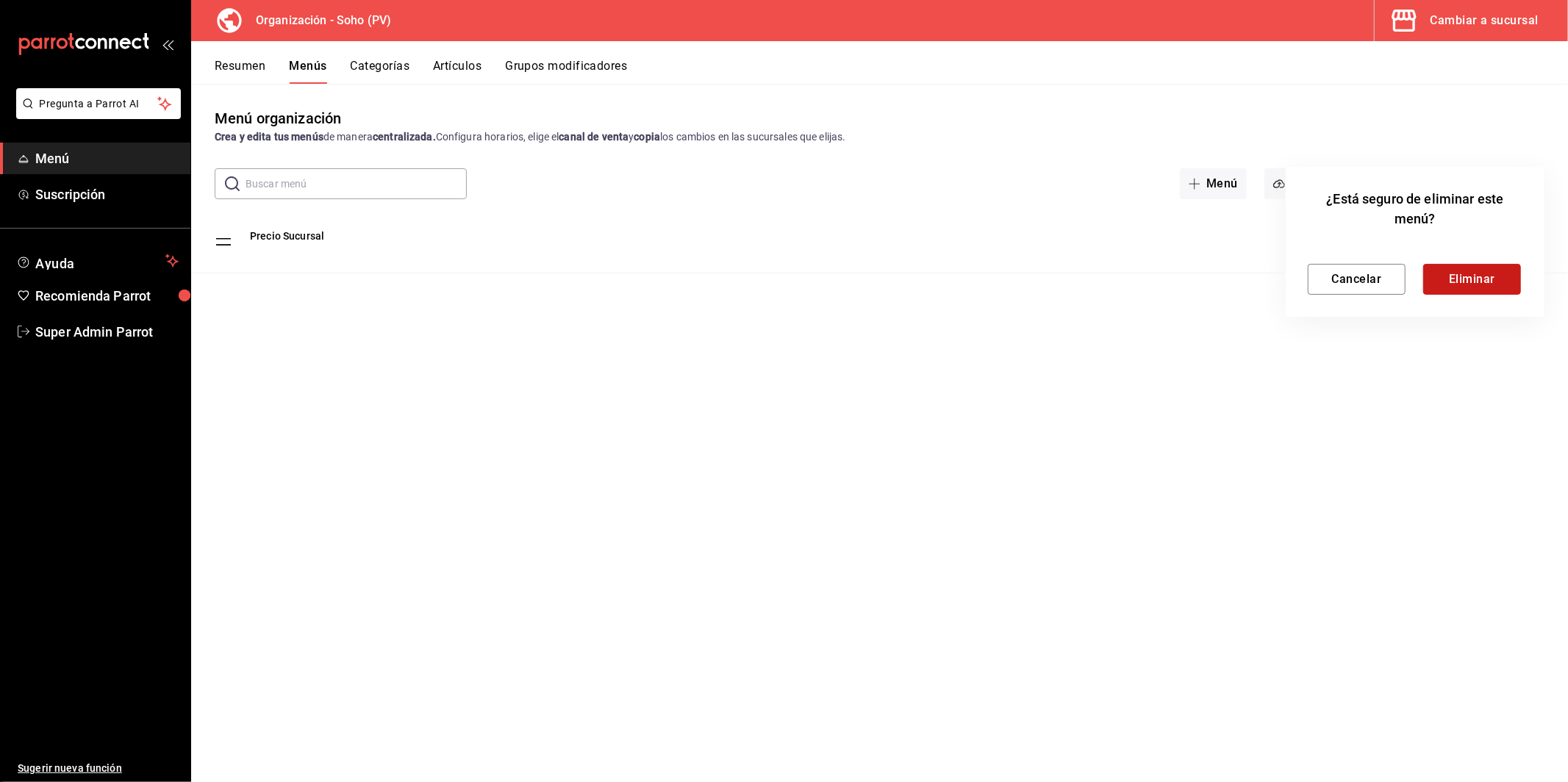
click at [1485, 291] on button "Eliminar" at bounding box center [1473, 279] width 98 height 31
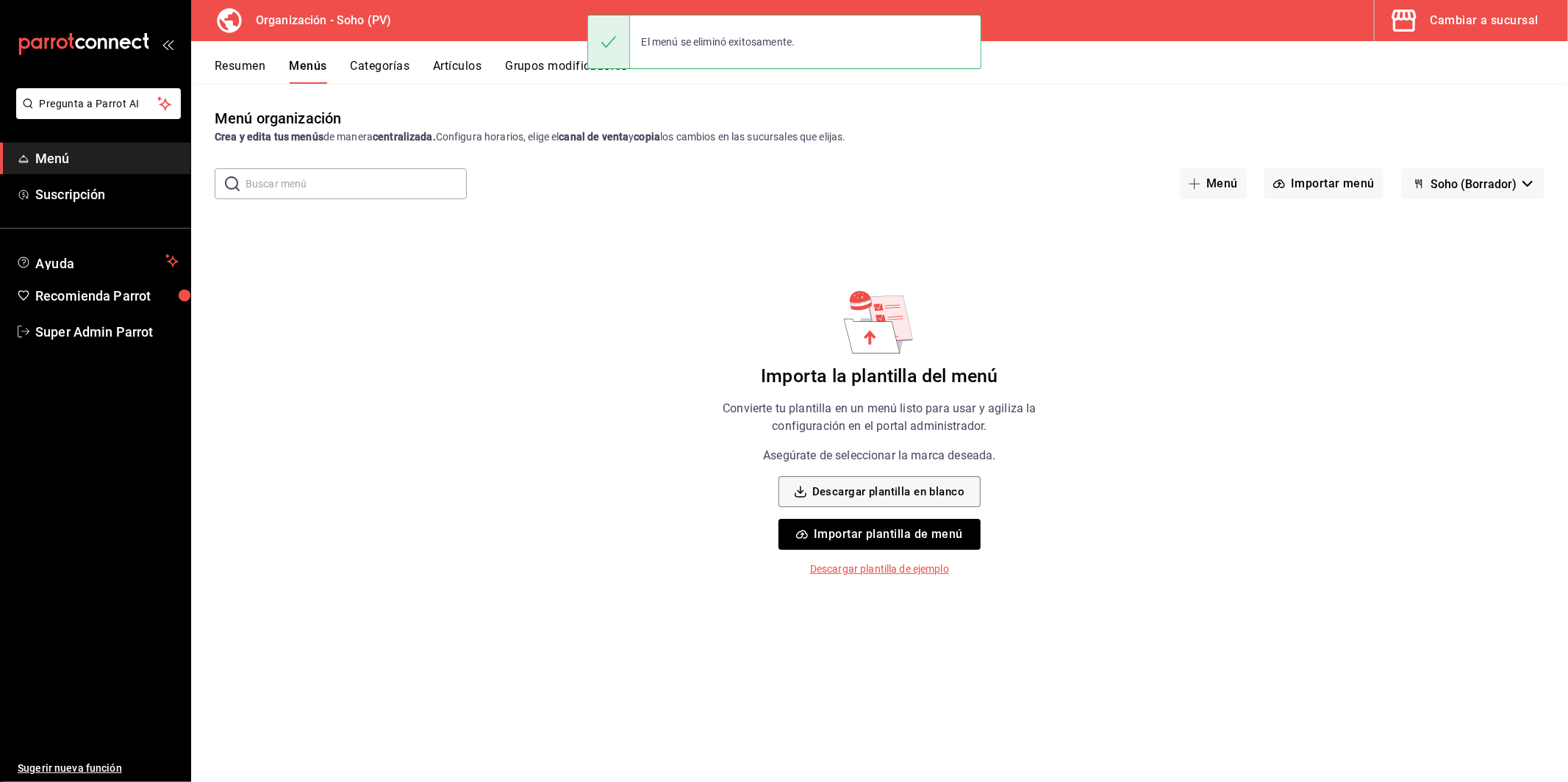
drag, startPoint x: 1256, startPoint y: 538, endPoint x: 1258, endPoint y: 527, distance: 10.5
click at [1257, 532] on div "Menú organización Crea y edita tus menús de manera centralizada. Configura hora…" at bounding box center [879, 444] width 1377 height 674
click at [438, 73] on button "Artículos" at bounding box center [457, 71] width 49 height 25
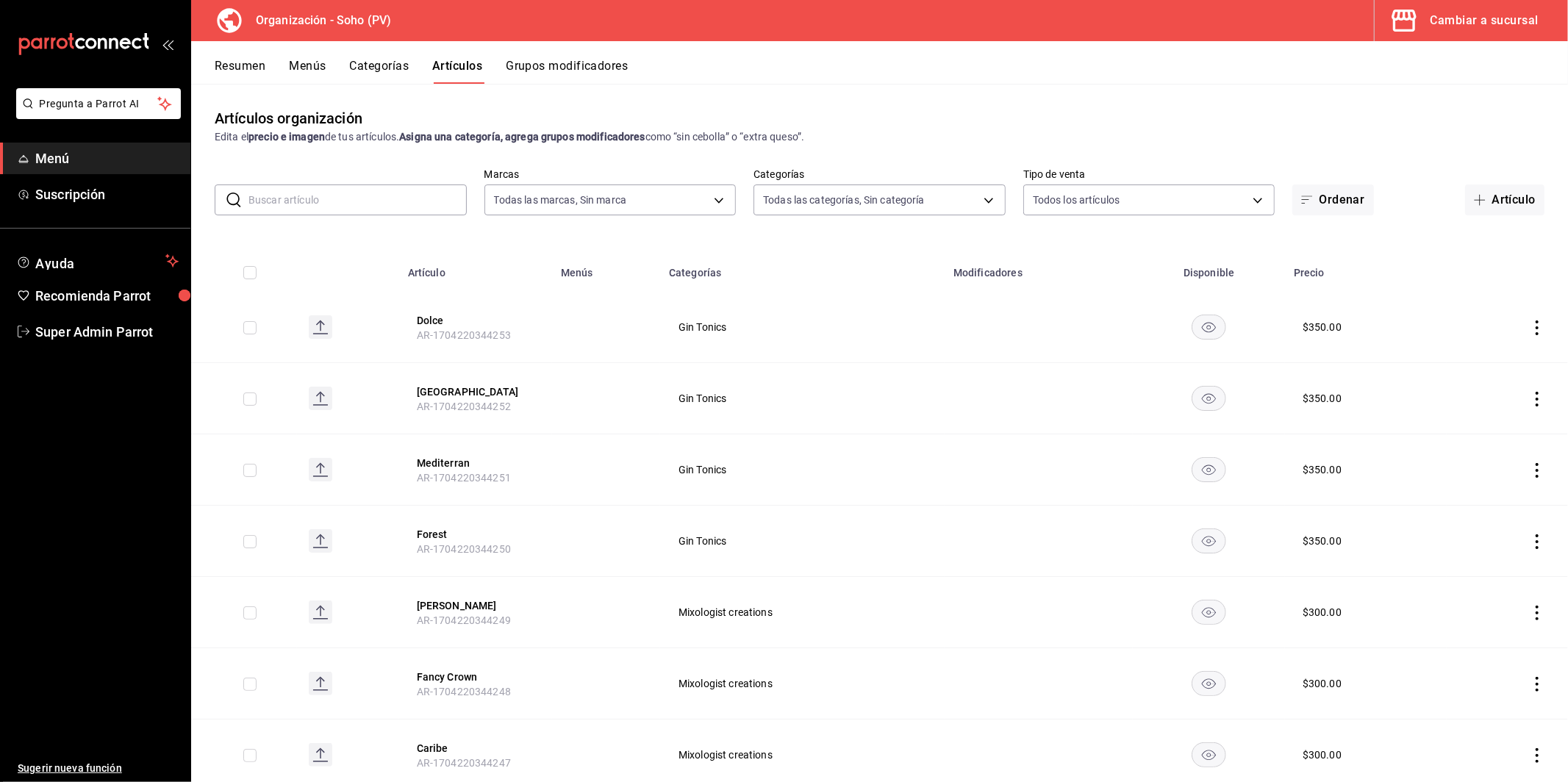
type input "4f265224-59a5-47c4-8c9d-95b46ecdcd4b"
type input "f5e0e8fd-139b-47ed-8a97-c7adcb04d75f,683138f1-3d15-4774-8051-4c67a180e7e8,fb4f1…"
click at [302, 85] on div "Artículos organización Edita el precio e imagen de tus artículos. Asigna una ca…" at bounding box center [879, 433] width 1377 height 698
click at [306, 73] on button "Menús" at bounding box center [307, 71] width 37 height 25
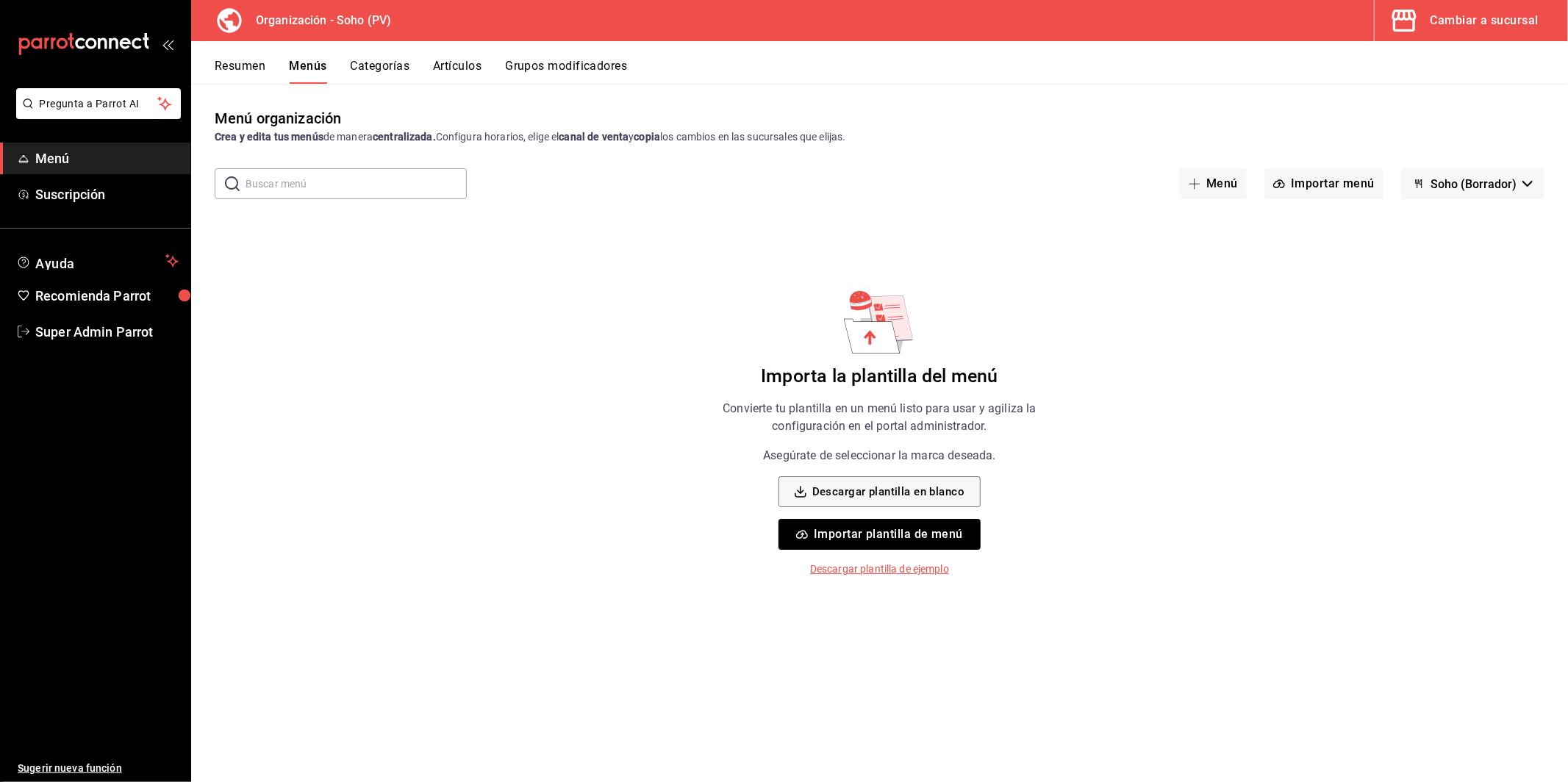
click at [226, 60] on button "Resumen" at bounding box center [240, 71] width 51 height 25
click at [1467, 38] on button "Cambiar a sucursal" at bounding box center [1466, 20] width 182 height 41
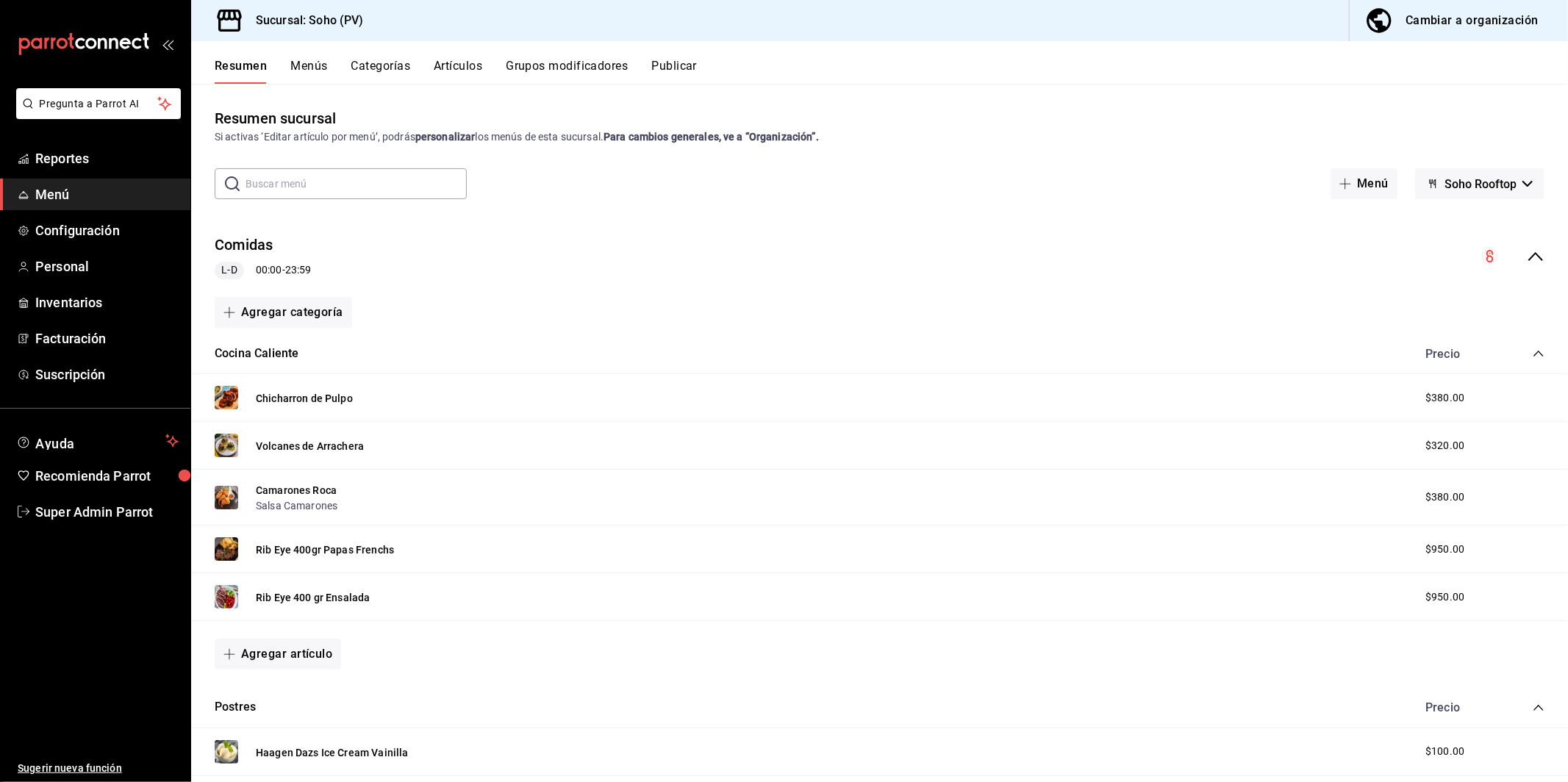
click at [310, 69] on button "Menús" at bounding box center [308, 71] width 37 height 25
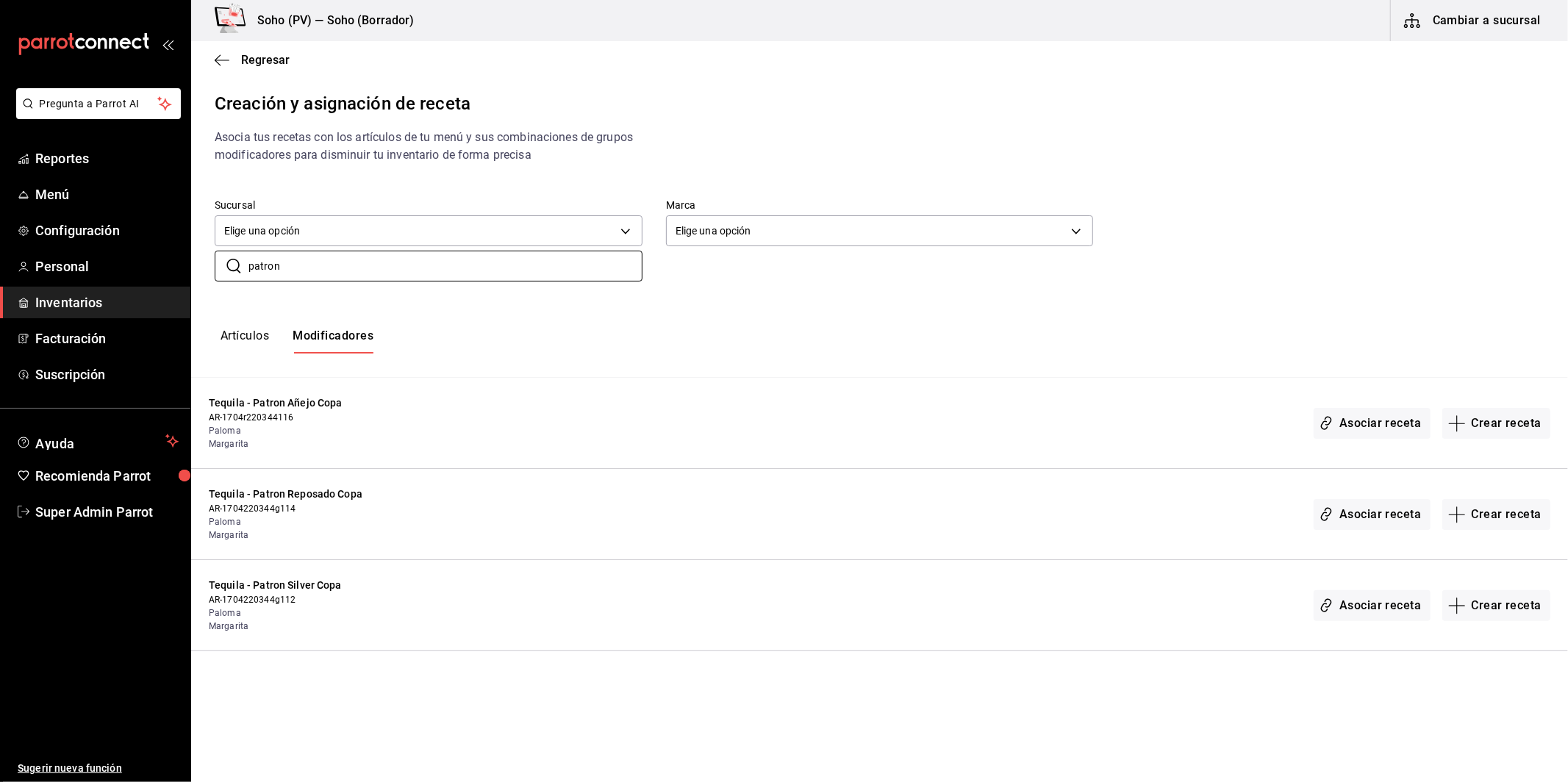
type input "patron"
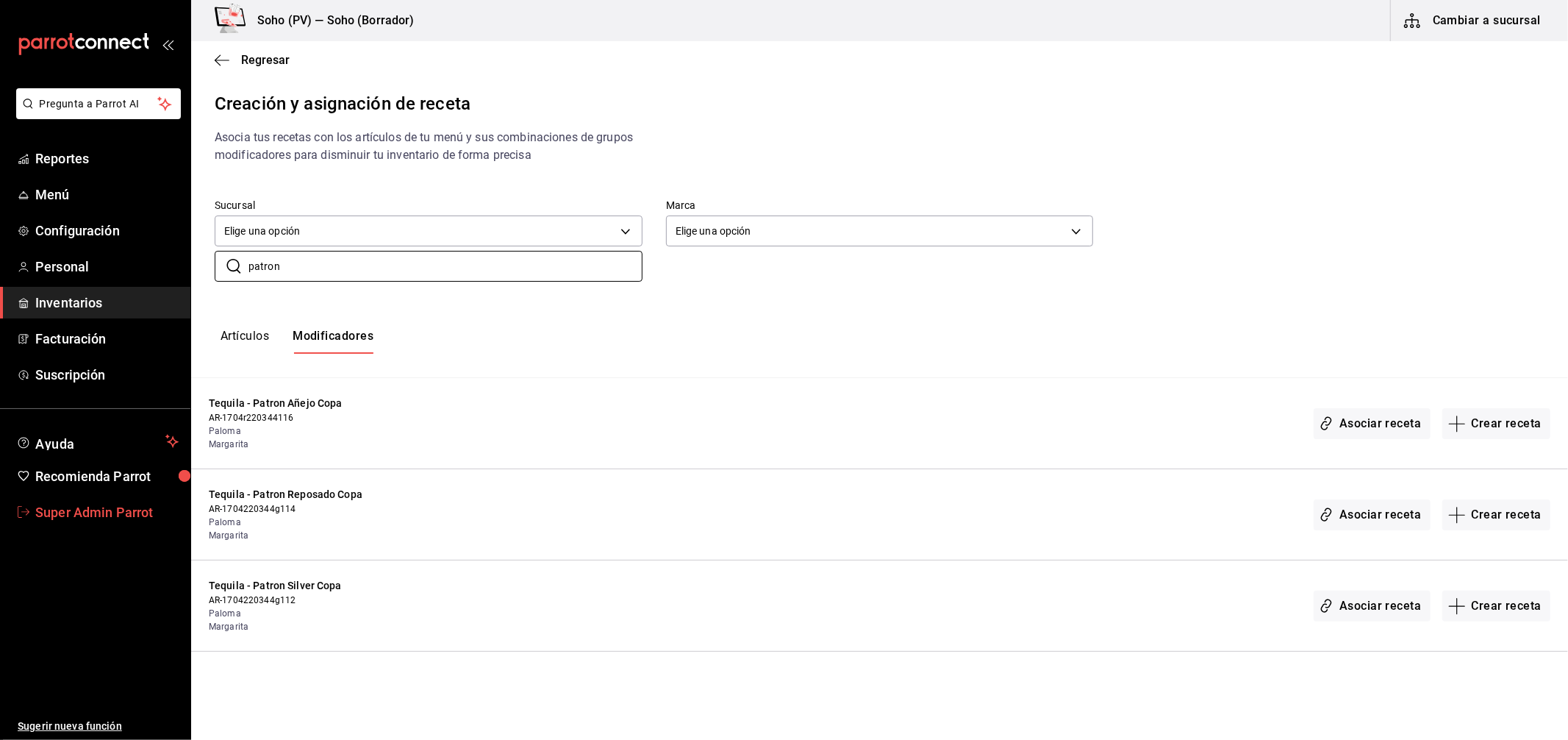
click at [93, 506] on span "Super Admin Parrot" at bounding box center [106, 512] width 143 height 20
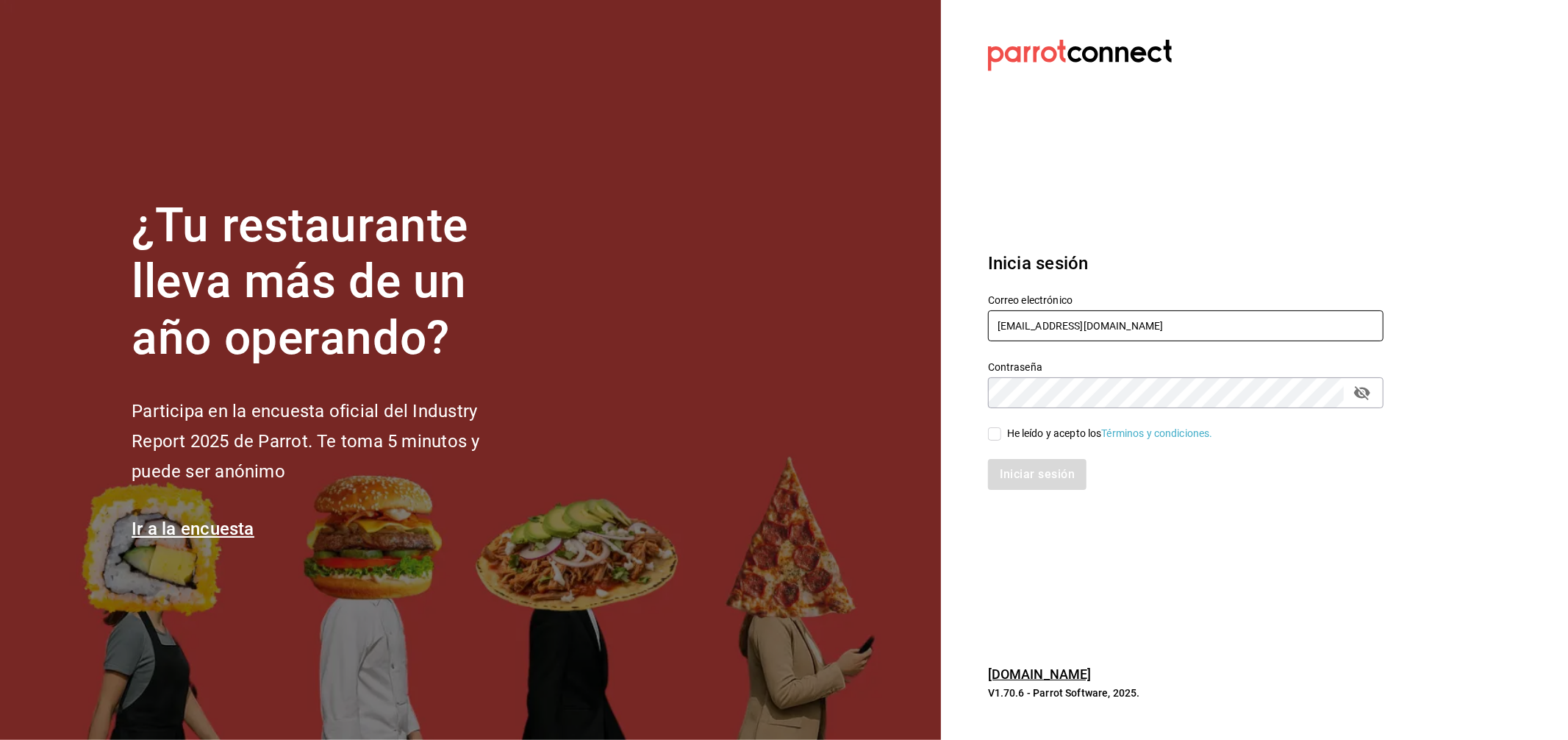
drag, startPoint x: 1080, startPoint y: 322, endPoint x: 985, endPoint y: 320, distance: 95.6
click at [985, 320] on div "Correo electrónico soho@pv.com" at bounding box center [1177, 309] width 413 height 67
type input "multiuser@javi.com"
click at [1074, 438] on div "He leído y acepto los Términos y condiciones." at bounding box center [1110, 433] width 206 height 15
click at [1002, 438] on input "He leído y acepto los Términos y condiciones." at bounding box center [994, 433] width 13 height 13
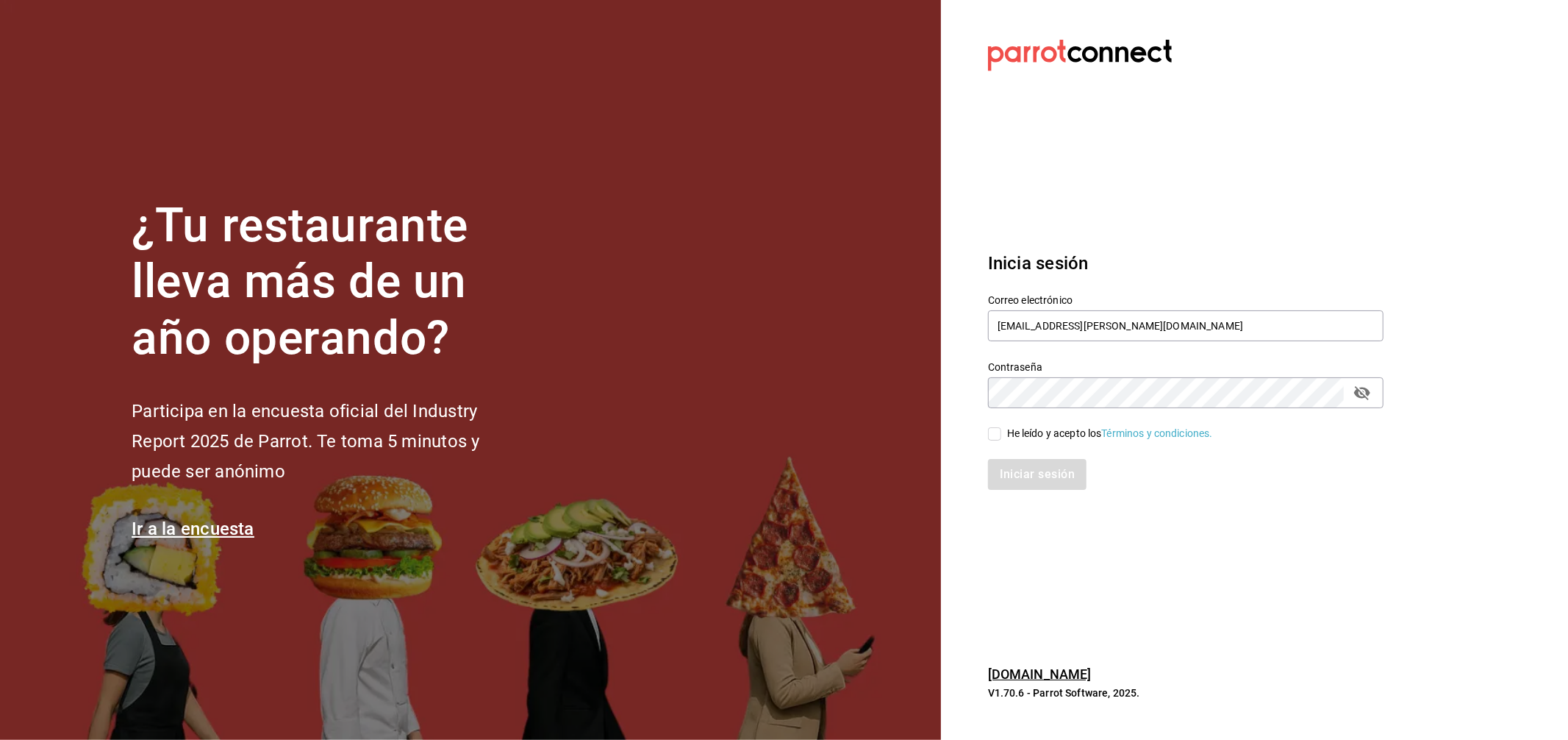
checkbox input "true"
click at [1004, 485] on button "Iniciar sesión" at bounding box center [1038, 474] width 100 height 31
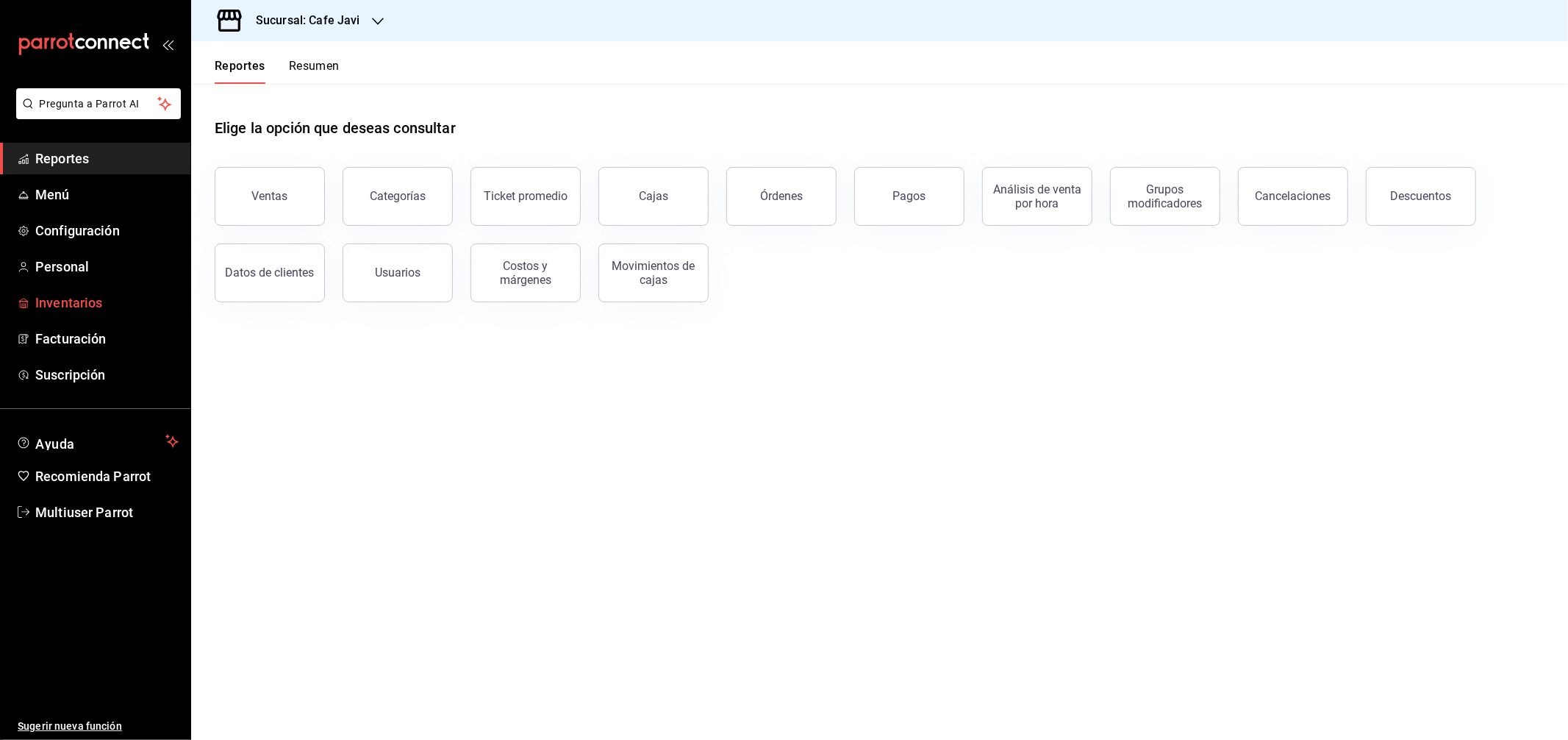
click at [90, 306] on span "Inventarios" at bounding box center [106, 303] width 143 height 20
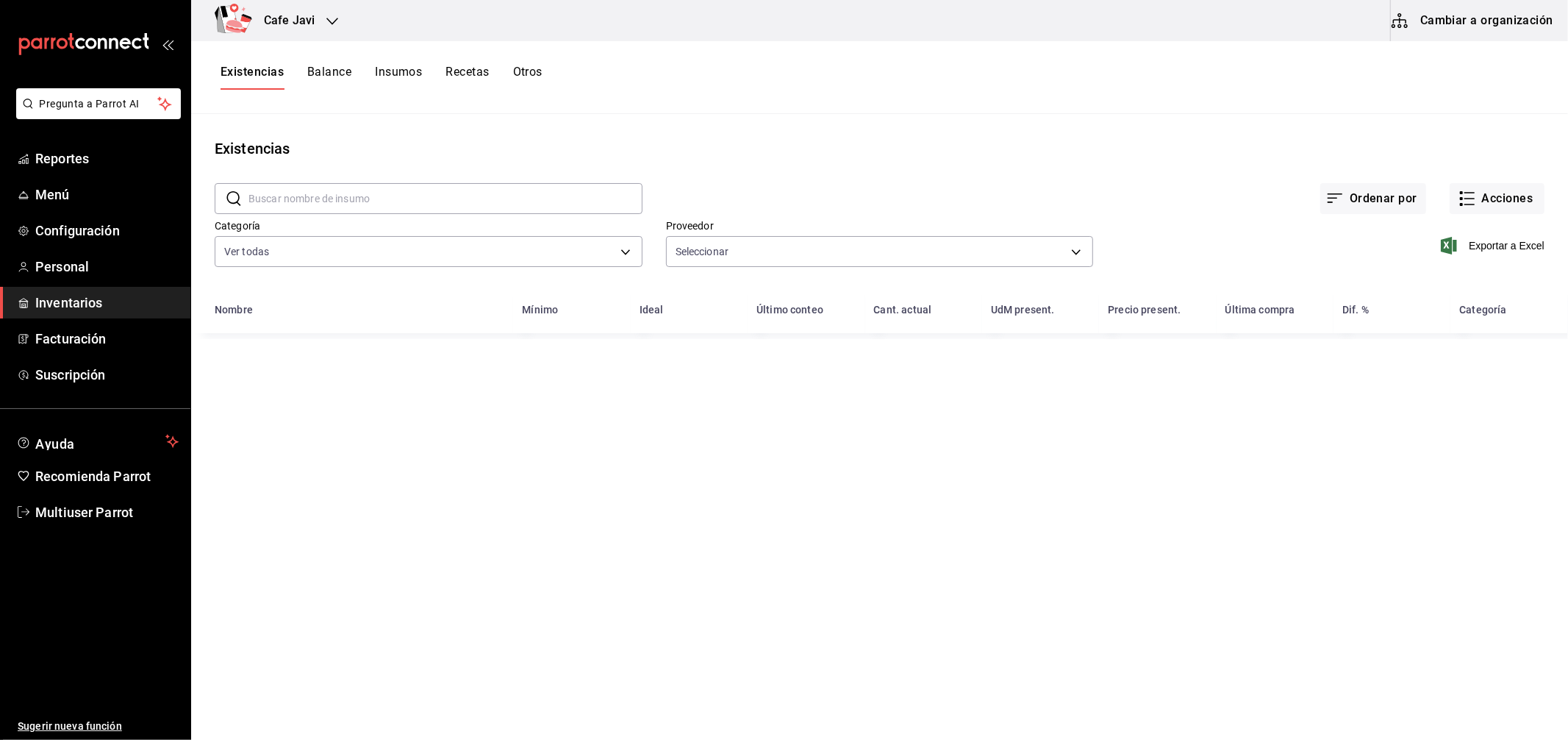
click at [1497, 21] on button "Cambiar a organización" at bounding box center [1473, 20] width 165 height 41
type input "c0082b90-b1c9-4d97-ab63-732fe7d4d6b3,636d0db3-6dbb-4b76-b470-dffb0c046ad9,02120…"
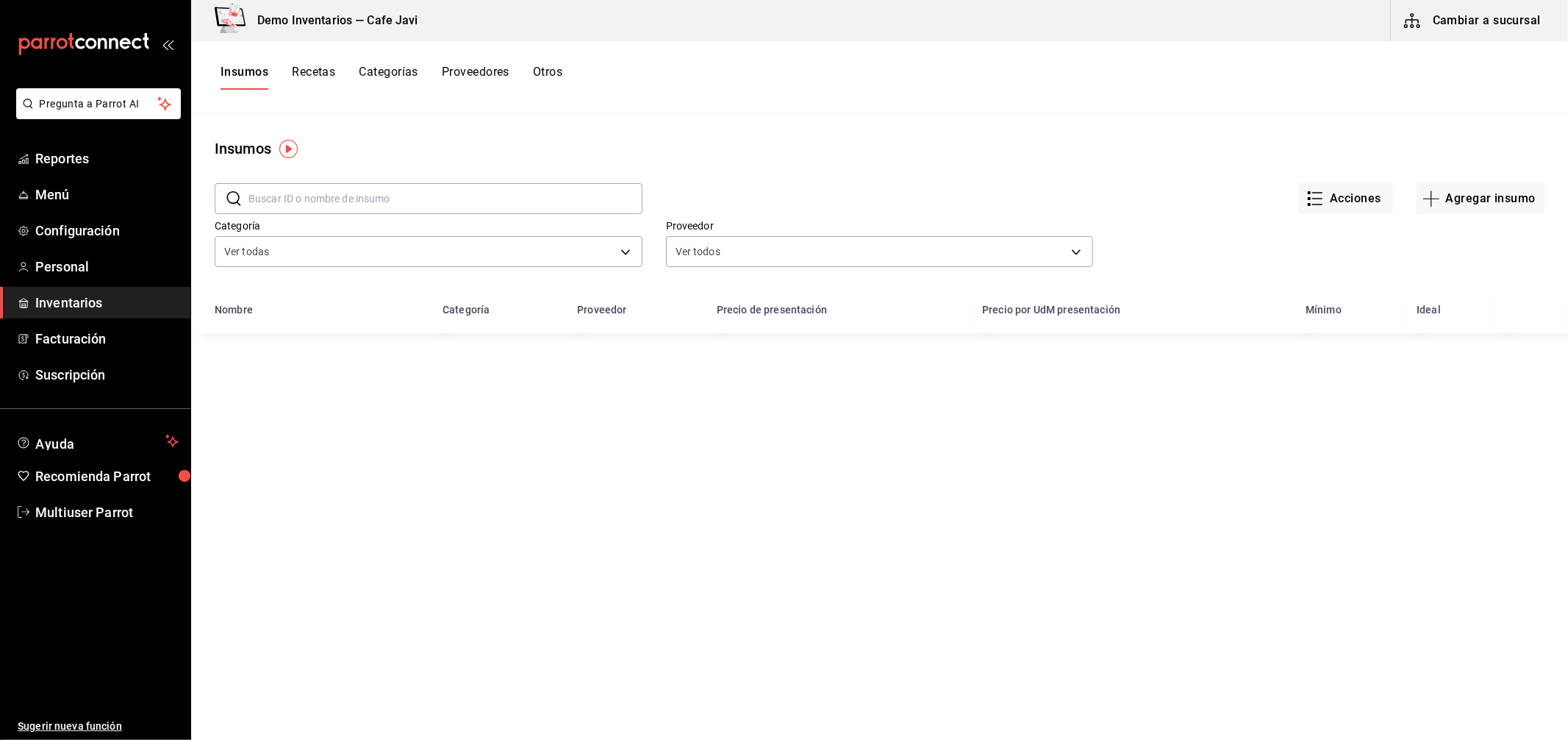
click at [322, 62] on div "Insumos Recetas Categorías Proveedores Otros" at bounding box center [879, 77] width 1377 height 73
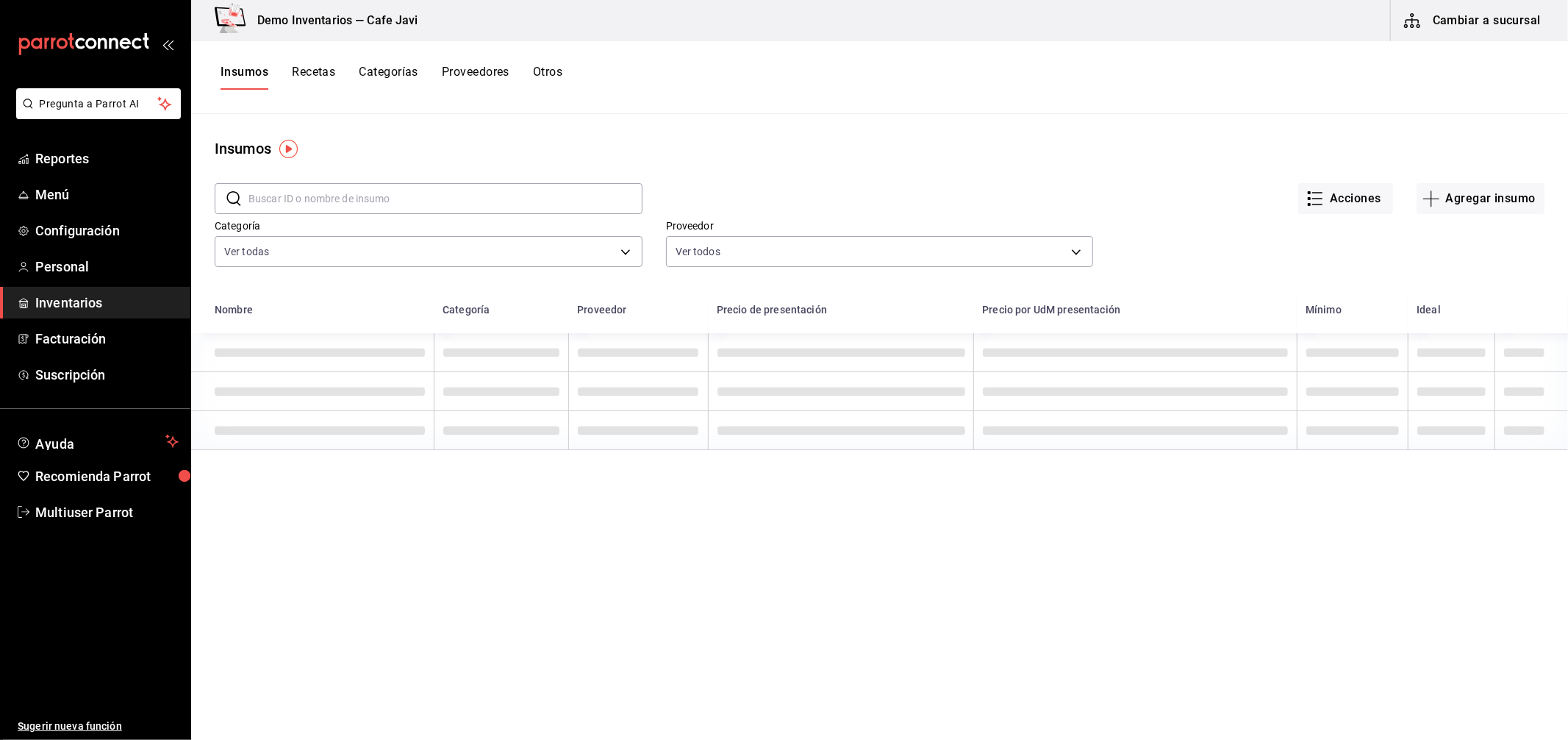
click at [310, 78] on button "Recetas" at bounding box center [313, 77] width 43 height 25
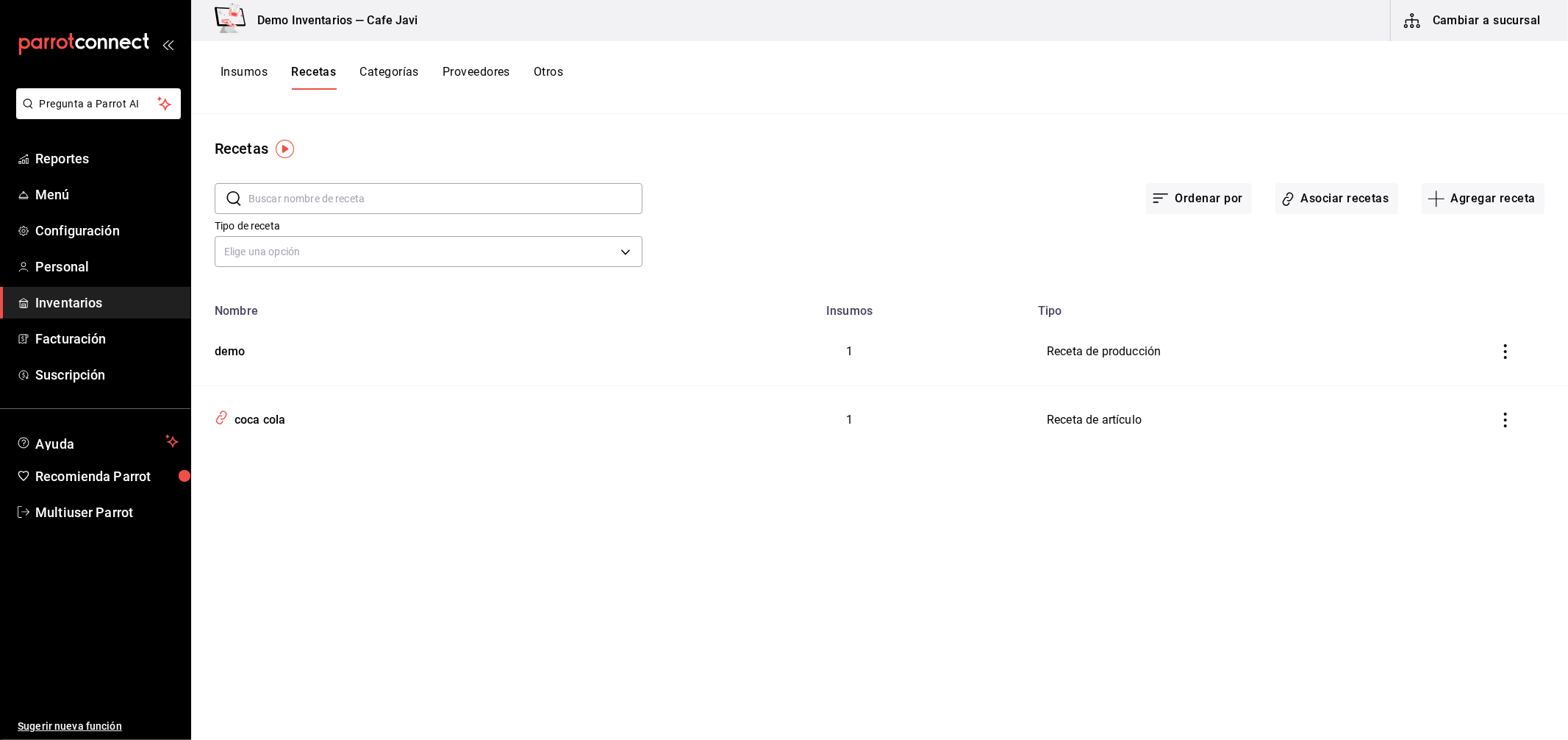
drag, startPoint x: 1497, startPoint y: 360, endPoint x: 1512, endPoint y: 350, distance: 17.5
click at [1502, 358] on button "inventoriesTable" at bounding box center [1506, 351] width 32 height 32
click at [1459, 379] on span "Eliminar" at bounding box center [1448, 372] width 64 height 18
click at [1504, 358] on icon "inventoriesTable" at bounding box center [1506, 351] width 15 height 15
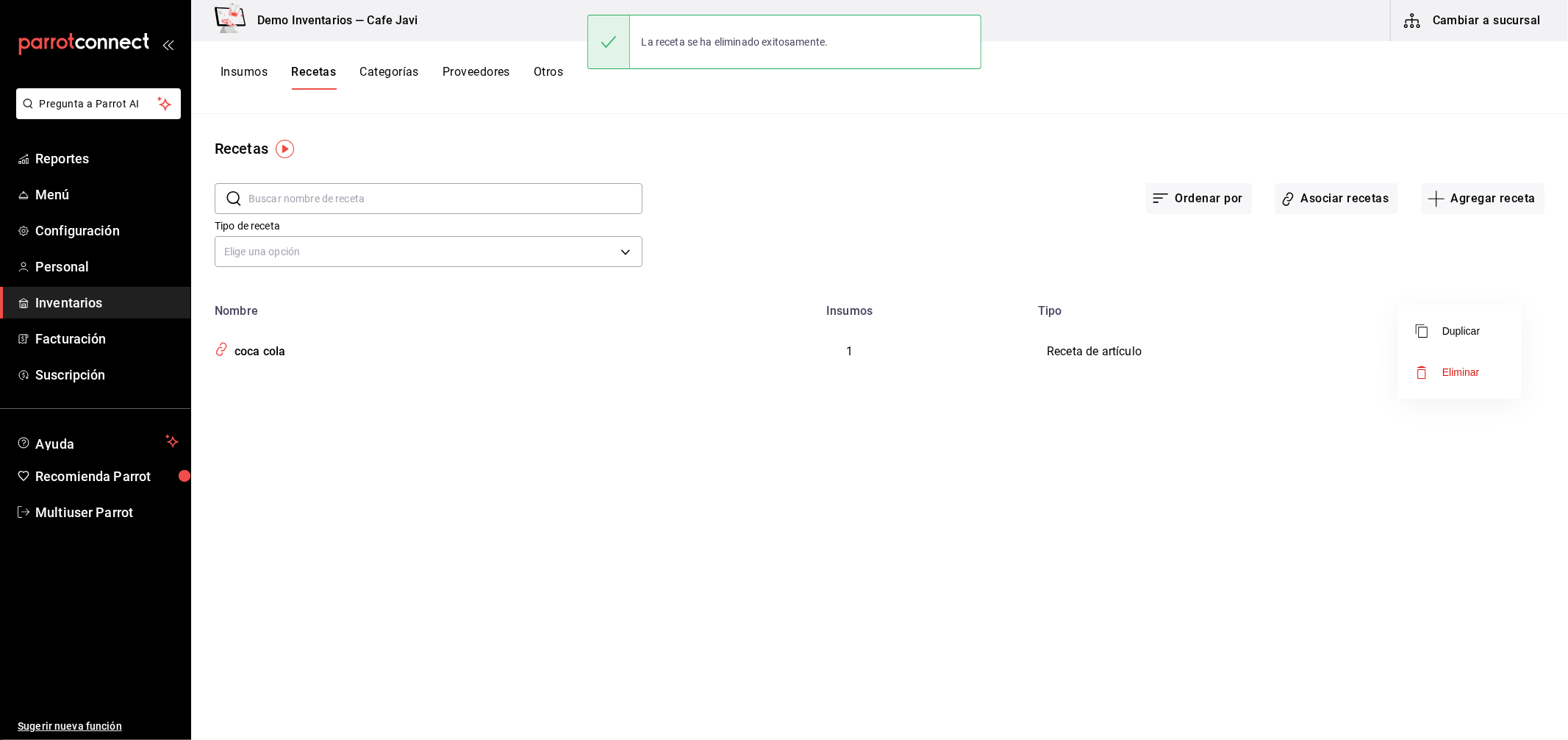
click at [1474, 385] on li "Eliminar" at bounding box center [1461, 371] width 124 height 41
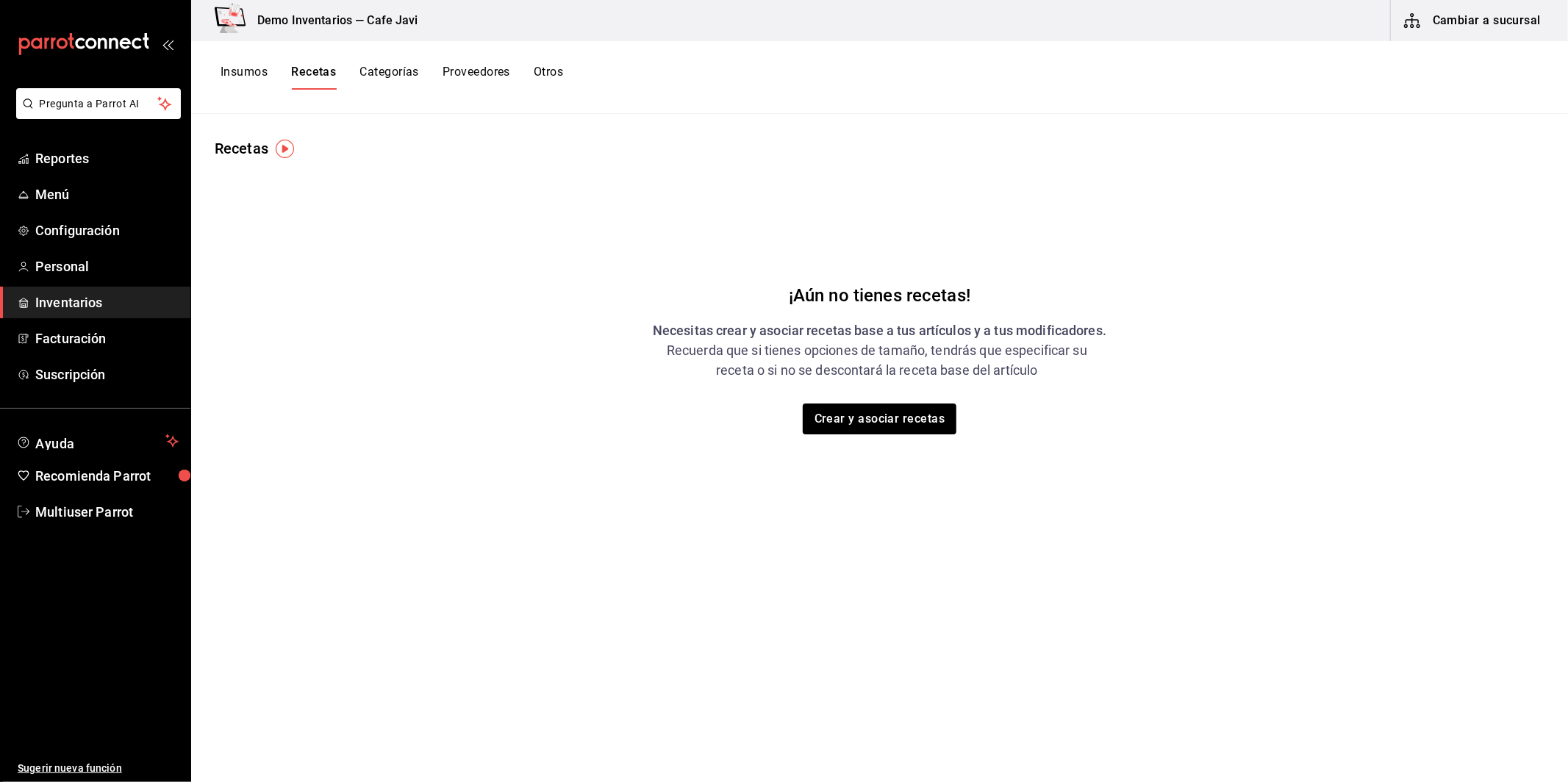
click at [258, 71] on button "Insumos" at bounding box center [244, 77] width 47 height 25
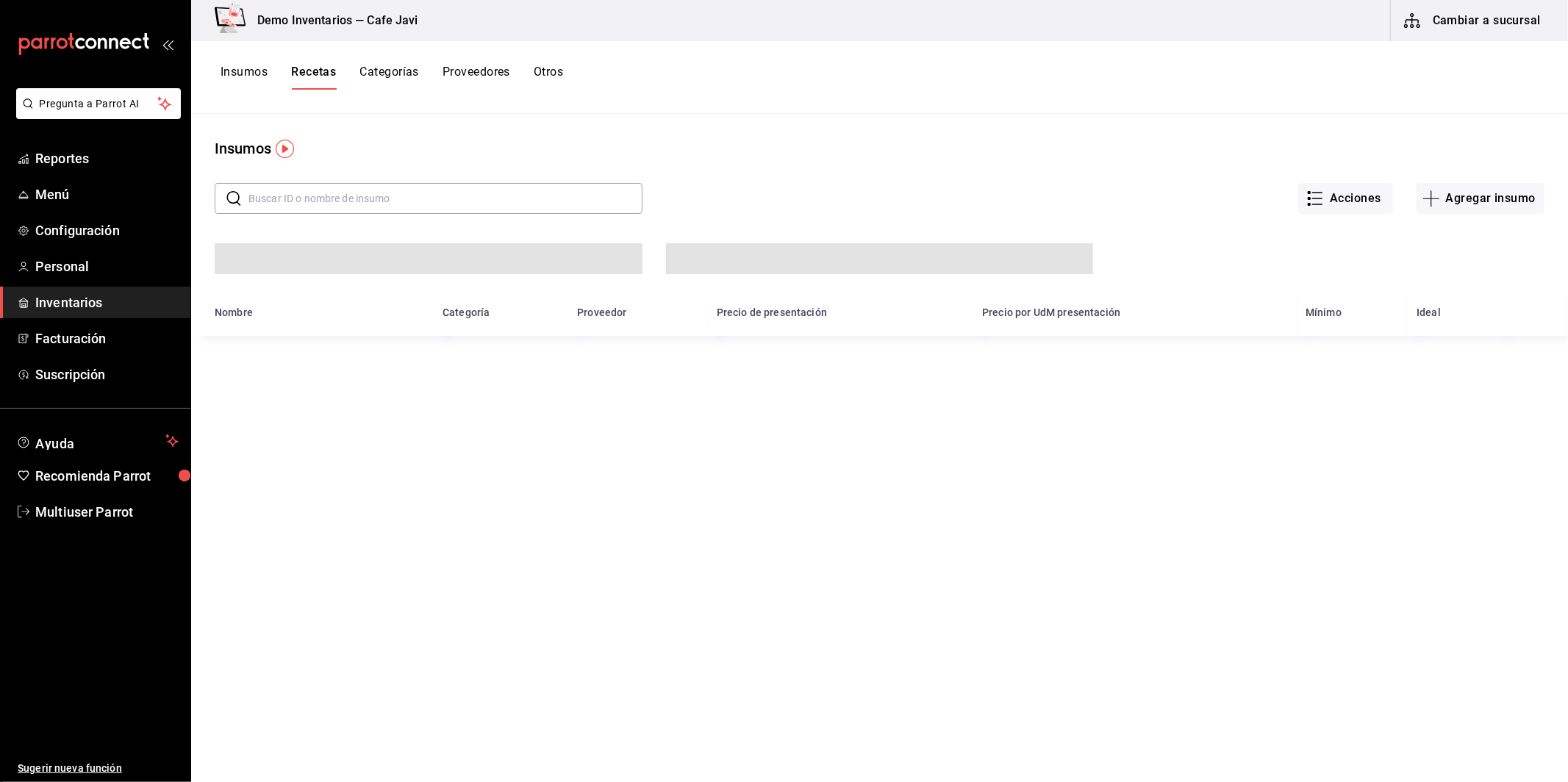
click at [246, 72] on button "Insumos" at bounding box center [244, 77] width 47 height 25
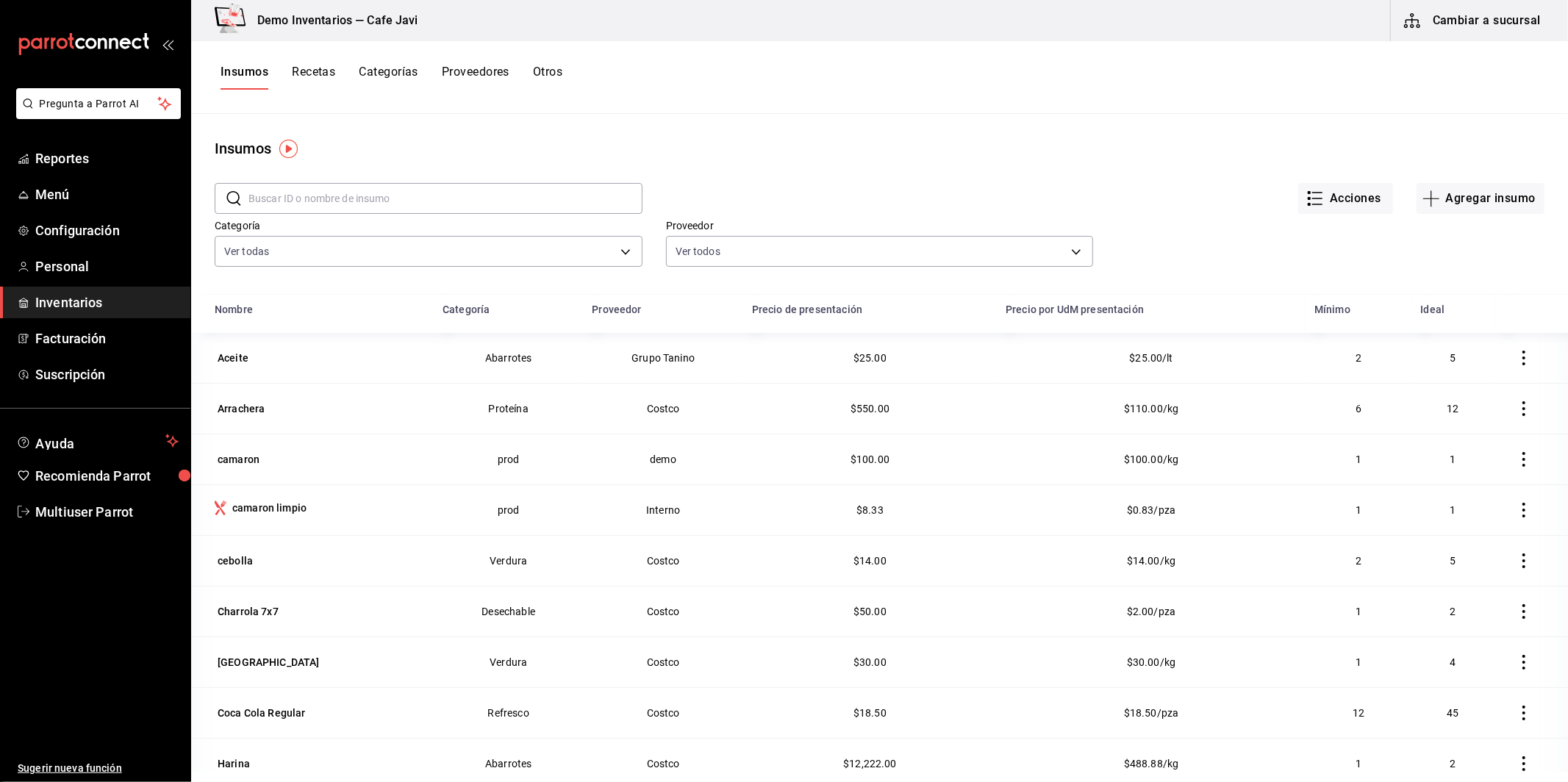
click at [330, 72] on button "Recetas" at bounding box center [313, 77] width 43 height 25
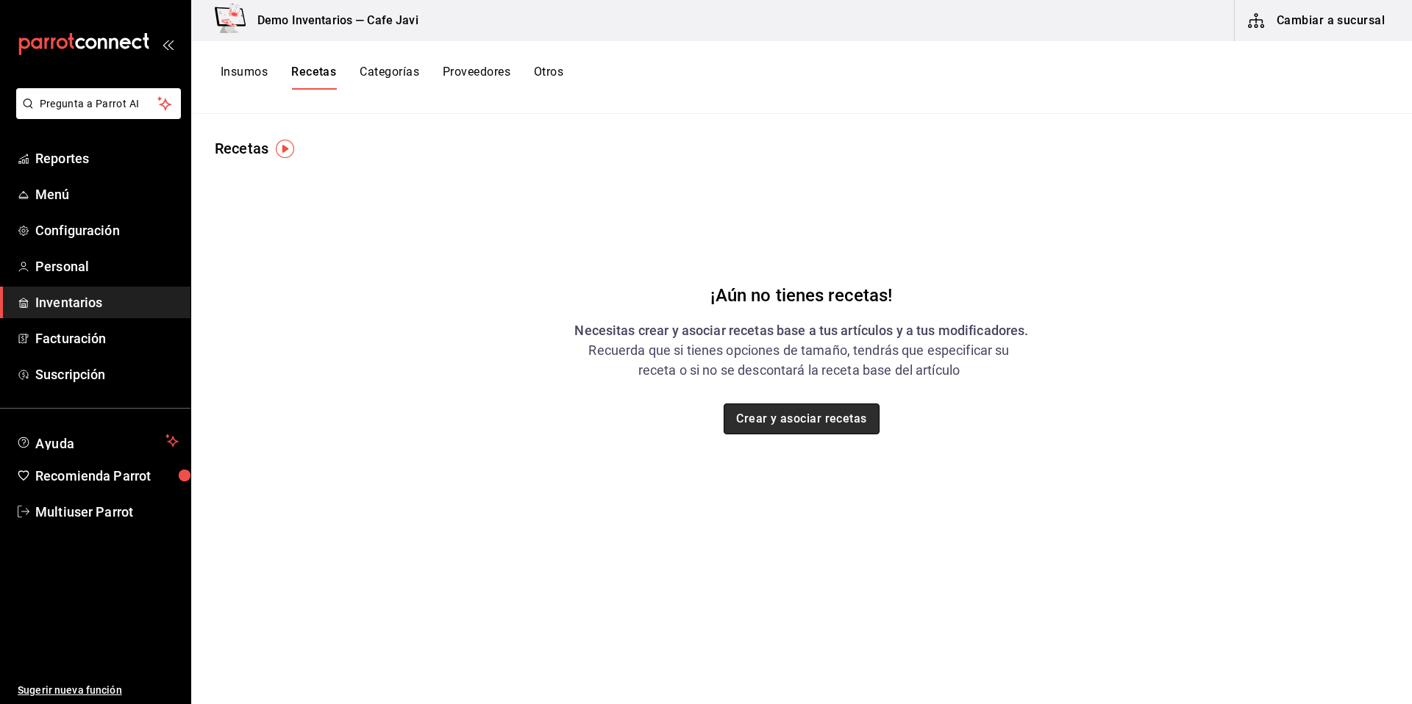
click at [817, 415] on button "Crear y asociar recetas" at bounding box center [802, 419] width 156 height 31
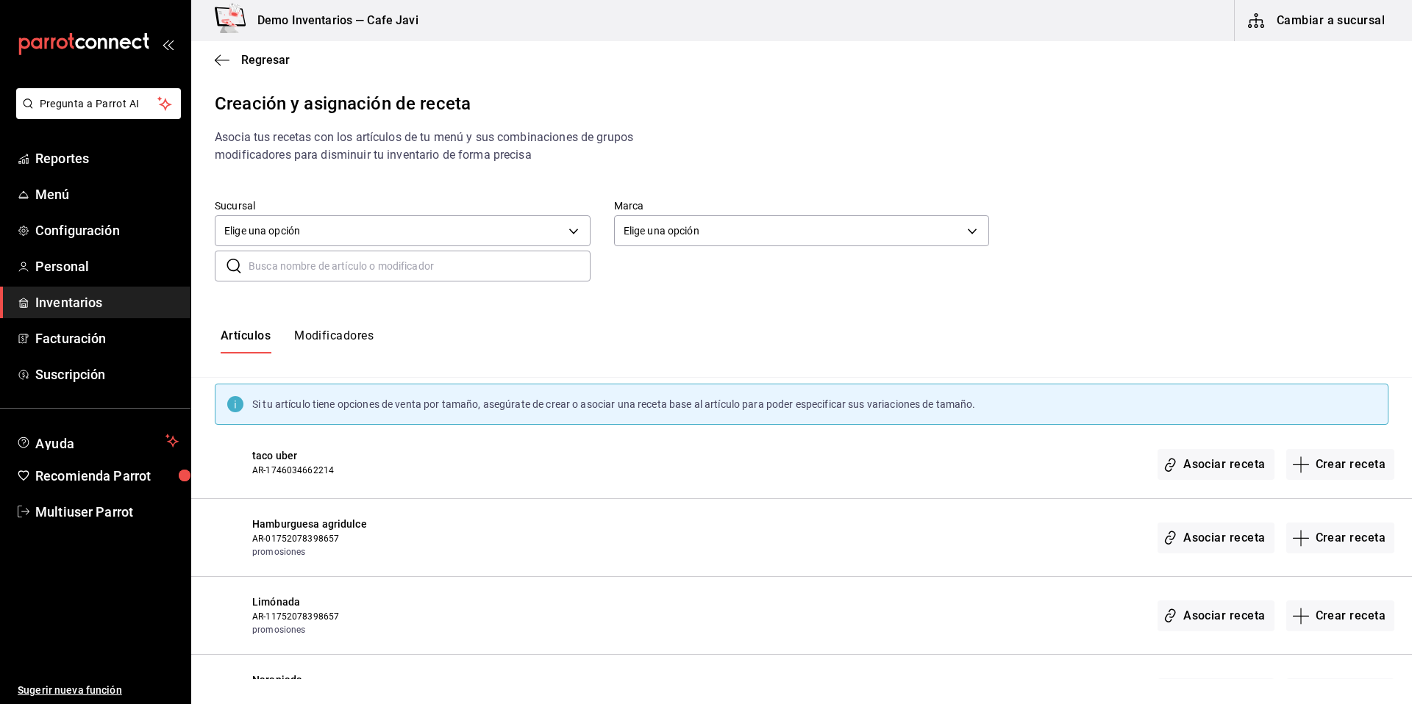
click at [399, 272] on input "text" at bounding box center [420, 265] width 342 height 29
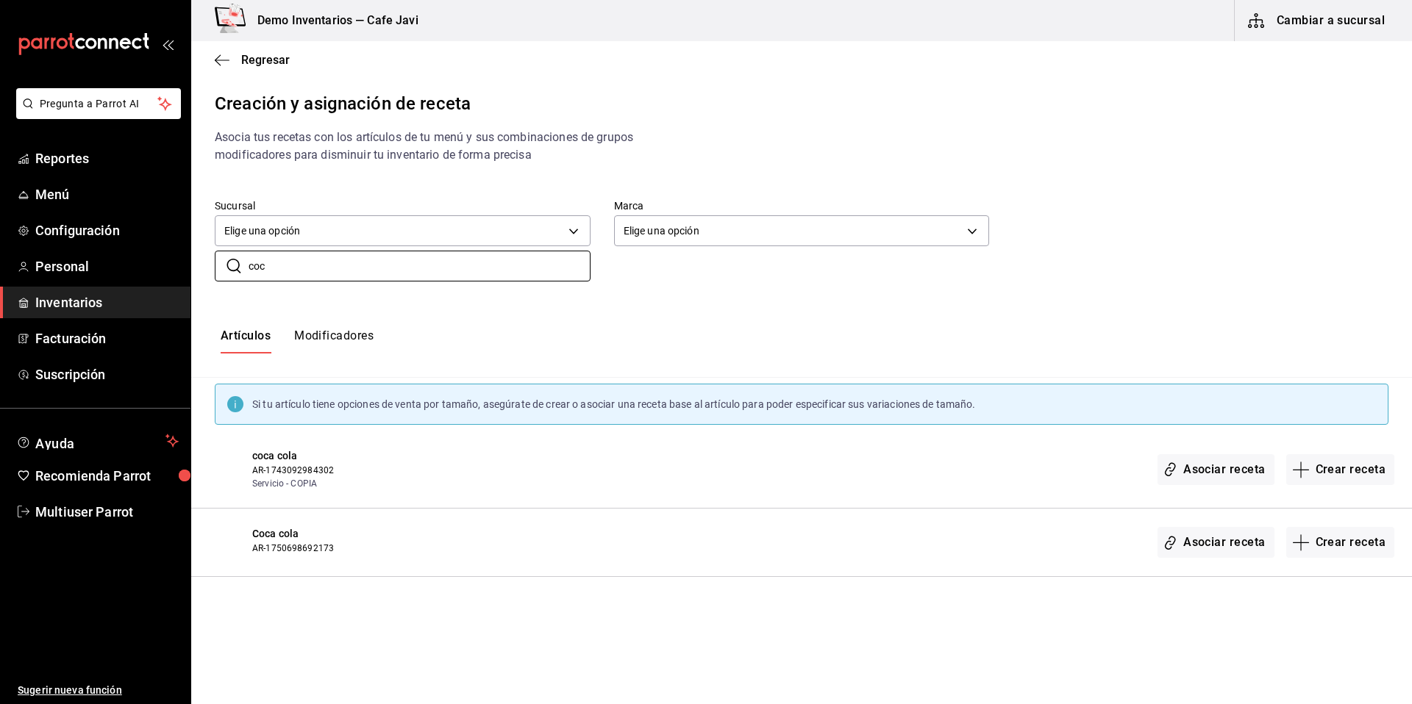
type input "coc"
click at [1352, 546] on button "Crear receta" at bounding box center [1340, 542] width 109 height 31
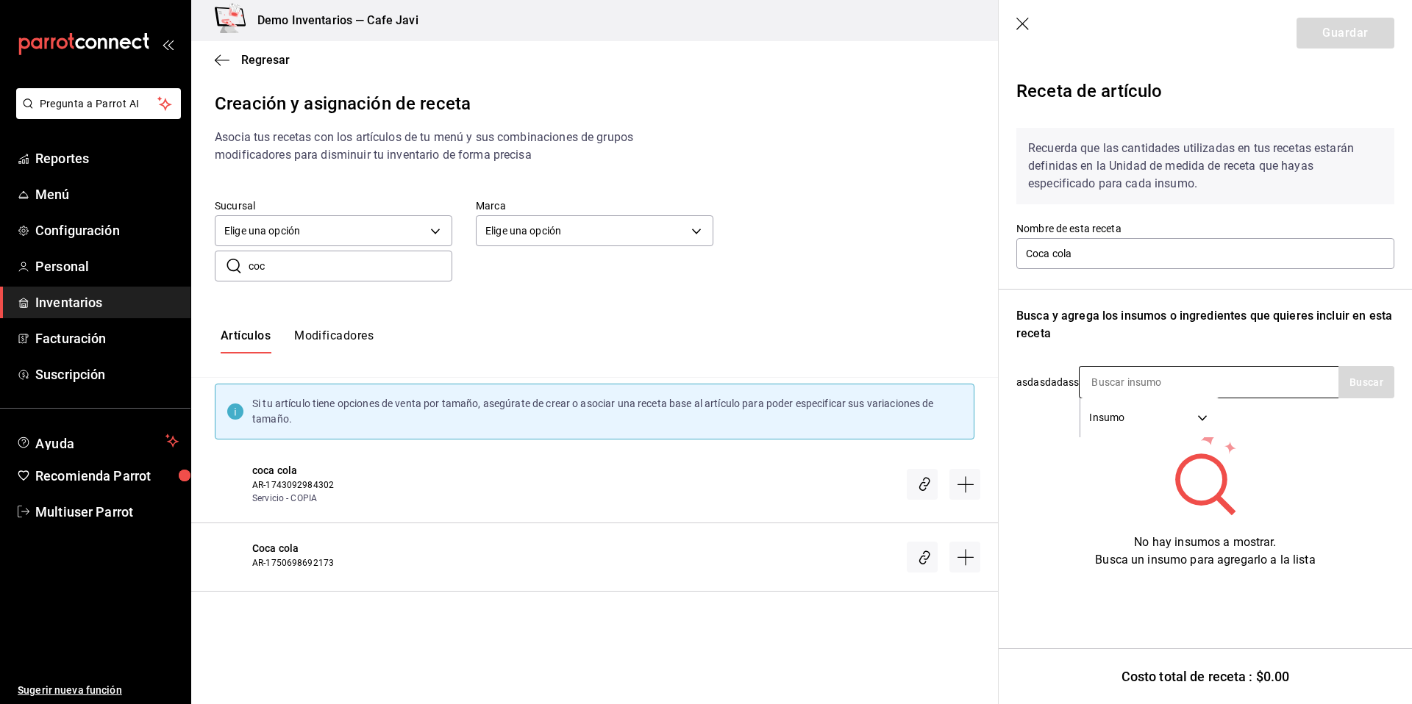
click at [1130, 384] on input at bounding box center [1152, 382] width 147 height 31
type input "coc"
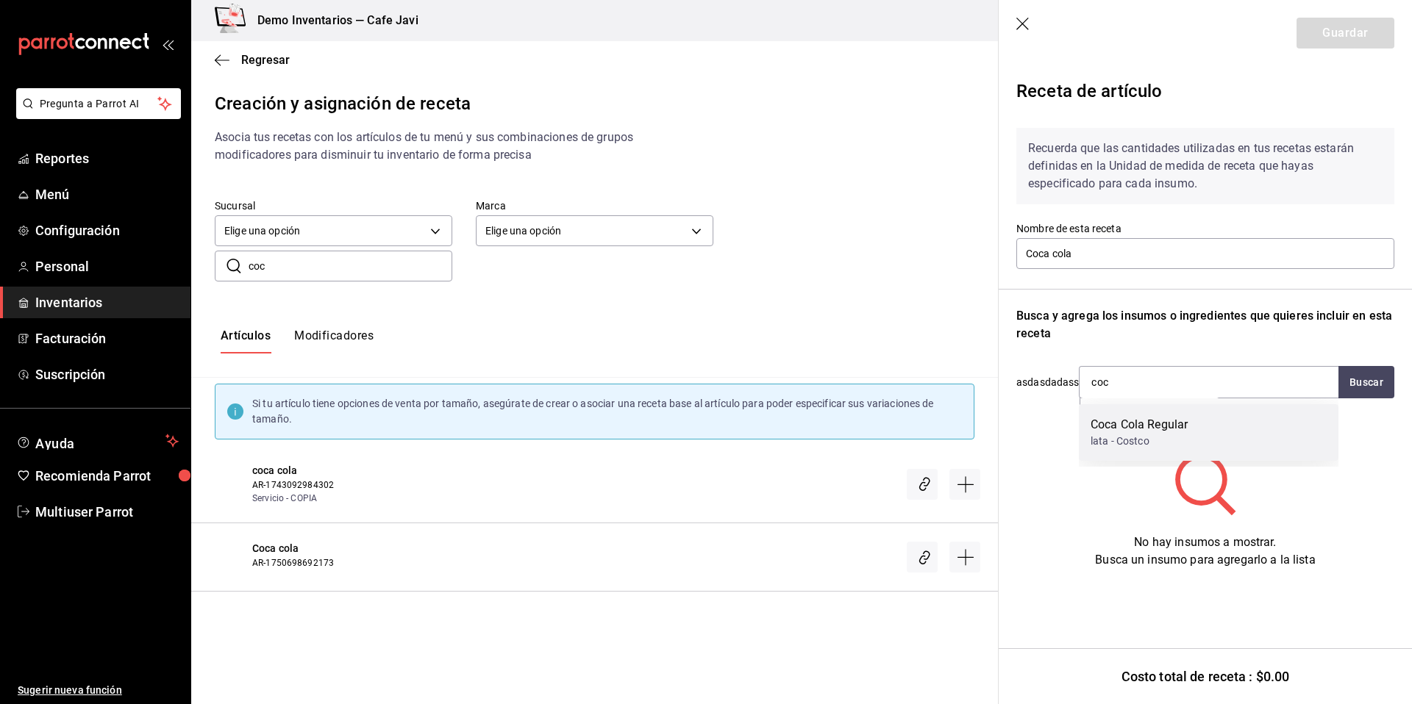
click at [1166, 426] on div "Coca Cola Regular" at bounding box center [1138, 425] width 97 height 18
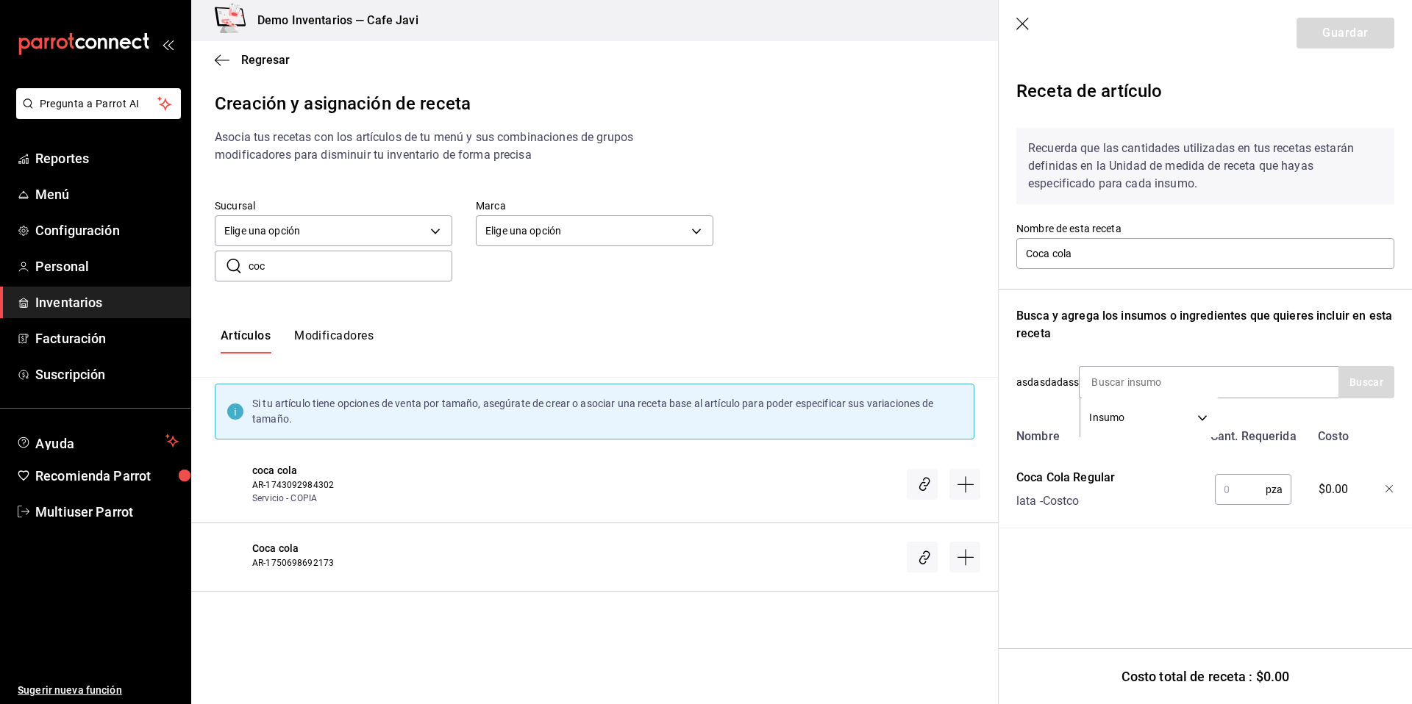
click at [1247, 499] on input "text" at bounding box center [1240, 489] width 51 height 29
type input "1"
drag, startPoint x: 1316, startPoint y: 492, endPoint x: 1346, endPoint y: 490, distance: 30.2
click at [1345, 490] on div "$18.50" at bounding box center [1331, 486] width 64 height 47
click at [1353, 42] on button "Guardar" at bounding box center [1345, 33] width 98 height 31
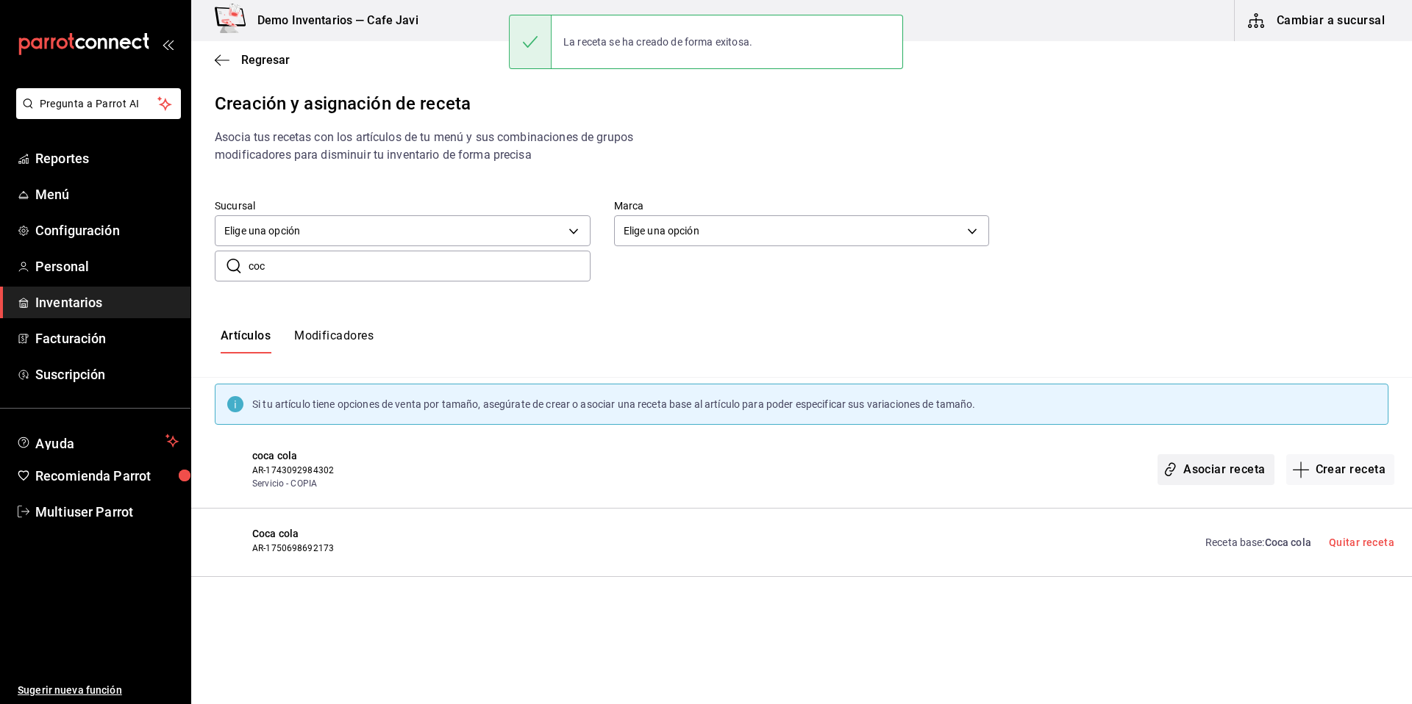
click at [1241, 471] on button "Asociar receta" at bounding box center [1215, 469] width 116 height 31
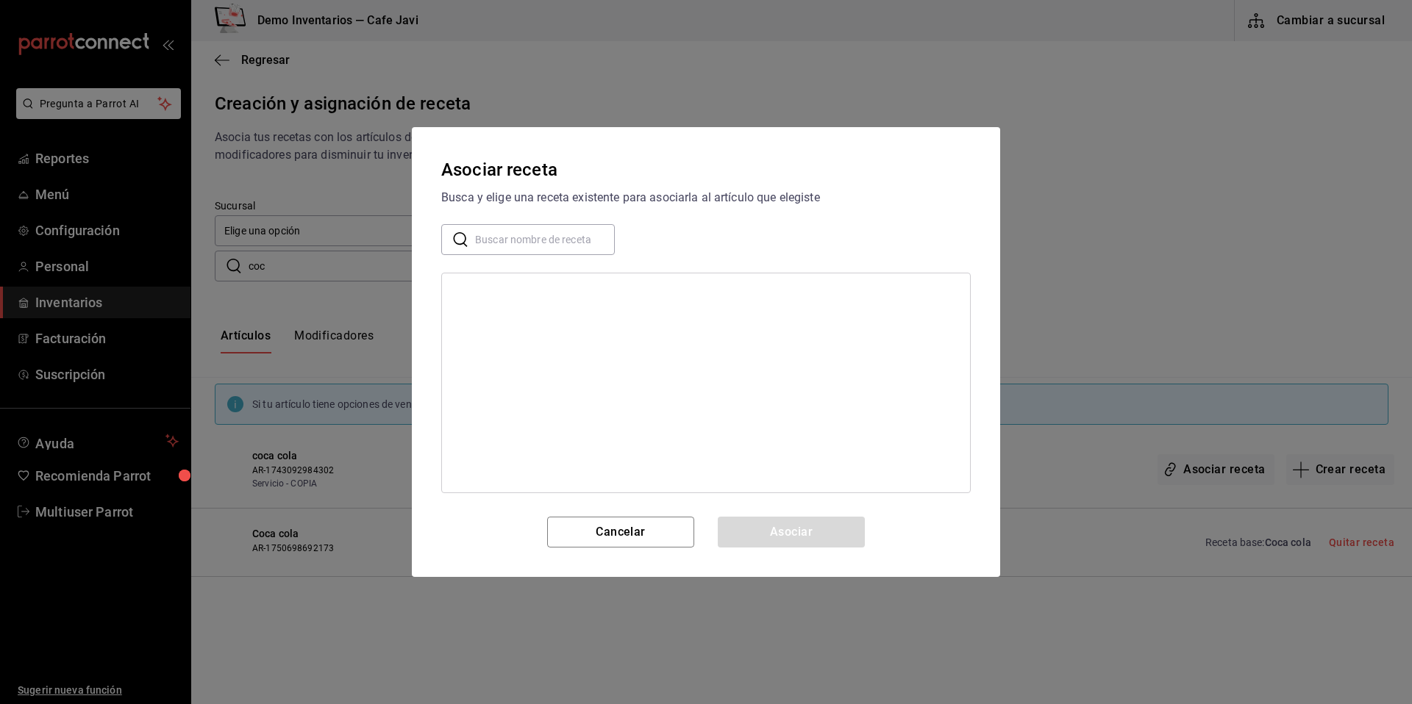
click at [533, 252] on input "text" at bounding box center [545, 239] width 140 height 29
type input "coc"
click at [496, 294] on div "Coca cola" at bounding box center [477, 292] width 46 height 15
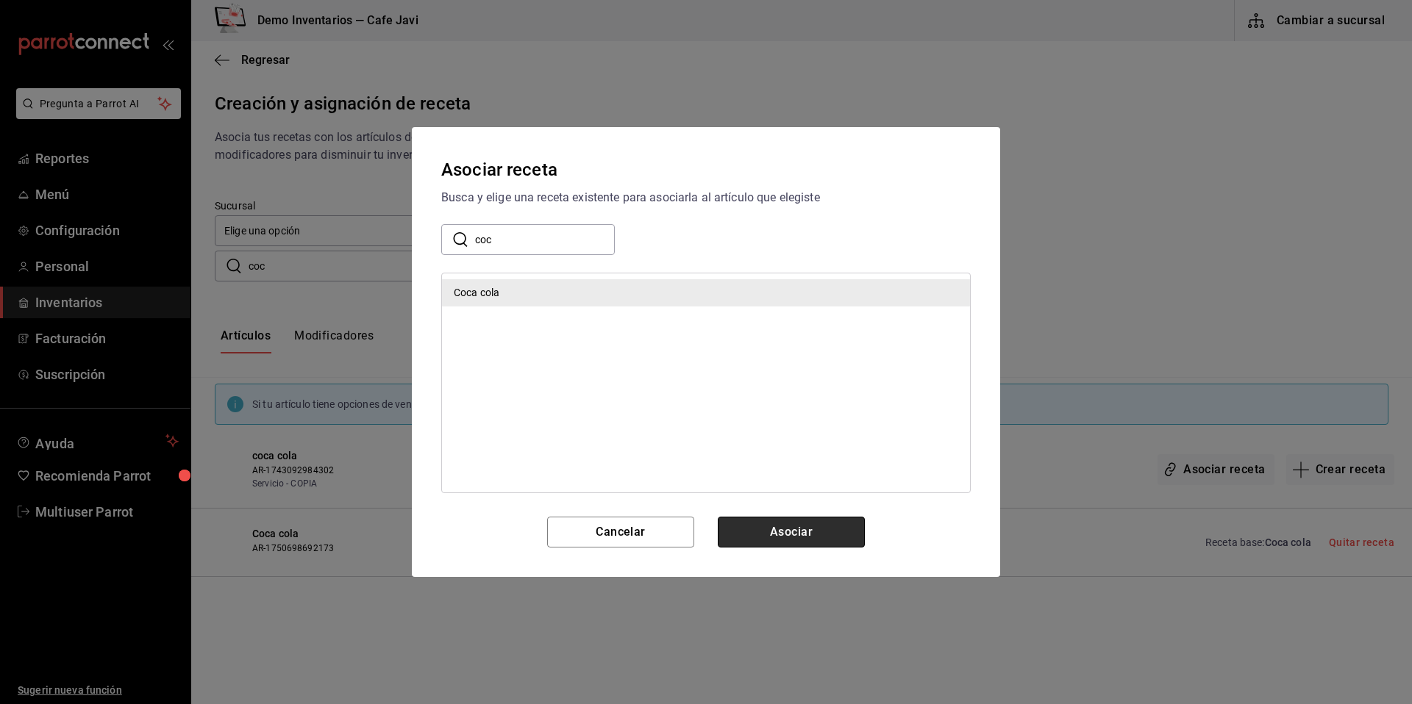
click at [790, 538] on button "Asociar" at bounding box center [791, 532] width 147 height 31
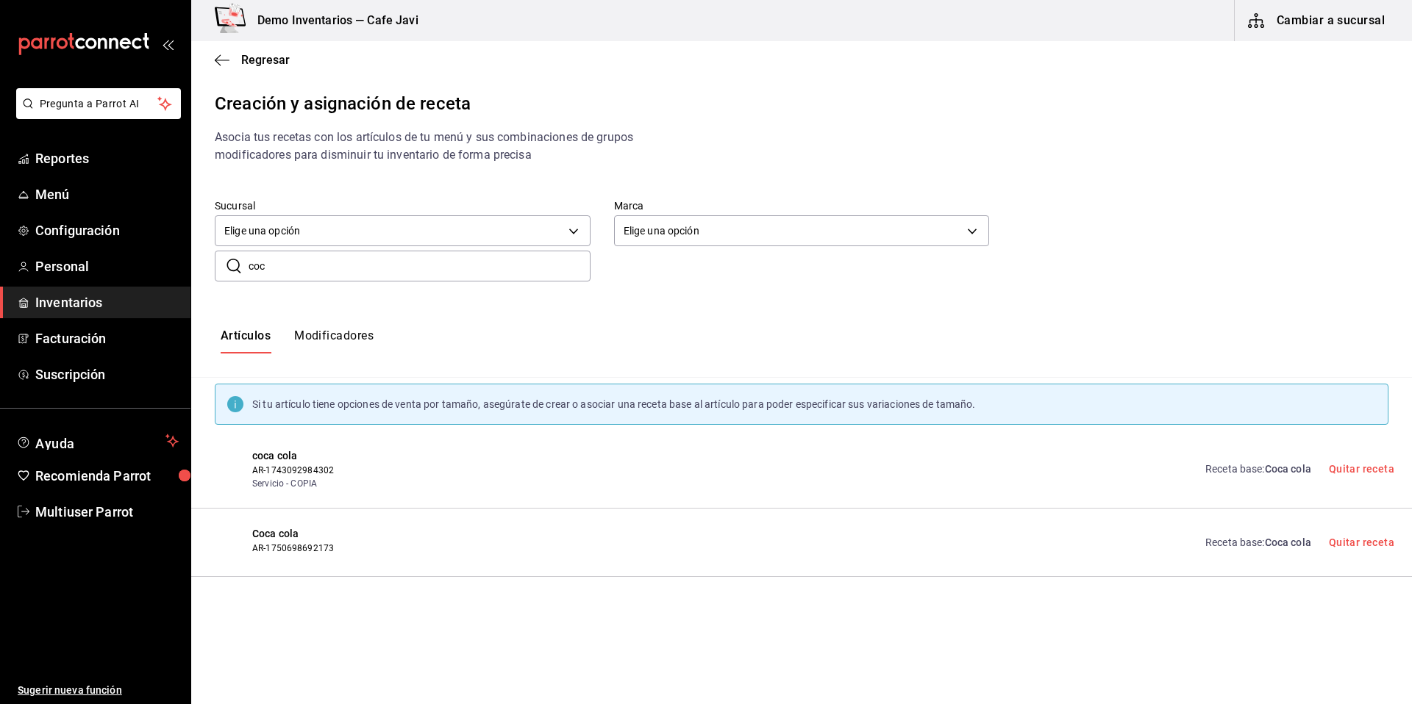
click at [1267, 468] on span "Coca cola" at bounding box center [1288, 469] width 46 height 12
click at [1267, 468] on div "Regresar Creación y asignación de receta Asocia tus recetas con los artículos d…" at bounding box center [801, 360] width 1221 height 638
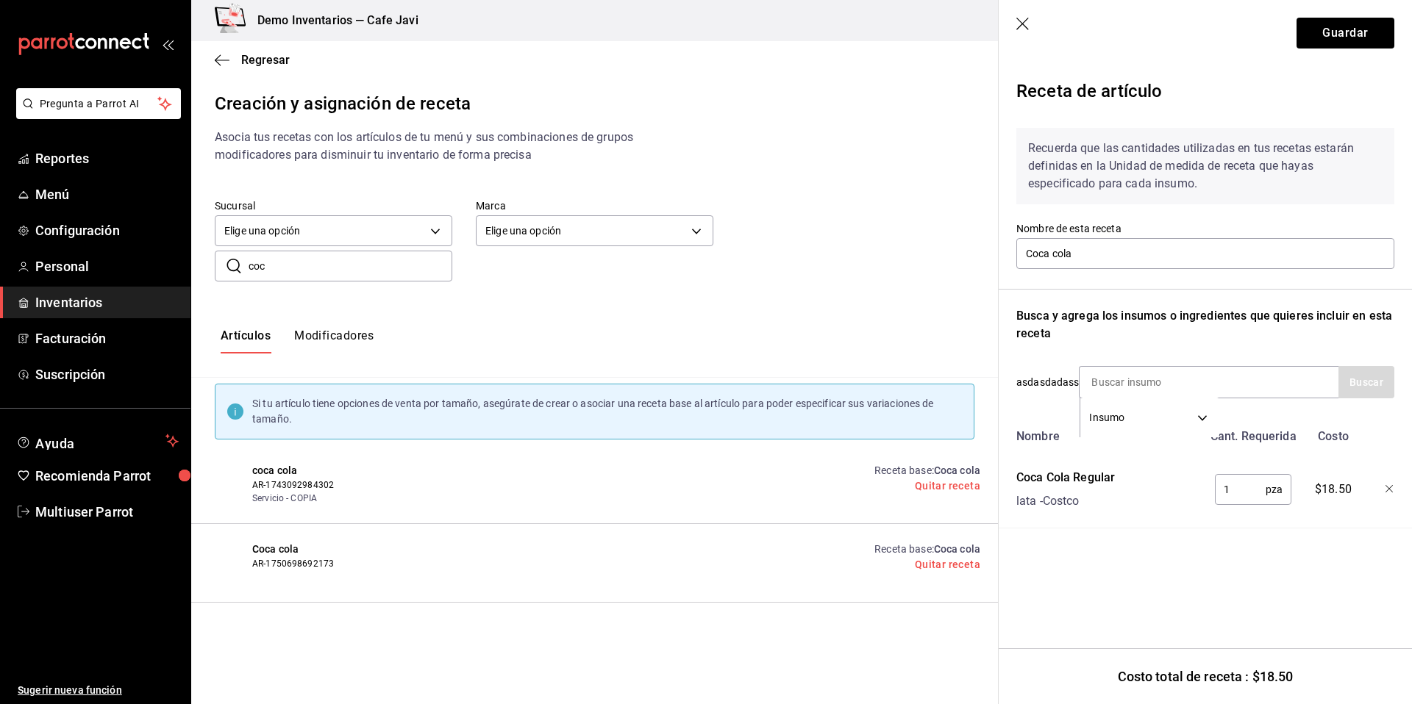
click at [1252, 499] on input "1" at bounding box center [1240, 489] width 51 height 29
type input "2"
click at [1375, 44] on button "Guardar" at bounding box center [1345, 33] width 98 height 31
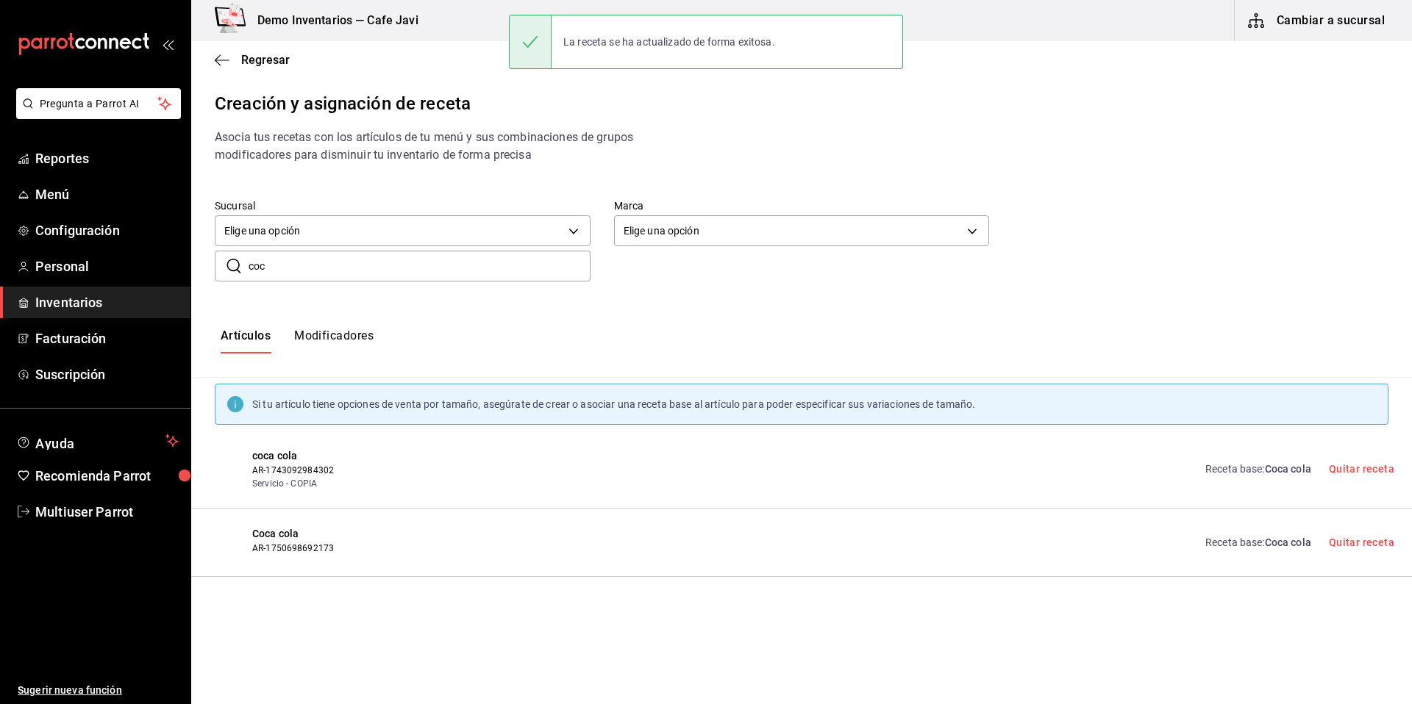
click at [1254, 546] on link "Receta base : Coca cola" at bounding box center [1258, 542] width 106 height 15
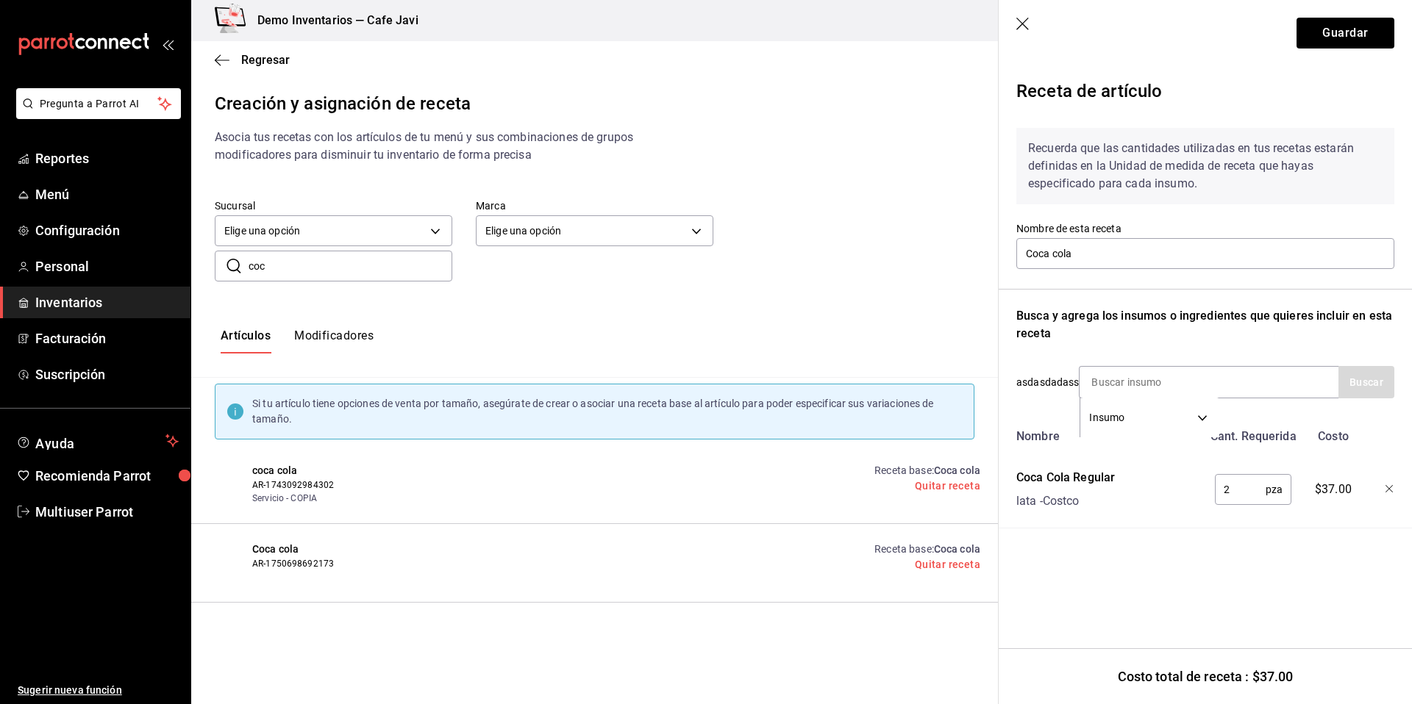
click at [1024, 20] on icon "button" at bounding box center [1023, 25] width 15 height 15
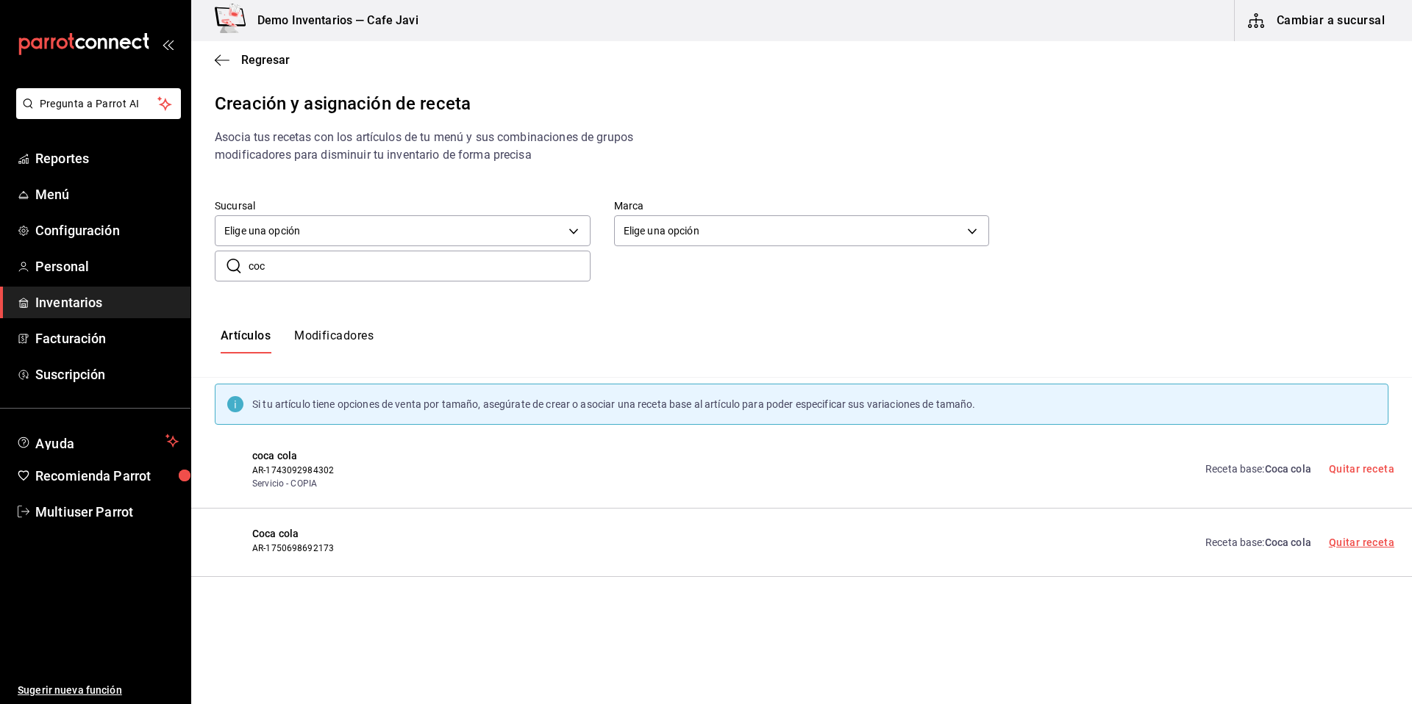
click at [1367, 543] on link "Quitar receta" at bounding box center [1361, 543] width 65 height 12
click at [1353, 543] on button "Crear receta" at bounding box center [1340, 542] width 109 height 31
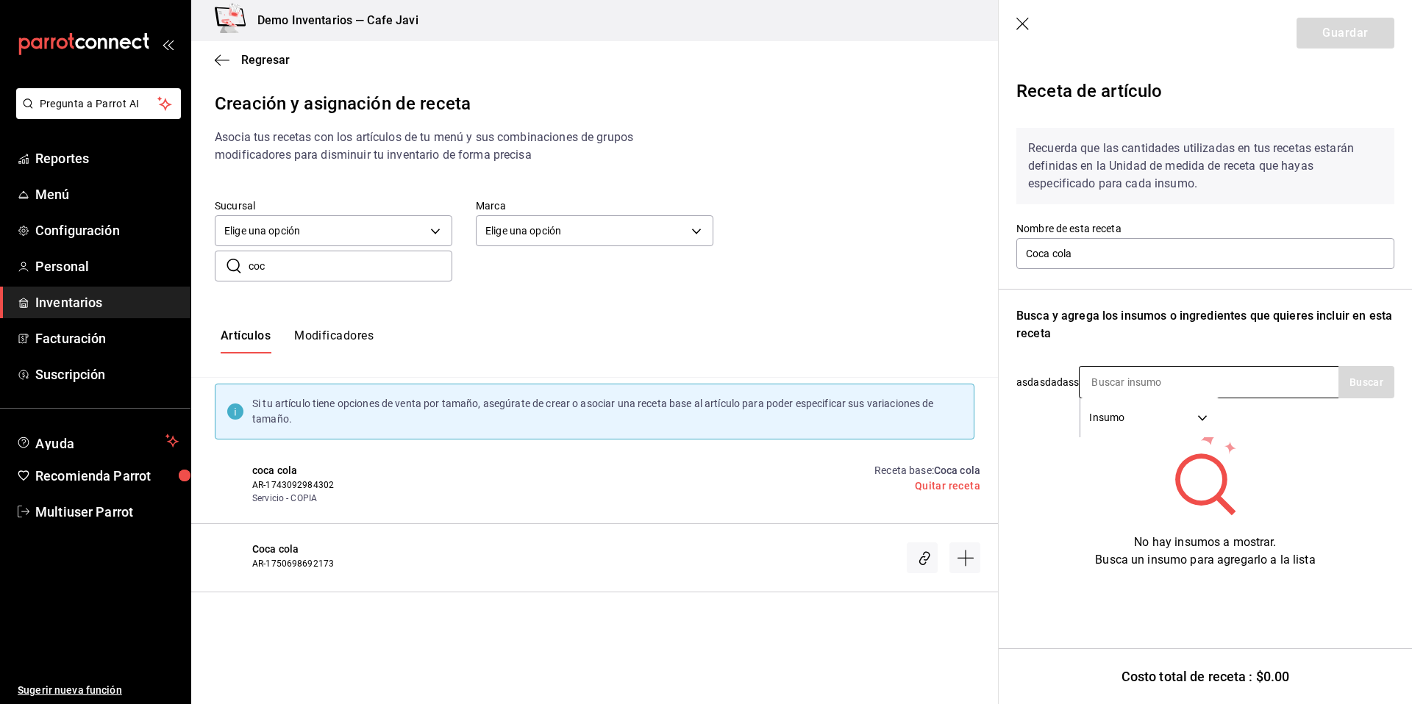
click at [1118, 380] on input at bounding box center [1152, 382] width 147 height 31
type input "coc"
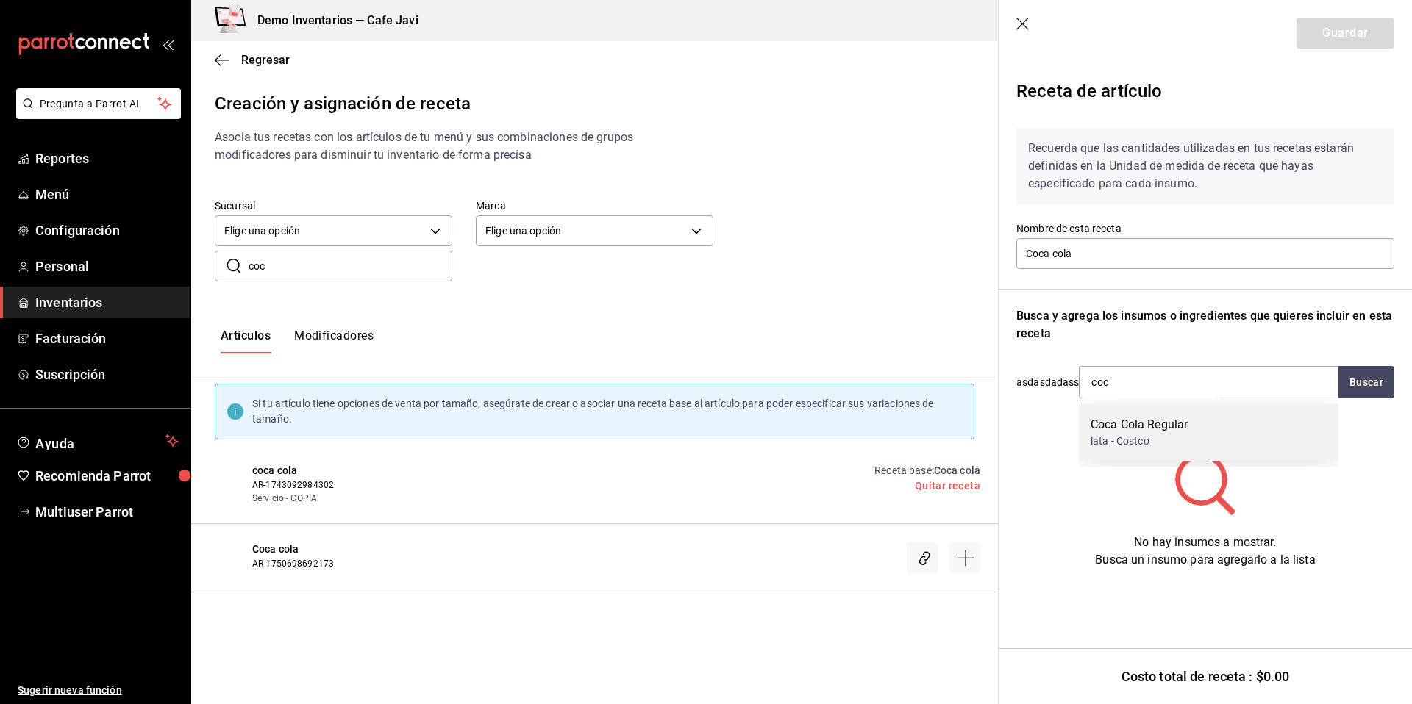
click at [1107, 434] on div "lata - Costco" at bounding box center [1138, 441] width 97 height 15
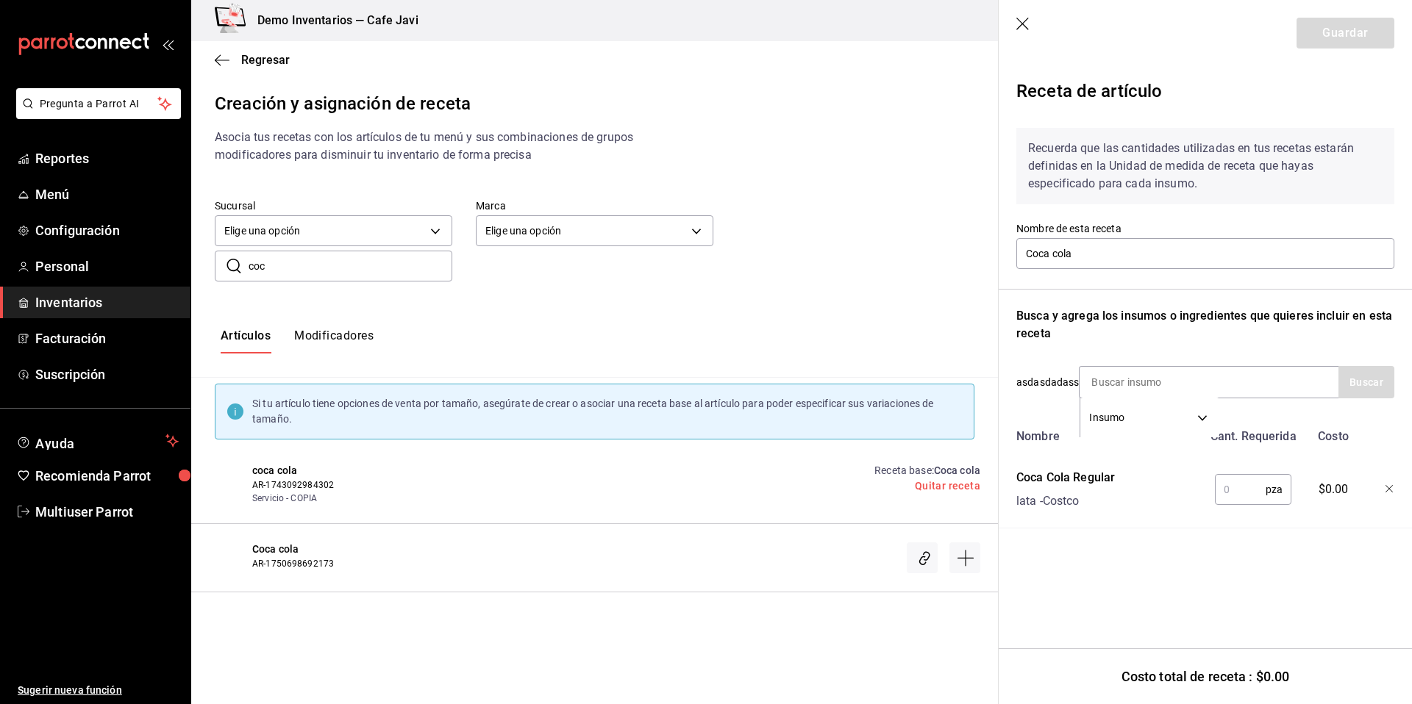
click at [1257, 493] on input "text" at bounding box center [1240, 489] width 51 height 29
type input "1"
click at [1360, 16] on header "Guardar" at bounding box center [1205, 33] width 413 height 66
click at [1343, 46] on button "Guardar" at bounding box center [1345, 33] width 98 height 31
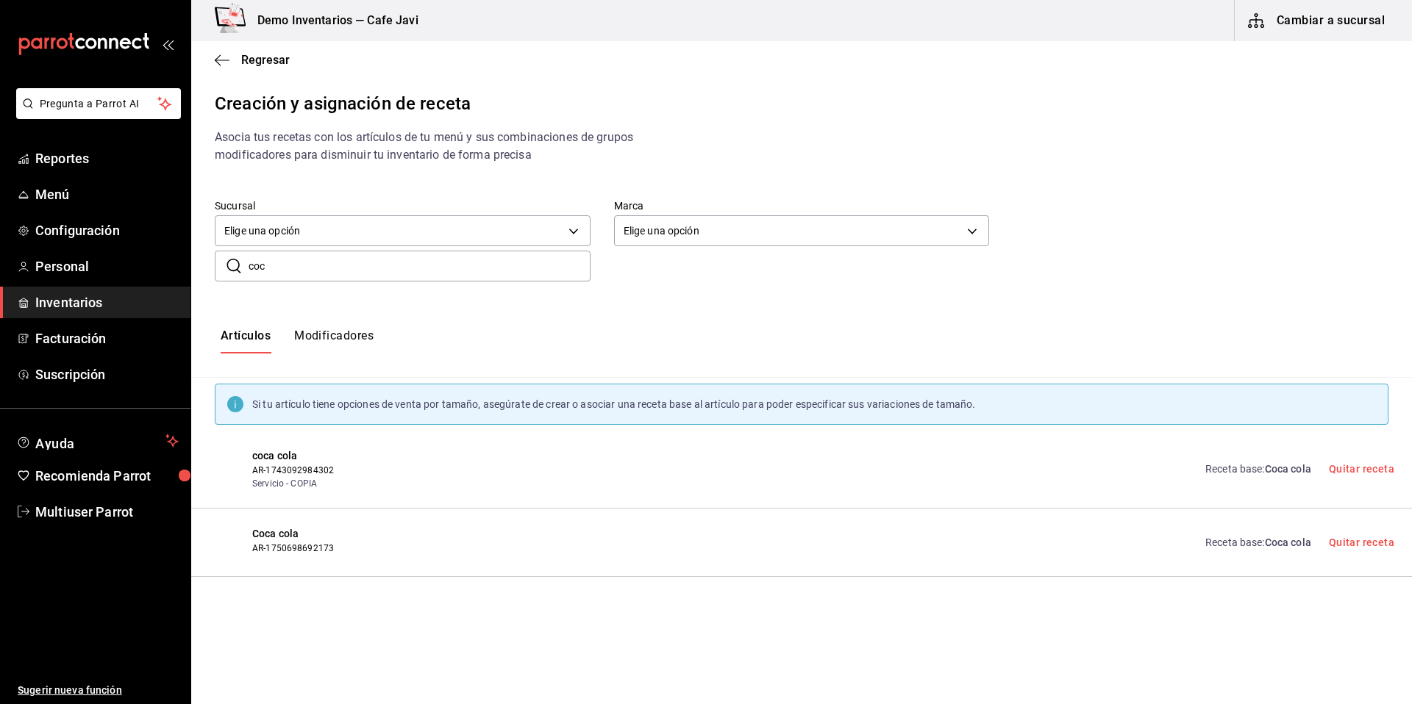
click at [1248, 543] on link "Receta base : Coca cola" at bounding box center [1258, 542] width 106 height 15
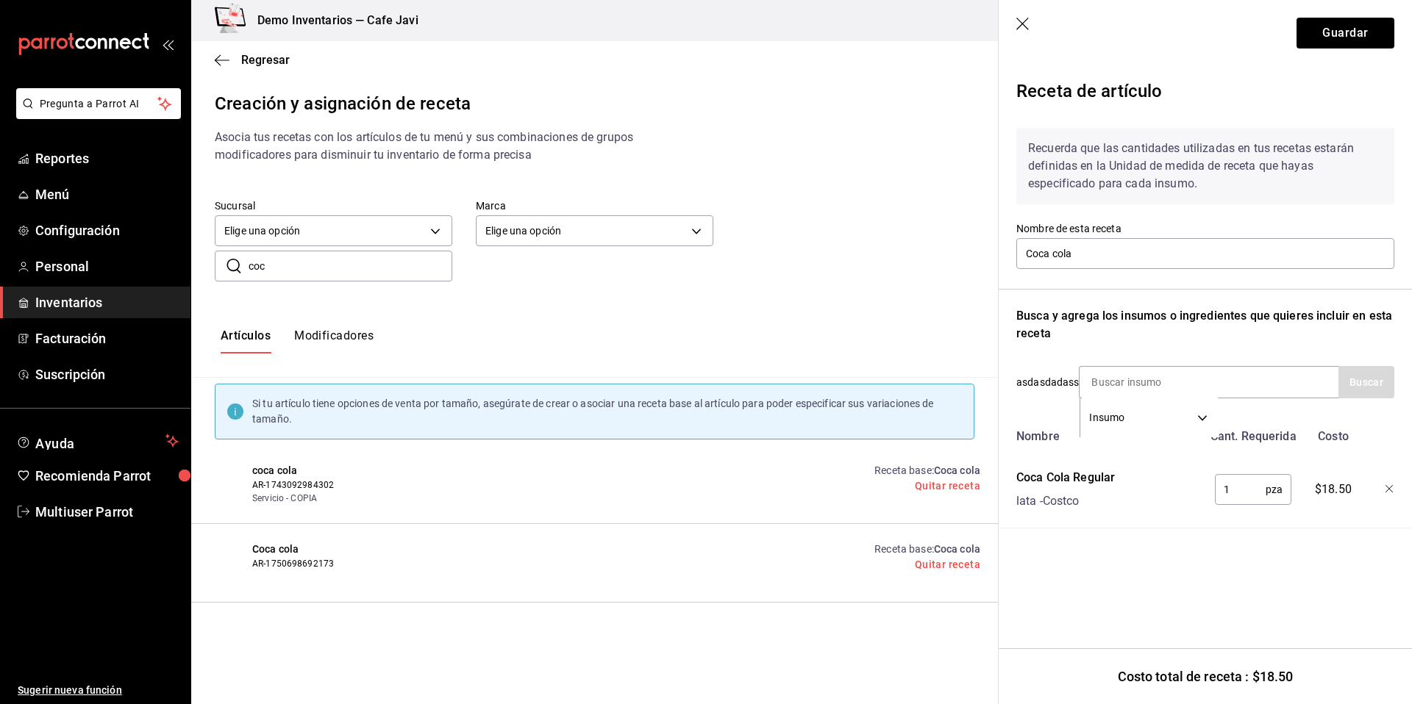
click at [928, 472] on link "Receta base : Coca cola" at bounding box center [927, 471] width 106 height 12
click at [1020, 25] on icon "button" at bounding box center [1022, 24] width 13 height 13
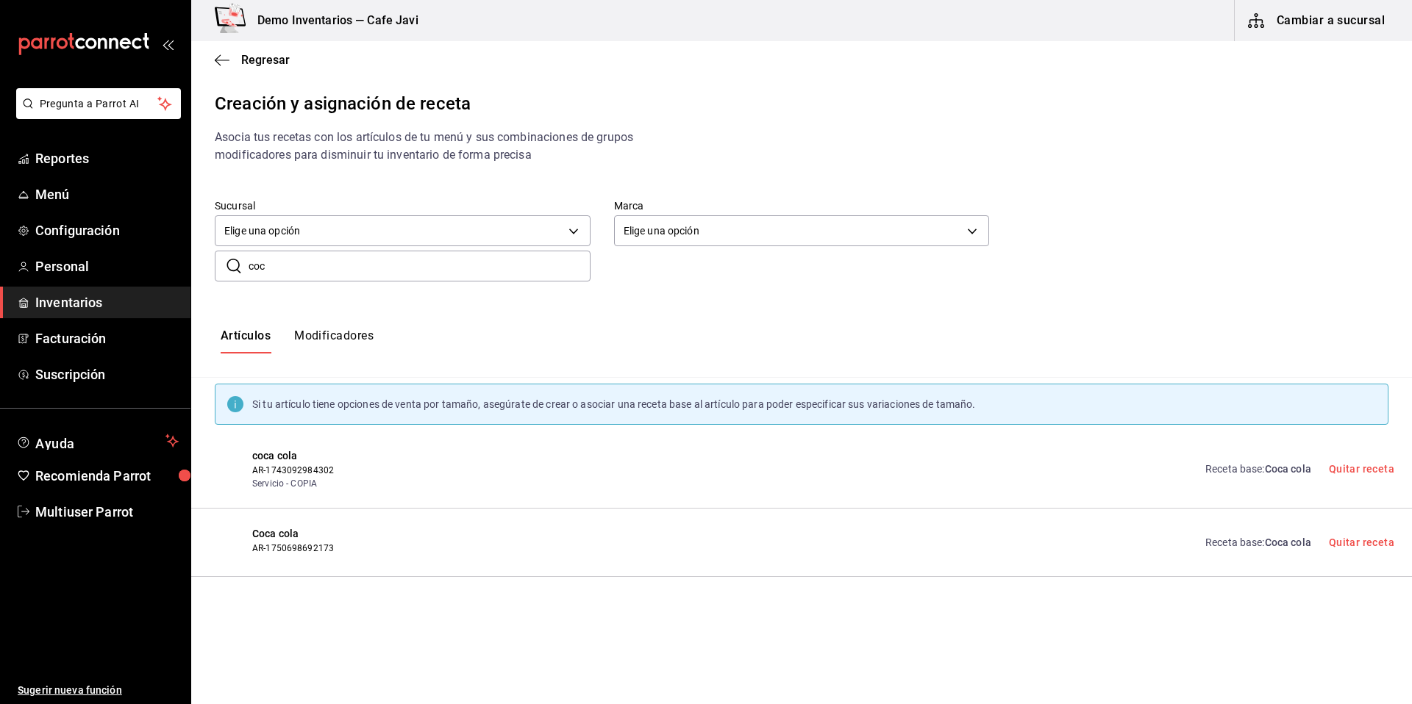
click at [345, 338] on button "Modificadores" at bounding box center [333, 341] width 79 height 25
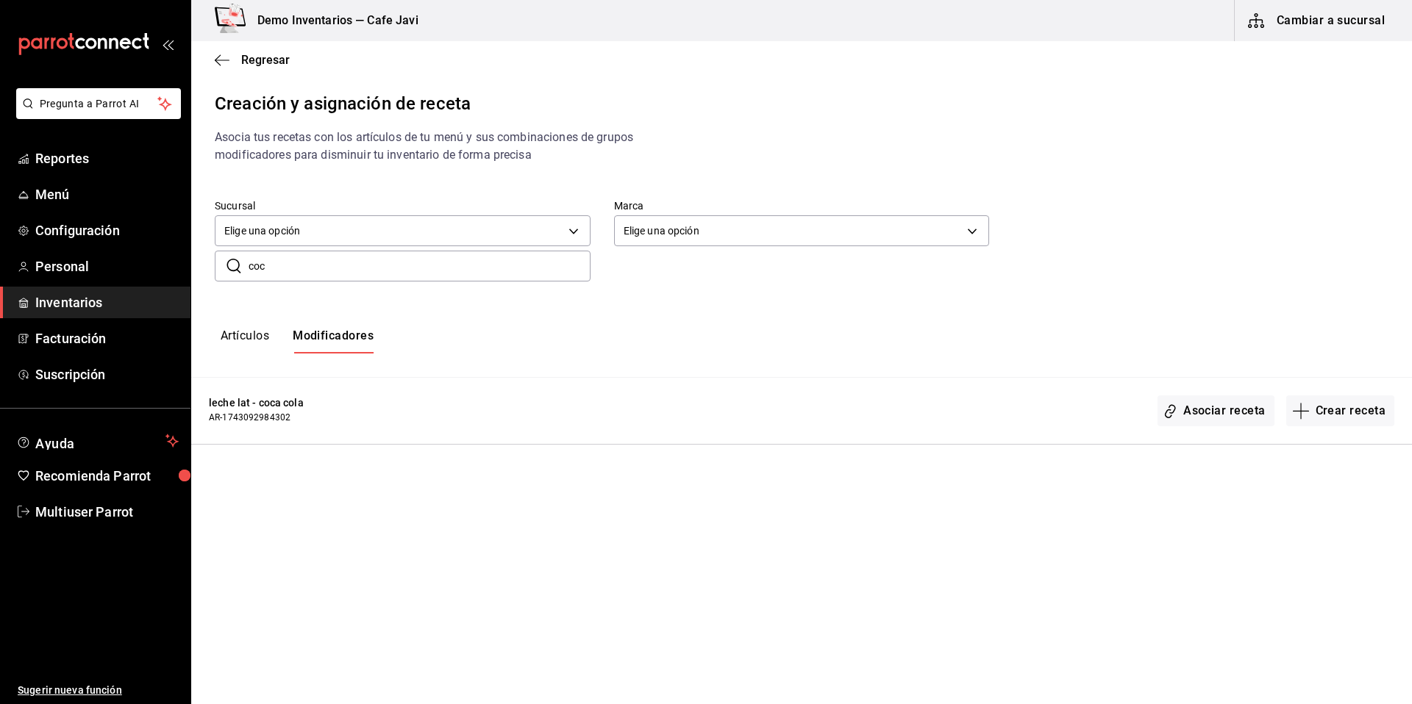
click at [326, 276] on input "coc" at bounding box center [420, 265] width 342 height 29
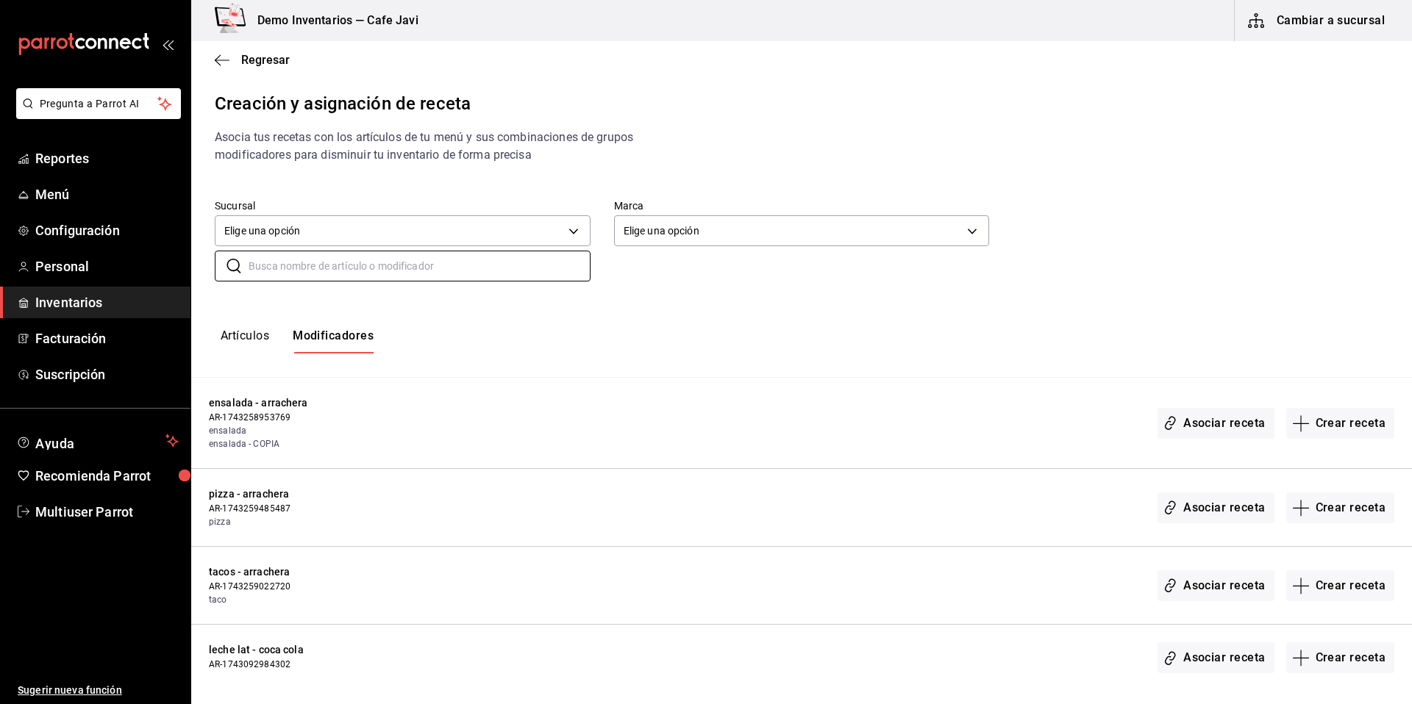
click at [242, 334] on button "Artículos" at bounding box center [245, 341] width 49 height 25
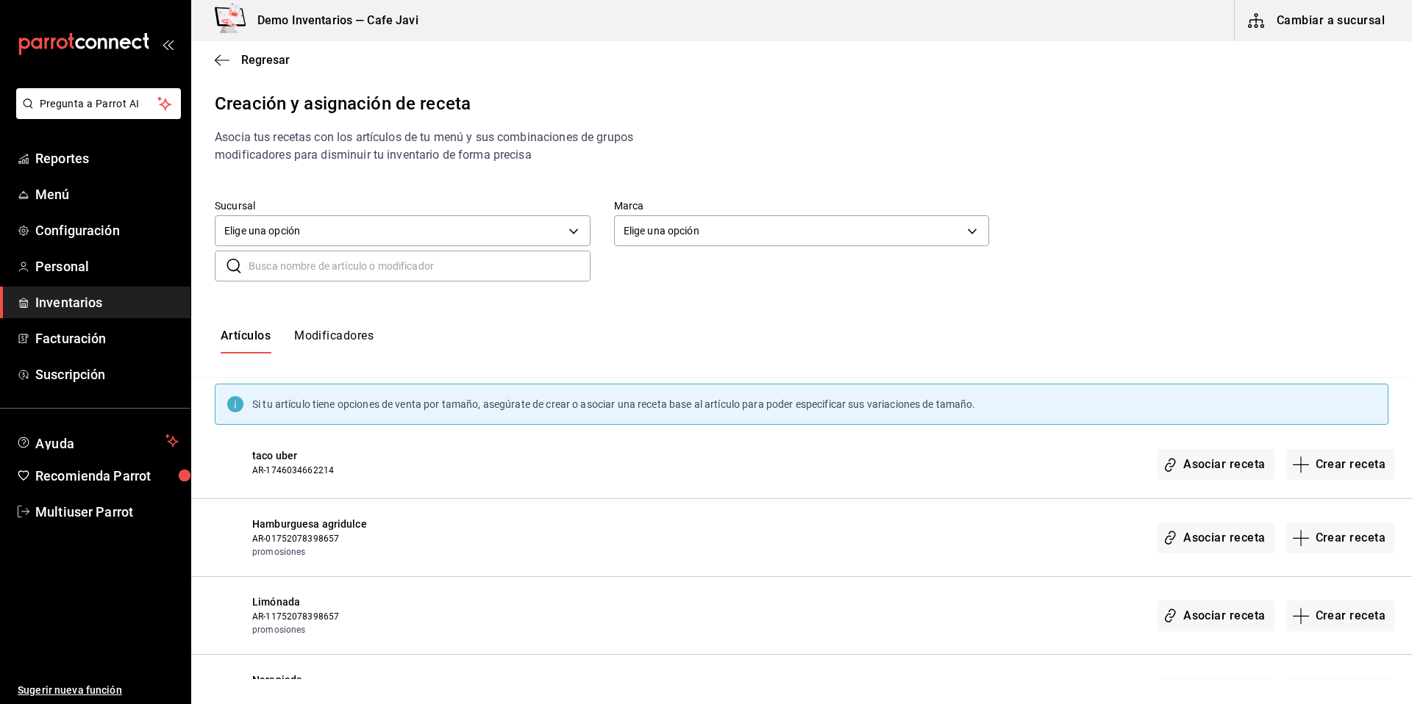
click at [399, 271] on input "text" at bounding box center [420, 265] width 342 height 29
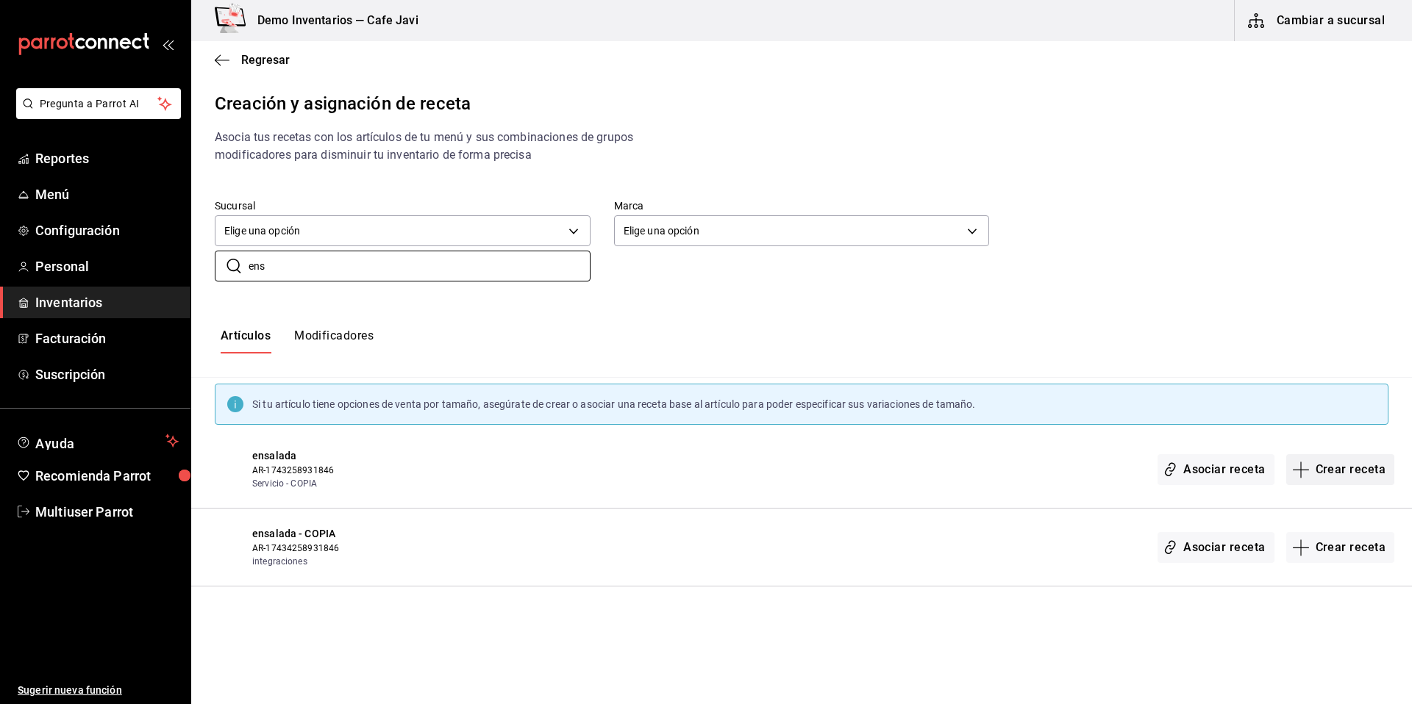
type input "ens"
click at [1352, 474] on button "Crear receta" at bounding box center [1340, 469] width 109 height 31
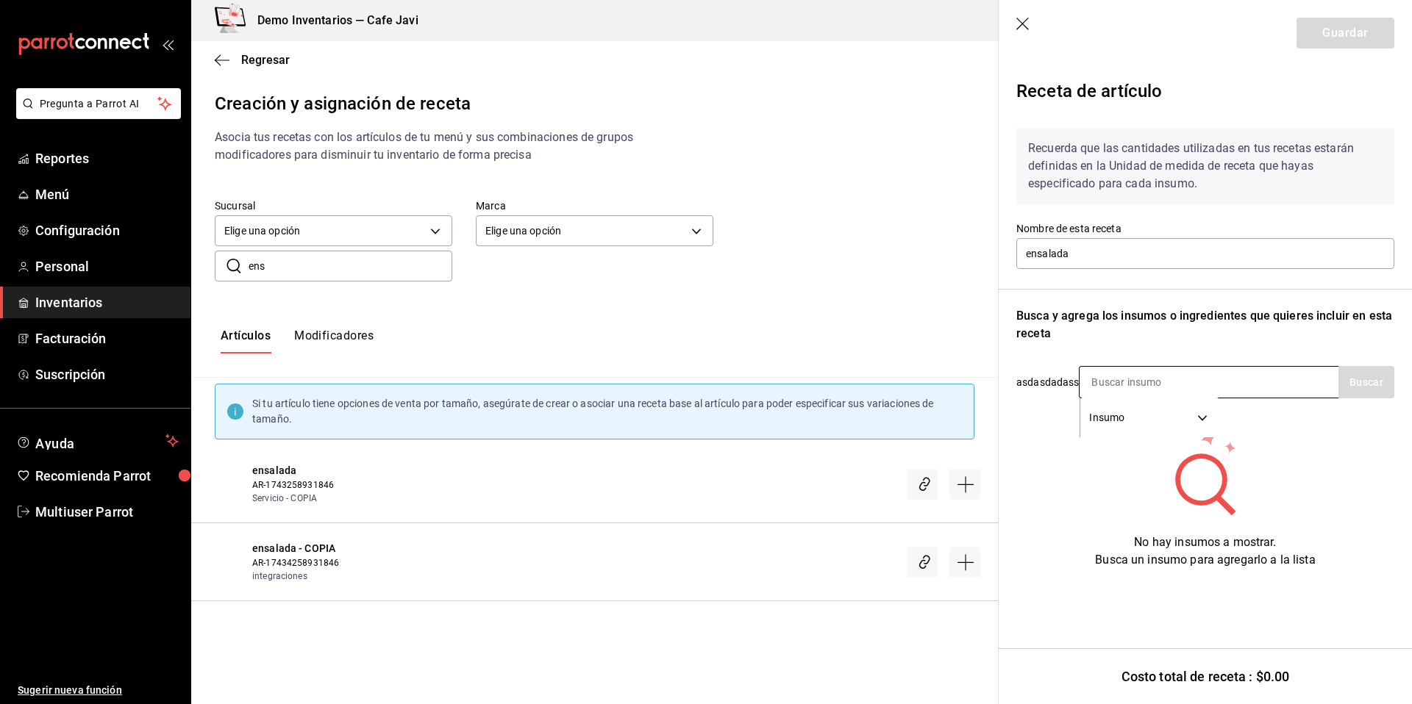
click at [1146, 371] on input at bounding box center [1152, 382] width 147 height 31
type input "lec"
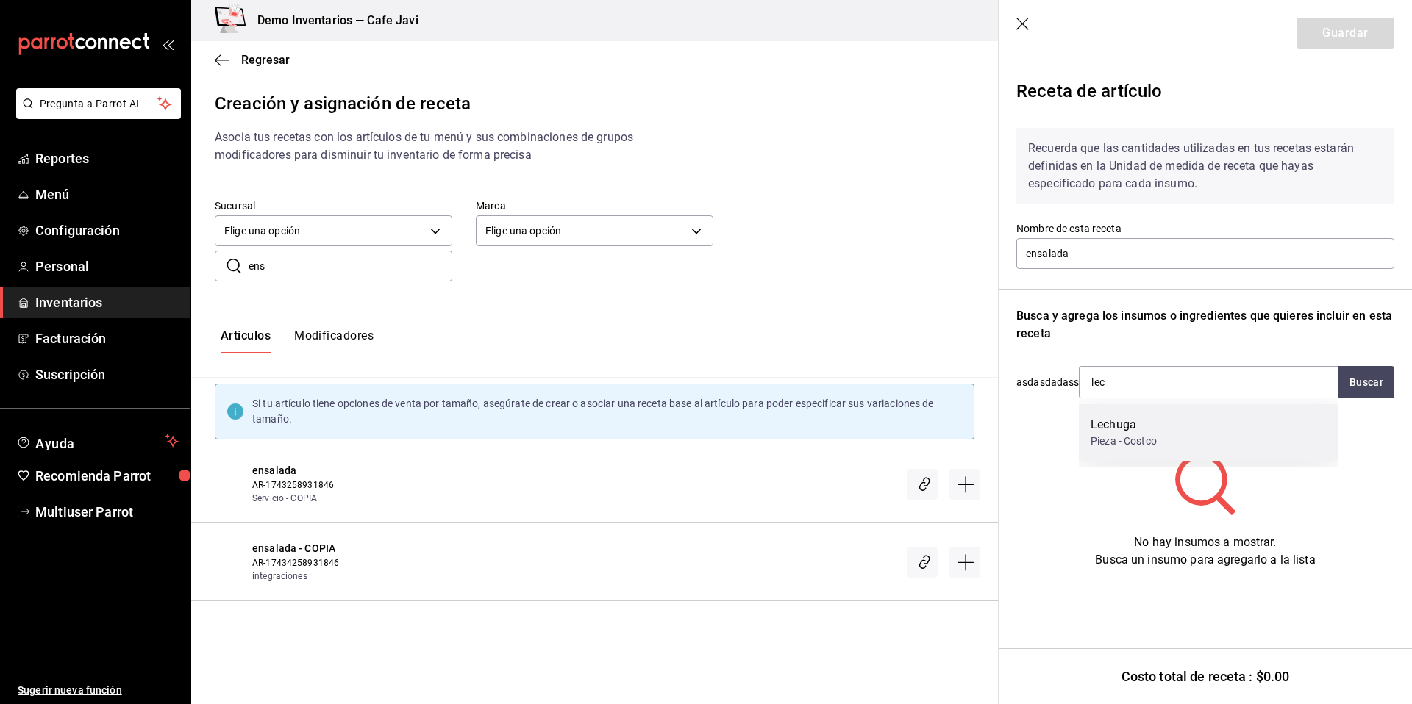
click at [1122, 449] on div "Pieza - Costco" at bounding box center [1123, 441] width 66 height 15
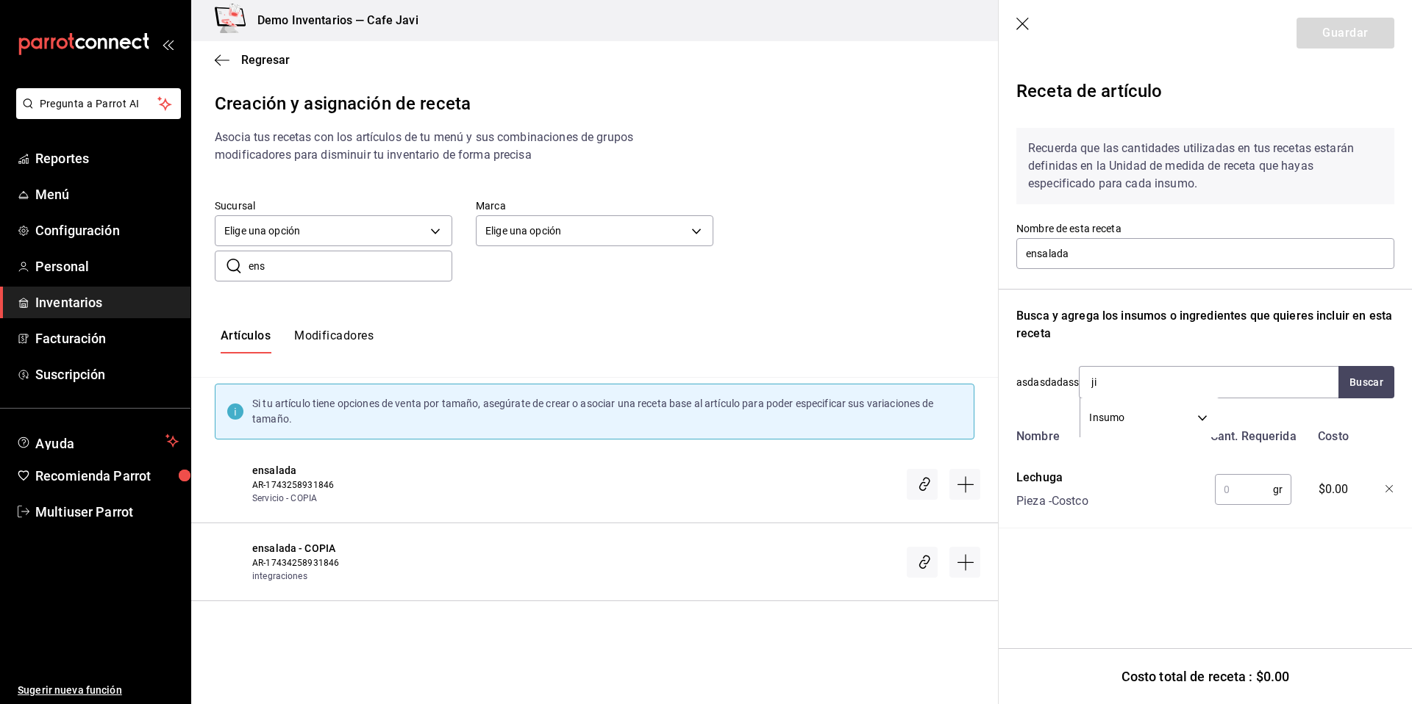
type input "jit"
click at [1130, 443] on div "Bolsa - Costco" at bounding box center [1123, 441] width 67 height 15
type input "ceb"
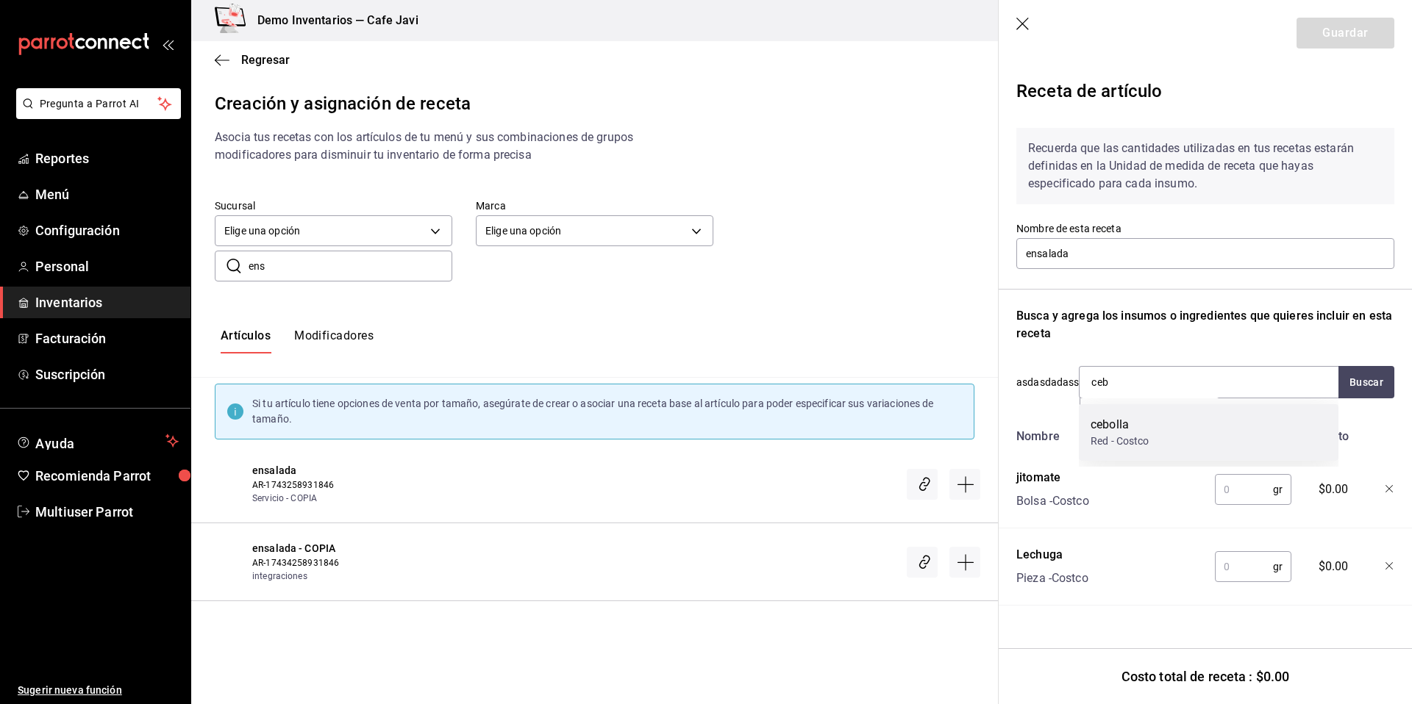
click at [1152, 435] on div "cebolla Red - Costco" at bounding box center [1209, 432] width 260 height 57
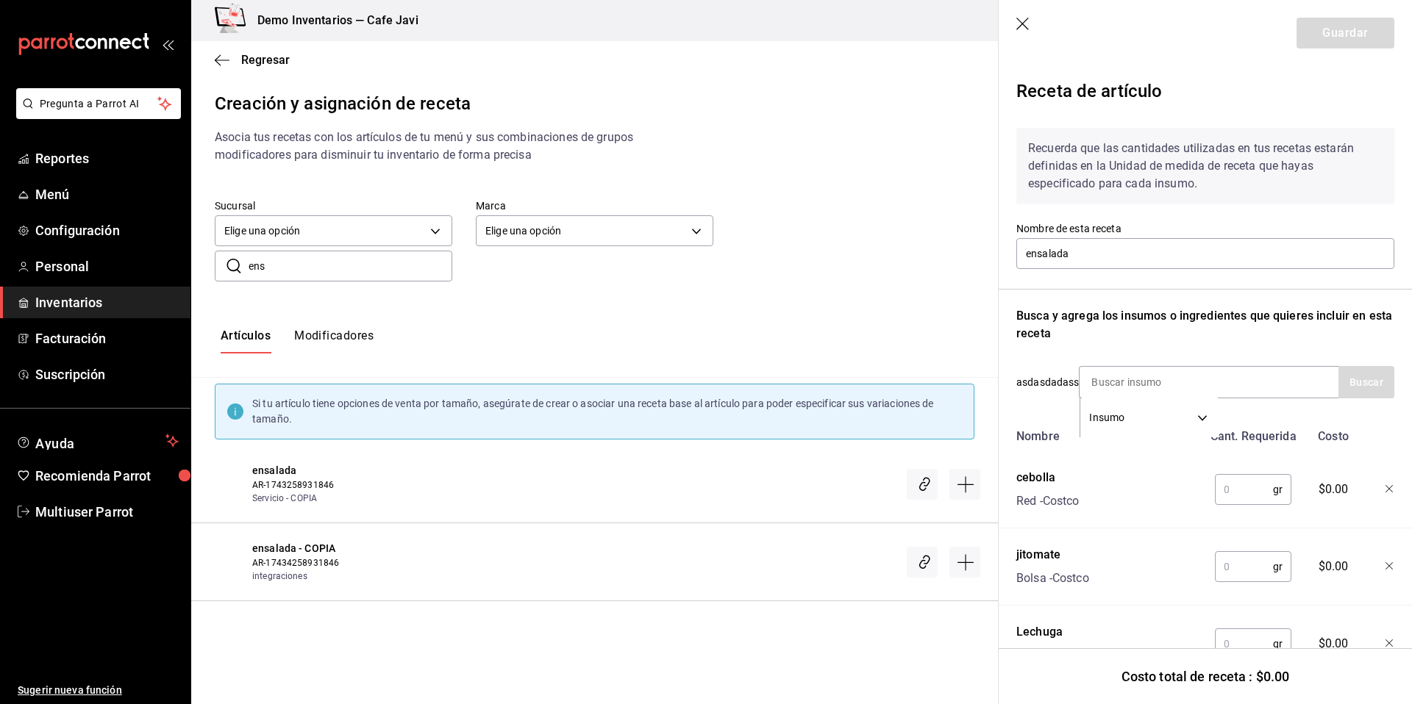
click at [1252, 482] on input "text" at bounding box center [1244, 489] width 58 height 29
type input "12"
click at [1225, 576] on input "text" at bounding box center [1244, 566] width 58 height 29
type input "30"
click at [1239, 634] on input "text" at bounding box center [1244, 643] width 58 height 29
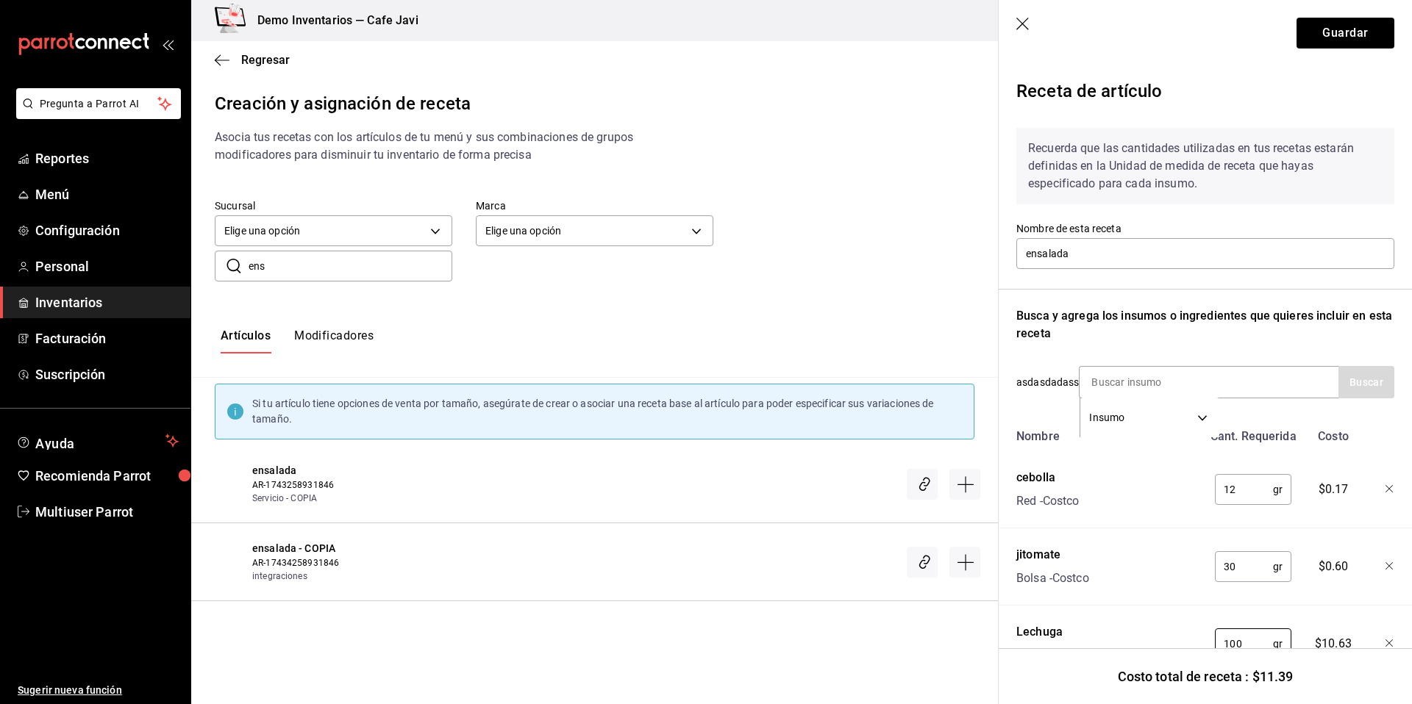
type input "100"
click at [1352, 32] on button "Guardar" at bounding box center [1345, 33] width 98 height 31
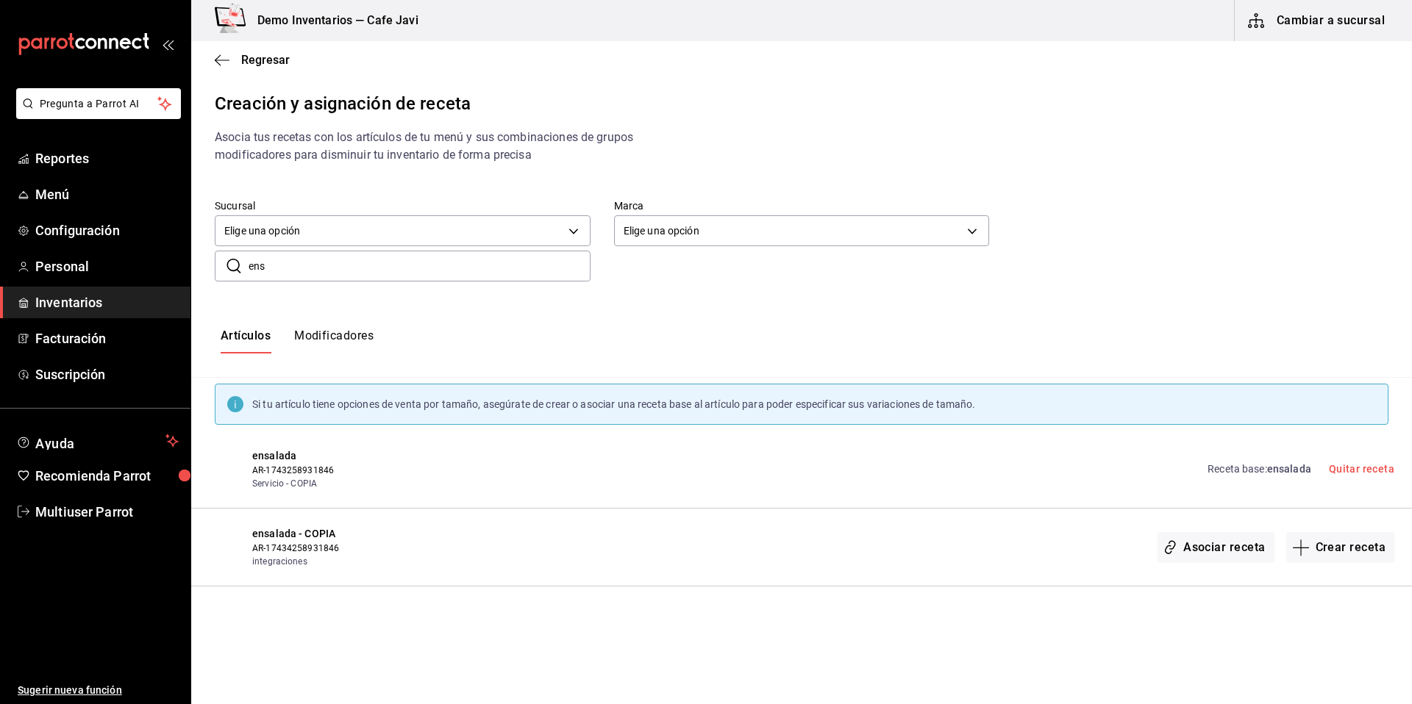
click at [340, 338] on button "Modificadores" at bounding box center [333, 341] width 79 height 25
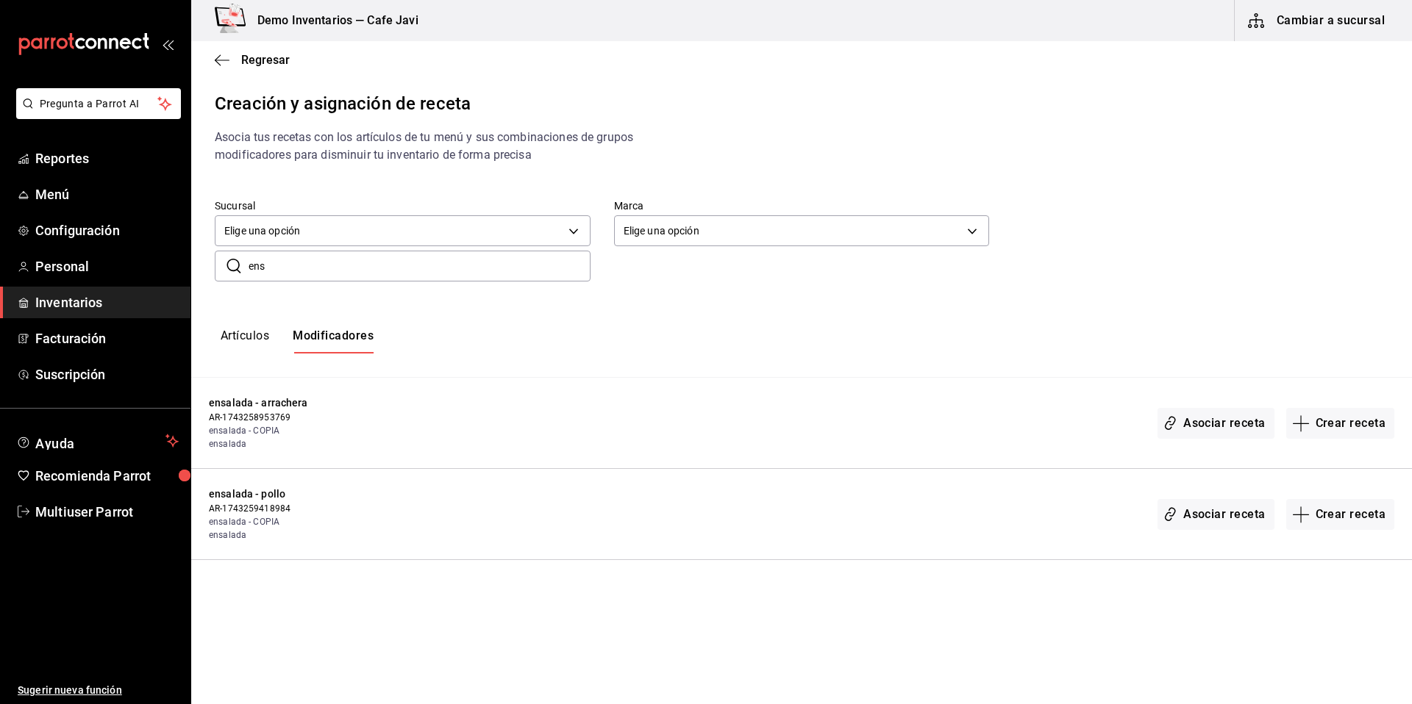
drag, startPoint x: 299, startPoint y: 269, endPoint x: 263, endPoint y: 265, distance: 36.3
click at [268, 265] on input "ens" at bounding box center [420, 265] width 342 height 29
click at [1340, 433] on button "Crear receta" at bounding box center [1340, 423] width 109 height 31
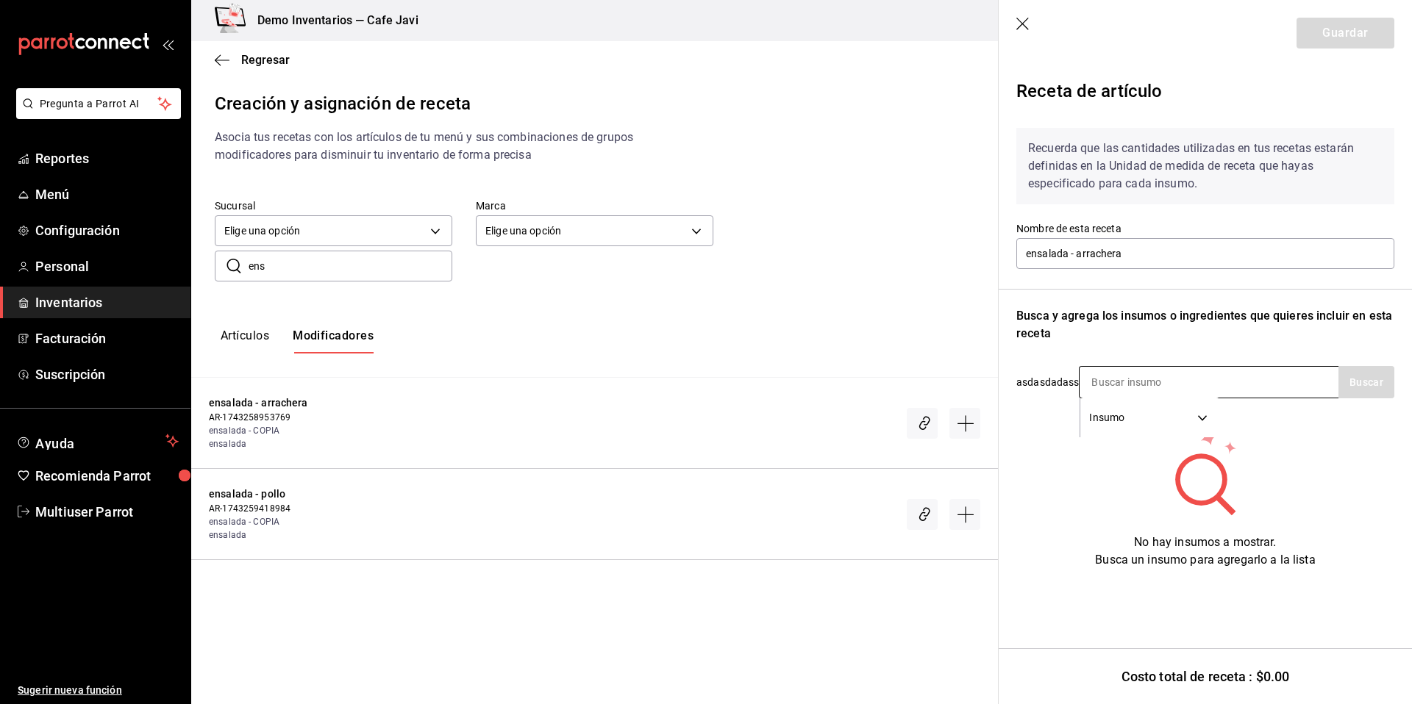
click at [1165, 375] on input at bounding box center [1152, 382] width 147 height 31
type input "arra"
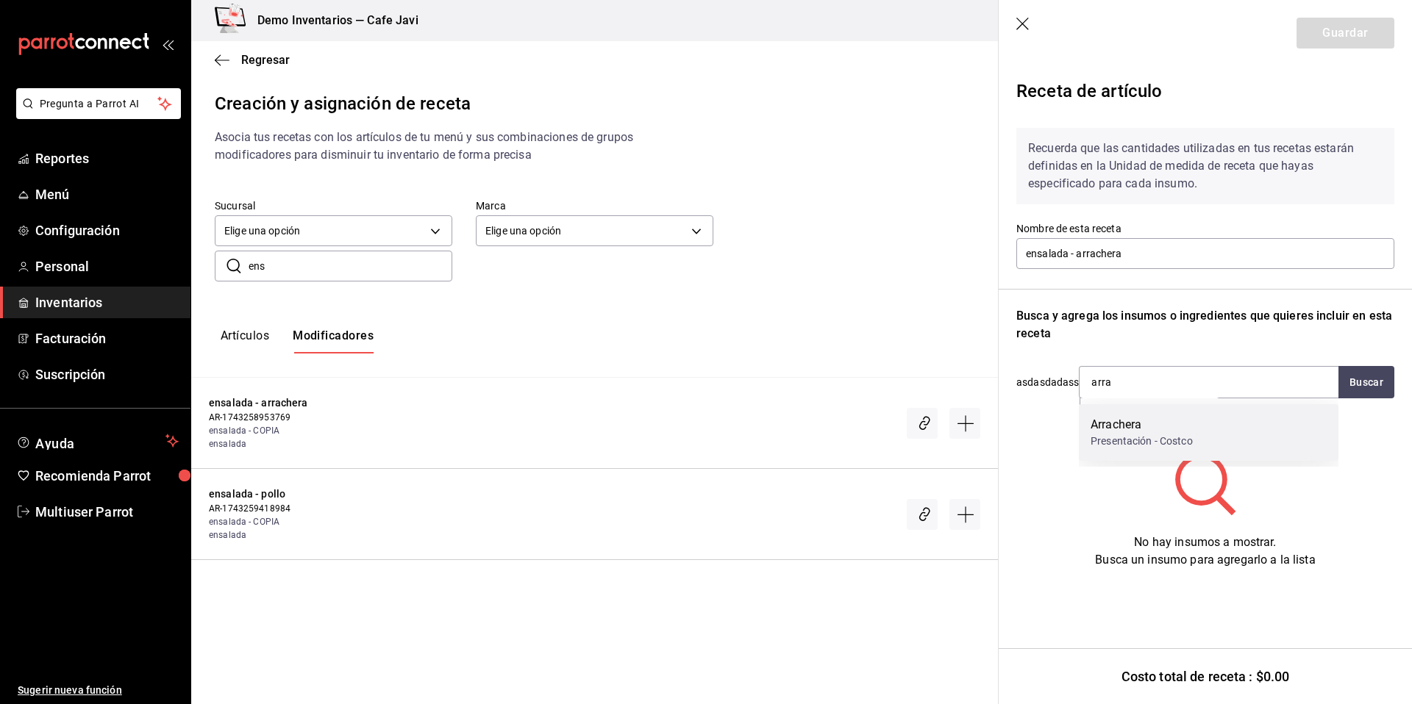
click at [1153, 438] on div "Presentación - Costco" at bounding box center [1141, 441] width 102 height 15
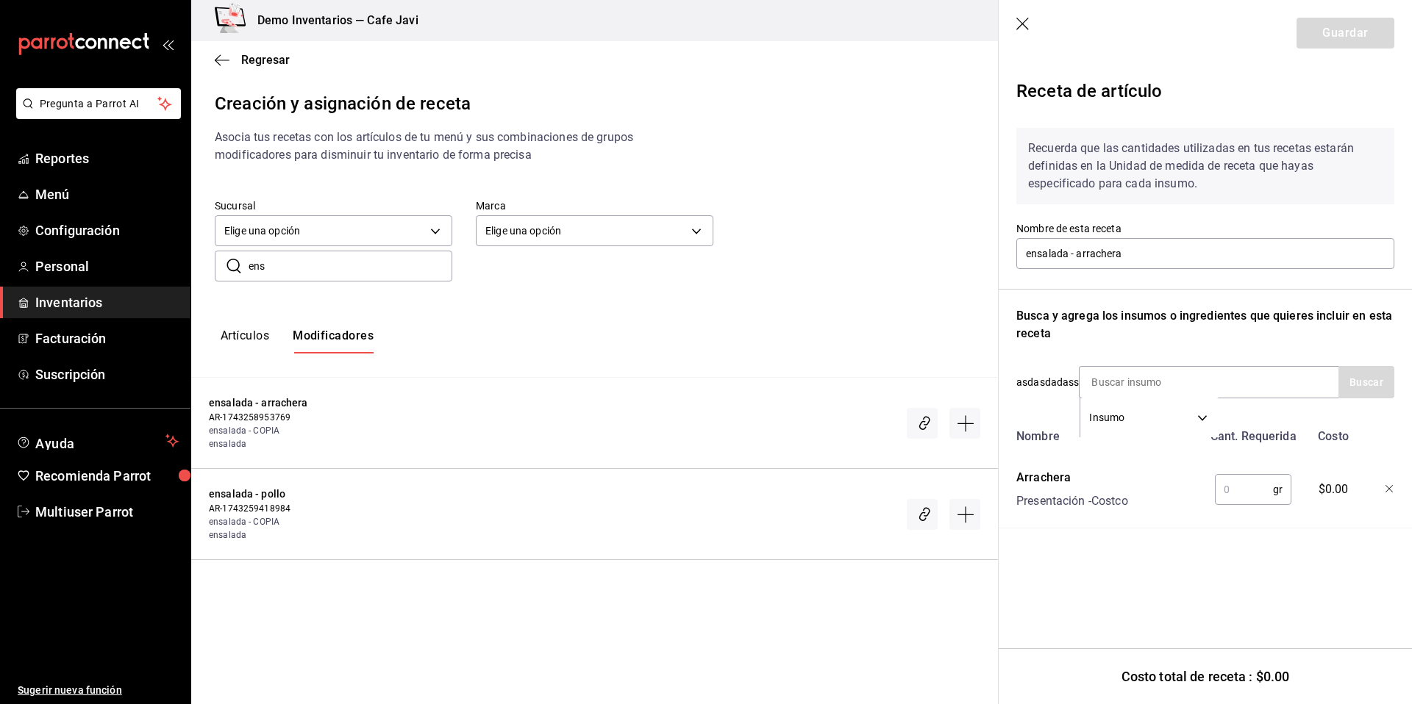
click at [1257, 496] on input "text" at bounding box center [1244, 489] width 58 height 29
type input "50"
click at [1354, 38] on button "Guardar" at bounding box center [1345, 33] width 98 height 31
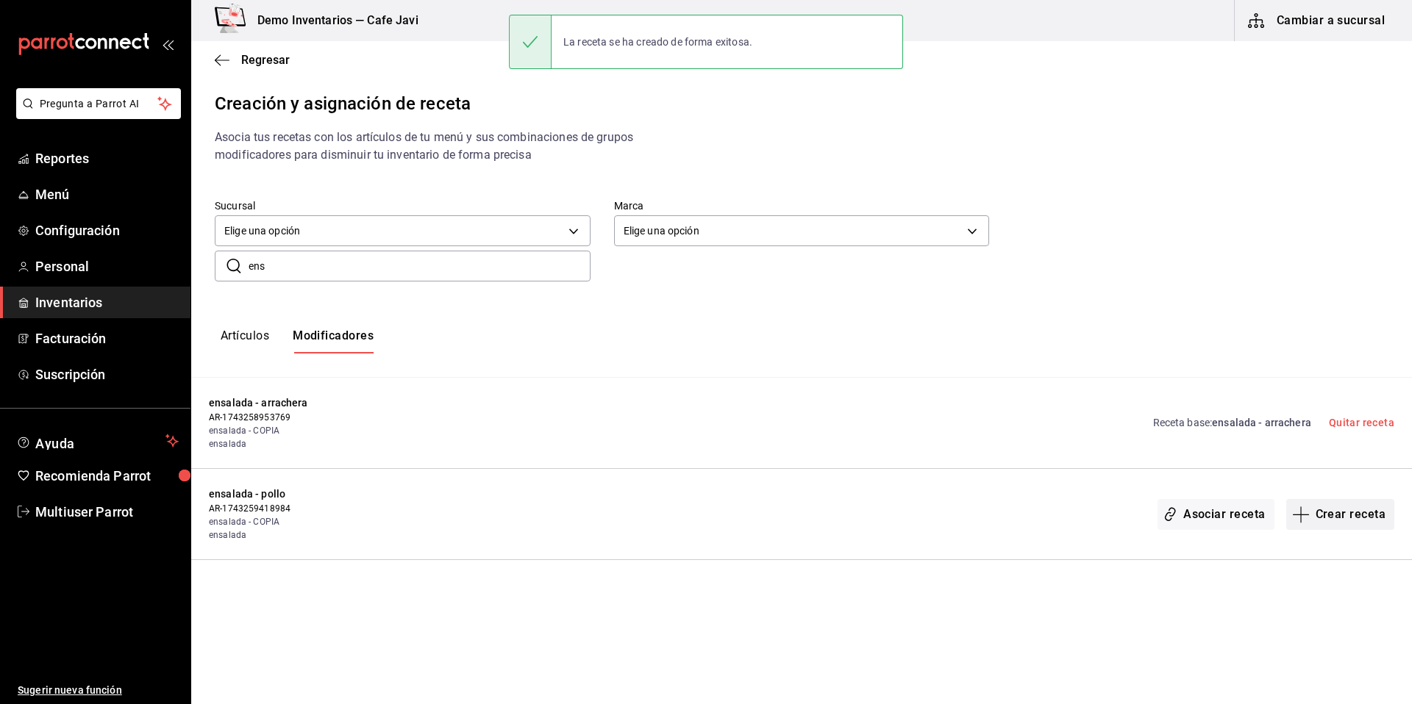
click at [1362, 512] on button "Crear receta" at bounding box center [1340, 514] width 109 height 31
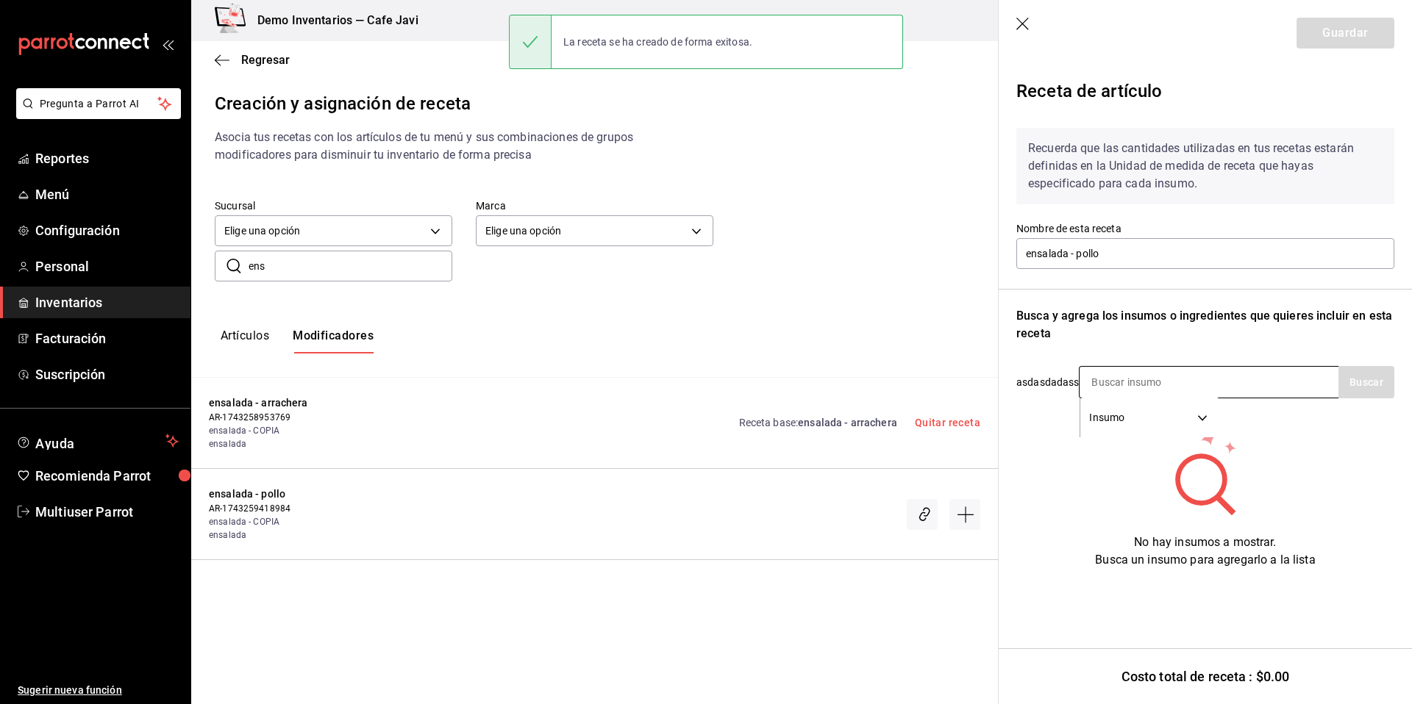
click at [1133, 387] on input at bounding box center [1152, 382] width 147 height 31
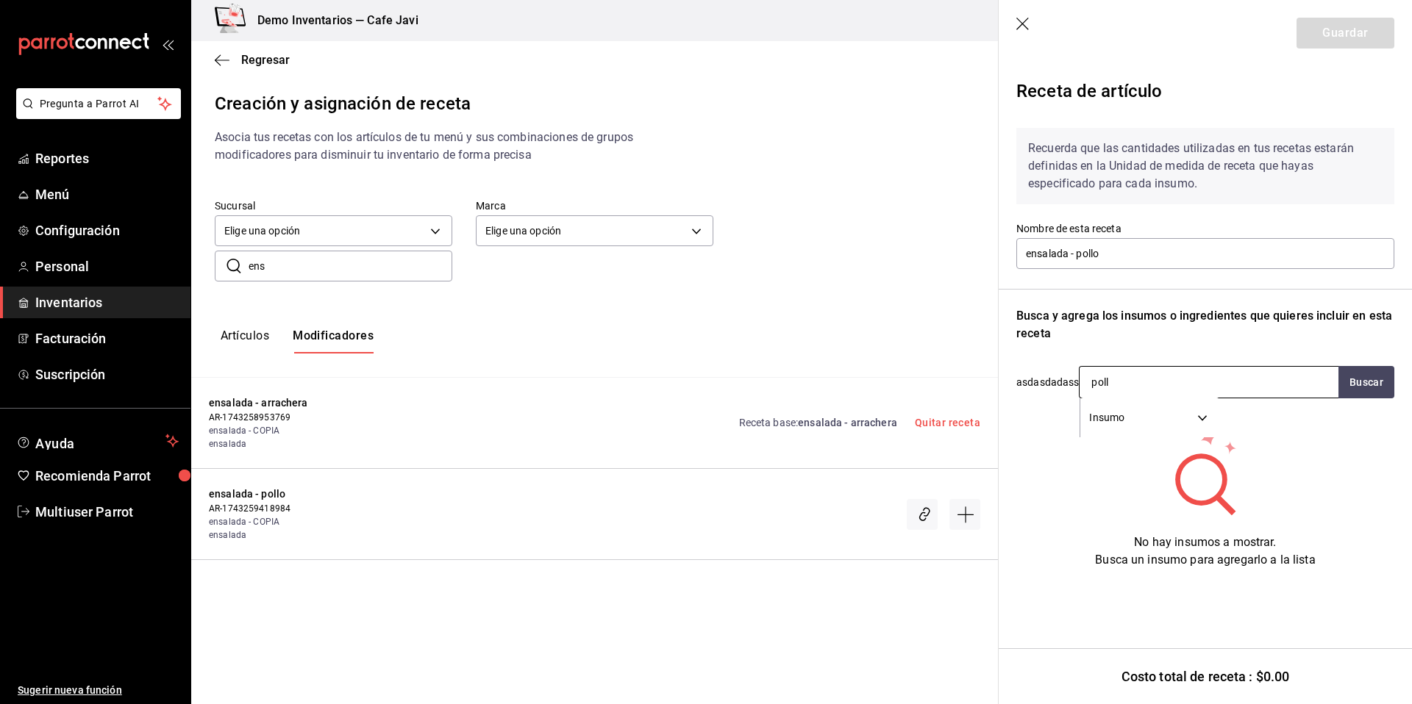
type input "pollo"
click at [1159, 444] on div "Presentación - Costco" at bounding box center [1141, 441] width 102 height 15
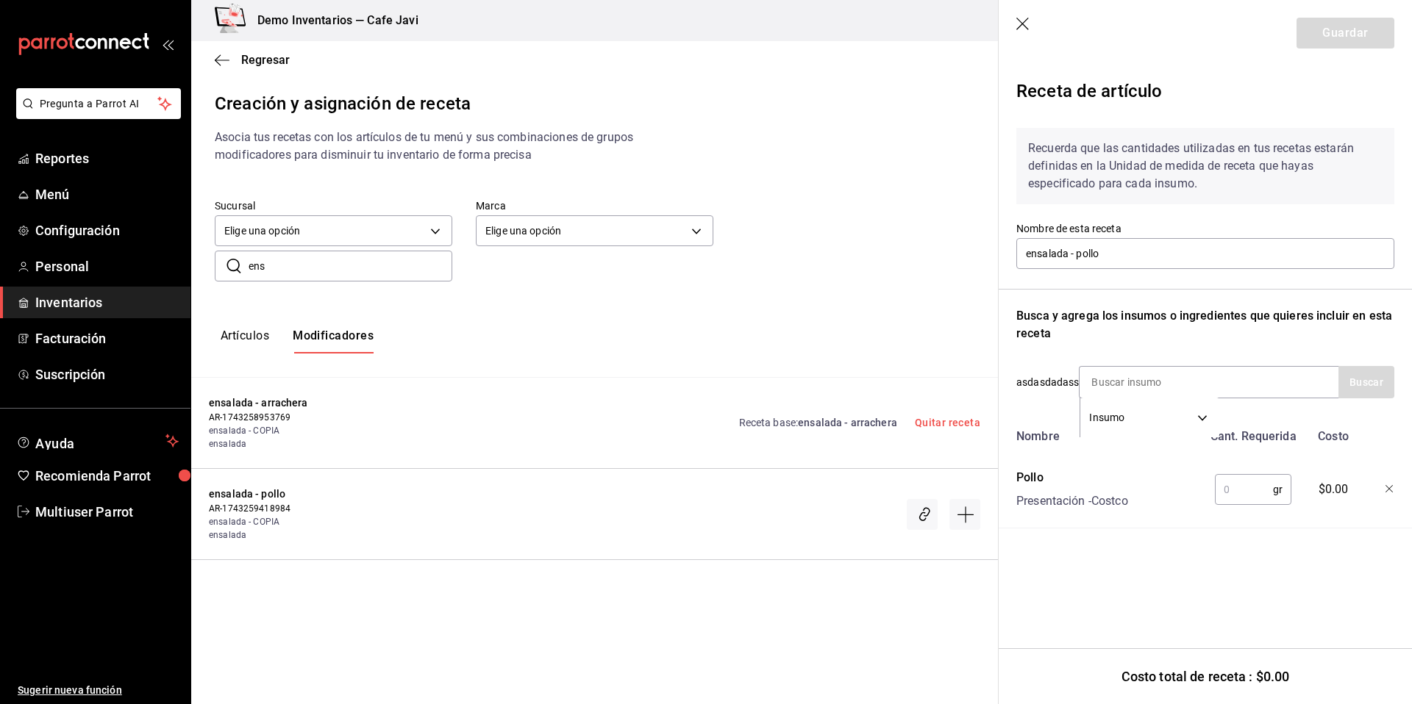
click at [1263, 497] on input "text" at bounding box center [1244, 489] width 58 height 29
type input "50"
click at [1357, 47] on button "Guardar" at bounding box center [1345, 33] width 98 height 31
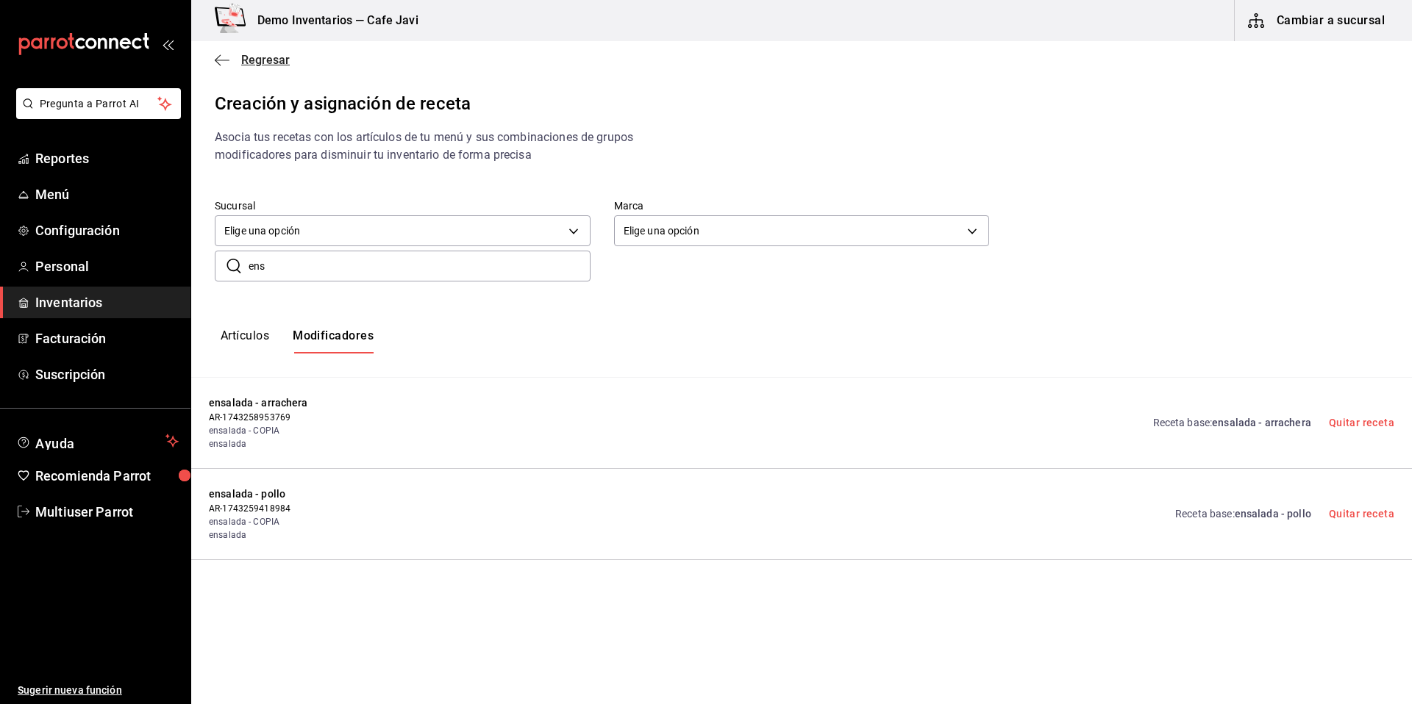
click at [250, 64] on span "Regresar" at bounding box center [265, 60] width 49 height 14
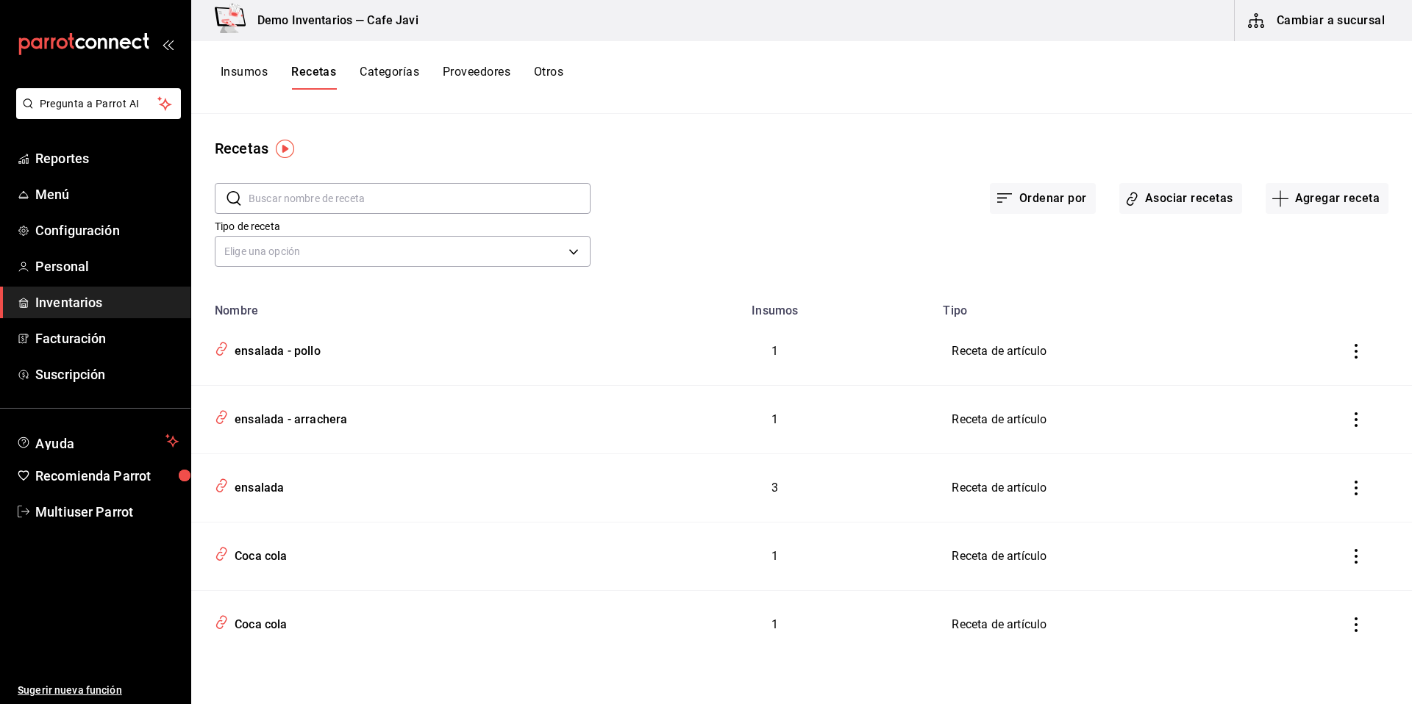
click at [971, 631] on td "Receta de artículo" at bounding box center [1119, 625] width 371 height 68
click at [1342, 196] on button "Agregar receta" at bounding box center [1326, 198] width 123 height 31
click at [1285, 274] on span "Subreceta" at bounding box center [1327, 278] width 124 height 15
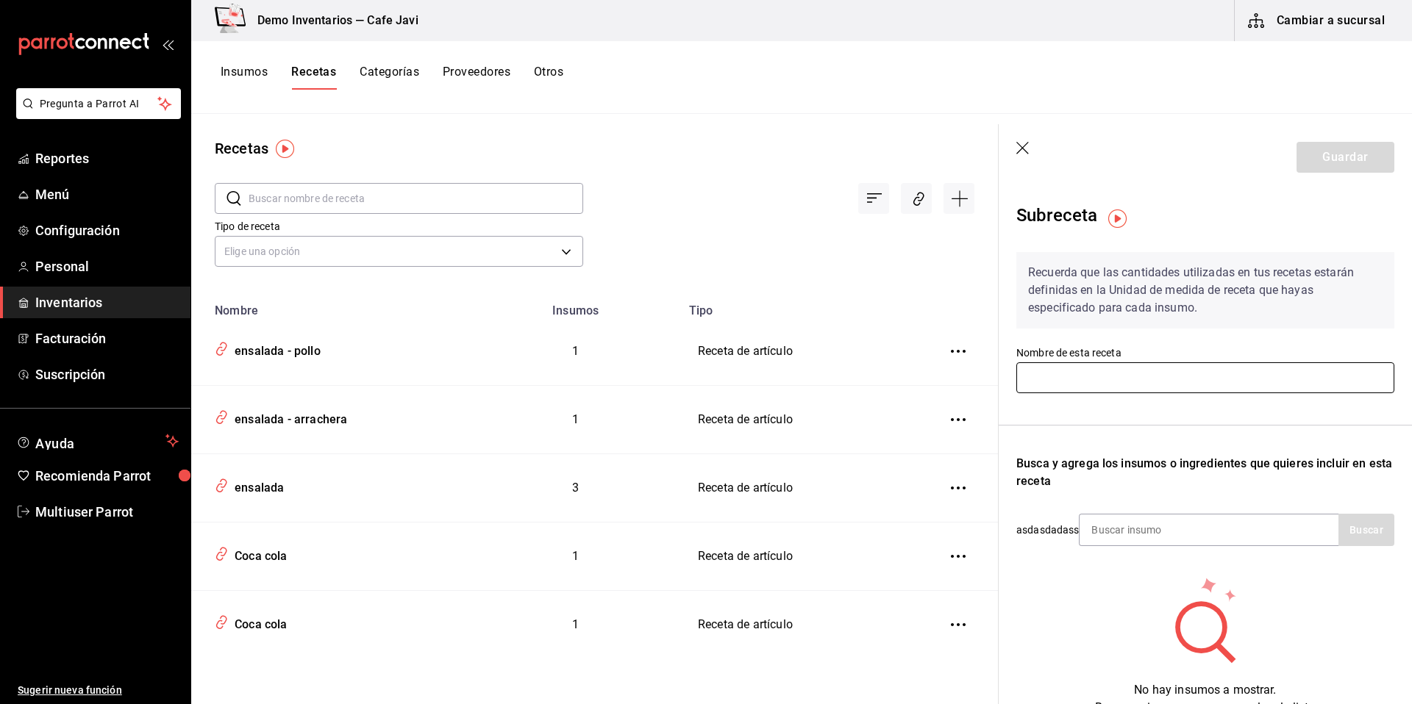
click at [1126, 375] on input "text" at bounding box center [1205, 378] width 378 height 31
type input "d"
type input "Para llevar"
click at [1149, 538] on input at bounding box center [1152, 530] width 147 height 31
type input "cha"
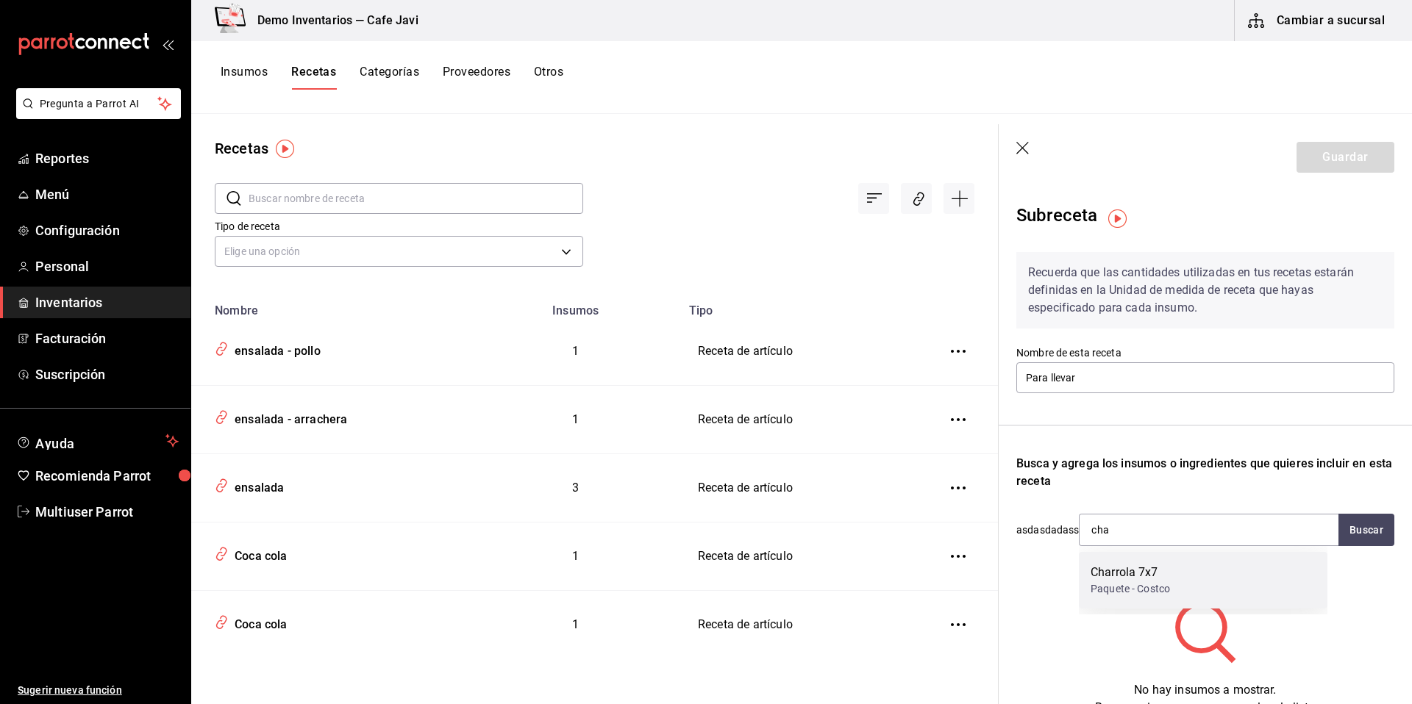
click at [1104, 570] on div "Charrola 7x7" at bounding box center [1129, 573] width 79 height 18
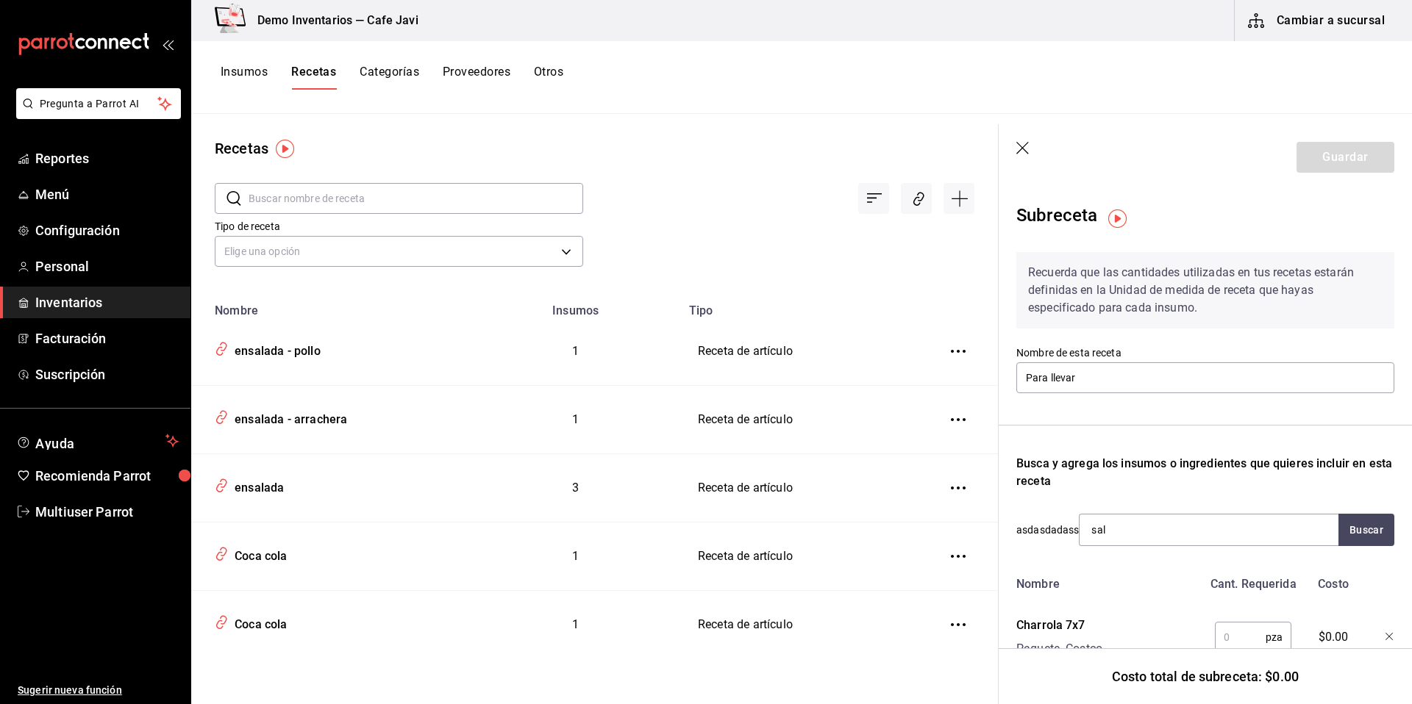
type input "sals"
click at [1128, 585] on div "Bidon 5 lt - Interno" at bounding box center [1132, 589] width 85 height 15
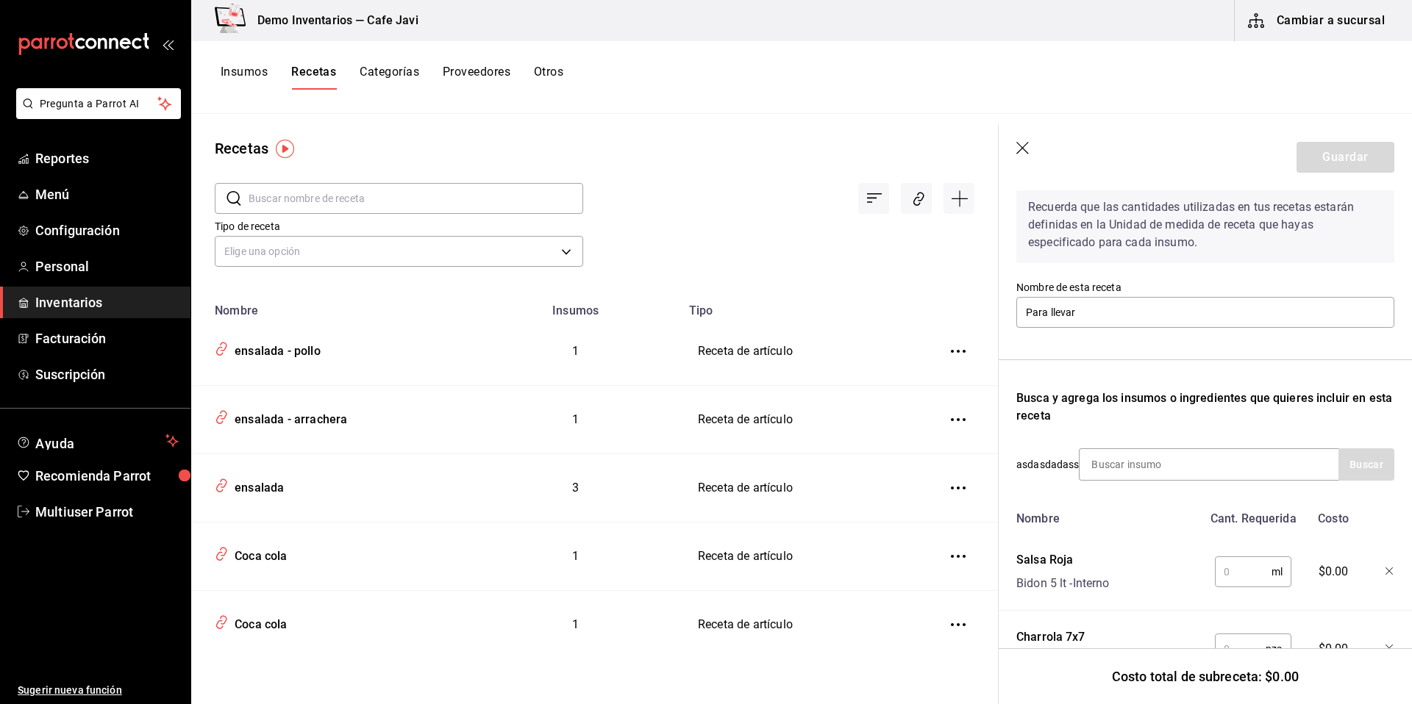
scroll to position [137, 0]
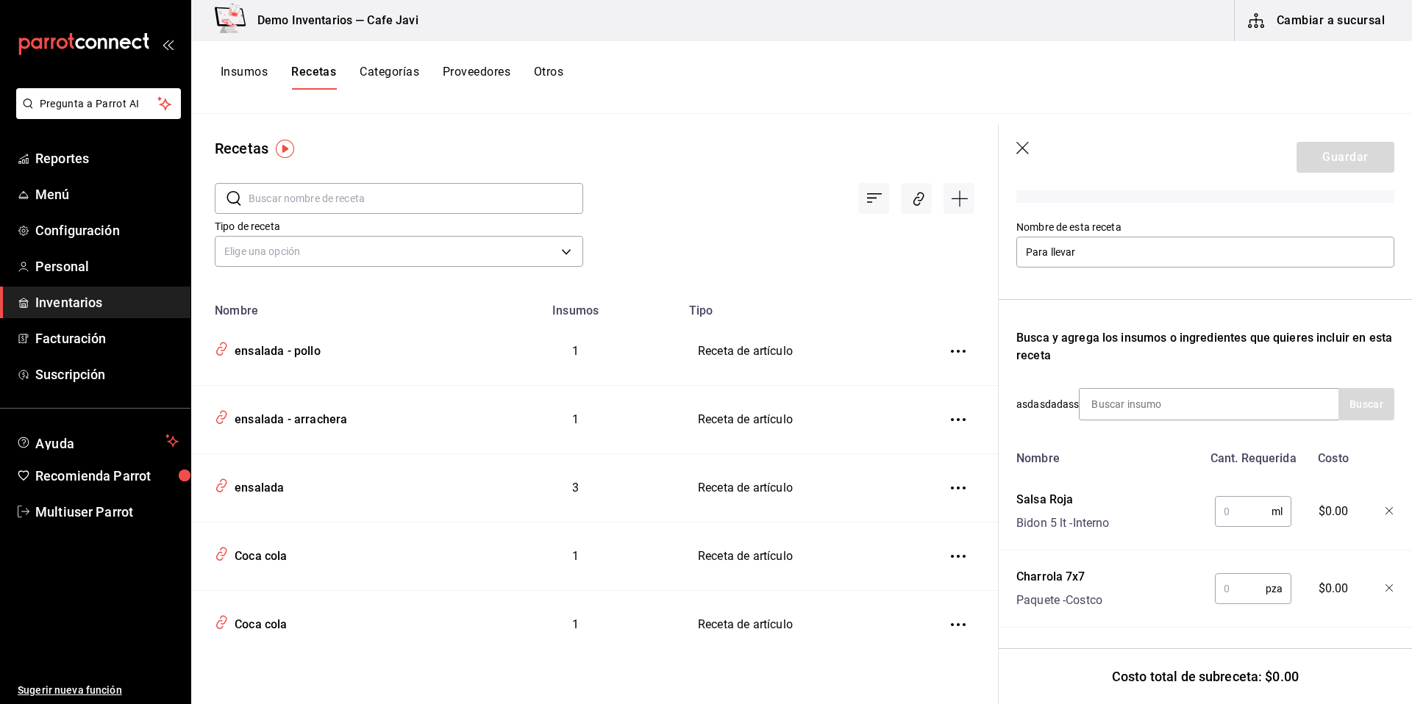
click at [1239, 510] on input "text" at bounding box center [1243, 511] width 57 height 29
type input "20"
click at [1239, 589] on input "text" at bounding box center [1240, 588] width 51 height 29
type input "1"
click at [1342, 152] on button "Guardar" at bounding box center [1345, 157] width 98 height 31
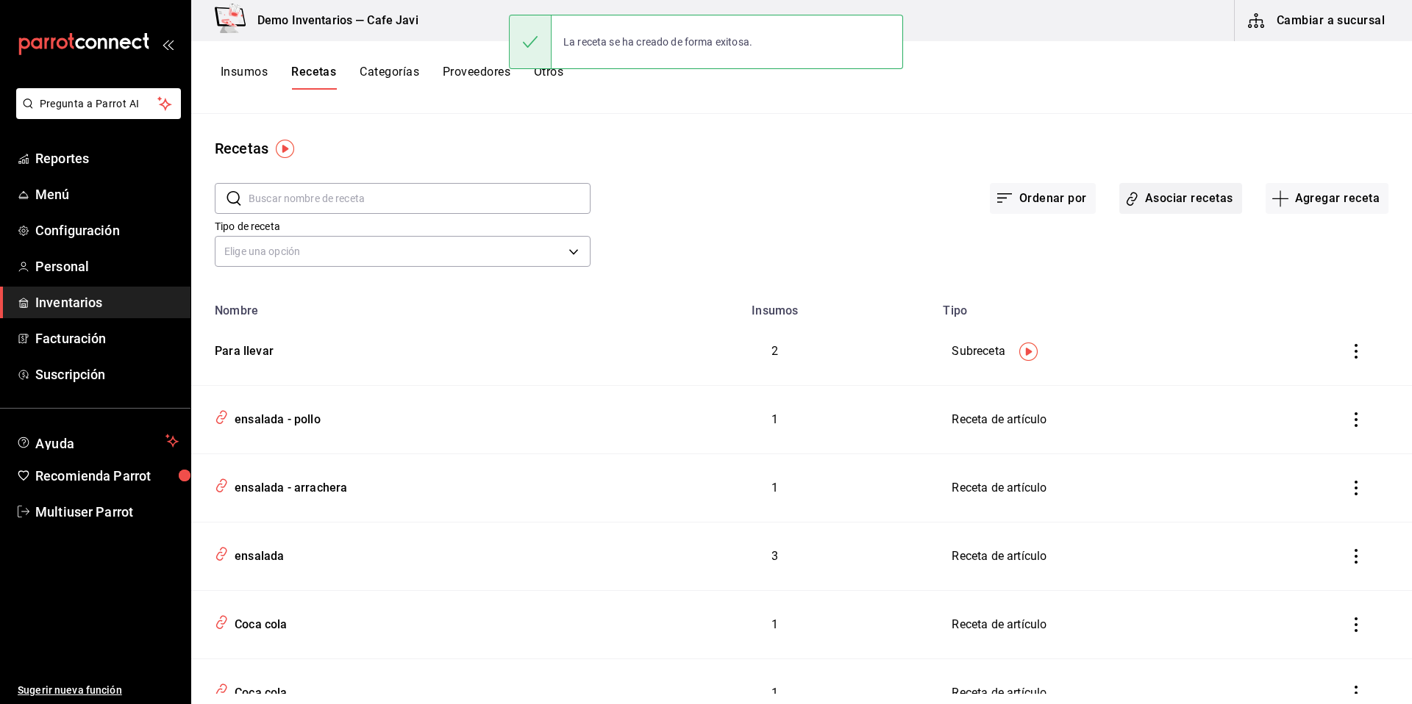
click at [1179, 201] on button "Asociar recetas" at bounding box center [1180, 198] width 123 height 31
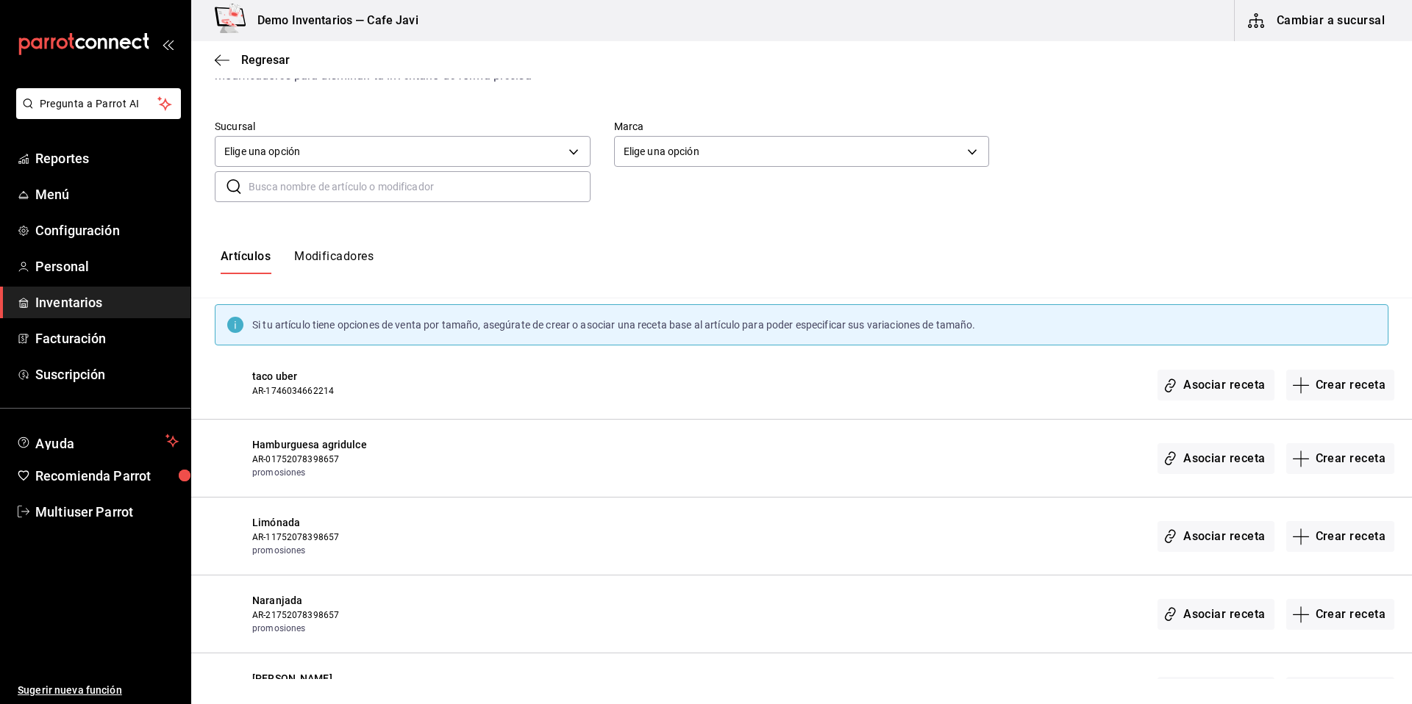
scroll to position [98, 0]
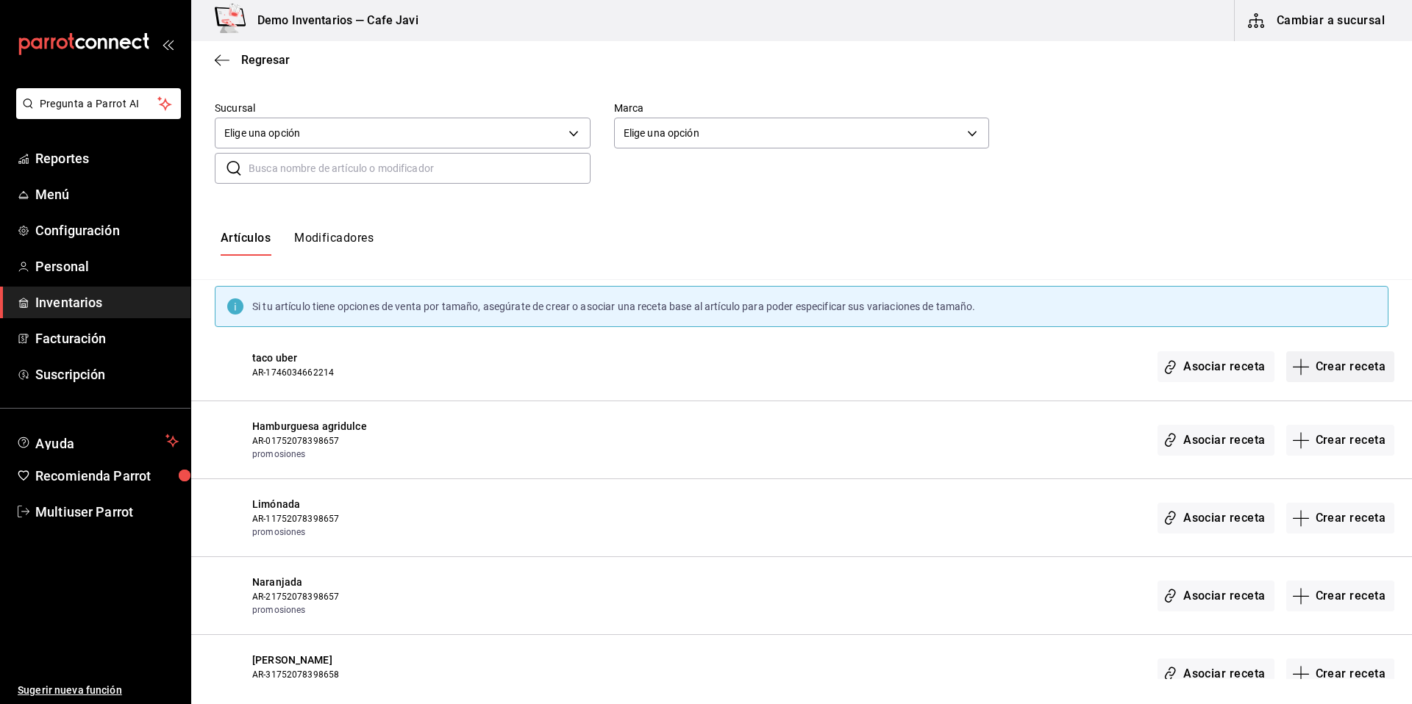
click at [1340, 360] on button "Crear receta" at bounding box center [1340, 366] width 109 height 31
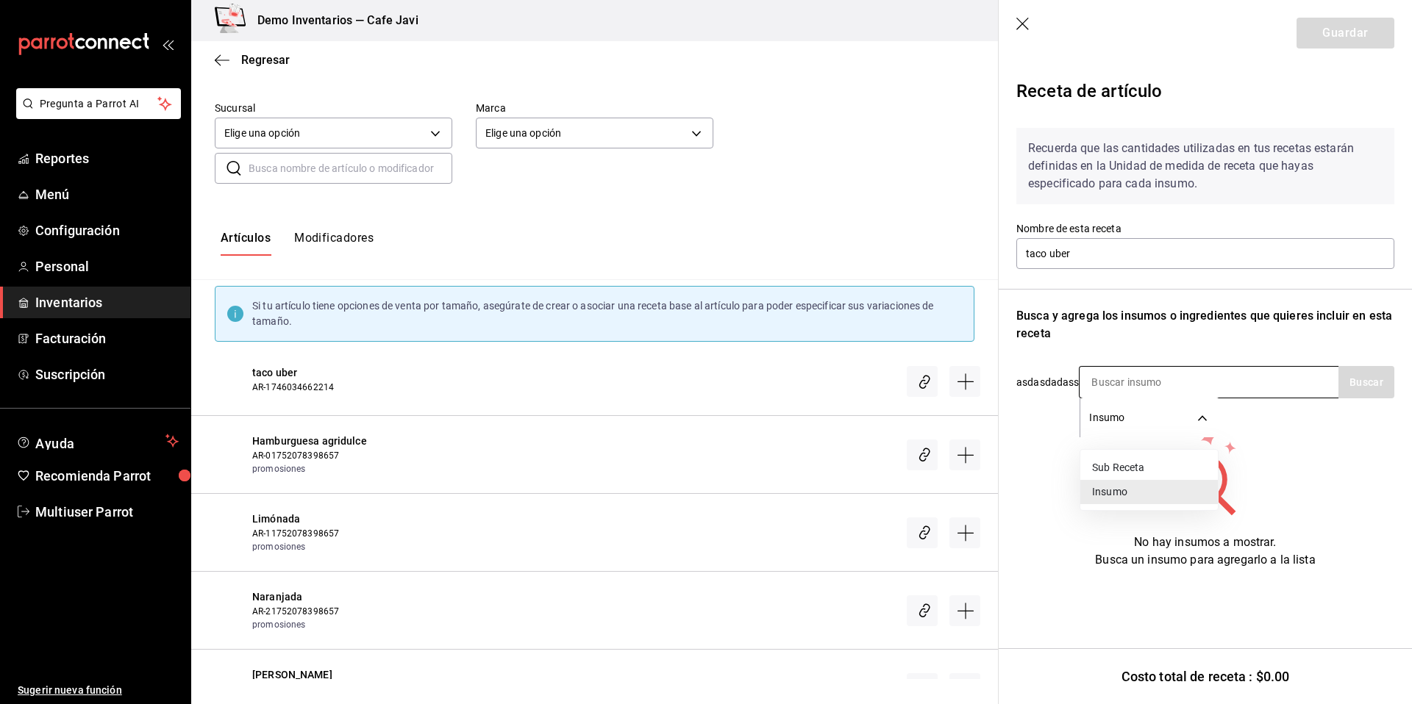
click at [1132, 415] on body "Pregunta a Parrot AI Reportes Menú Configuración Personal Inventarios Facturaci…" at bounding box center [706, 339] width 1412 height 679
click at [1120, 475] on li "Sub Receta" at bounding box center [1149, 468] width 138 height 24
type input "SUBRECIPE"
click at [1107, 382] on input at bounding box center [1152, 382] width 147 height 31
type input "para"
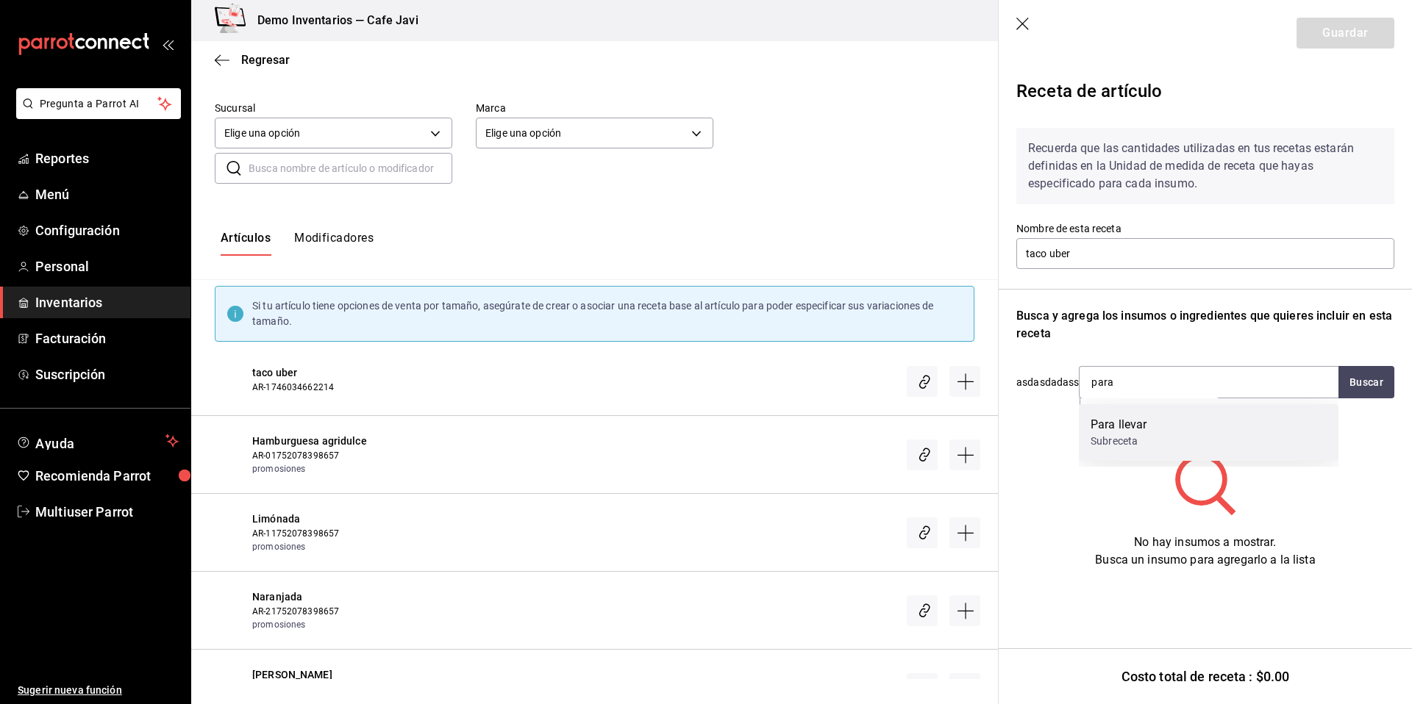
click at [1120, 434] on div "Subreceta" at bounding box center [1118, 441] width 56 height 15
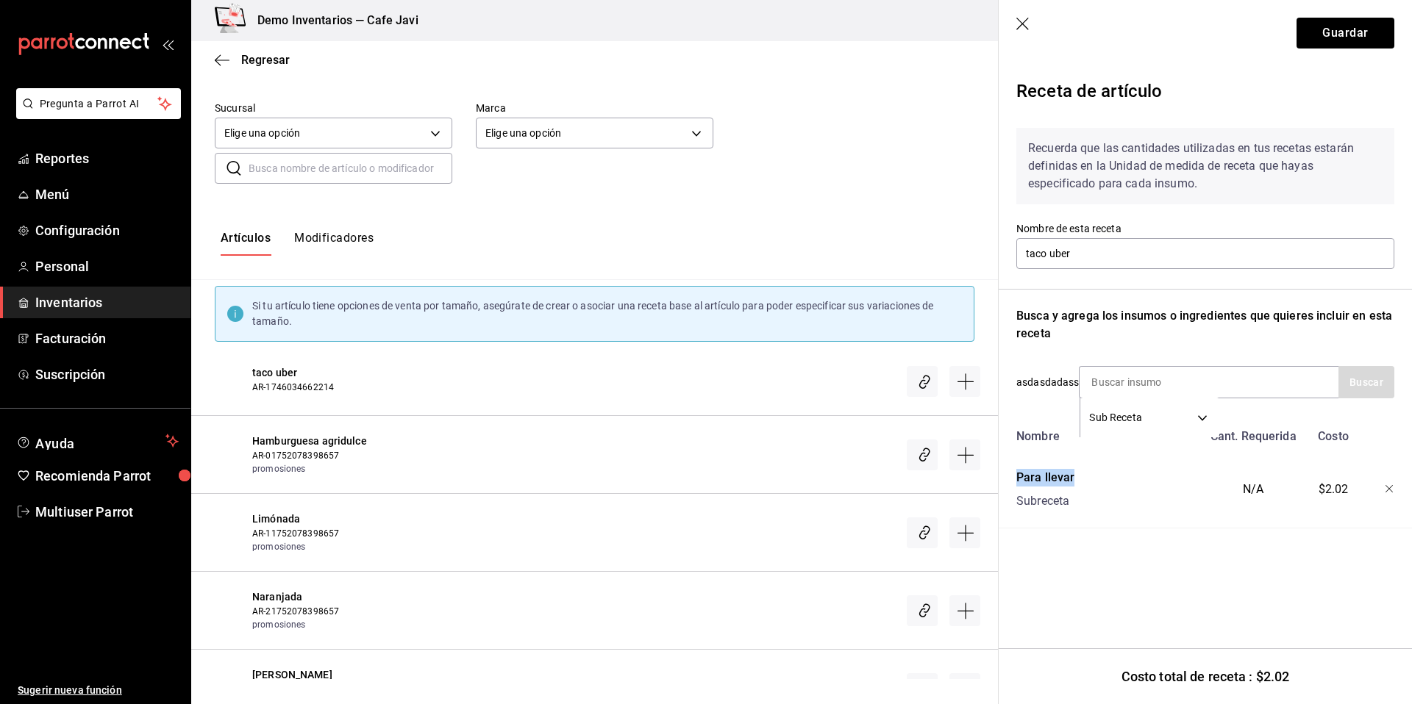
drag, startPoint x: 1011, startPoint y: 479, endPoint x: 1108, endPoint y: 476, distance: 97.1
click at [1106, 476] on div "Para llevar Subreceta" at bounding box center [1106, 486] width 192 height 47
drag, startPoint x: 1210, startPoint y: 492, endPoint x: 1280, endPoint y: 488, distance: 70.0
click at [1280, 488] on div "N/A" at bounding box center [1250, 486] width 96 height 47
drag, startPoint x: 1320, startPoint y: 485, endPoint x: 1349, endPoint y: 486, distance: 29.4
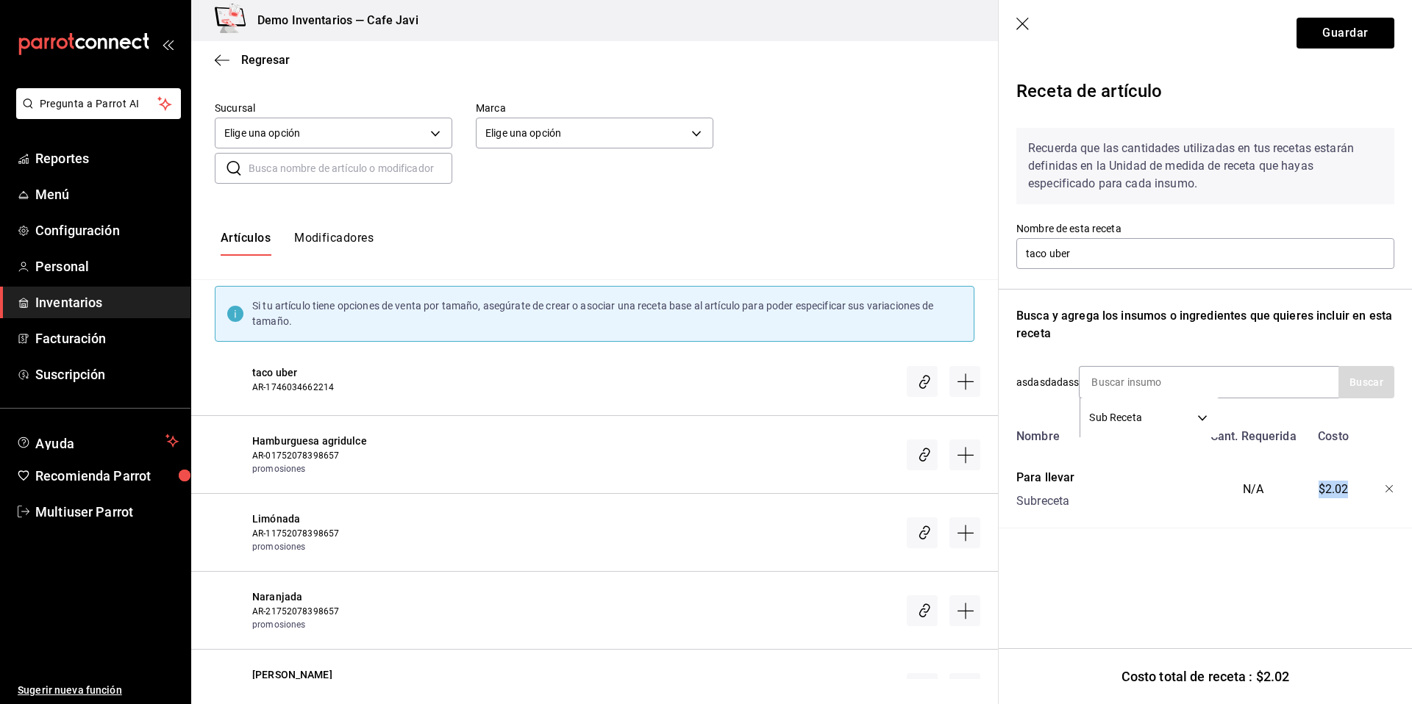
click at [1349, 486] on div "$2.02" at bounding box center [1331, 486] width 64 height 47
click at [1365, 25] on button "Guardar" at bounding box center [1345, 33] width 98 height 31
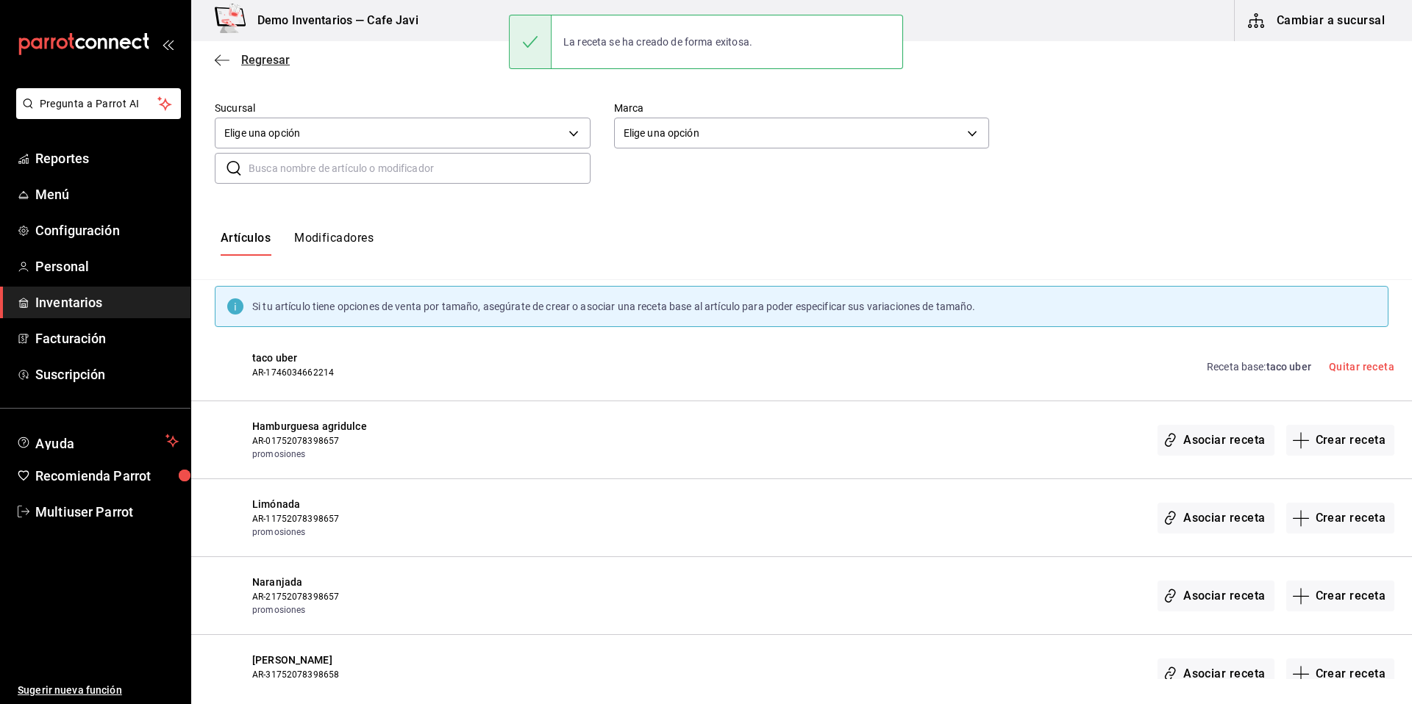
click at [257, 66] on span "Regresar" at bounding box center [265, 60] width 49 height 14
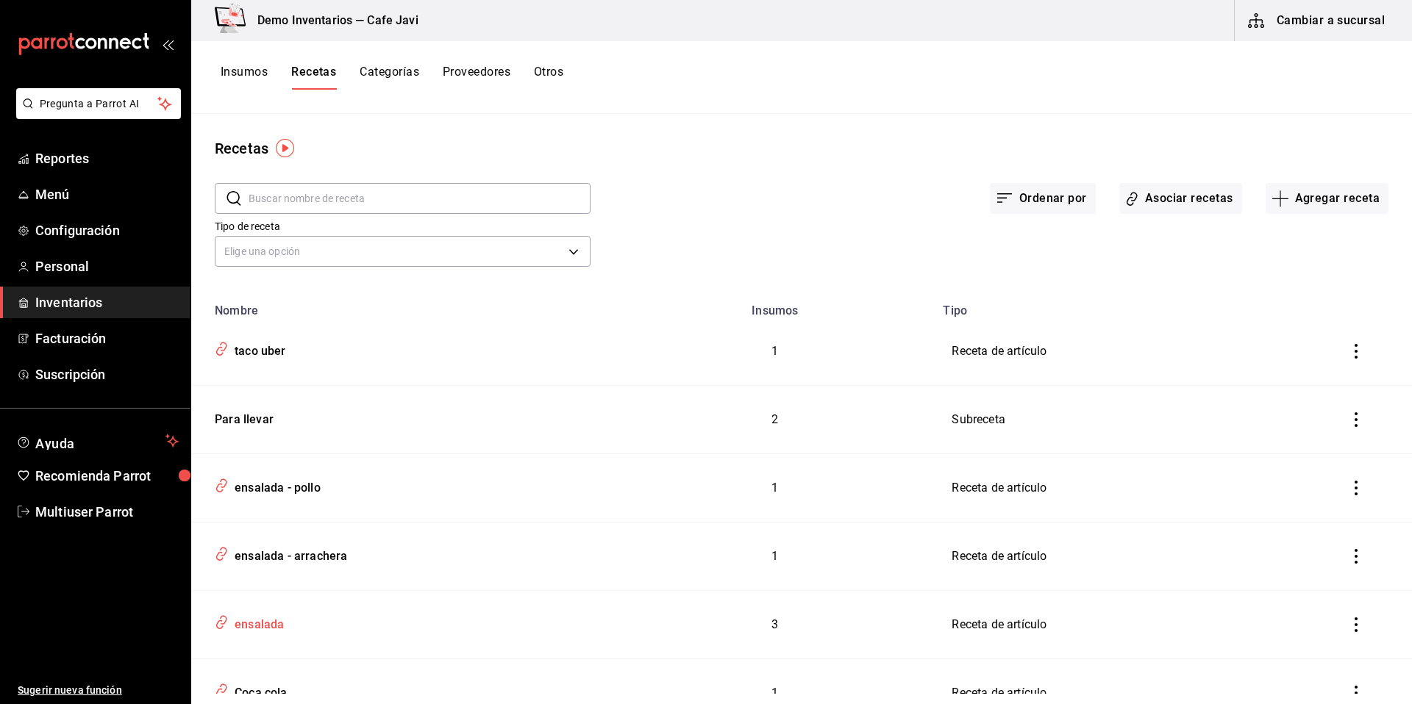
scroll to position [19, 0]
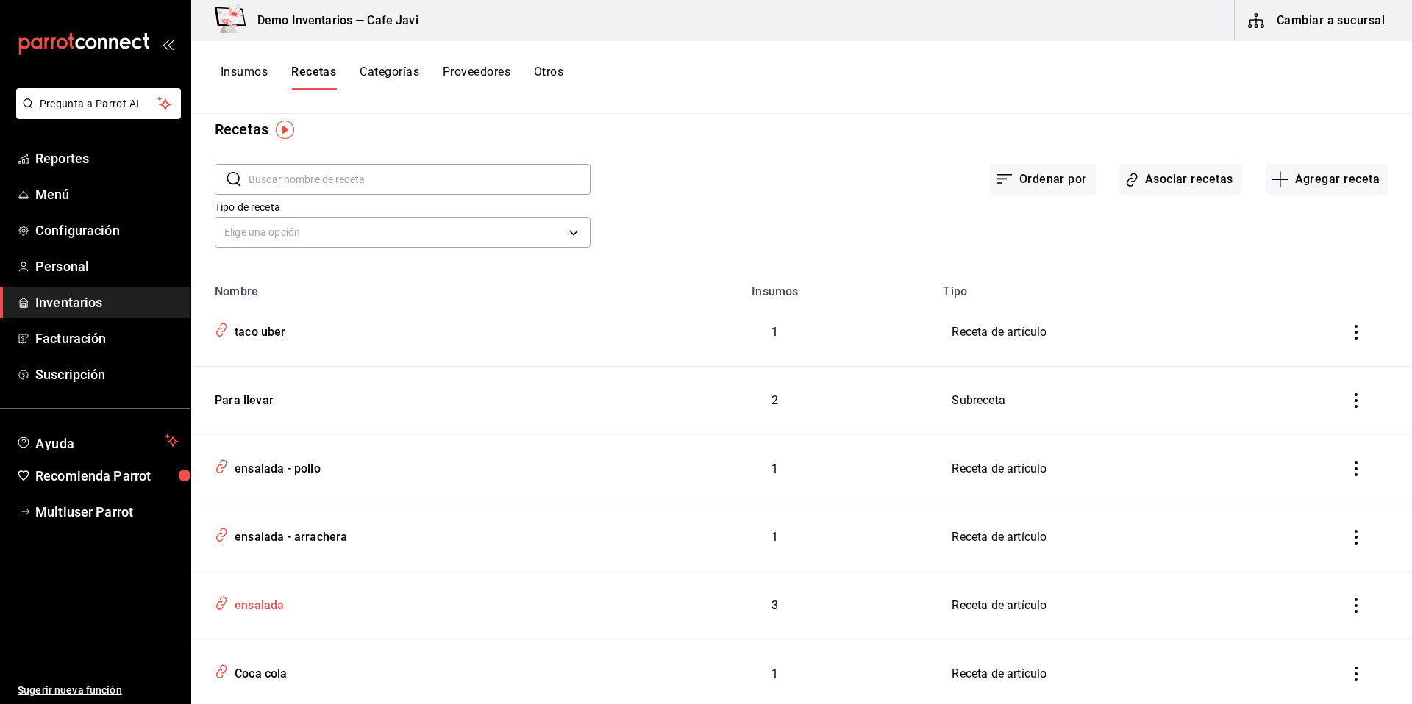
click at [282, 610] on div "ensalada" at bounding box center [256, 603] width 55 height 23
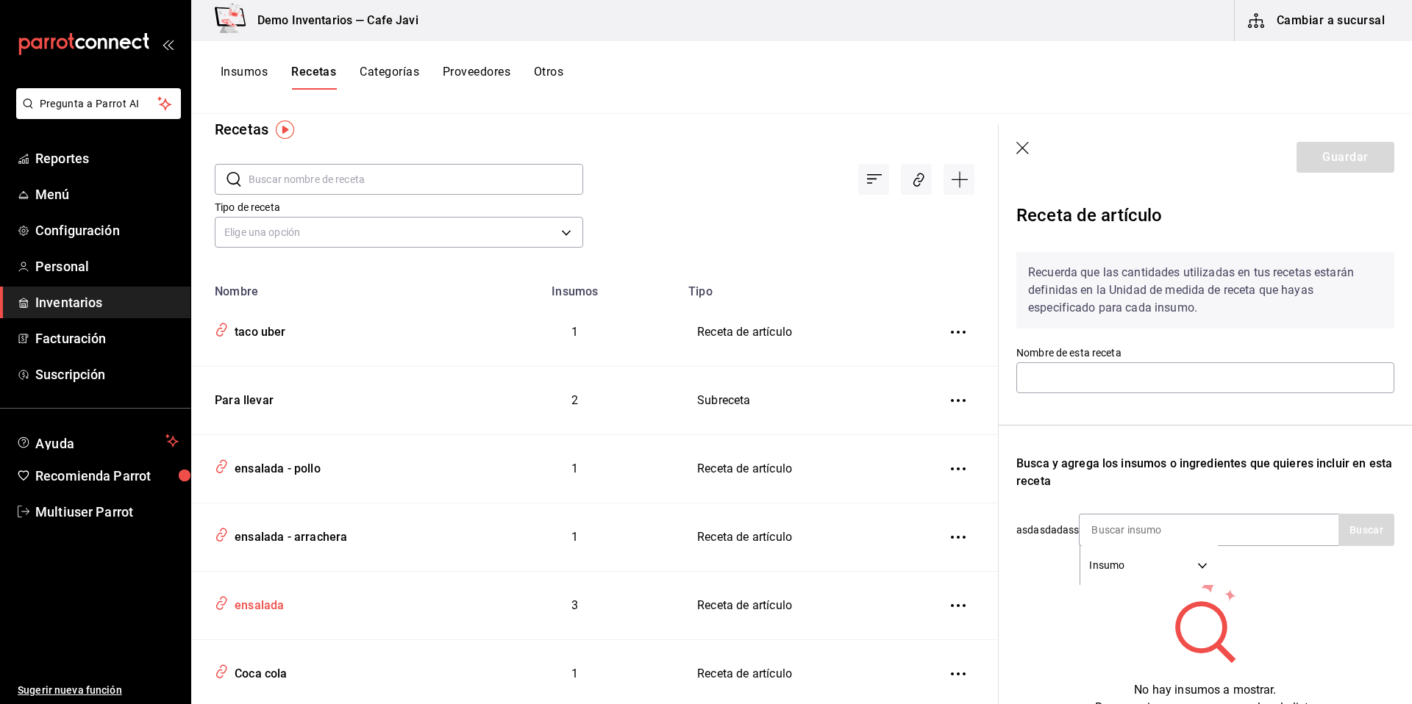
type input "ensalada"
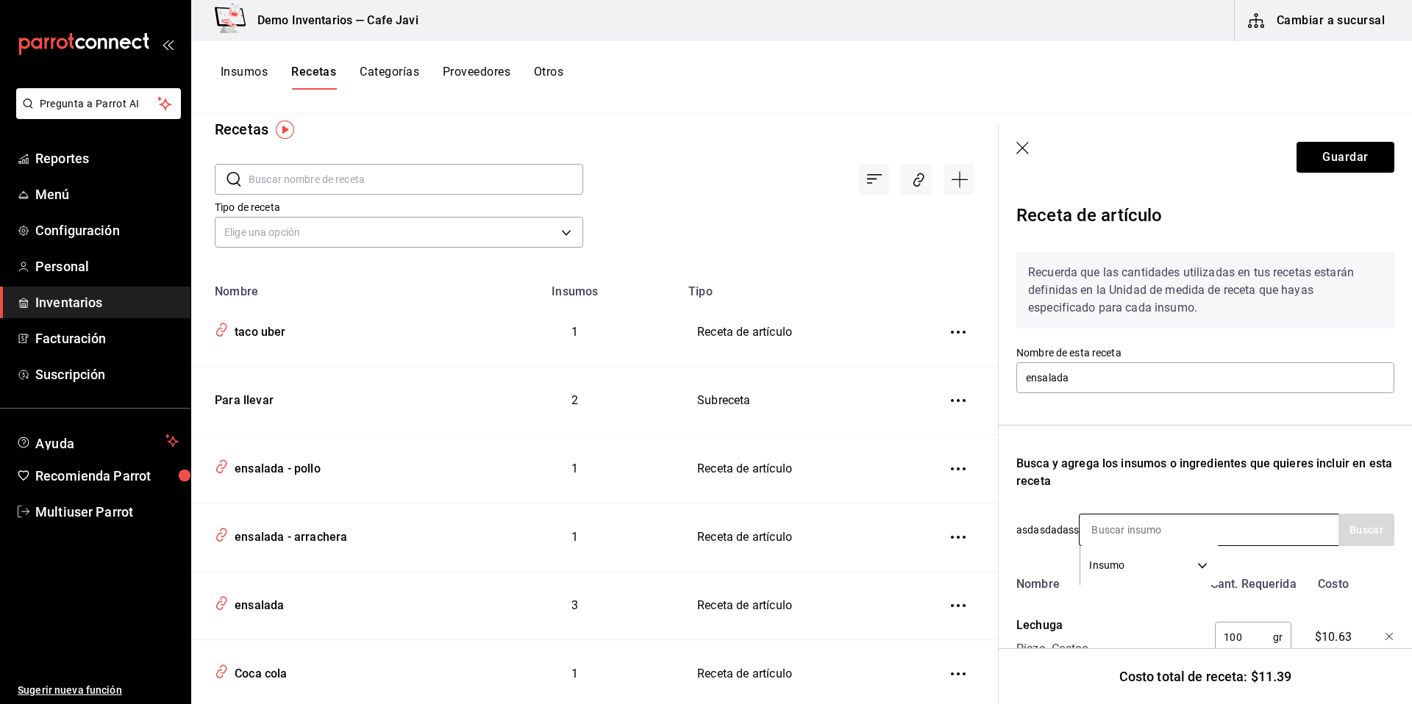
click at [1131, 571] on body "Pregunta a Parrot AI Reportes Menú Configuración Personal Inventarios Facturaci…" at bounding box center [706, 347] width 1412 height 694
click at [1120, 609] on li "Sub Receta" at bounding box center [1149, 616] width 138 height 24
type input "SUBRECIPE"
click at [1190, 524] on input at bounding box center [1152, 530] width 147 height 31
type input "para"
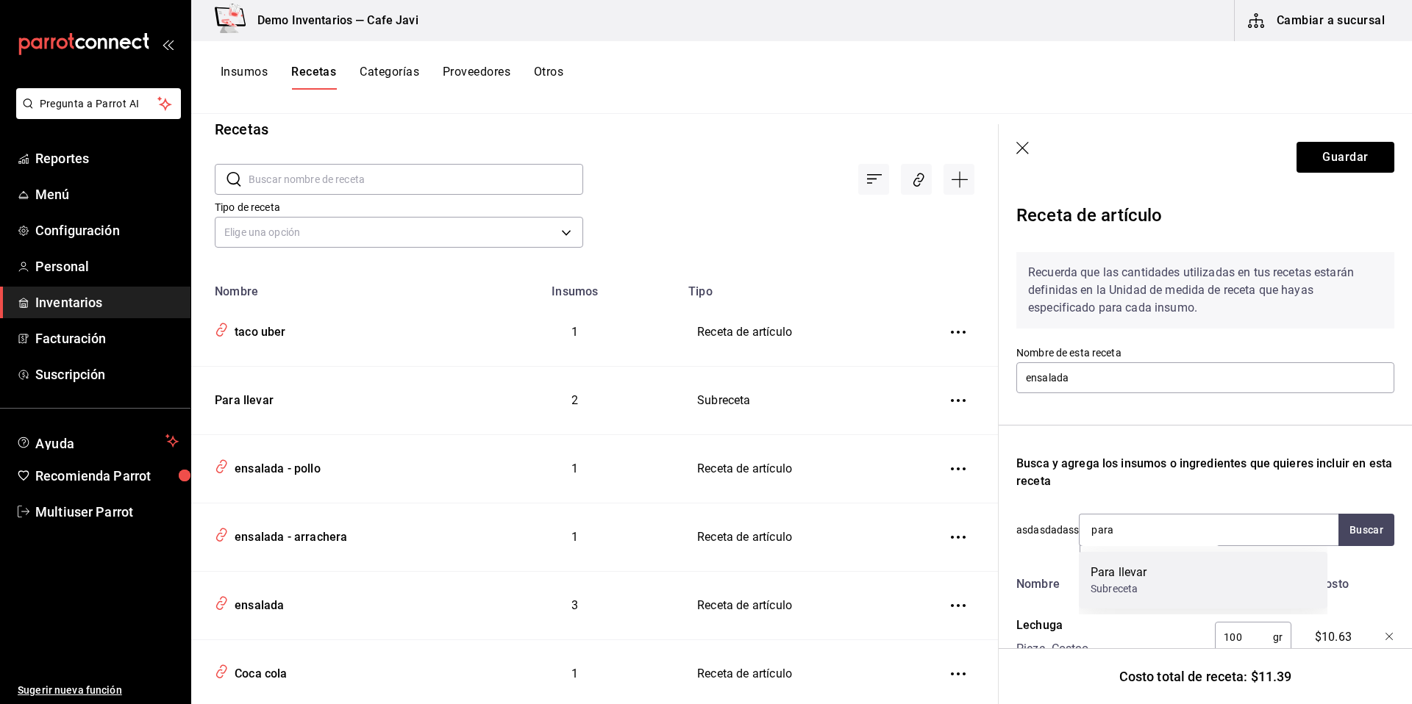
click at [1142, 594] on div "Subreceta" at bounding box center [1118, 589] width 56 height 15
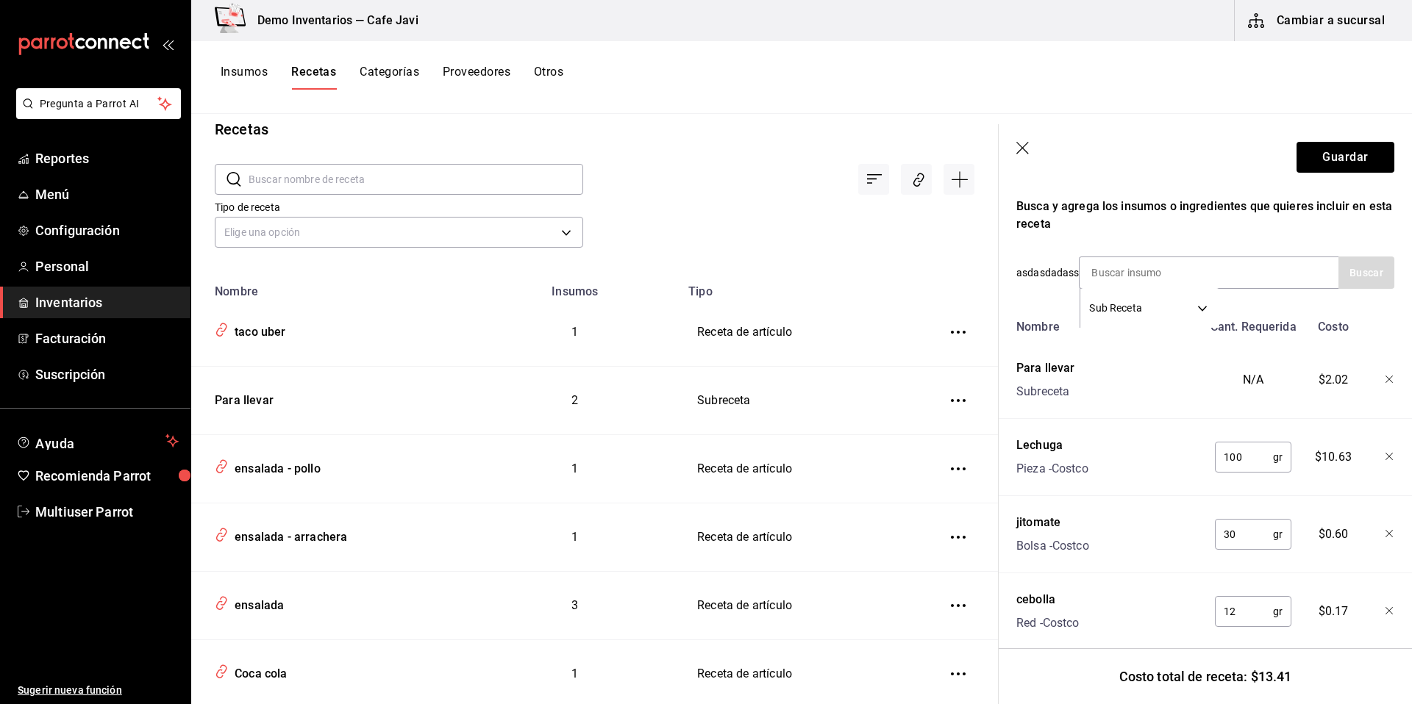
scroll to position [268, 0]
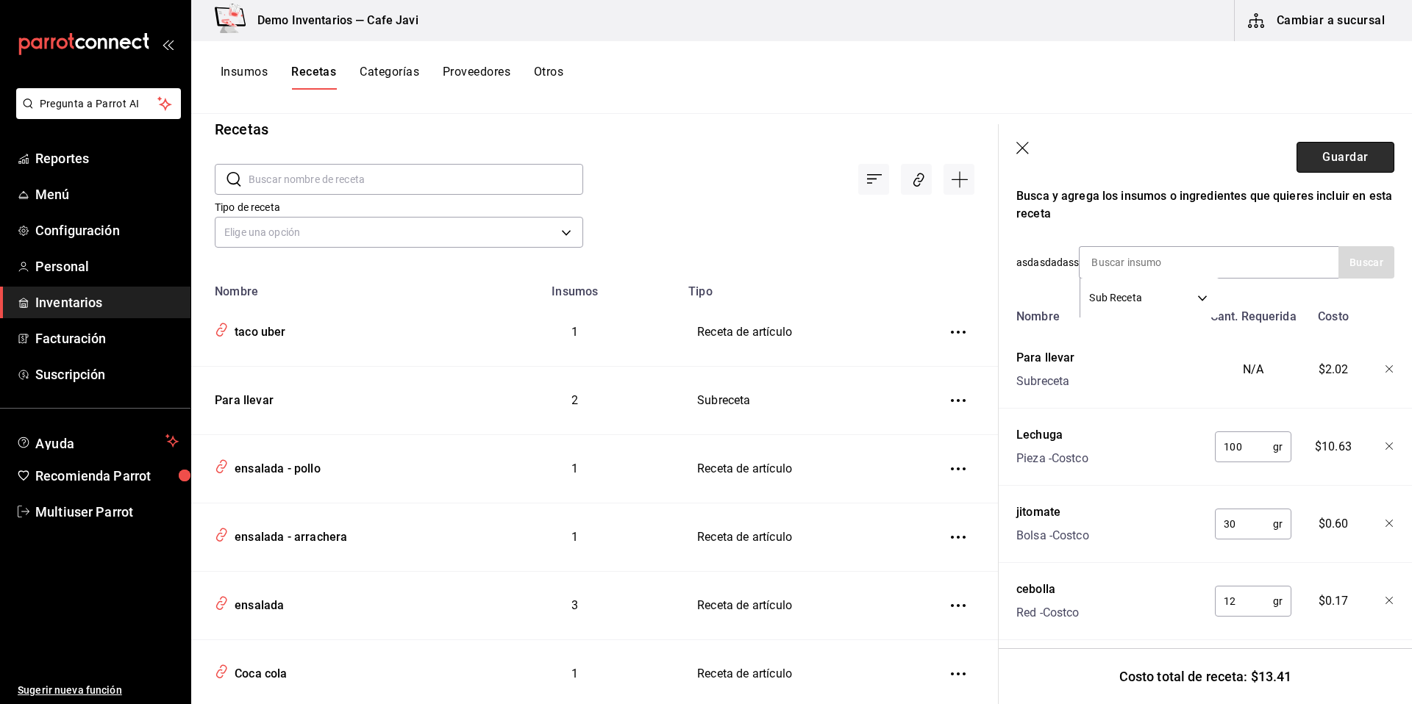
click at [1340, 150] on button "Guardar" at bounding box center [1345, 157] width 98 height 31
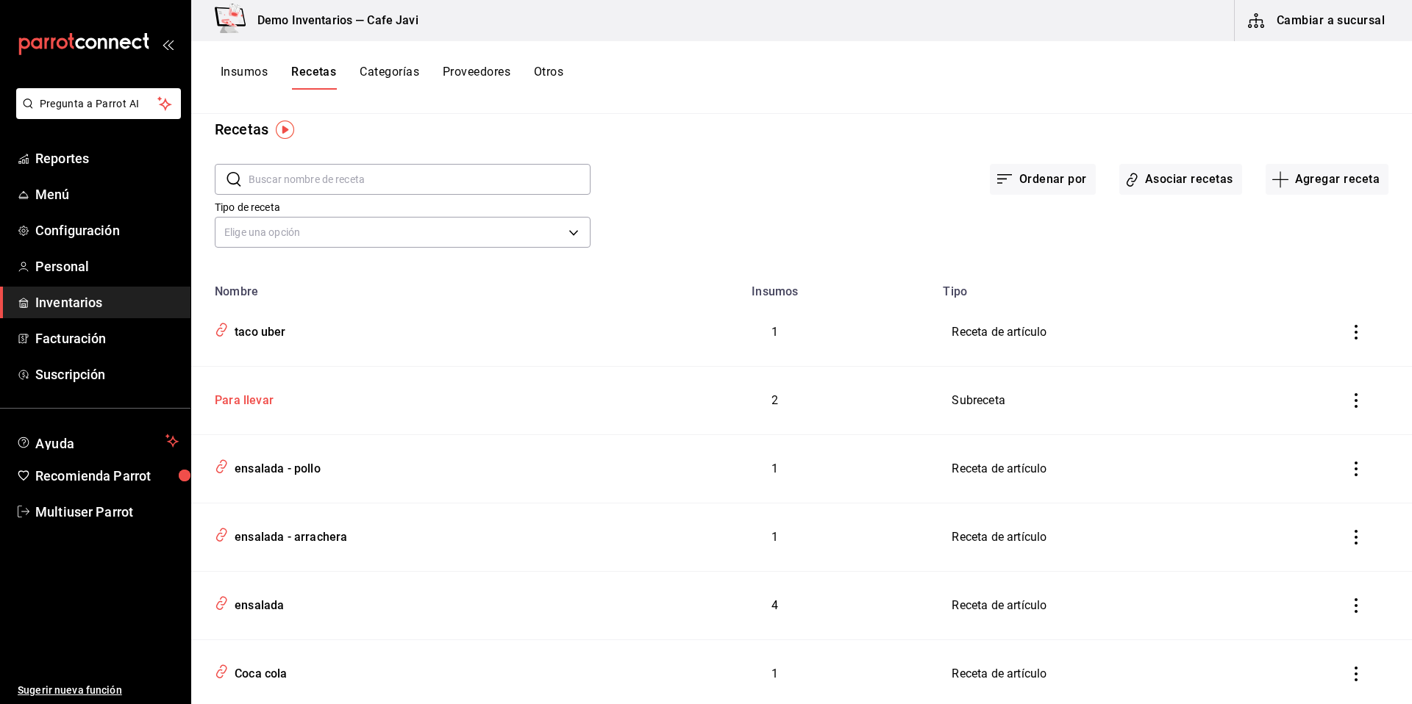
click at [243, 411] on td "Para llevar" at bounding box center [403, 401] width 424 height 68
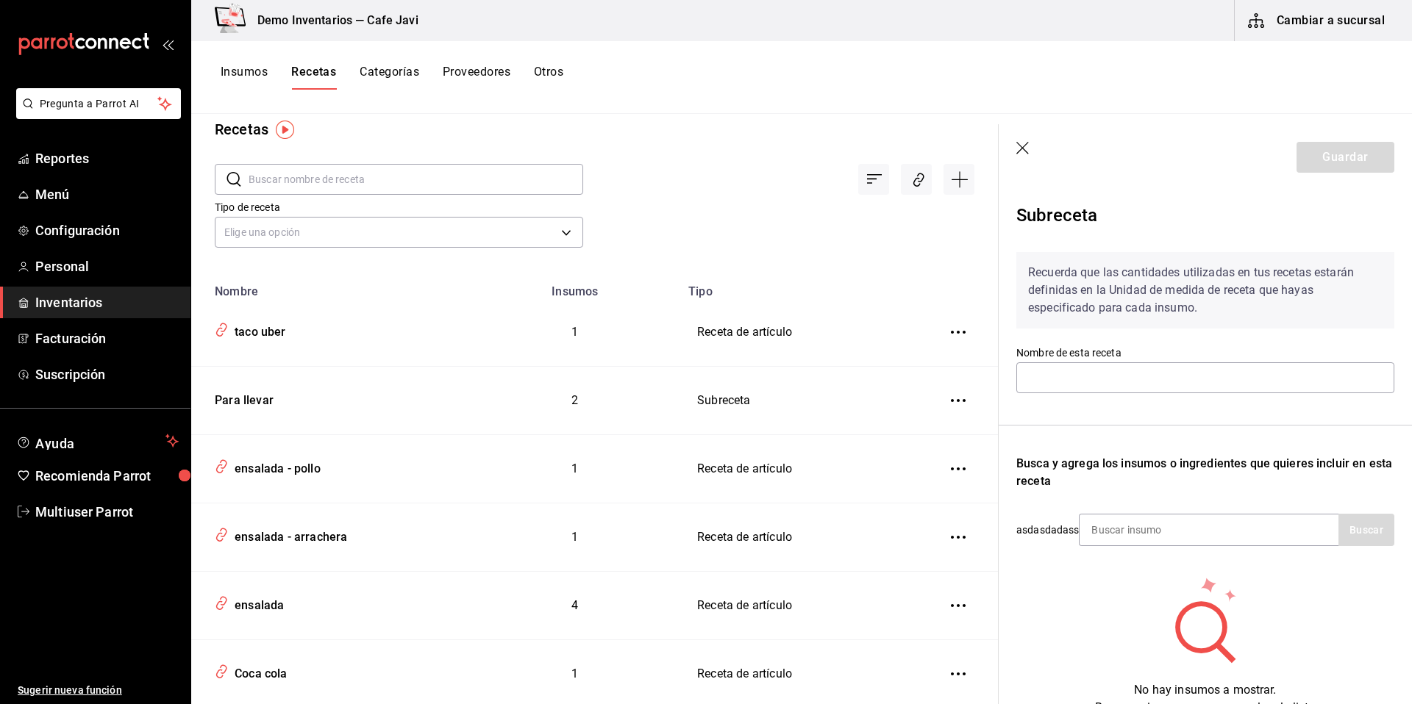
type input "Para llevar"
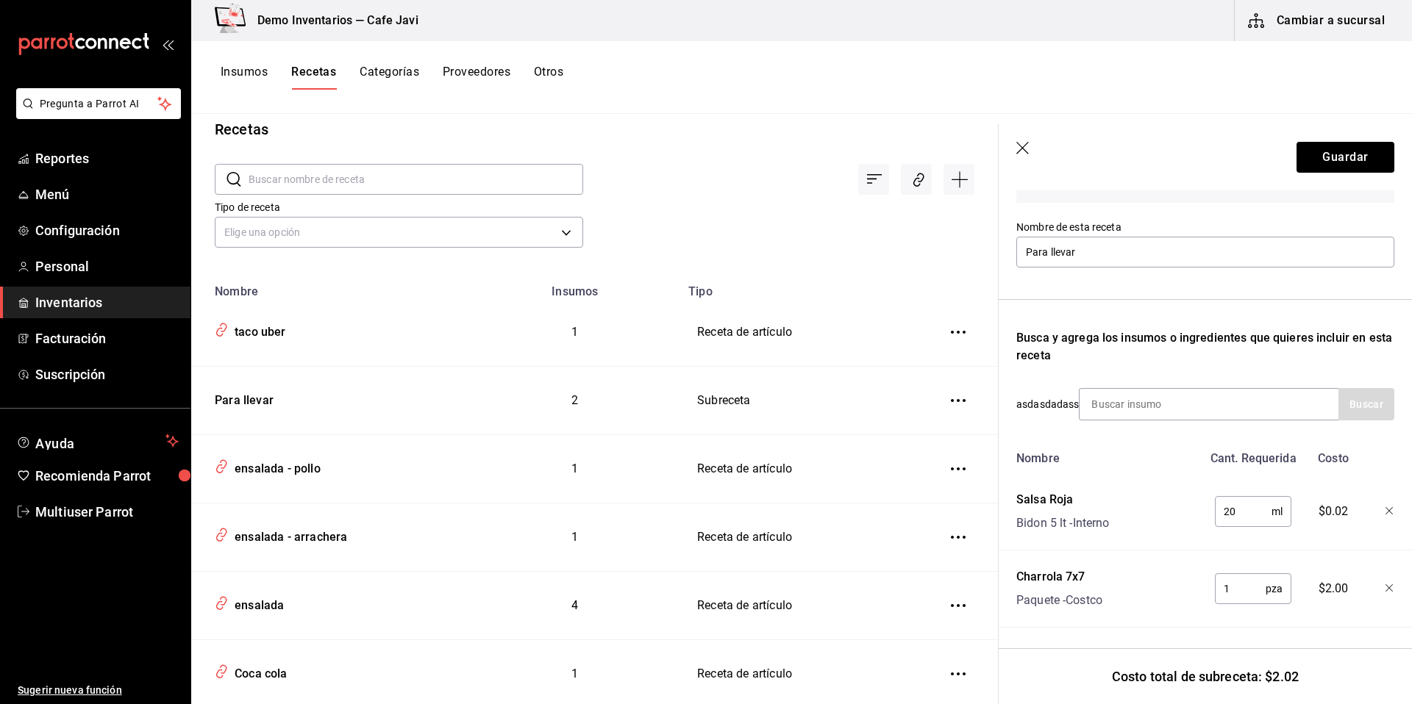
scroll to position [137, 0]
click at [1236, 578] on input "1" at bounding box center [1240, 588] width 51 height 29
type input "12"
click at [1312, 160] on button "Guardar" at bounding box center [1345, 157] width 98 height 31
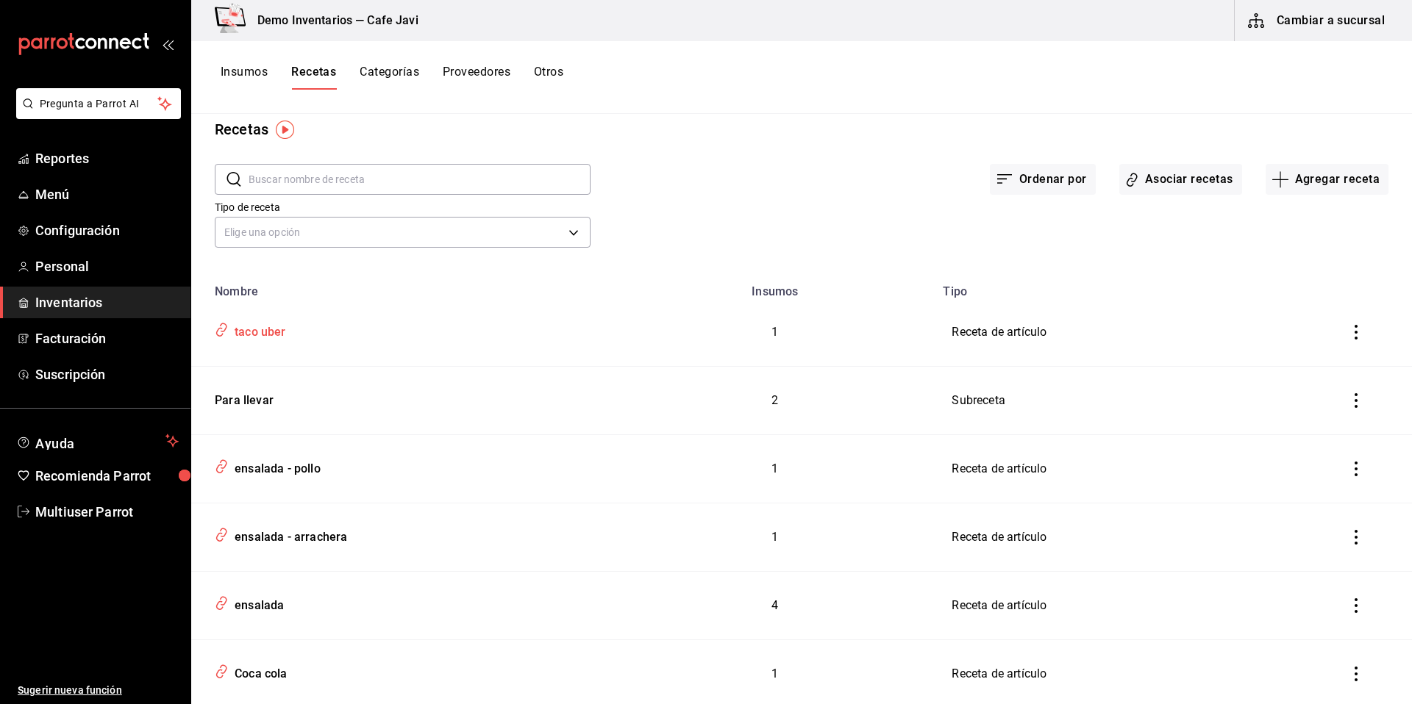
click at [260, 331] on div "taco uber" at bounding box center [257, 329] width 57 height 23
type input "taco uber"
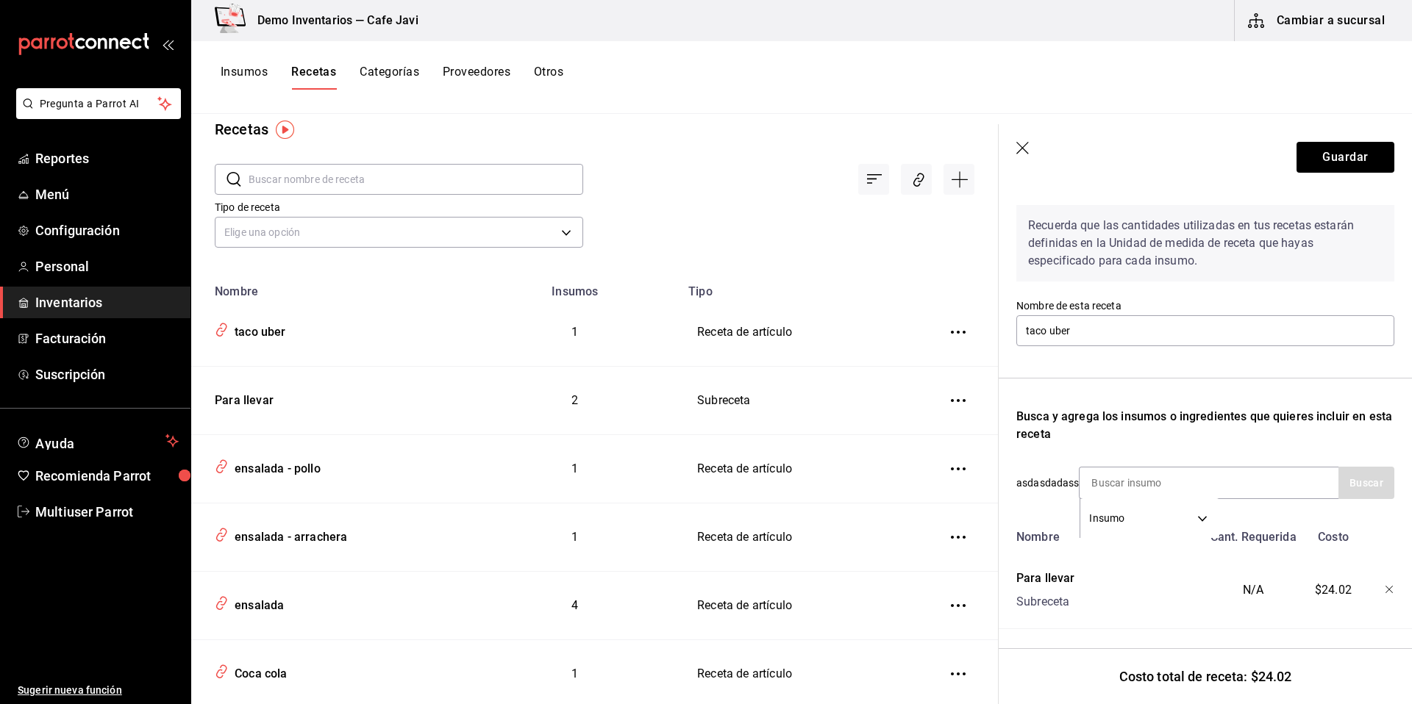
scroll to position [60, 0]
drag, startPoint x: 1287, startPoint y: 588, endPoint x: 1347, endPoint y: 570, distance: 62.8
click at [1347, 570] on div "Para llevar Subreceta N/A $24.02" at bounding box center [1202, 586] width 384 height 47
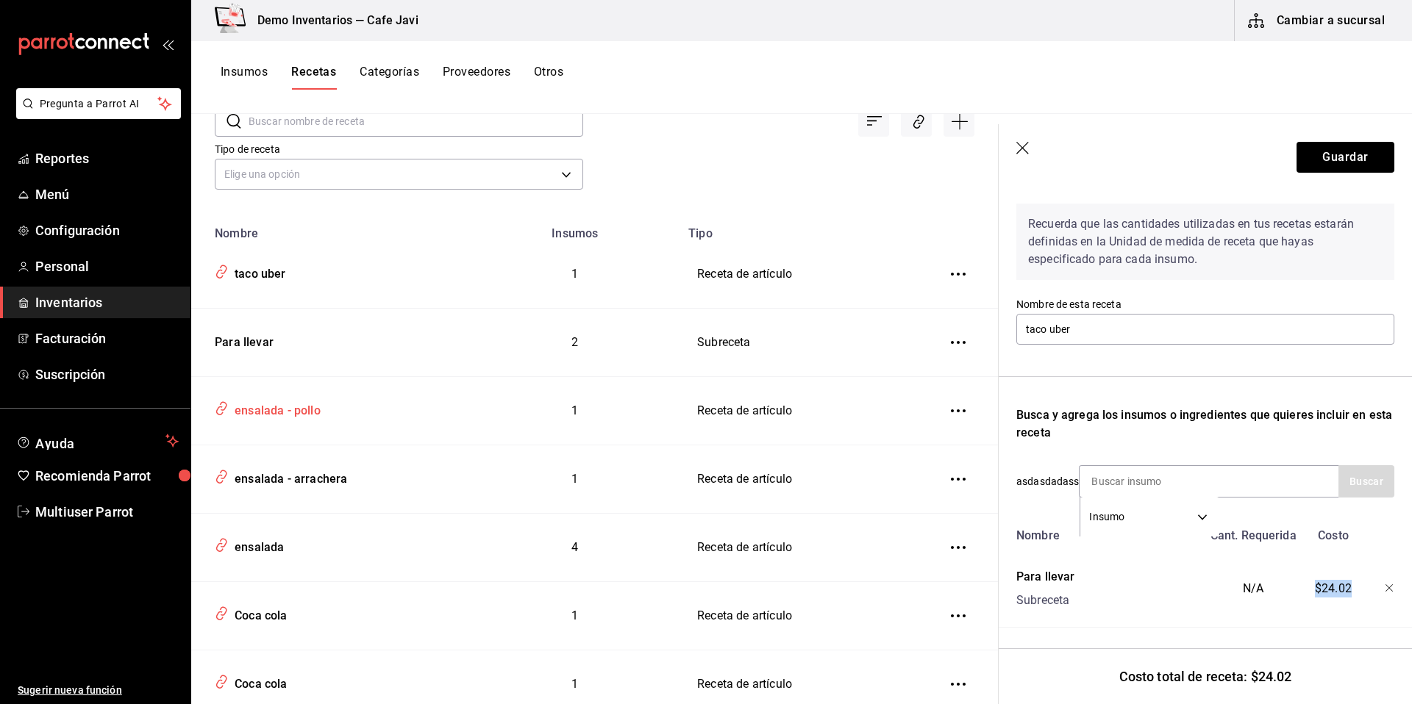
scroll to position [131, 0]
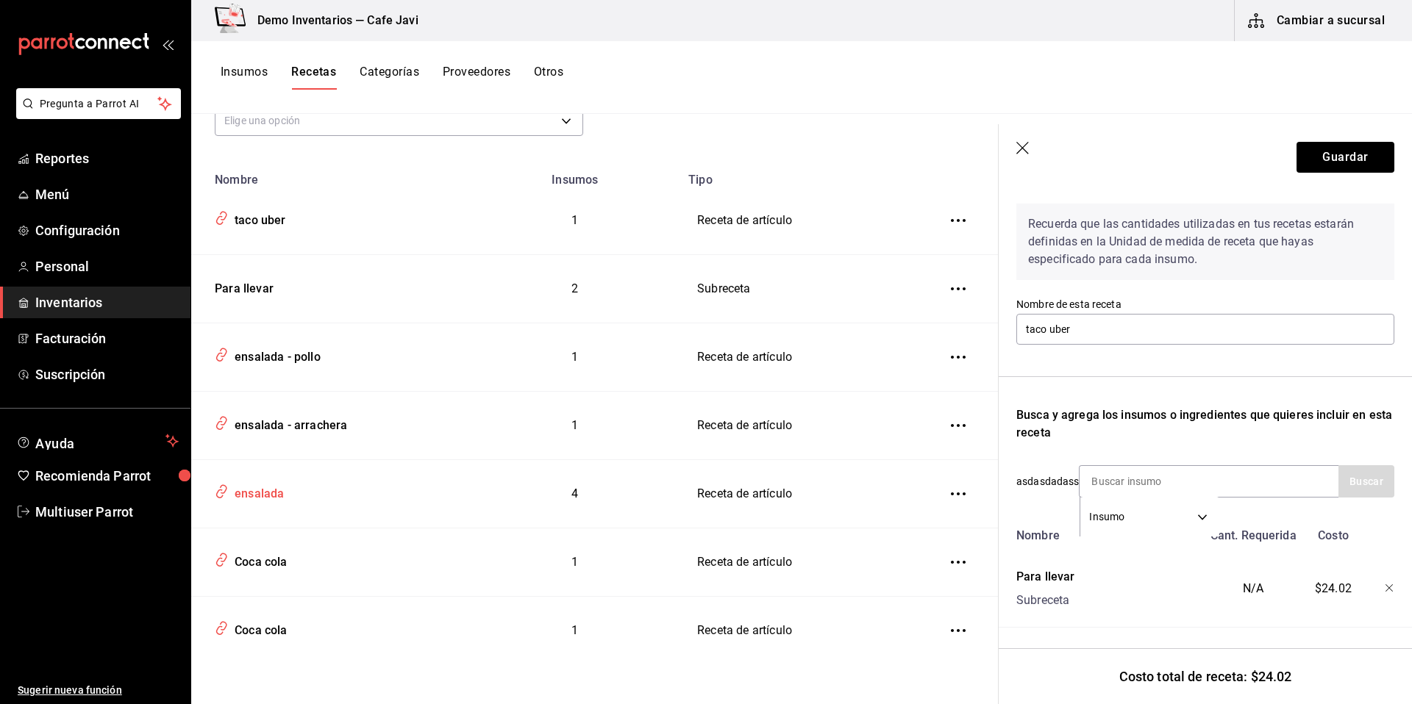
click at [262, 508] on td "ensalada" at bounding box center [330, 494] width 279 height 68
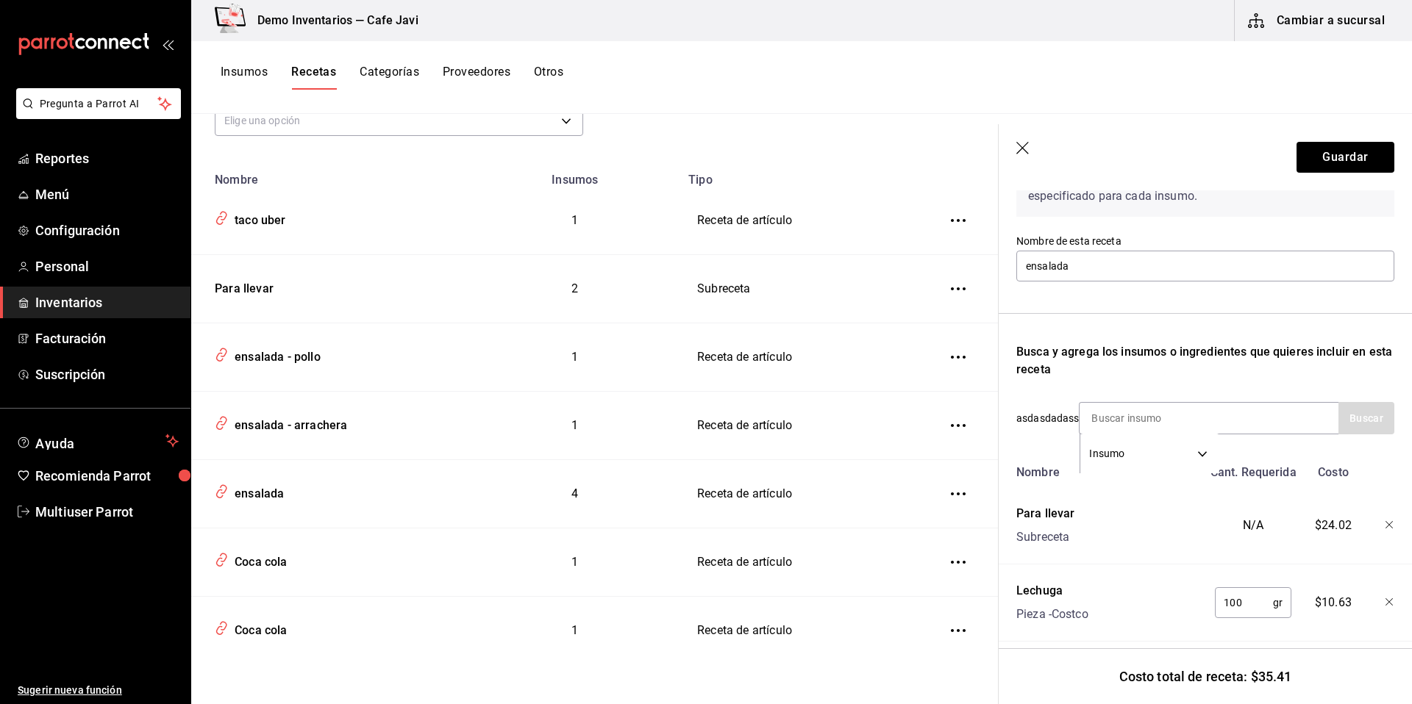
scroll to position [126, 0]
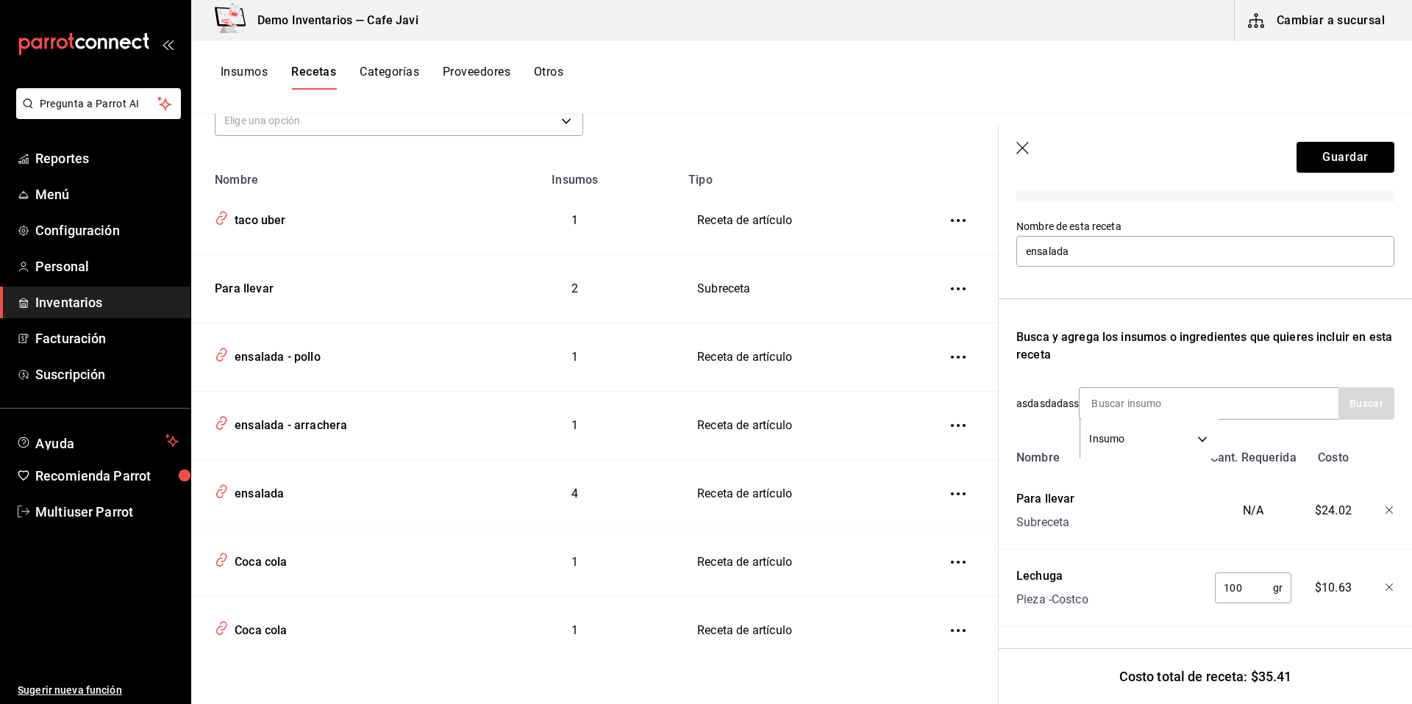
click at [1029, 153] on icon "button" at bounding box center [1023, 149] width 15 height 15
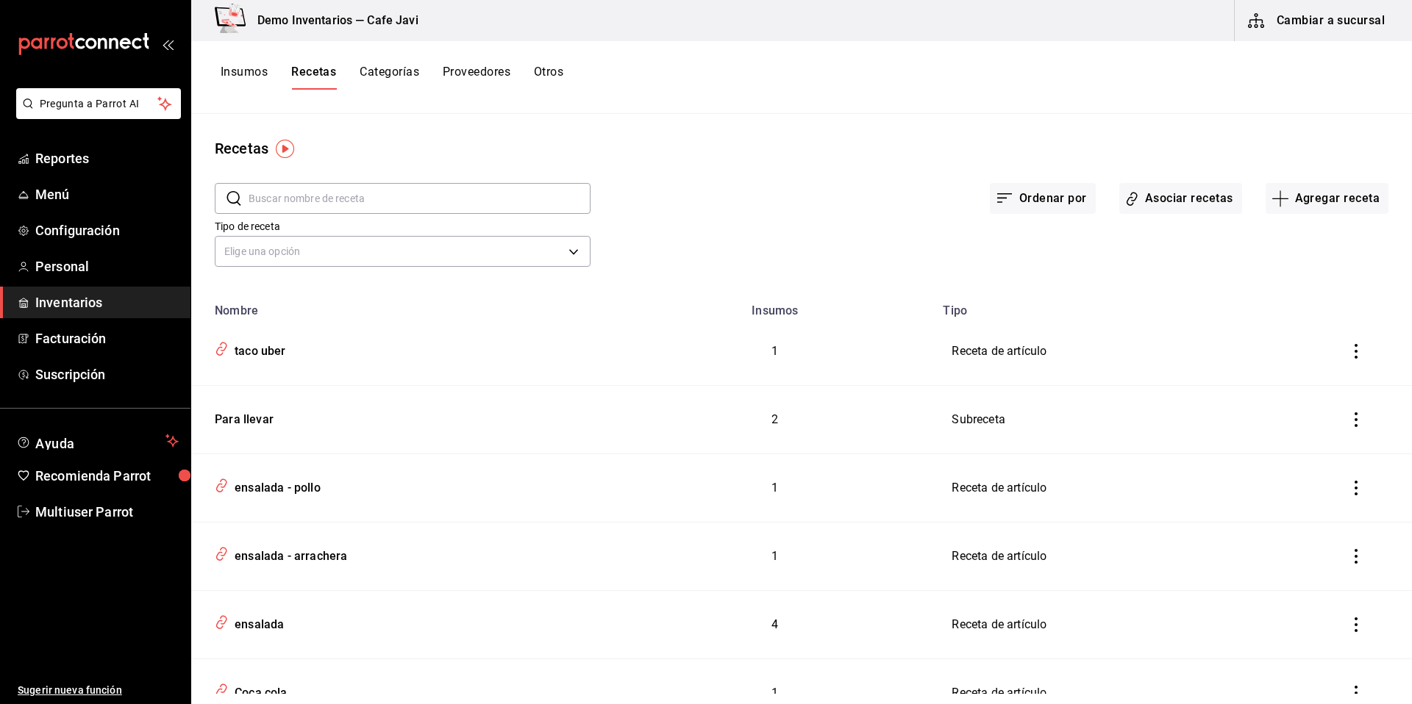
click at [217, 71] on div "Insumos Recetas Categorías Proveedores Otros" at bounding box center [801, 77] width 1221 height 25
click at [228, 71] on button "Insumos" at bounding box center [244, 77] width 47 height 25
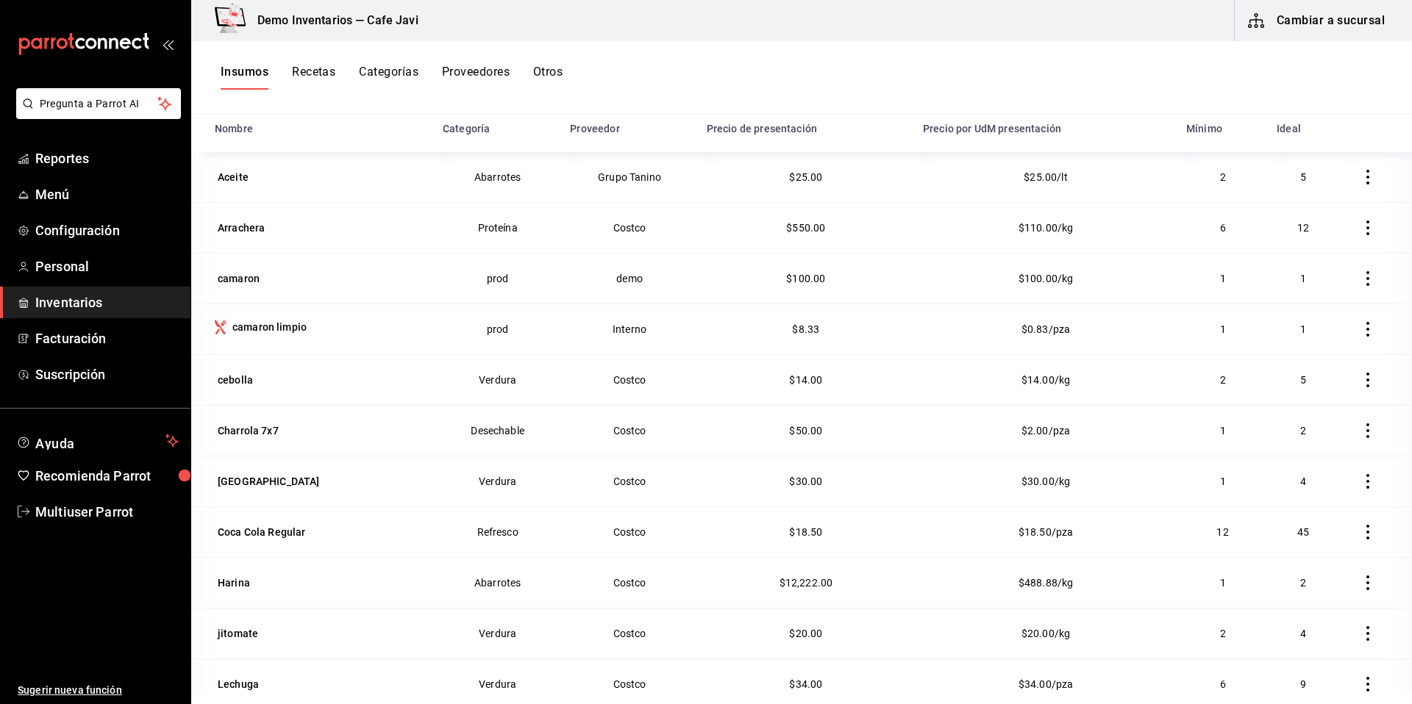
click at [314, 60] on div "Insumos Recetas Categorías Proveedores Otros" at bounding box center [801, 77] width 1221 height 73
click at [313, 58] on div "Insumos Recetas Categorías Proveedores Otros" at bounding box center [801, 77] width 1221 height 73
click at [312, 65] on button "Recetas" at bounding box center [313, 77] width 43 height 25
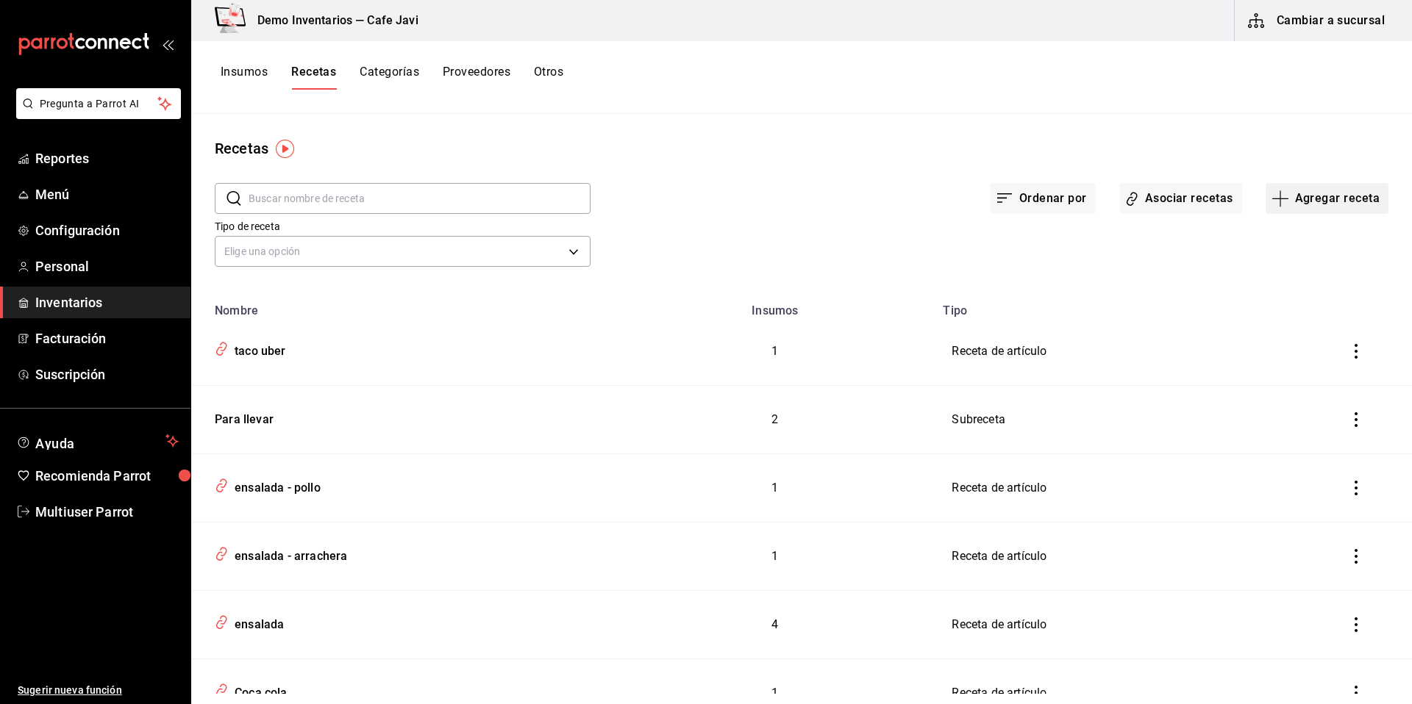
click at [1327, 197] on button "Agregar receta" at bounding box center [1326, 198] width 123 height 31
click at [1316, 315] on span "Receta de producción" at bounding box center [1317, 317] width 124 height 15
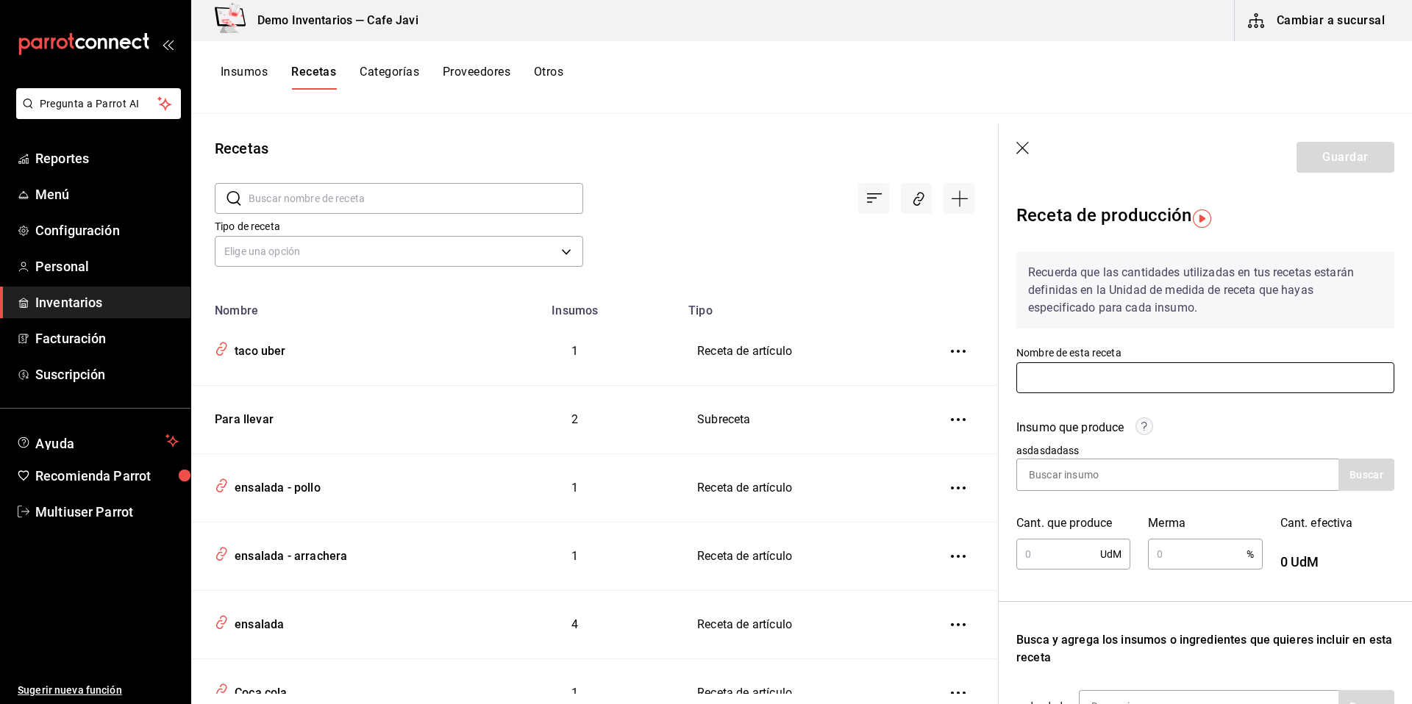
click at [1109, 374] on input "text" at bounding box center [1205, 378] width 378 height 31
type input "demo"
click at [1042, 463] on input at bounding box center [1090, 475] width 147 height 31
type input "masa"
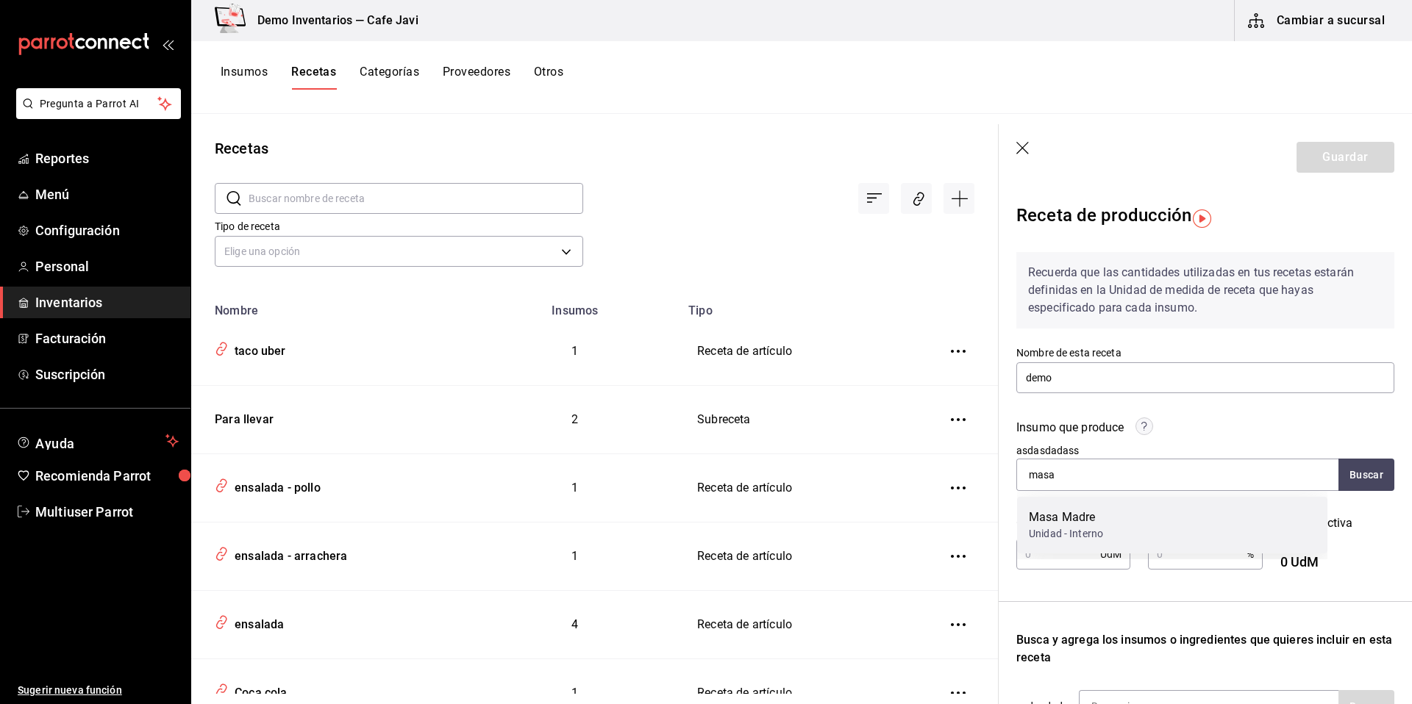
click at [1073, 529] on div "Unidad - Interno" at bounding box center [1066, 533] width 74 height 15
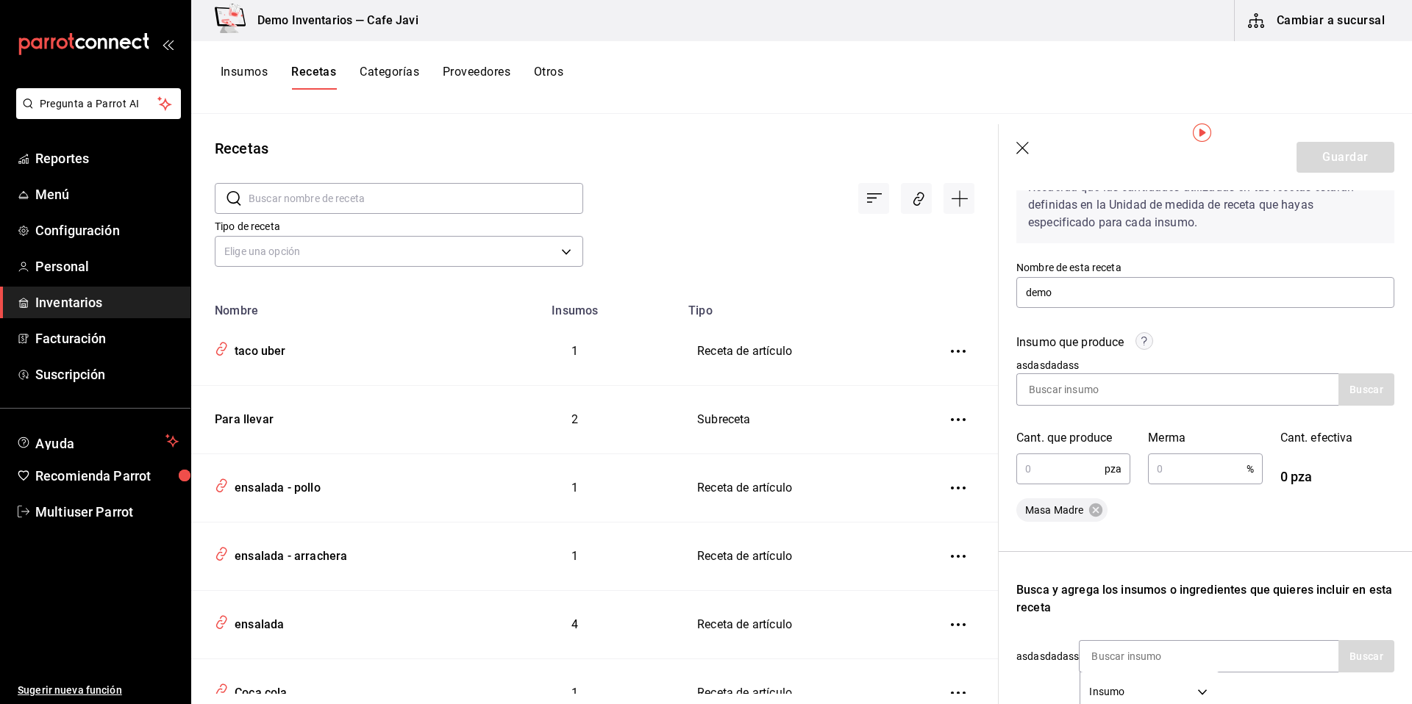
scroll to position [89, 0]
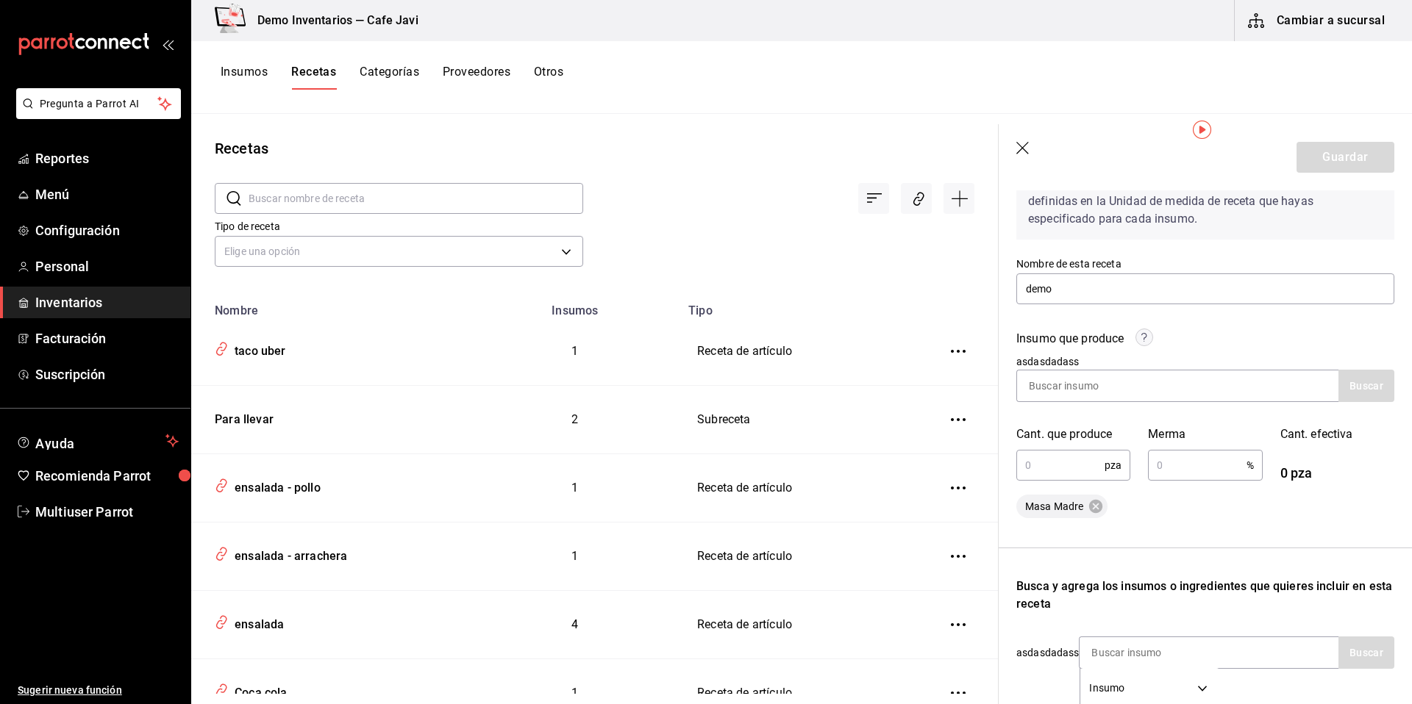
click at [1040, 466] on input "text" at bounding box center [1060, 465] width 88 height 29
type input "40"
click at [1179, 506] on div "Masa Madre" at bounding box center [1205, 507] width 378 height 24
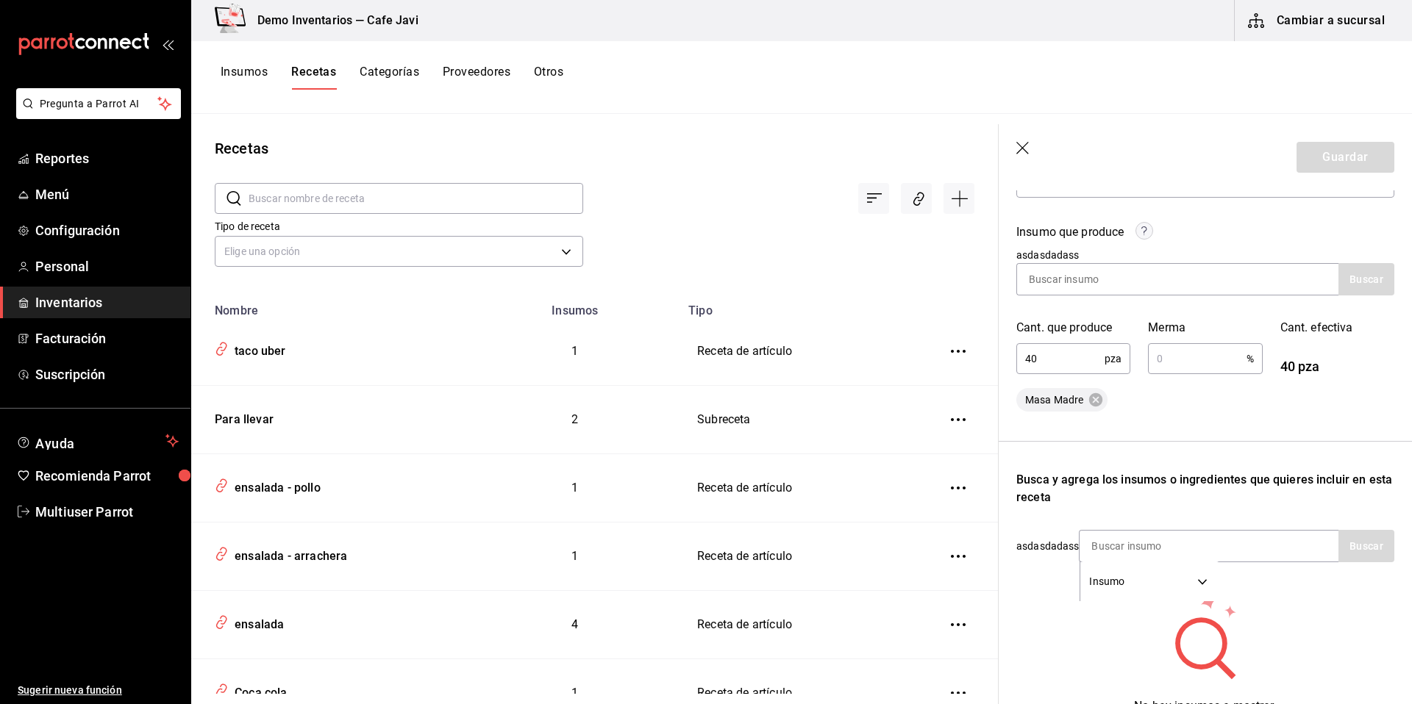
scroll to position [197, 0]
click at [1107, 552] on input at bounding box center [1152, 544] width 147 height 31
type input "hari"
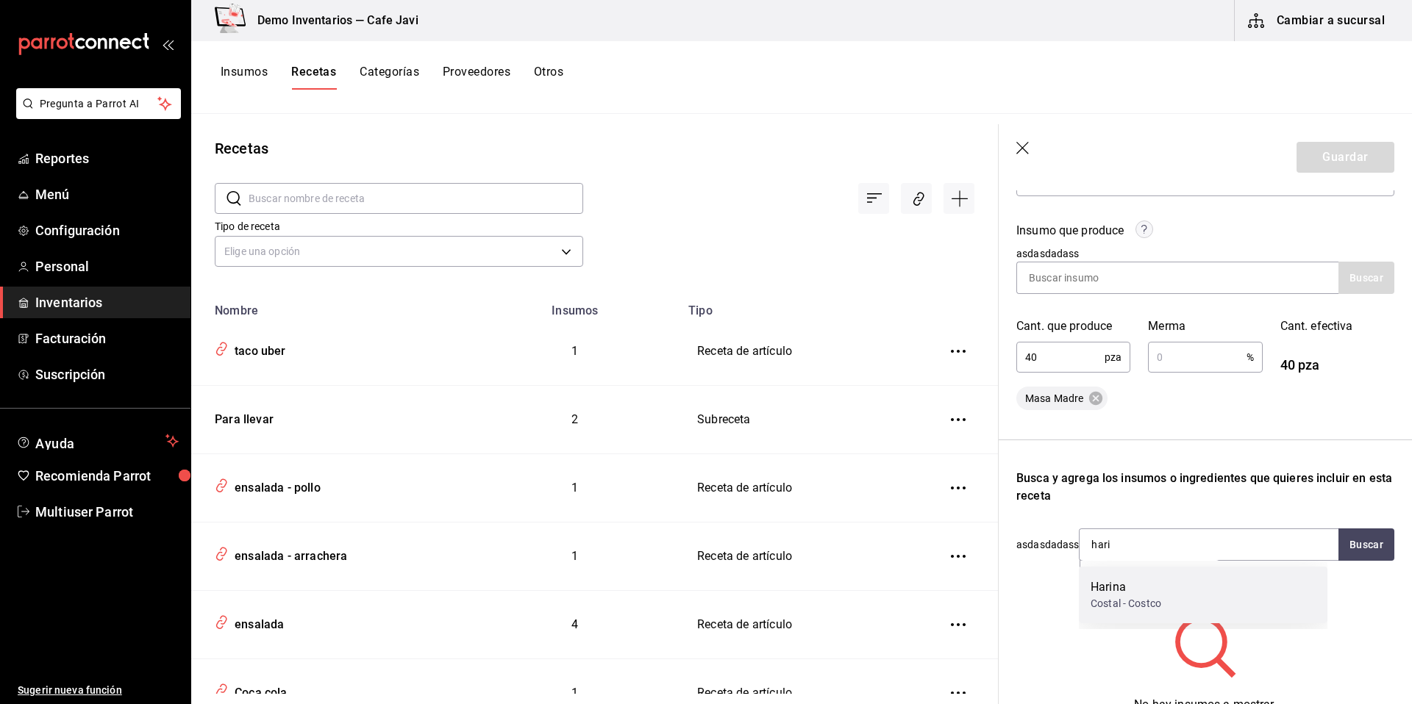
click at [1138, 585] on div "Harina" at bounding box center [1125, 588] width 71 height 18
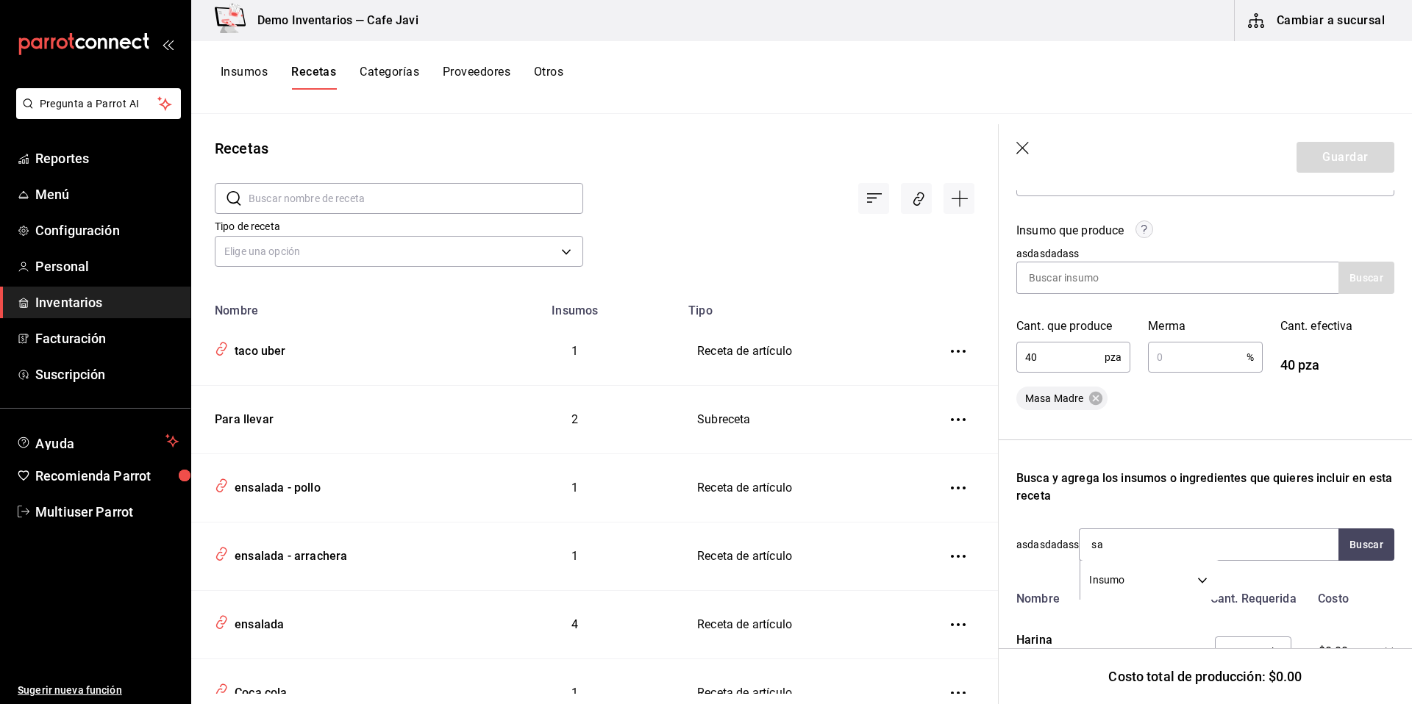
type input "sal"
click at [1143, 596] on div "Bolsa - Costco" at bounding box center [1123, 603] width 67 height 15
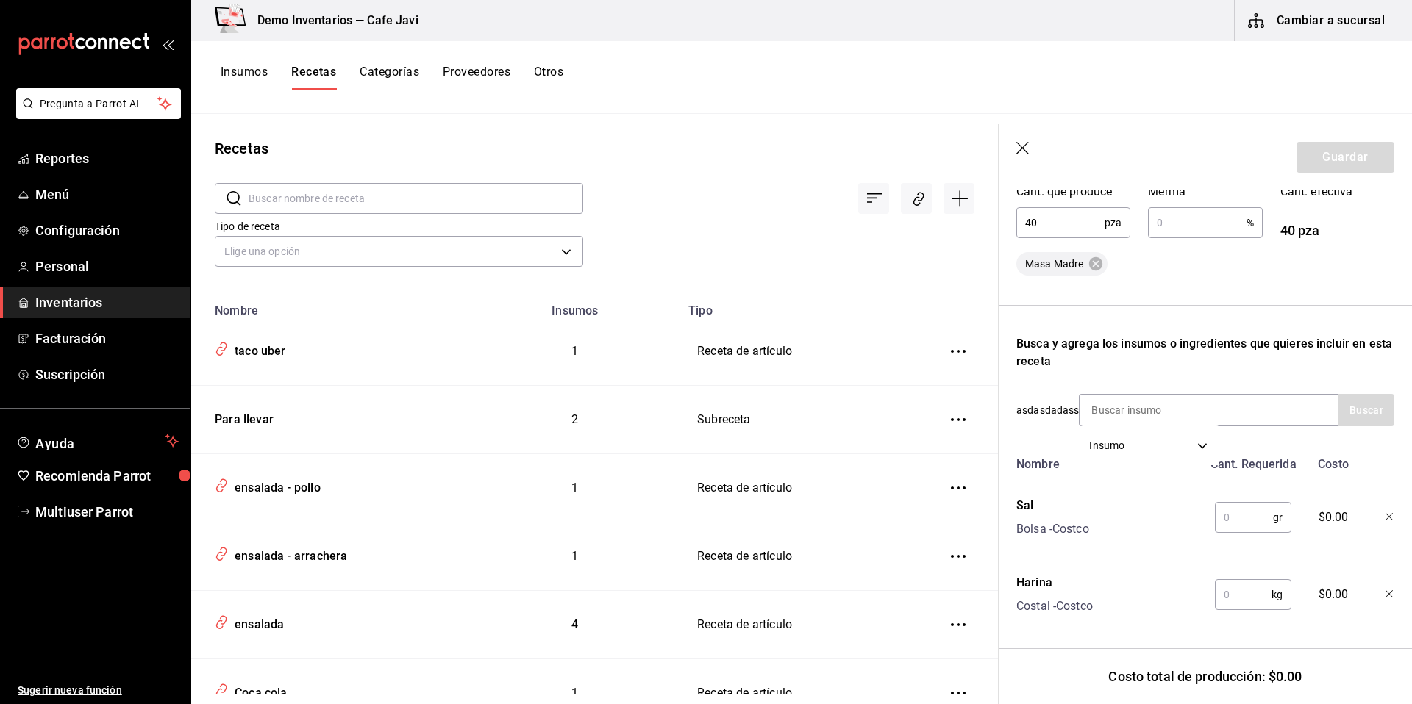
scroll to position [349, 0]
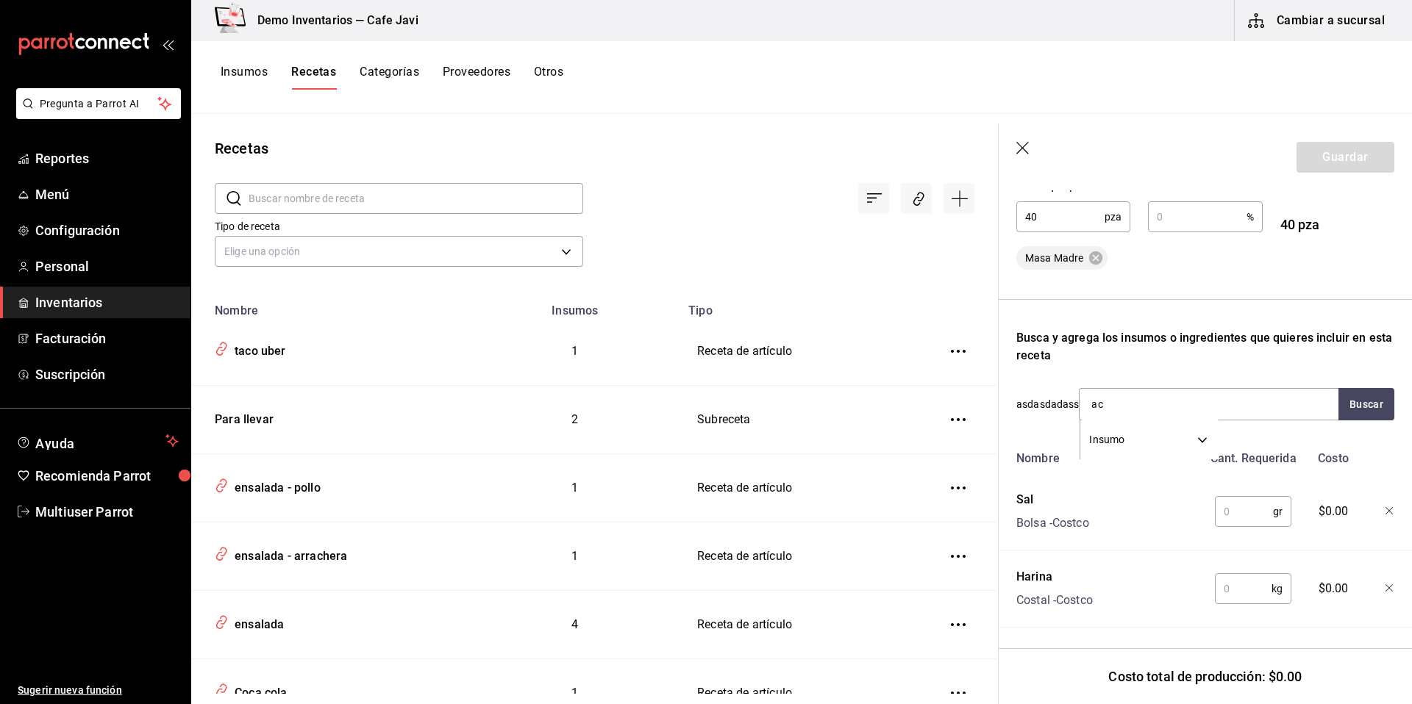
type input "ace"
click at [1126, 454] on div "Botella - Grupo Tanino" at bounding box center [1141, 452] width 103 height 15
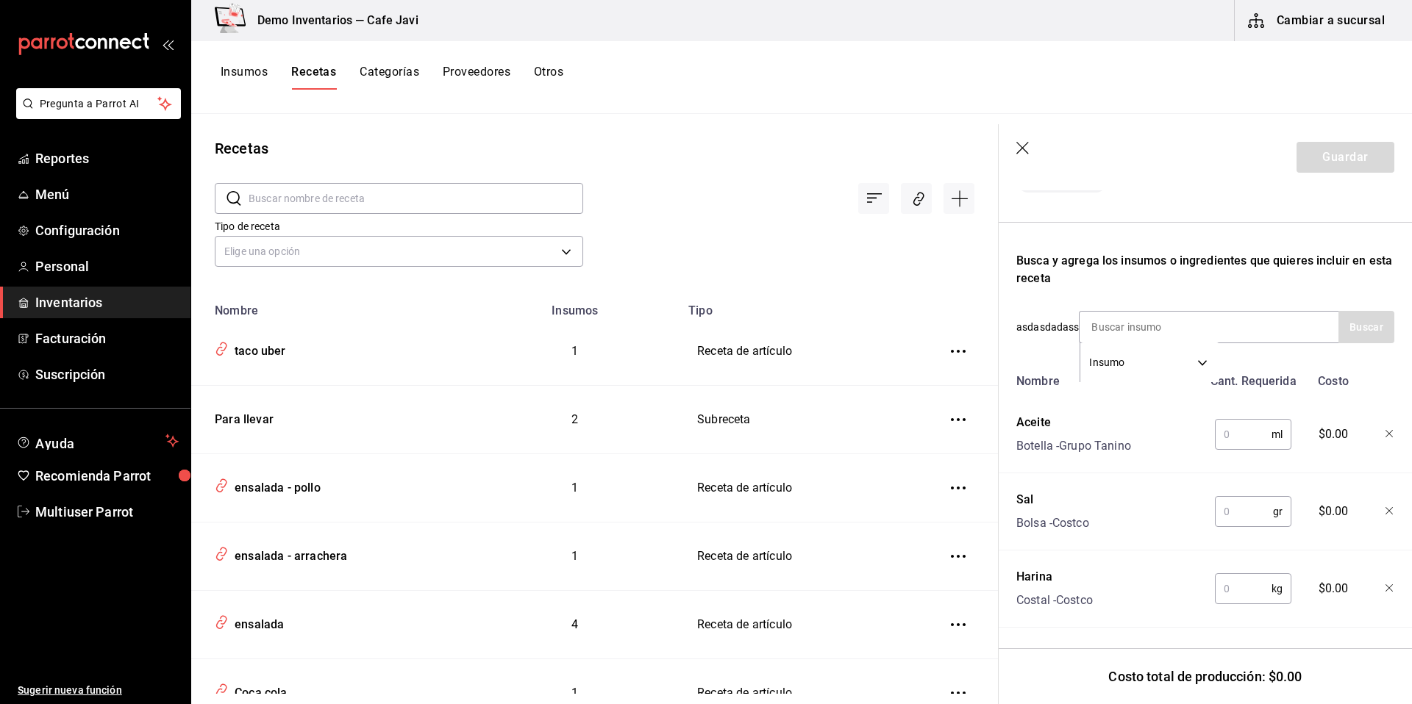
scroll to position [426, 0]
click at [1236, 435] on input "text" at bounding box center [1243, 434] width 57 height 29
type input "200"
click at [1218, 501] on input "text" at bounding box center [1244, 511] width 58 height 29
type input "50"
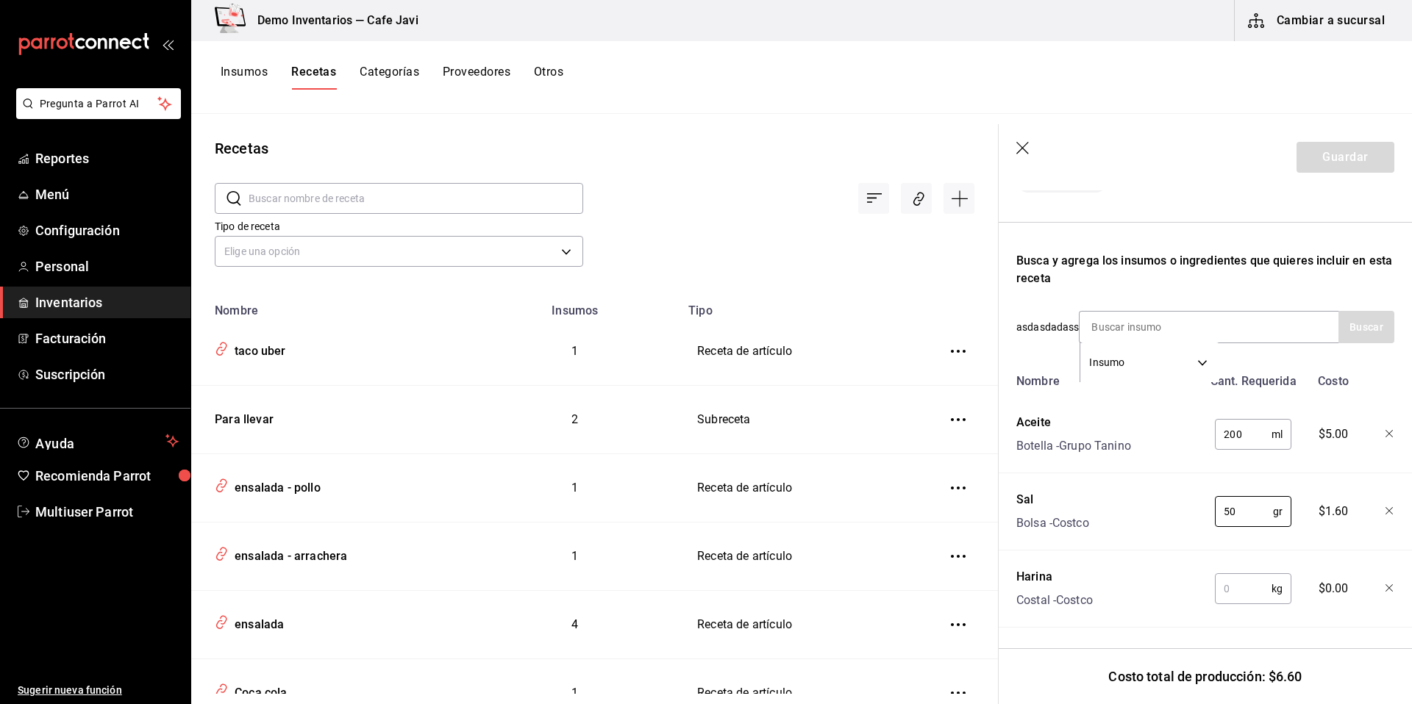
click at [1243, 580] on input "text" at bounding box center [1243, 588] width 57 height 29
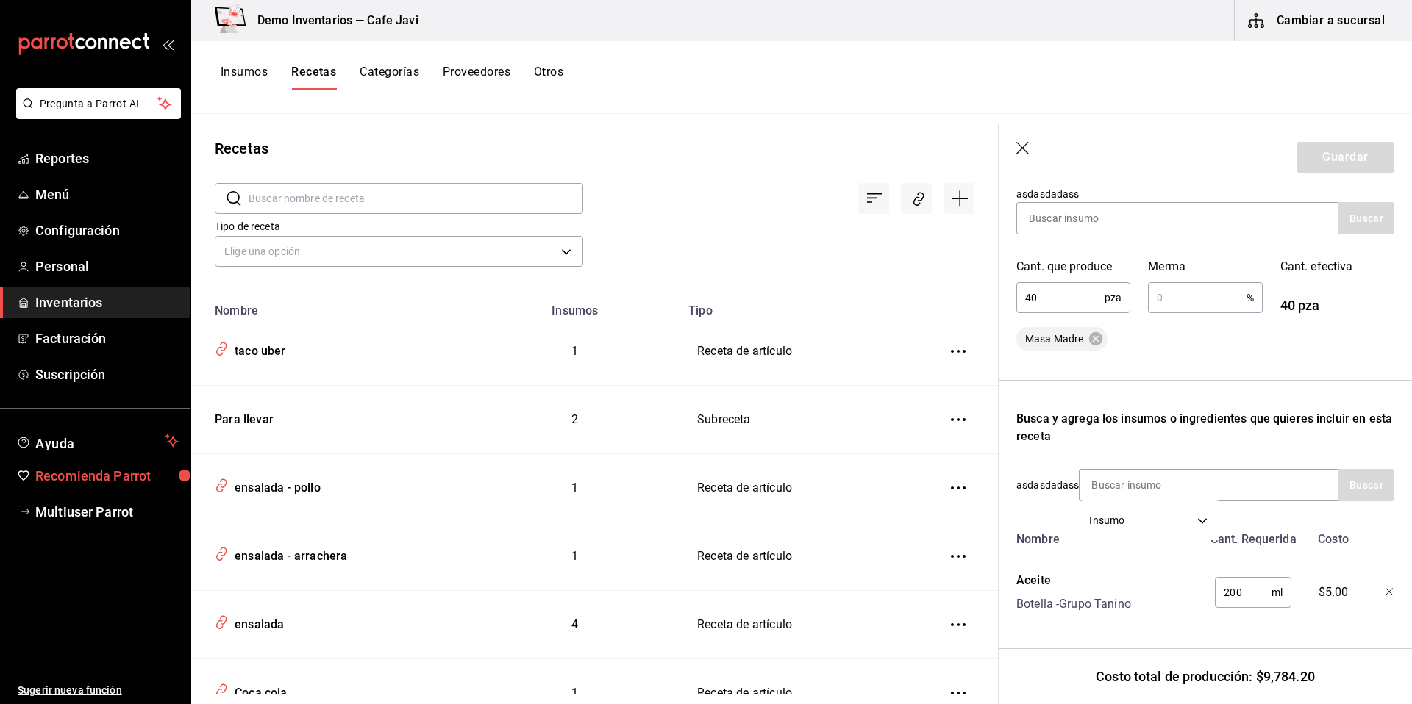
type input "20"
click at [1183, 299] on input "text" at bounding box center [1197, 297] width 98 height 29
type input "10"
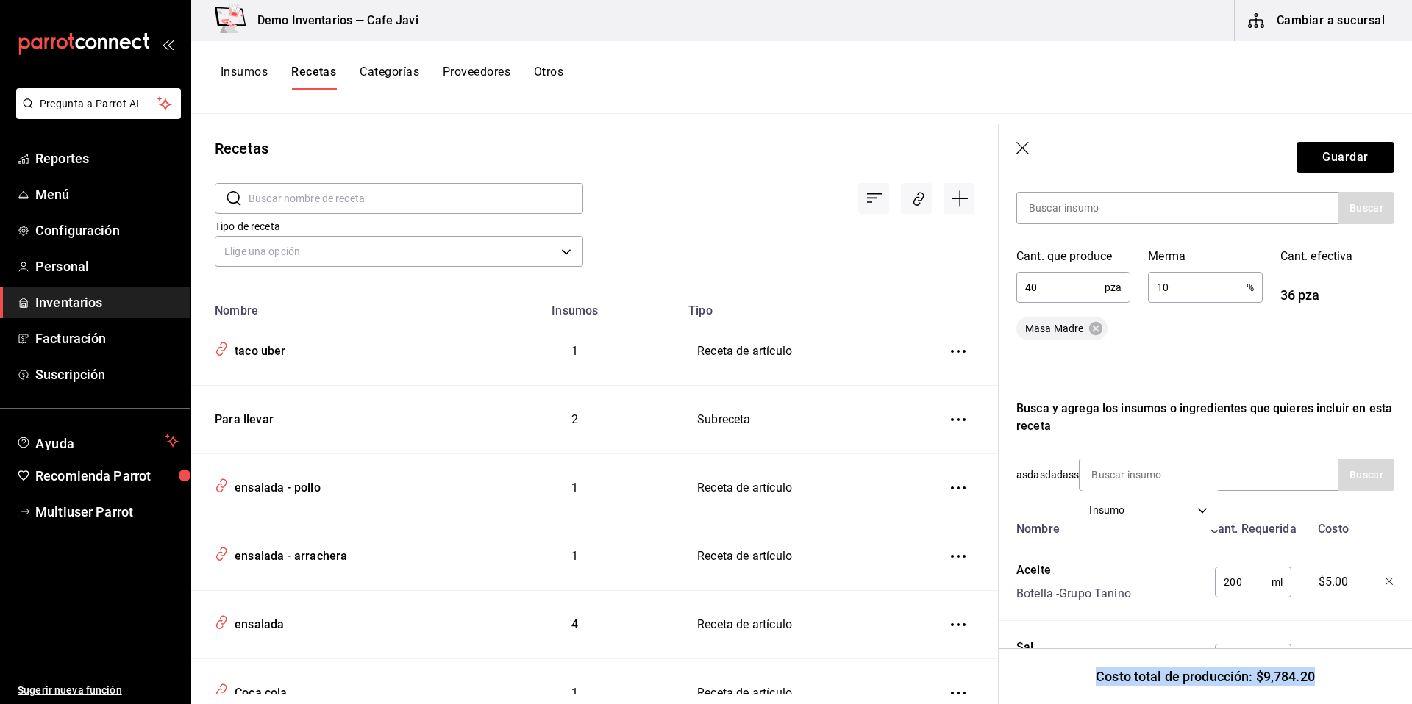
drag, startPoint x: 1312, startPoint y: 679, endPoint x: 1073, endPoint y: 673, distance: 239.1
click at [1073, 673] on div "Costo total de producción: $9,784.20" at bounding box center [1205, 677] width 413 height 56
drag, startPoint x: 1265, startPoint y: 292, endPoint x: 1322, endPoint y: 289, distance: 57.4
click at [1322, 289] on div "Cant. efectiva 36 pza" at bounding box center [1329, 267] width 132 height 75
drag, startPoint x: 1066, startPoint y: 280, endPoint x: 998, endPoint y: 283, distance: 68.4
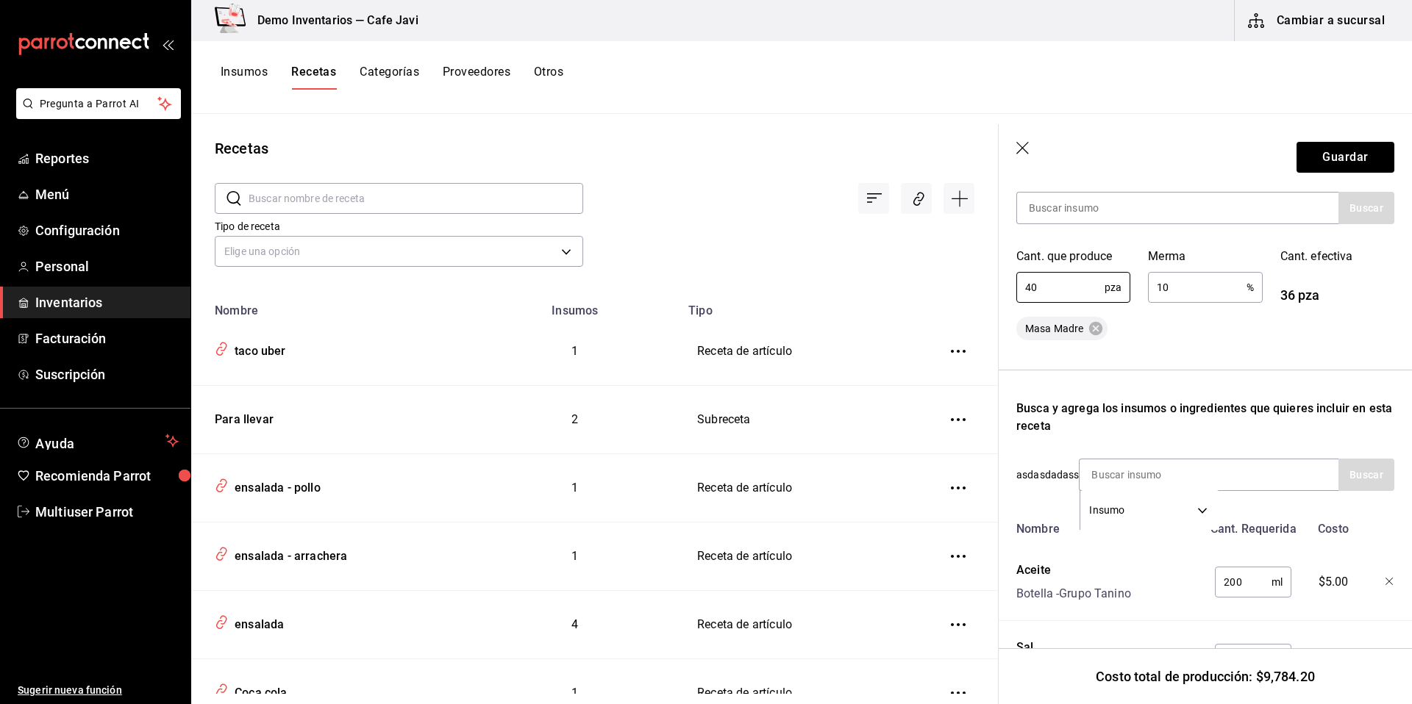
click at [999, 283] on div "Cant. que produce 40 pza ​" at bounding box center [1065, 267] width 132 height 75
click at [1344, 159] on button "Guardar" at bounding box center [1345, 157] width 98 height 31
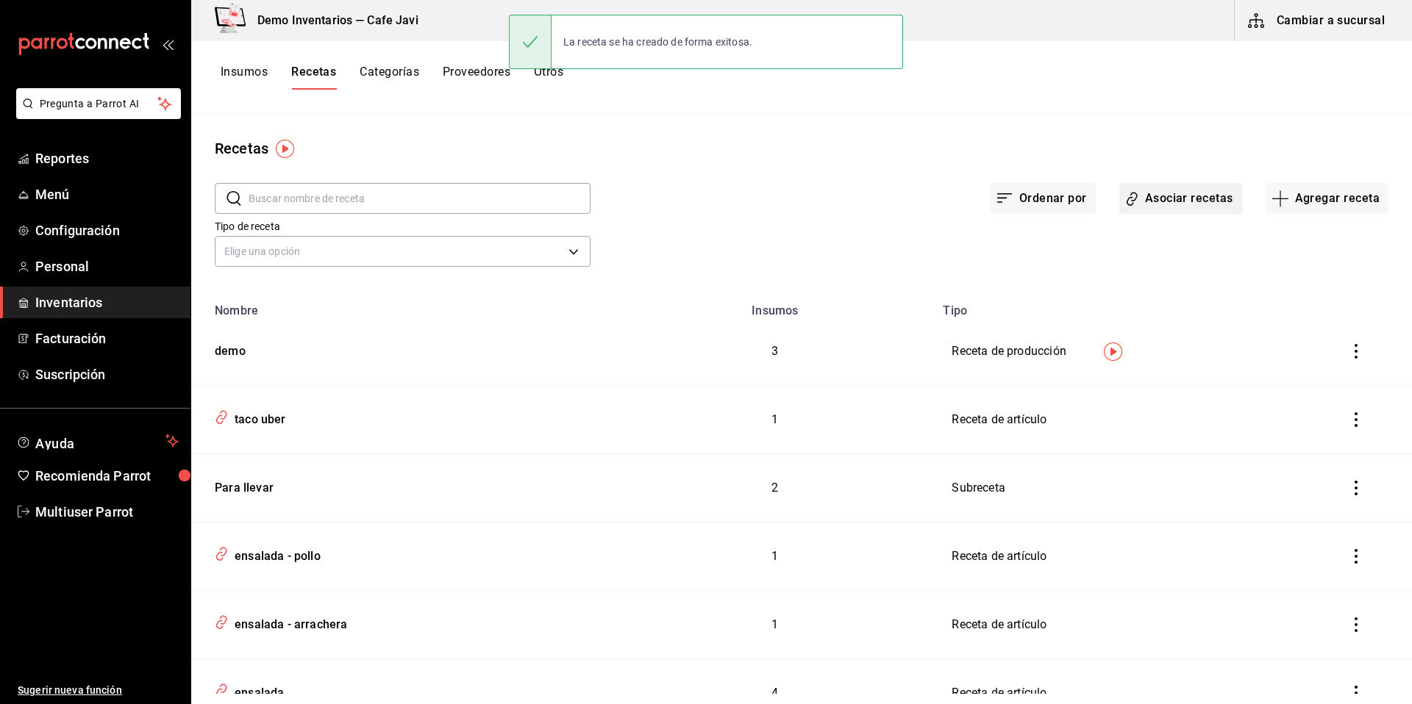
click at [1159, 193] on button "Asociar recetas" at bounding box center [1180, 198] width 123 height 31
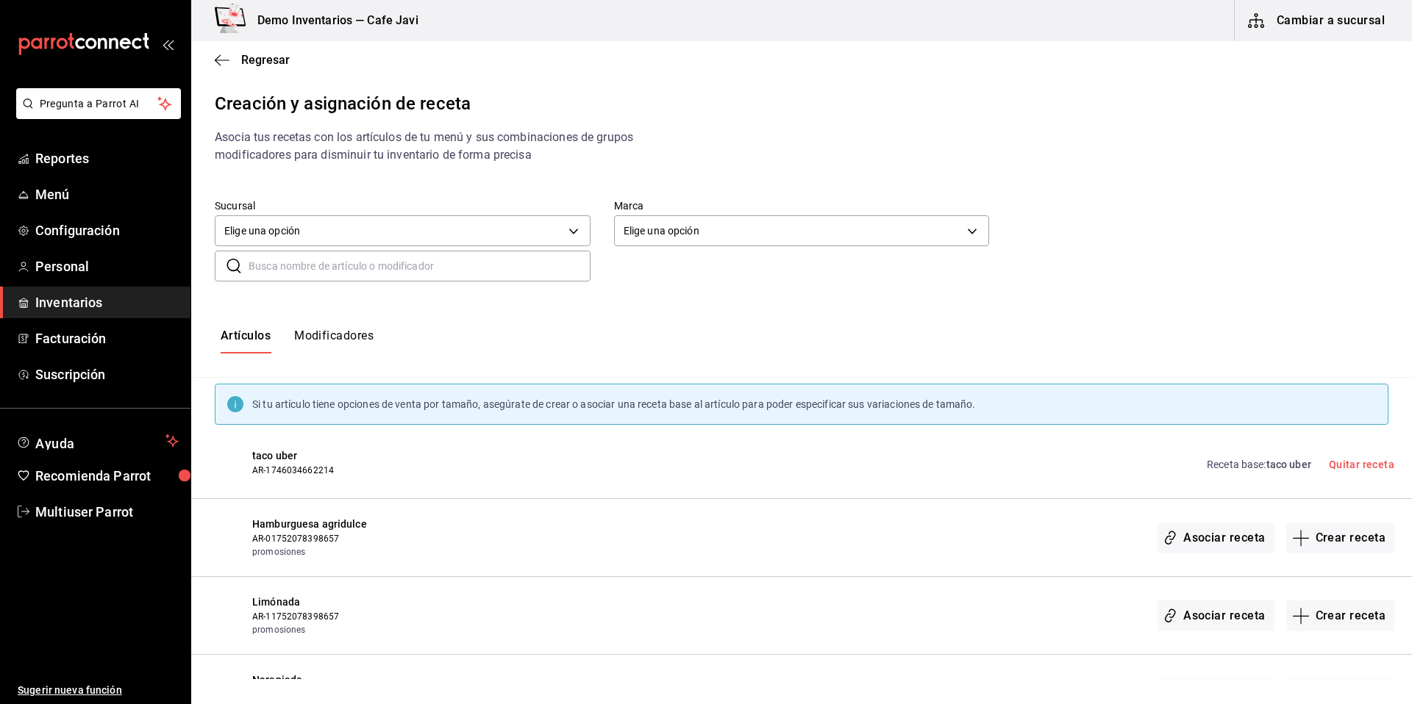
click at [358, 254] on input "text" at bounding box center [420, 265] width 342 height 29
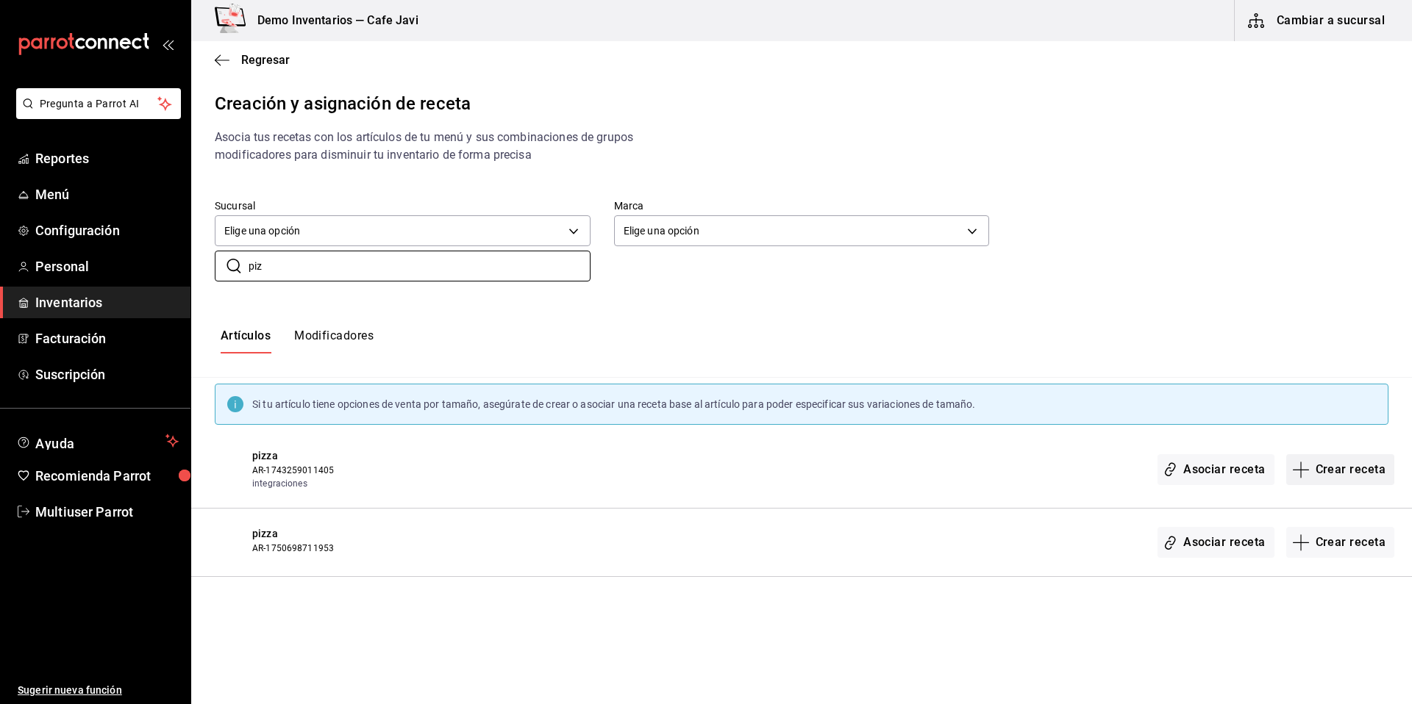
type input "piz"
click at [1364, 477] on button "Crear receta" at bounding box center [1340, 469] width 109 height 31
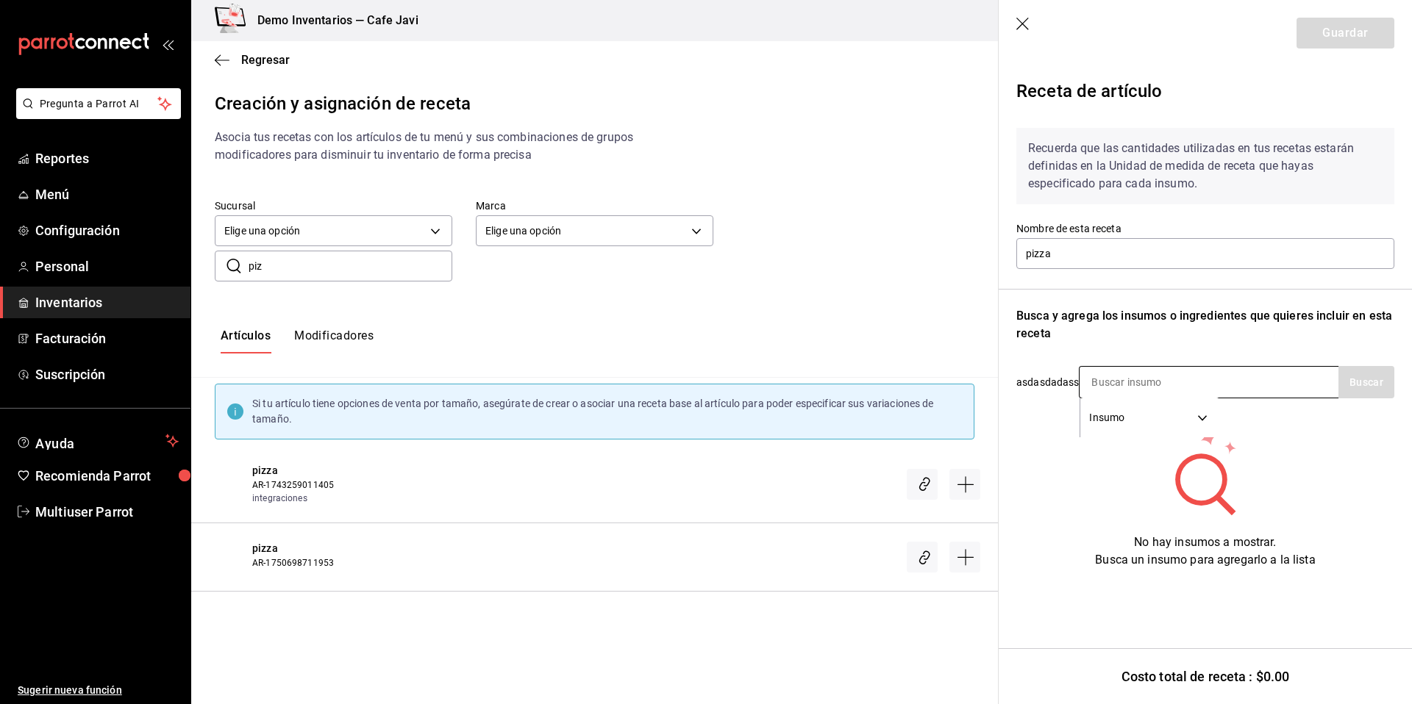
click at [1210, 385] on input at bounding box center [1152, 382] width 147 height 31
type input "masa"
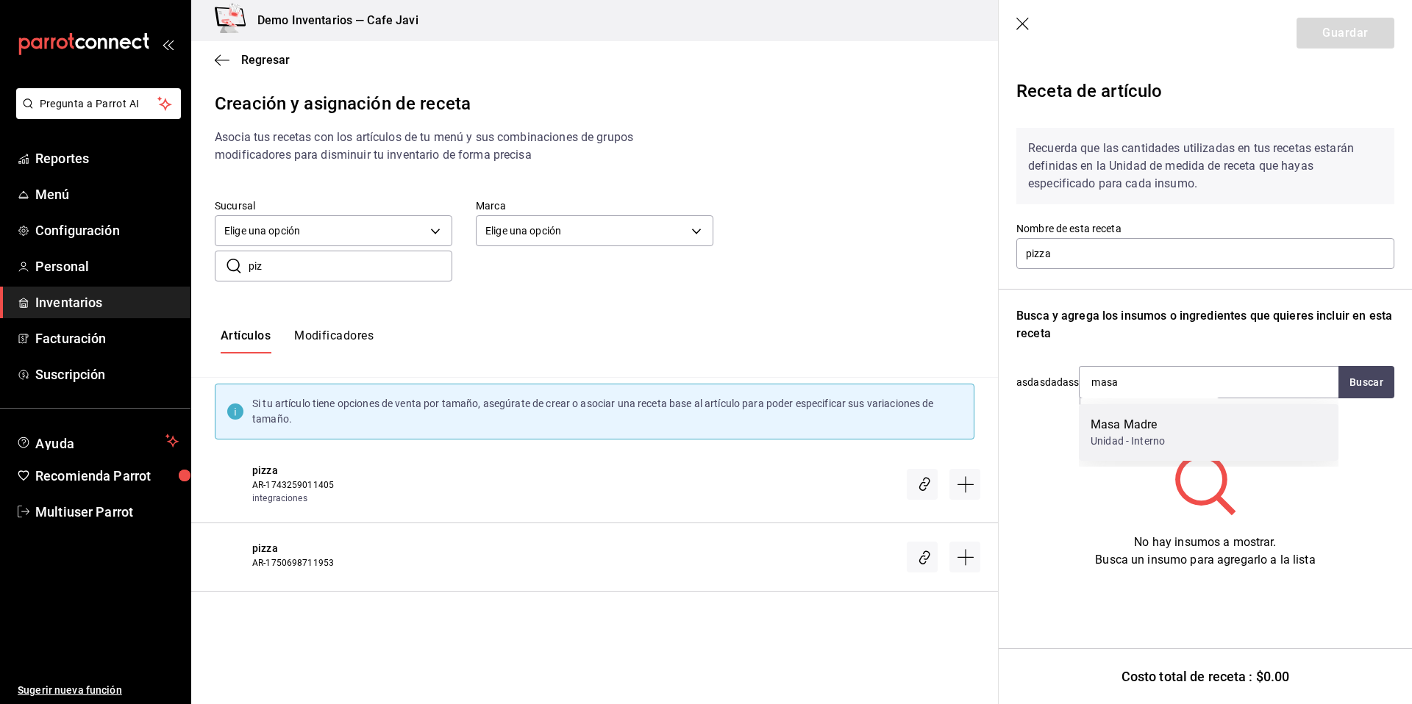
click at [1144, 426] on div "Masa Madre" at bounding box center [1127, 425] width 74 height 18
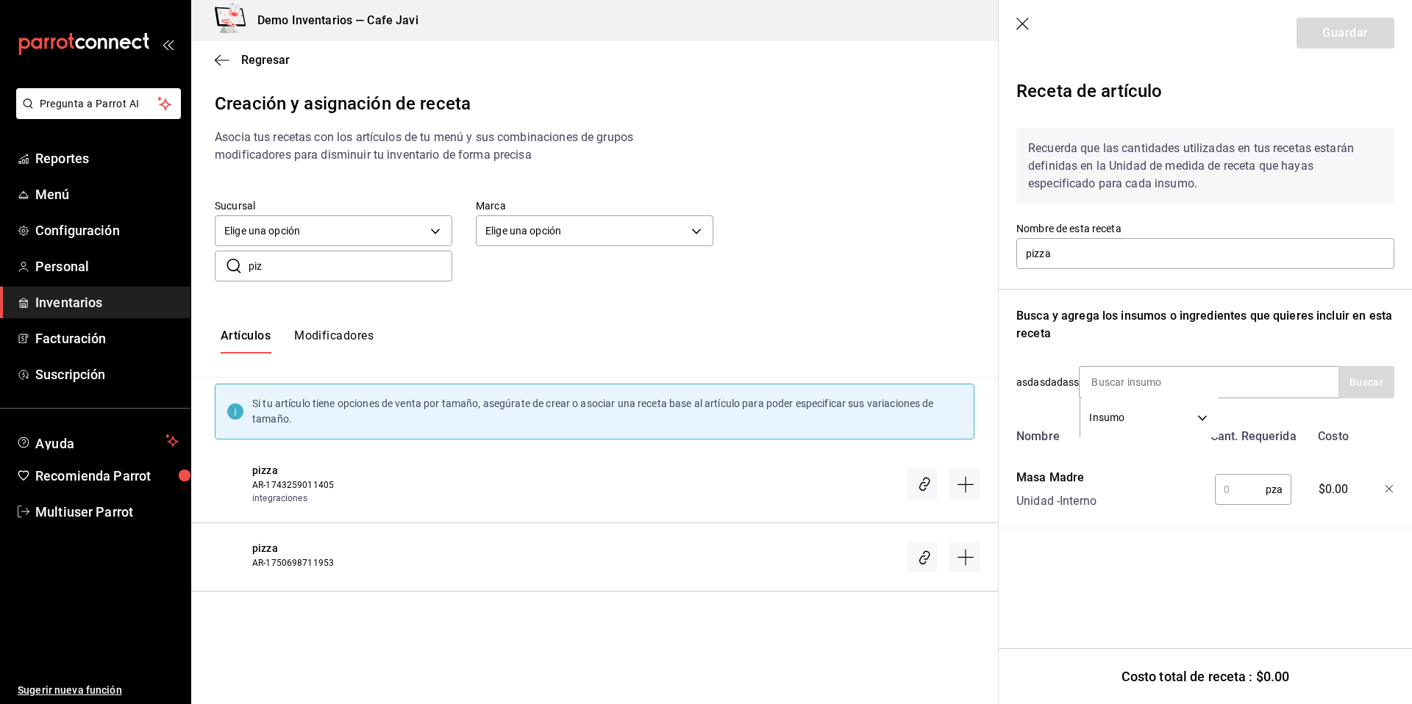
click at [1234, 497] on input "text" at bounding box center [1240, 489] width 51 height 29
type input "1"
click at [1034, 23] on header "Guardar" at bounding box center [1205, 33] width 413 height 66
click at [1022, 23] on icon "button" at bounding box center [1022, 24] width 13 height 13
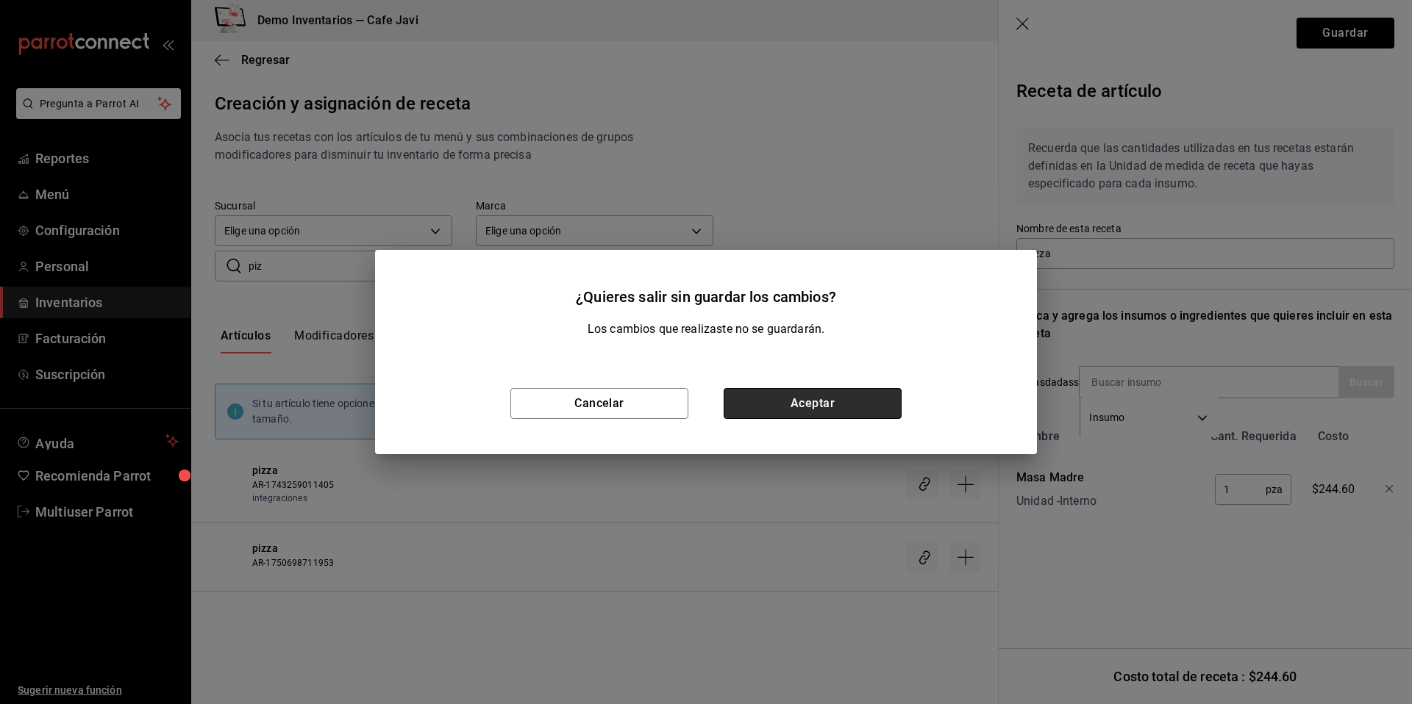
click at [766, 398] on button "Aceptar" at bounding box center [813, 403] width 178 height 31
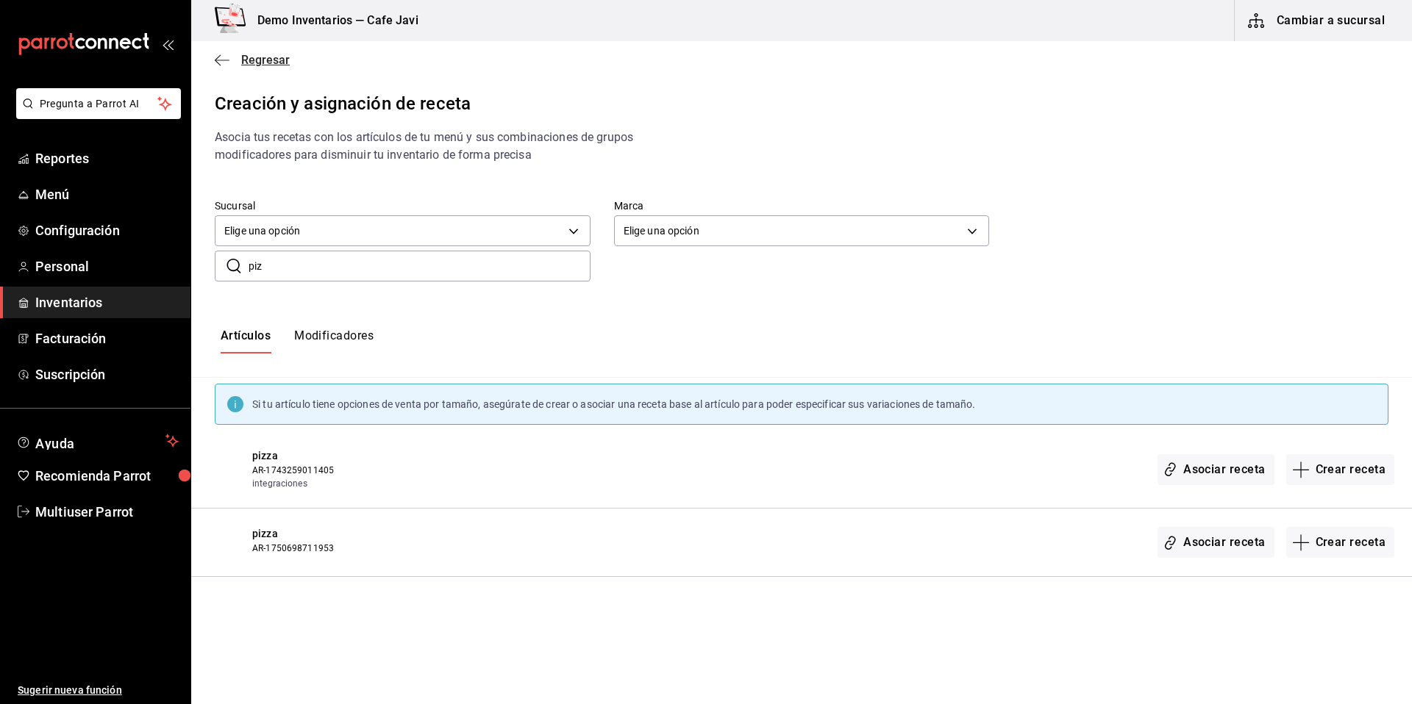
click at [257, 58] on span "Regresar" at bounding box center [265, 60] width 49 height 14
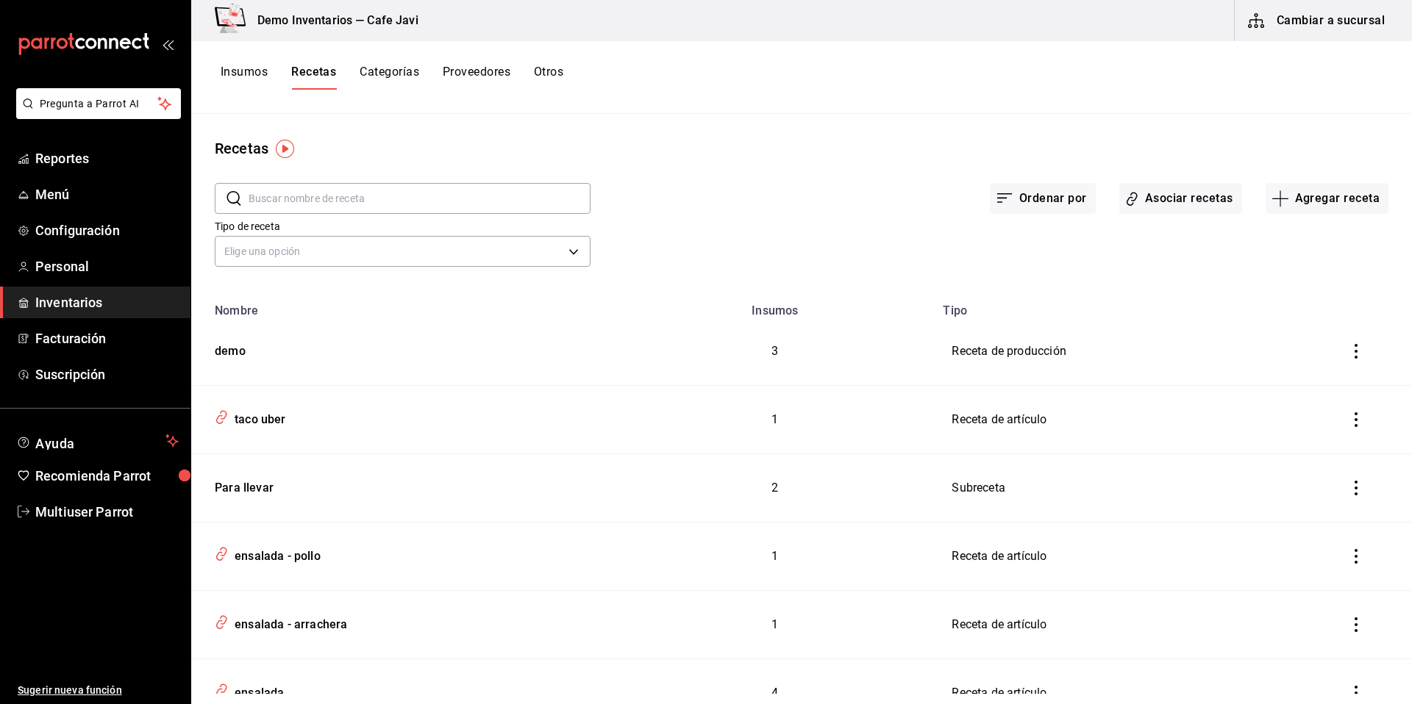
click at [241, 76] on button "Insumos" at bounding box center [244, 77] width 47 height 25
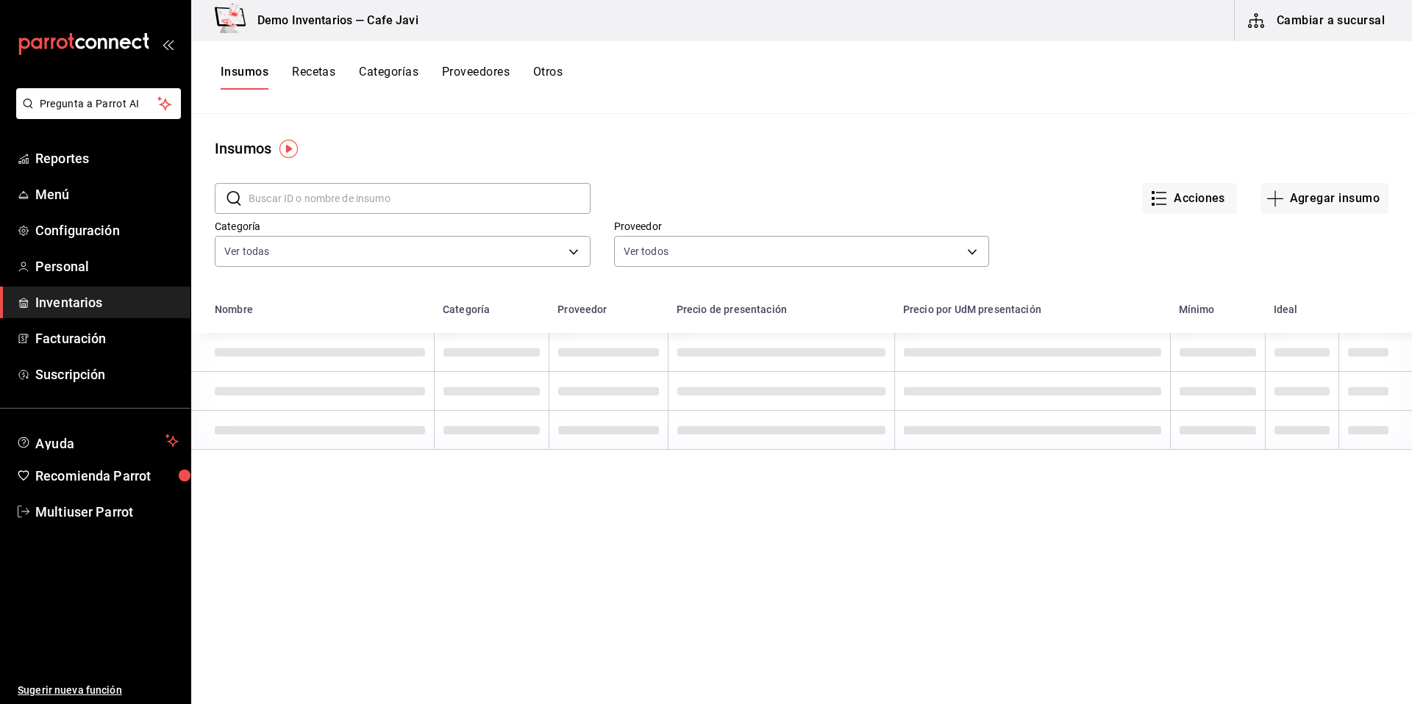
click at [319, 208] on input "text" at bounding box center [420, 198] width 342 height 29
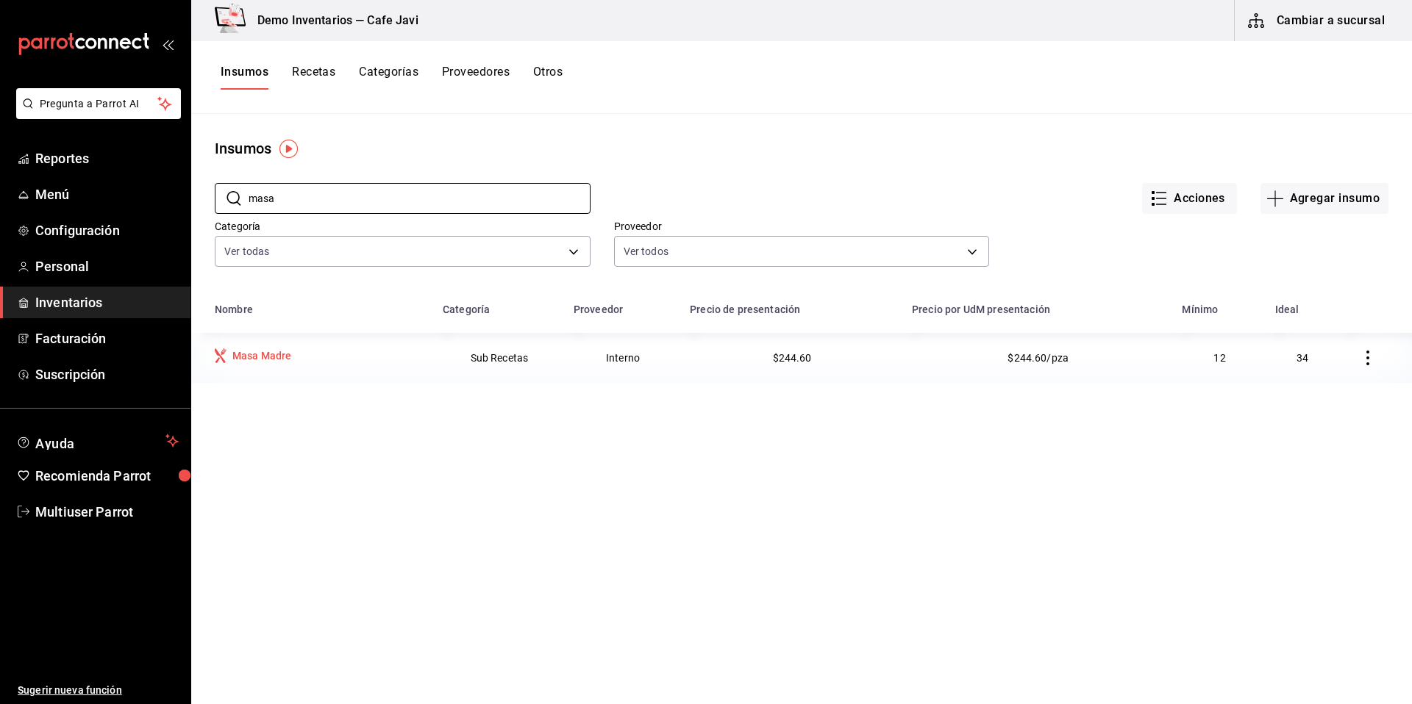
type input "masa"
click at [271, 346] on td "Masa Madre" at bounding box center [312, 358] width 243 height 50
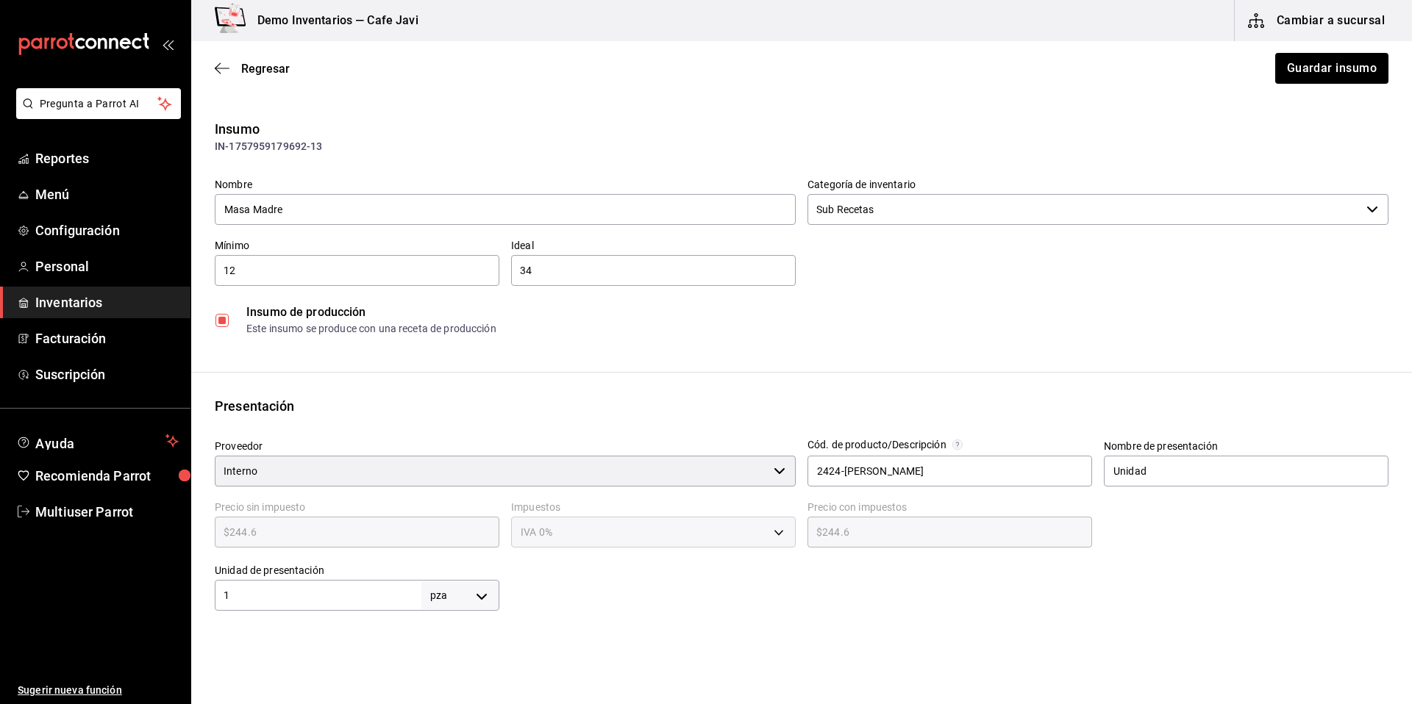
click at [254, 57] on div "Regresar Guardar insumo" at bounding box center [801, 68] width 1221 height 54
click at [248, 67] on span "Regresar" at bounding box center [265, 69] width 49 height 14
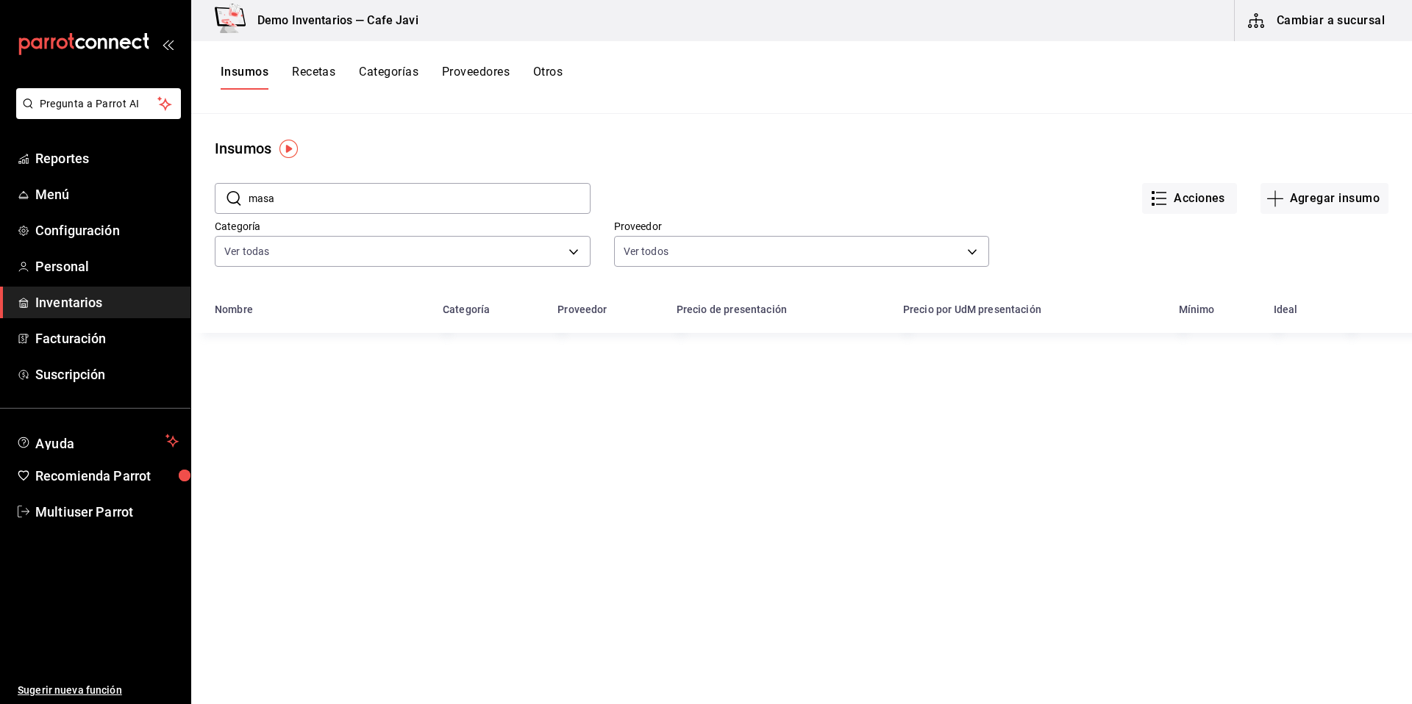
click at [321, 93] on div "Insumos Recetas Categorías Proveedores Otros" at bounding box center [801, 77] width 1221 height 73
click at [321, 71] on button "Recetas" at bounding box center [313, 77] width 43 height 25
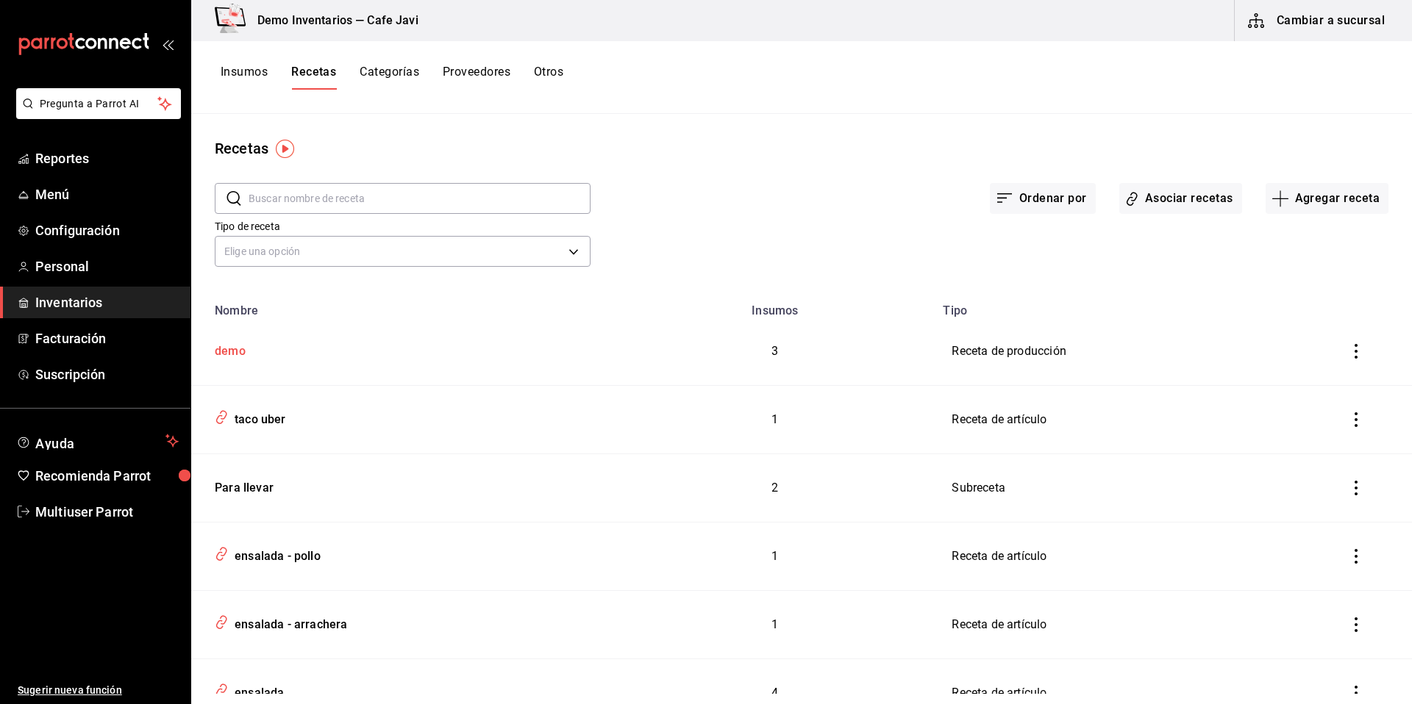
click at [250, 351] on div "demo" at bounding box center [403, 349] width 389 height 23
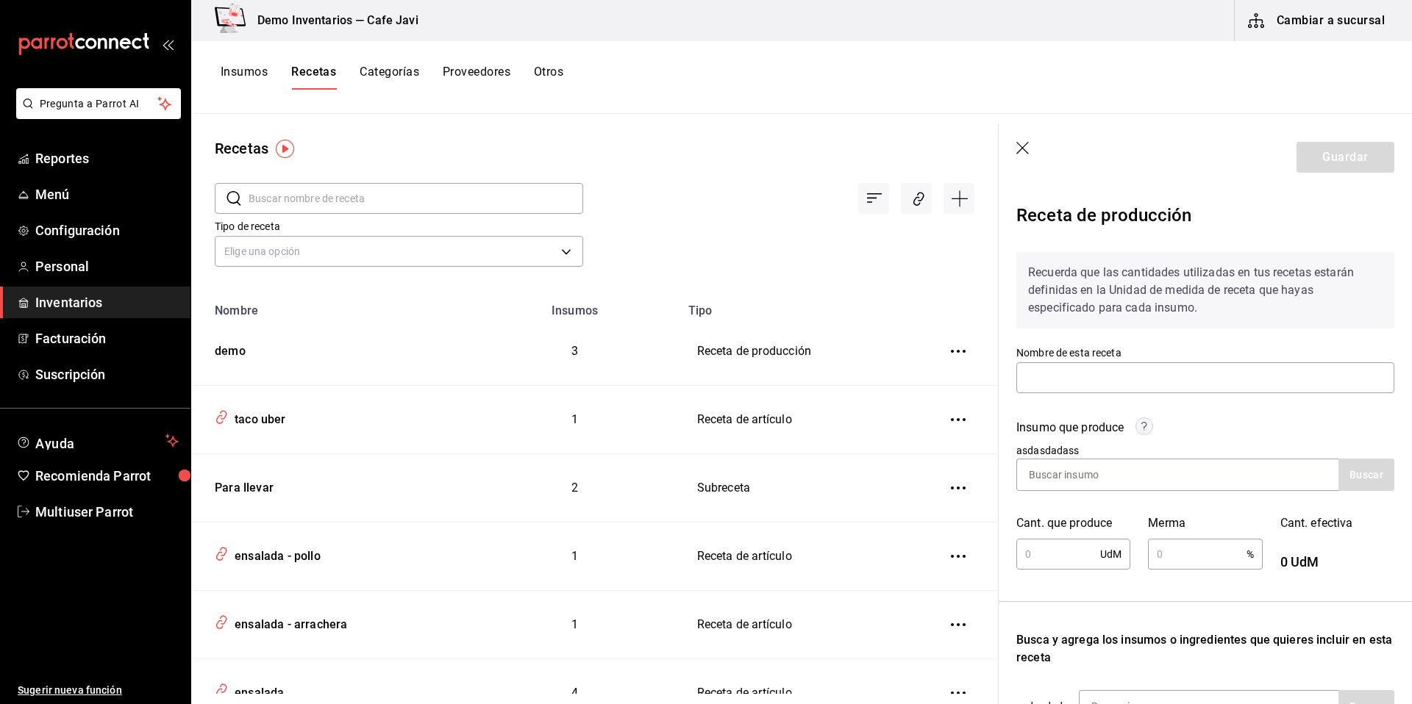
type input "demo"
type input "40"
type input "10"
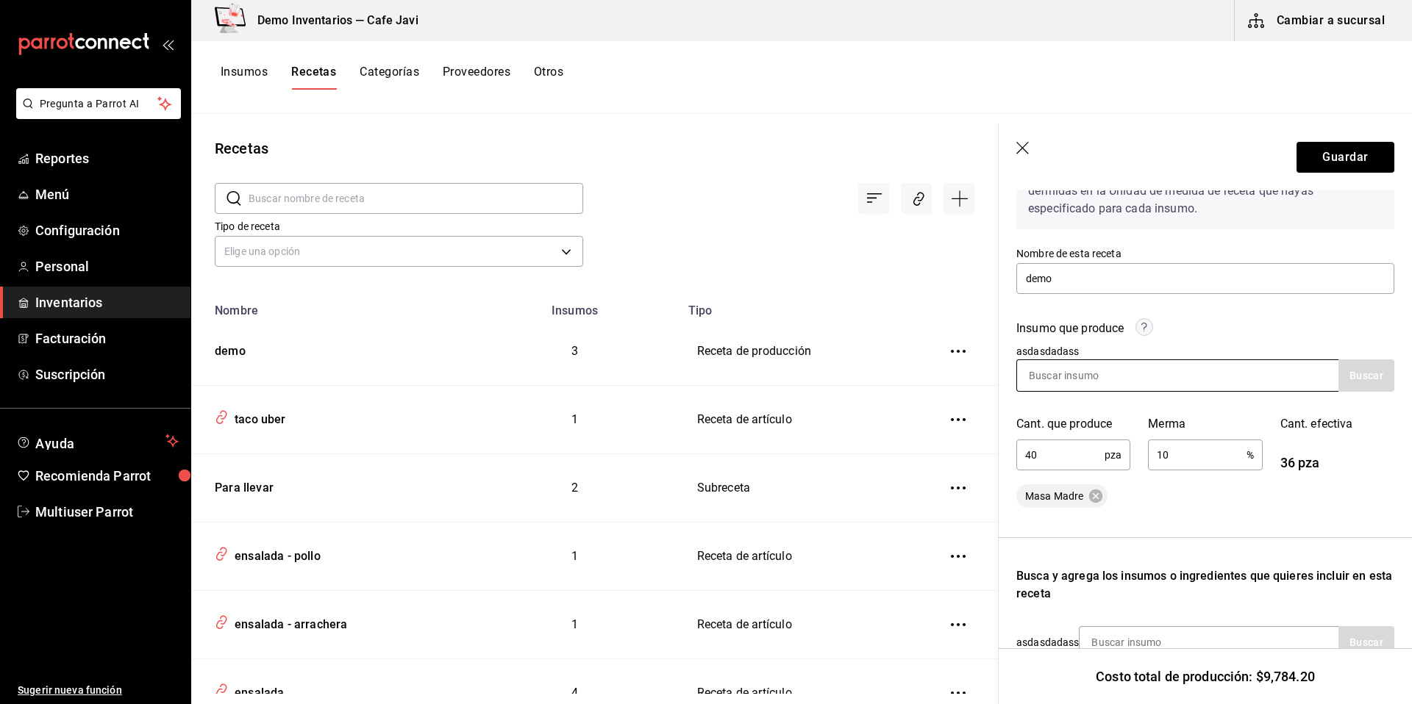
scroll to position [110, 0]
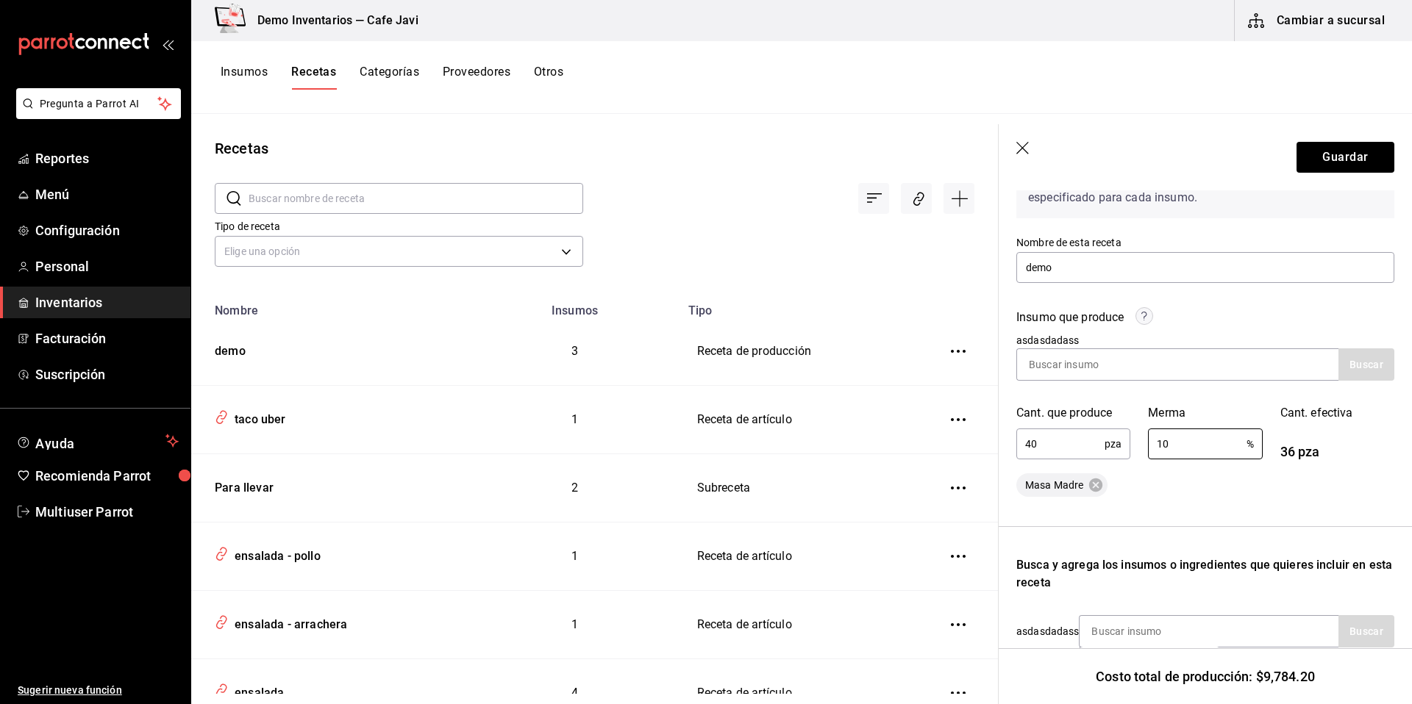
drag, startPoint x: 1199, startPoint y: 446, endPoint x: 1111, endPoint y: 443, distance: 88.3
click at [1111, 443] on div "Insumo que produce asdasdadass Buscar Cant. que produce 40 pza ​ Merma 10 % ​ C…" at bounding box center [1197, 376] width 396 height 171
click at [1329, 153] on button "Guardar" at bounding box center [1345, 157] width 98 height 31
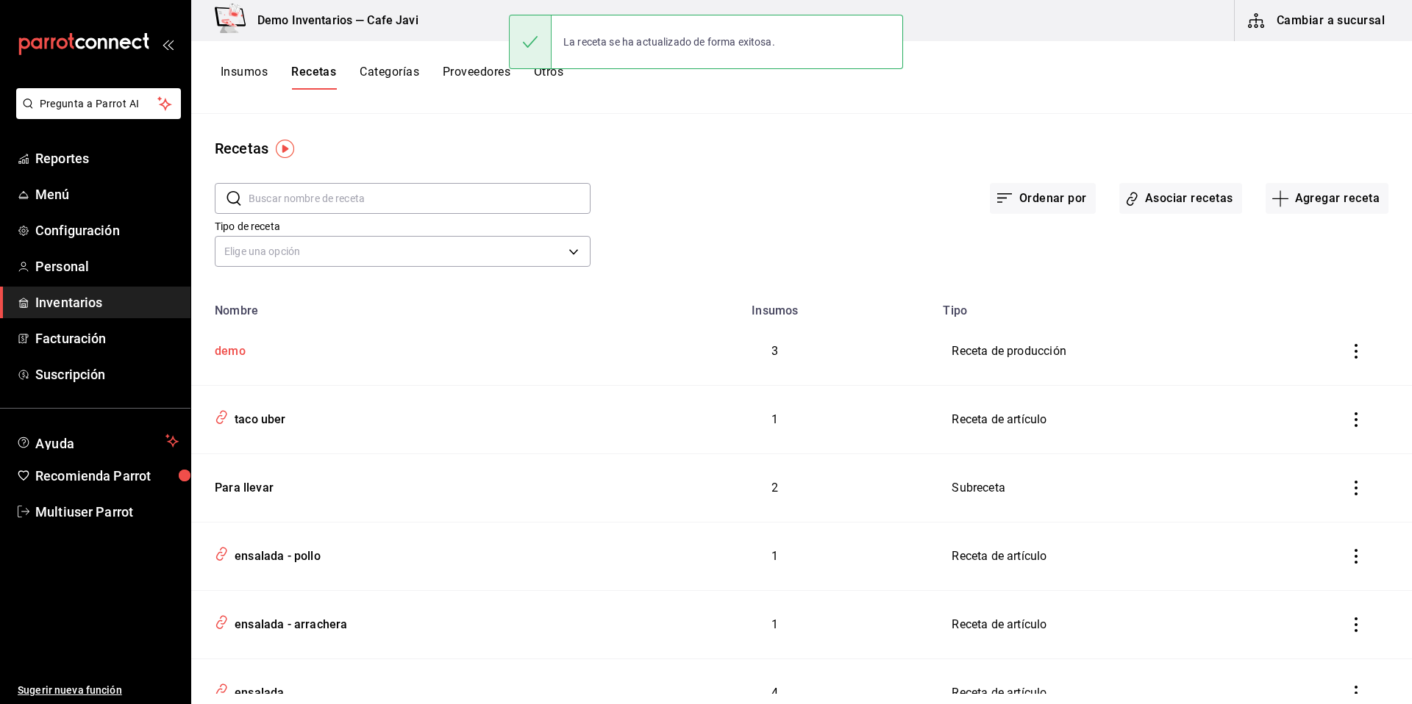
click at [235, 363] on td "demo" at bounding box center [403, 352] width 424 height 68
type input "demo"
type input "40"
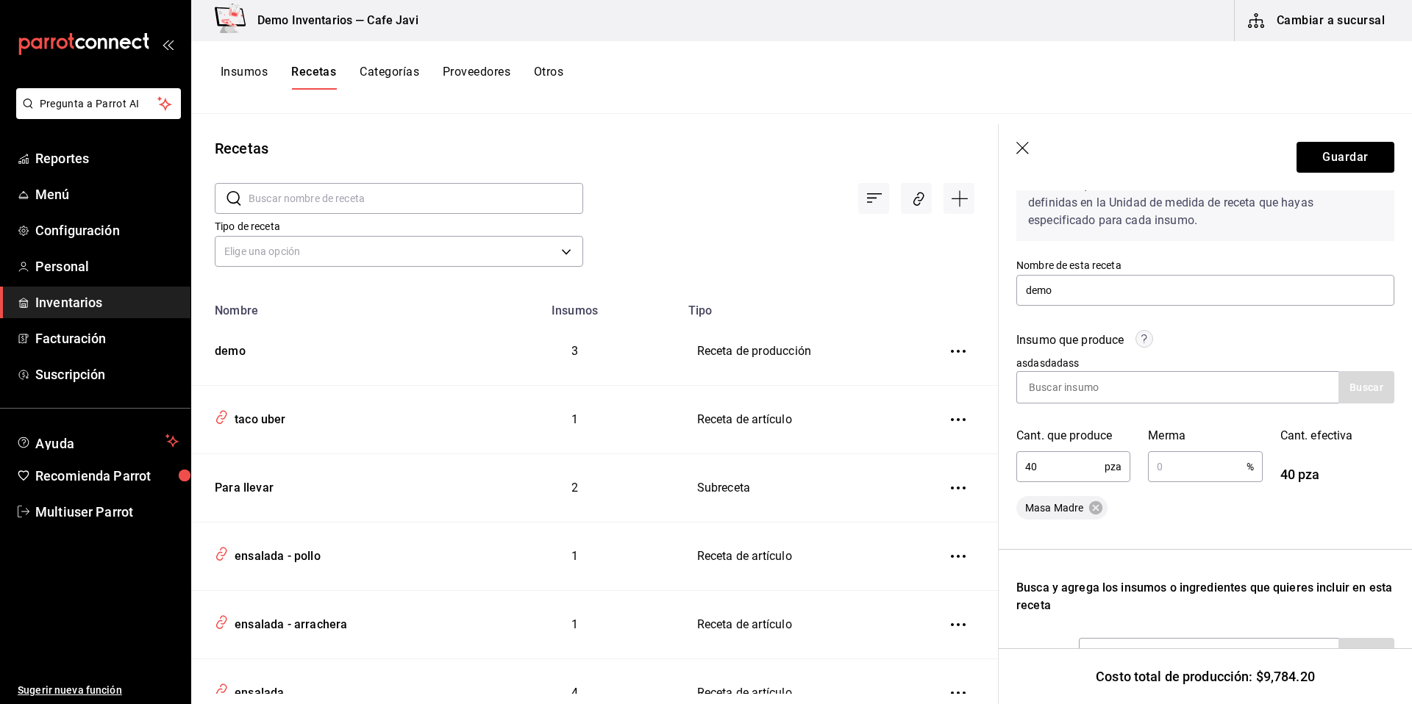
scroll to position [90, 0]
click at [1025, 150] on icon "button" at bounding box center [1023, 149] width 15 height 15
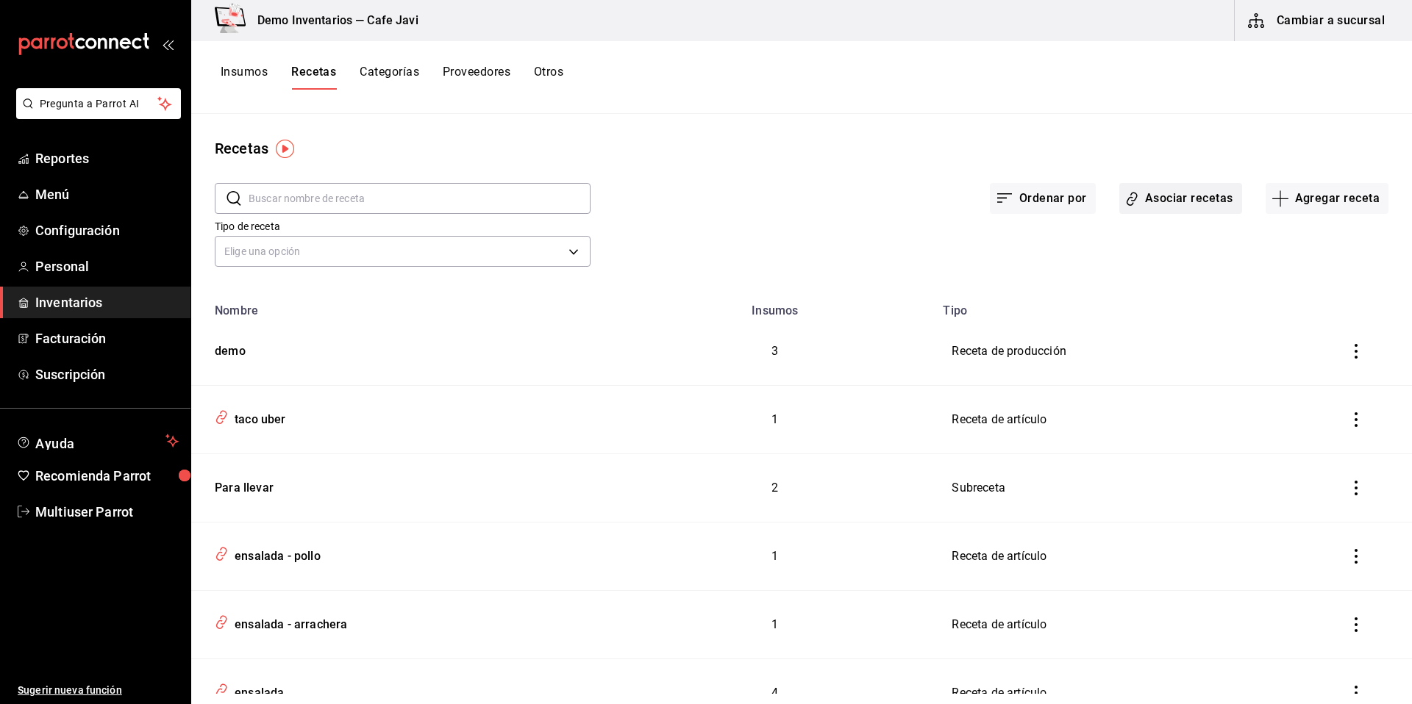
click at [1171, 204] on button "Asociar recetas" at bounding box center [1180, 198] width 123 height 31
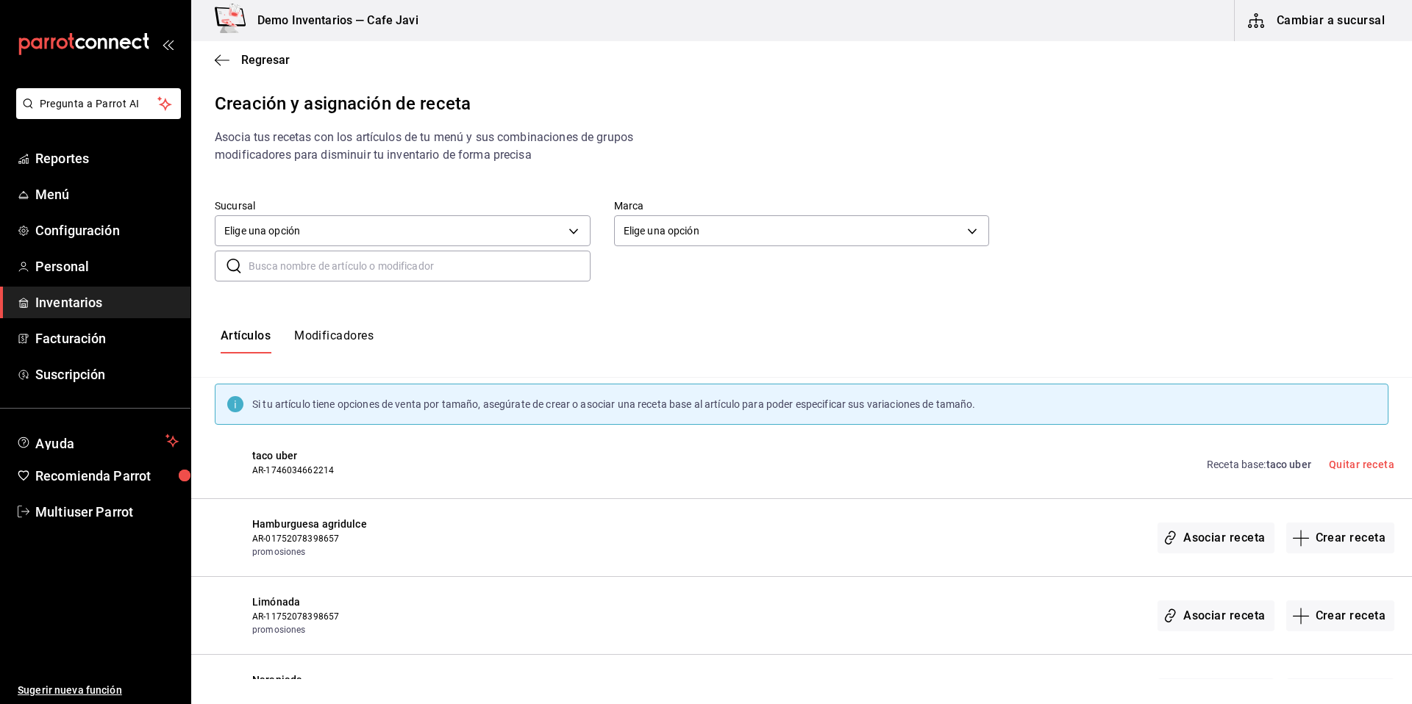
click at [359, 276] on input "text" at bounding box center [420, 265] width 342 height 29
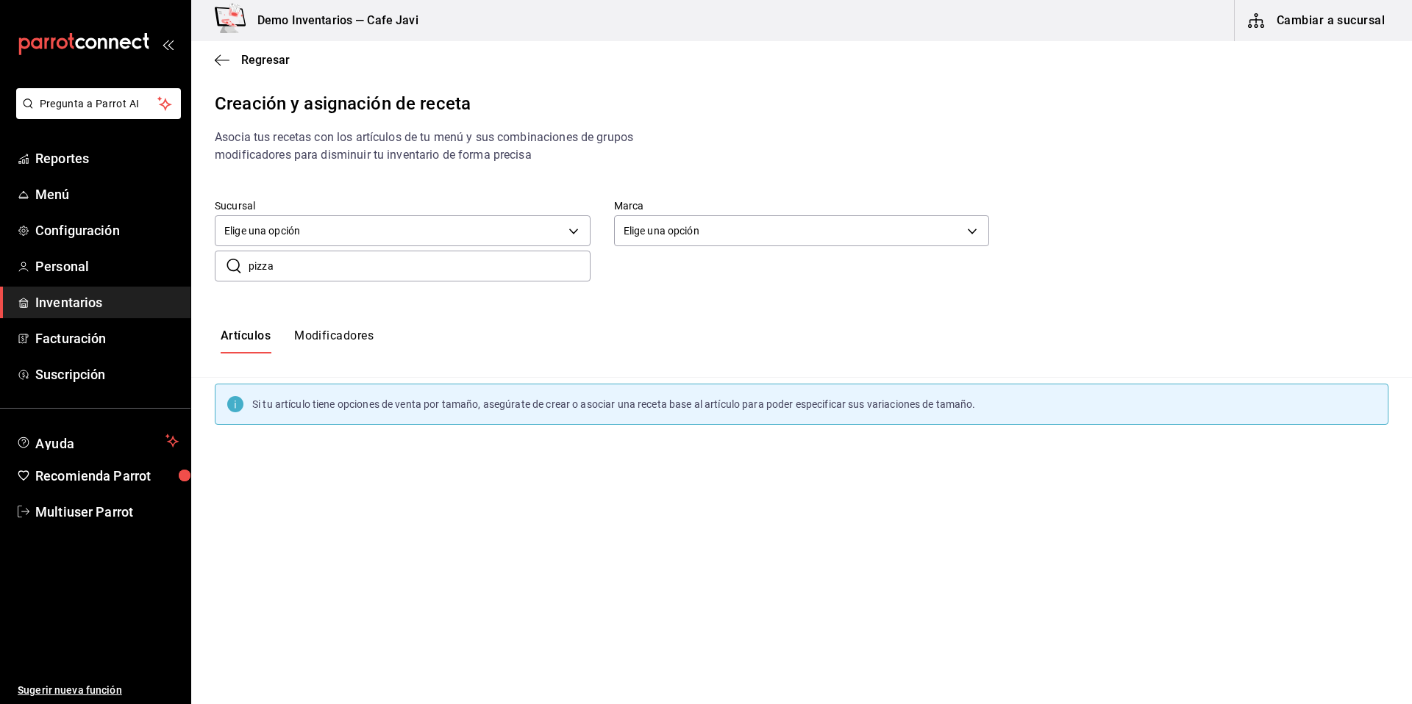
type input "pizza"
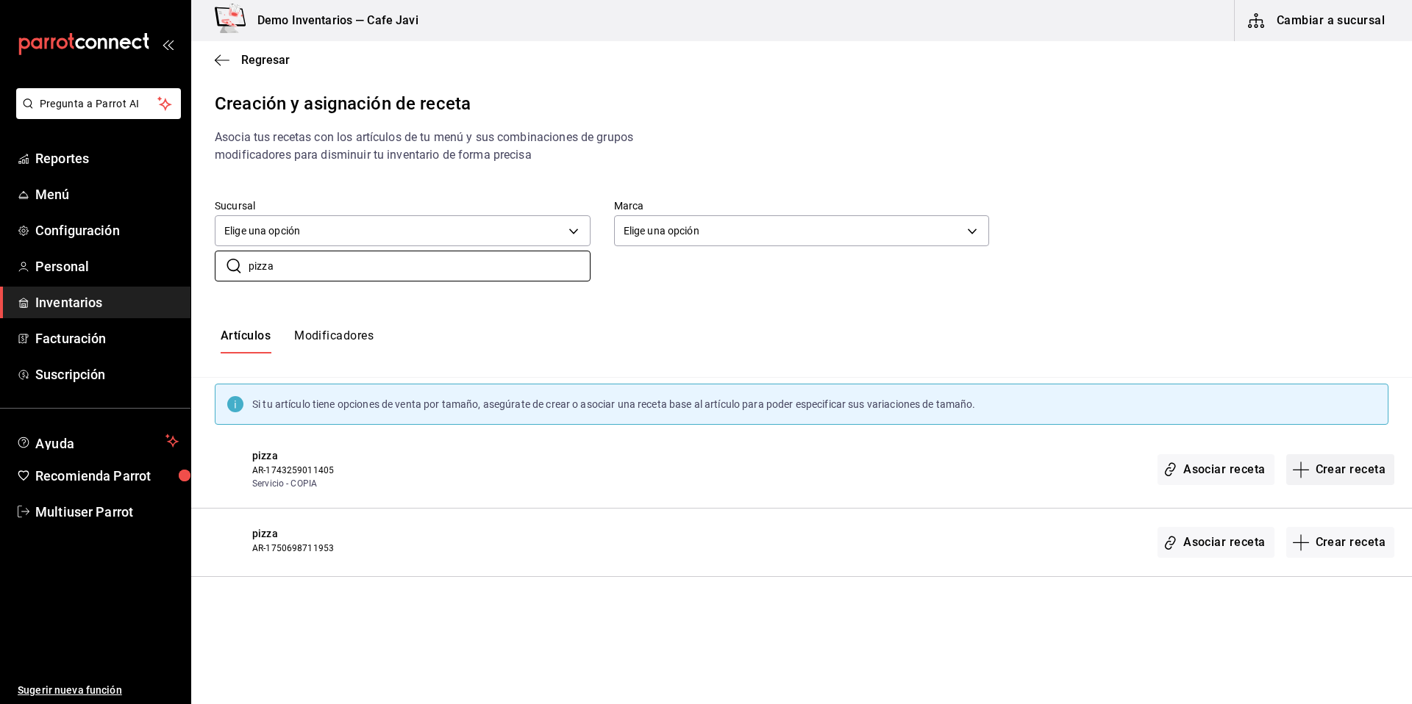
click at [1336, 471] on button "Crear receta" at bounding box center [1340, 469] width 109 height 31
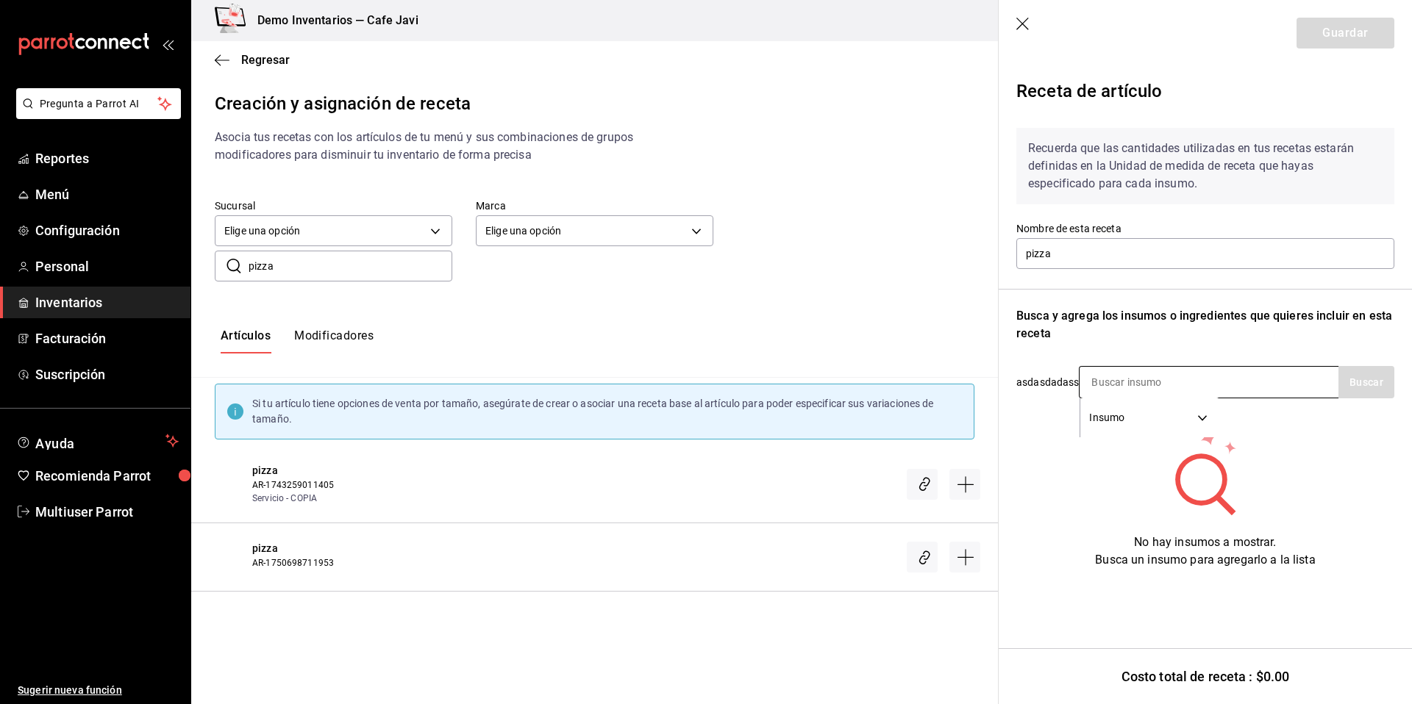
click at [1130, 386] on input at bounding box center [1152, 382] width 147 height 31
type input "masa"
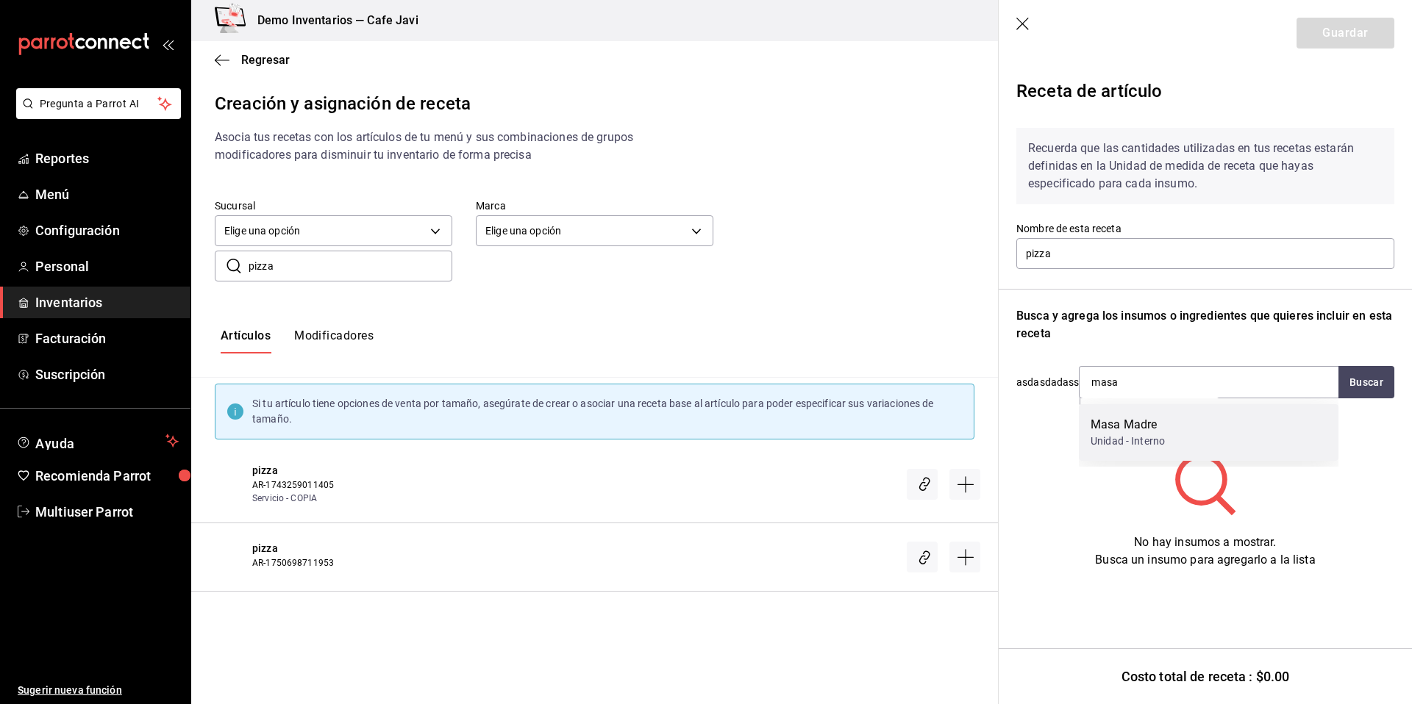
click at [1115, 441] on div "Unidad - Interno" at bounding box center [1127, 441] width 74 height 15
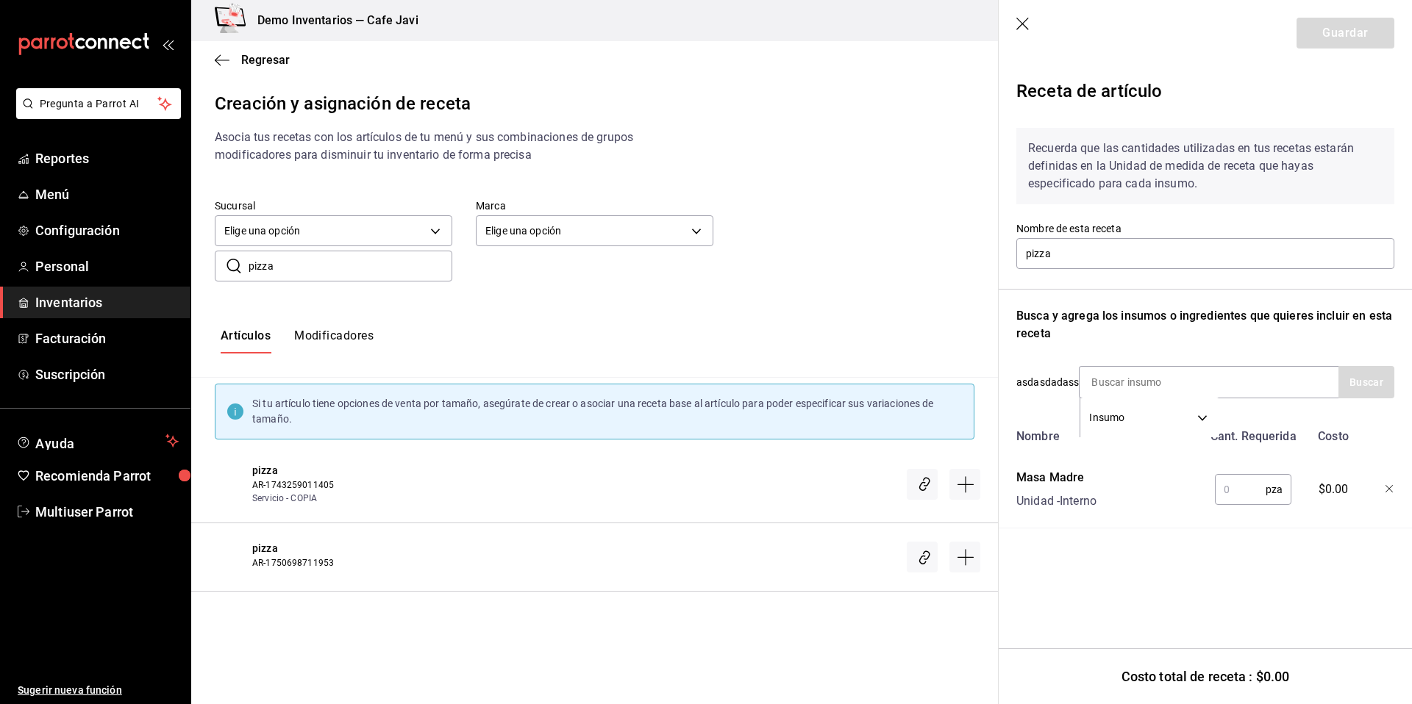
click at [1256, 489] on input "text" at bounding box center [1240, 489] width 51 height 29
type input "1"
click at [1371, 32] on button "Guardar" at bounding box center [1345, 33] width 98 height 31
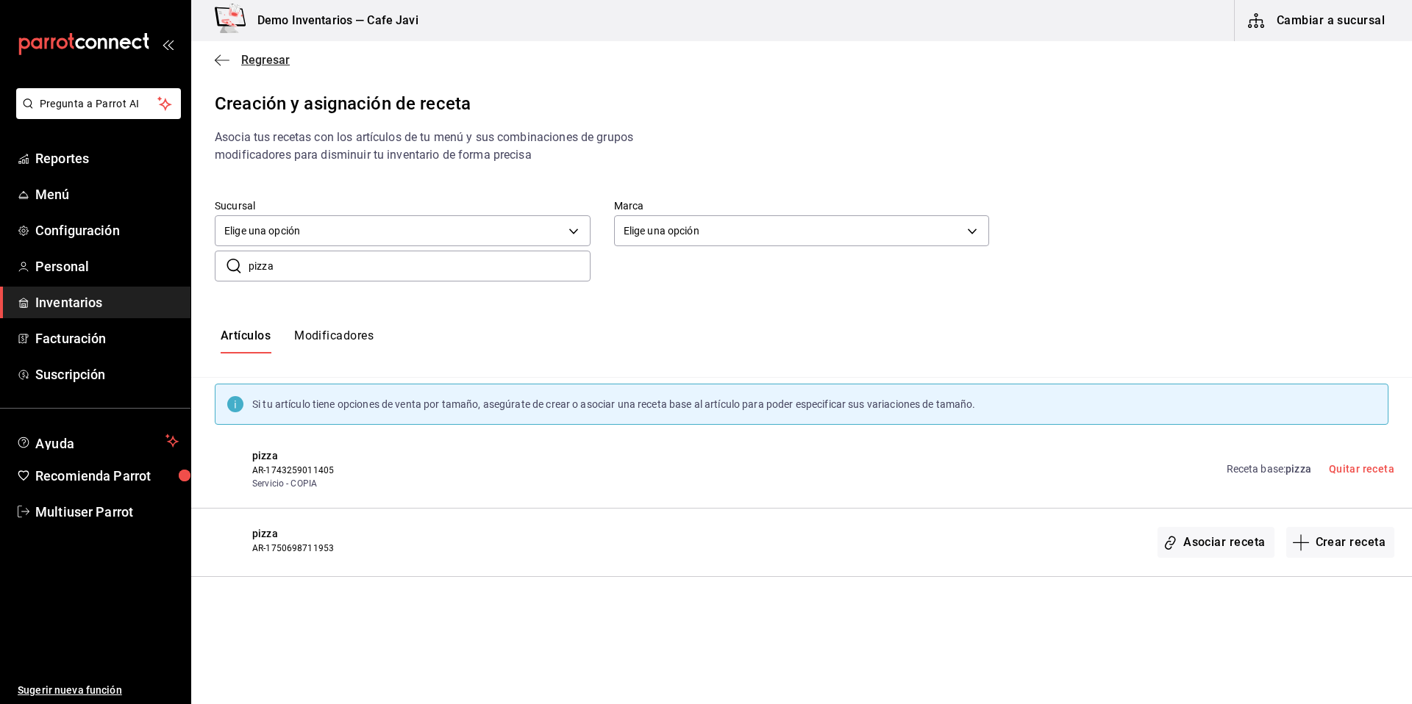
click at [259, 65] on span "Regresar" at bounding box center [265, 60] width 49 height 14
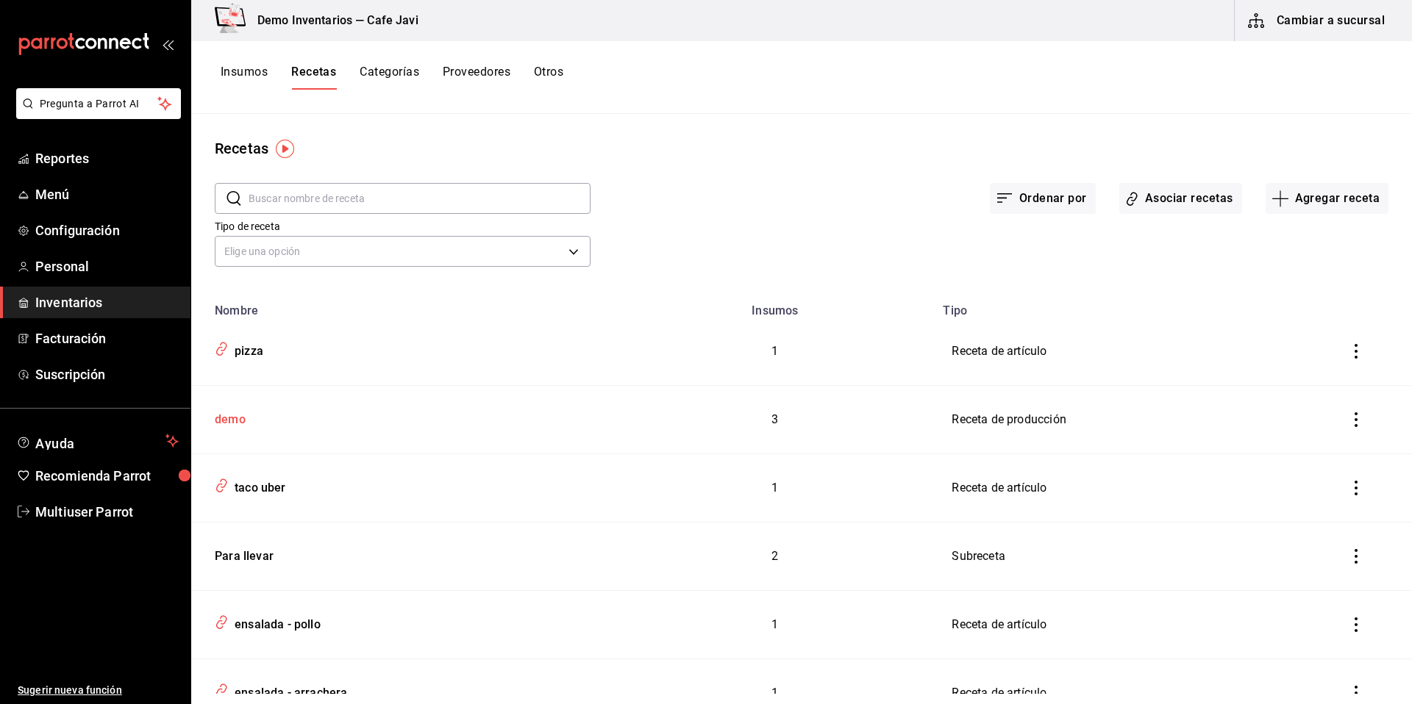
click at [237, 421] on div "demo" at bounding box center [227, 417] width 37 height 23
type input "demo"
type input "40"
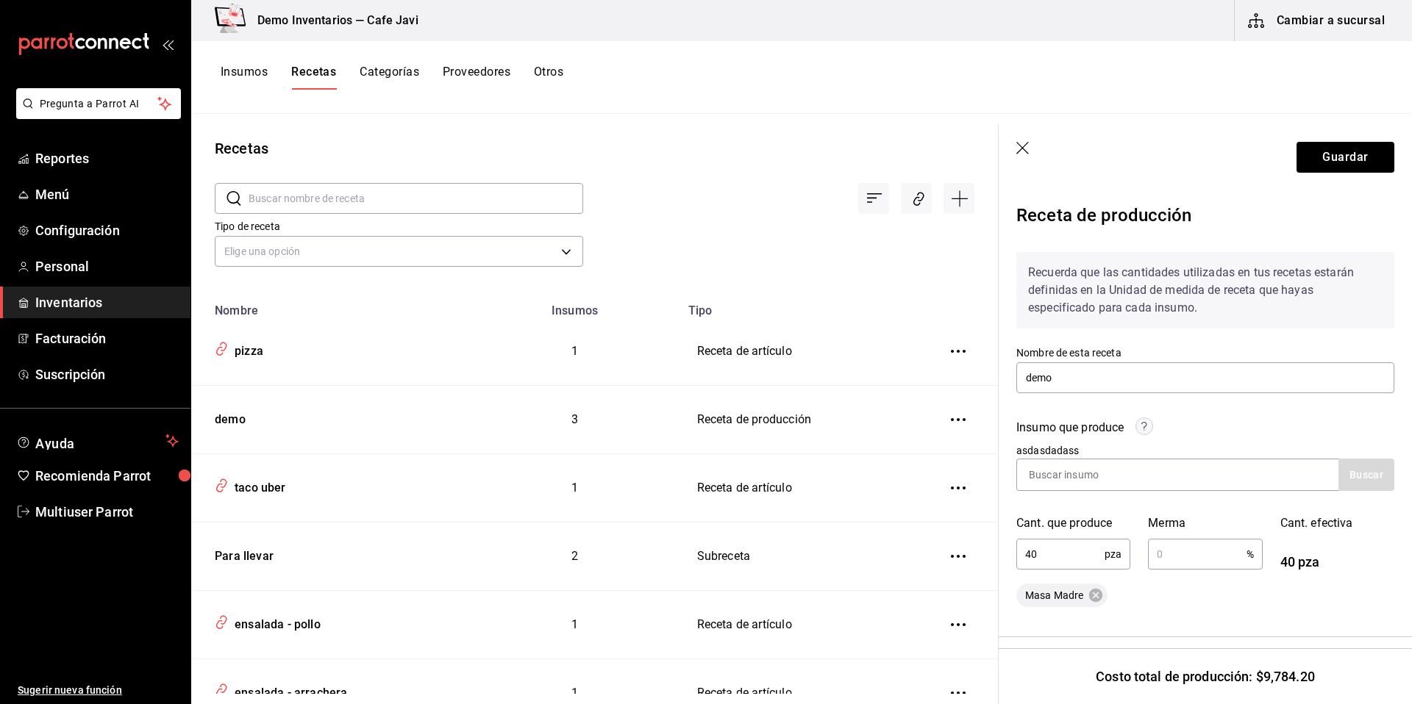
scroll to position [426, 0]
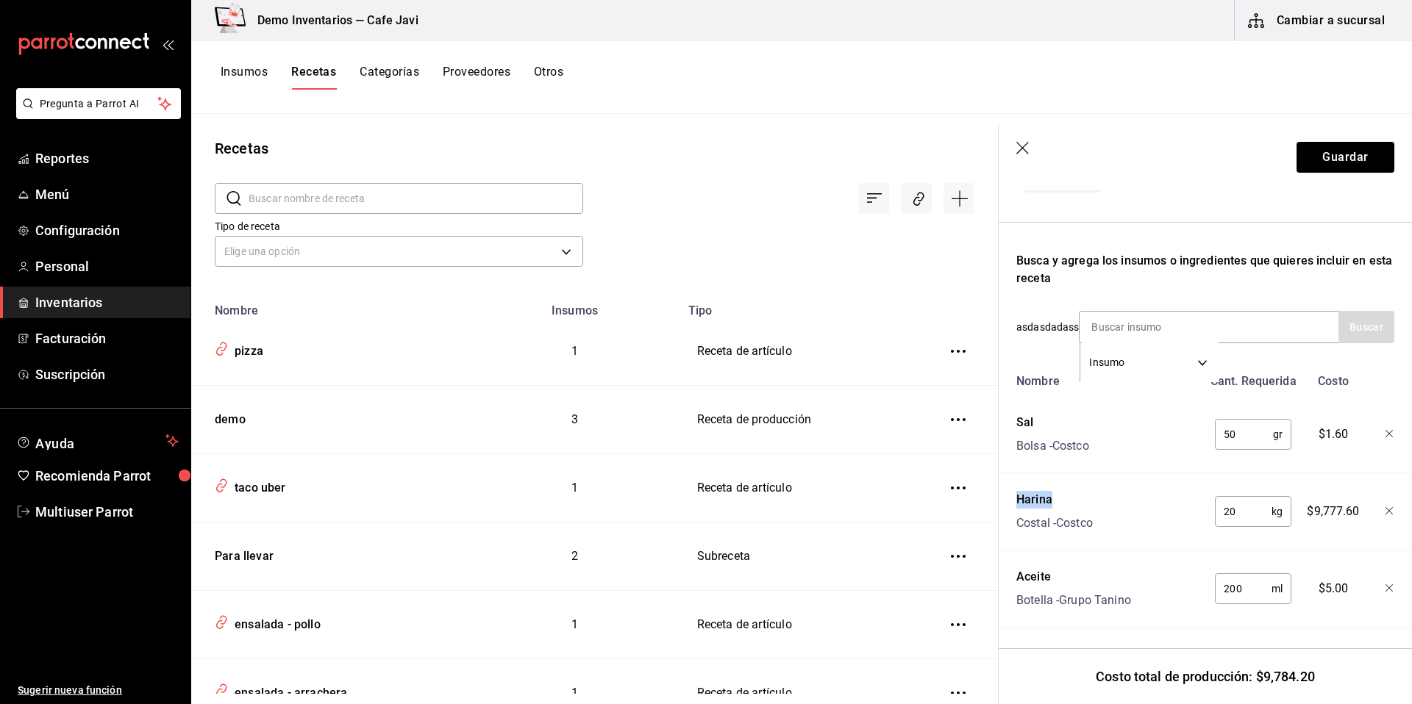
drag, startPoint x: 1001, startPoint y: 487, endPoint x: 1127, endPoint y: 483, distance: 125.8
click at [1113, 483] on div "Receta de producción Recuerda que las cantidades utilizadas en tus recetas esta…" at bounding box center [1205, 240] width 413 height 929
drag, startPoint x: 1208, startPoint y: 511, endPoint x: 1193, endPoint y: 510, distance: 15.5
click at [1193, 510] on div "Harina Costal - Costco 20 kg ​ $9,777.60" at bounding box center [1202, 508] width 384 height 47
click at [1025, 152] on icon "button" at bounding box center [1023, 149] width 15 height 15
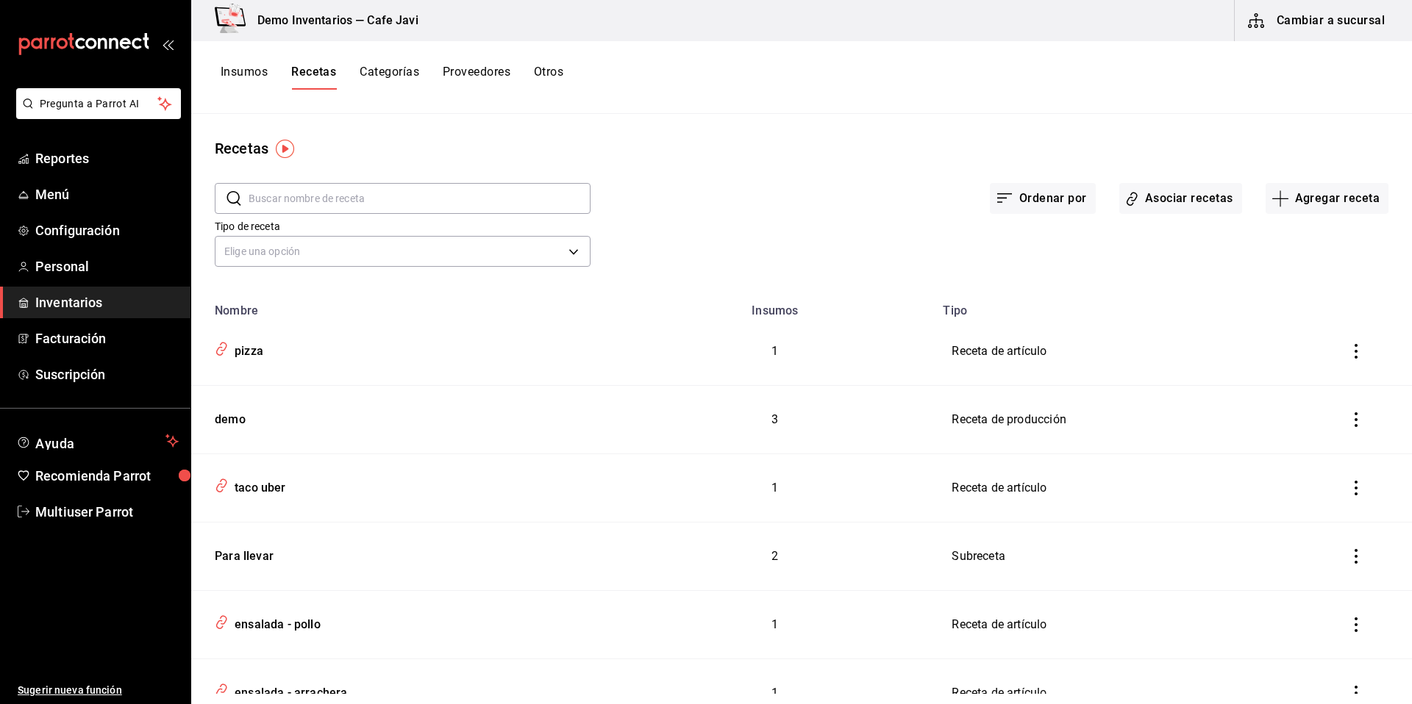
click at [213, 65] on div "Insumos Recetas Categorías Proveedores Otros" at bounding box center [801, 77] width 1221 height 25
click at [242, 66] on button "Insumos" at bounding box center [244, 77] width 47 height 25
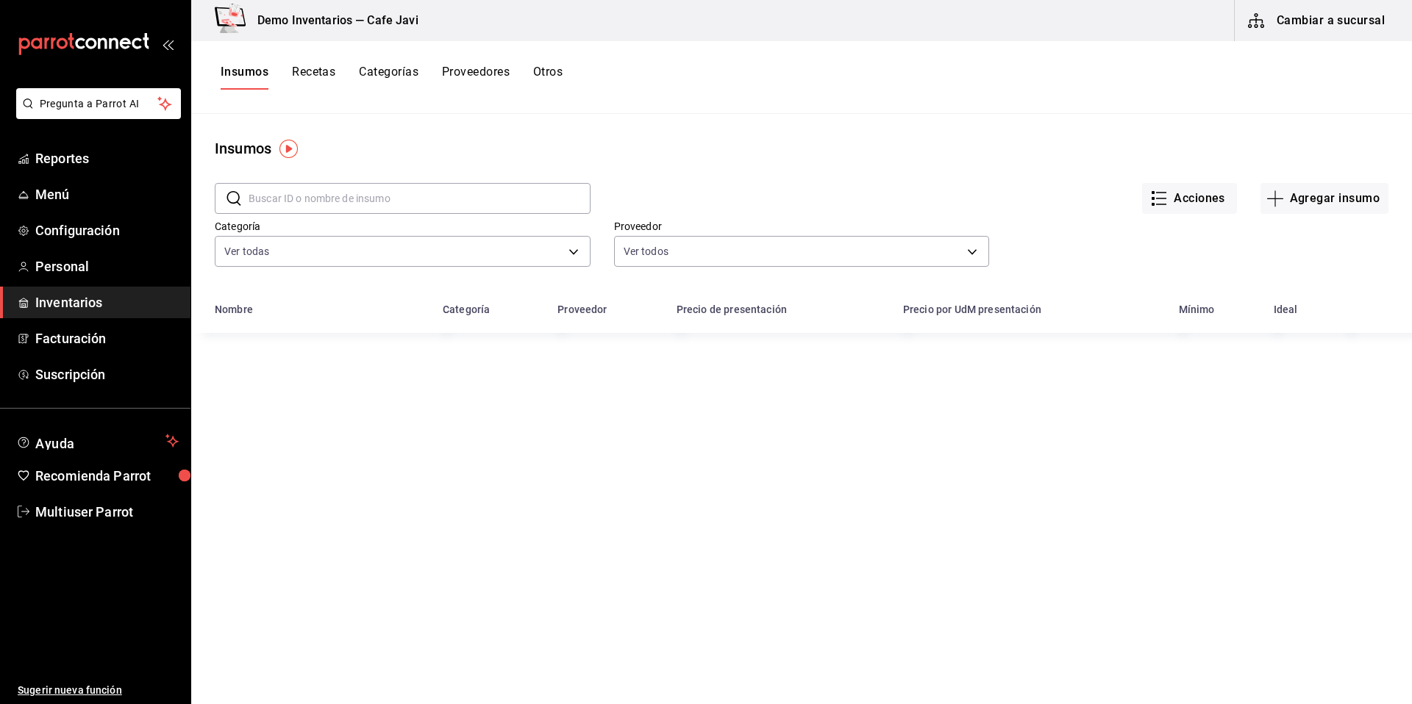
click at [337, 196] on input "text" at bounding box center [420, 198] width 342 height 29
type input "harina"
click at [229, 368] on div "Harina" at bounding box center [234, 358] width 38 height 21
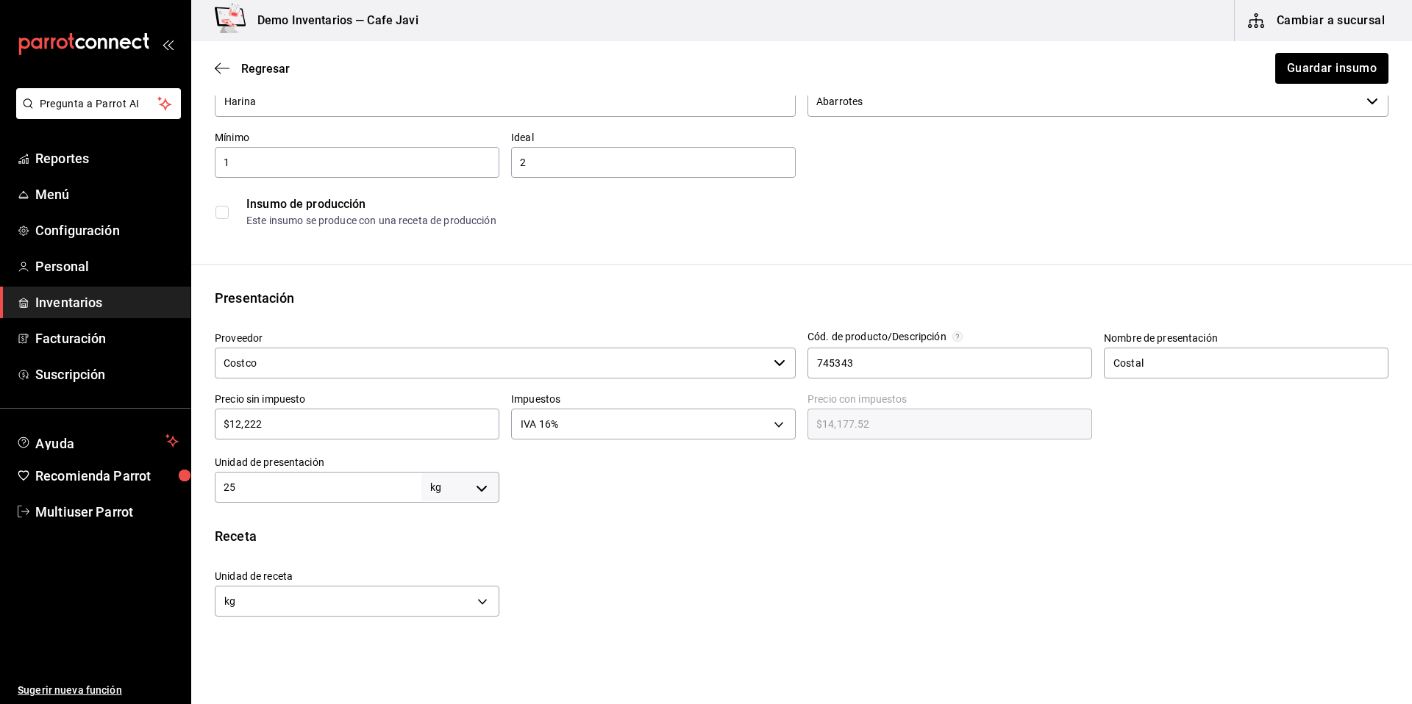
scroll to position [126, 0]
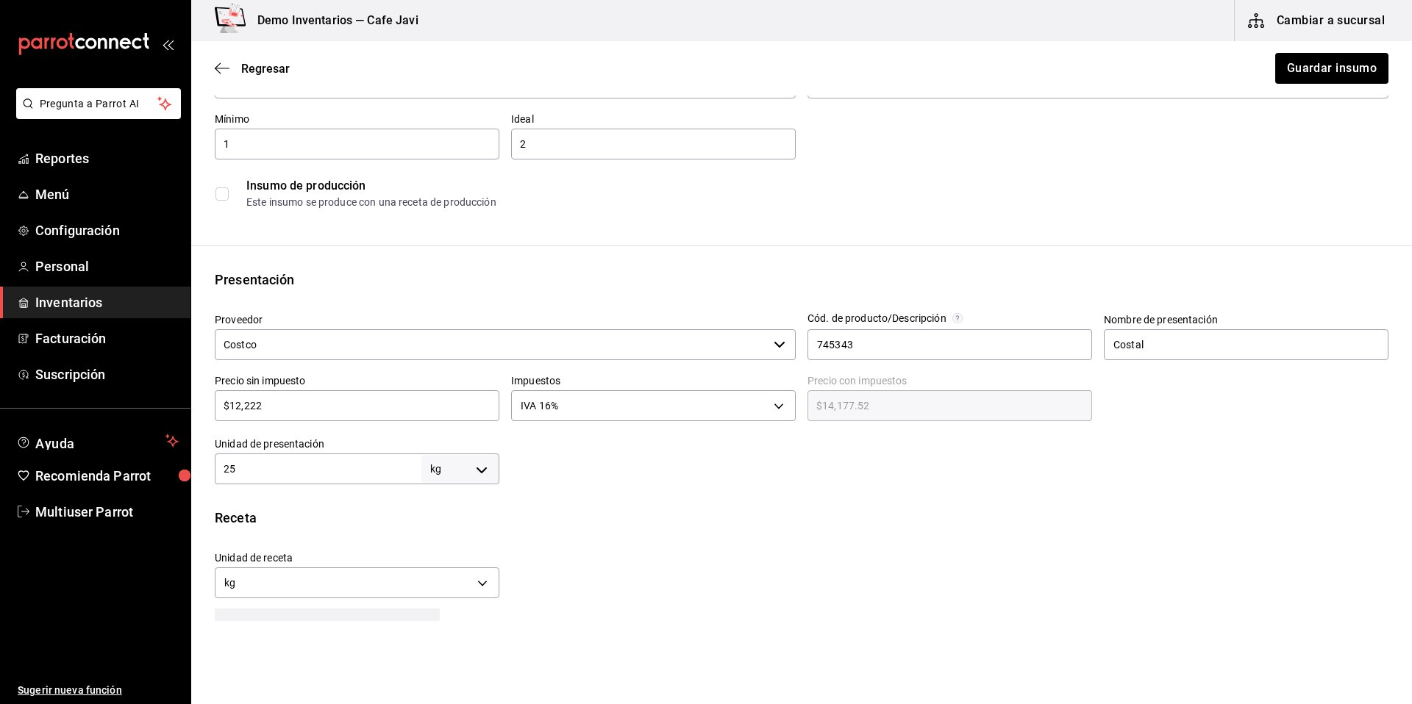
click at [241, 404] on input "$12,222" at bounding box center [357, 406] width 285 height 18
click at [405, 403] on input "$12,222" at bounding box center [357, 406] width 285 height 18
type input "$1,222"
type input "$1,417.52"
type input "$122"
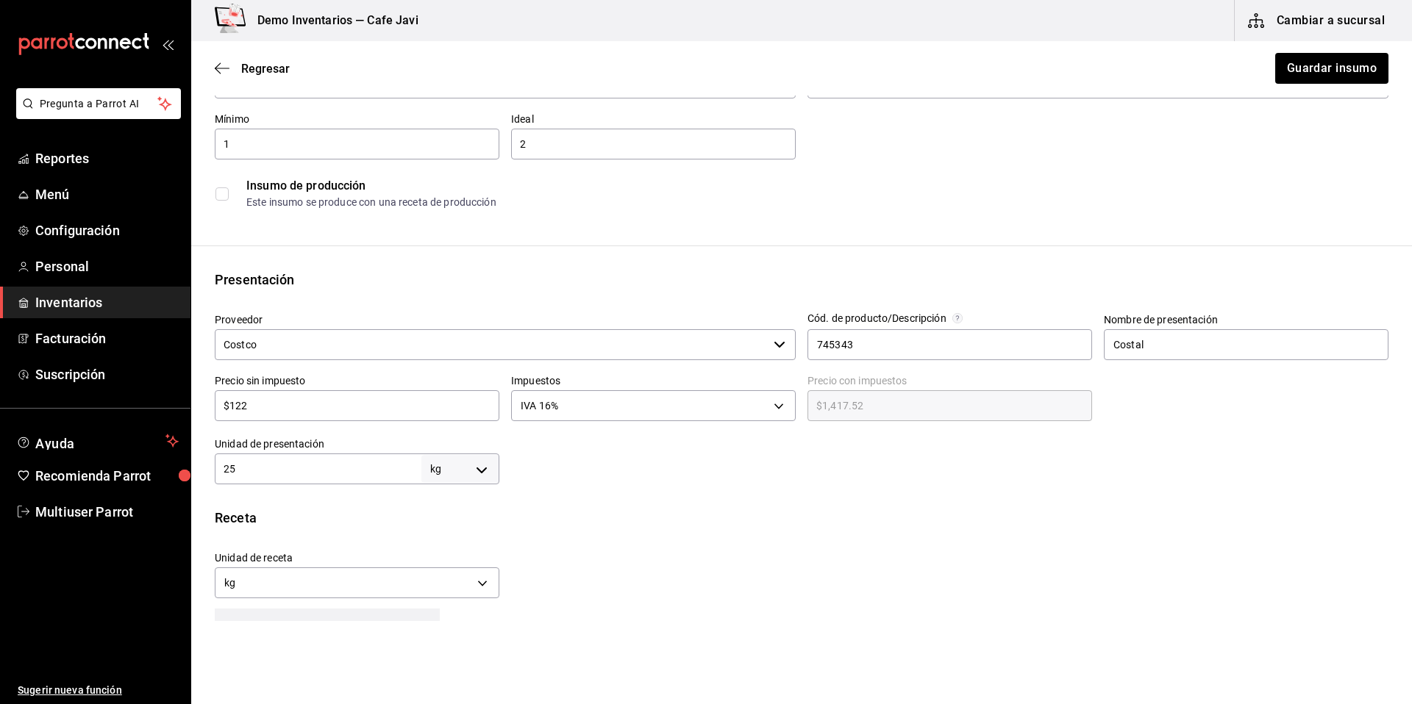
type input "$141.52"
type input "$12"
type input "$13.92"
type input "$1"
type input "$1.16"
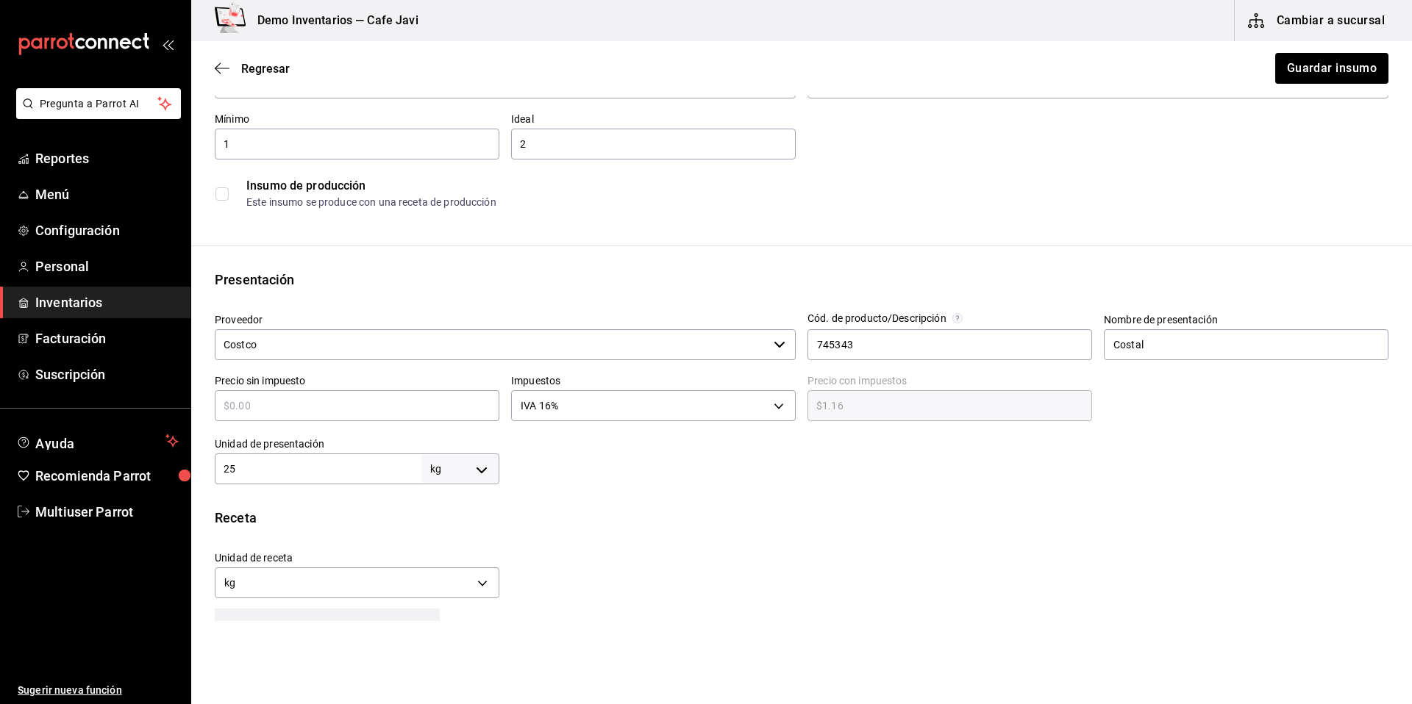
type input "$0.00"
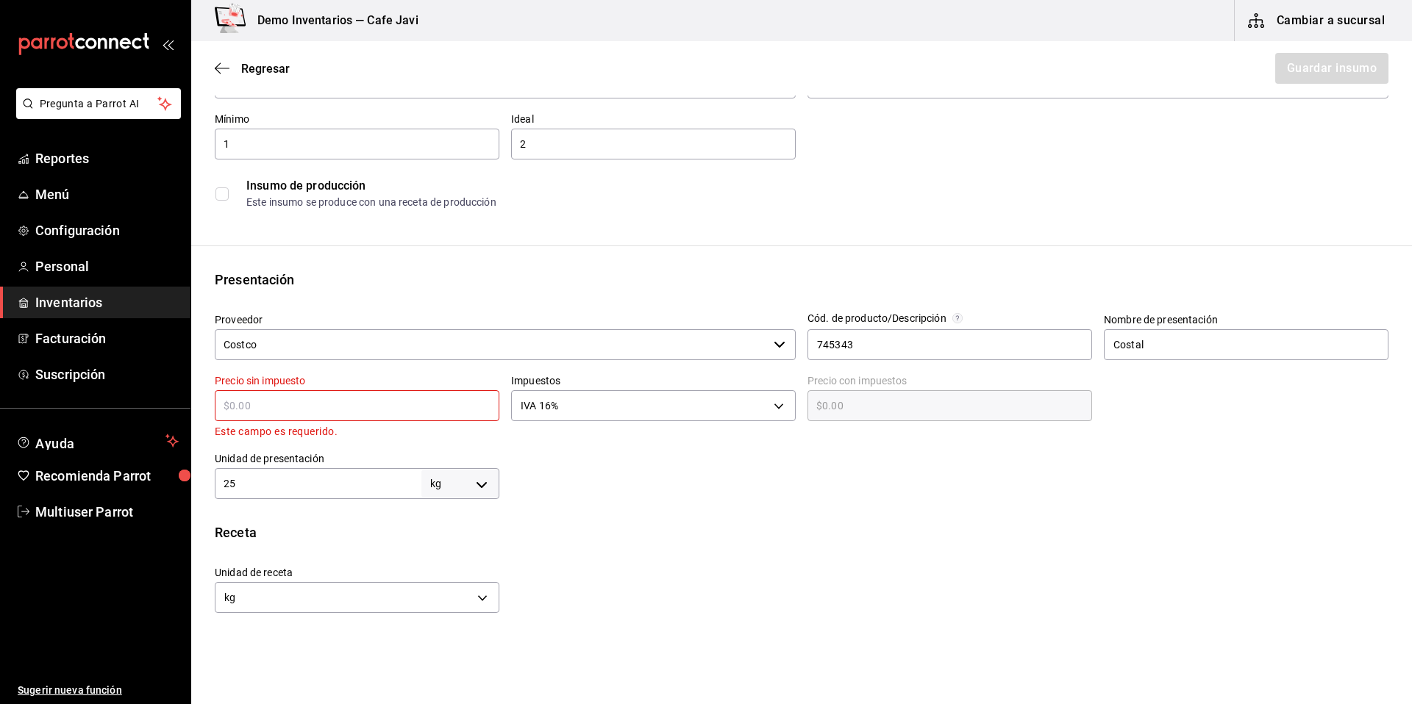
type input "$1"
type input "$1.16"
type input "$12"
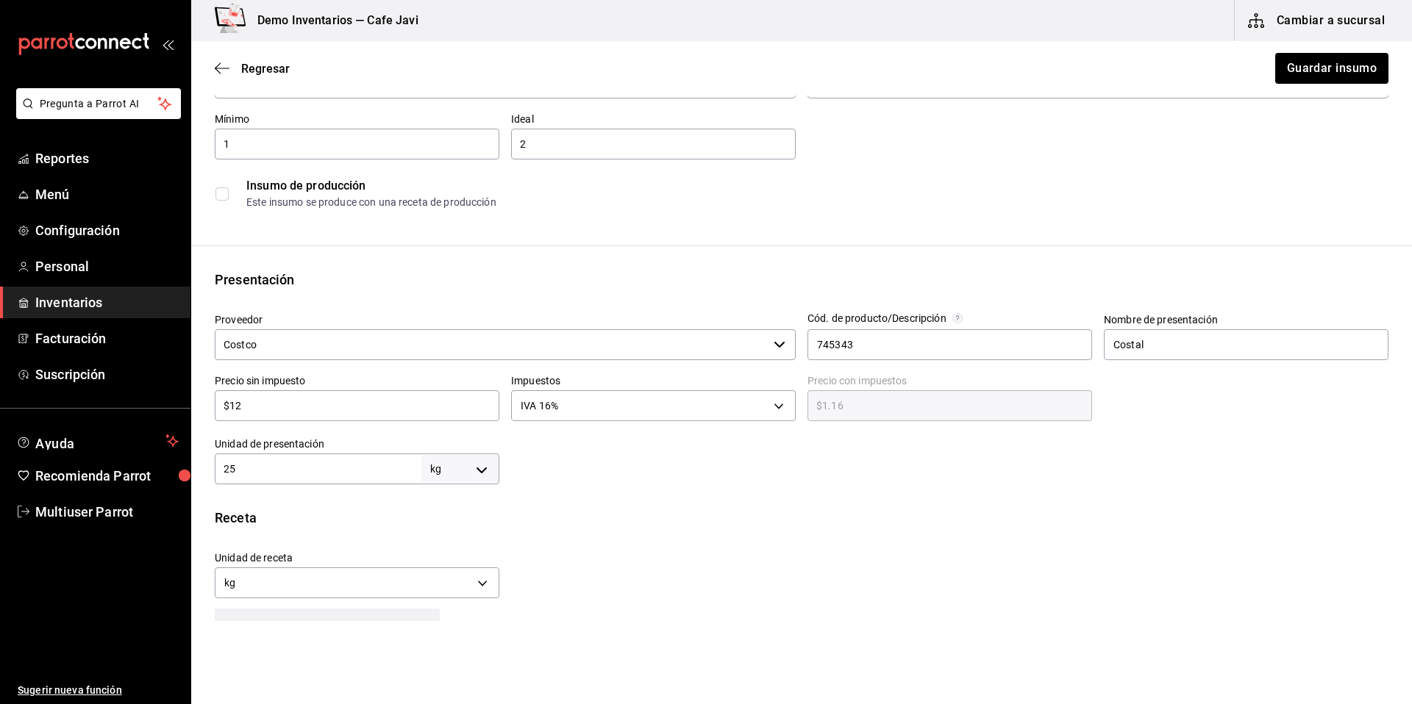
type input "$13.92"
type input "$120"
type input "$139.20"
type input "$1,200"
type input "$1,392.00"
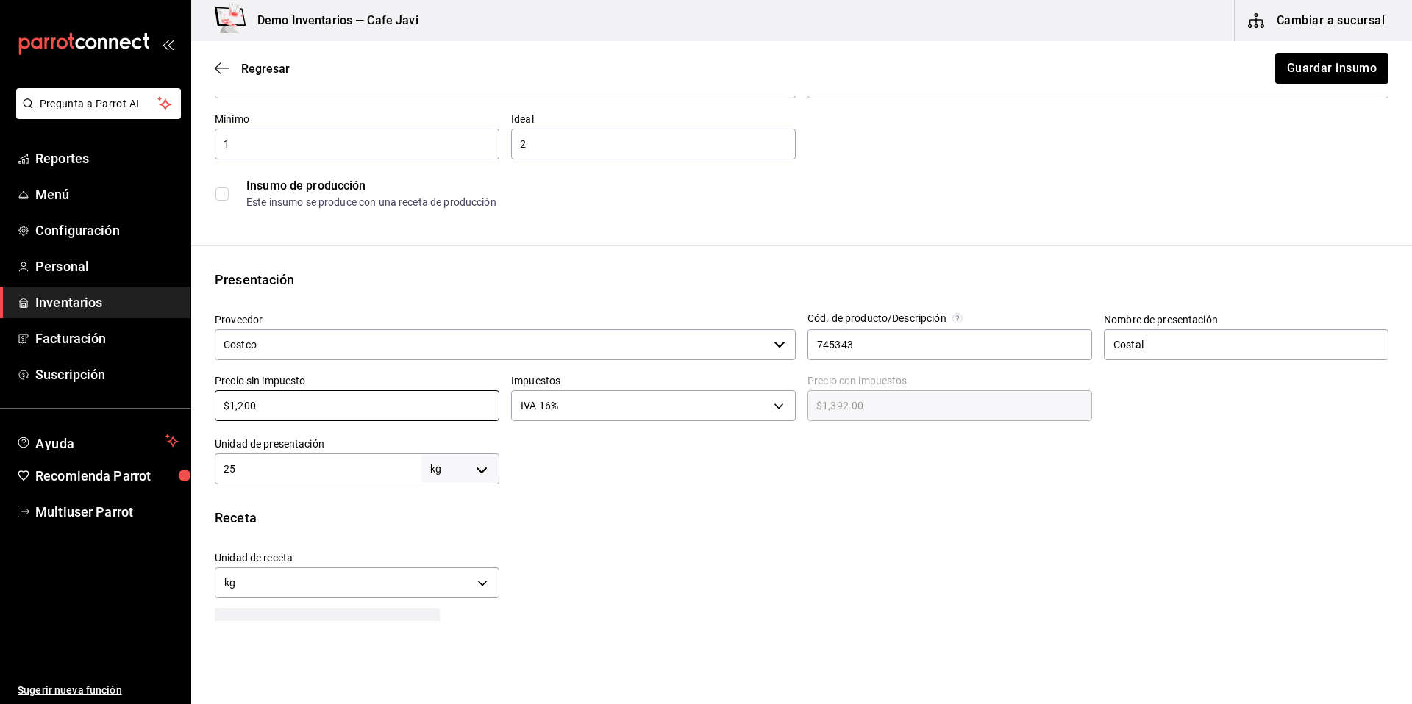
type input "$1,200"
click at [1294, 85] on div "Regresar Guardar insumo" at bounding box center [801, 68] width 1221 height 54
click at [1311, 77] on button "Guardar insumo" at bounding box center [1331, 68] width 115 height 31
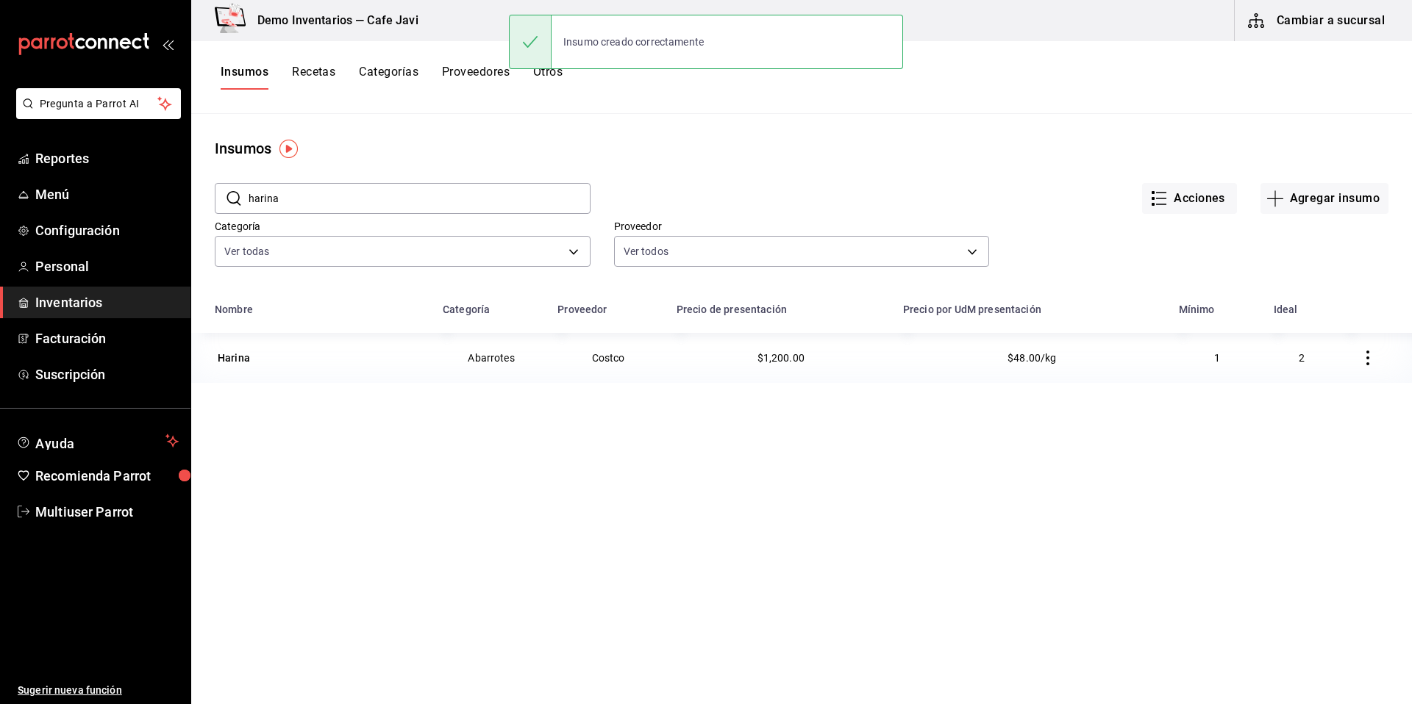
click at [303, 76] on button "Recetas" at bounding box center [313, 77] width 43 height 25
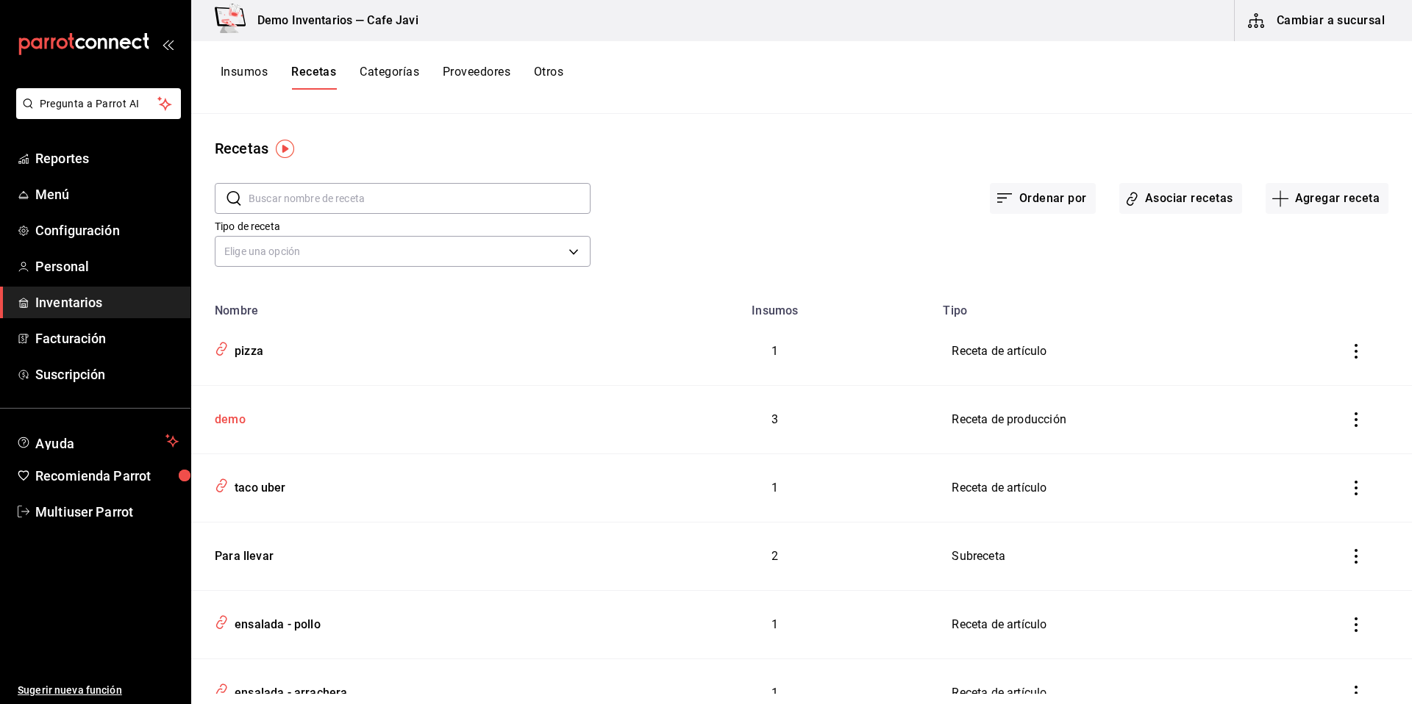
click at [255, 428] on td "demo" at bounding box center [403, 420] width 424 height 68
type input "demo"
type input "40"
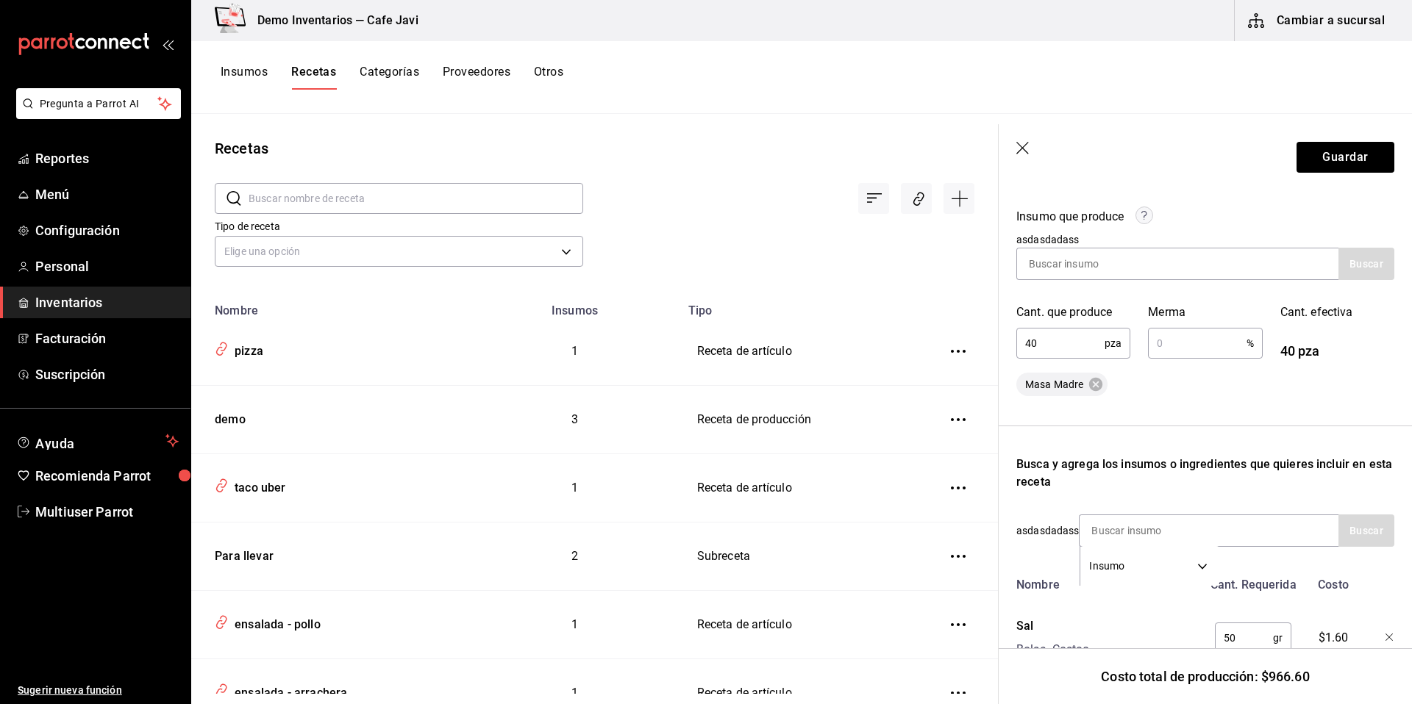
scroll to position [151, 0]
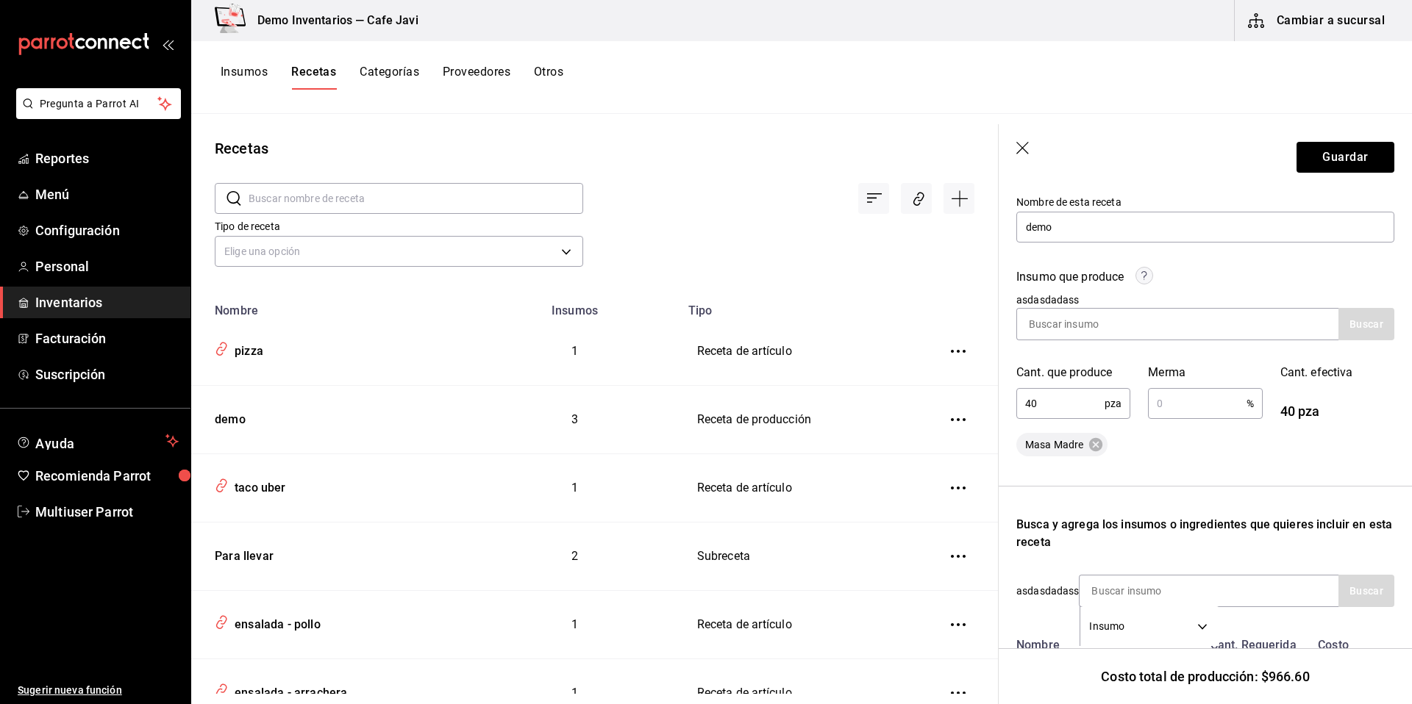
click at [1029, 142] on icon "button" at bounding box center [1023, 149] width 15 height 15
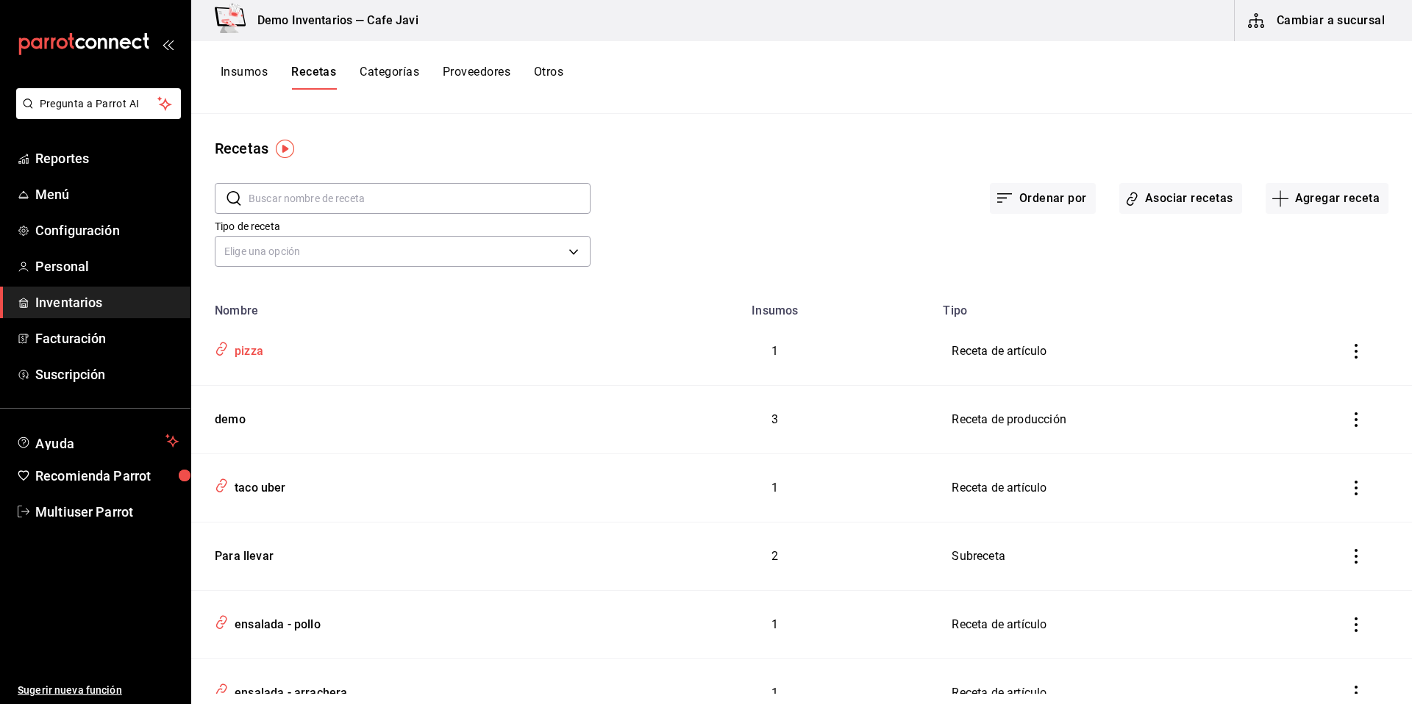
click at [232, 346] on div "pizza" at bounding box center [246, 349] width 35 height 23
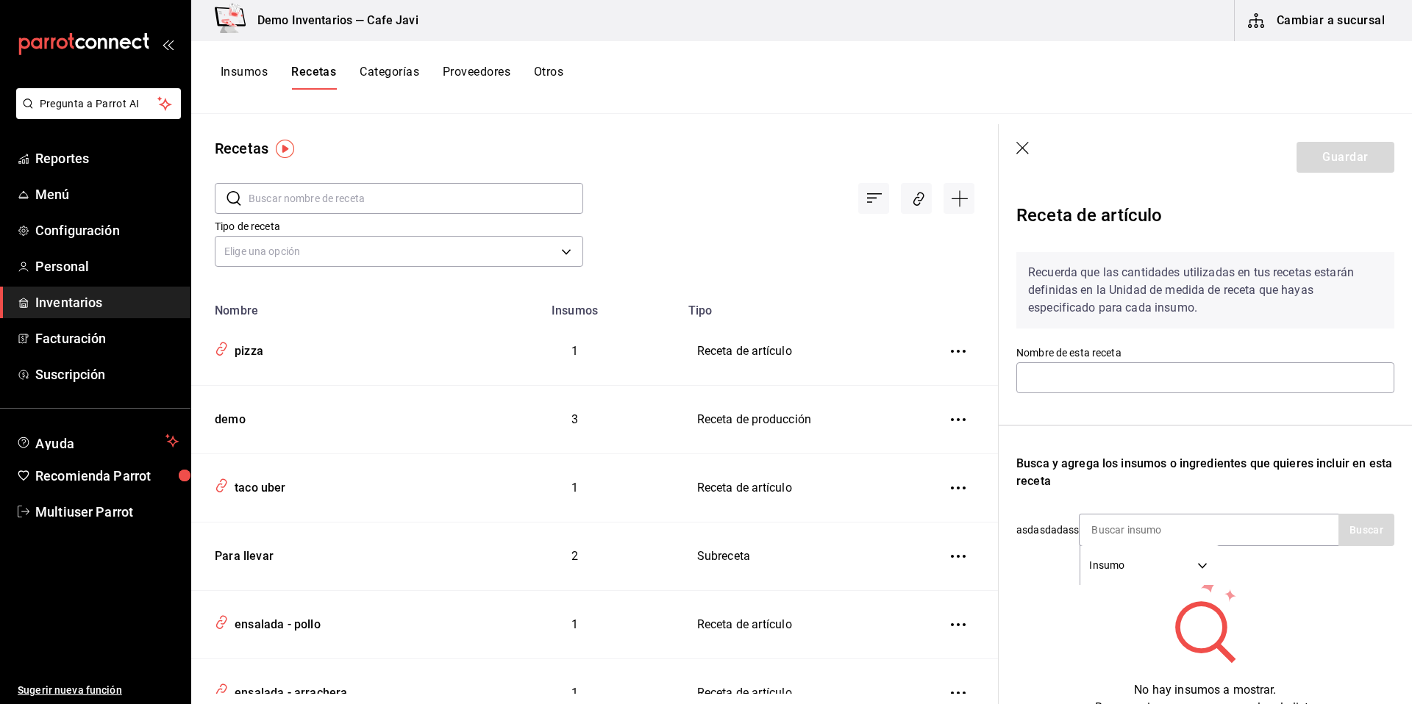
type input "pizza"
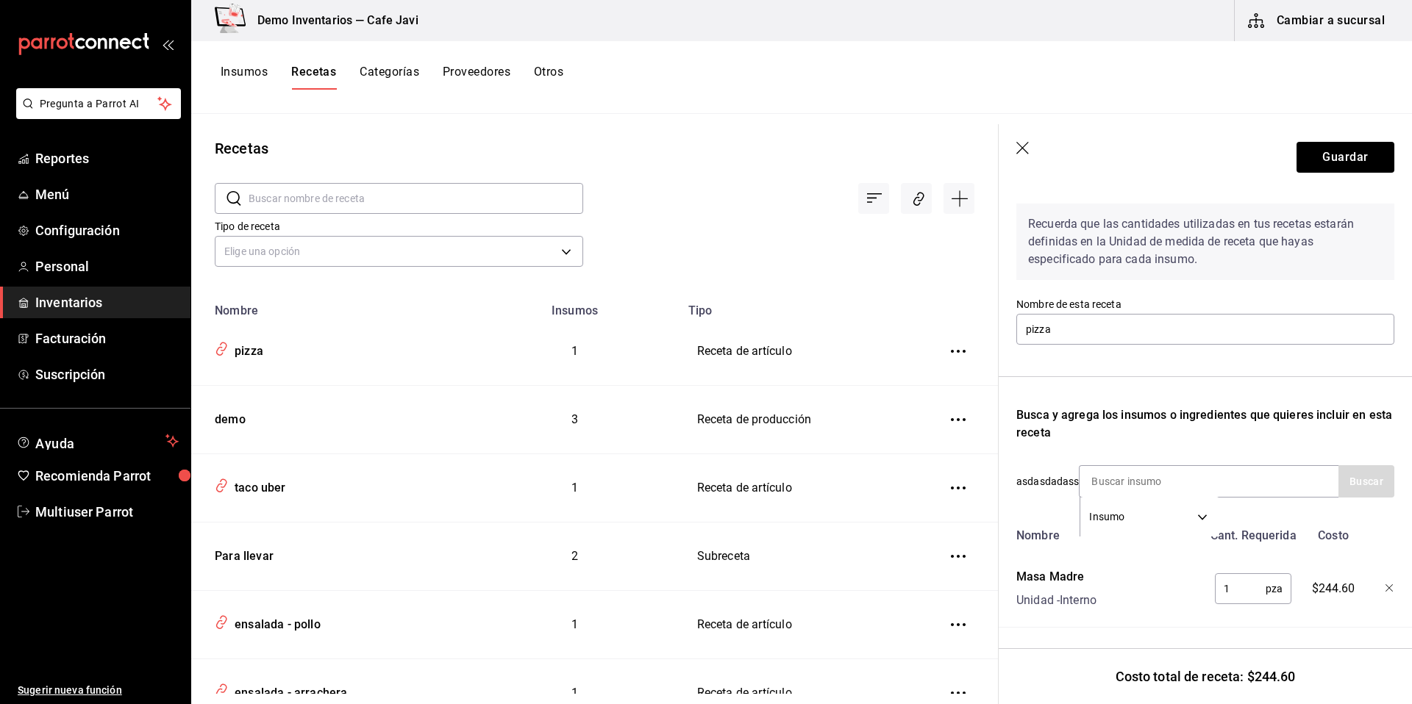
scroll to position [60, 0]
click at [1349, 167] on button "Guardar" at bounding box center [1345, 157] width 98 height 31
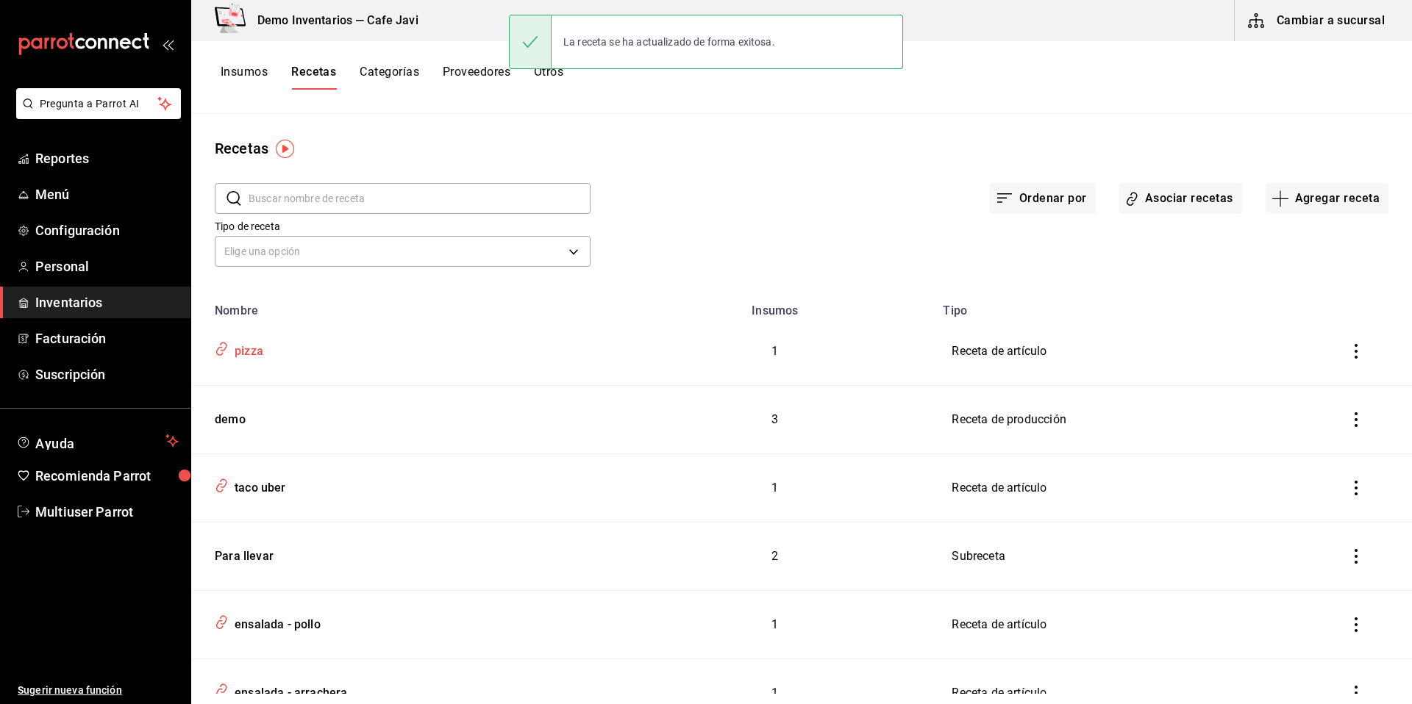
click at [232, 348] on div "pizza" at bounding box center [246, 349] width 35 height 23
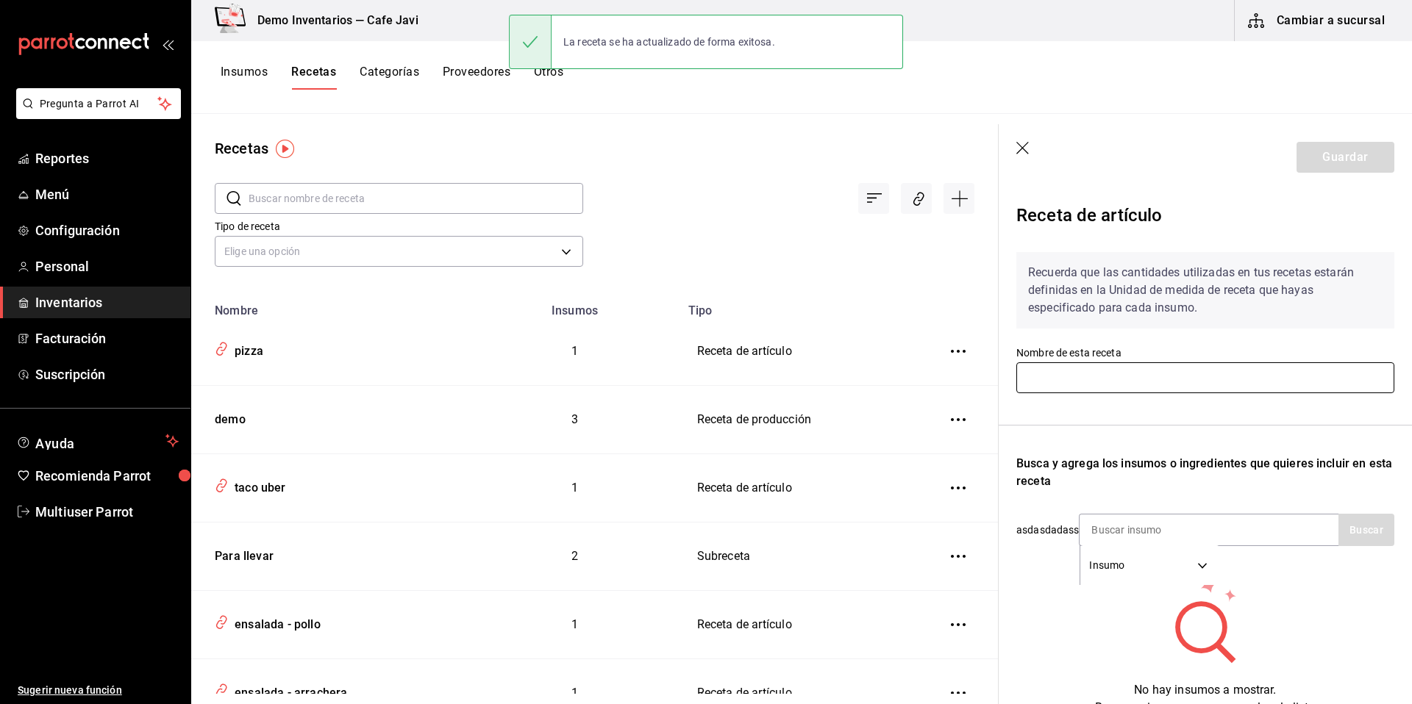
type input "pizza"
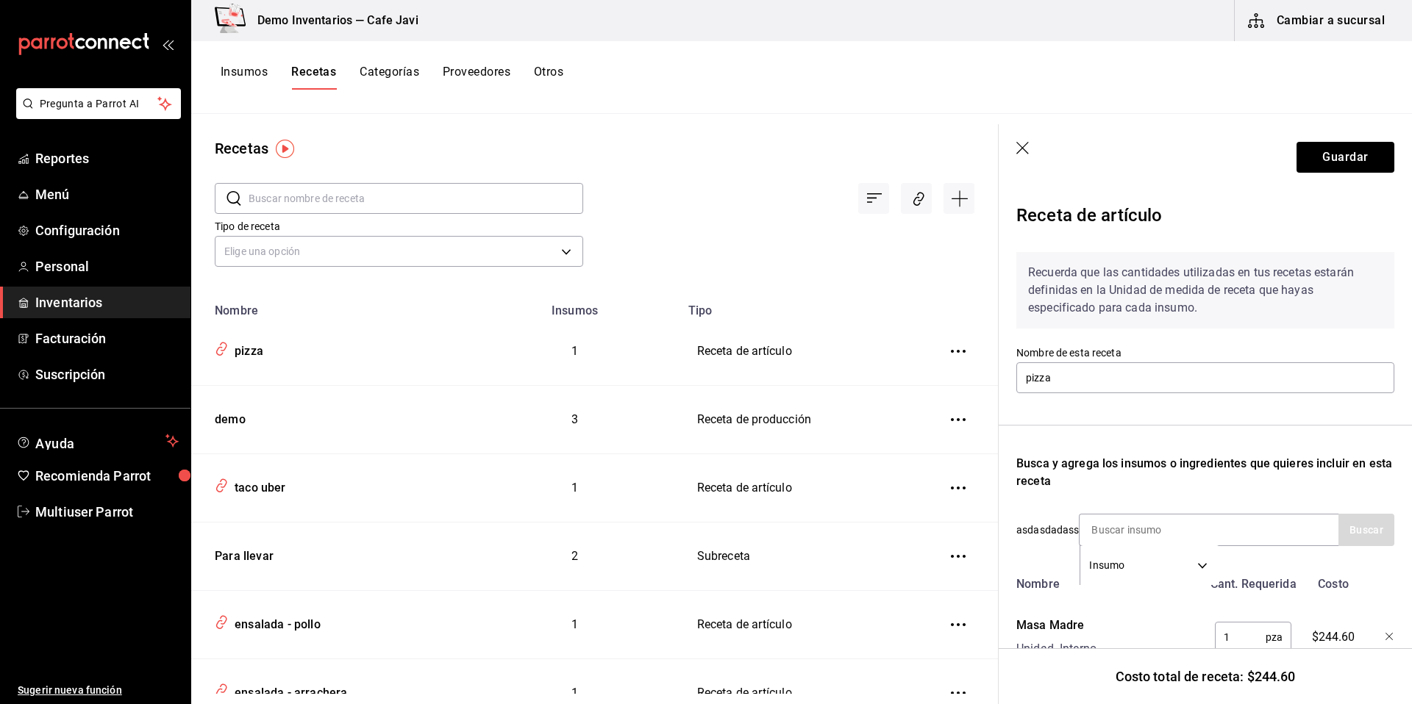
click at [1024, 150] on icon "button" at bounding box center [1022, 148] width 13 height 13
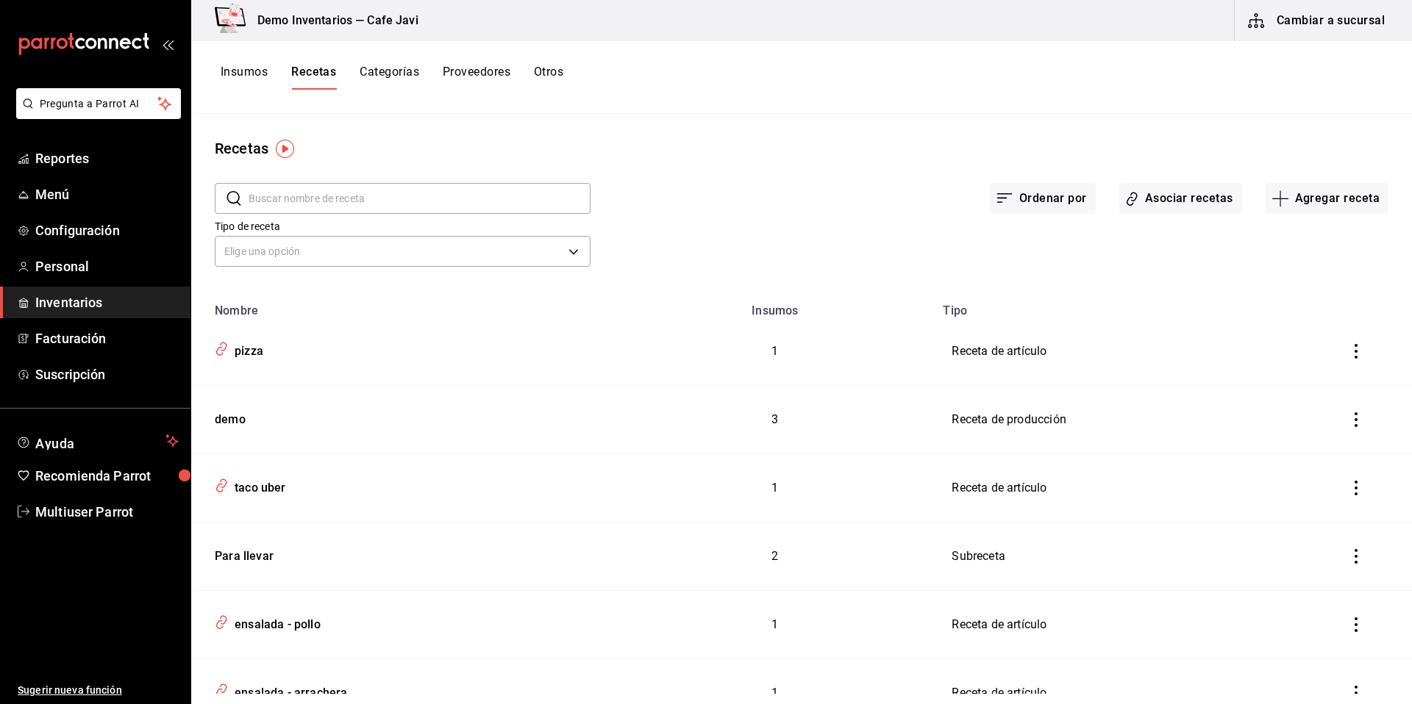
click at [249, 77] on button "Insumos" at bounding box center [244, 77] width 47 height 25
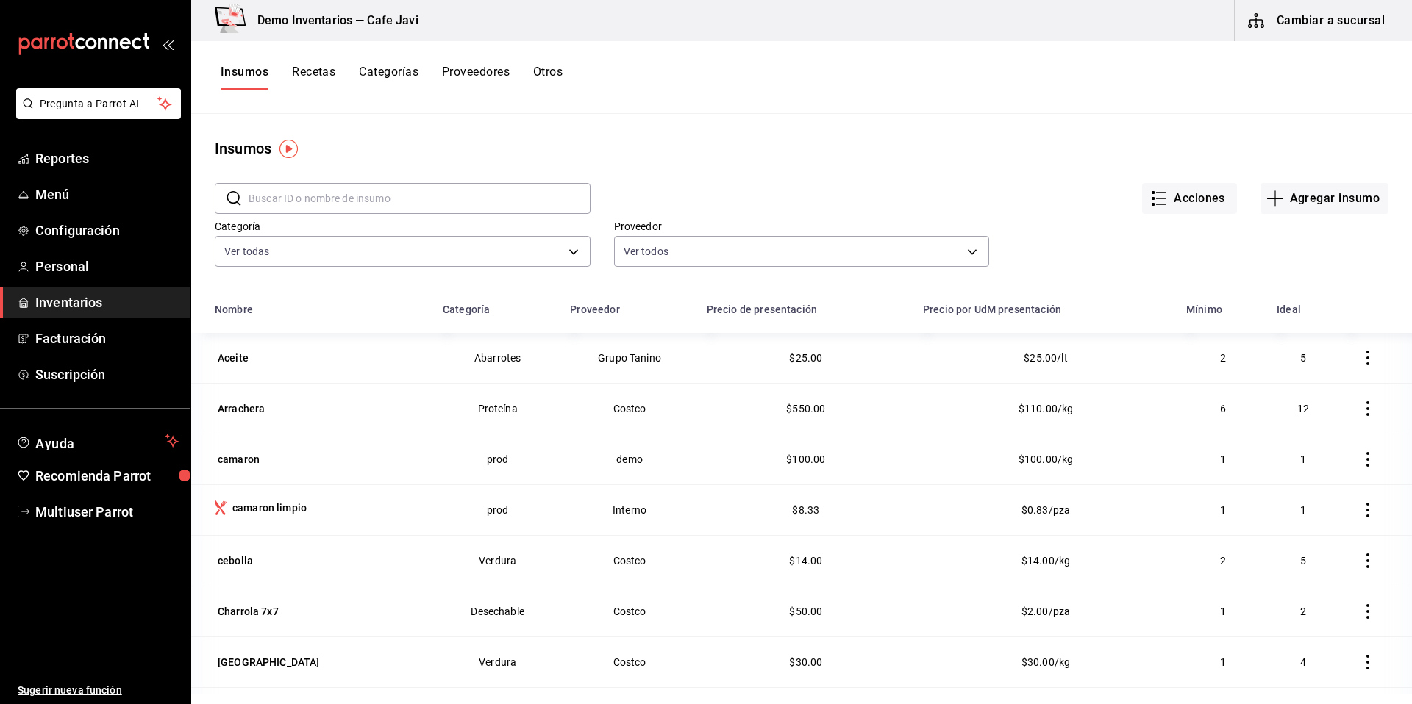
click at [372, 202] on input "text" at bounding box center [420, 198] width 342 height 29
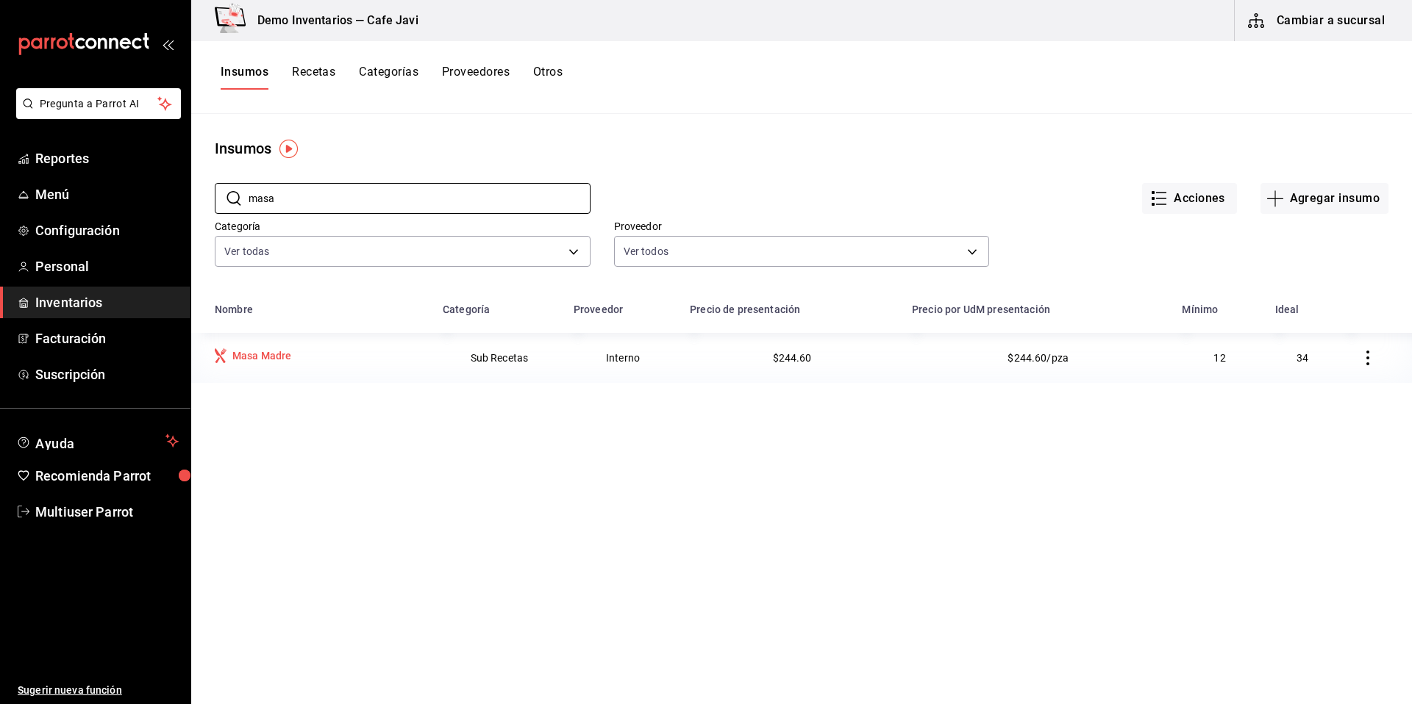
type input "masa"
click at [233, 351] on div "Masa Madre" at bounding box center [262, 356] width 60 height 15
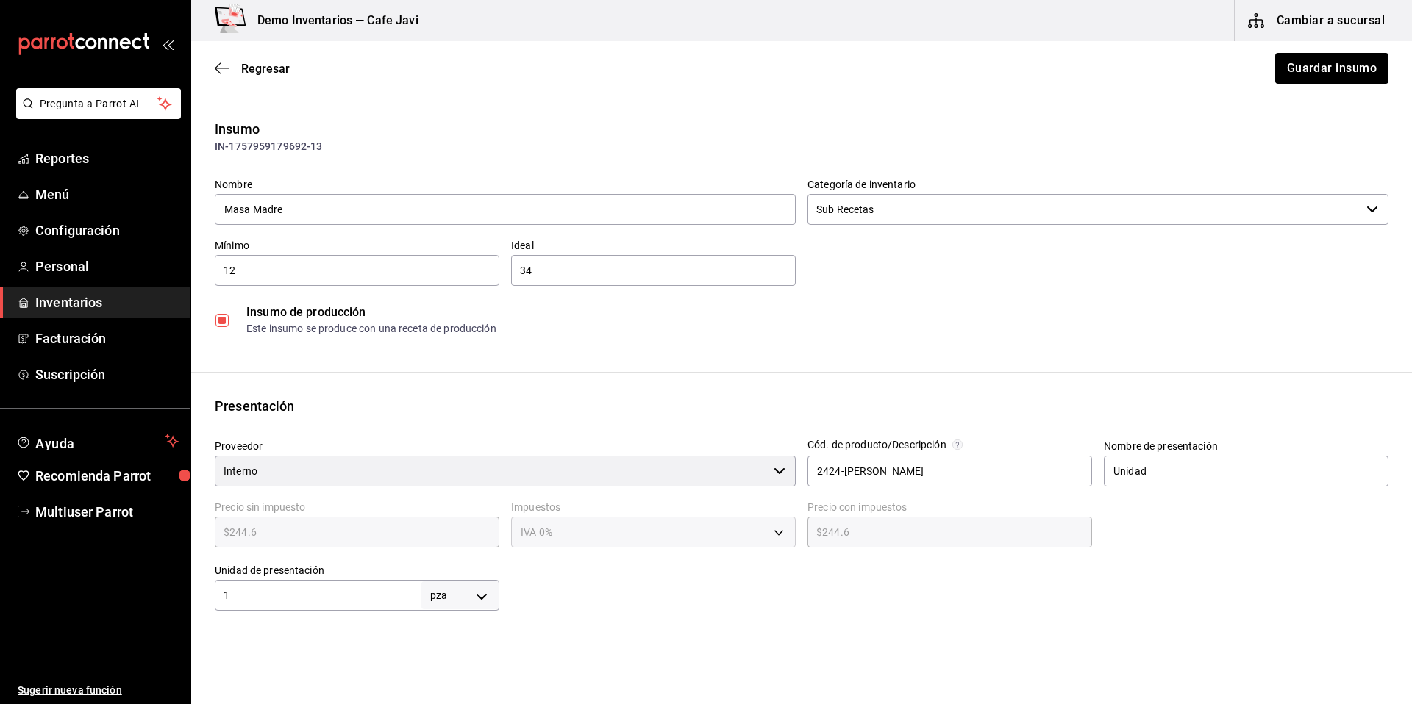
scroll to position [3, 0]
click at [369, 606] on div "1 pza UNIT ​" at bounding box center [357, 592] width 285 height 31
type input "11"
click at [1314, 57] on button "Guardar insumo" at bounding box center [1331, 68] width 115 height 31
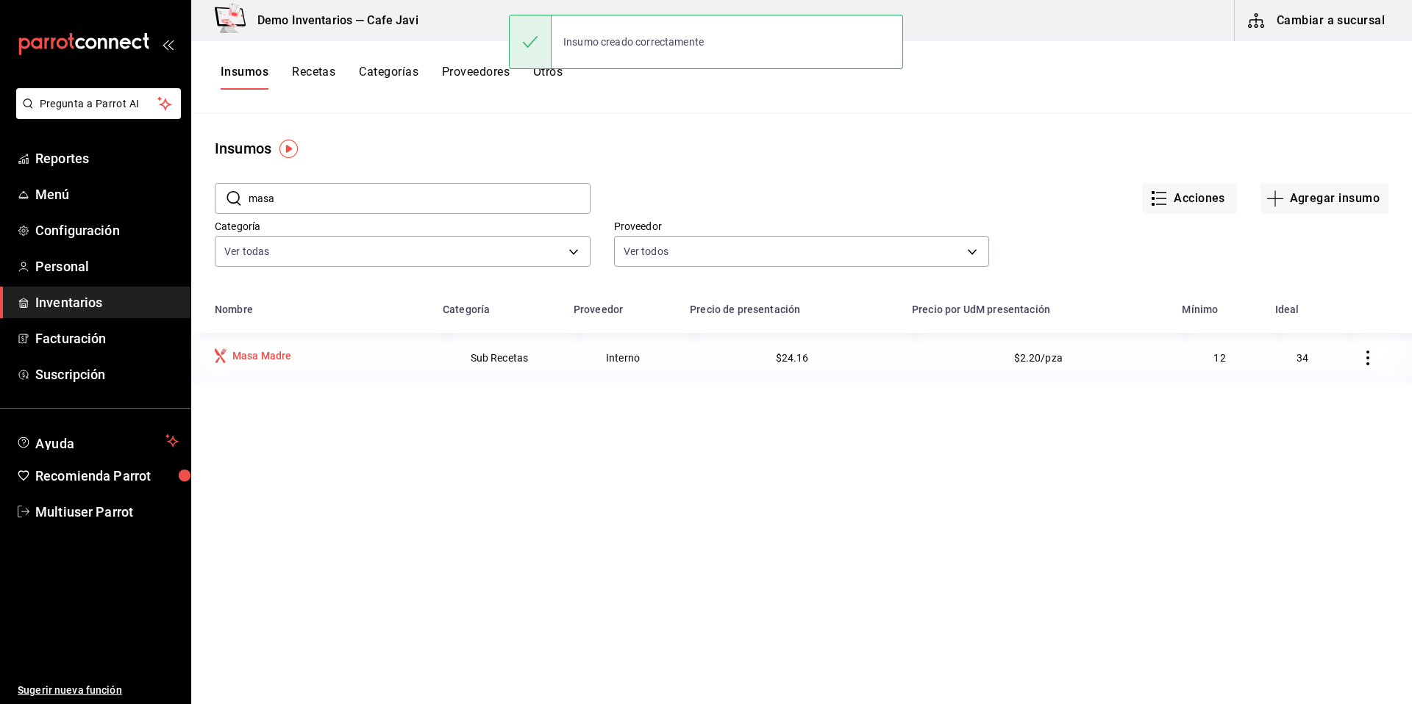
click at [276, 355] on div "Masa Madre" at bounding box center [262, 356] width 60 height 15
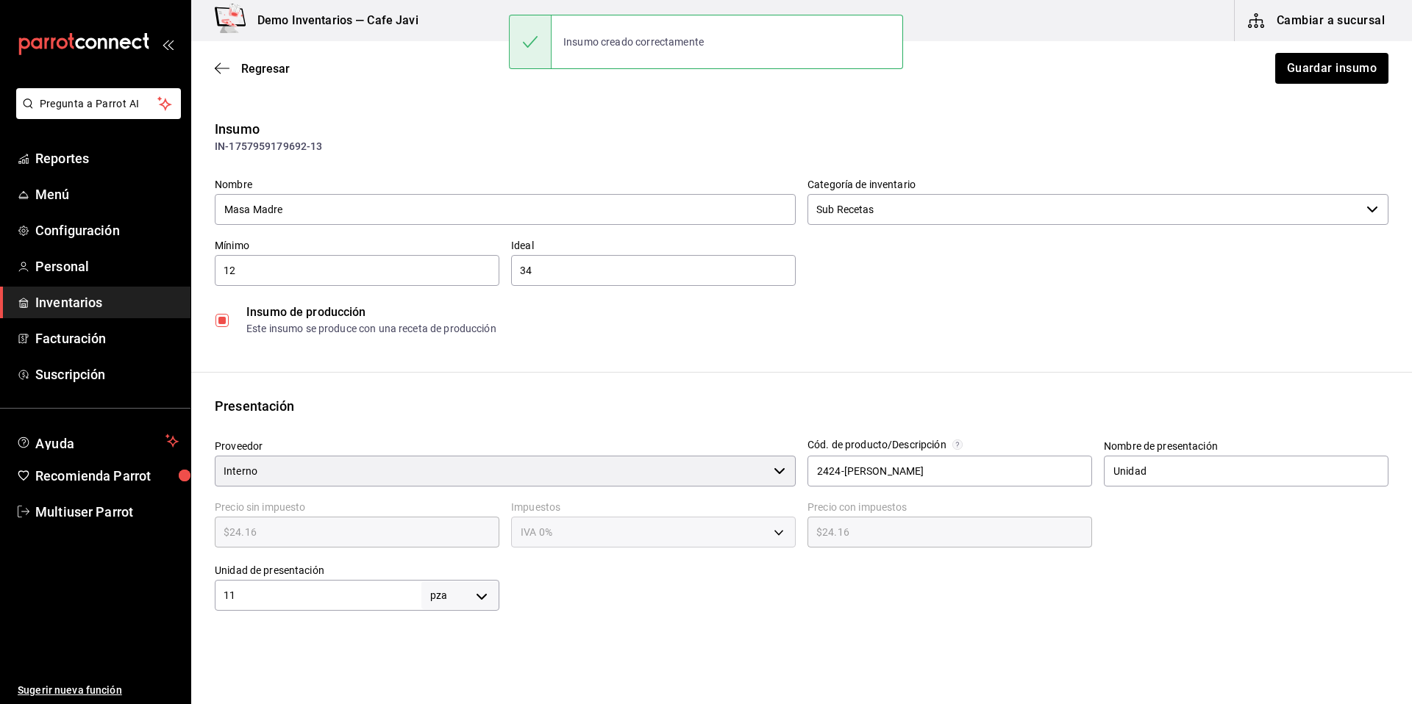
click at [282, 598] on input "11" at bounding box center [318, 596] width 207 height 18
type input "1"
click at [1344, 85] on div "Regresar Guardar insumo" at bounding box center [801, 68] width 1221 height 54
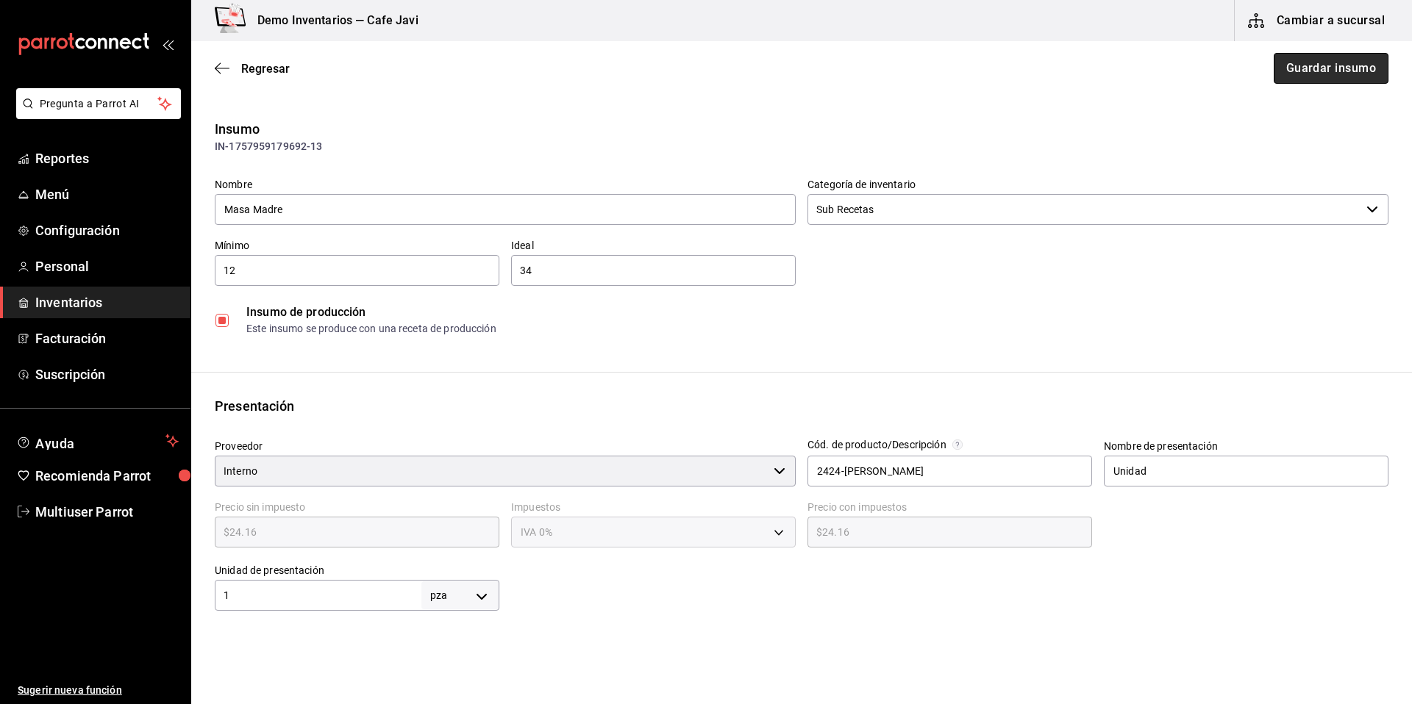
click at [1345, 75] on button "Guardar insumo" at bounding box center [1331, 68] width 115 height 31
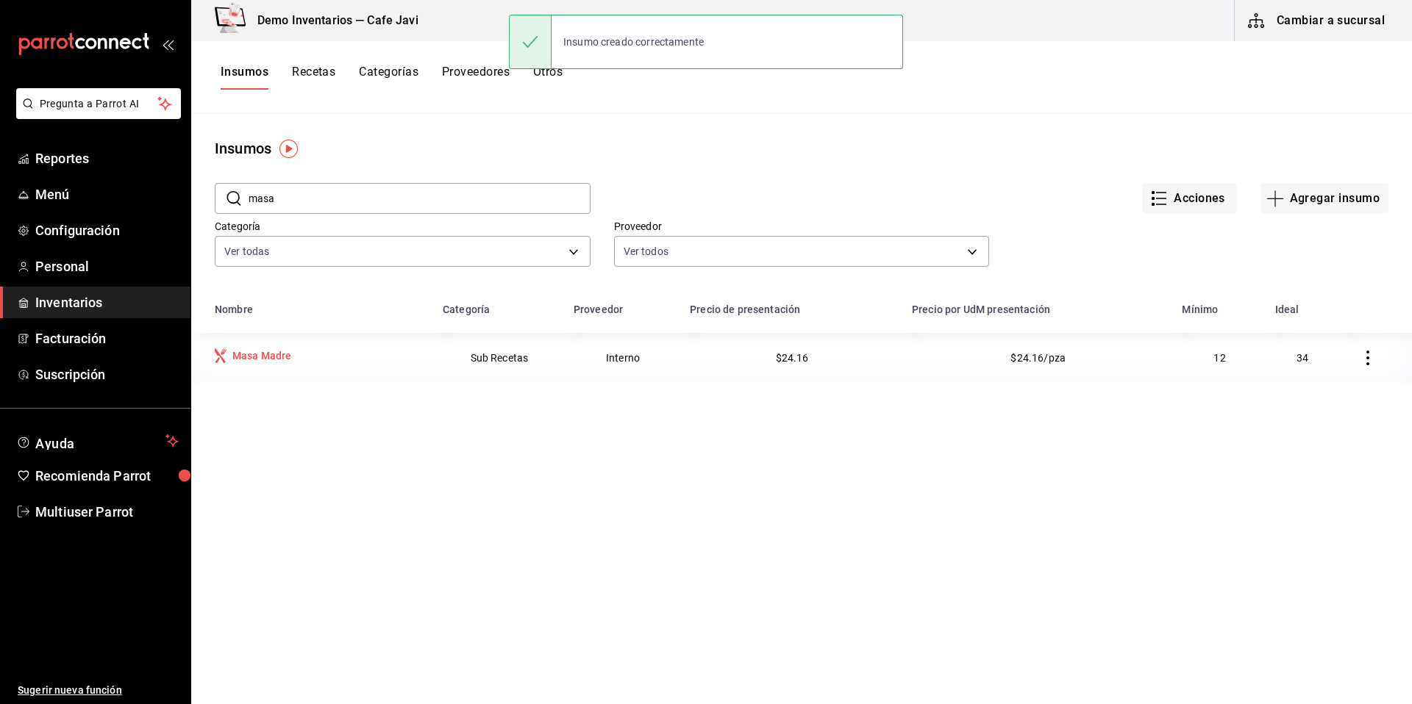
click at [263, 360] on div "Masa Madre" at bounding box center [262, 356] width 60 height 15
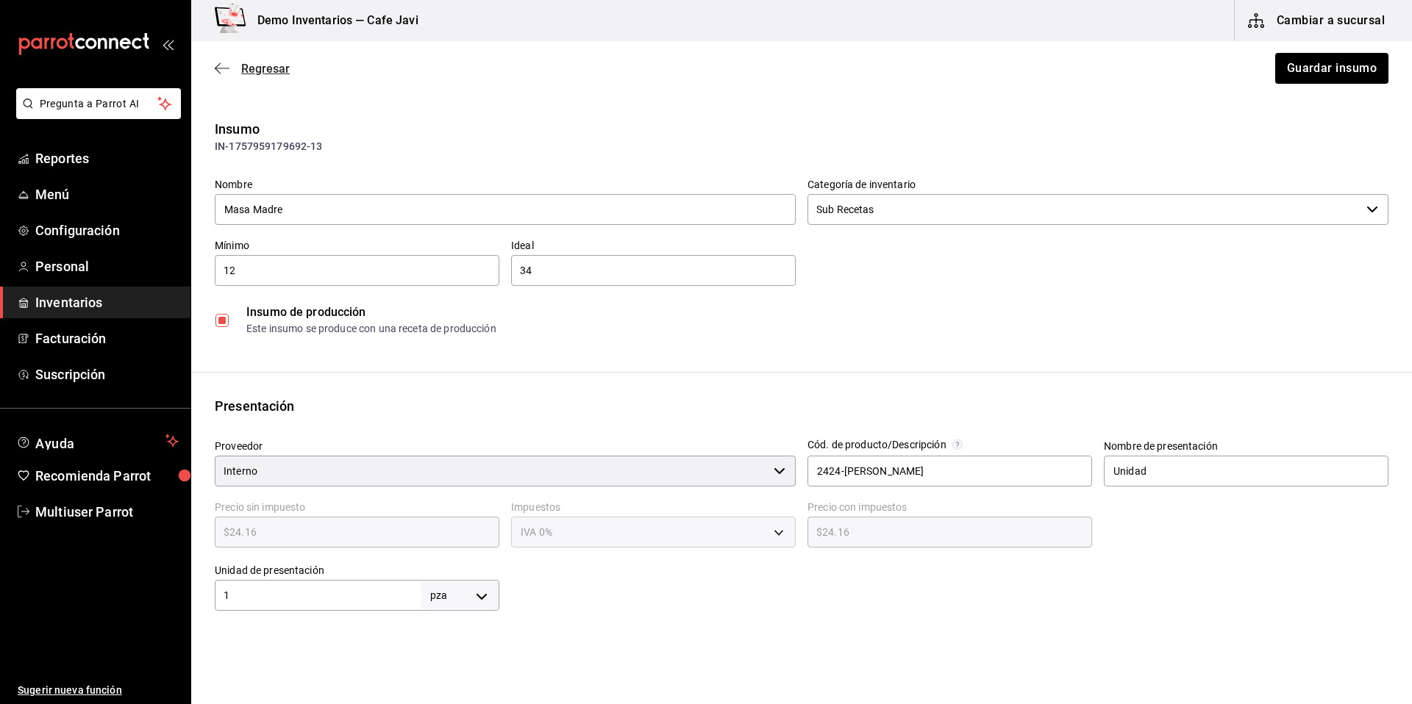
click at [243, 62] on span "Regresar" at bounding box center [265, 69] width 49 height 14
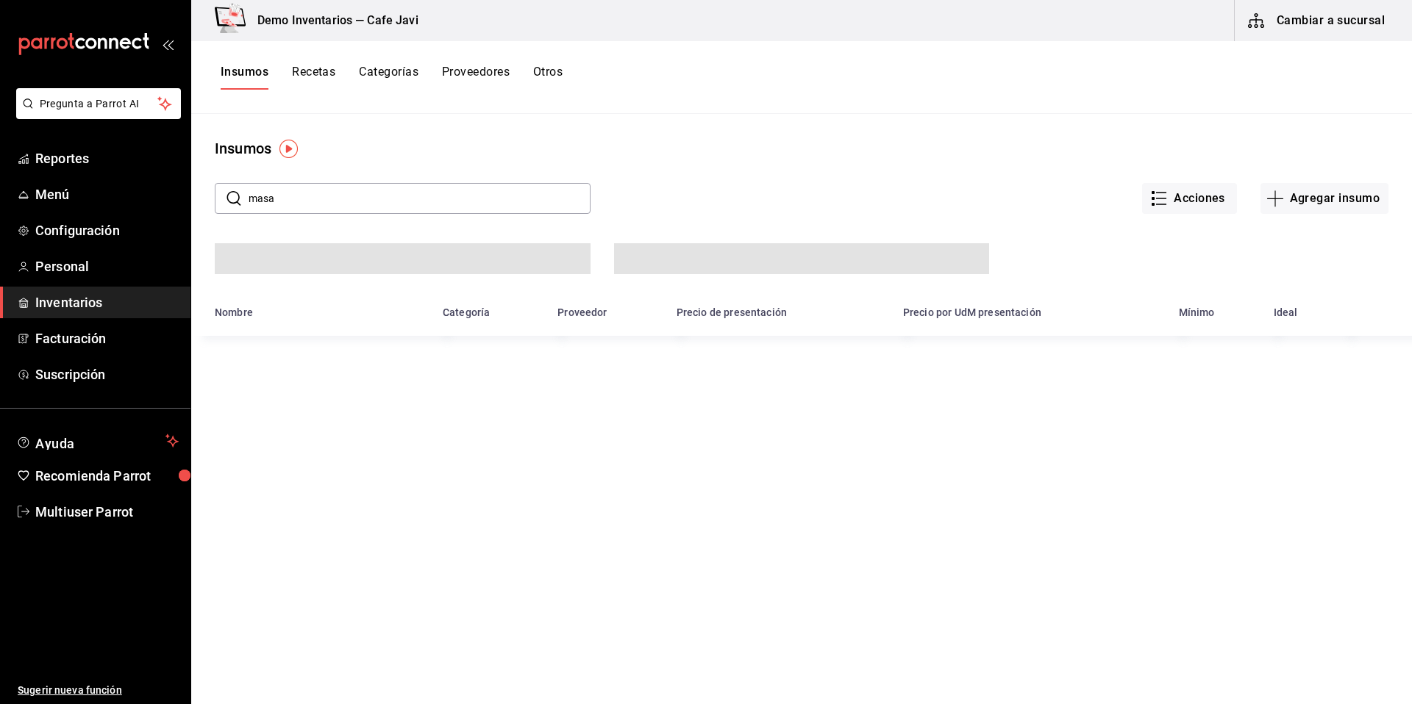
click at [217, 66] on div "Insumos Recetas Categorías Proveedores Otros" at bounding box center [801, 77] width 1221 height 25
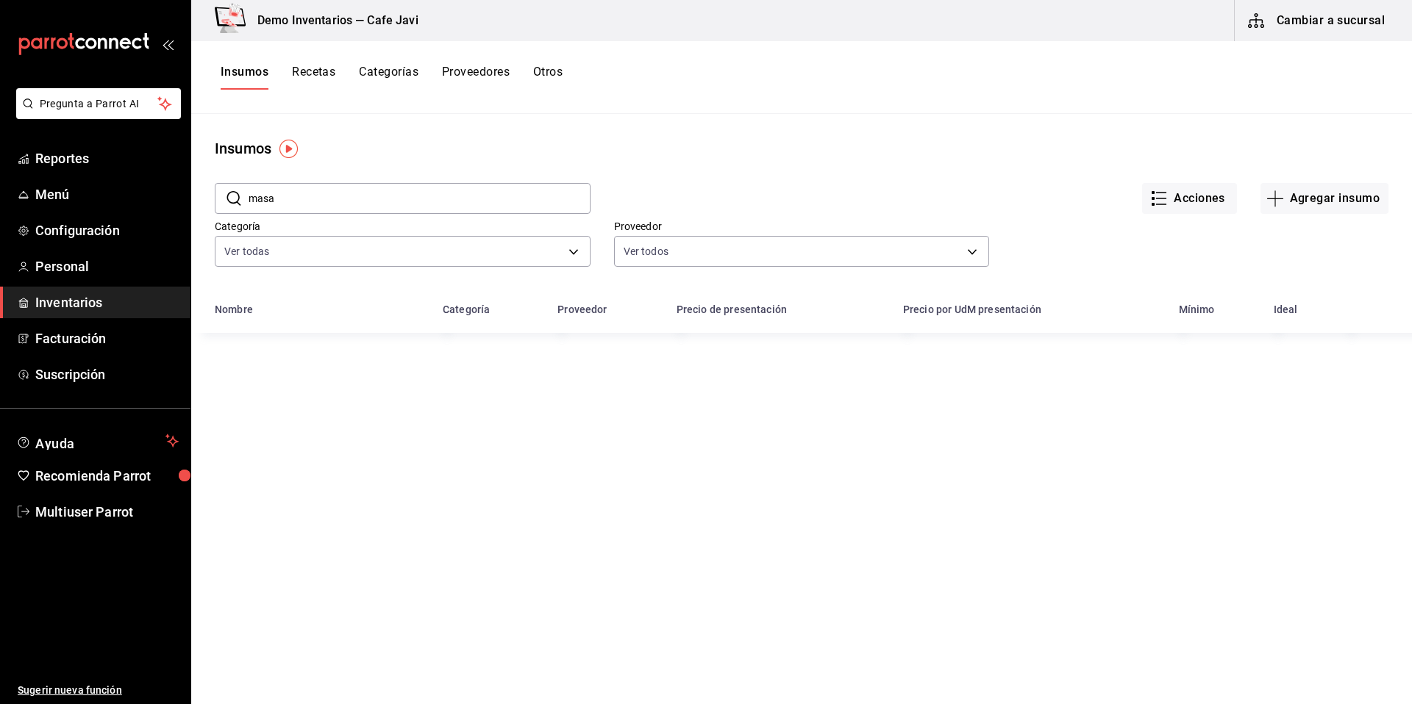
click at [304, 74] on button "Recetas" at bounding box center [313, 77] width 43 height 25
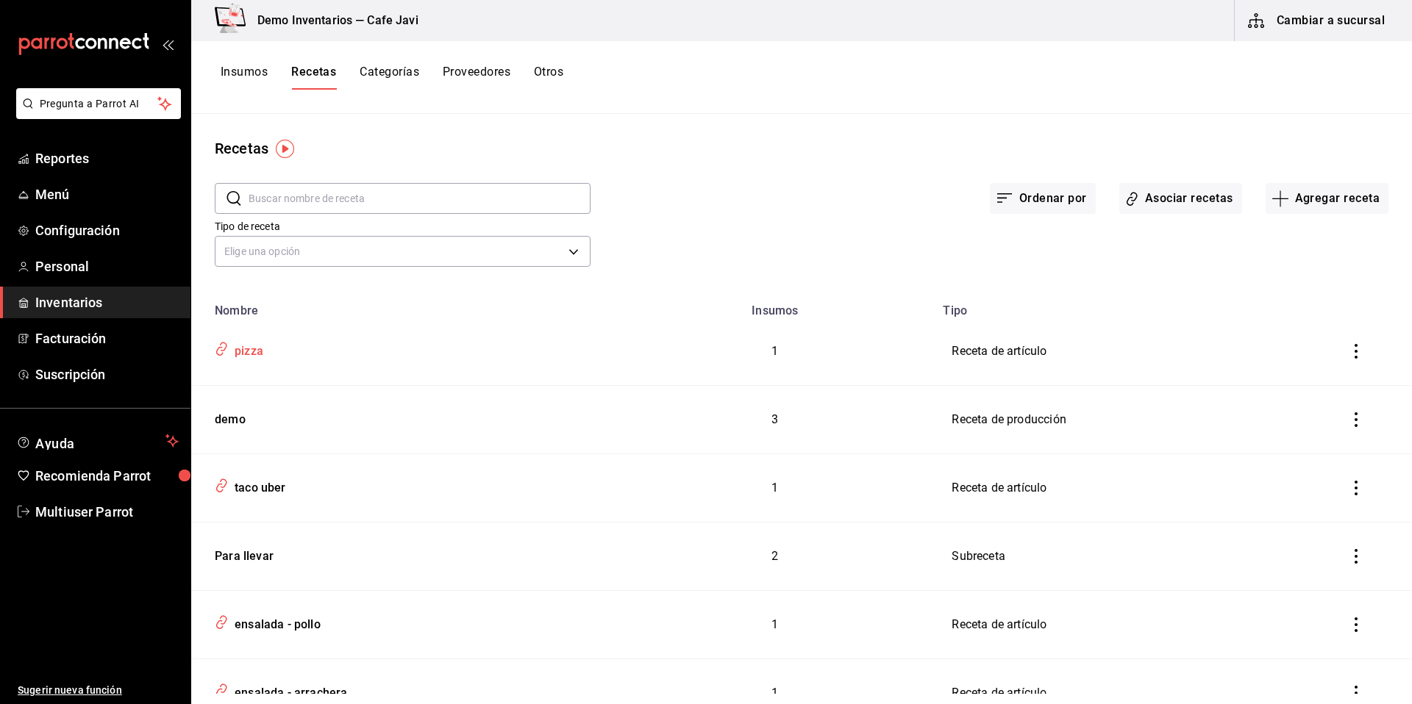
click at [248, 355] on div "pizza" at bounding box center [246, 349] width 35 height 23
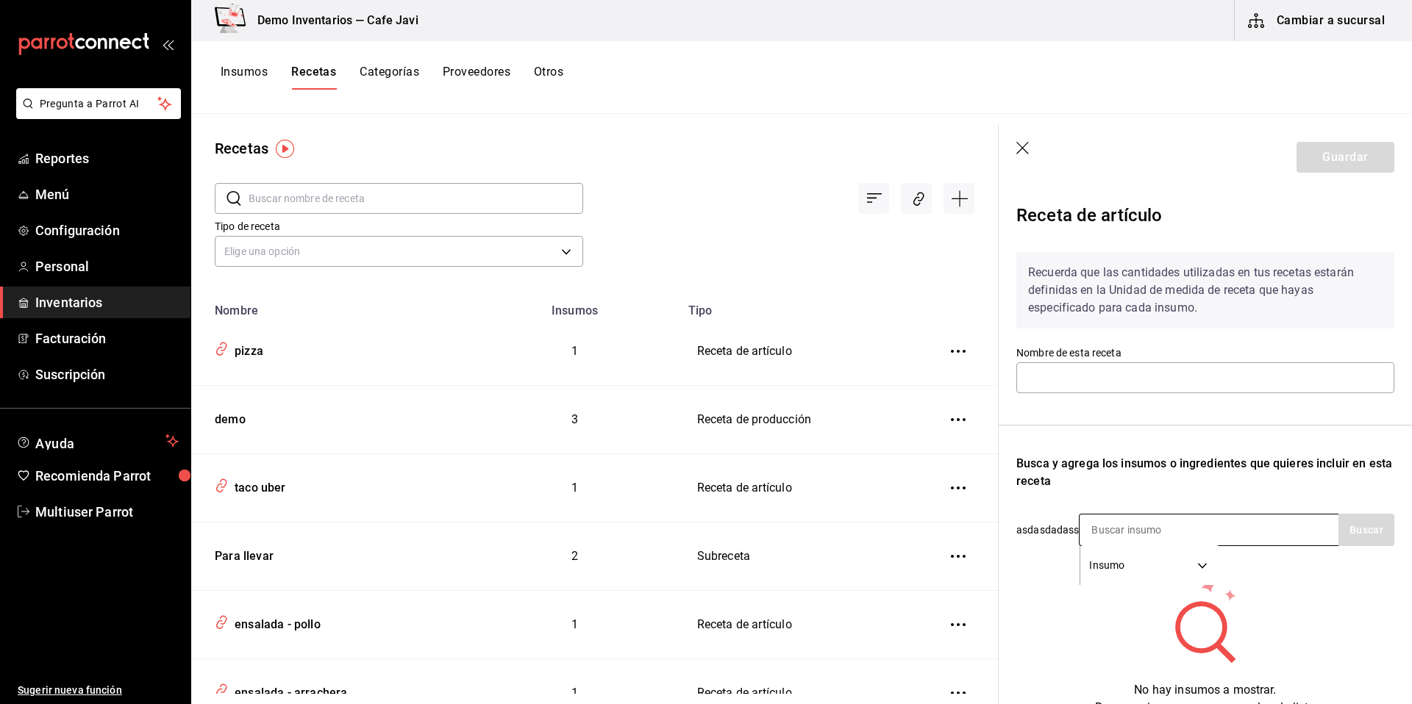
type input "pizza"
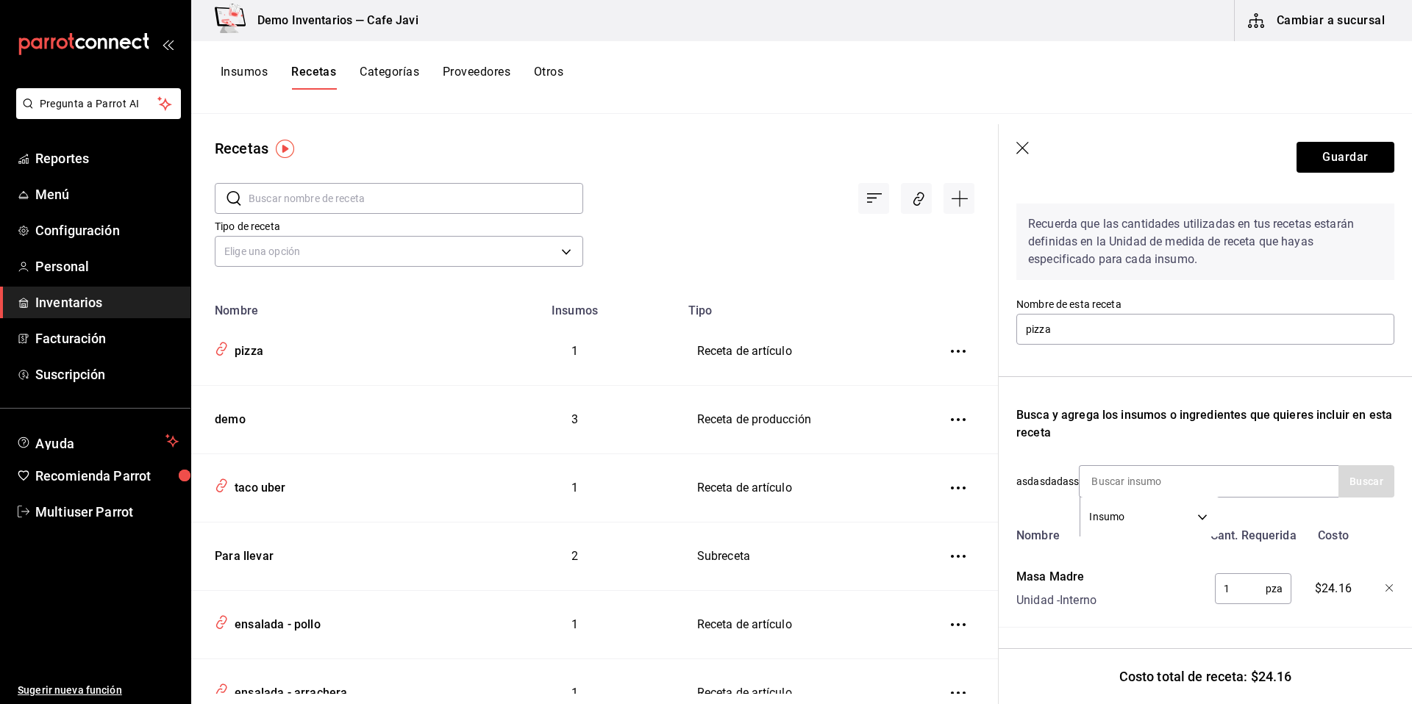
scroll to position [60, 0]
click at [1023, 151] on icon "button" at bounding box center [1023, 149] width 15 height 15
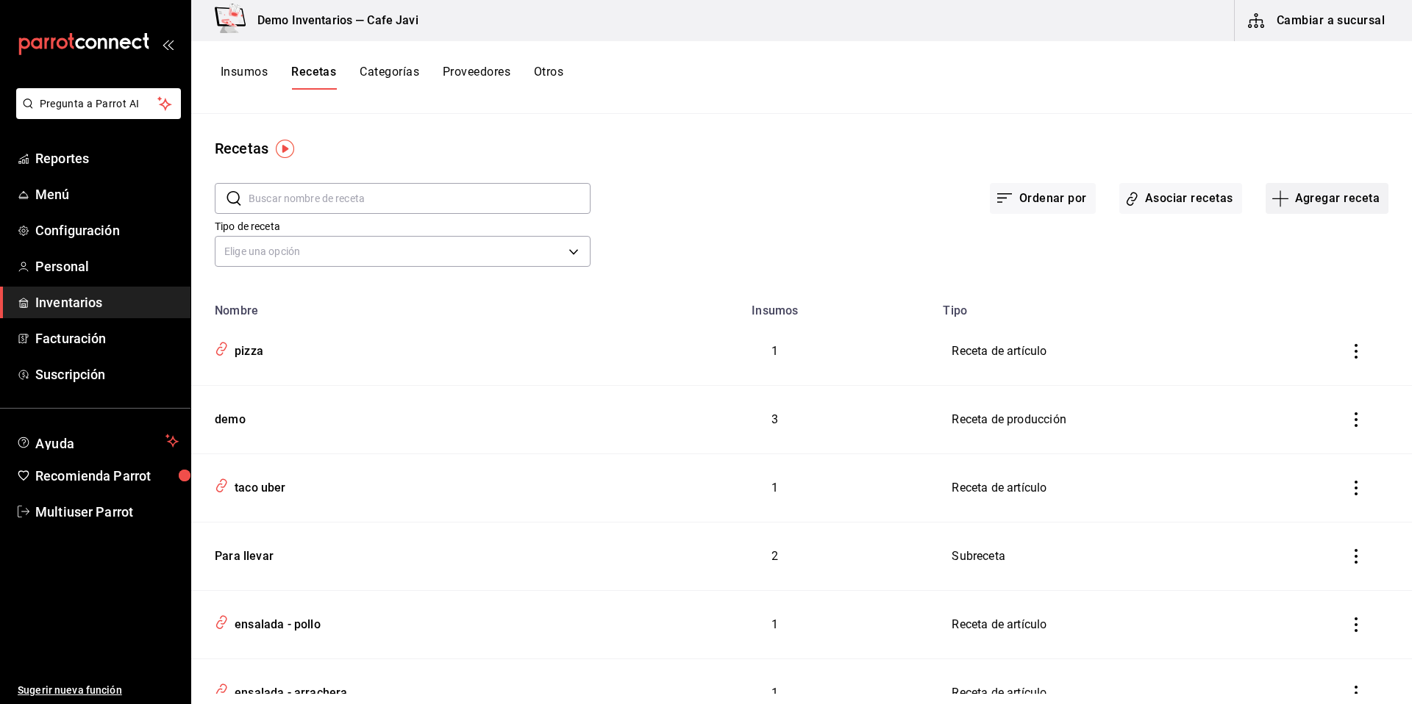
click at [1318, 196] on button "Agregar receta" at bounding box center [1326, 198] width 123 height 31
click at [1281, 242] on span "Receta" at bounding box center [1317, 239] width 124 height 15
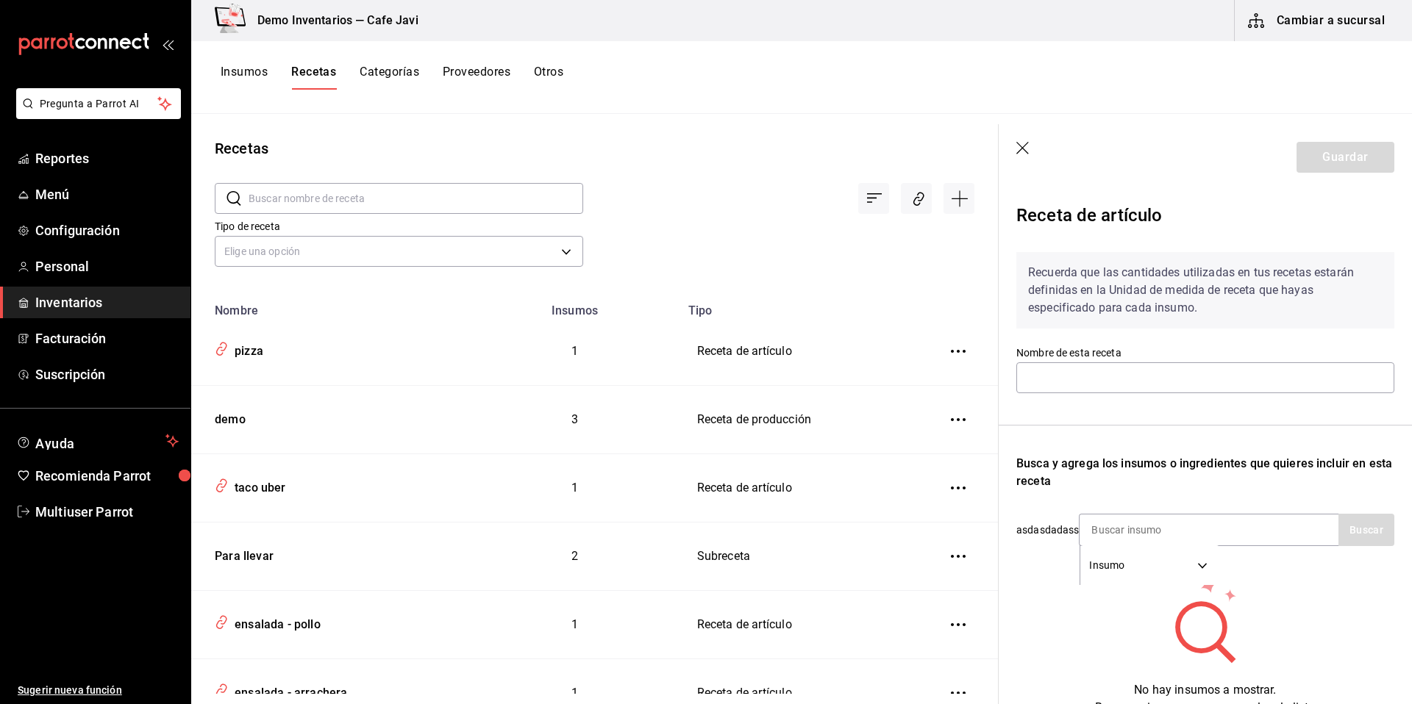
click at [1122, 396] on div "Recuerda que las cantidades utilizadas en tus recetas estarán definidas en la U…" at bounding box center [1205, 478] width 378 height 476
click at [1121, 386] on input "text" at bounding box center [1205, 378] width 378 height 31
type input "no se debe hacer"
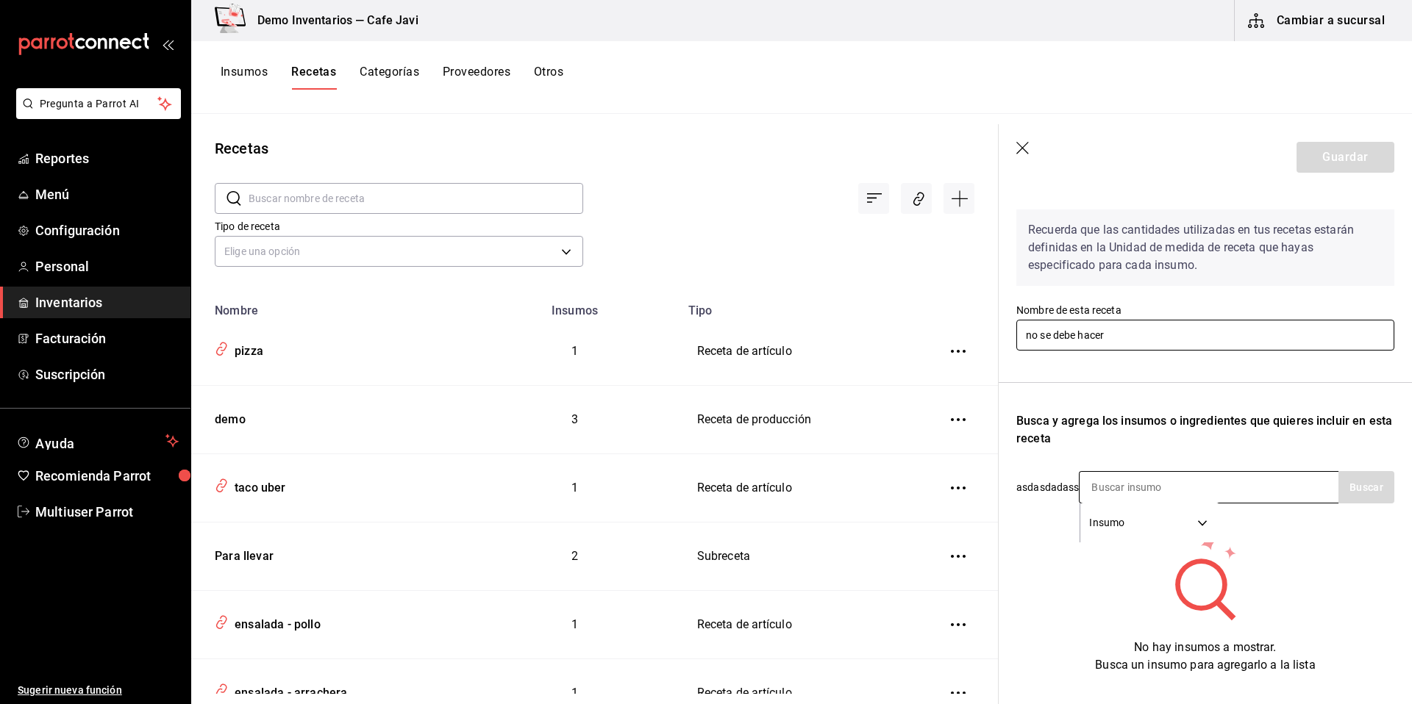
scroll to position [43, 0]
click at [1179, 487] on input at bounding box center [1152, 486] width 147 height 31
type input "arra"
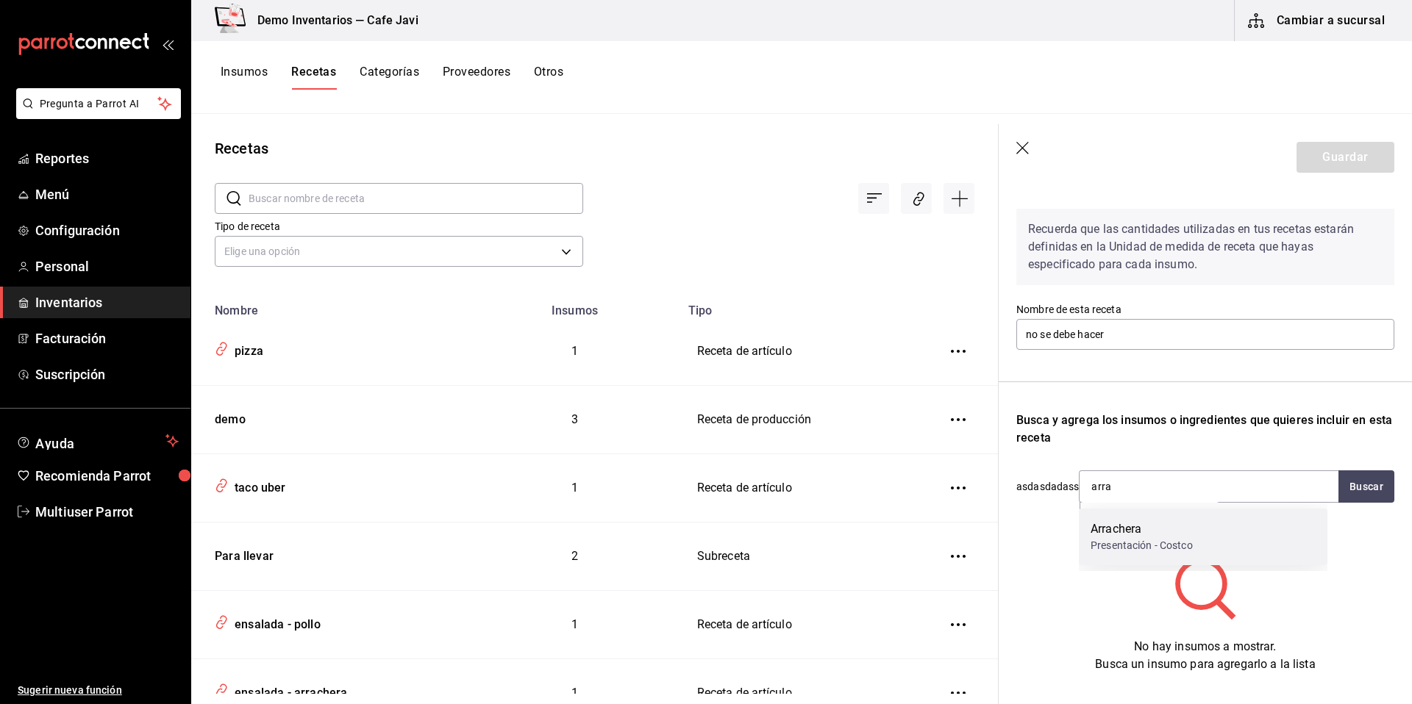
click at [1144, 522] on div "Arrachera" at bounding box center [1141, 530] width 102 height 18
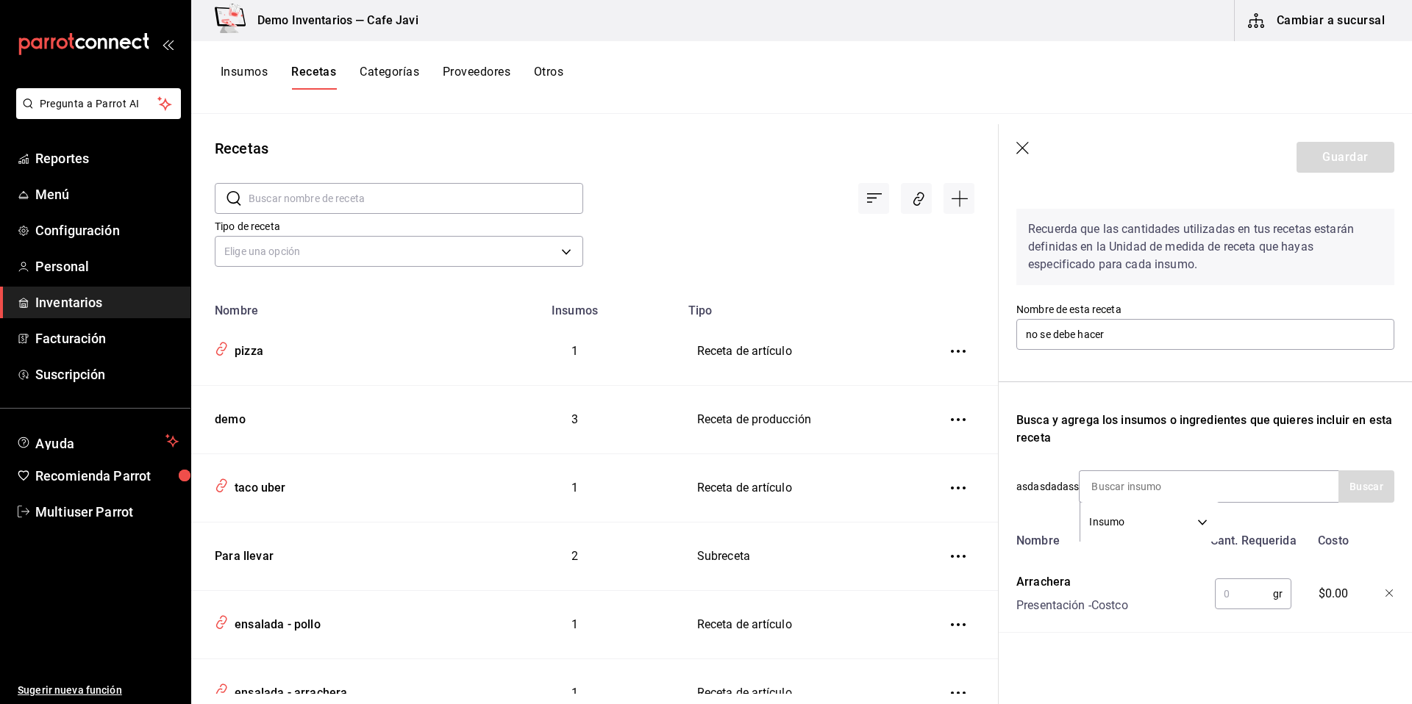
click at [1239, 608] on input "text" at bounding box center [1244, 593] width 58 height 29
type input "50,000"
click at [1331, 169] on button "Guardar" at bounding box center [1345, 157] width 98 height 31
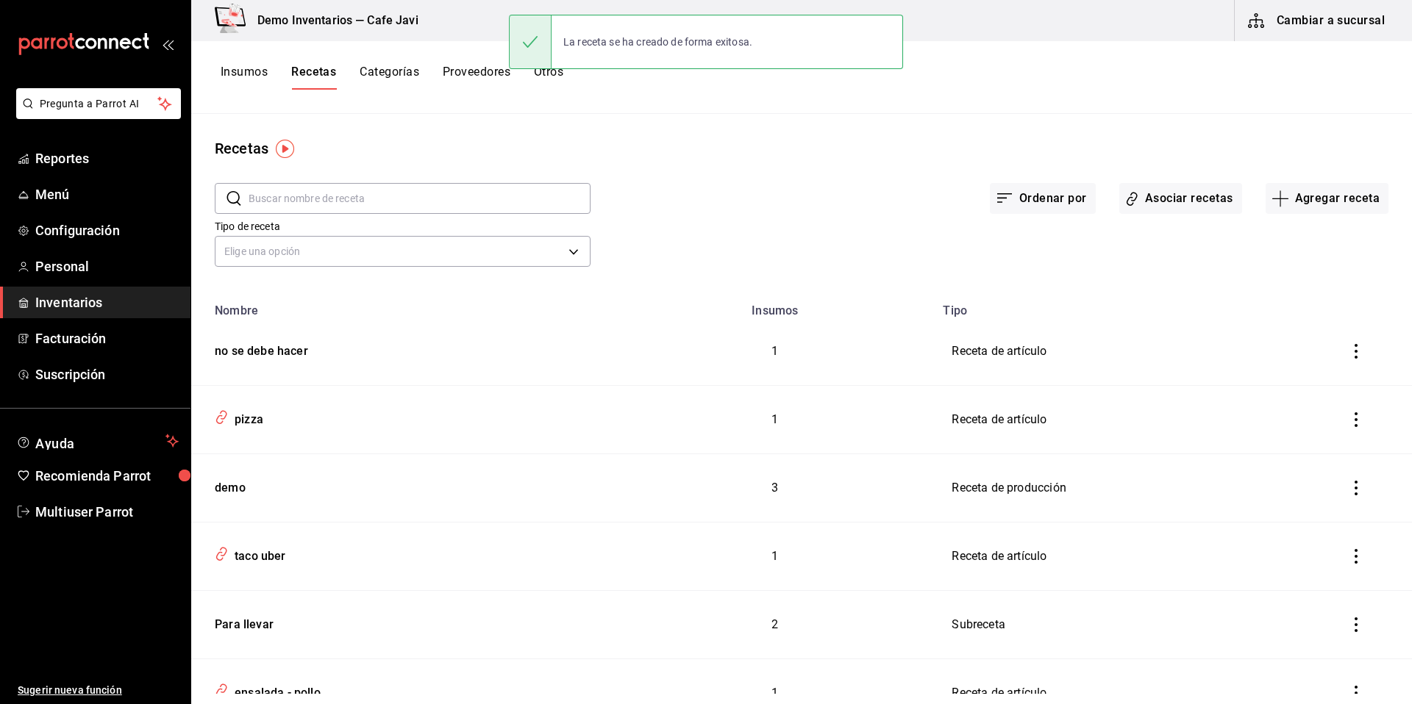
click at [1349, 348] on icon "inventoriesTable" at bounding box center [1356, 351] width 15 height 15
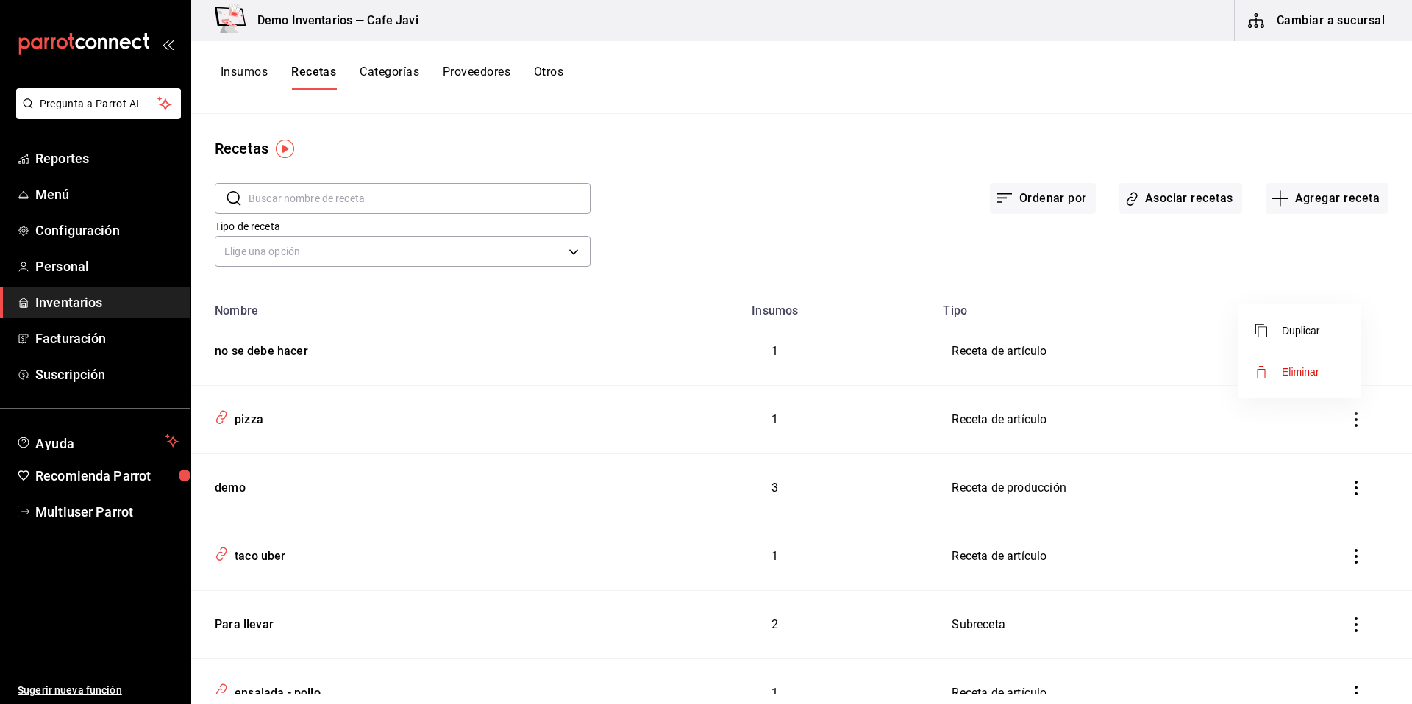
click at [846, 363] on div at bounding box center [706, 352] width 1412 height 704
click at [1171, 203] on button "Asociar recetas" at bounding box center [1180, 198] width 123 height 31
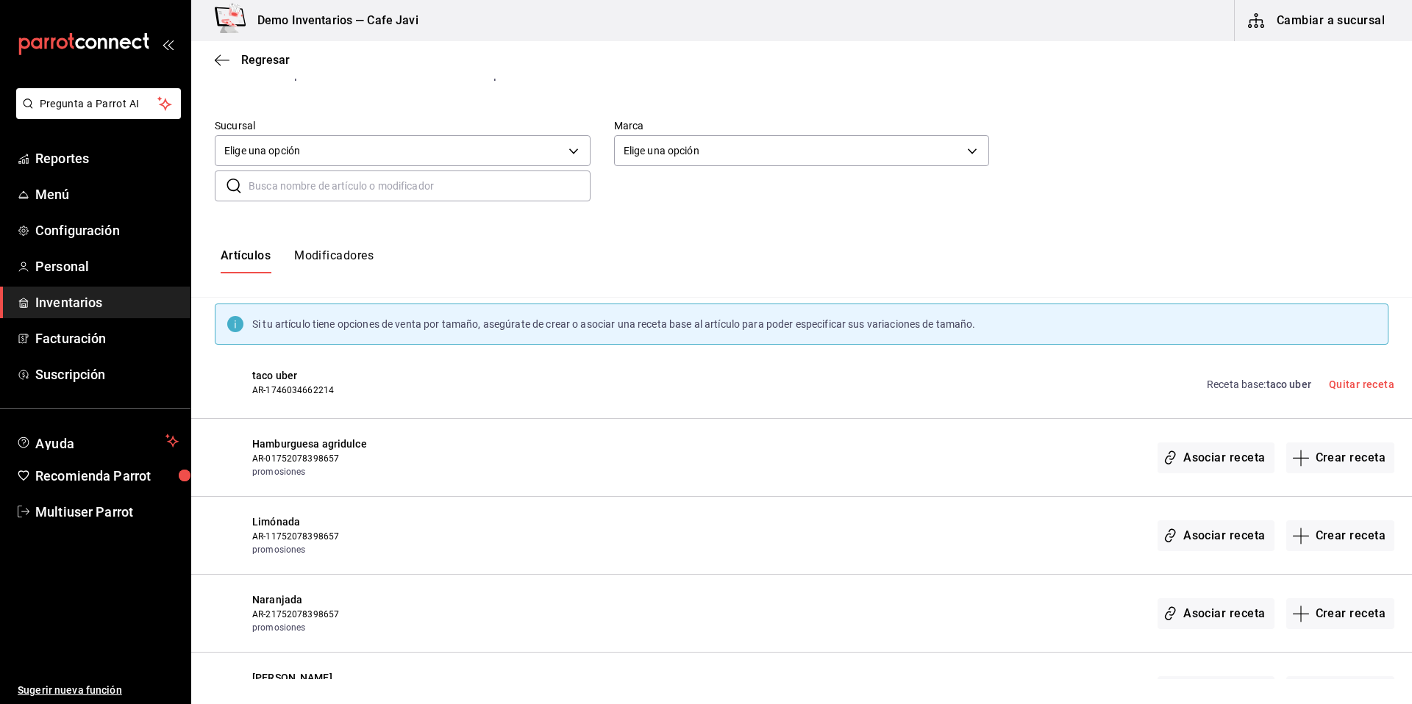
scroll to position [82, 0]
click at [1188, 458] on button "Asociar receta" at bounding box center [1215, 456] width 116 height 31
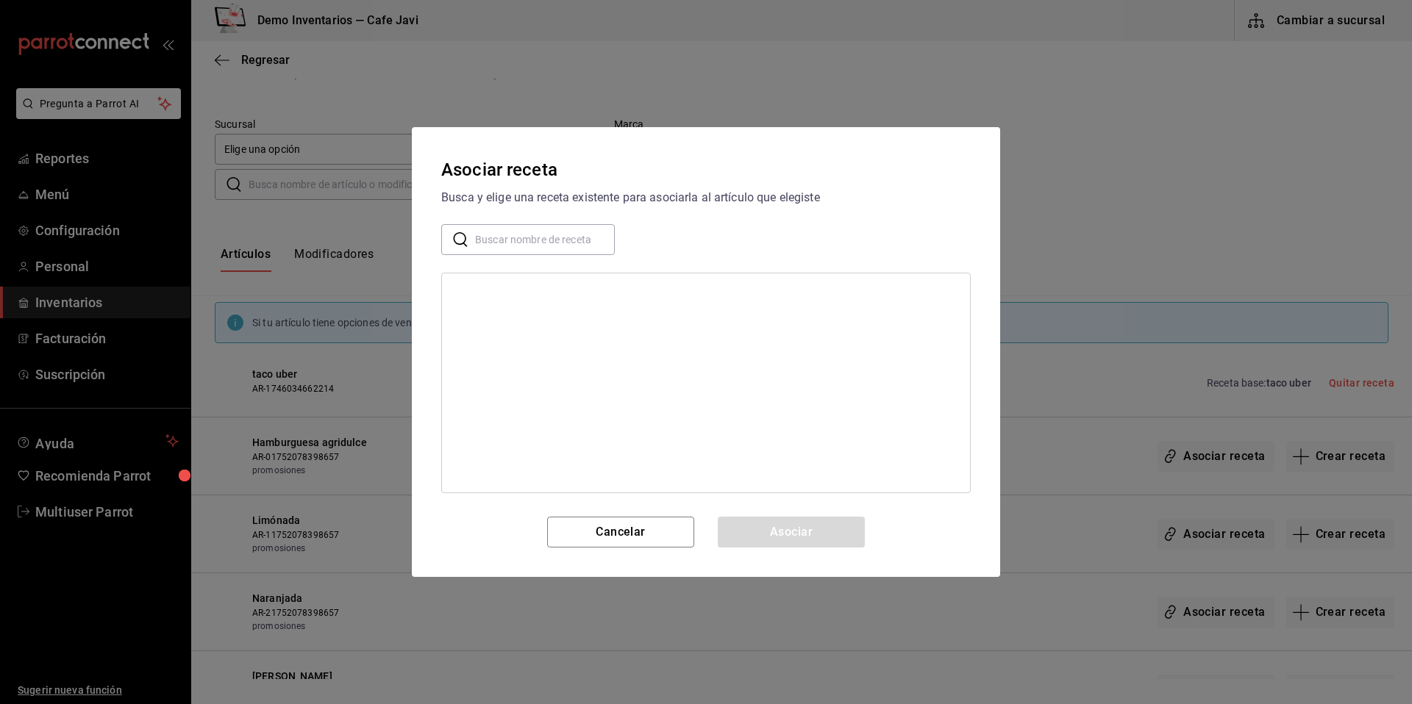
click at [502, 246] on input "text" at bounding box center [545, 239] width 140 height 29
type input "no s"
click at [465, 284] on div "no se debe hacer" at bounding box center [706, 292] width 528 height 27
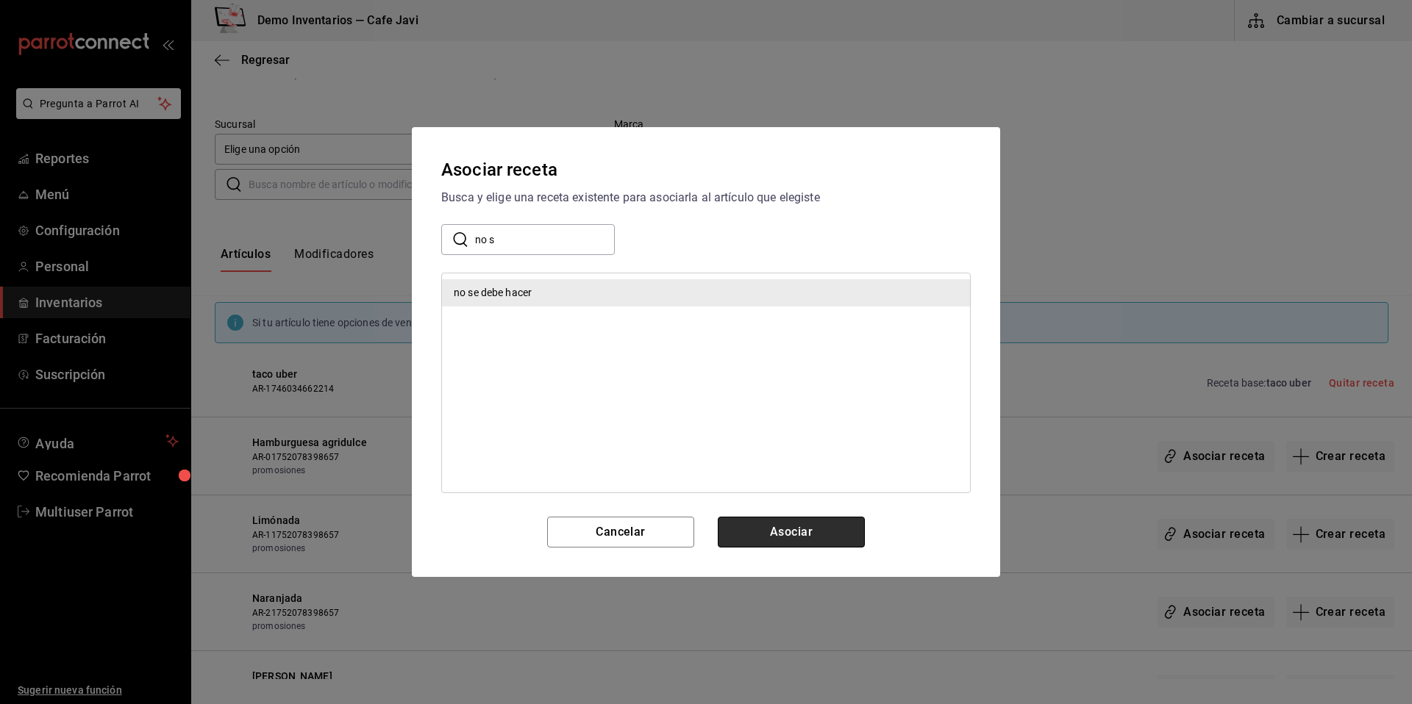
click at [818, 542] on button "Asociar" at bounding box center [791, 532] width 147 height 31
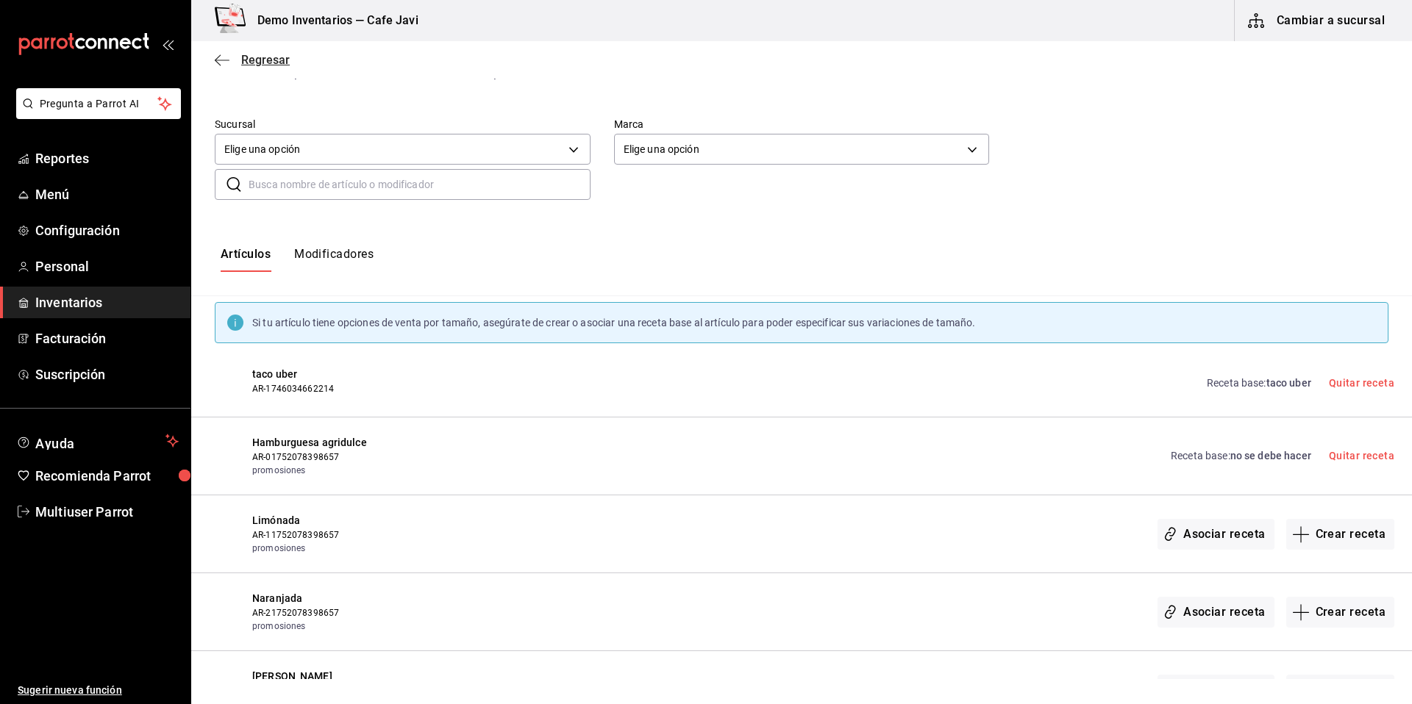
click at [248, 63] on span "Regresar" at bounding box center [265, 60] width 49 height 14
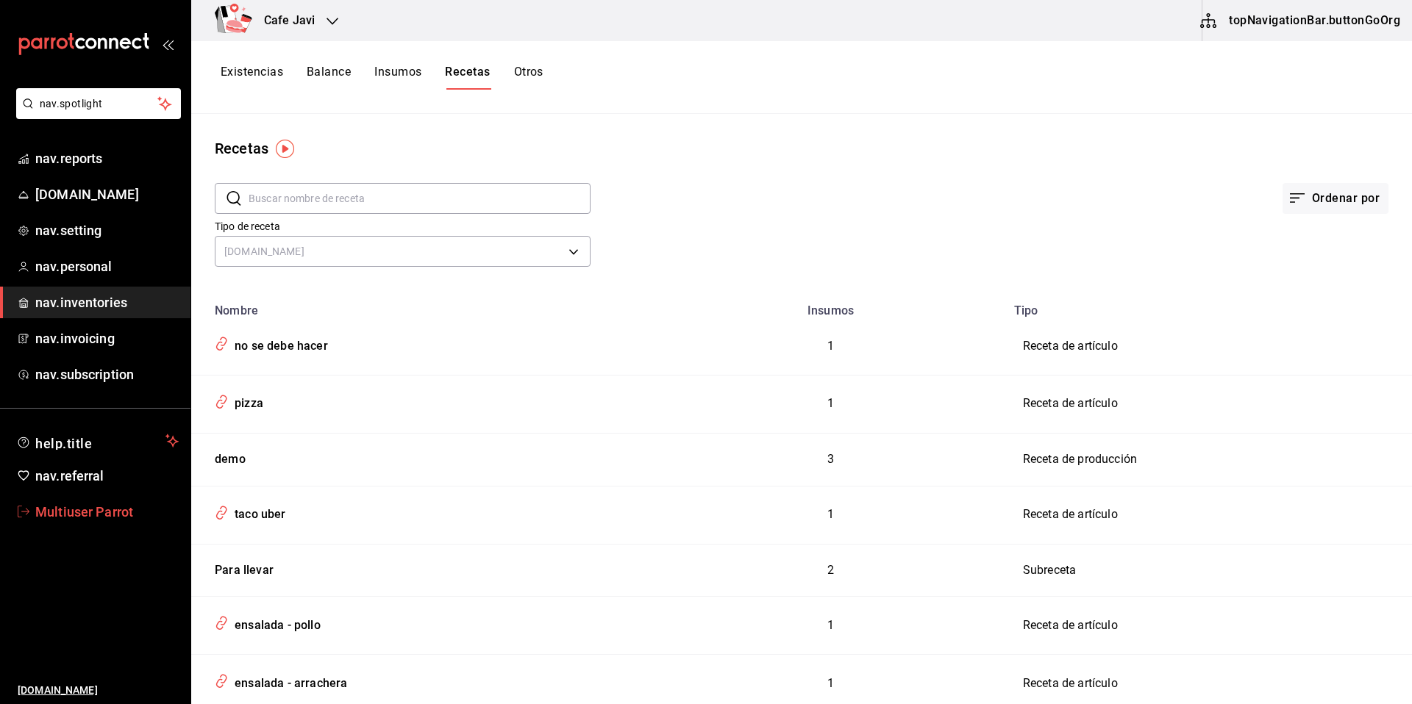
click at [93, 523] on link "Multiuser Parrot" at bounding box center [95, 512] width 190 height 32
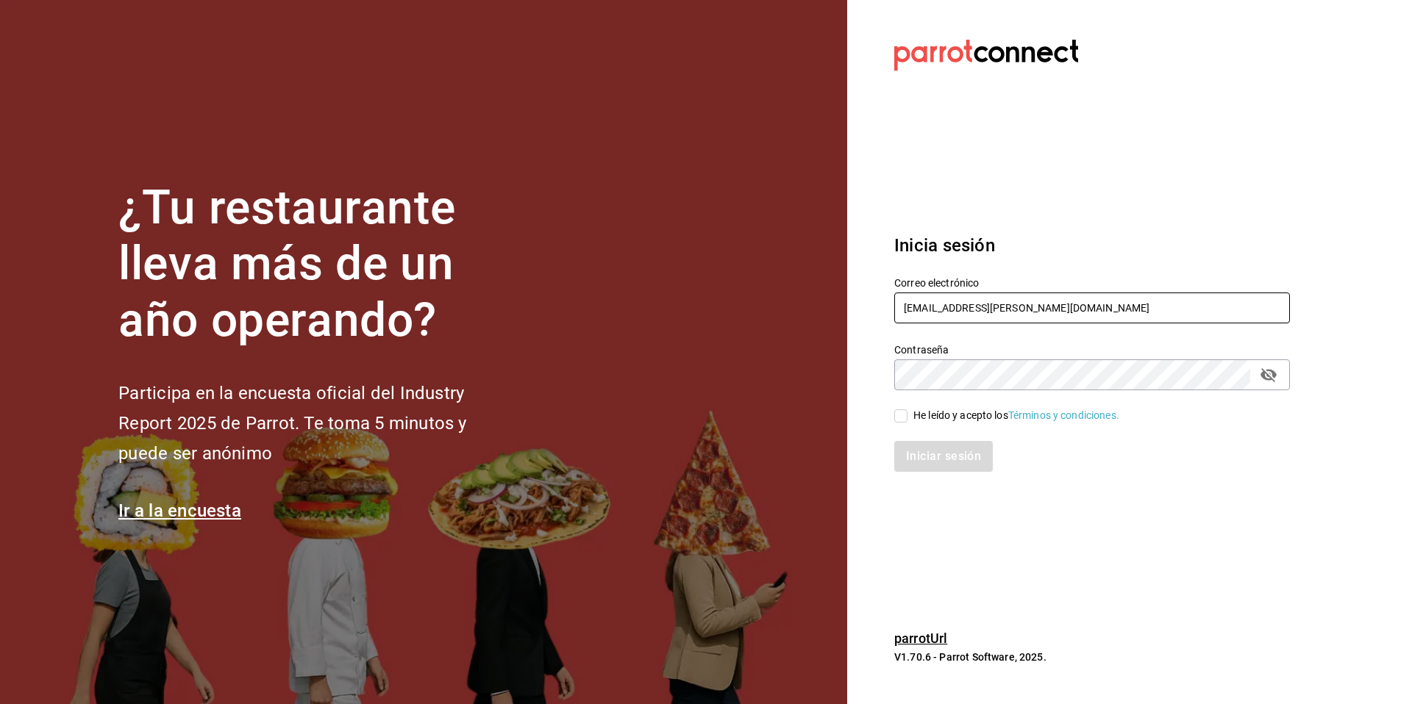
drag, startPoint x: 1067, startPoint y: 304, endPoint x: 883, endPoint y: 289, distance: 184.5
click at [883, 289] on div "Correo electrónico [EMAIL_ADDRESS][PERSON_NAME][DOMAIN_NAME]" at bounding box center [1083, 292] width 413 height 67
paste input "snackbar@qroo"
type input "[EMAIL_ADDRESS][DOMAIN_NAME]"
click at [932, 412] on div "He leído y acepto los Términos y condiciones." at bounding box center [1016, 415] width 206 height 15
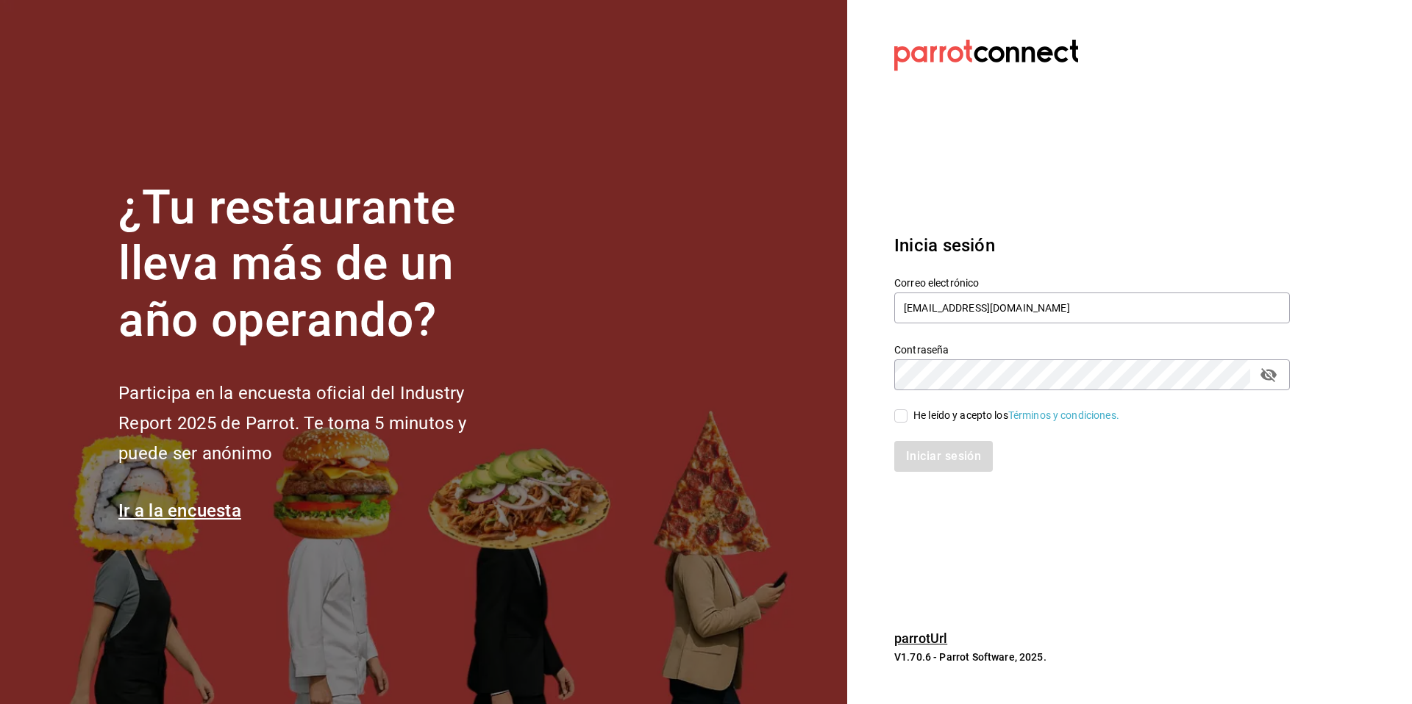
click at [907, 412] on input "He leído y acepto los Términos y condiciones." at bounding box center [900, 416] width 13 height 13
checkbox input "true"
click at [924, 454] on button "Iniciar sesión" at bounding box center [944, 456] width 100 height 31
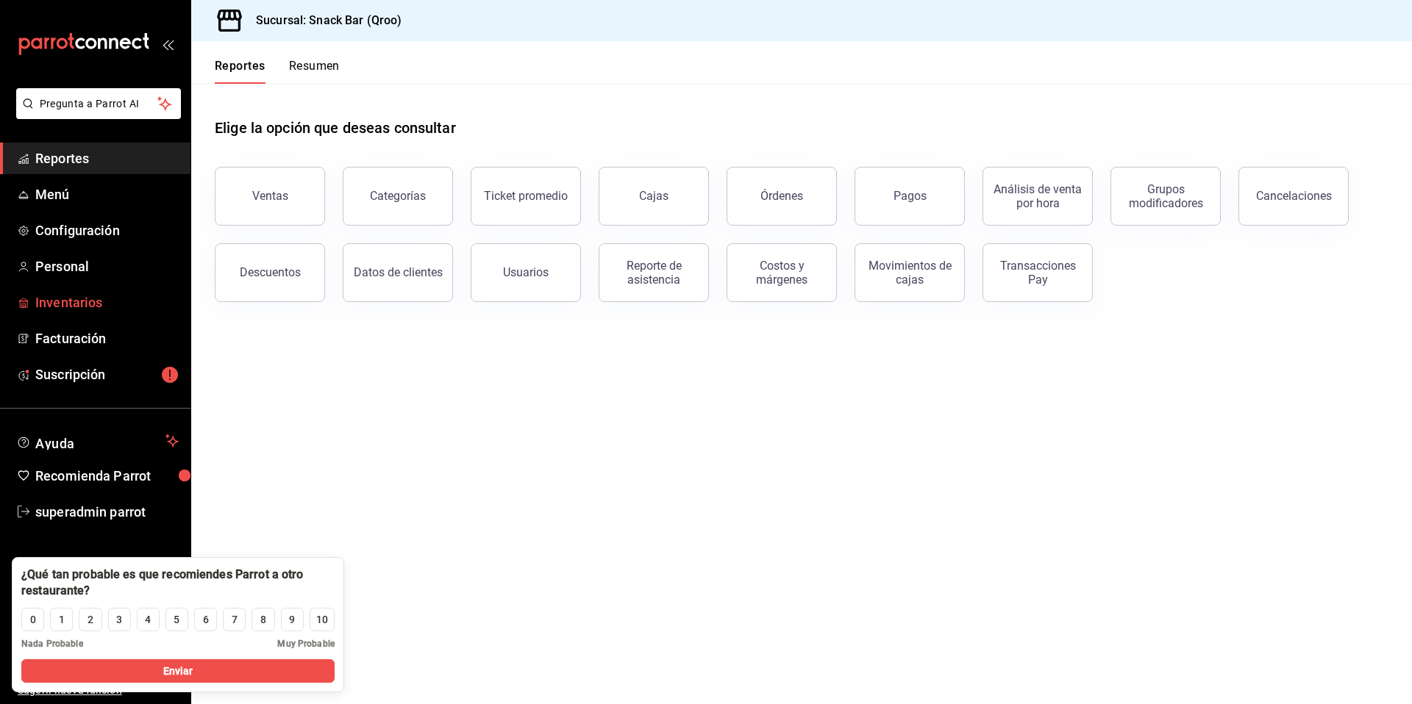
click at [82, 309] on span "Inventarios" at bounding box center [106, 303] width 143 height 20
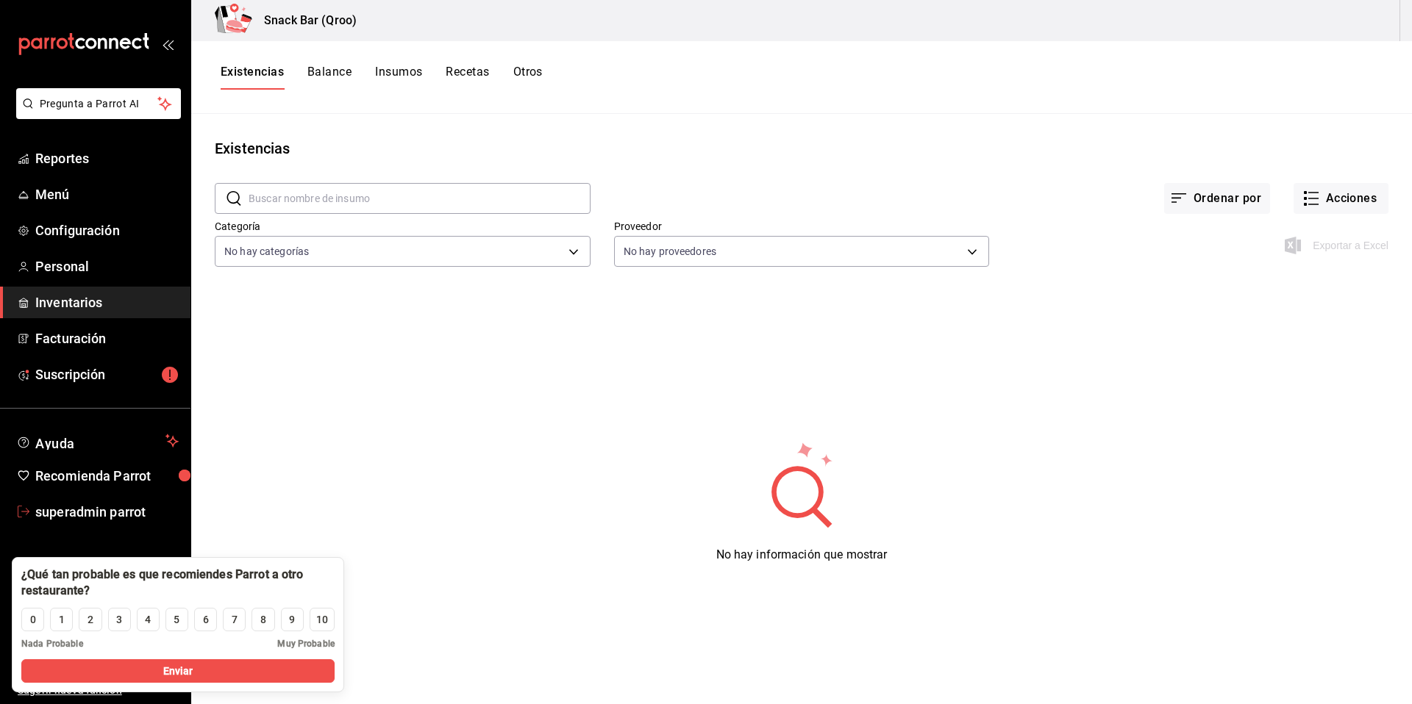
drag, startPoint x: 107, startPoint y: 513, endPoint x: 118, endPoint y: 514, distance: 11.1
click at [109, 514] on span "superadmin parrot" at bounding box center [106, 512] width 143 height 20
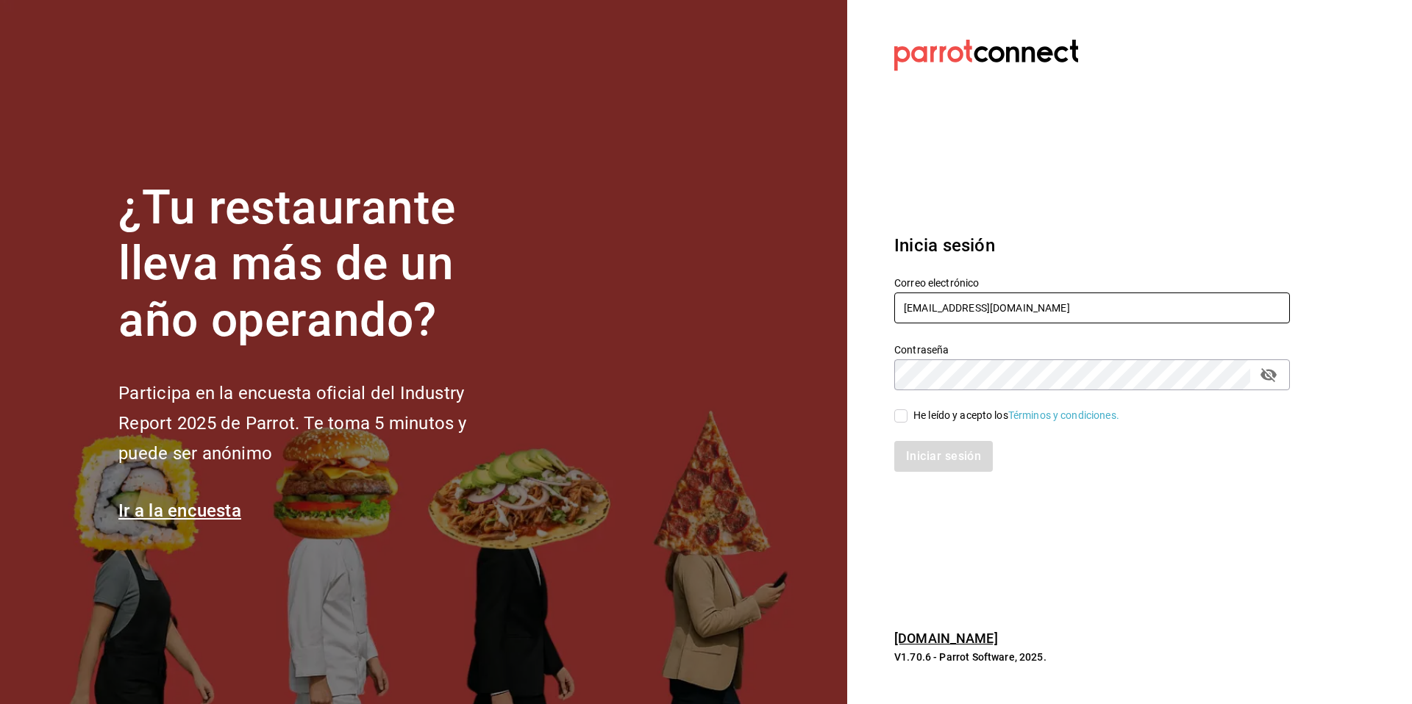
drag, startPoint x: 1036, startPoint y: 307, endPoint x: 882, endPoint y: 308, distance: 154.4
click at [882, 308] on div "Correo electrónico [EMAIL_ADDRESS][DOMAIN_NAME]" at bounding box center [1083, 292] width 413 height 67
type input "[EMAIL_ADDRESS][DOMAIN_NAME]"
click at [937, 419] on div "He leído y acepto los Términos y condiciones." at bounding box center [1016, 415] width 206 height 15
click at [907, 419] on input "He leído y acepto los Términos y condiciones." at bounding box center [900, 416] width 13 height 13
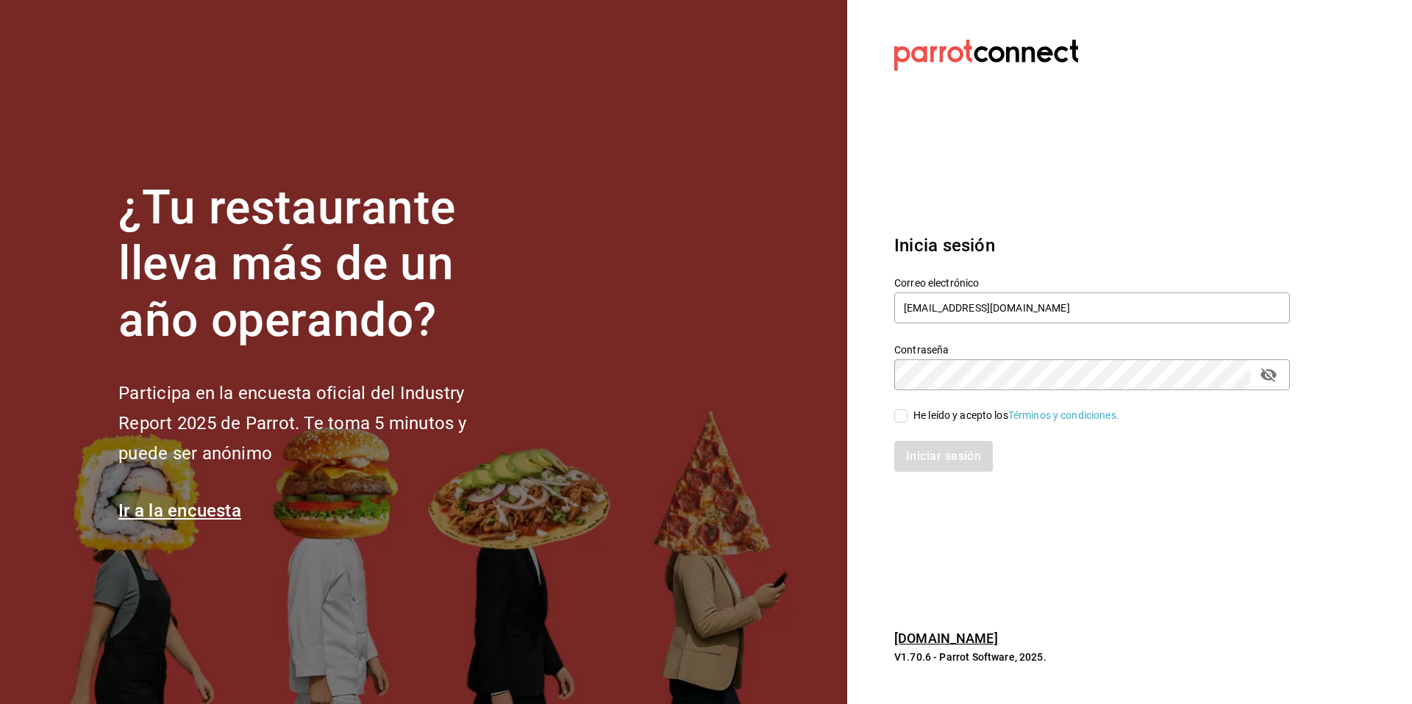
checkbox input "true"
click at [947, 445] on button "Iniciar sesión" at bounding box center [944, 456] width 100 height 31
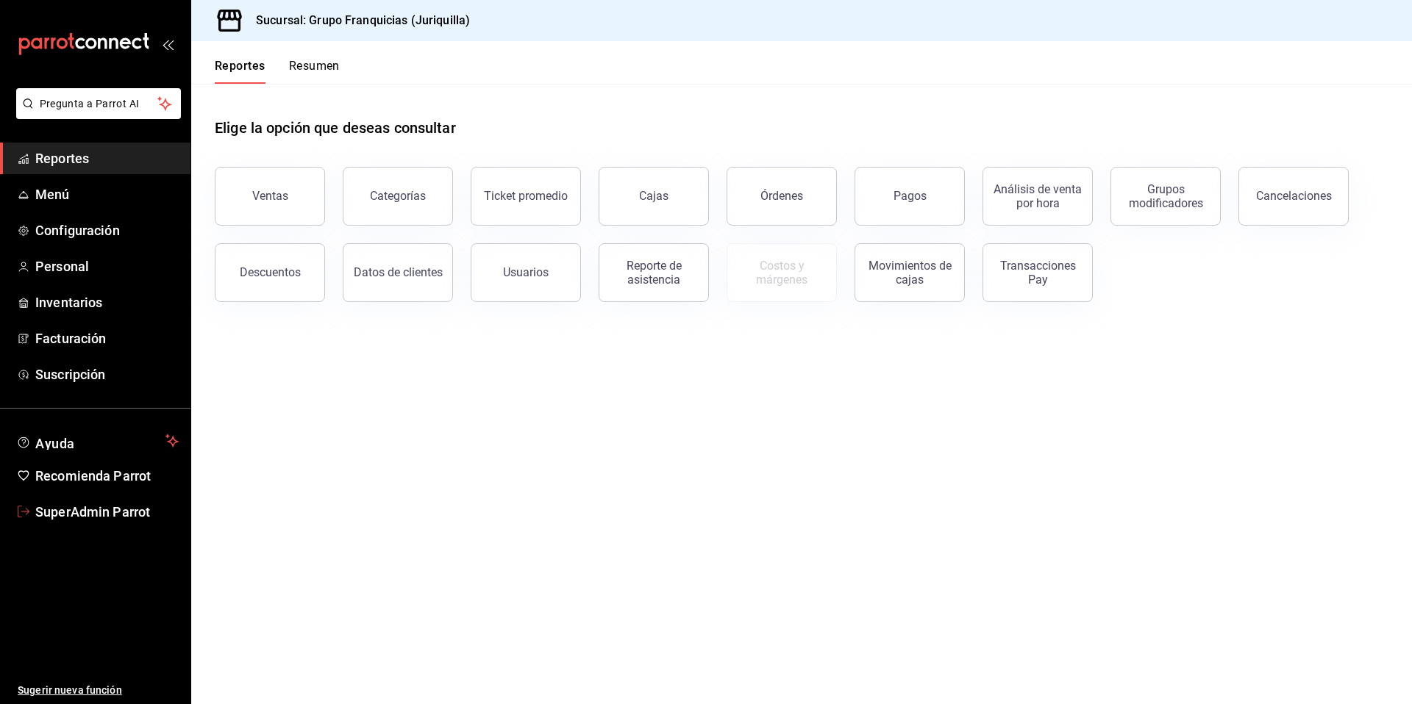
click at [103, 509] on span "SuperAdmin Parrot" at bounding box center [106, 512] width 143 height 20
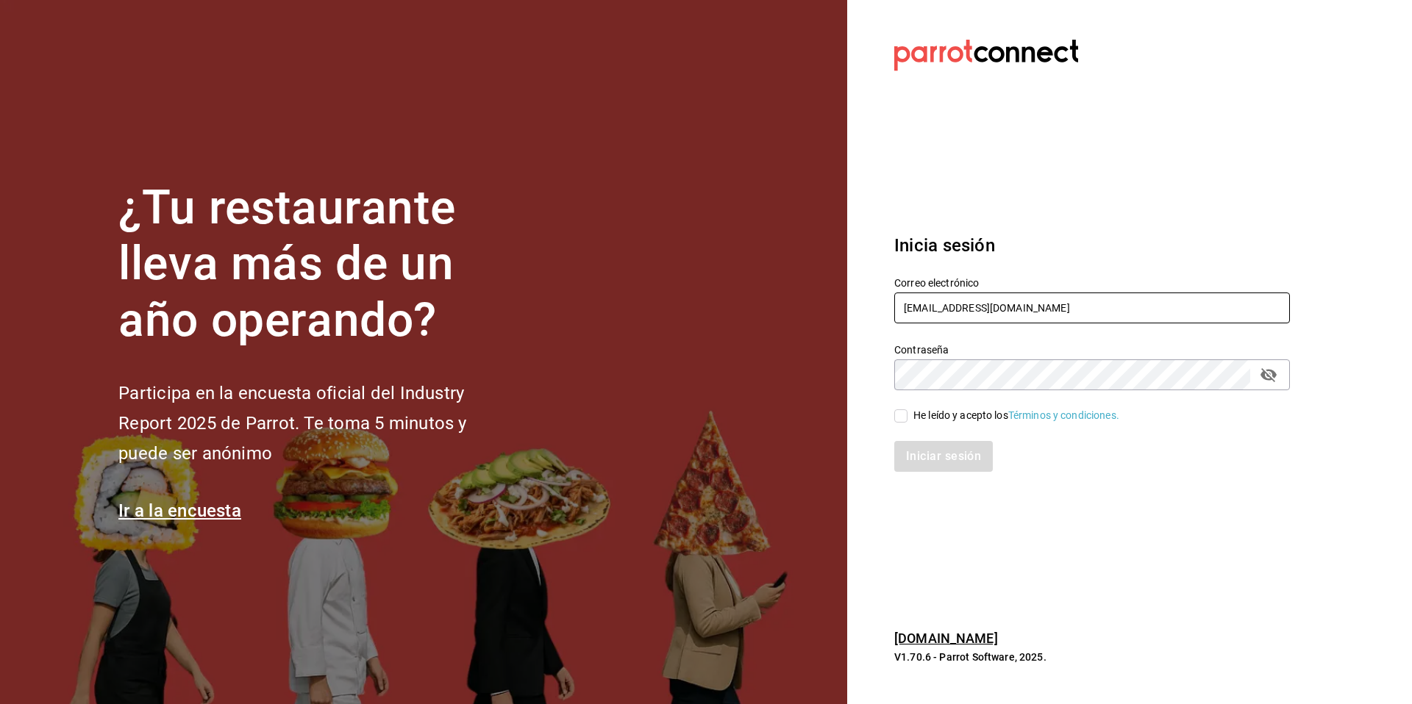
drag, startPoint x: 1078, startPoint y: 310, endPoint x: 915, endPoint y: 293, distance: 164.2
click at [915, 293] on input "[EMAIL_ADDRESS][DOMAIN_NAME]" at bounding box center [1092, 308] width 396 height 31
click at [1234, 463] on div "Iniciar sesión" at bounding box center [1092, 456] width 396 height 31
click at [935, 306] on input "gr" at bounding box center [1092, 308] width 396 height 31
drag, startPoint x: 935, startPoint y: 306, endPoint x: 882, endPoint y: 307, distance: 52.9
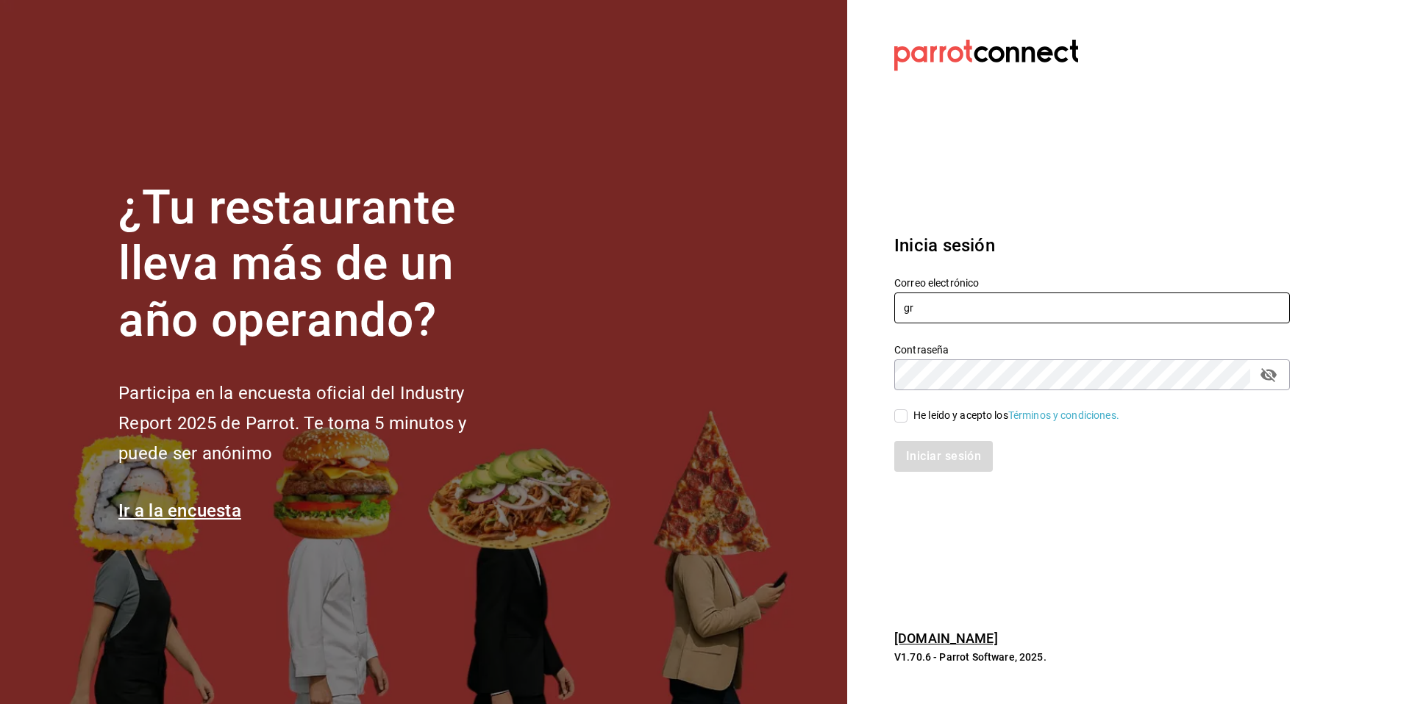
click at [882, 307] on div "Correo electrónico gr" at bounding box center [1083, 292] width 413 height 67
paste input "[EMAIL_ADDRESS][DOMAIN_NAME] Parr0tConnec7"
click at [1079, 311] on input "[EMAIL_ADDRESS][DOMAIN_NAME] Parr0tConnec7" at bounding box center [1092, 308] width 396 height 31
type input "[EMAIL_ADDRESS][DOMAIN_NAME]"
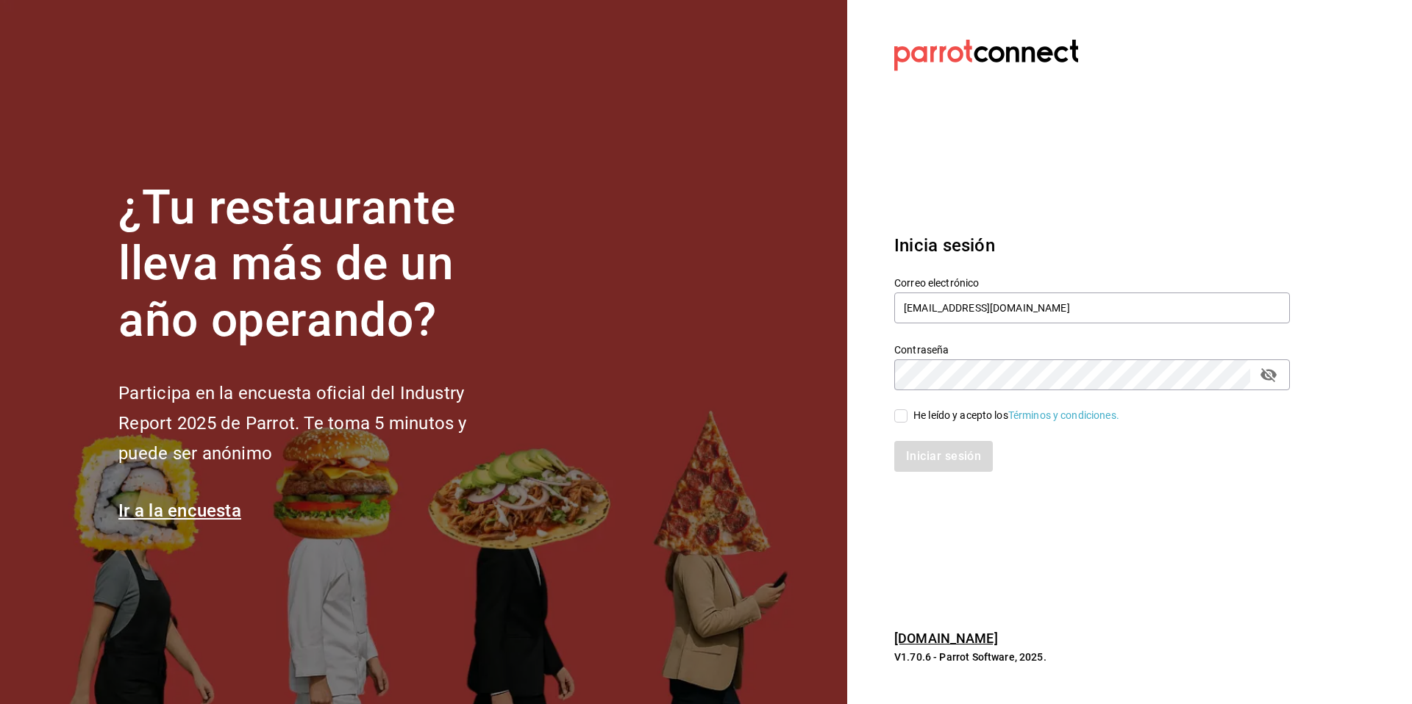
click at [969, 415] on div "He leído y acepto los Términos y condiciones." at bounding box center [1016, 415] width 206 height 15
click at [907, 415] on input "He leído y acepto los Términos y condiciones." at bounding box center [900, 416] width 13 height 13
checkbox input "true"
click at [948, 449] on button "Iniciar sesión" at bounding box center [944, 456] width 100 height 31
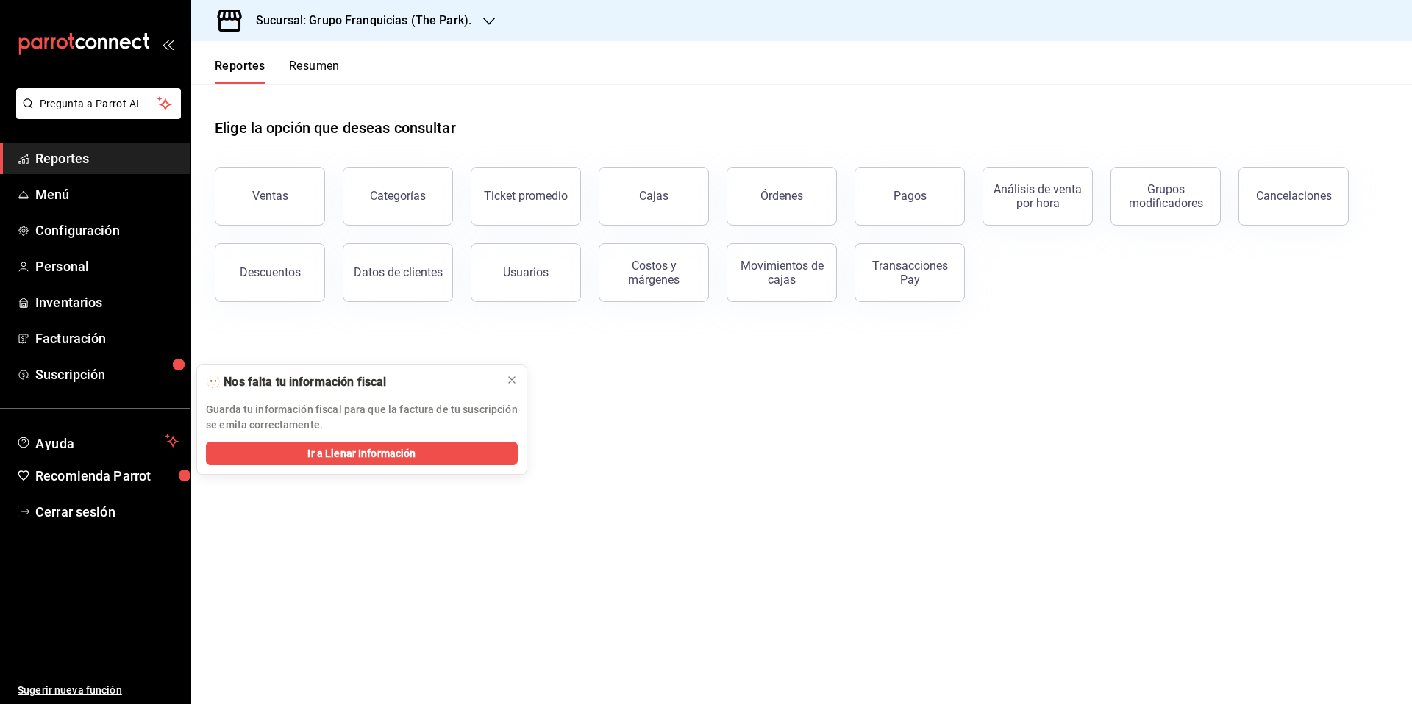
click at [476, 13] on div "Sucursal: Grupo Franquicias (The Park)." at bounding box center [352, 20] width 298 height 41
click at [839, 465] on div at bounding box center [706, 352] width 1412 height 704
click at [485, 13] on div at bounding box center [489, 20] width 12 height 15
click at [615, 95] on div at bounding box center [706, 352] width 1412 height 704
click at [476, 19] on div "Sucursal: Grupo Franquicias (The Park)." at bounding box center [352, 20] width 298 height 41
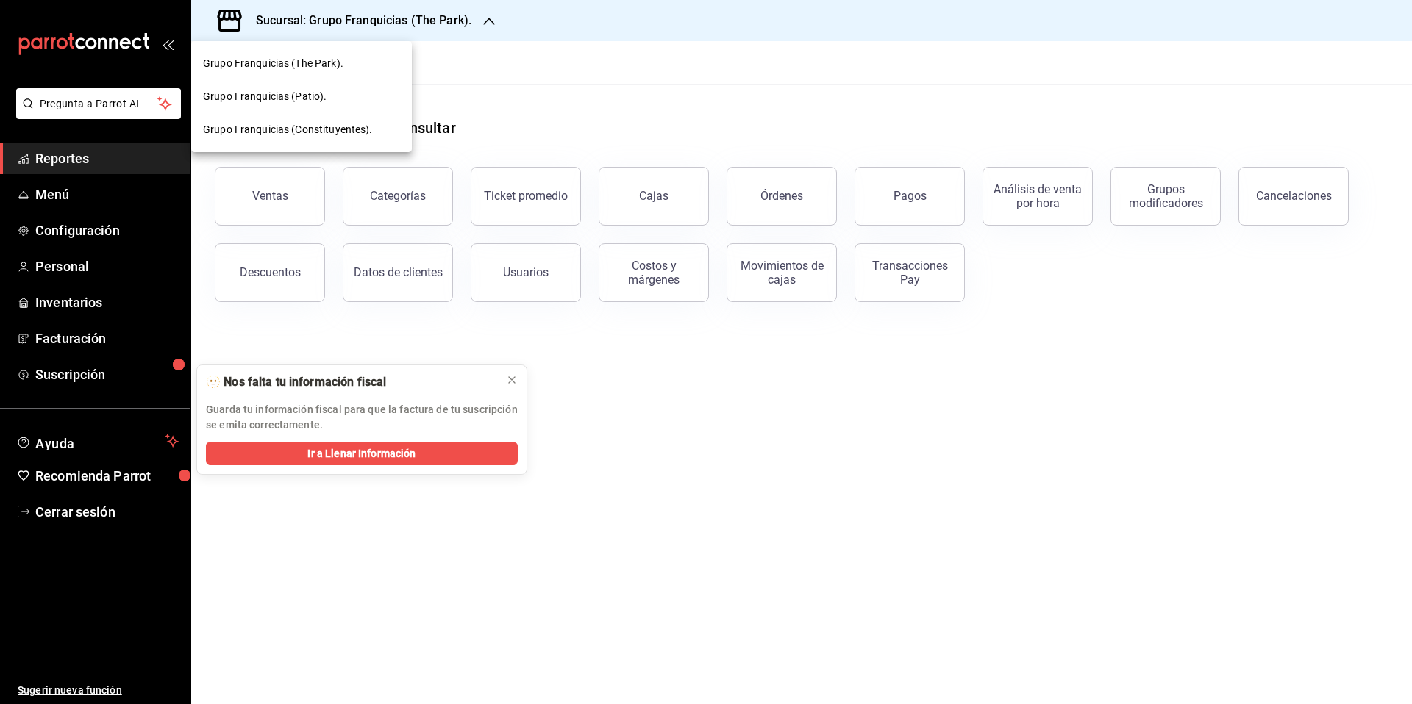
click at [797, 511] on div at bounding box center [706, 352] width 1412 height 704
click at [43, 222] on span "Configuración" at bounding box center [106, 231] width 143 height 20
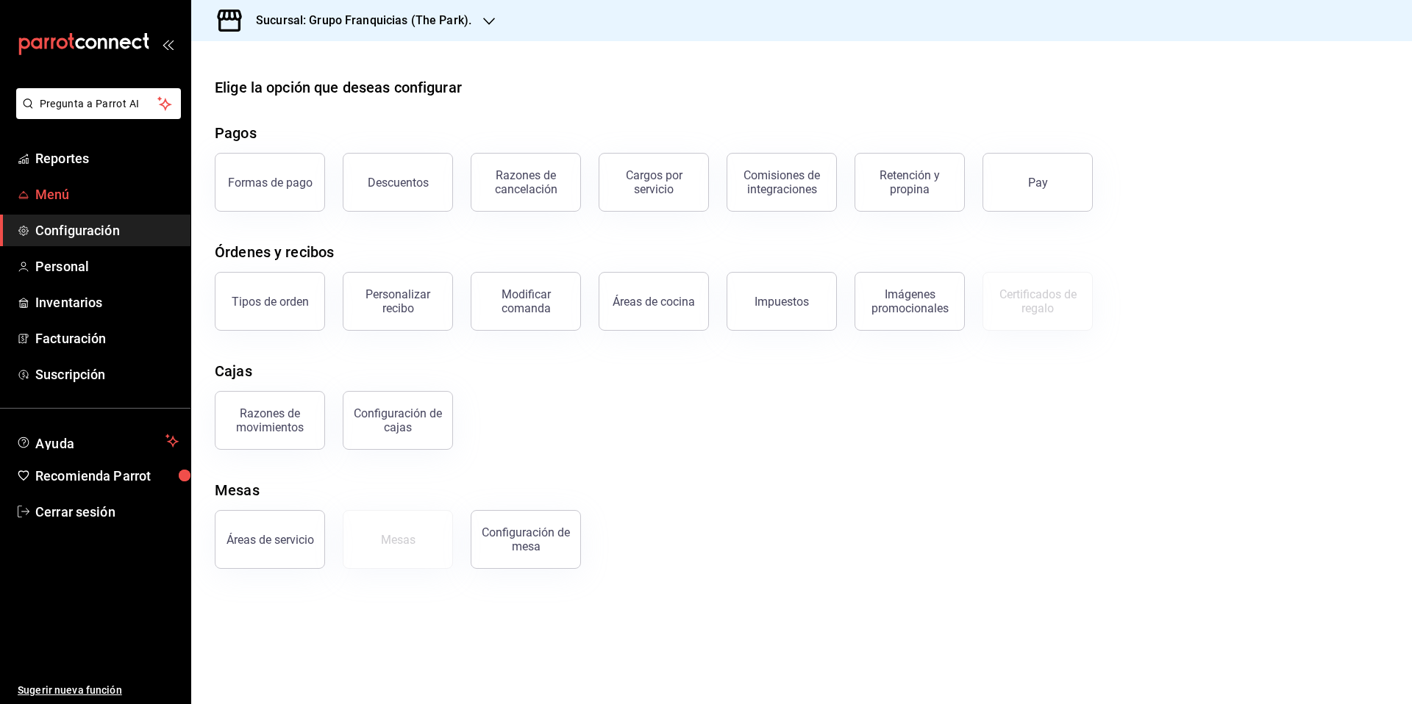
click at [61, 185] on span "Menú" at bounding box center [106, 195] width 143 height 20
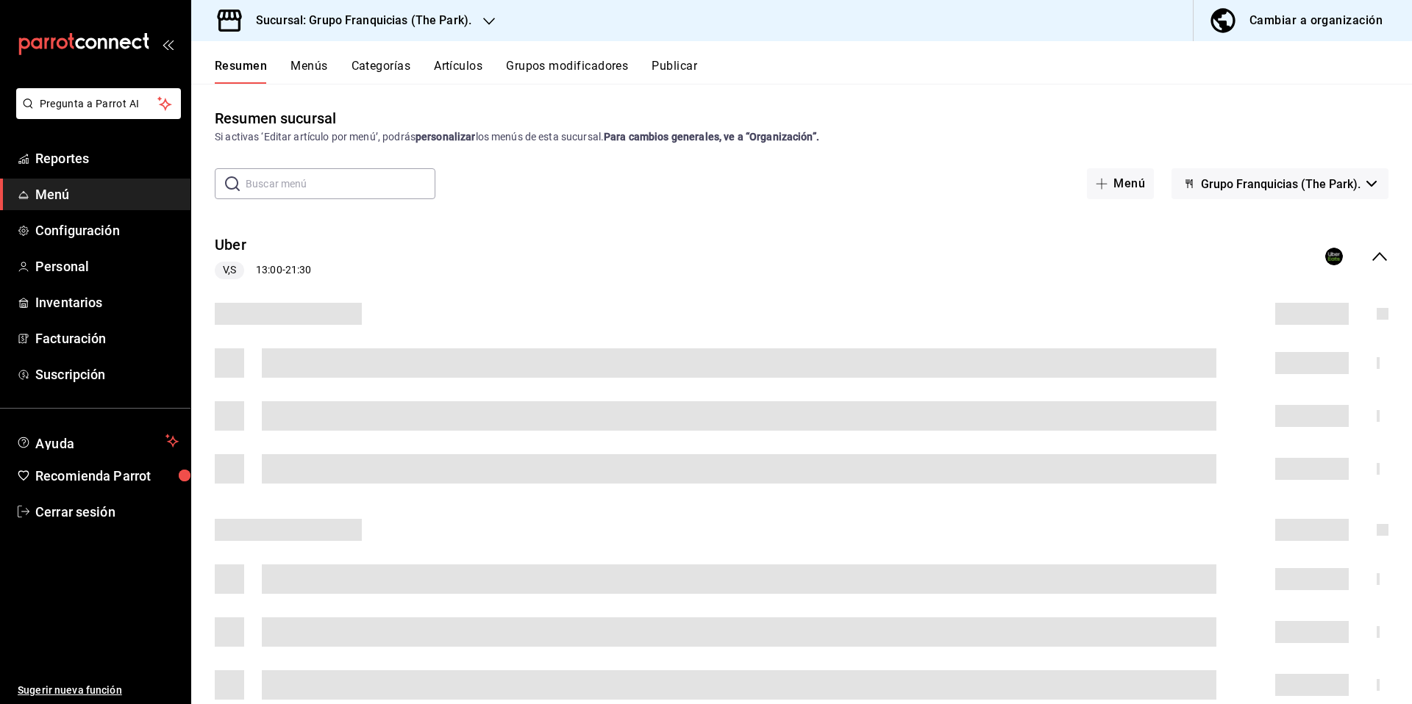
click at [477, 26] on div "Sucursal: Grupo Franquicias (The Park)." at bounding box center [352, 20] width 298 height 41
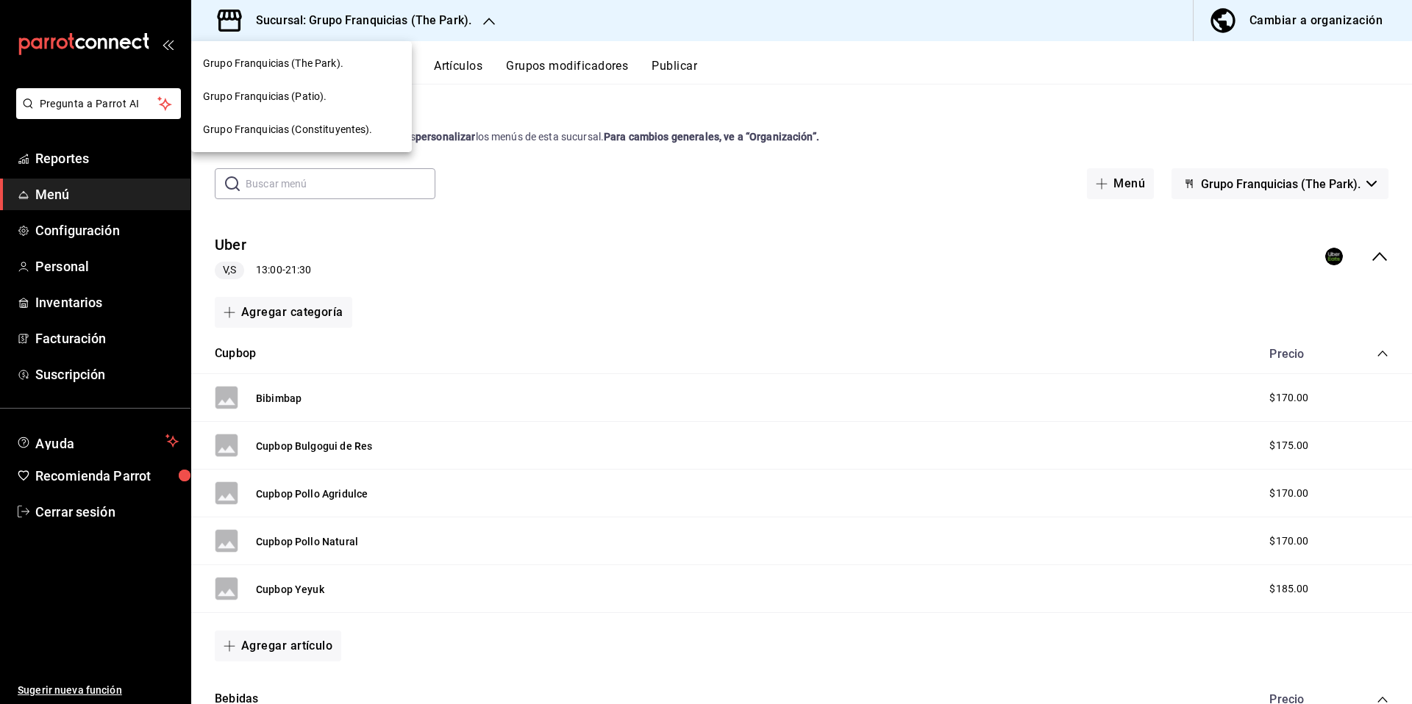
click at [76, 284] on div at bounding box center [706, 352] width 1412 height 704
click at [79, 267] on span "Personal" at bounding box center [106, 267] width 143 height 20
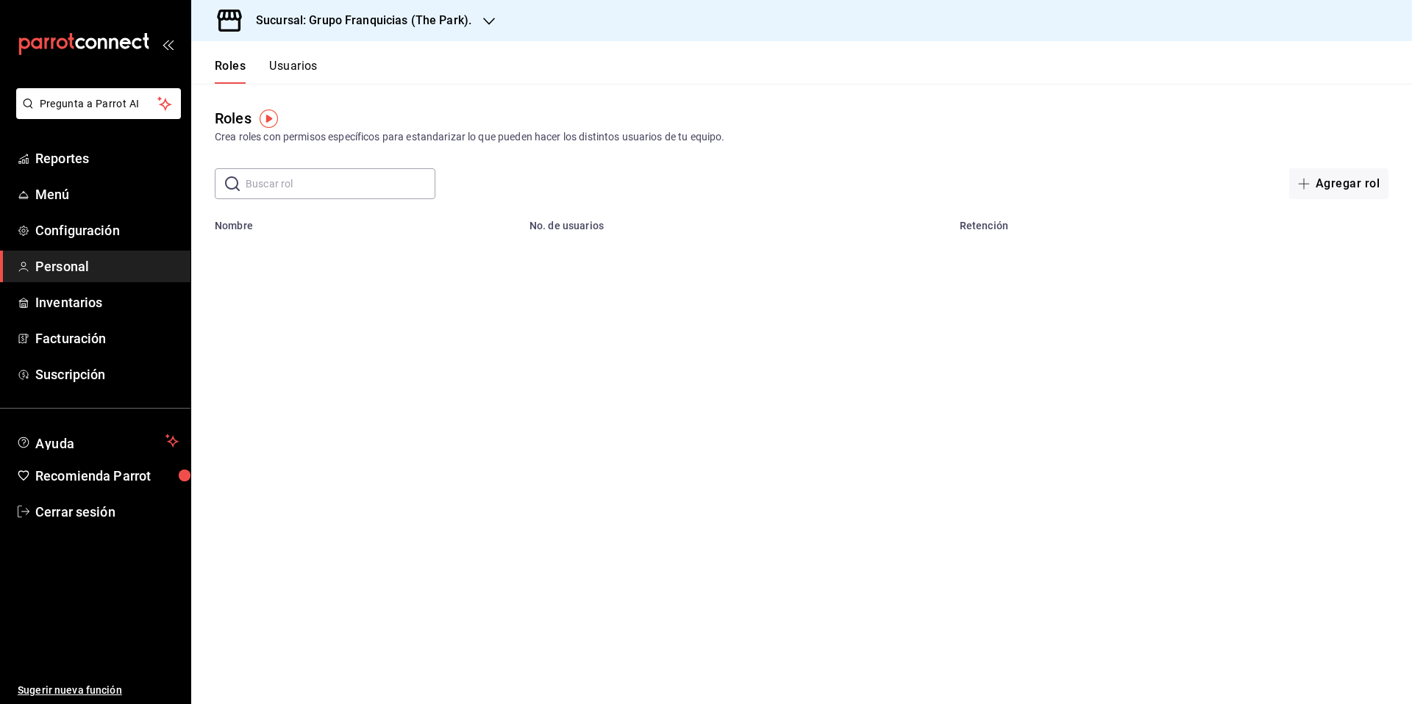
click at [375, 15] on h3 "Sucursal: Grupo Franquicias (The Park)." at bounding box center [357, 21] width 227 height 18
click at [402, 324] on div at bounding box center [706, 352] width 1412 height 704
click at [60, 154] on span "Reportes" at bounding box center [106, 159] width 143 height 20
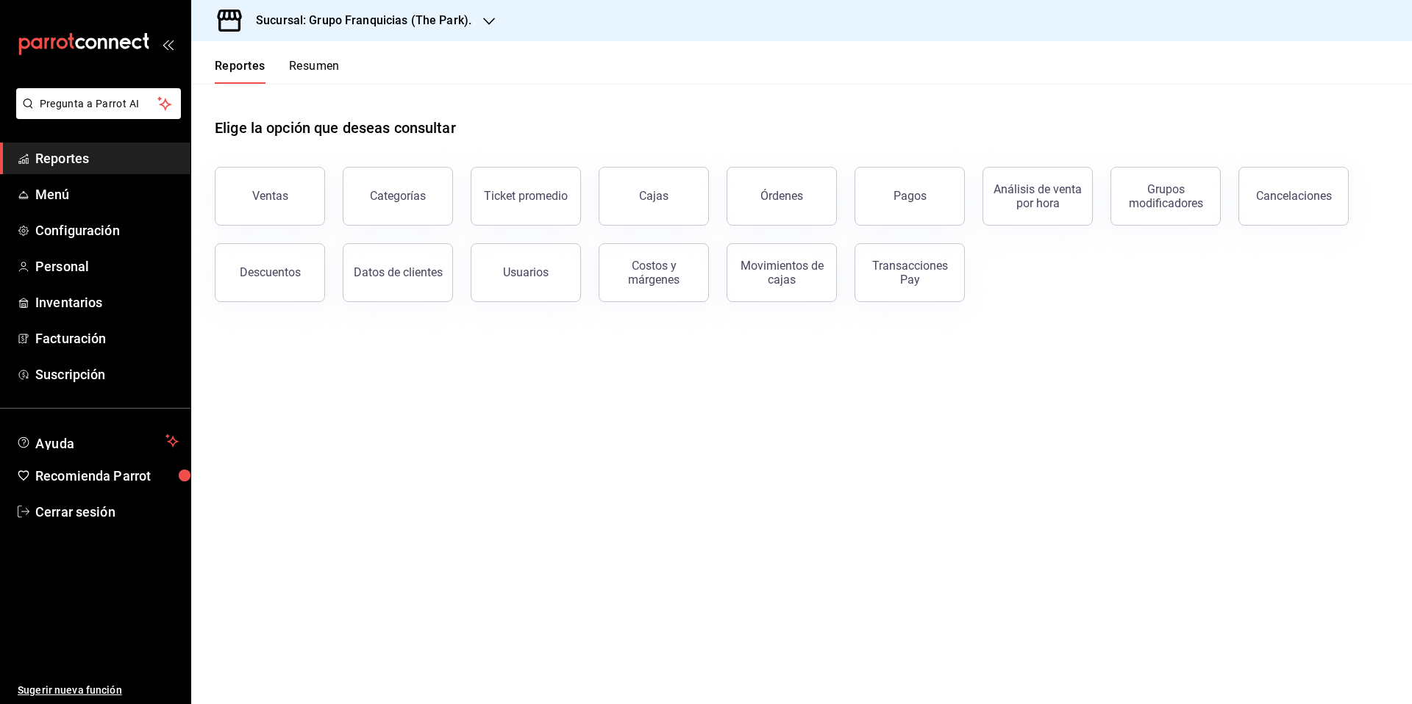
click at [428, 35] on div "Sucursal: Grupo Franquicias (The Park)." at bounding box center [352, 20] width 298 height 41
click at [505, 399] on div at bounding box center [706, 352] width 1412 height 704
click at [89, 516] on span "Cerrar sesión" at bounding box center [106, 512] width 143 height 20
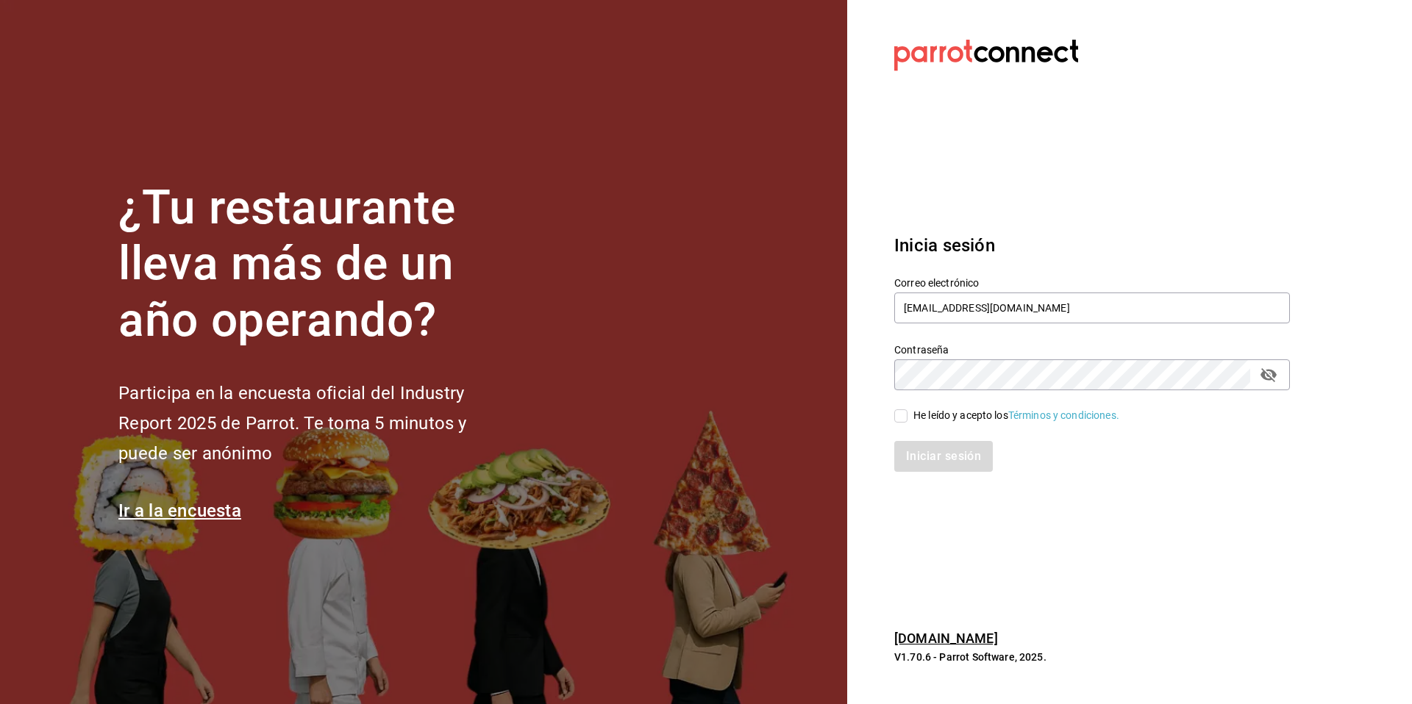
click at [937, 410] on div "He leído y acepto los Términos y condiciones." at bounding box center [1016, 415] width 206 height 15
click at [907, 410] on input "He leído y acepto los Términos y condiciones." at bounding box center [900, 416] width 13 height 13
checkbox input "true"
click at [943, 469] on button "Iniciar sesión" at bounding box center [944, 456] width 100 height 31
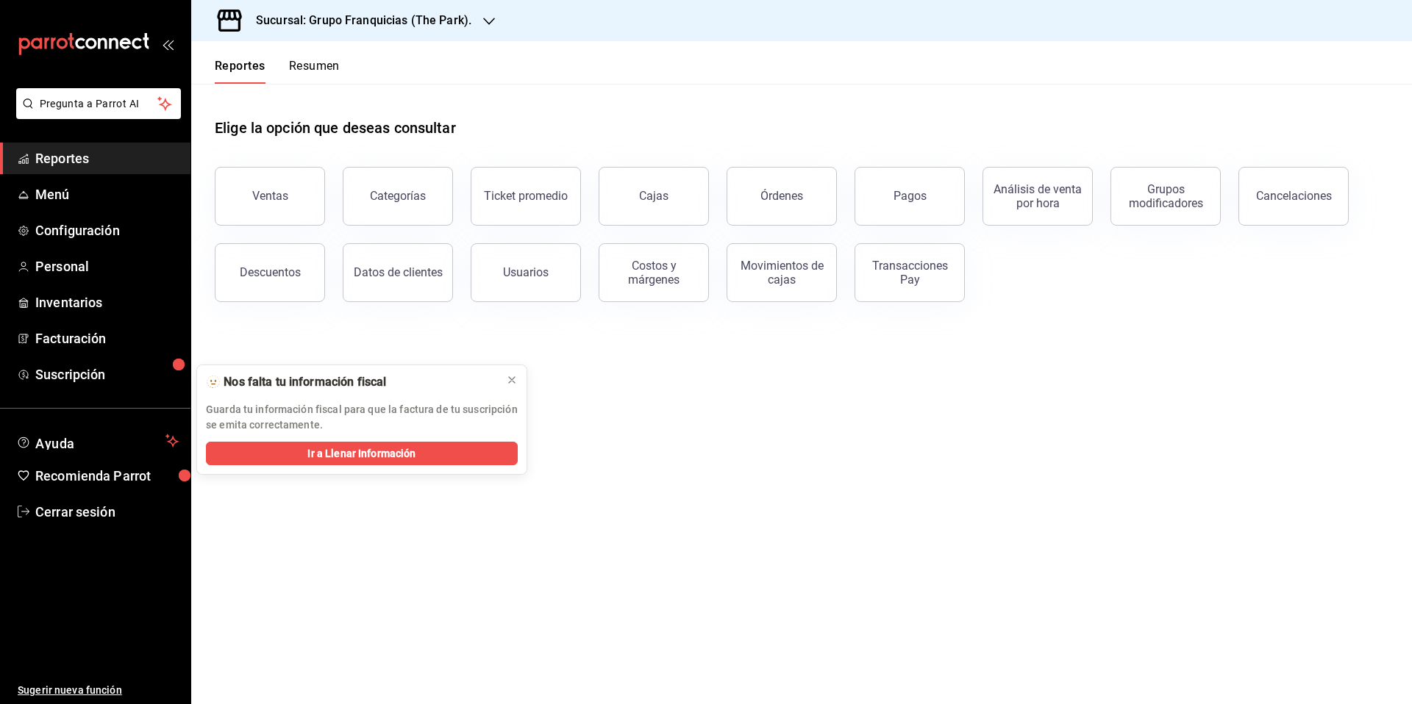
click at [468, 26] on h3 "Sucursal: Grupo Franquicias (The Park)." at bounding box center [357, 21] width 227 height 18
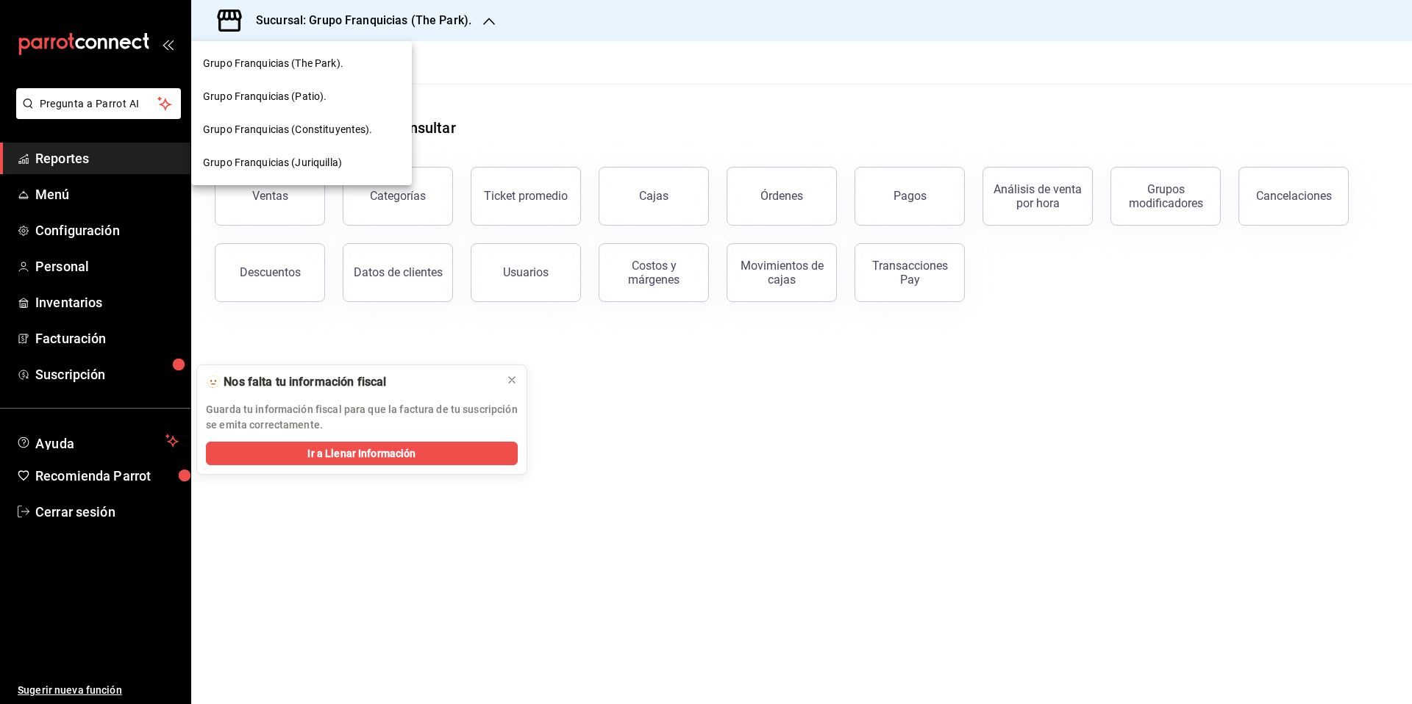
click at [1040, 470] on div at bounding box center [706, 352] width 1412 height 704
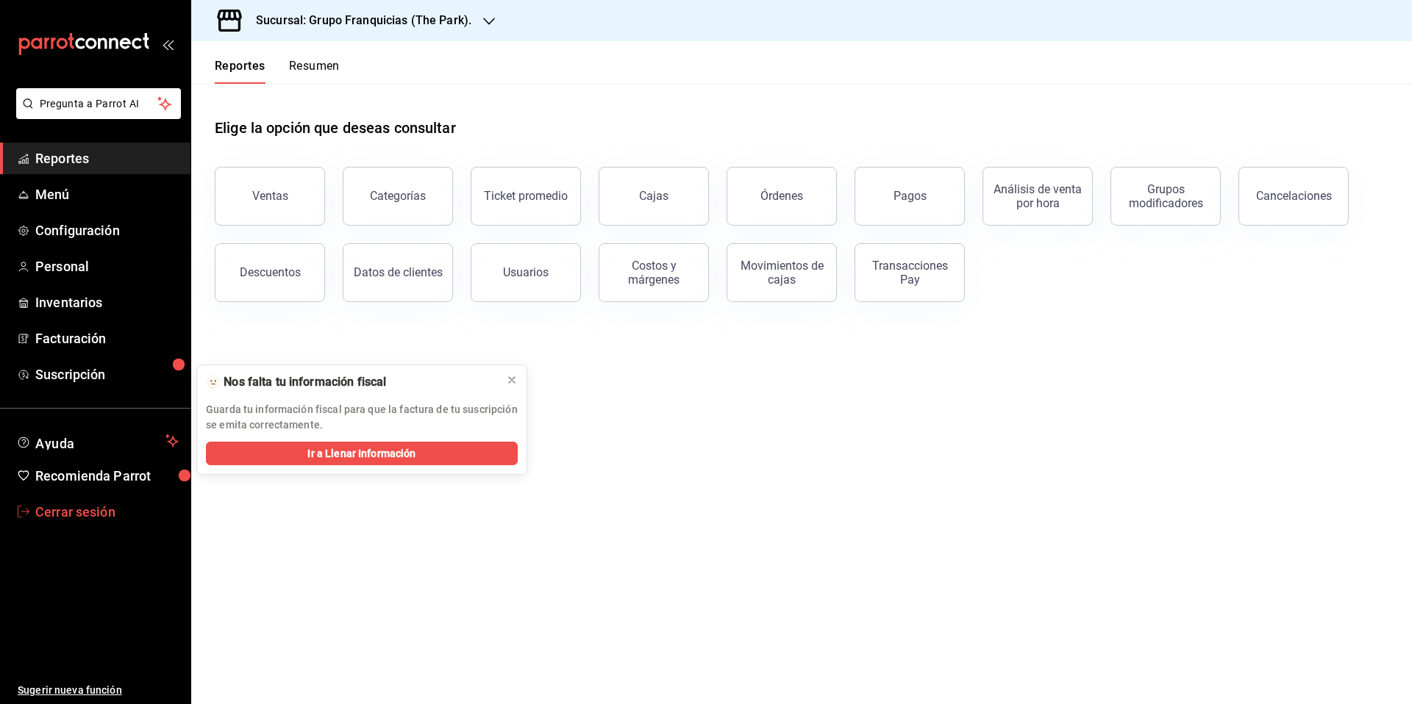
click at [90, 519] on span "Cerrar sesión" at bounding box center [106, 512] width 143 height 20
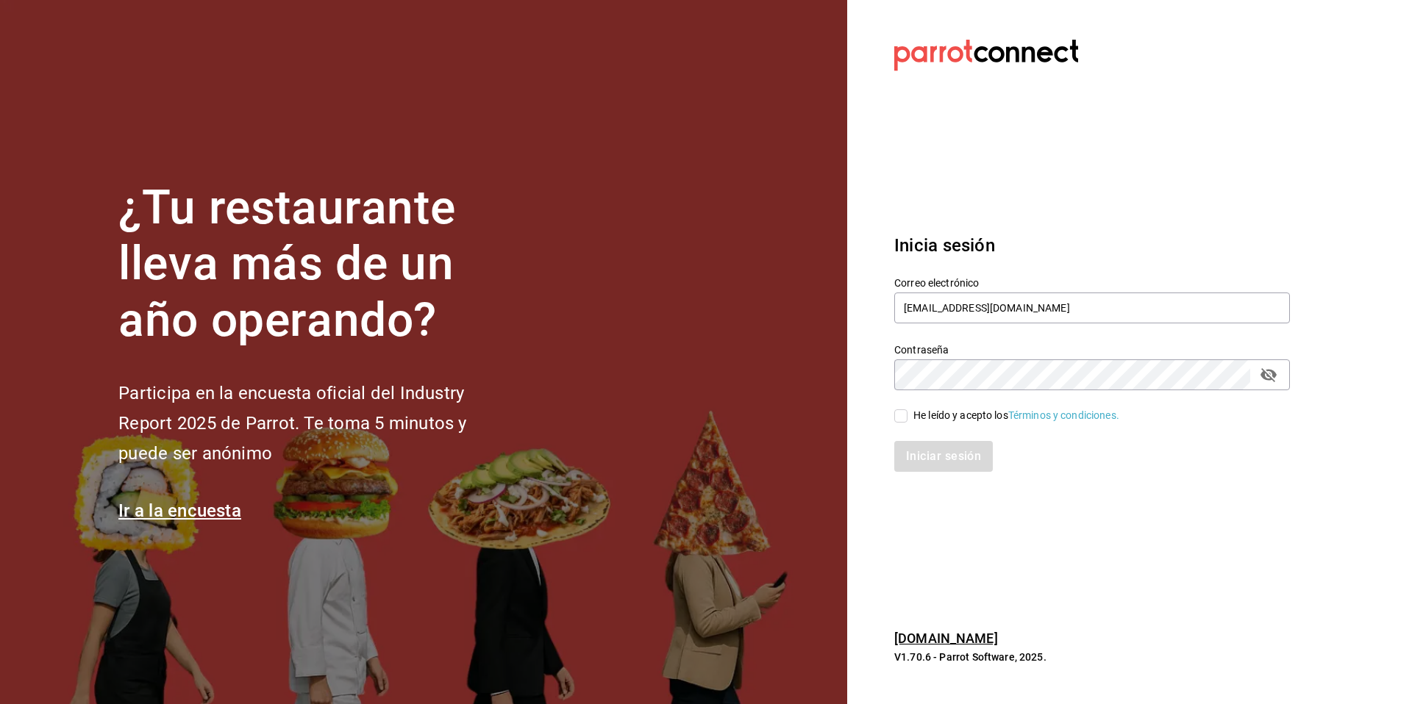
click at [911, 418] on span "He leído y acepto los Términos y condiciones." at bounding box center [1013, 415] width 212 height 15
click at [907, 418] on input "He leído y acepto los Términos y condiciones." at bounding box center [900, 416] width 13 height 13
checkbox input "true"
click at [925, 446] on button "Iniciar sesión" at bounding box center [944, 456] width 100 height 31
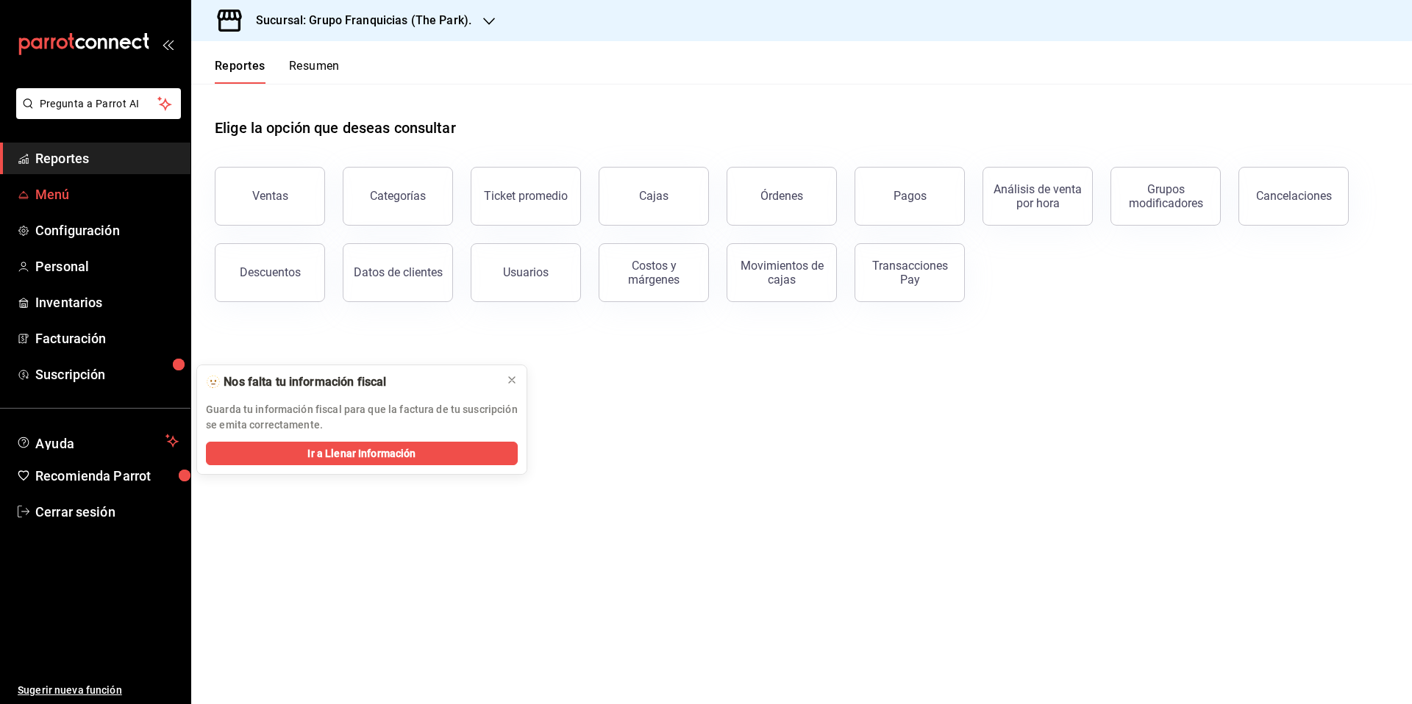
click at [53, 193] on span "Menú" at bounding box center [106, 195] width 143 height 20
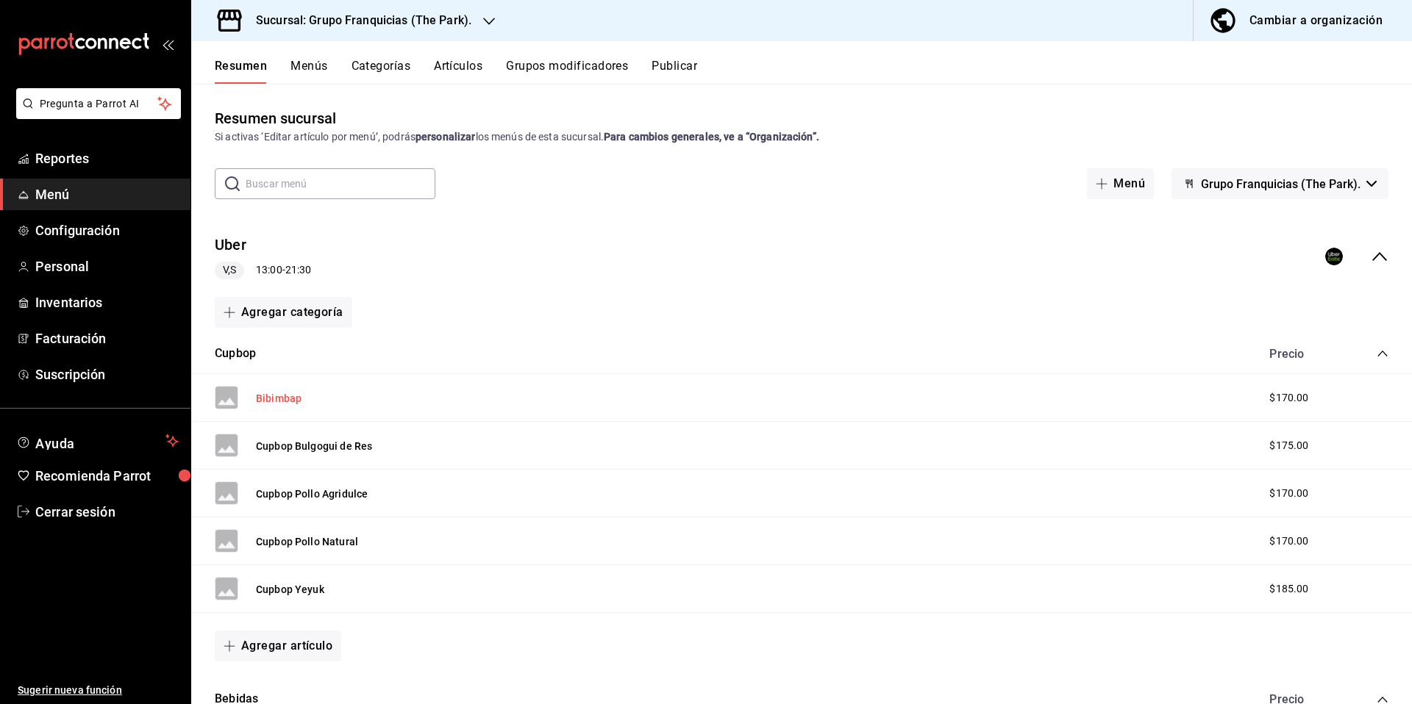
click at [274, 400] on button "Bibimbap" at bounding box center [279, 398] width 46 height 15
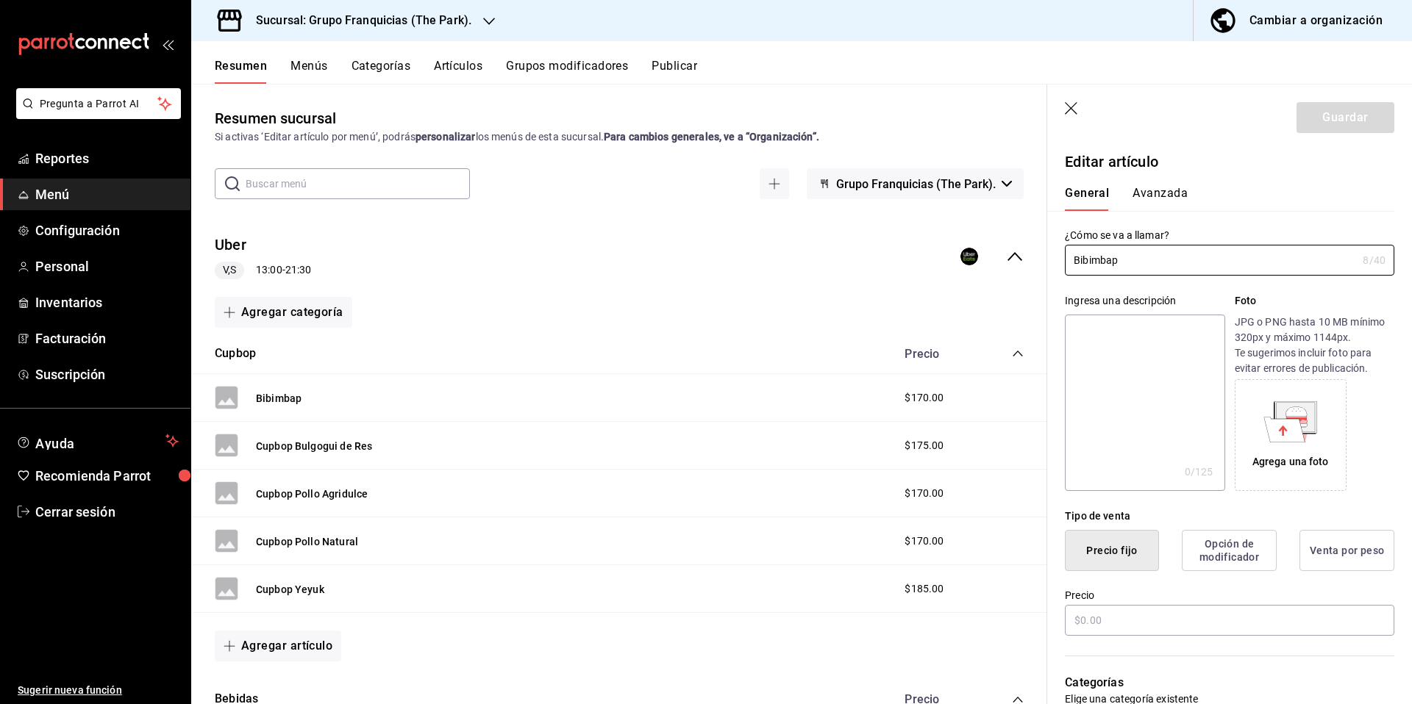
type input "$170.00"
click at [921, 91] on div "Resumen sucursal Si activas ‘Editar artículo por menú’, podrás personalizar los…" at bounding box center [619, 394] width 856 height 620
click at [1077, 111] on icon "button" at bounding box center [1072, 109] width 15 height 15
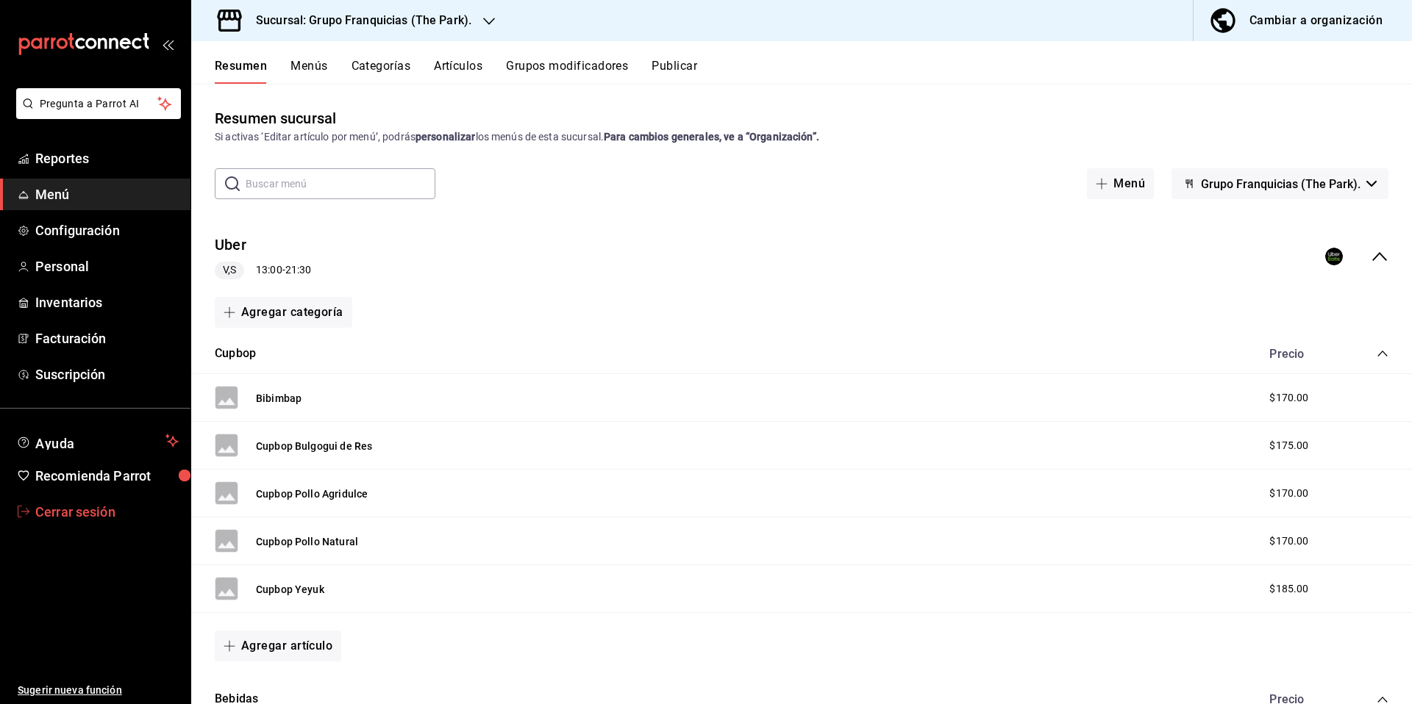
click at [90, 505] on span "Cerrar sesión" at bounding box center [106, 512] width 143 height 20
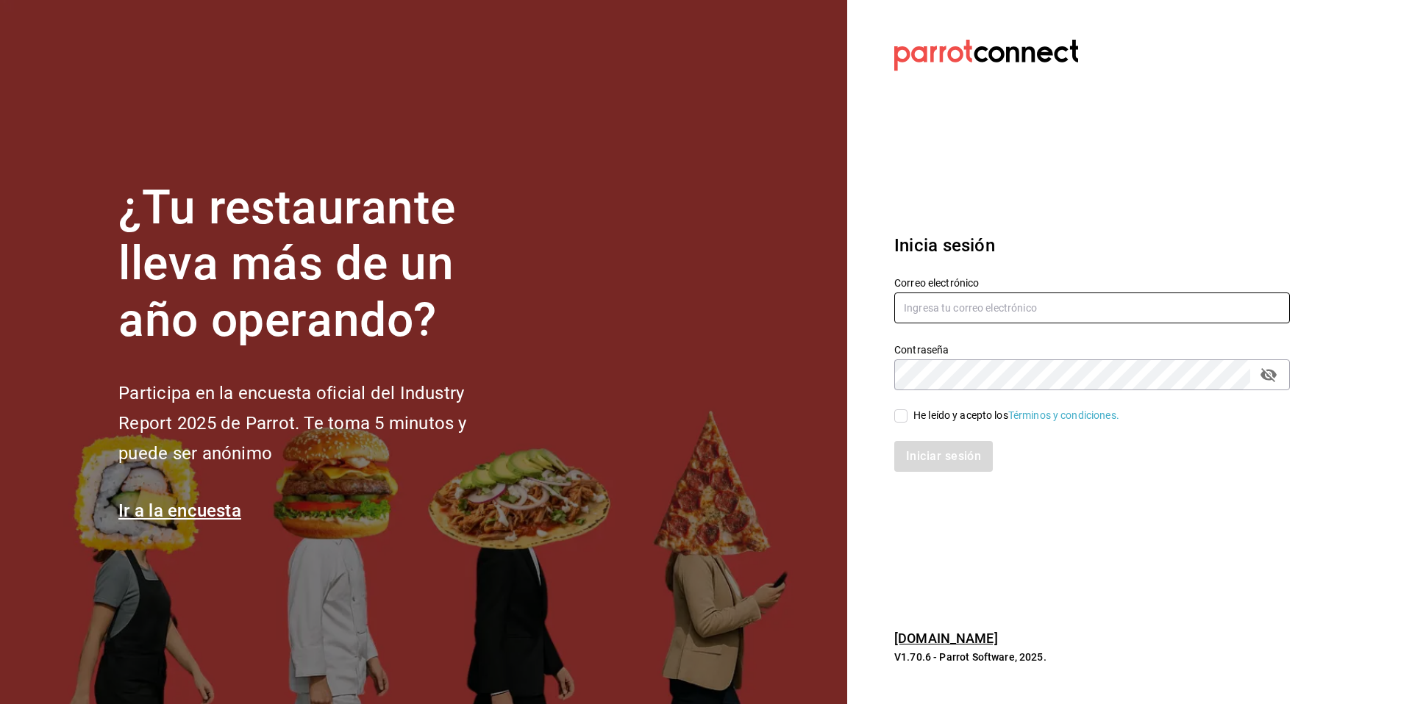
type input "multiuser@GrupoFranquicias.com"
click at [983, 417] on div "He leído y acepto los Términos y condiciones." at bounding box center [1016, 415] width 206 height 15
click at [907, 417] on input "He leído y acepto los Términos y condiciones." at bounding box center [900, 416] width 13 height 13
checkbox input "true"
click at [948, 463] on button "Iniciar sesión" at bounding box center [944, 456] width 100 height 31
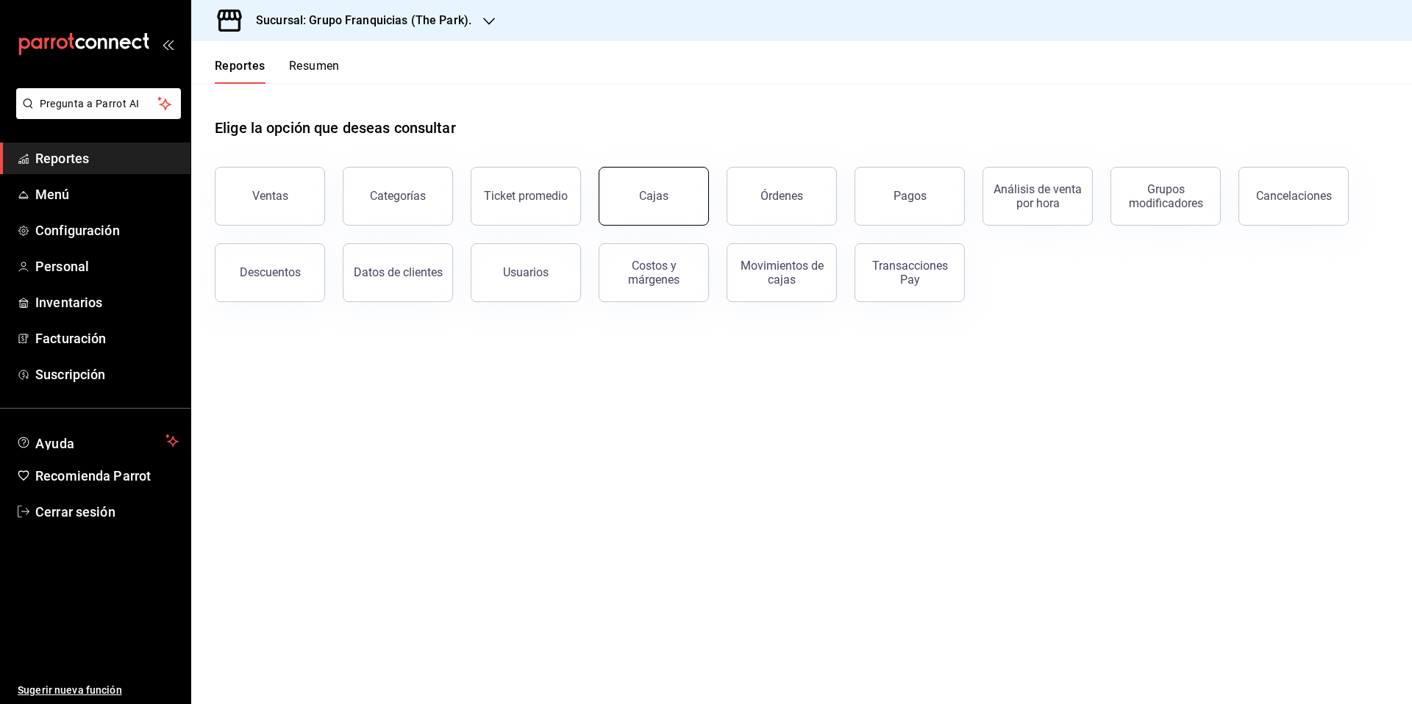
click at [641, 193] on div "Cajas" at bounding box center [654, 197] width 30 height 18
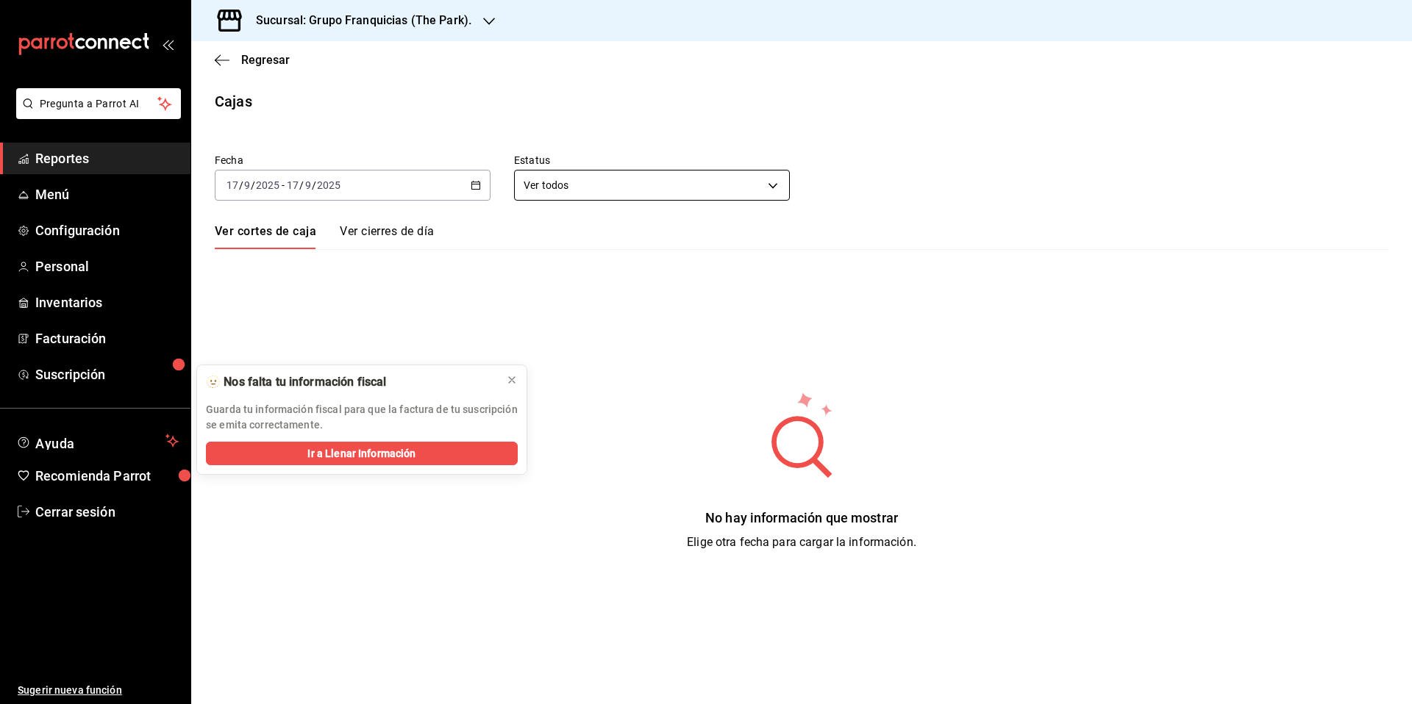
click at [681, 187] on body "Pregunta a Parrot AI Reportes Menú Configuración Personal Inventarios Facturaci…" at bounding box center [706, 352] width 1412 height 704
click at [1221, 231] on div at bounding box center [706, 352] width 1412 height 704
click at [96, 523] on link "Cerrar sesión" at bounding box center [95, 512] width 190 height 32
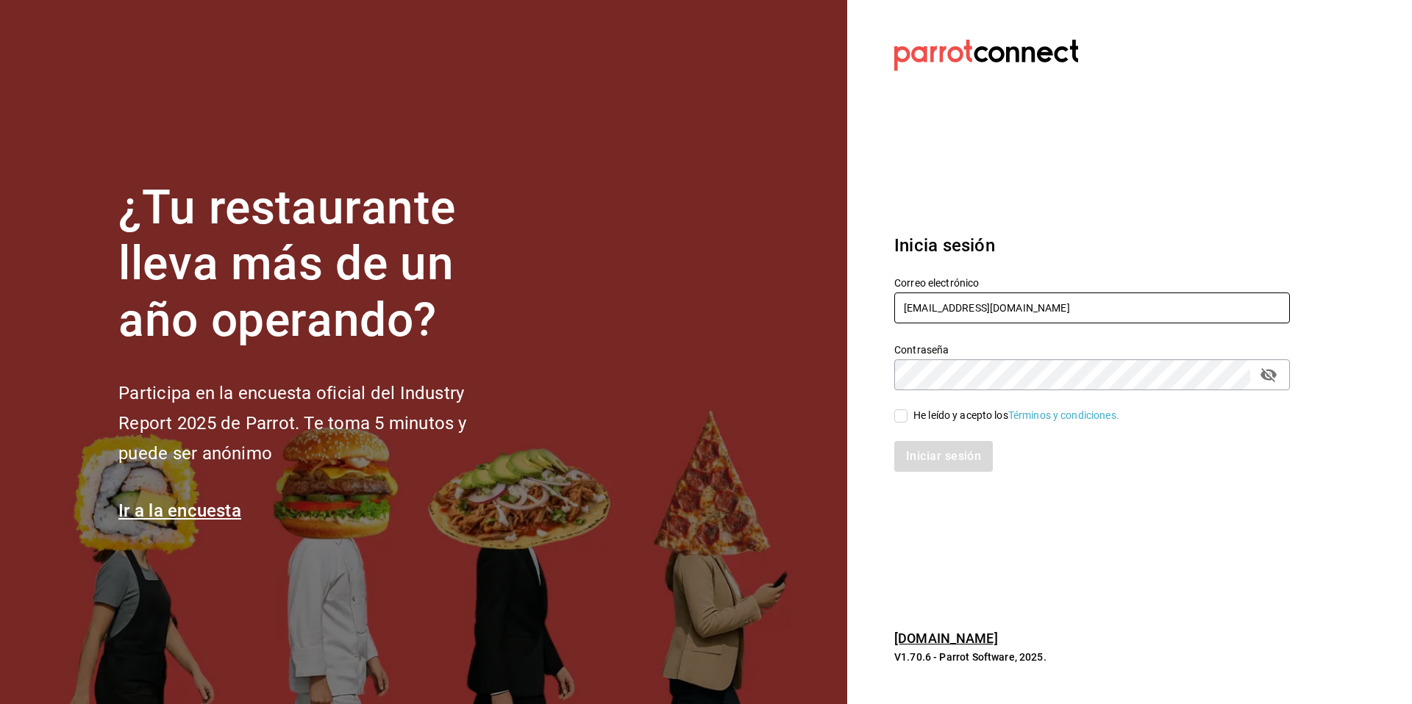
drag, startPoint x: 1089, startPoint y: 300, endPoint x: 1086, endPoint y: 311, distance: 11.4
click at [1086, 311] on input "[EMAIL_ADDRESS][DOMAIN_NAME]" at bounding box center [1092, 308] width 396 height 31
type input "cosecha@nayarit.com"
click at [932, 416] on div "He leído y acepto los Términos y condiciones." at bounding box center [1016, 415] width 206 height 15
click at [907, 416] on input "He leído y acepto los Términos y condiciones." at bounding box center [900, 416] width 13 height 13
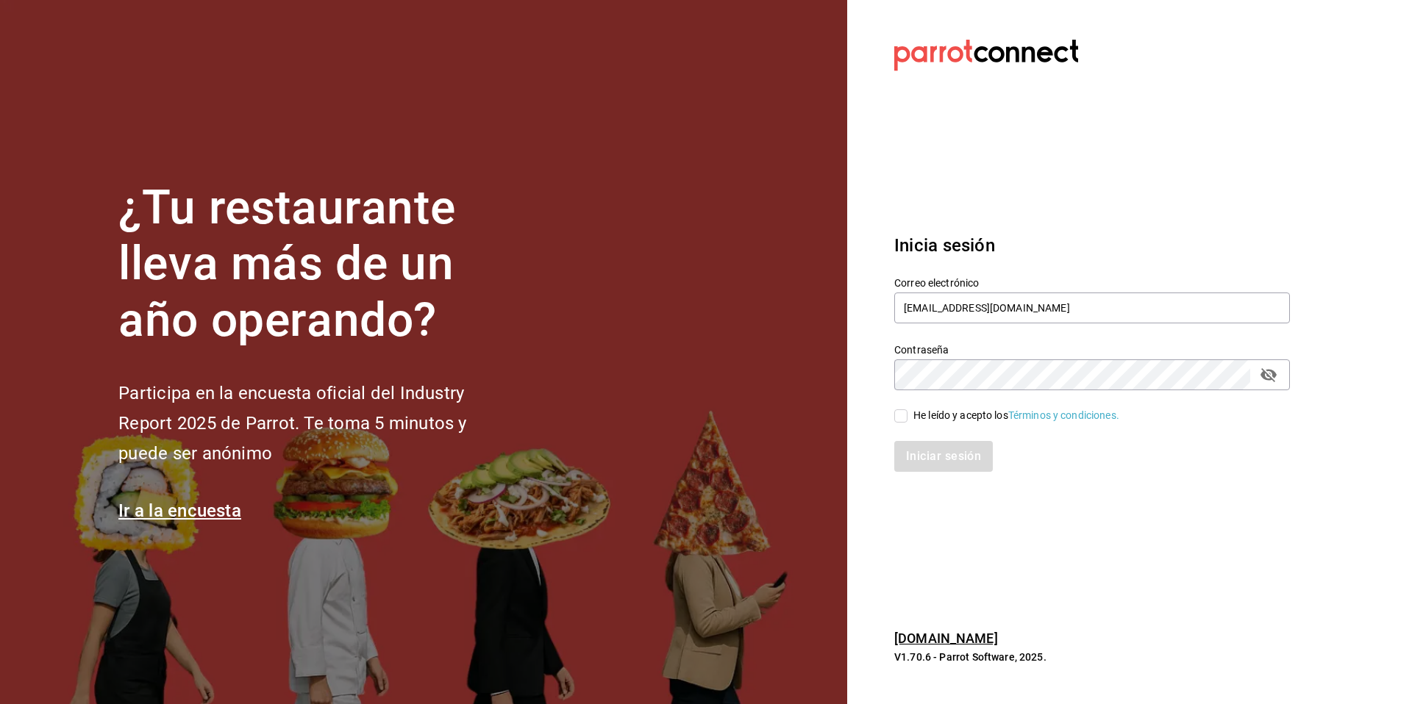
checkbox input "true"
click at [929, 448] on button "Iniciar sesión" at bounding box center [944, 456] width 100 height 31
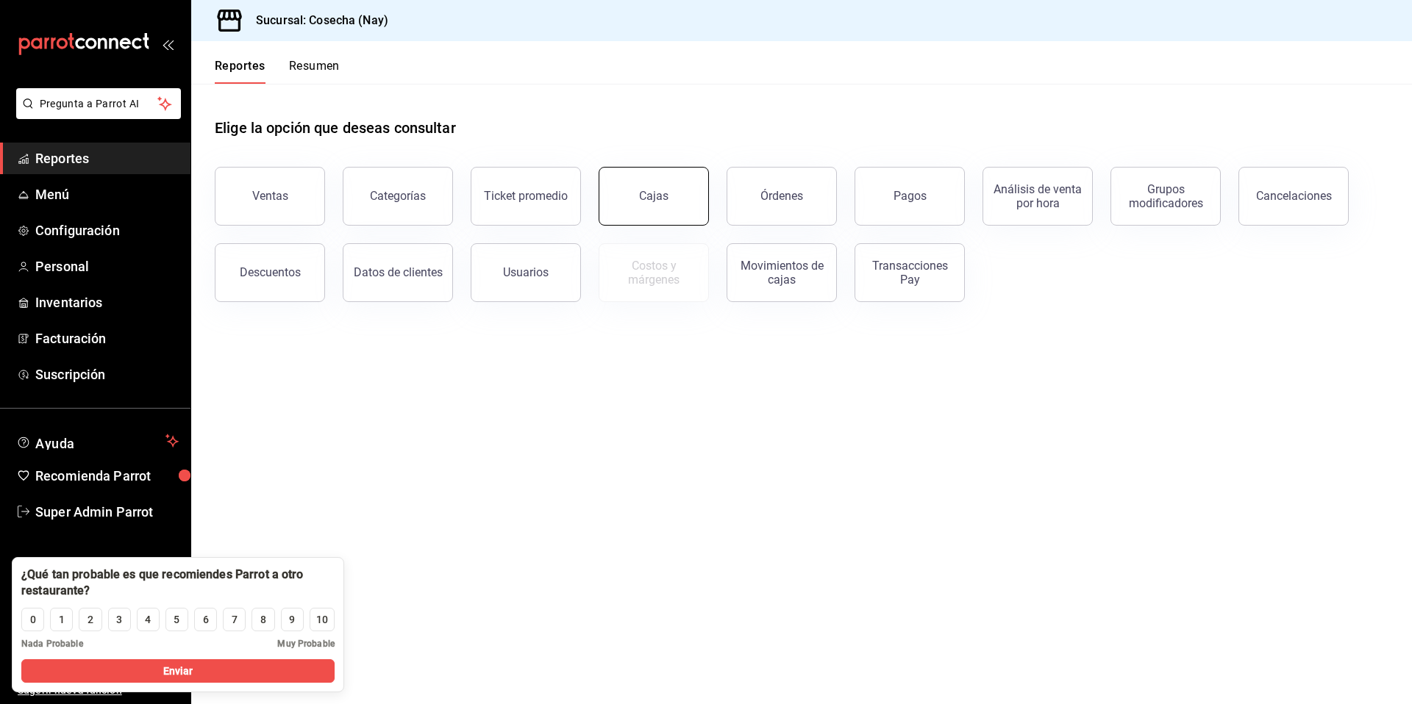
click at [643, 178] on link "Cajas" at bounding box center [654, 196] width 110 height 59
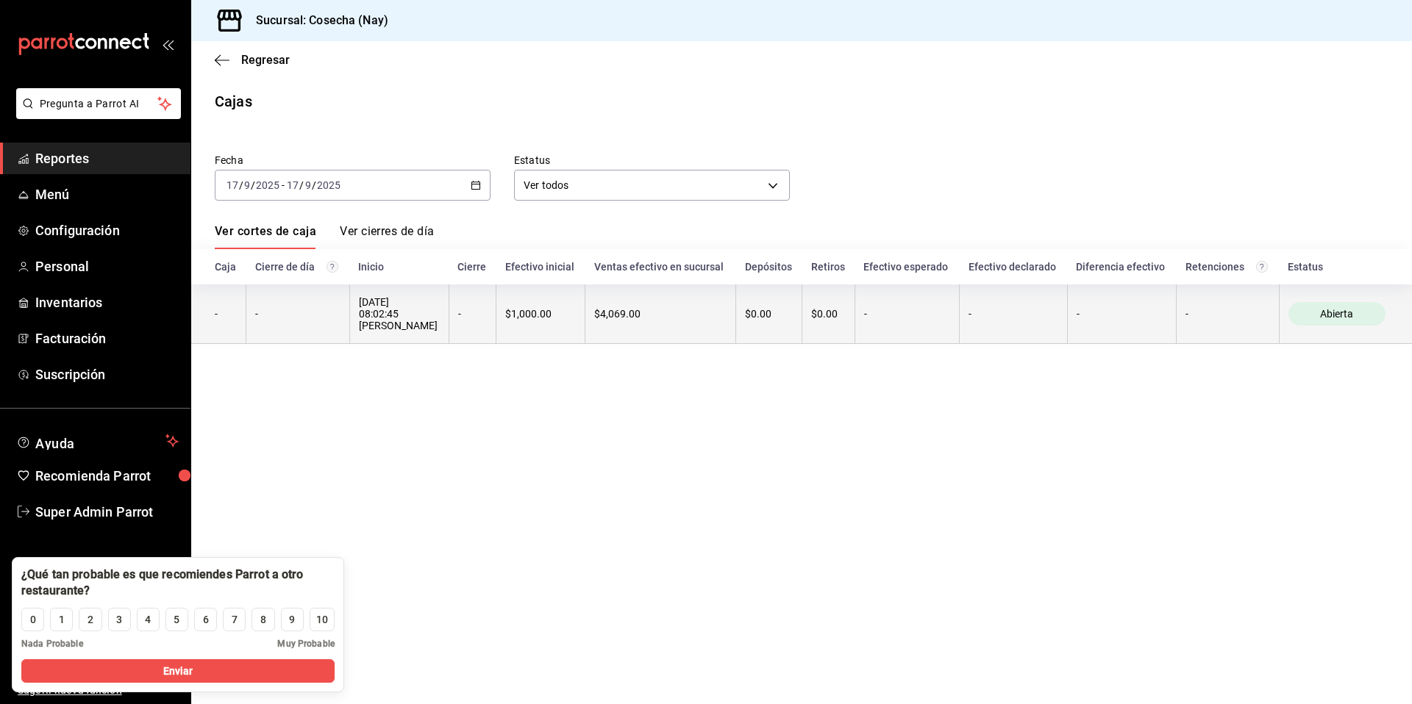
click at [332, 304] on th "-" at bounding box center [297, 315] width 103 height 60
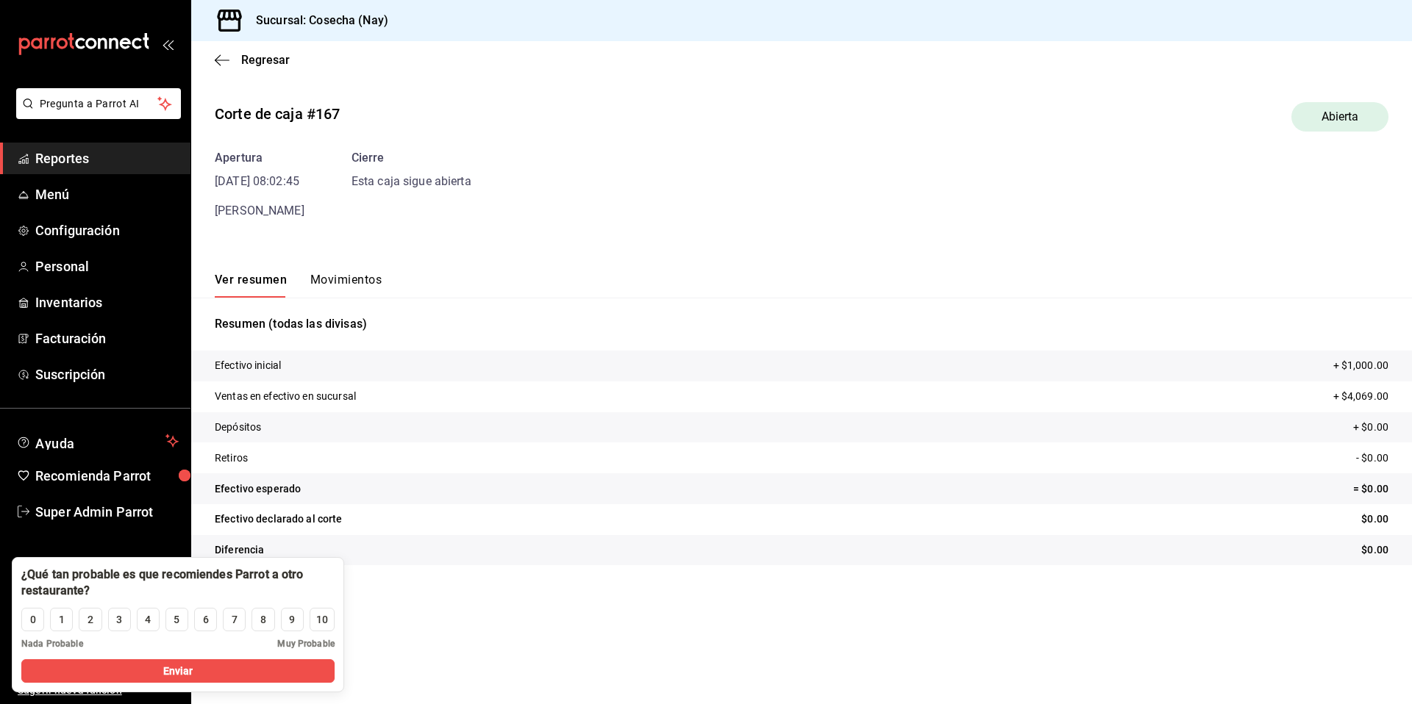
click at [680, 403] on tr "Ventas en efectivo en sucursal + $4,069.00" at bounding box center [801, 397] width 1221 height 31
click at [246, 65] on span "Regresar" at bounding box center [265, 60] width 49 height 14
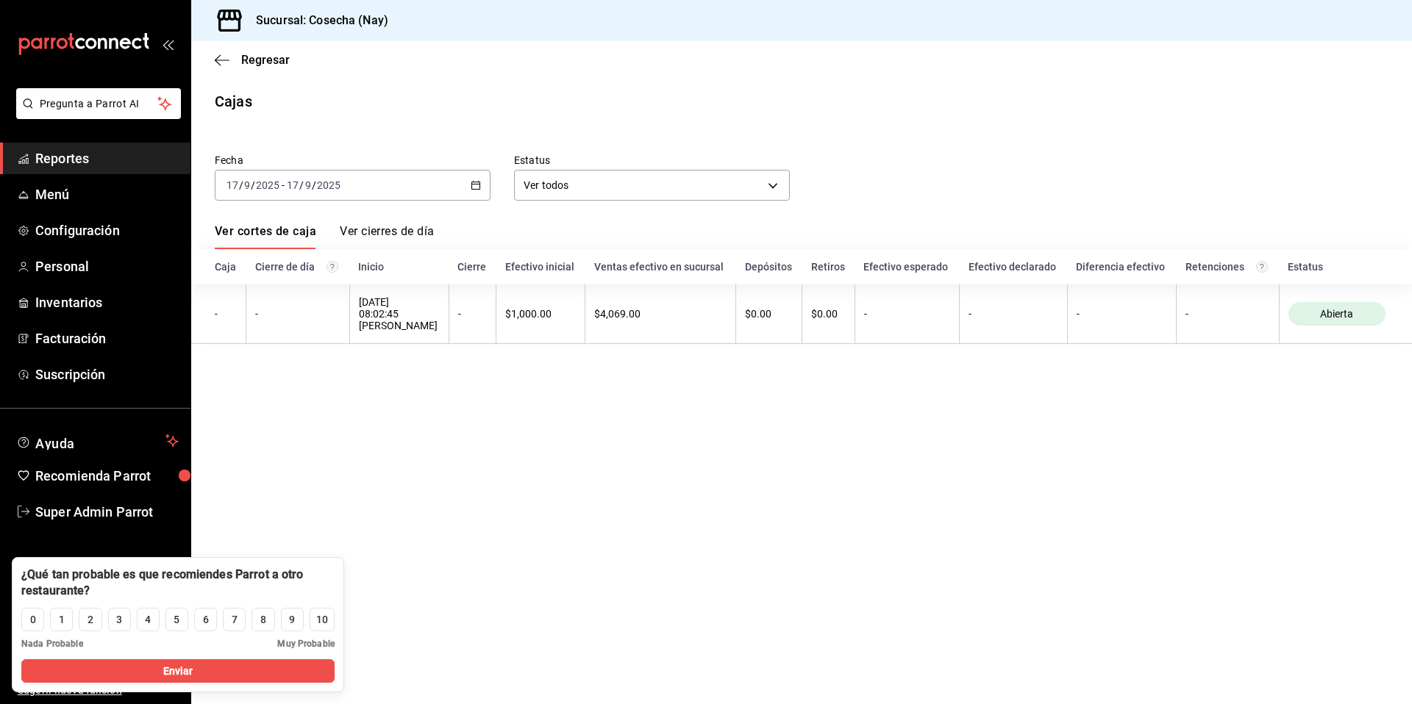
click at [82, 165] on span "Reportes" at bounding box center [106, 159] width 143 height 20
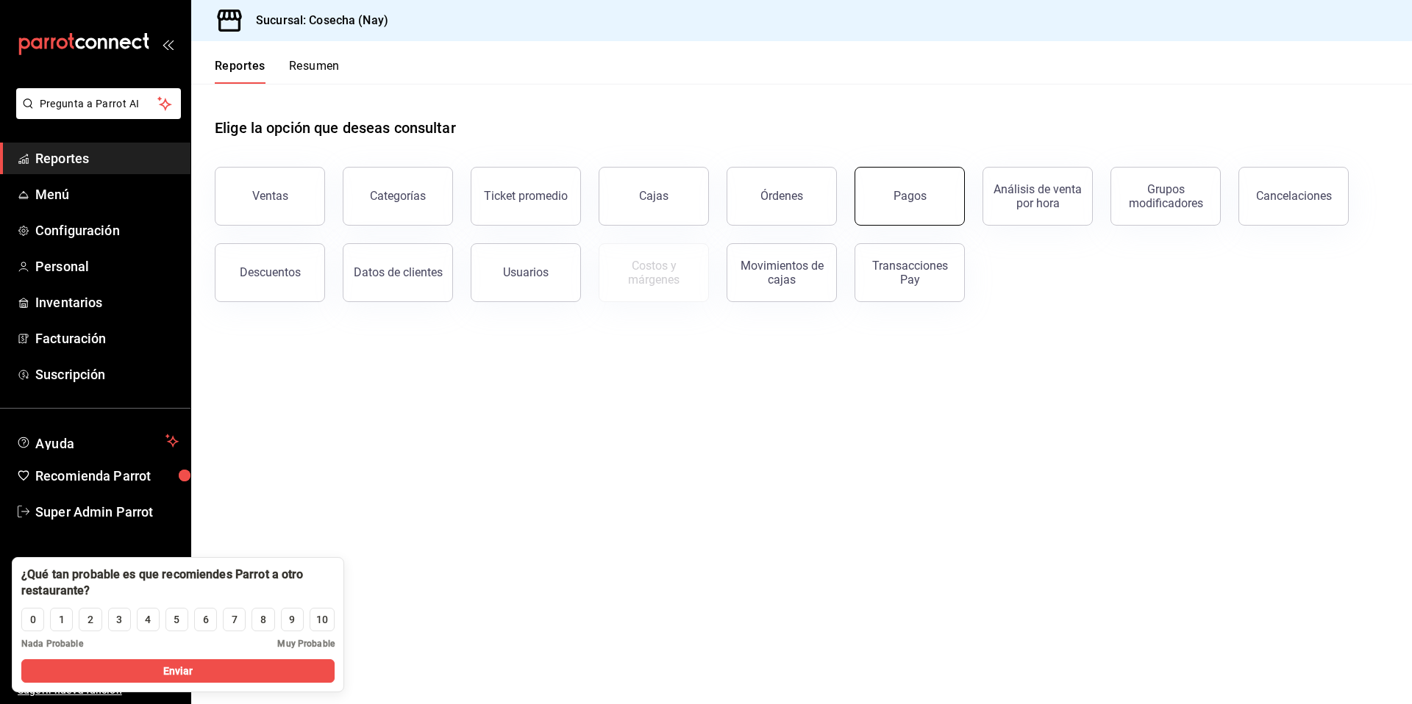
click at [899, 194] on div "Pagos" at bounding box center [909, 196] width 33 height 14
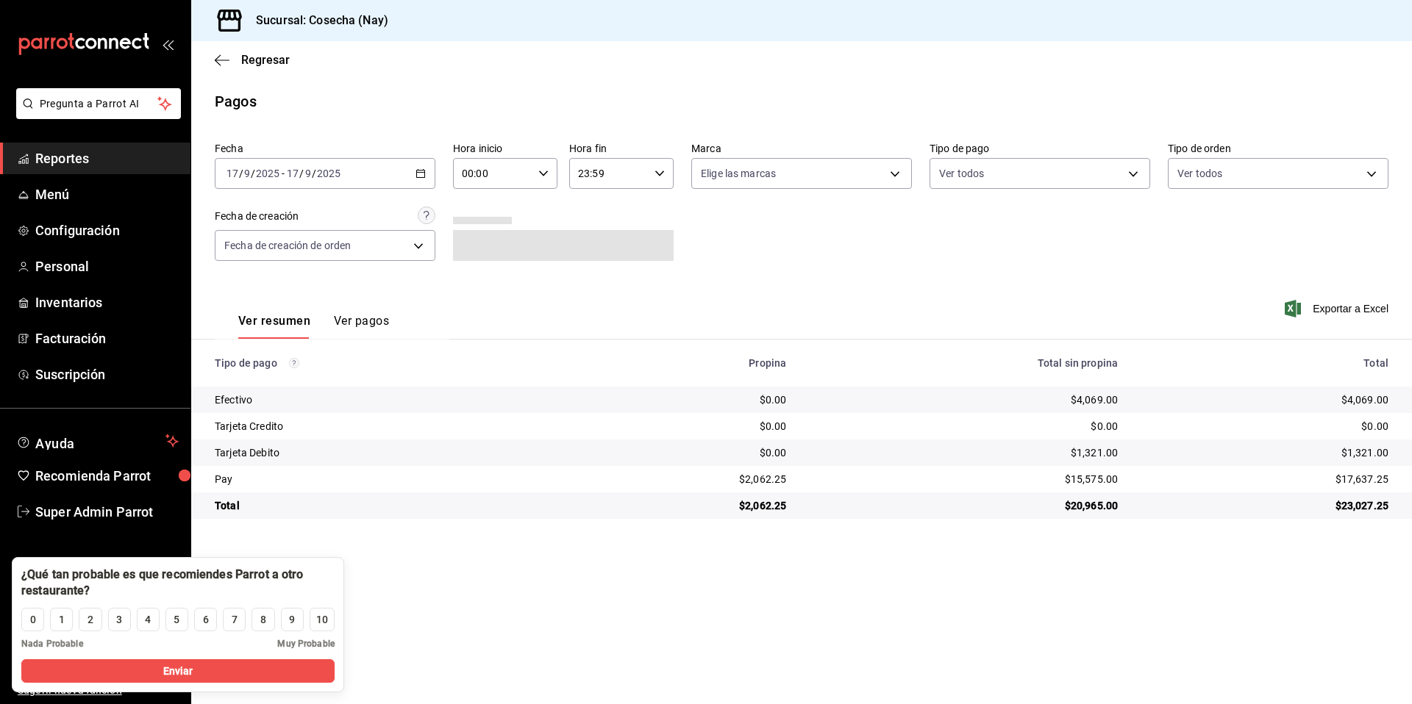
click at [367, 326] on button "Ver pagos" at bounding box center [361, 326] width 55 height 25
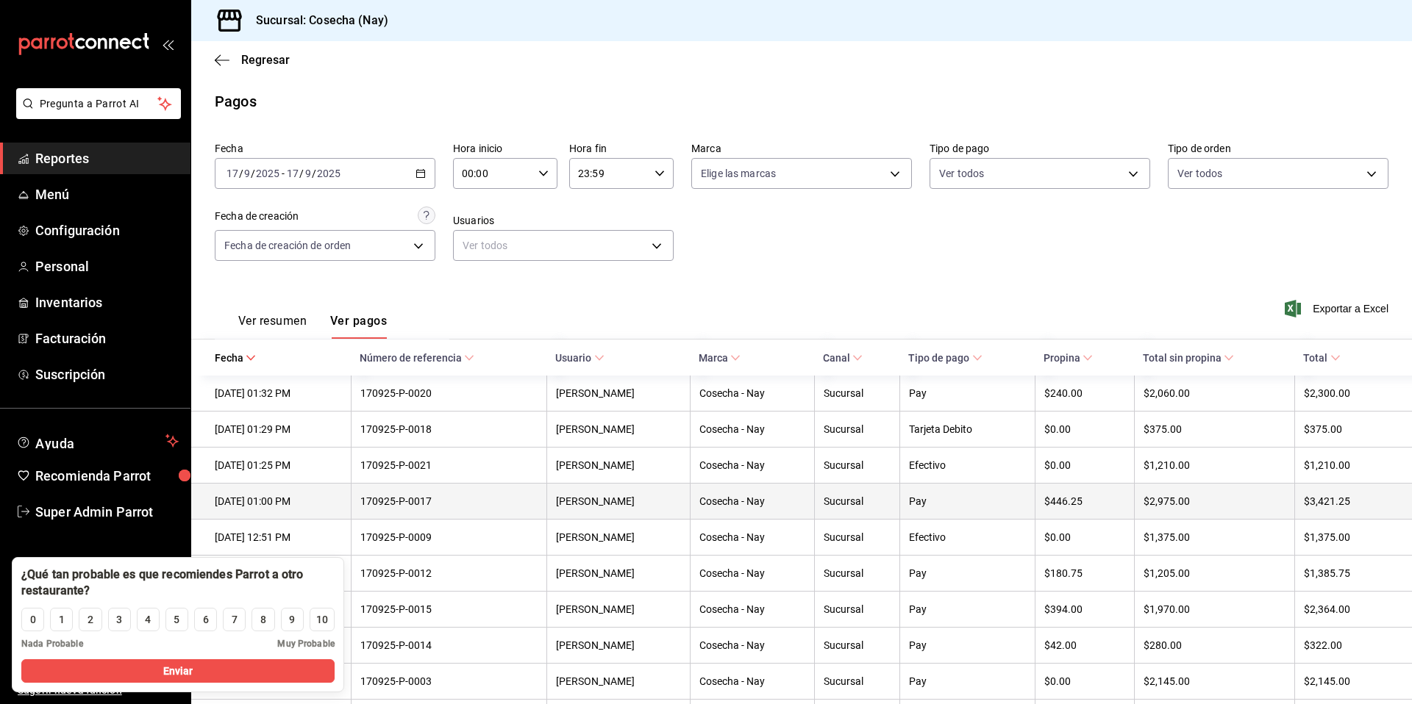
scroll to position [3, 0]
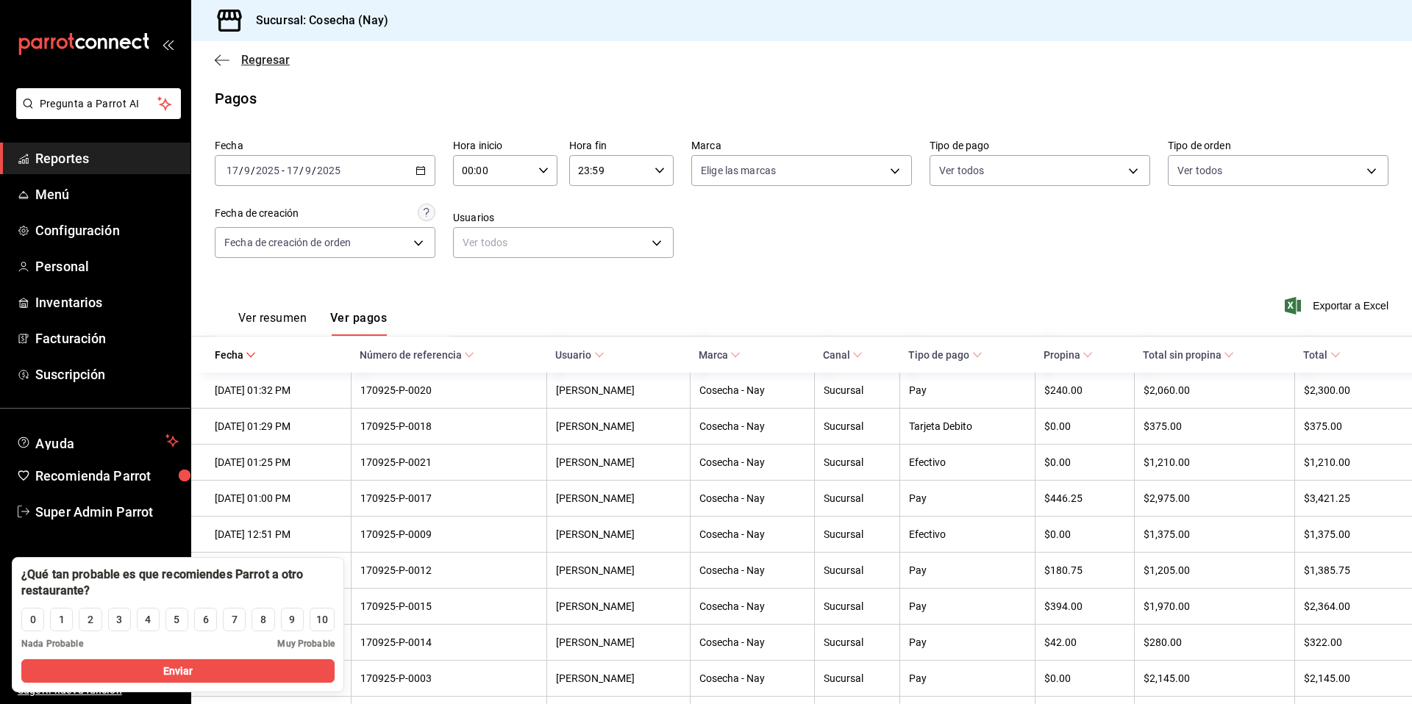
click at [262, 59] on span "Regresar" at bounding box center [265, 60] width 49 height 14
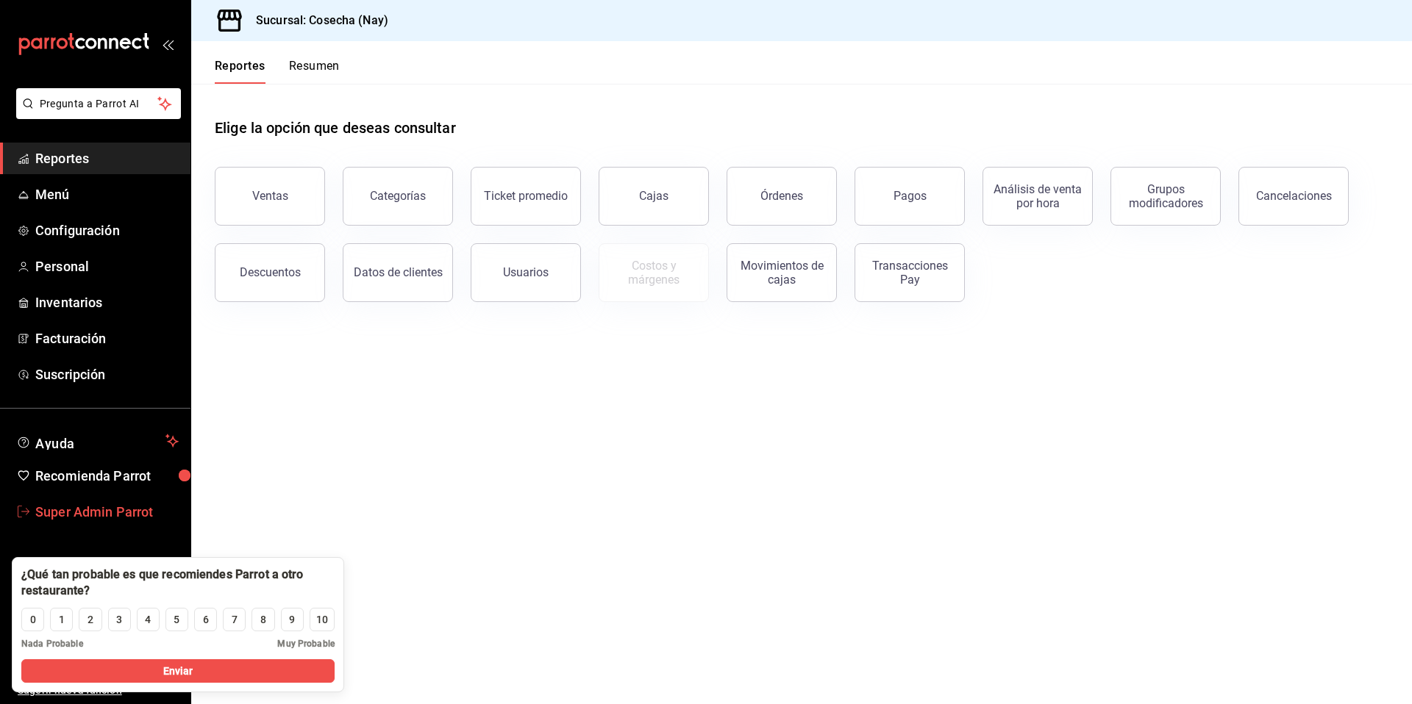
click at [118, 525] on link "Super Admin Parrot" at bounding box center [95, 512] width 190 height 32
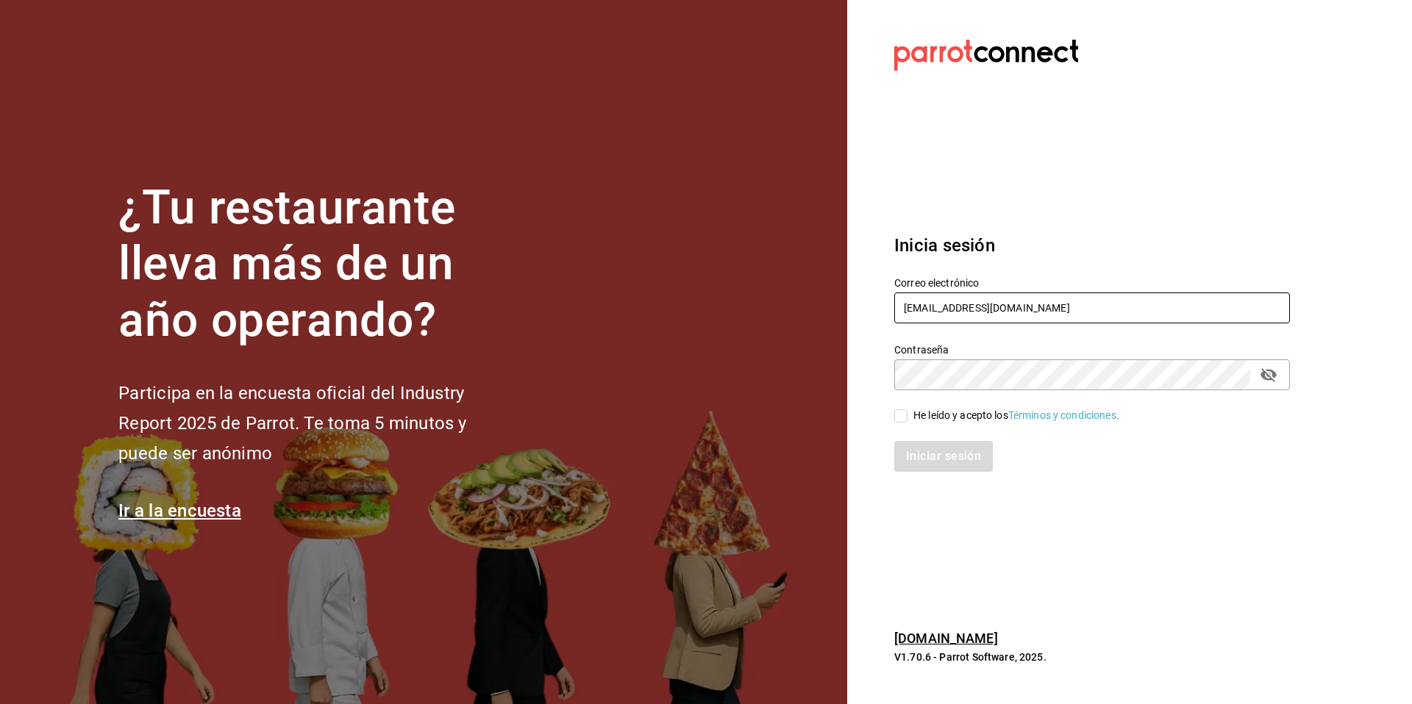
drag, startPoint x: 1075, startPoint y: 313, endPoint x: 896, endPoint y: 306, distance: 179.5
click at [896, 306] on input "cosecha@nayarit.com" at bounding box center [1092, 308] width 396 height 31
type input "d"
type input "c"
paste input "elkoreano@tabacalera.com"
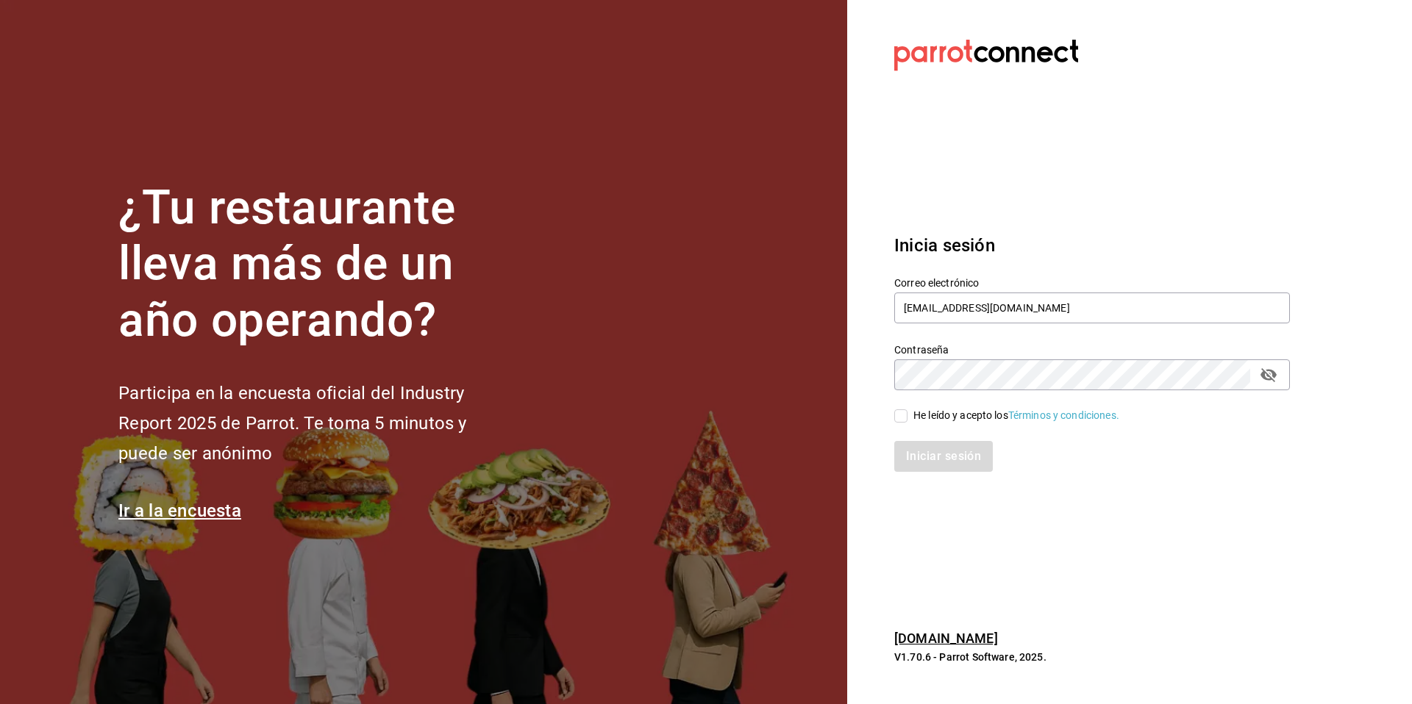
type input "elkoreano@tabacalera.com"
click at [954, 412] on div "He leído y acepto los Términos y condiciones." at bounding box center [1016, 415] width 206 height 15
click at [907, 412] on input "He leído y acepto los Términos y condiciones." at bounding box center [900, 416] width 13 height 13
checkbox input "true"
click at [940, 454] on button "Iniciar sesión" at bounding box center [944, 456] width 100 height 31
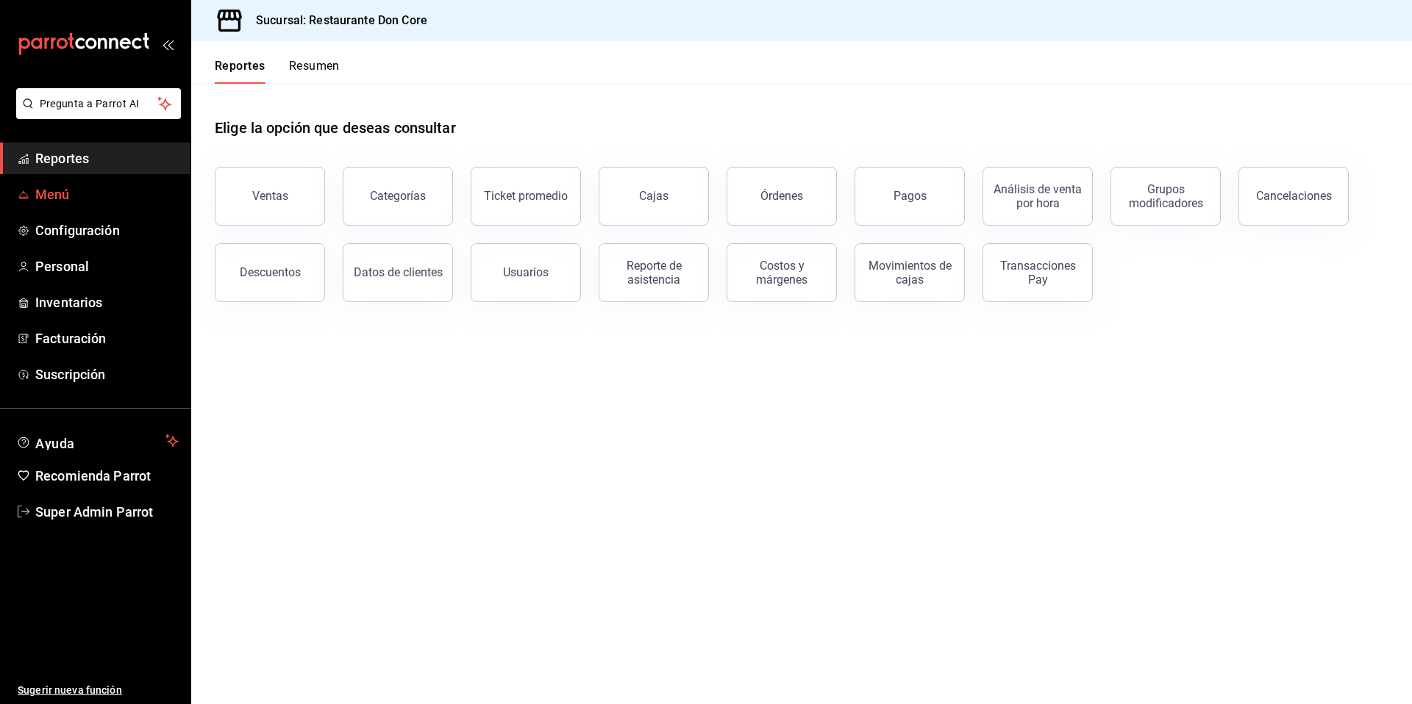
click at [49, 195] on span "Menú" at bounding box center [106, 195] width 143 height 20
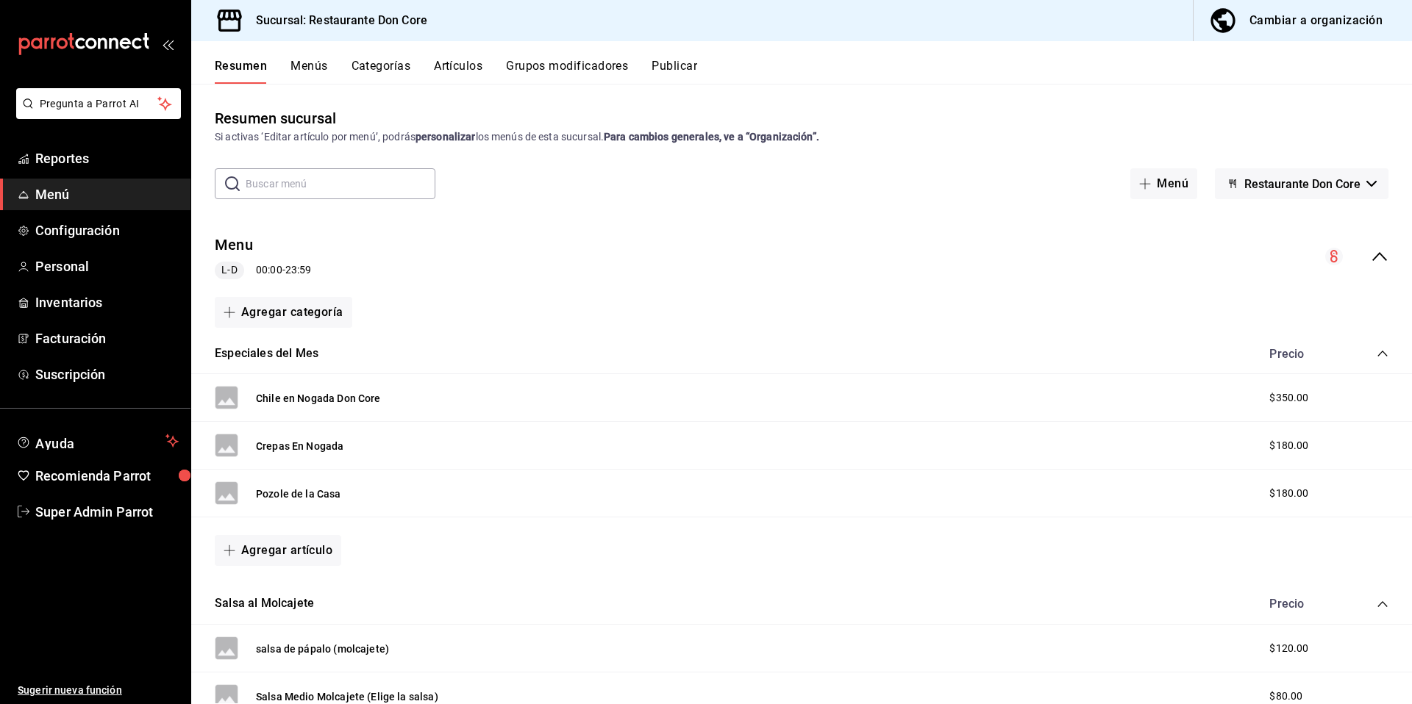
click at [677, 74] on button "Publicar" at bounding box center [674, 71] width 46 height 25
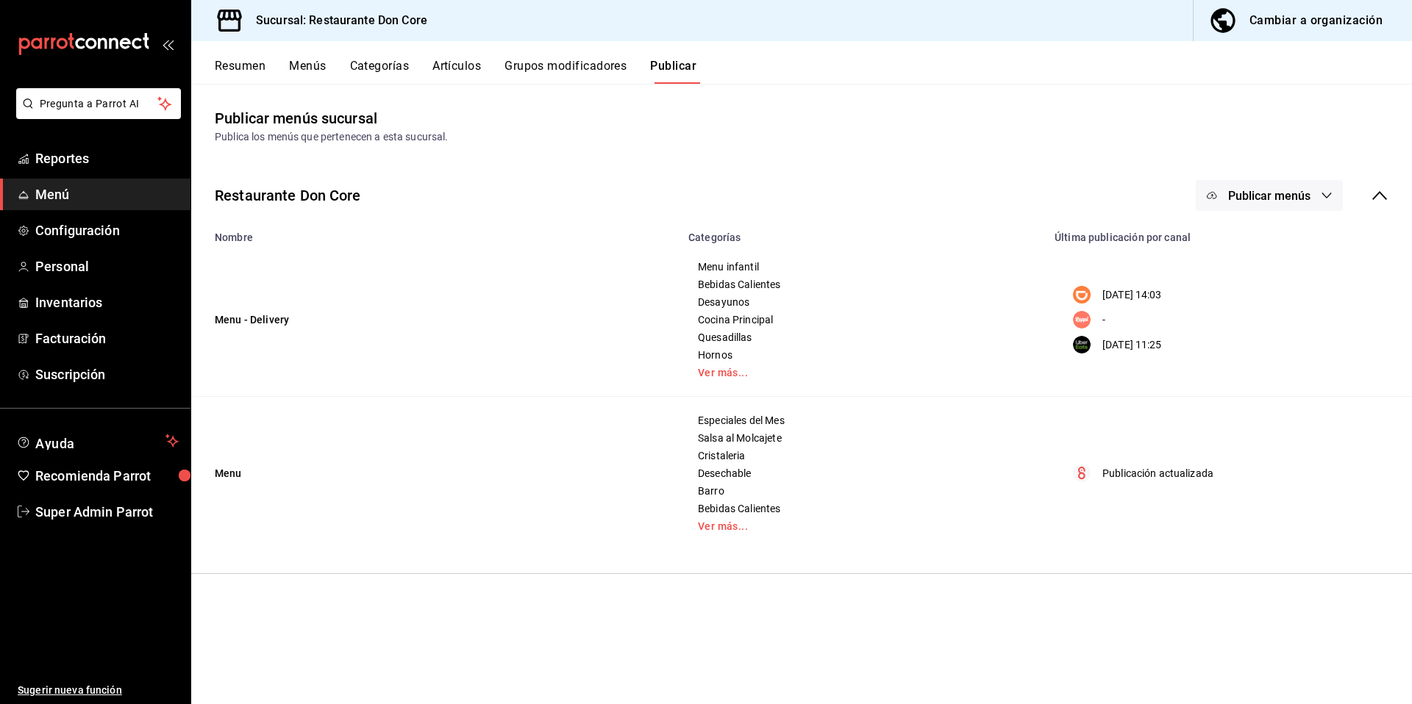
click at [1257, 209] on button "Publicar menús" at bounding box center [1269, 195] width 147 height 31
click at [1273, 285] on span "Rappi" at bounding box center [1290, 284] width 71 height 15
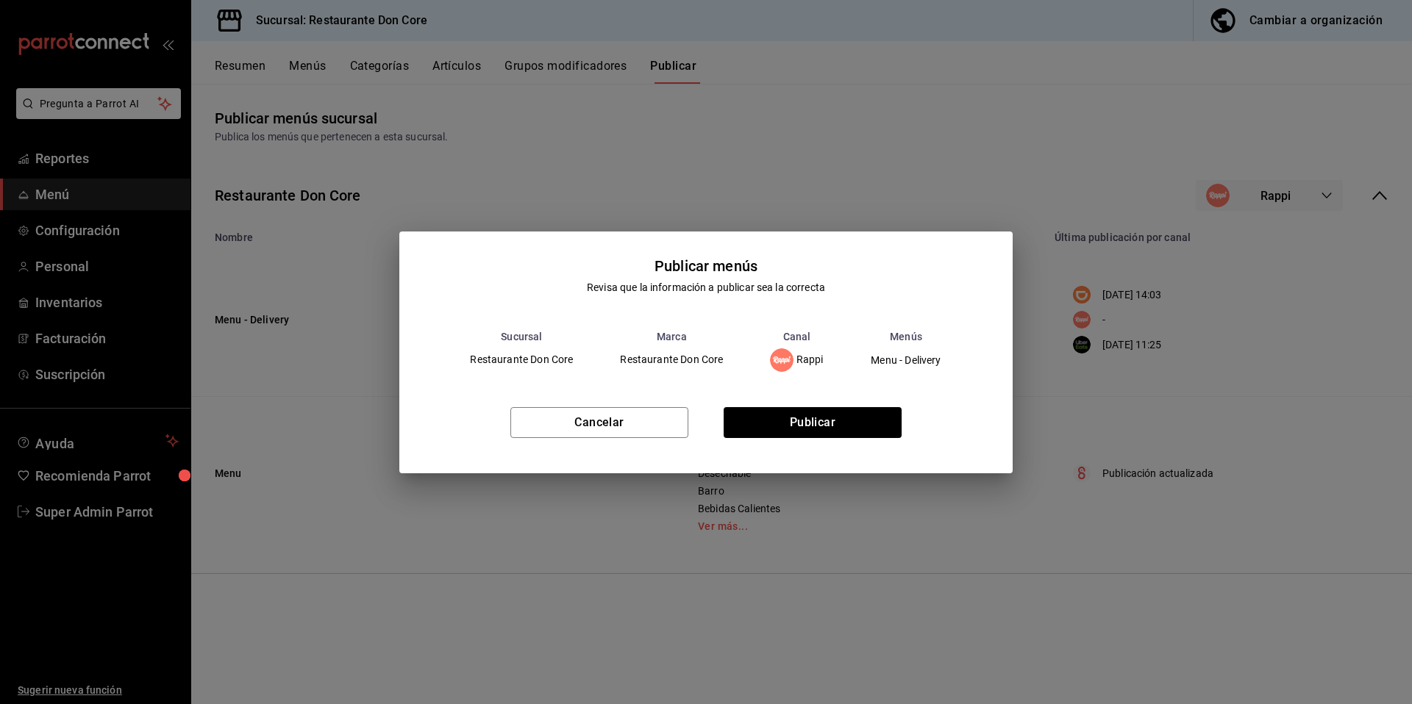
click at [845, 446] on div "Cancelar Publicar" at bounding box center [705, 429] width 613 height 90
click at [801, 413] on button "Publicar" at bounding box center [813, 422] width 178 height 31
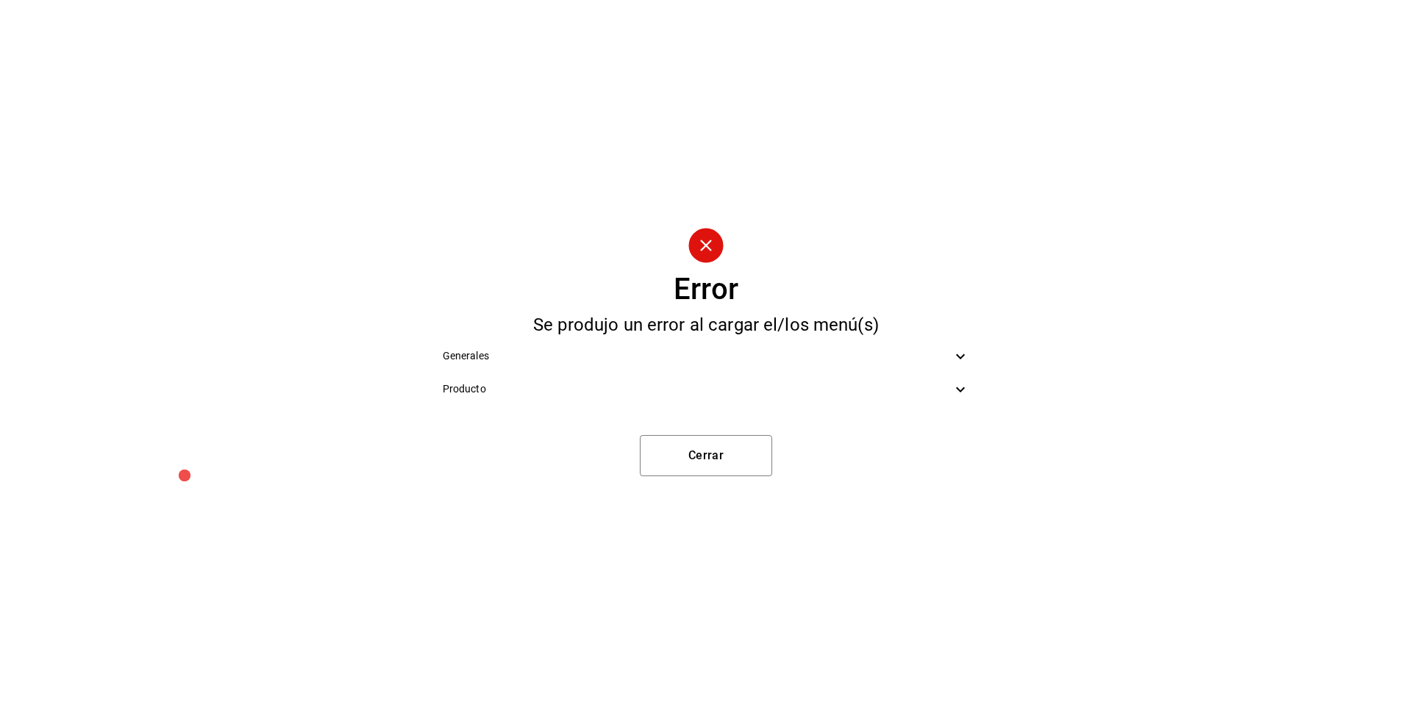
click at [940, 388] on span "Producto" at bounding box center [698, 389] width 510 height 15
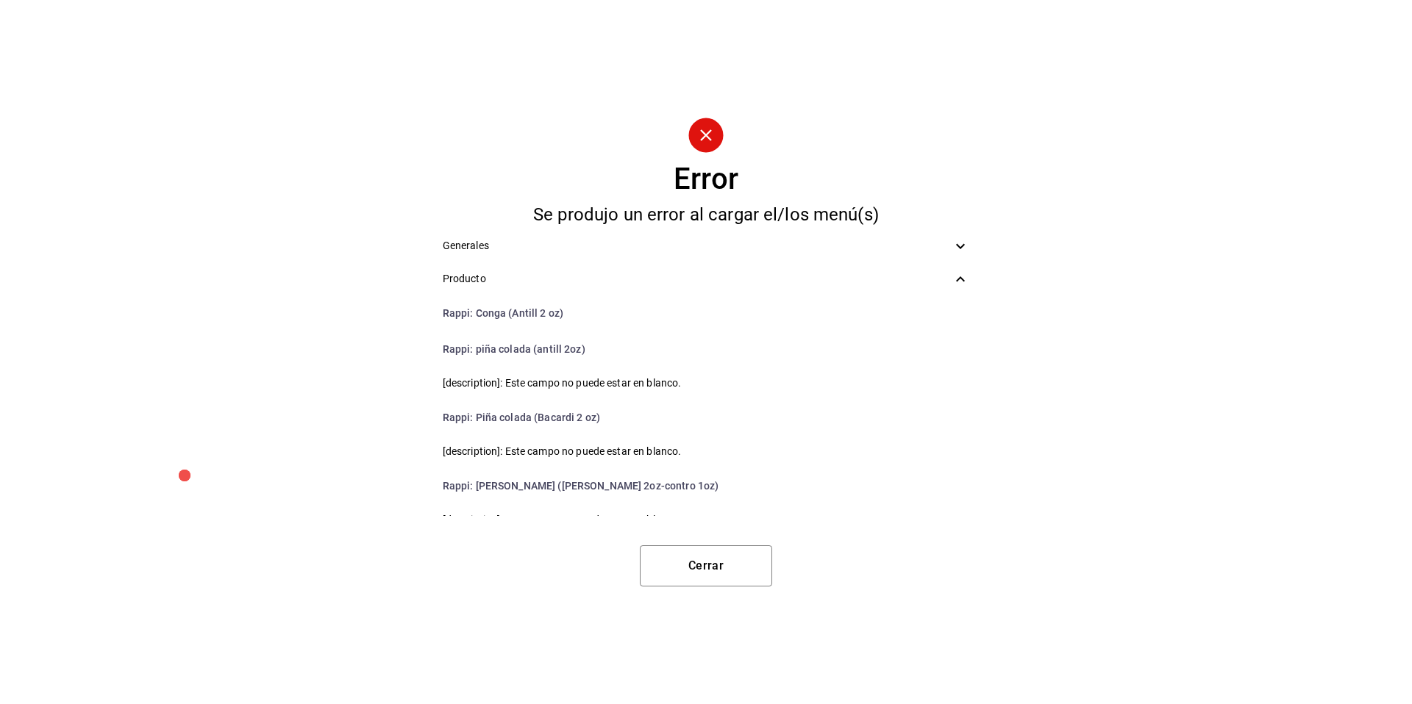
scroll to position [3682, 0]
